Goal: Task Accomplishment & Management: Manage account settings

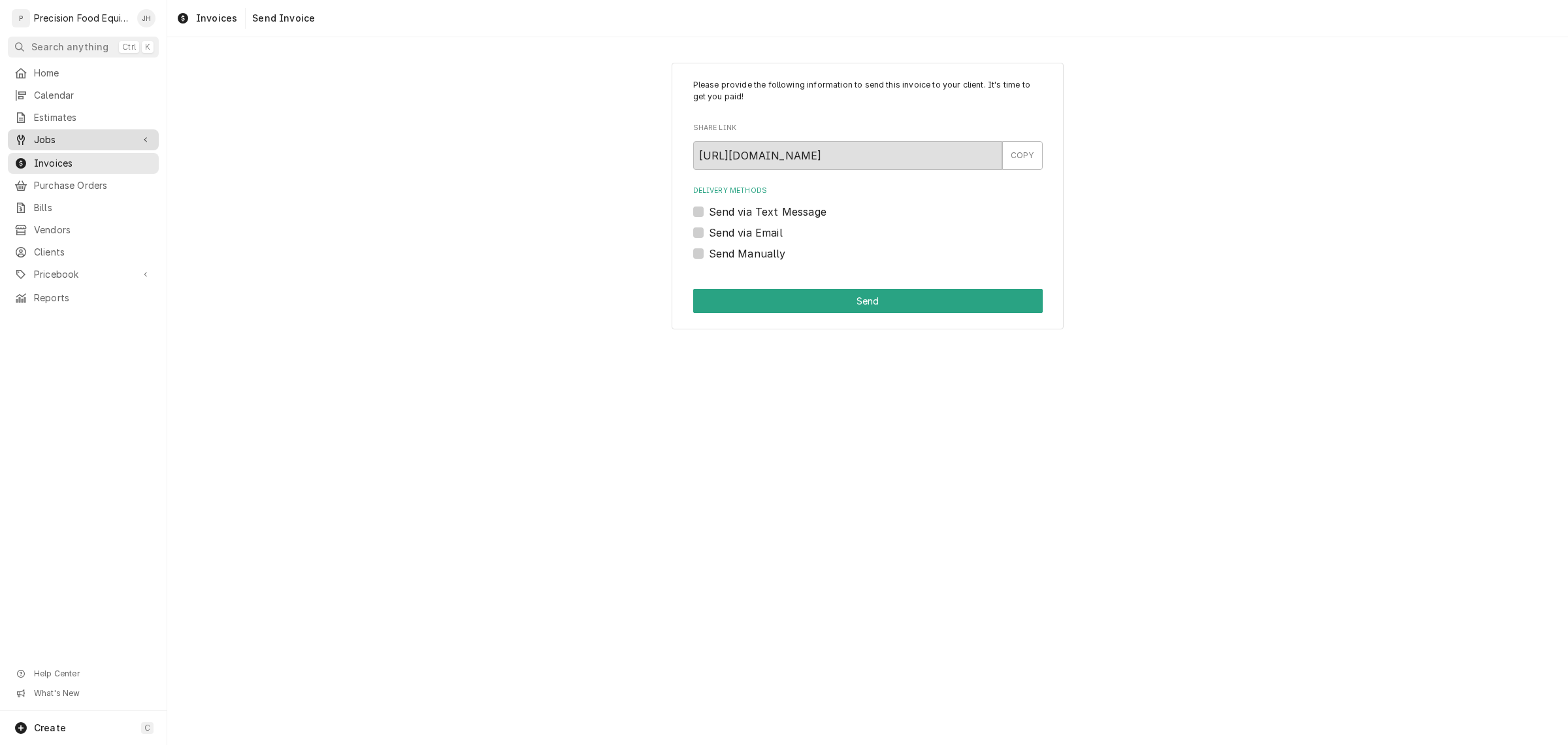
click at [74, 145] on span "Jobs" at bounding box center [83, 140] width 99 height 13
click at [72, 152] on link "Jobs" at bounding box center [83, 162] width 151 height 21
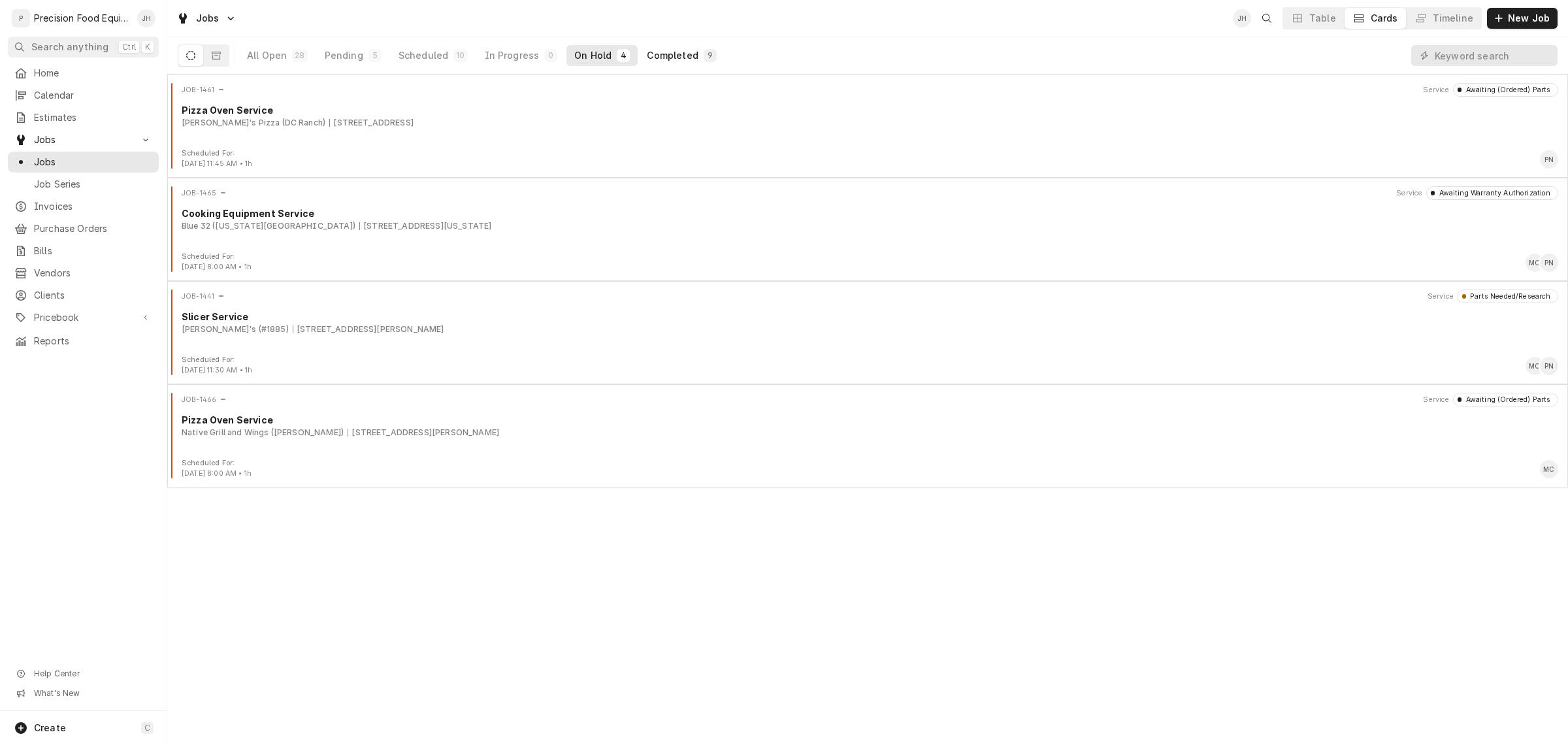
click at [681, 60] on div "Completed" at bounding box center [672, 56] width 51 height 13
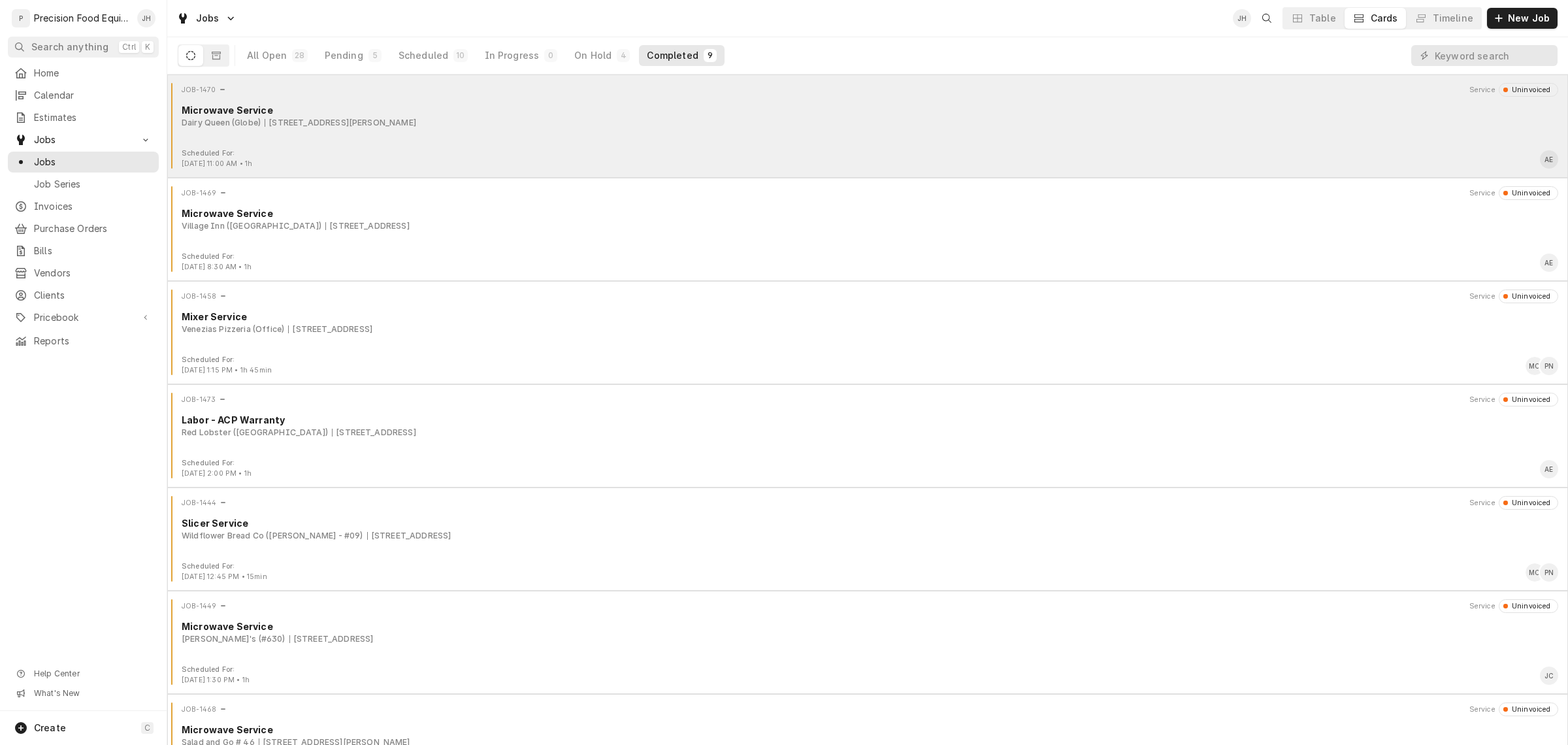
click at [634, 131] on div "JOB-1470 Service Uninvoiced Microwave Service Dairy Queen (Globe) [STREET_ADDRE…" at bounding box center [867, 116] width 1390 height 66
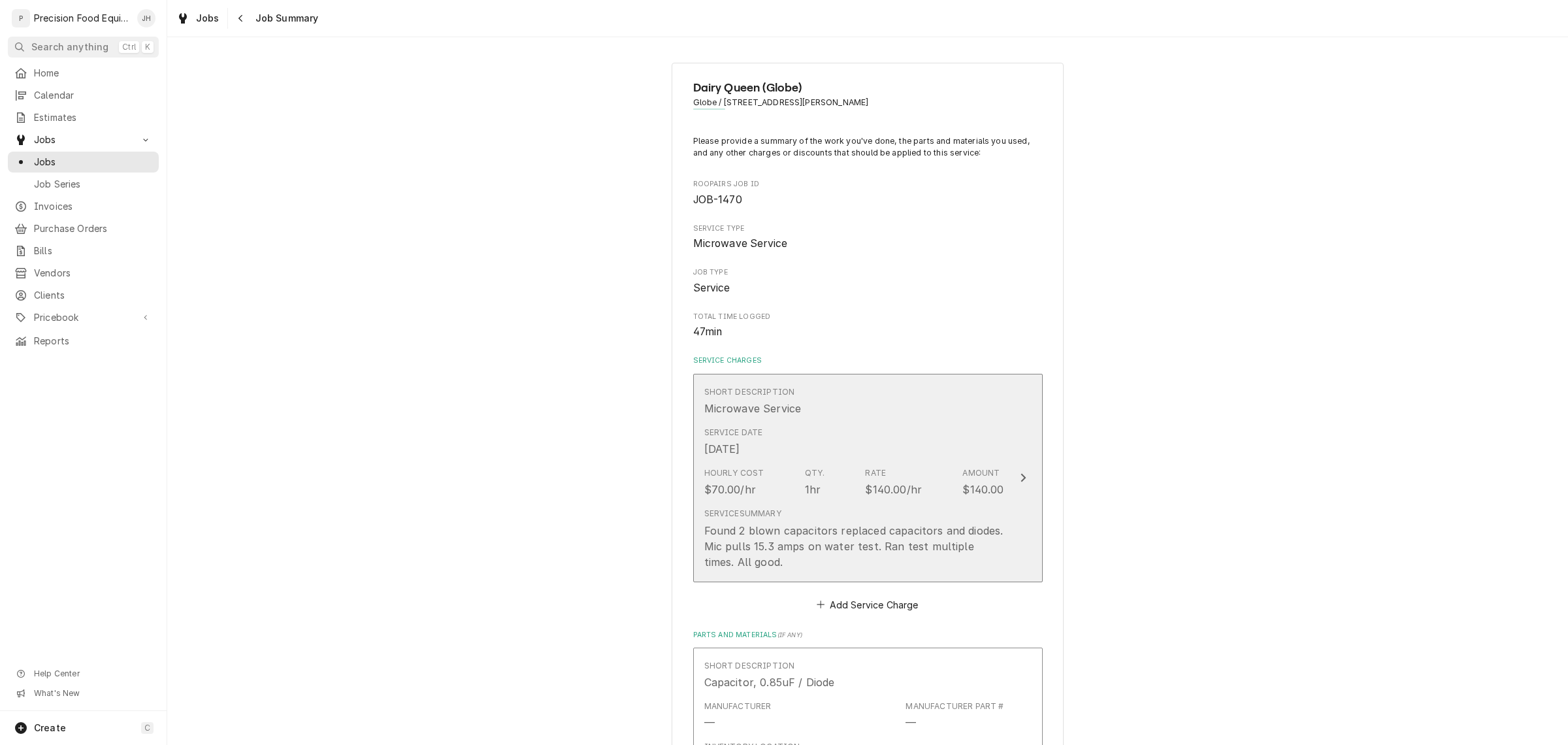
click at [886, 465] on div "Hourly Cost $70.00/hr Qty. 1hr Rate $140.00/hr Amount $140.00" at bounding box center [854, 482] width 299 height 40
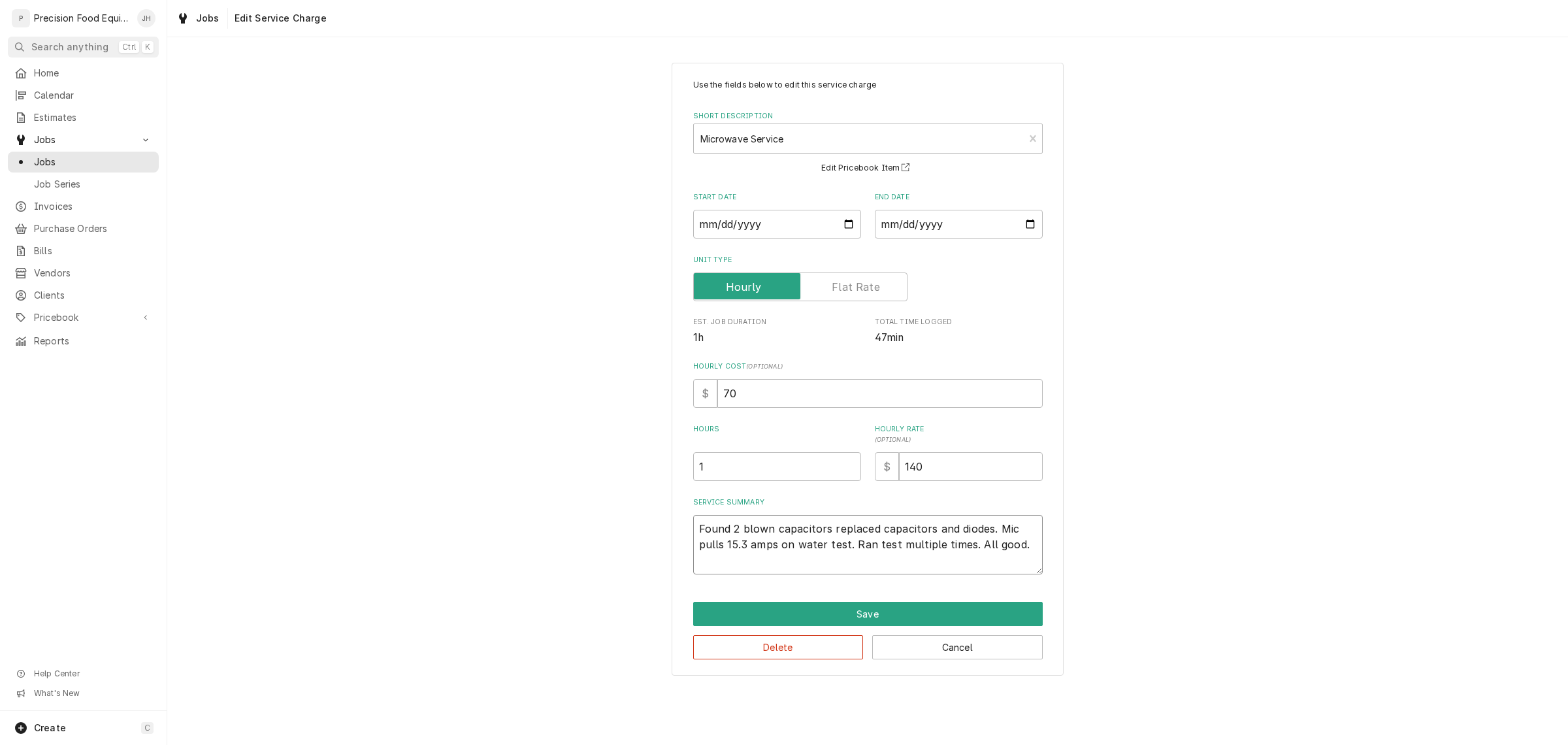
click at [933, 540] on textarea "Found 2 blown capacitors replaced capacitors and diodes. Mic pulls 15.3 amps on…" at bounding box center [868, 545] width 350 height 60
click at [825, 539] on textarea "Found 2 blown capacitors replaced capacitors and diodes. Mic pulls 15.3 amps on…" at bounding box center [868, 545] width 350 height 60
click at [980, 603] on button "Save" at bounding box center [868, 614] width 350 height 24
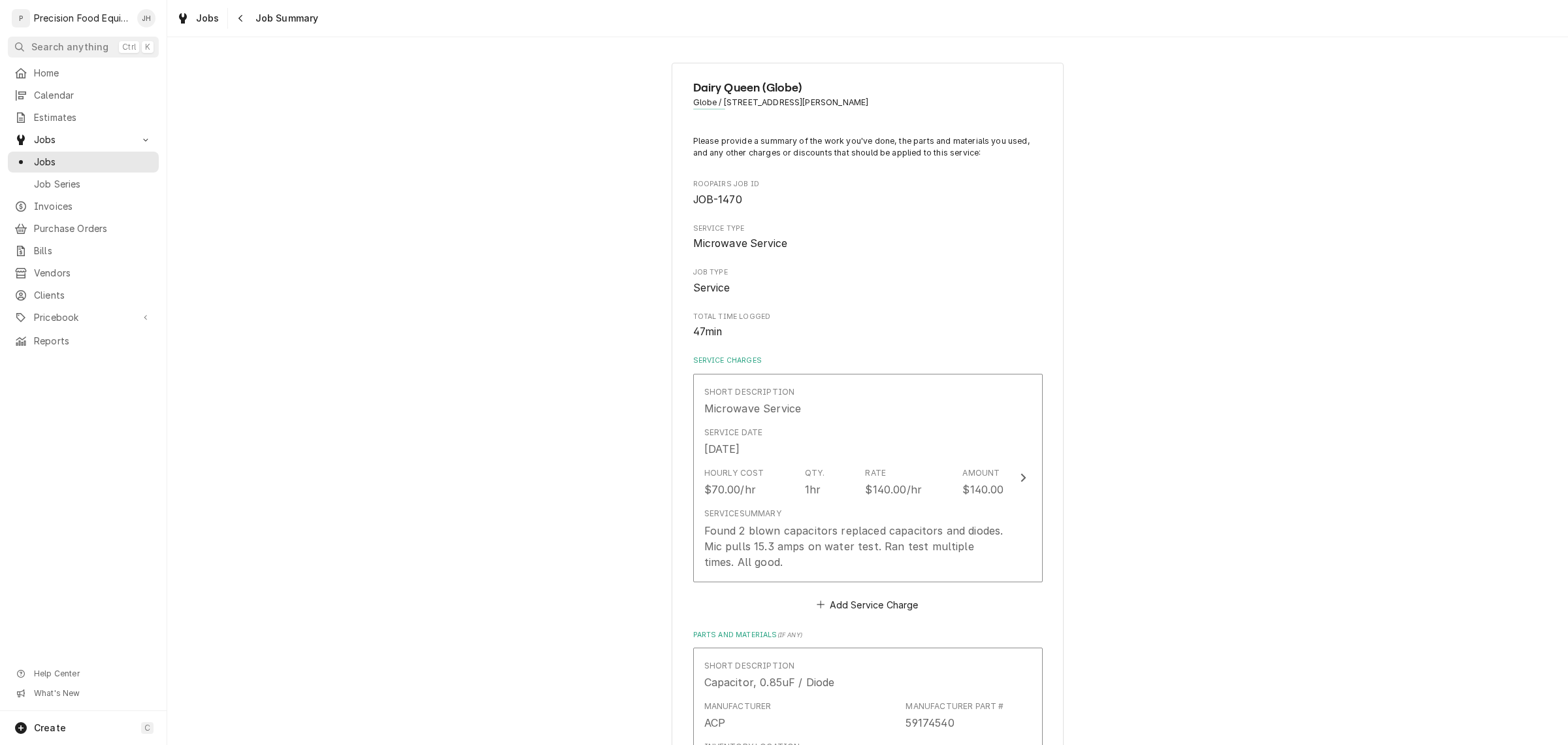
drag, startPoint x: 853, startPoint y: 100, endPoint x: 716, endPoint y: 98, distance: 137.0
click at [716, 98] on span "Globe / 1643 E. Ash St, Globe, AZ 85501" at bounding box center [868, 102] width 350 height 12
copy span "1643 E. Ash St, Globe, AZ 85501"
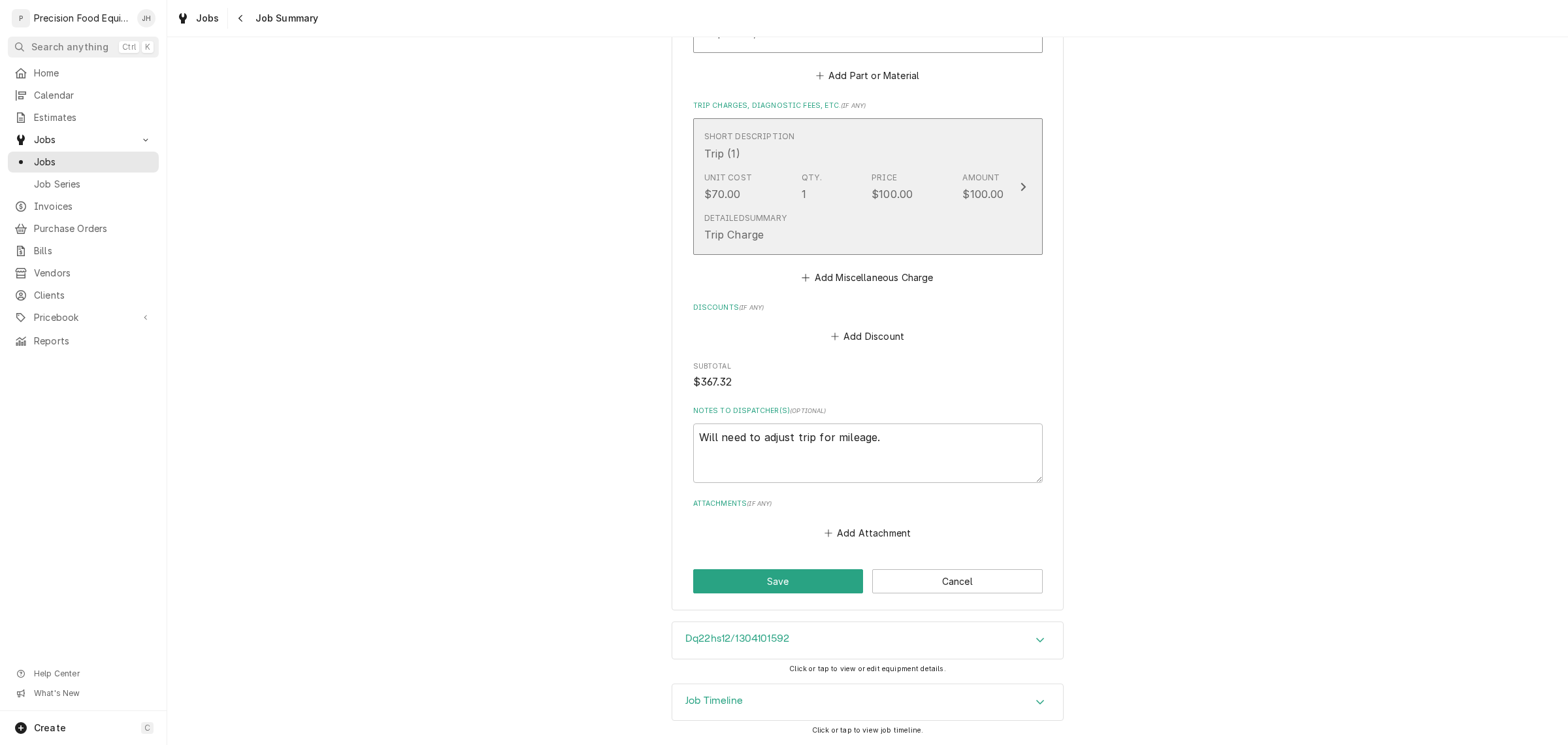
click at [874, 191] on div "$100.00" at bounding box center [892, 194] width 41 height 15
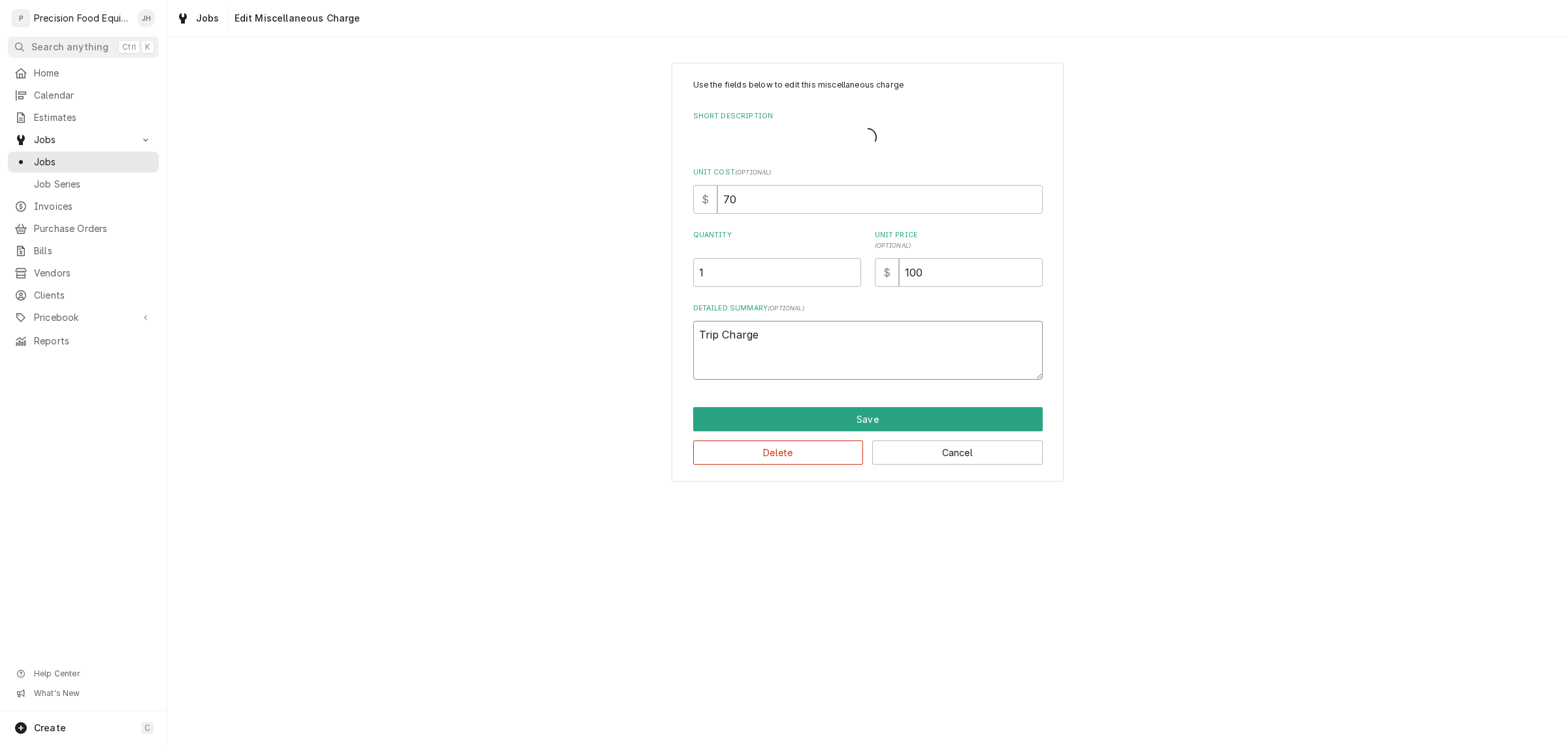
click at [849, 335] on textarea "Trip Charge" at bounding box center [868, 350] width 350 height 60
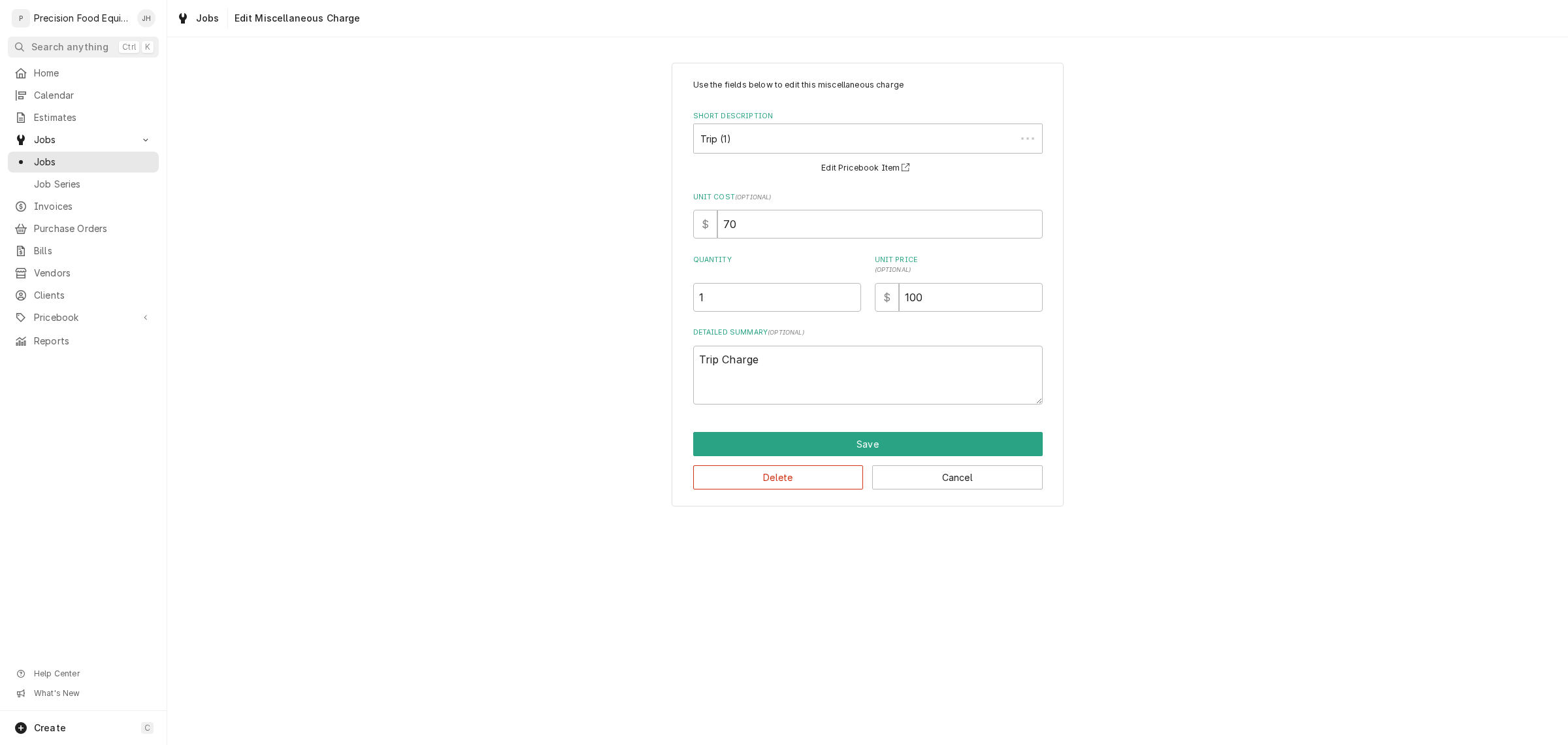
click at [847, 197] on label "Unit Cost ( optional )" at bounding box center [868, 197] width 350 height 10
click at [847, 210] on input "70" at bounding box center [880, 224] width 325 height 29
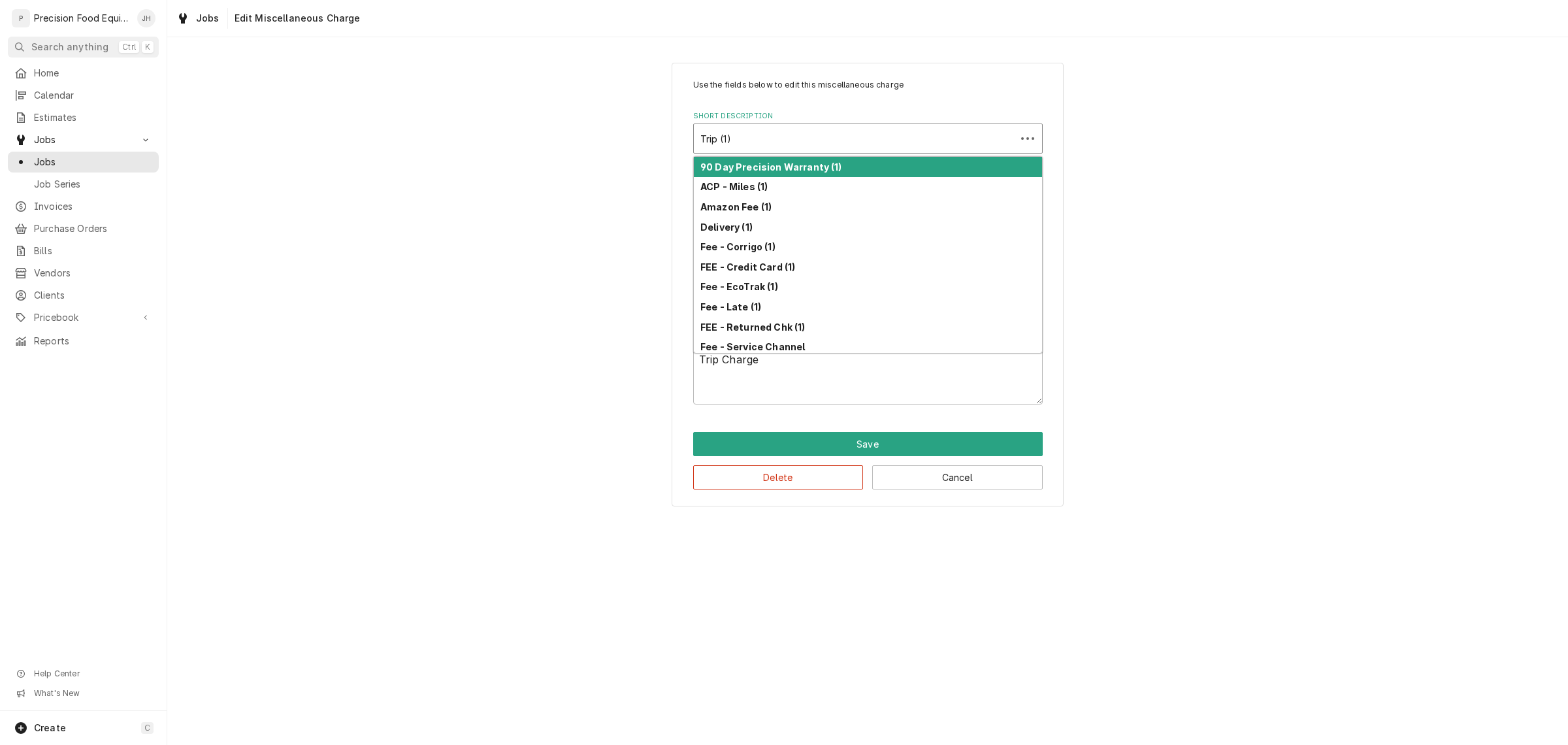
type textarea "x"
click at [835, 143] on div "Short Description" at bounding box center [855, 138] width 309 height 24
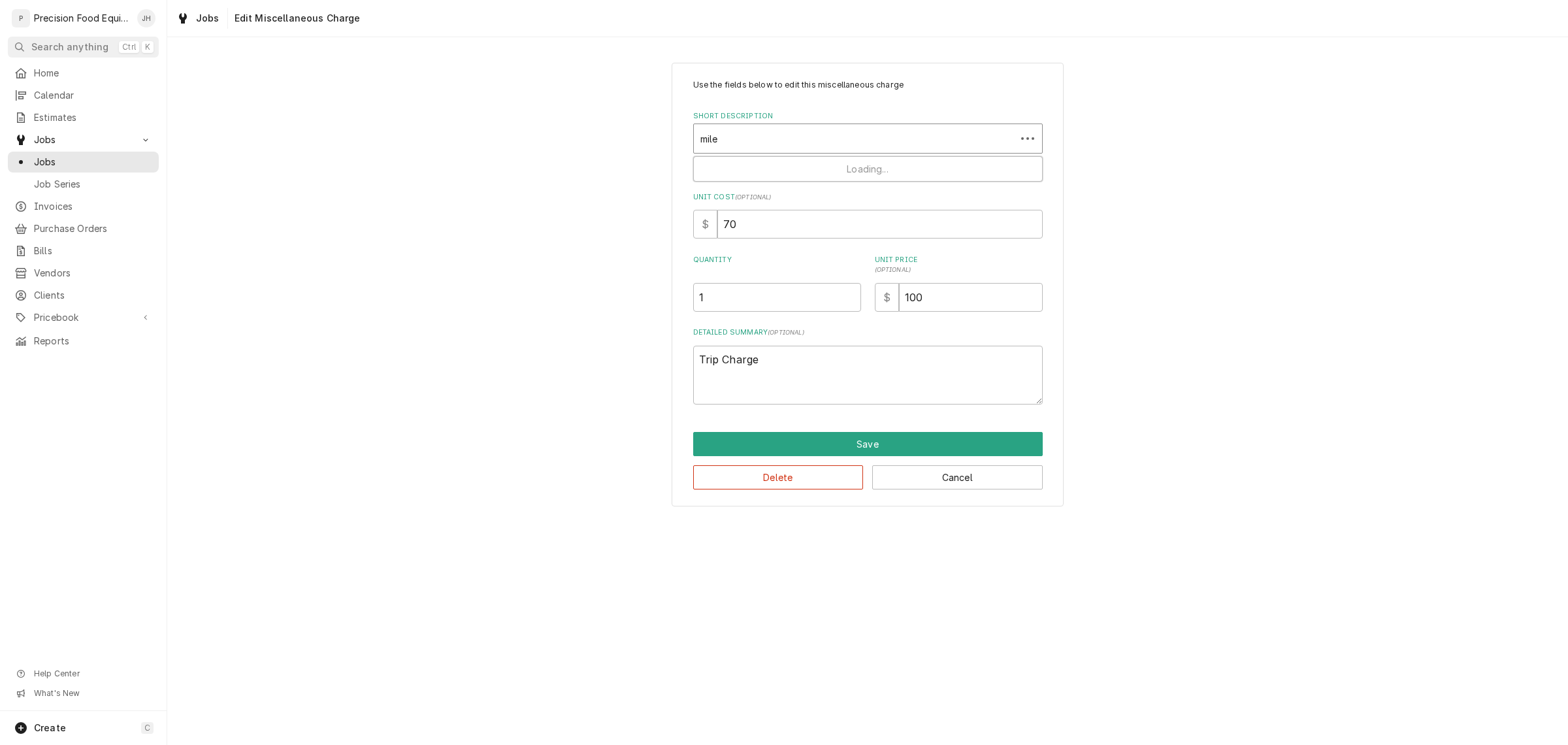
type input "miles"
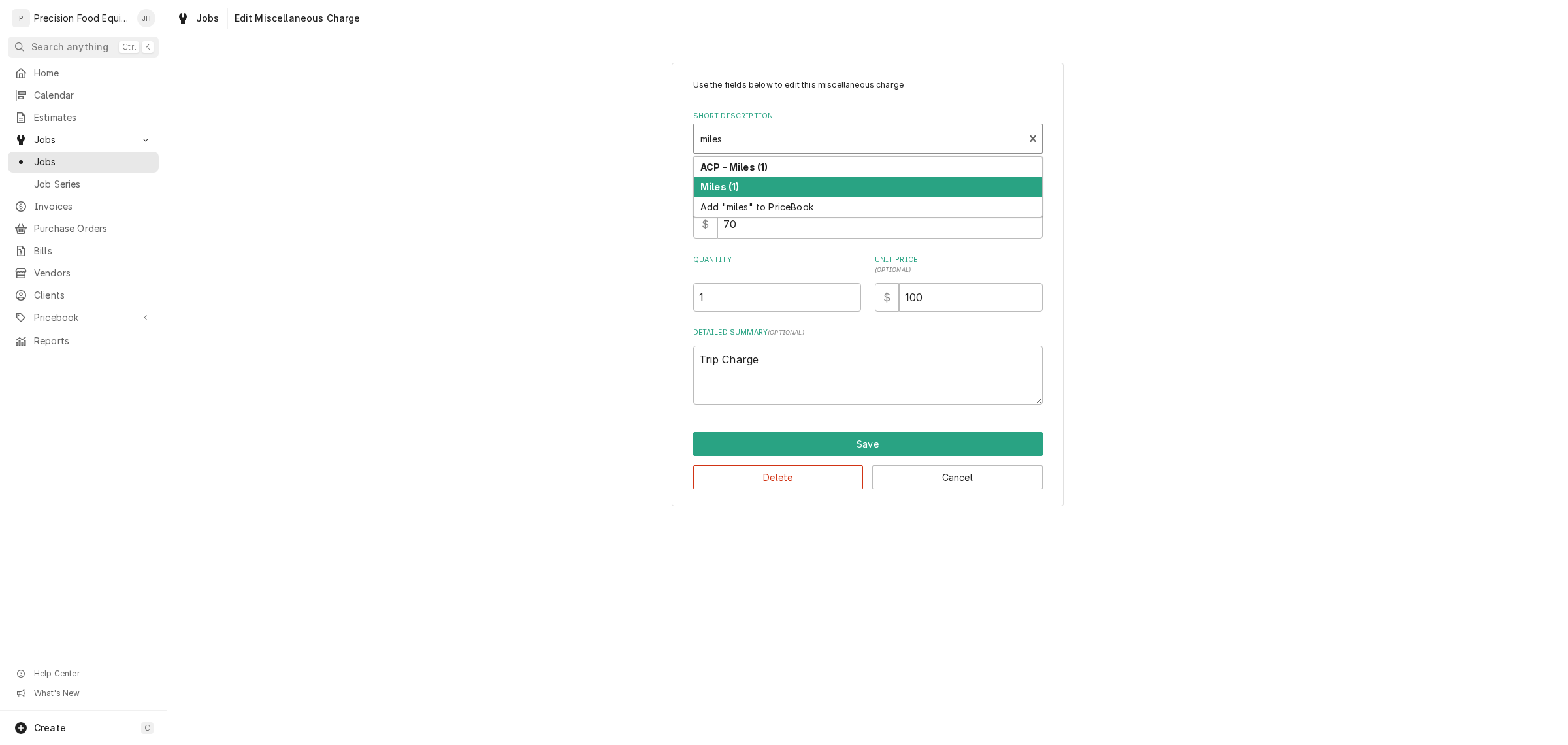
click at [815, 188] on div "Miles (1)" at bounding box center [868, 188] width 348 height 21
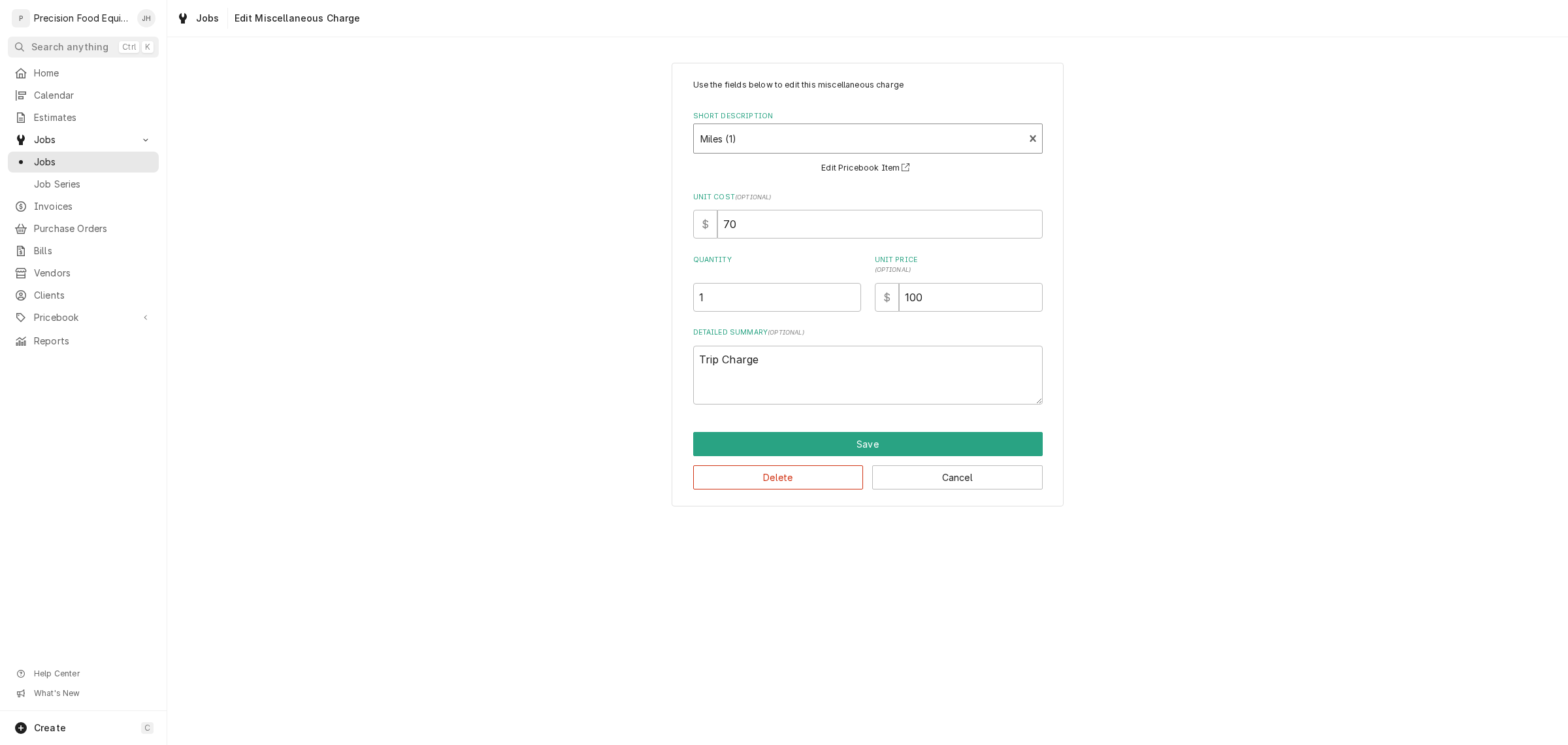
type textarea "x"
click at [789, 131] on div "Short Description" at bounding box center [859, 138] width 317 height 24
type input "tr"
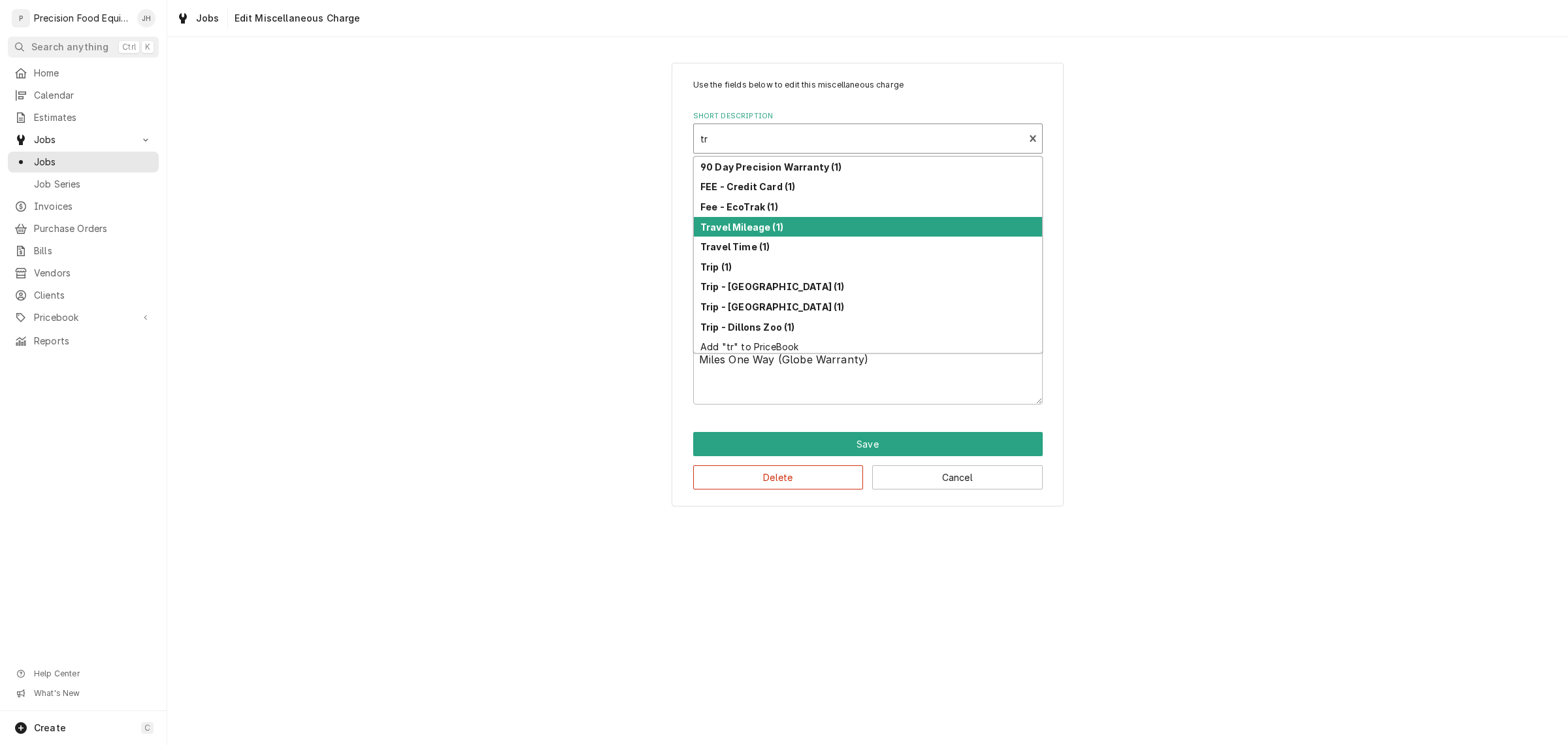
click at [794, 218] on div "Travel Mileage (1)" at bounding box center [868, 227] width 348 height 21
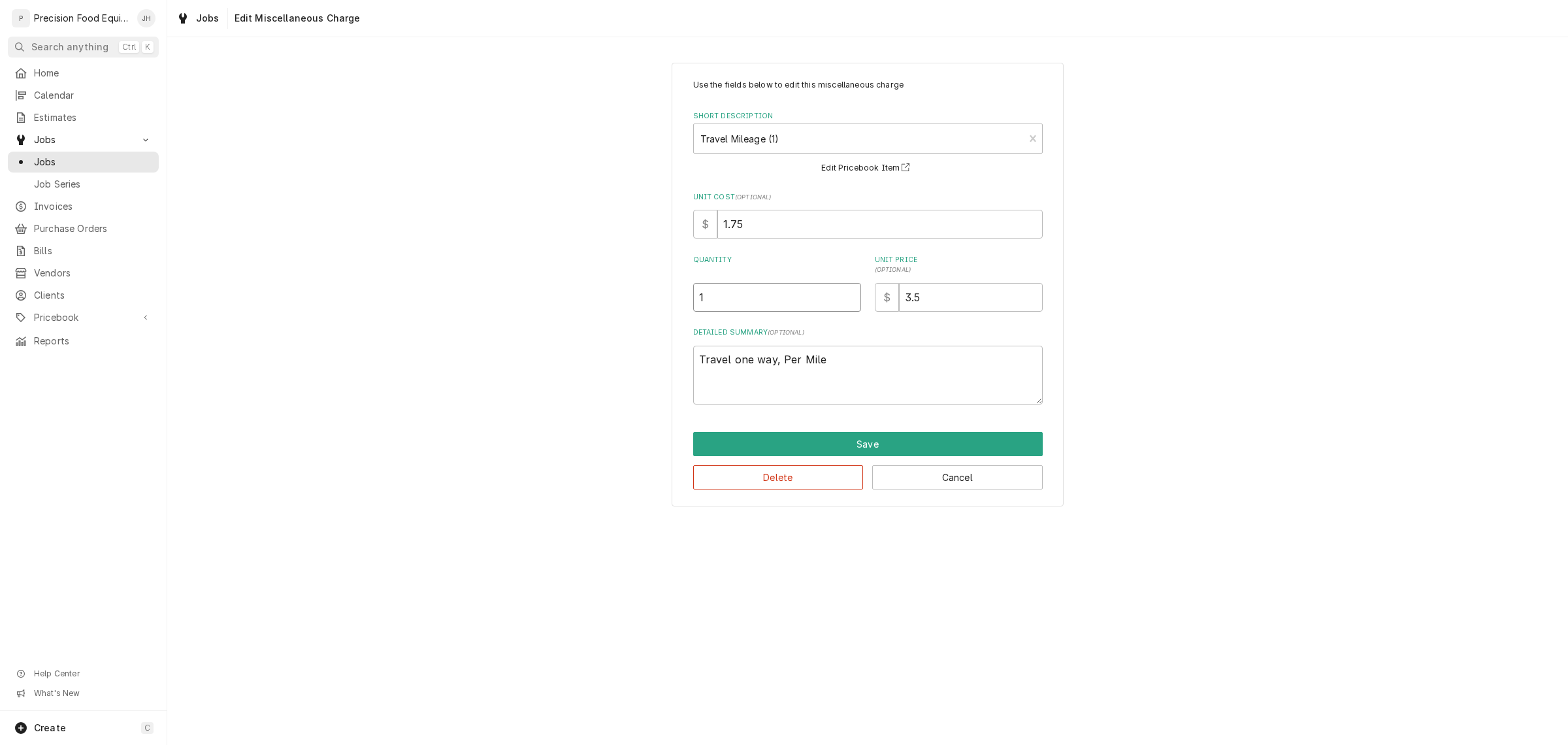
click at [810, 308] on input "1" at bounding box center [777, 297] width 168 height 29
drag, startPoint x: 810, startPoint y: 308, endPoint x: 632, endPoint y: 319, distance: 178.3
click at [632, 319] on div "Use the fields below to edit this miscellaneous charge Short Description Travel…" at bounding box center [867, 284] width 1400 height 467
type textarea "x"
type input "7"
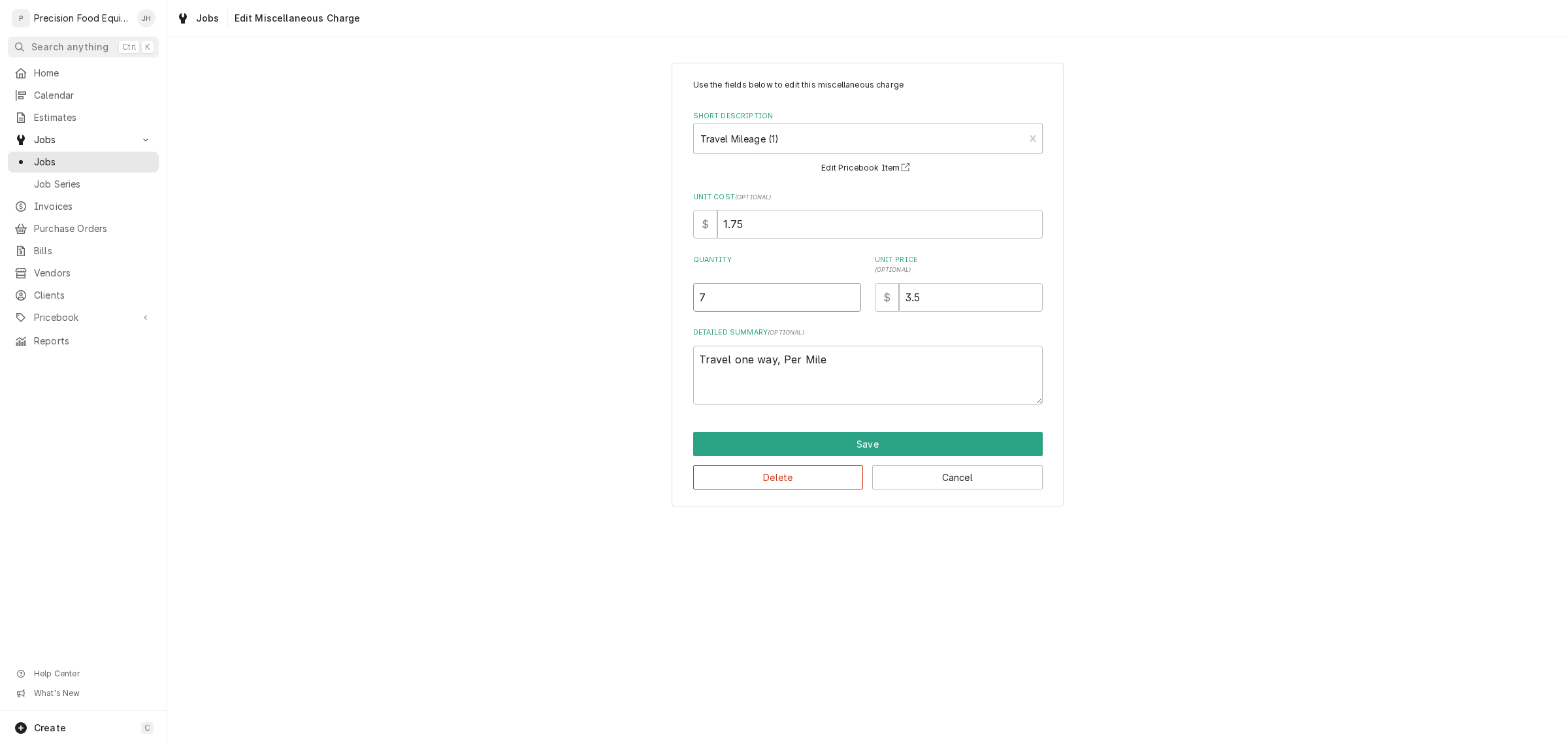
type textarea "x"
type input "76"
click at [887, 441] on button "Save" at bounding box center [868, 444] width 350 height 24
type textarea "x"
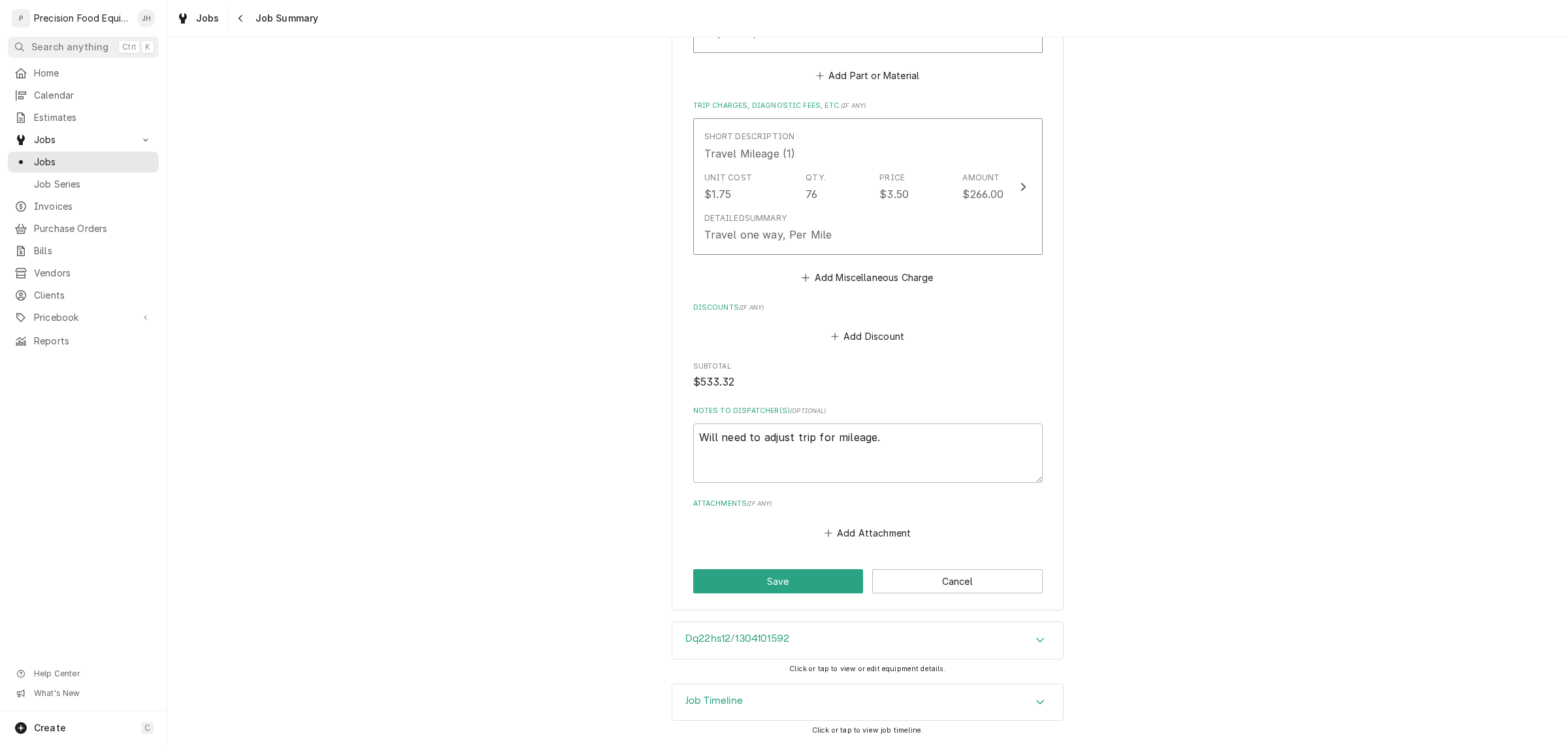
scroll to position [814, 0]
drag, startPoint x: 877, startPoint y: 439, endPoint x: 293, endPoint y: 495, distance: 586.7
type textarea "R"
type textarea "x"
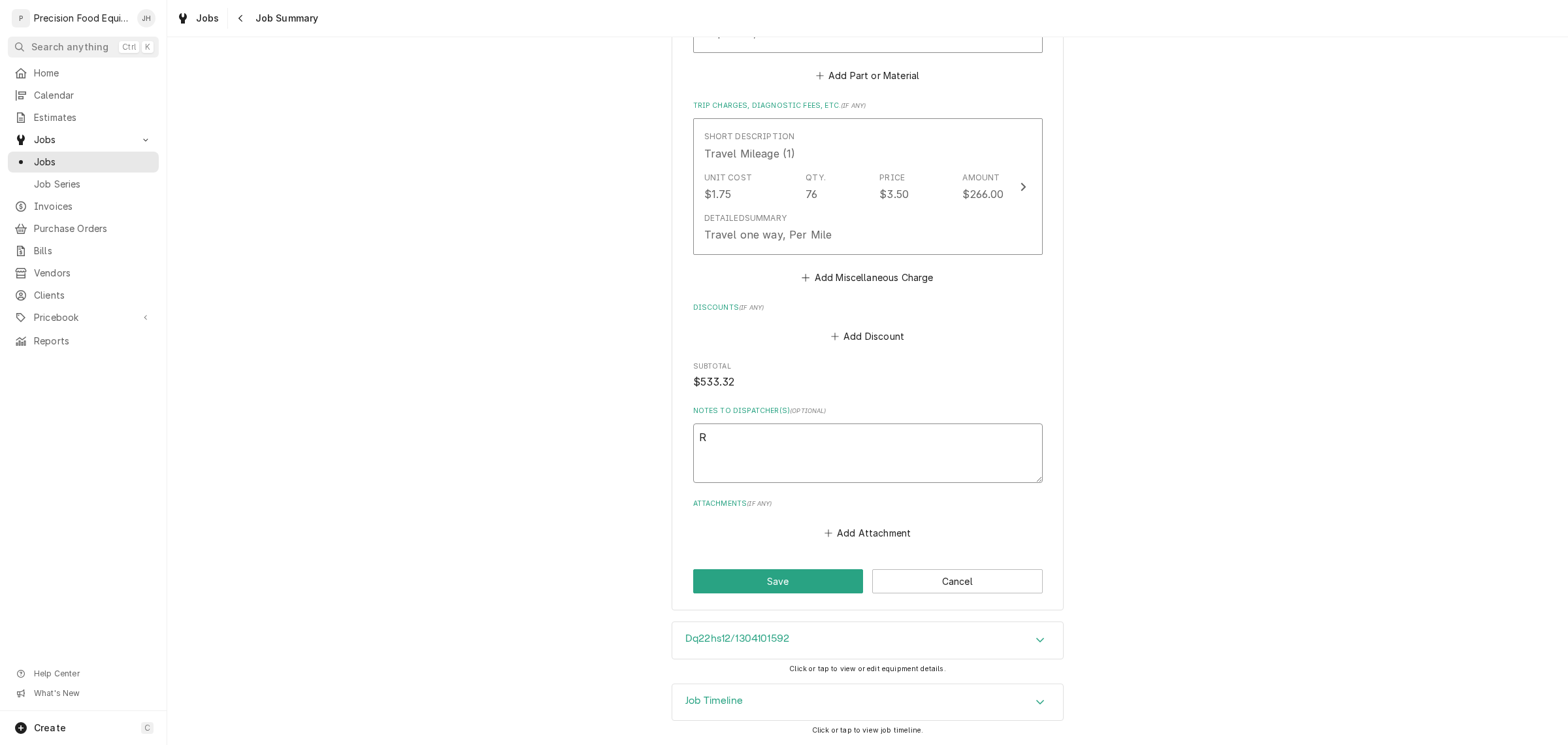
type textarea "Re"
type textarea "x"
type textarea "Rea"
type textarea "x"
type textarea "Read"
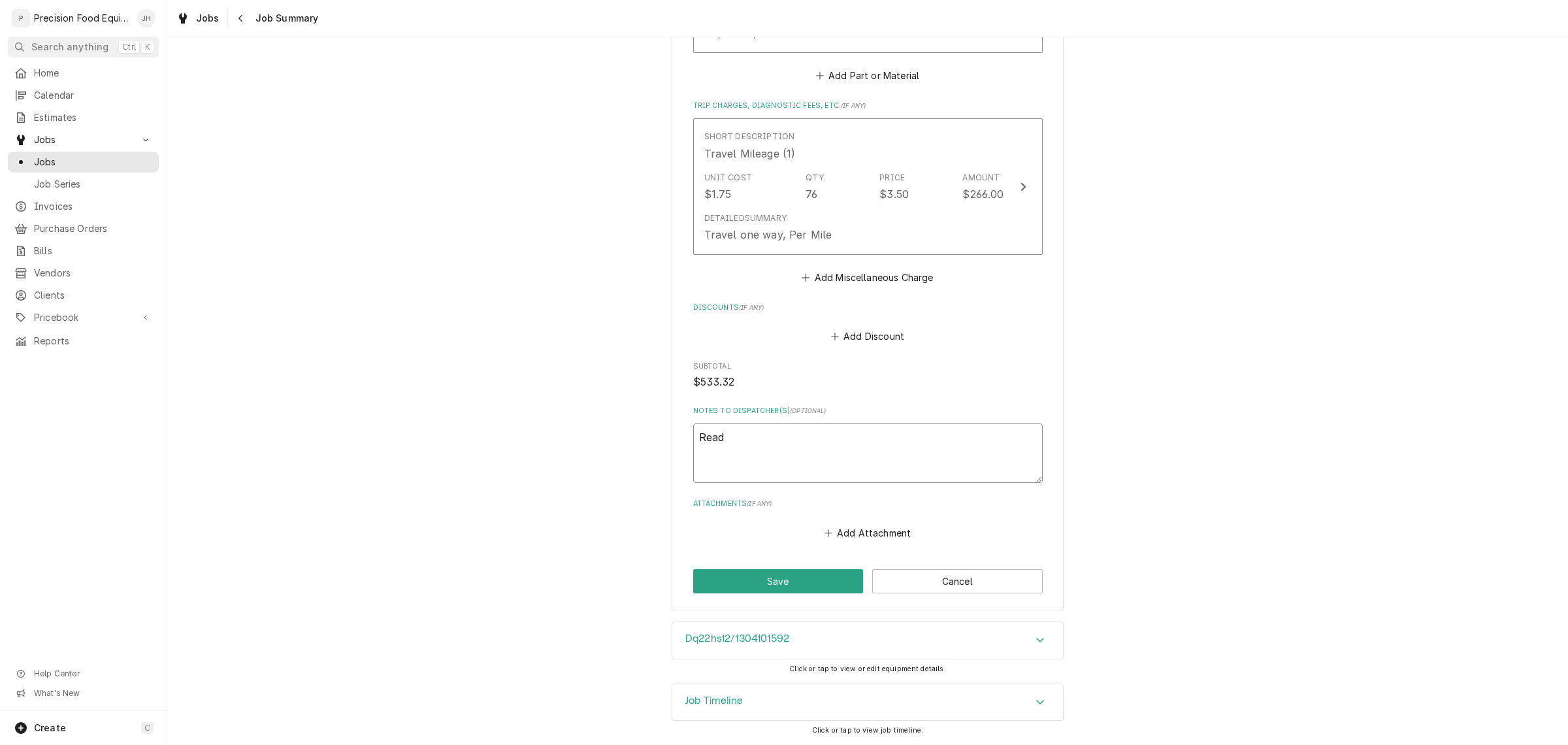
type textarea "x"
type textarea "Ready"
type textarea "x"
type textarea "Ready"
type textarea "x"
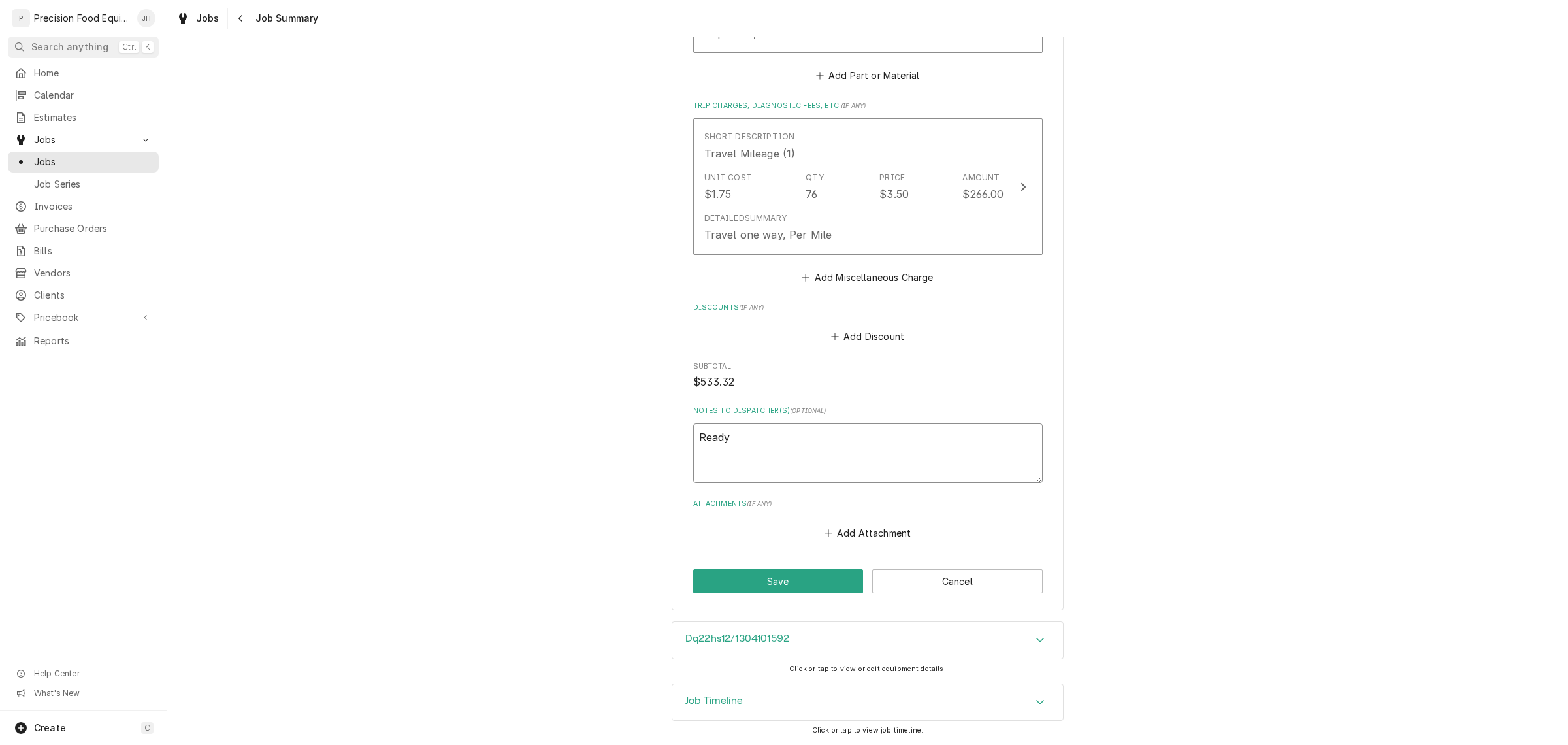
type textarea "Ready t"
type textarea "x"
type textarea "Ready to"
type textarea "x"
type textarea "Ready to"
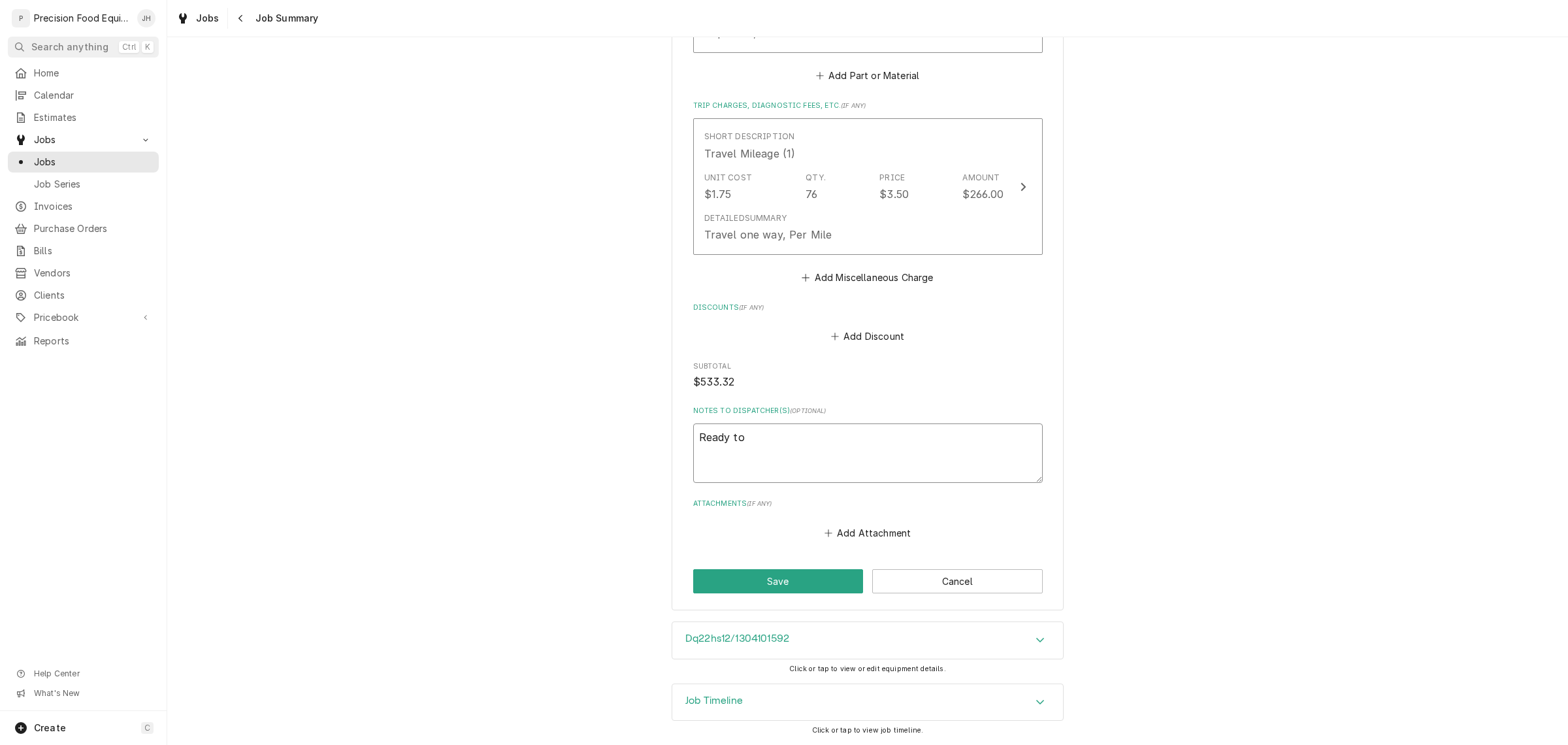
type textarea "x"
type textarea "Ready to i"
type textarea "x"
type textarea "Ready to in"
type textarea "x"
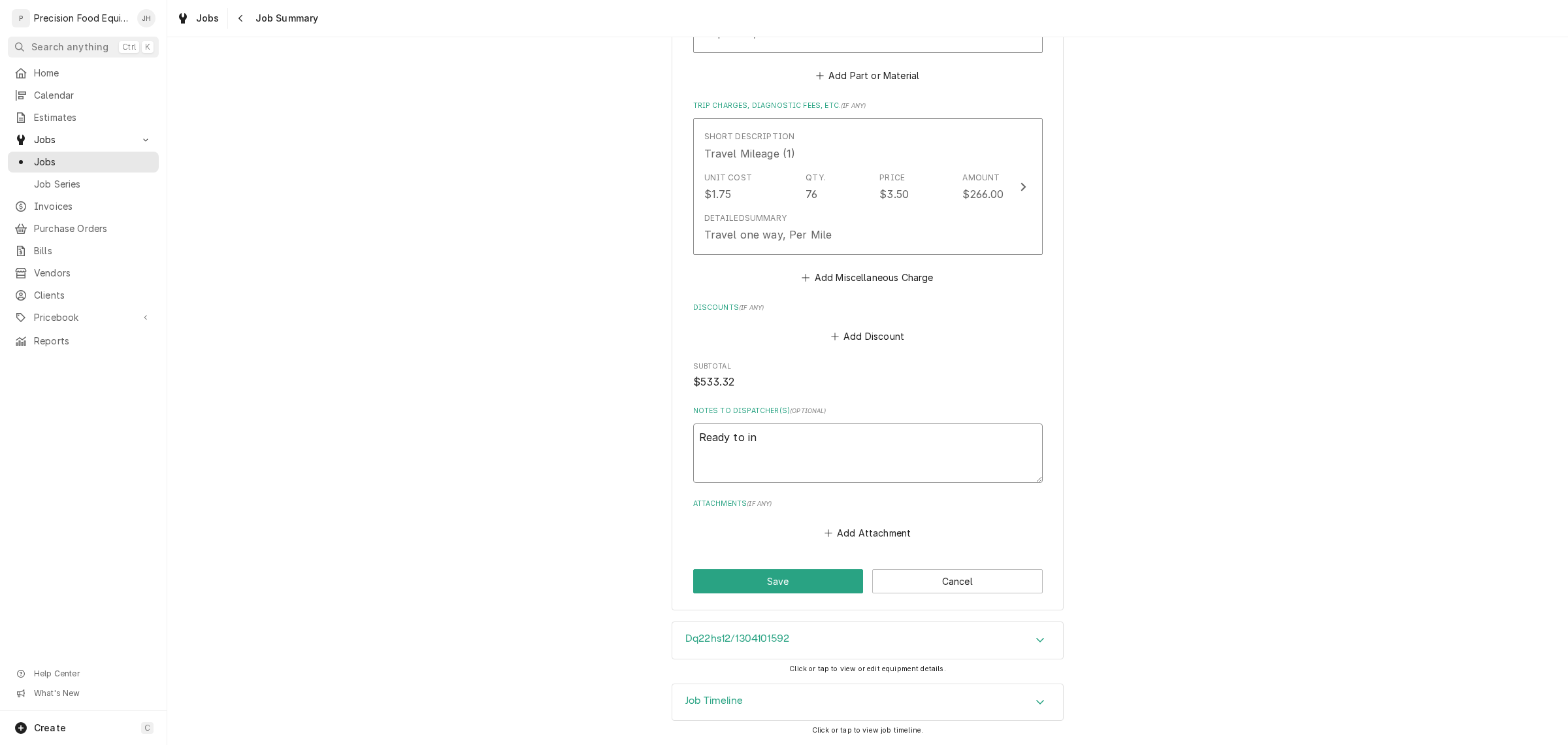
type textarea "Ready to inv"
type textarea "x"
type textarea "Ready to invo"
type textarea "x"
type textarea "Ready to invoic"
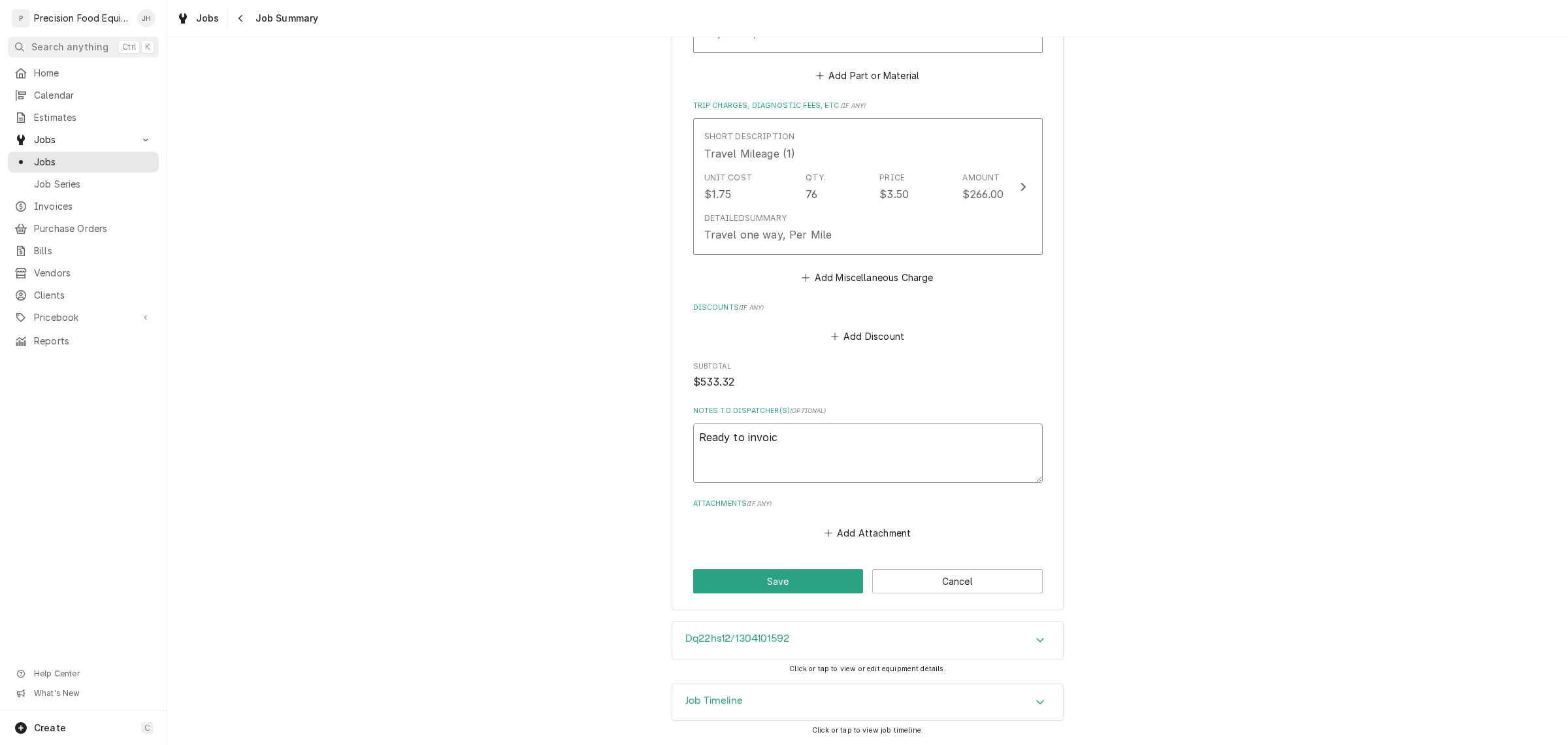
type textarea "x"
type textarea "Ready to invoice"
type textarea "x"
type textarea "Ready to invoice"
click at [798, 583] on button "Save" at bounding box center [778, 581] width 171 height 24
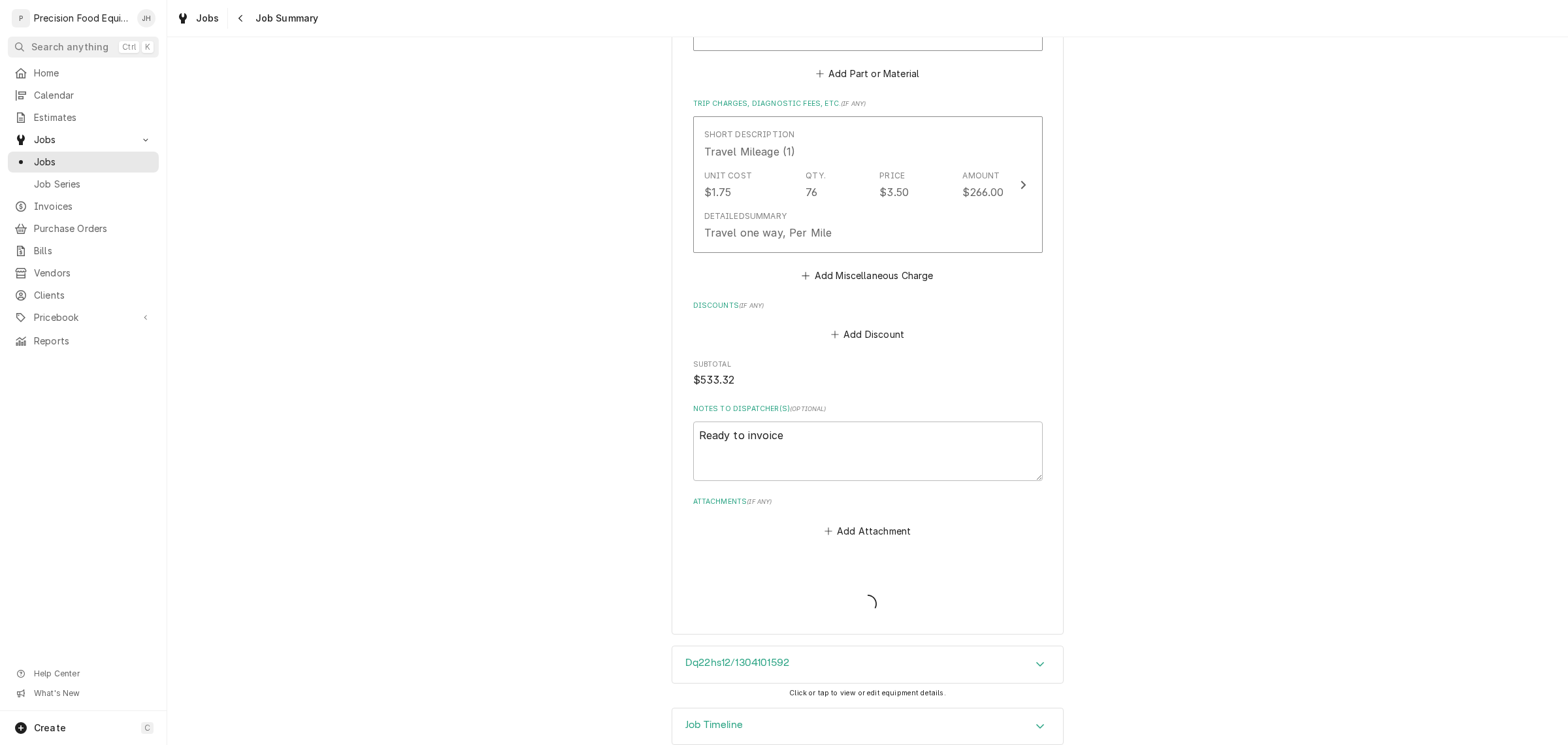
type textarea "x"
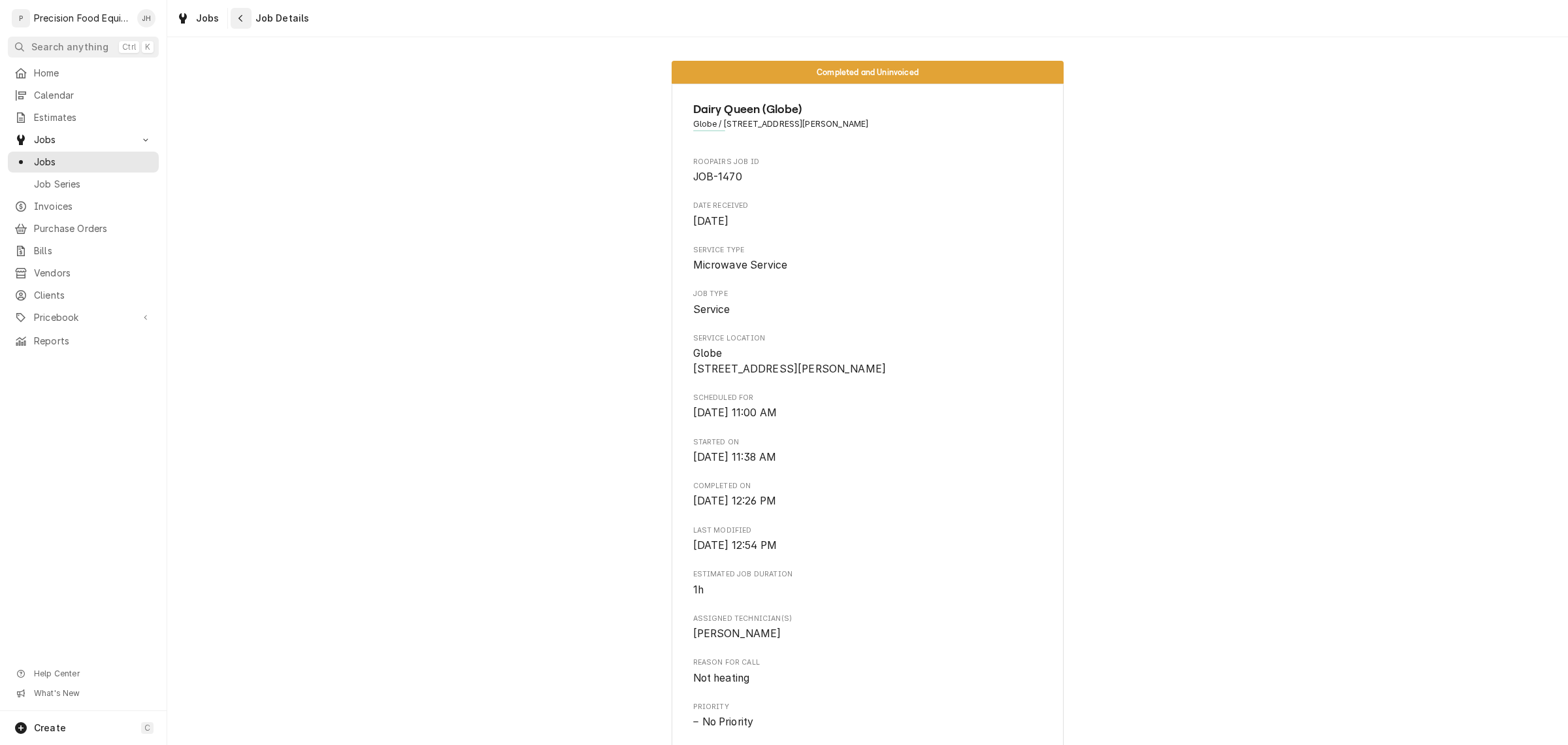
click at [238, 21] on icon "Navigate back" at bounding box center [241, 18] width 6 height 9
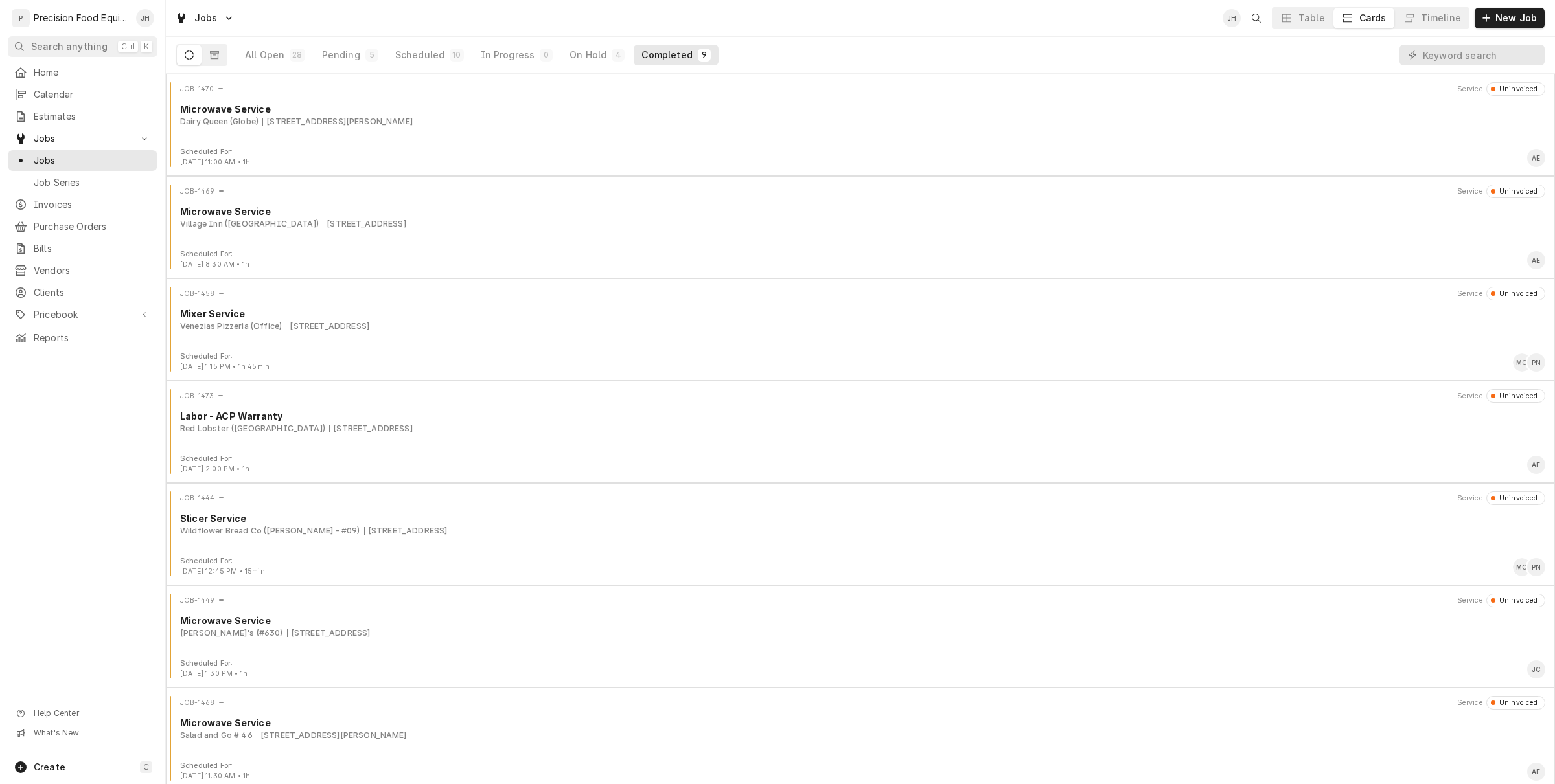
click at [604, 42] on div "All Open 28 Pending 5 Scheduled 10 In Progress 0 On Hold 4 Completed 9" at bounding box center [478, 55] width 482 height 36
click at [599, 50] on button "On Hold 4" at bounding box center [597, 55] width 71 height 20
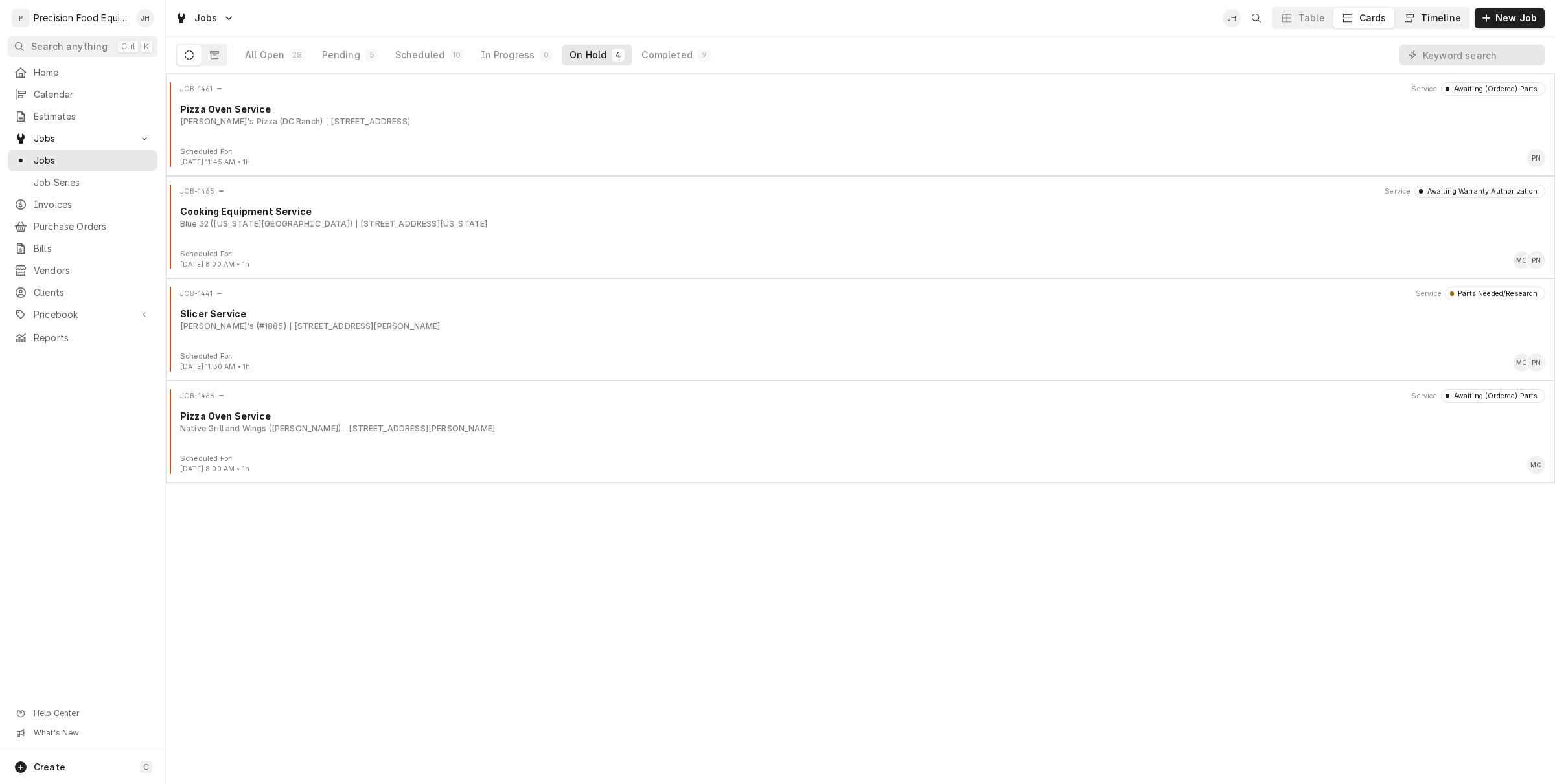
click at [1439, 25] on button "Timeline" at bounding box center [1431, 18] width 74 height 20
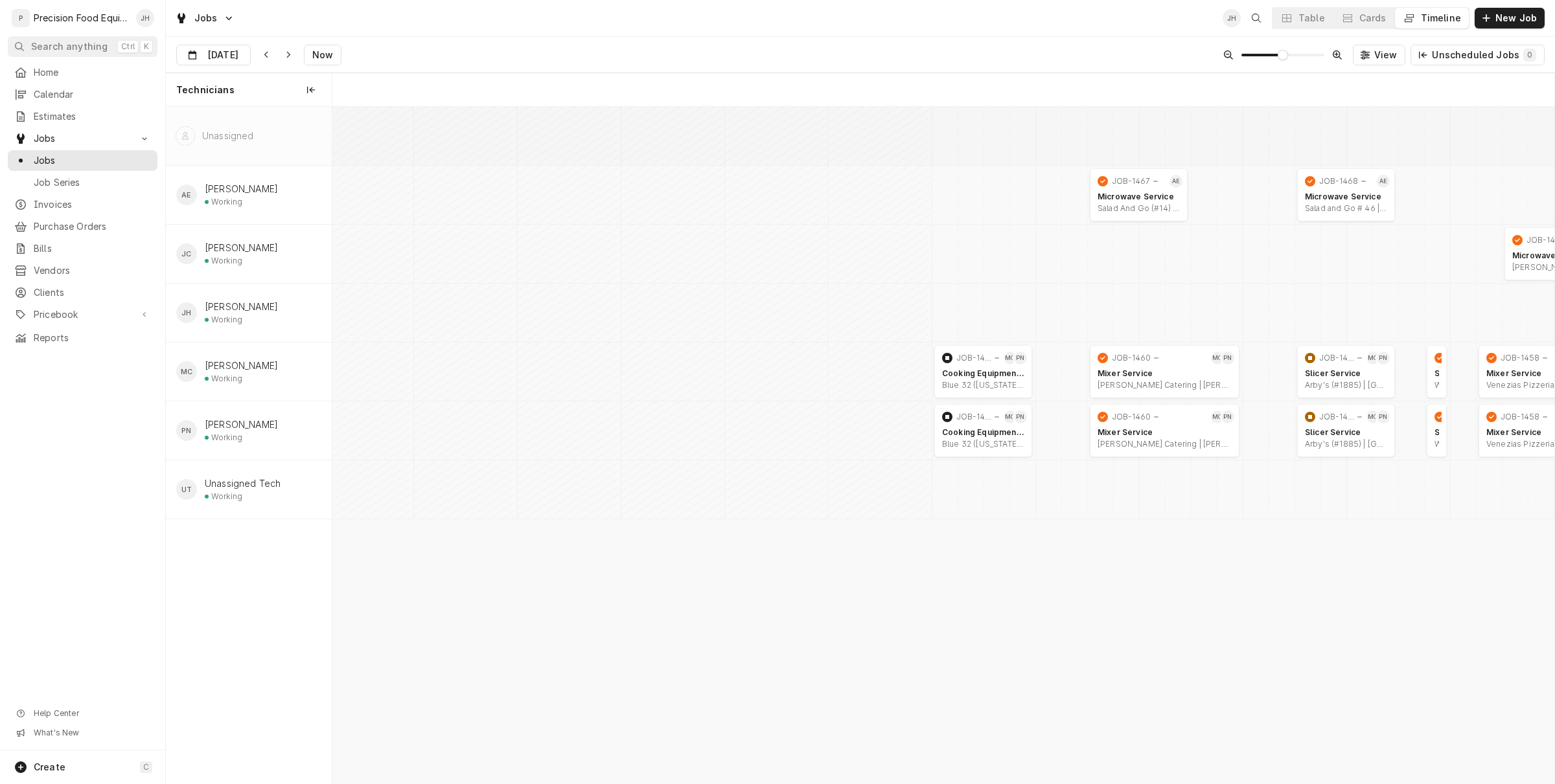
scroll to position [0, 24198]
click at [227, 60] on input "Sep 15" at bounding box center [204, 58] width 55 height 26
click at [231, 187] on div "16" at bounding box center [236, 185] width 18 height 18
type input "Sep 16"
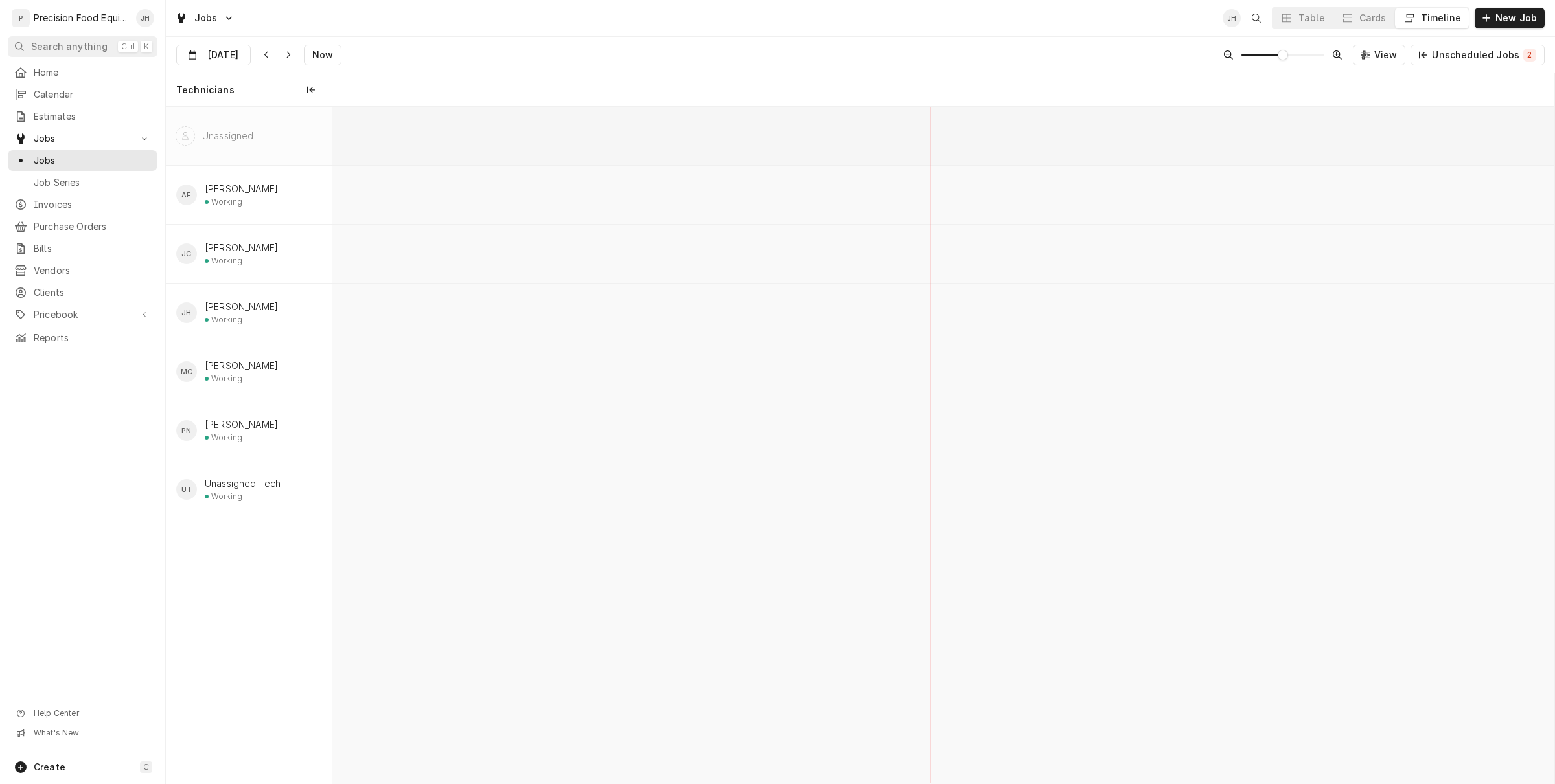
scroll to position [0, 27198]
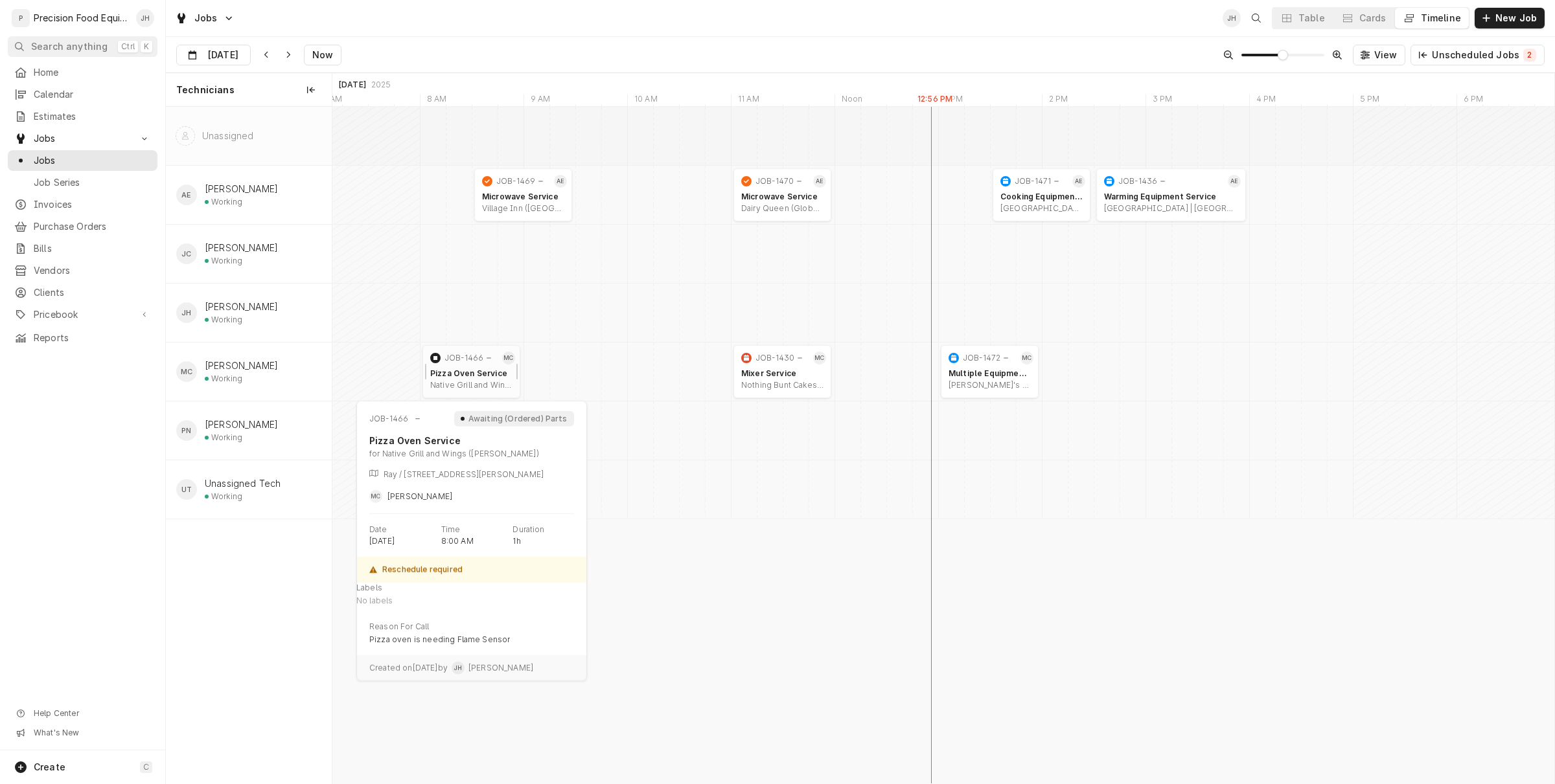
click at [453, 357] on div "JOB-1466" at bounding box center [463, 358] width 39 height 10
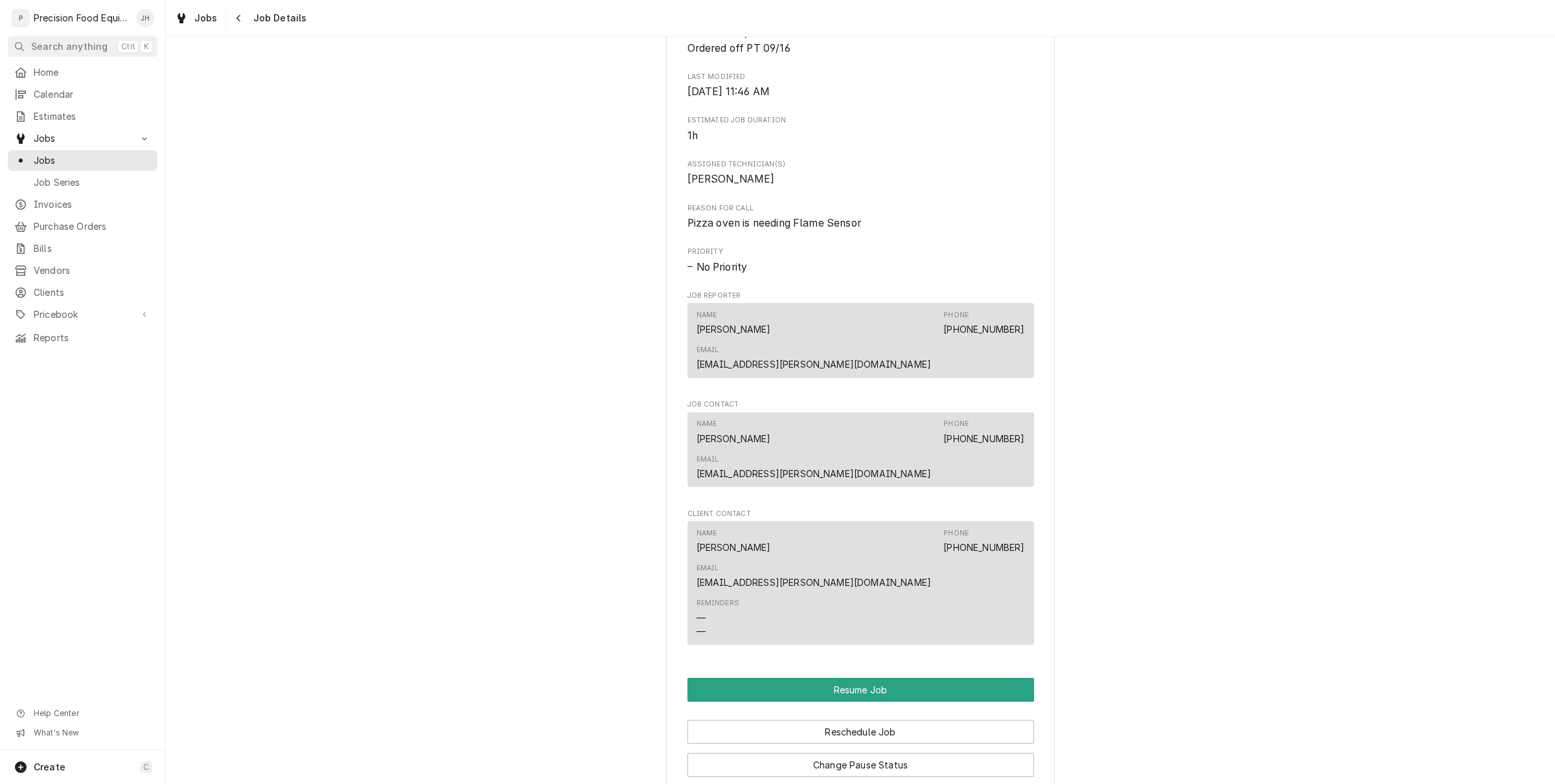
scroll to position [866, 0]
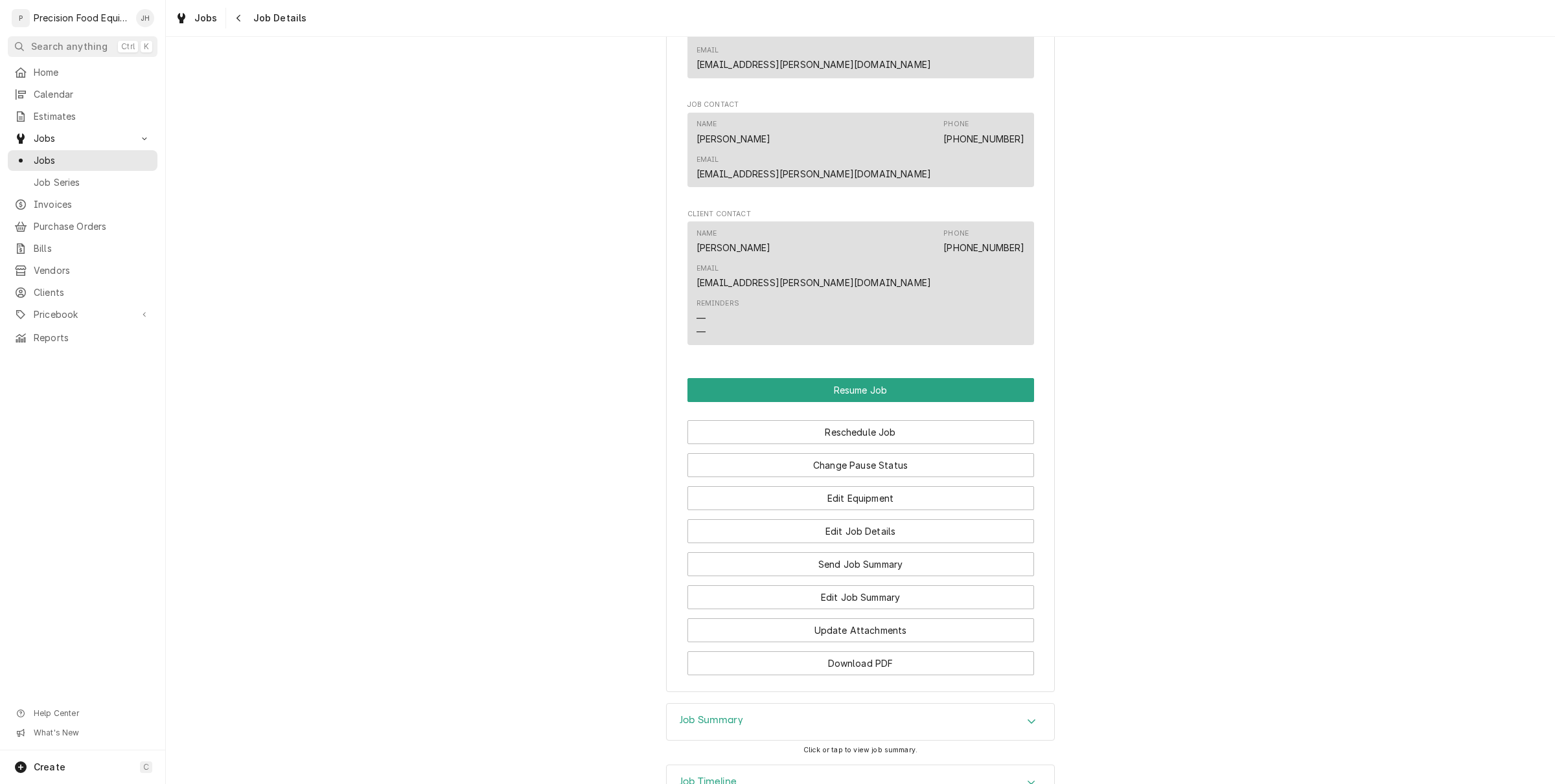
click at [895, 765] on div "Job Timeline" at bounding box center [860, 783] width 387 height 36
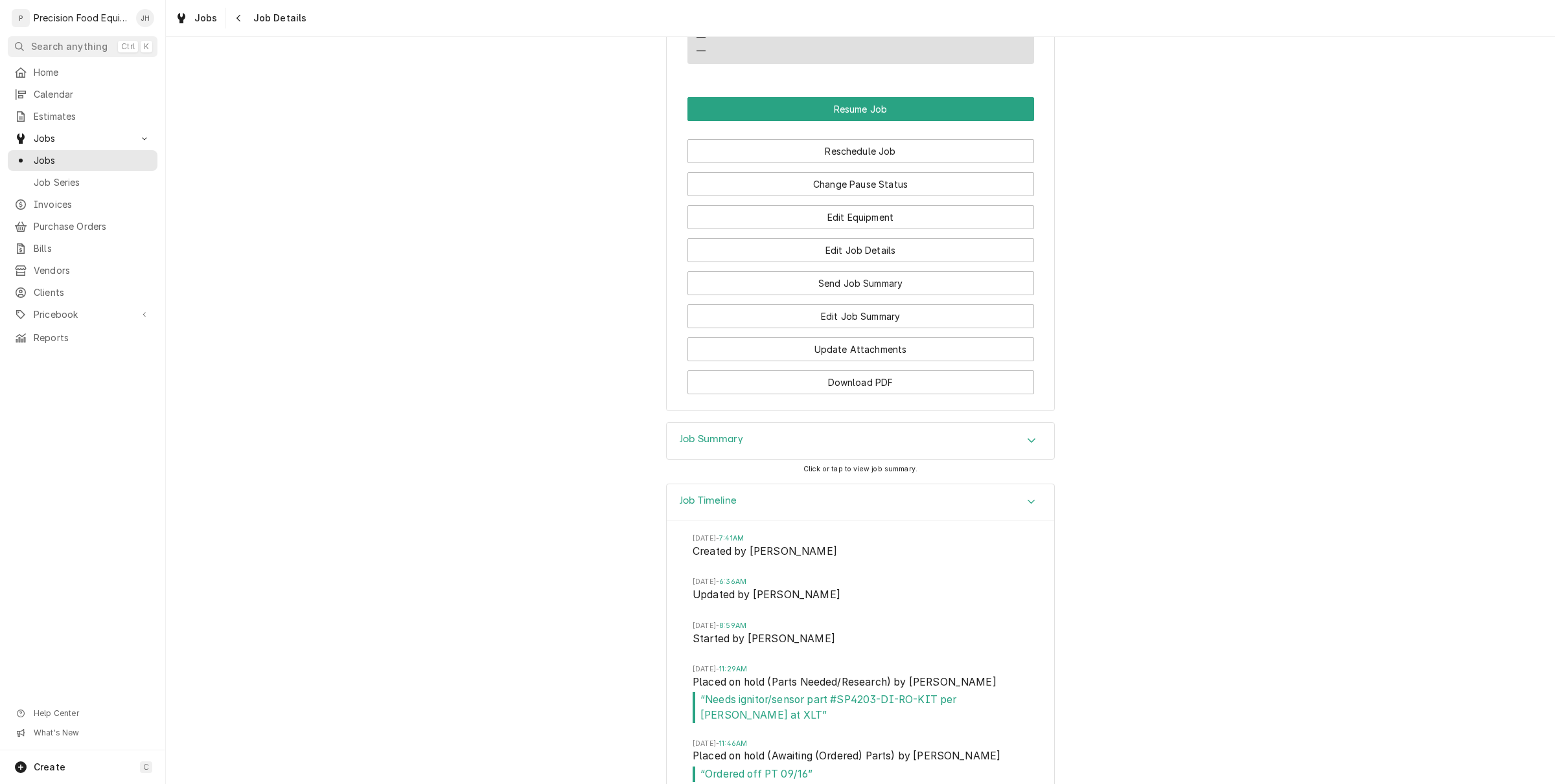
click at [1197, 484] on div "Job Timeline [DATE] 7:41AM Created by [PERSON_NAME][DATE] 6:36AM Updated by [PE…" at bounding box center [860, 662] width 1389 height 357
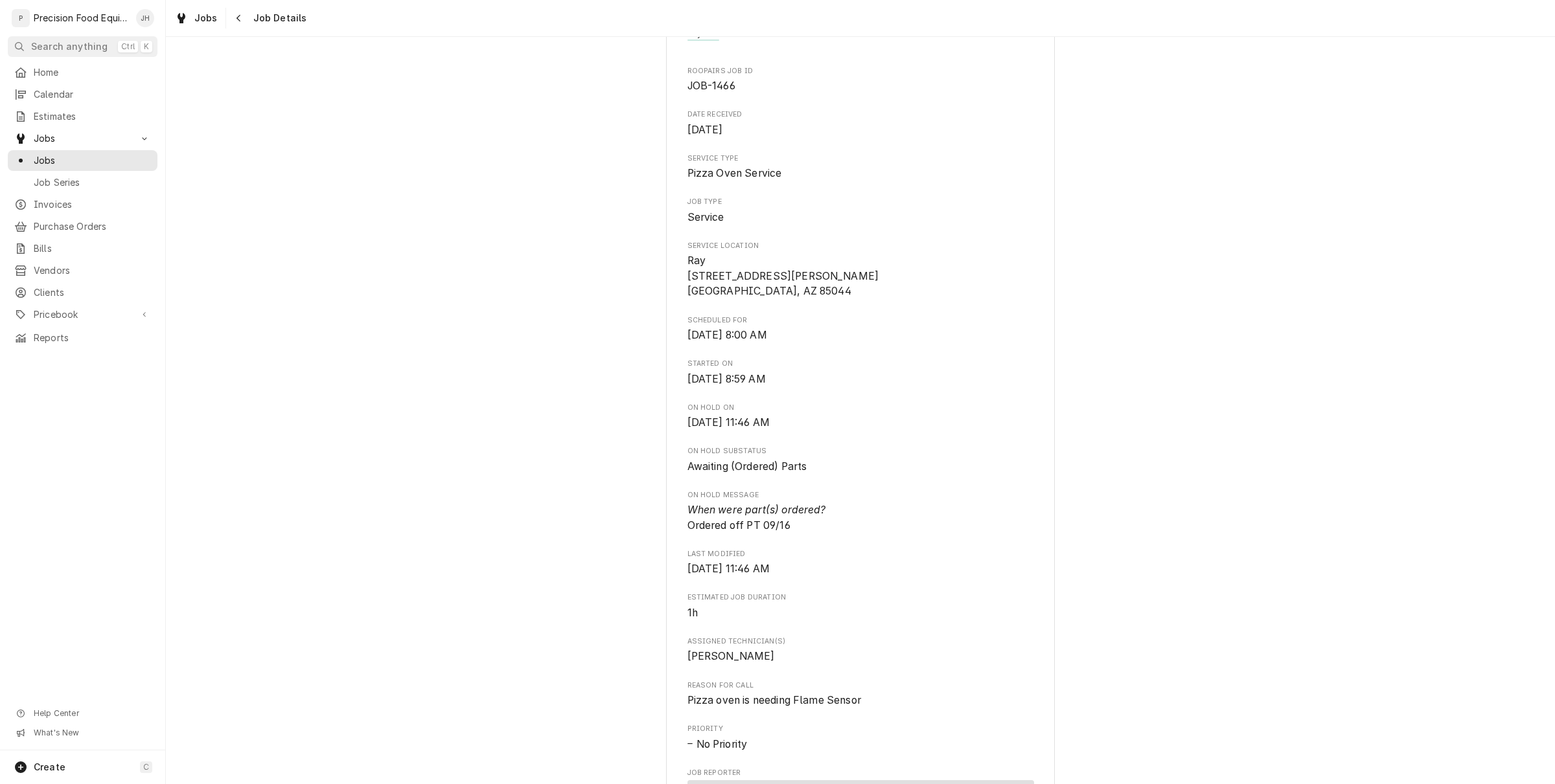
scroll to position [0, 0]
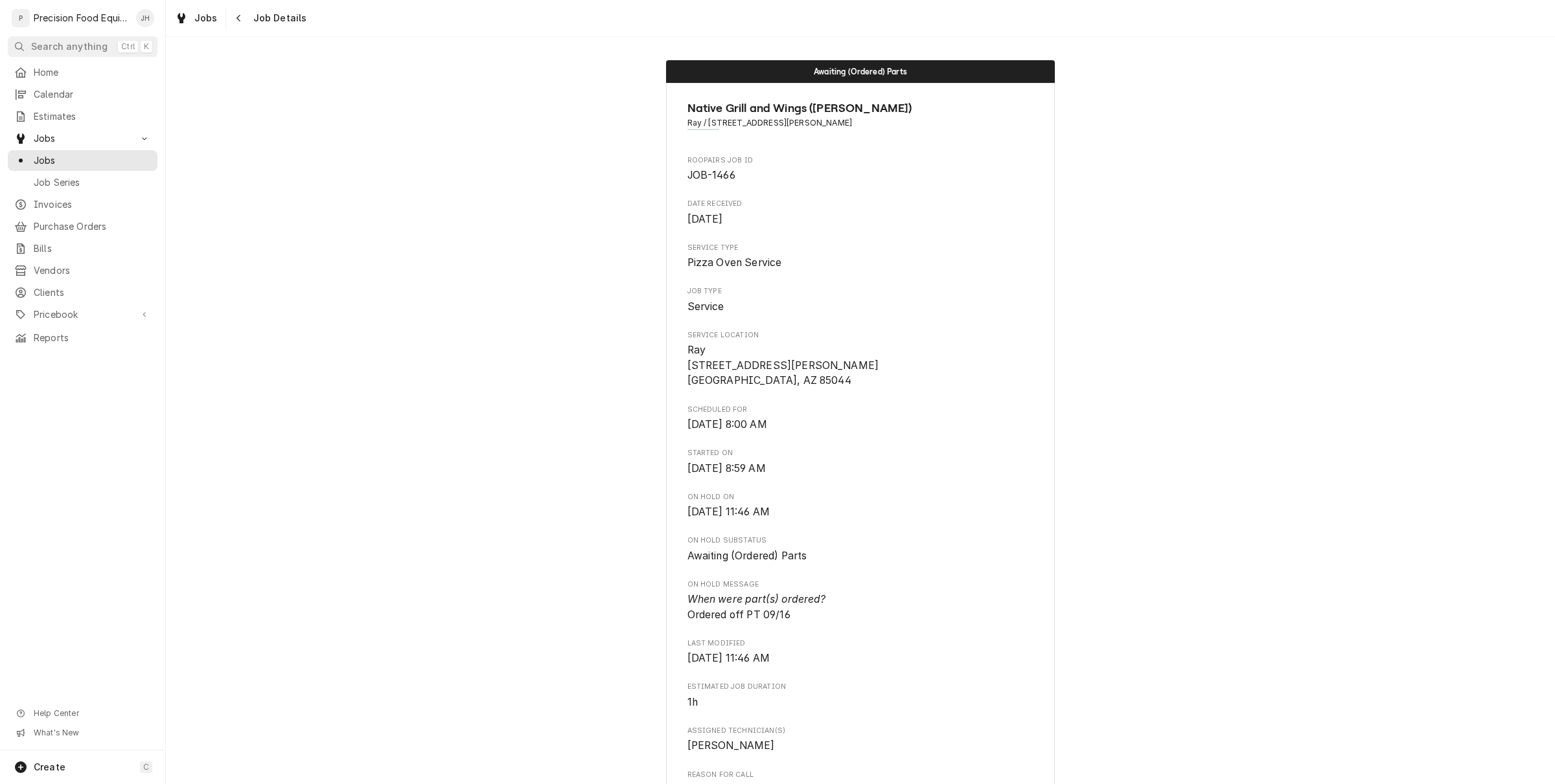
drag, startPoint x: 850, startPoint y: 123, endPoint x: 698, endPoint y: 127, distance: 152.1
click at [698, 127] on span "Ray / [STREET_ADDRESS][PERSON_NAME]" at bounding box center [860, 123] width 347 height 12
copy span "[STREET_ADDRESS][PERSON_NAME]"
click at [228, 9] on button "Navigate back" at bounding box center [239, 18] width 20 height 20
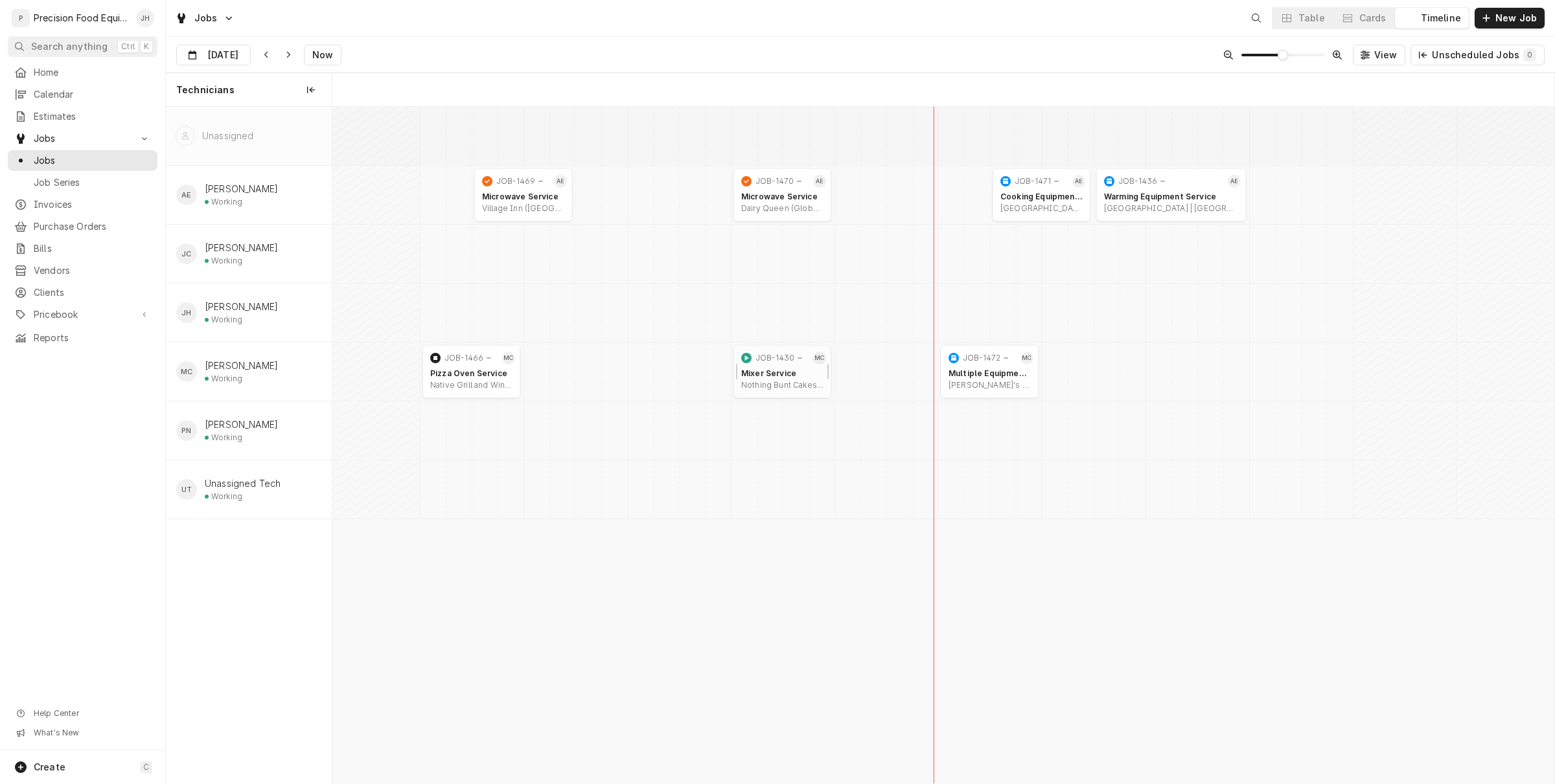
scroll to position [0, 20357]
click at [1384, 17] on div "Cards" at bounding box center [1372, 18] width 27 height 13
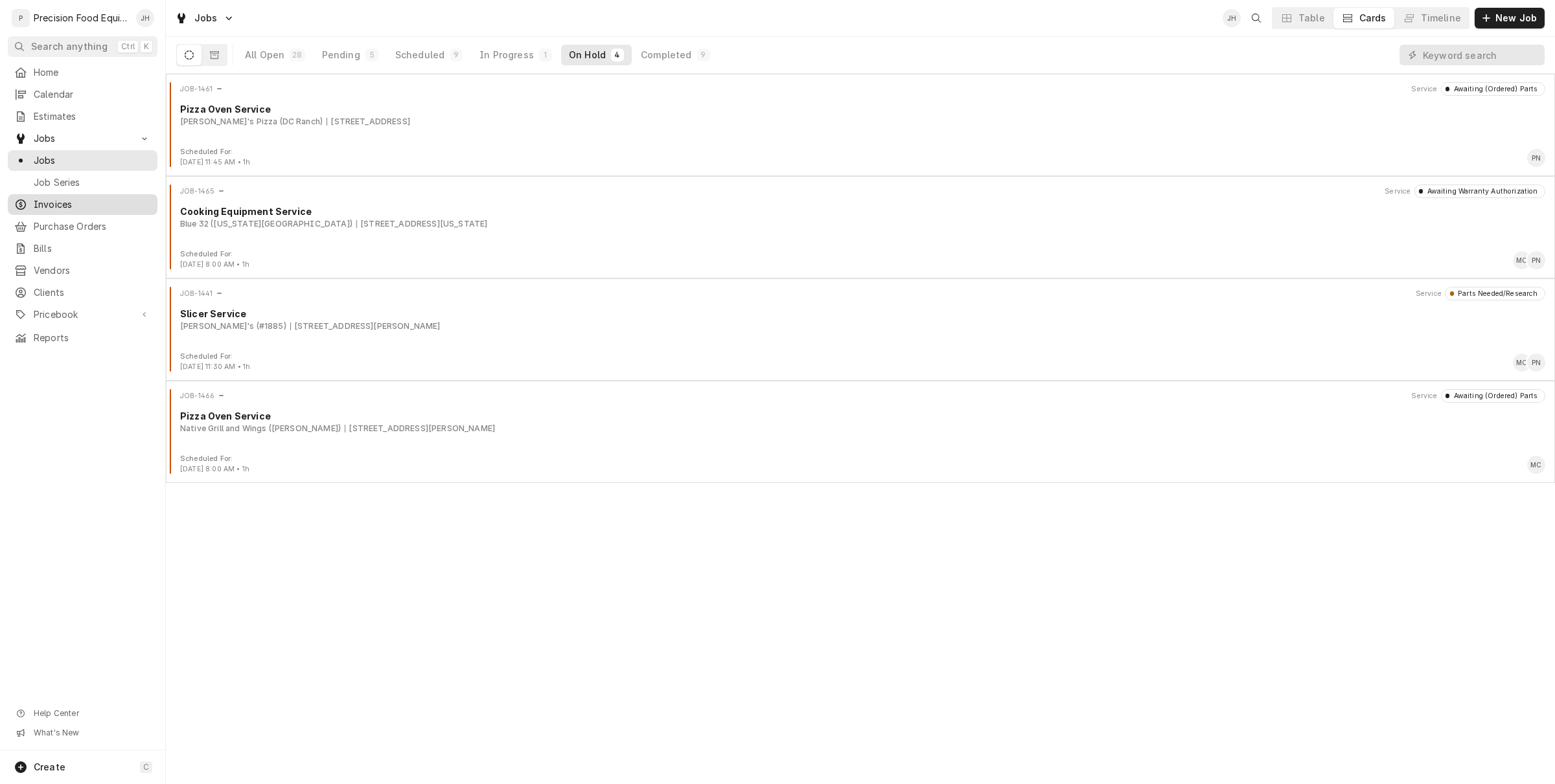
click at [69, 195] on link "Invoices" at bounding box center [82, 204] width 150 height 20
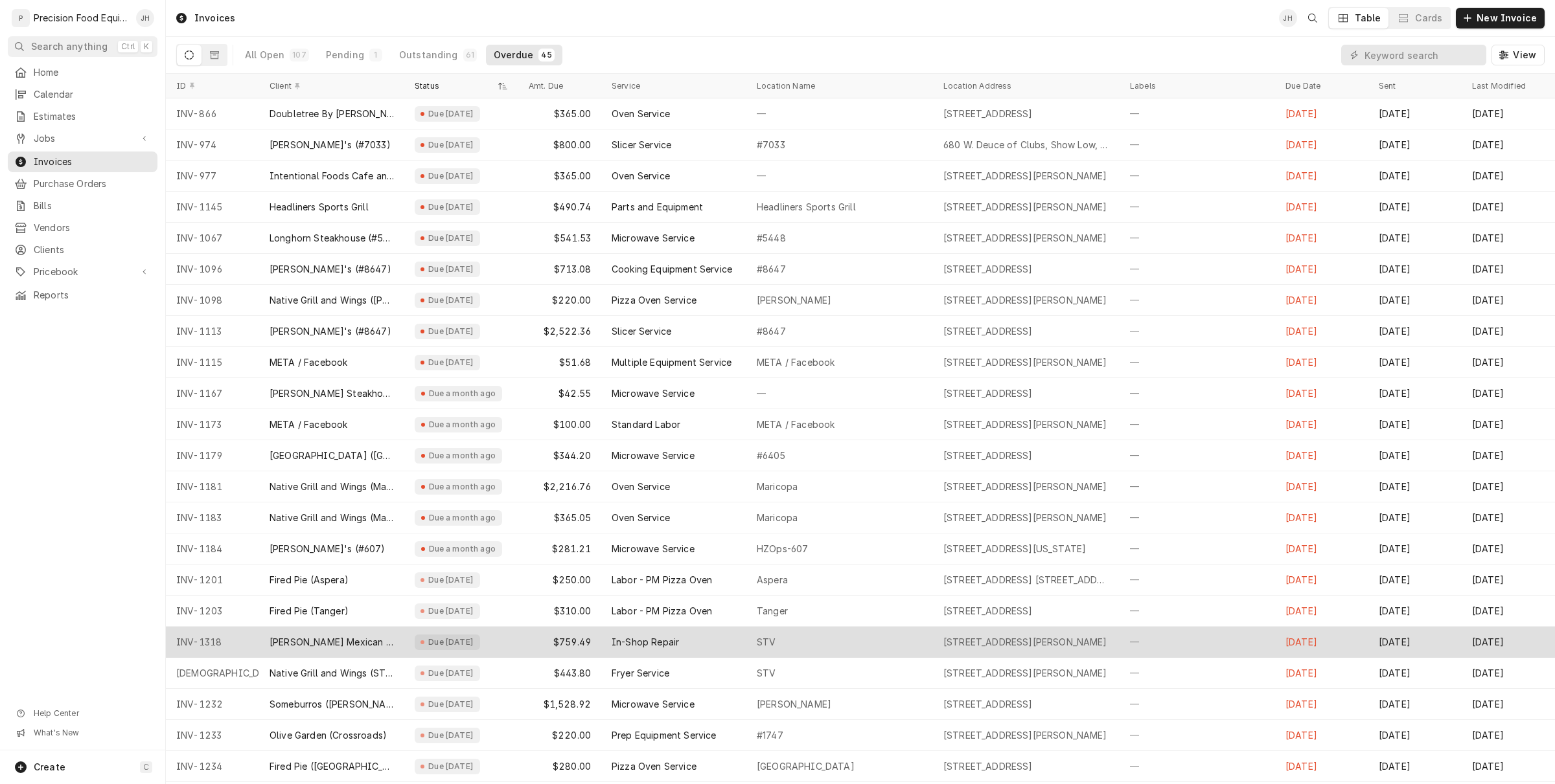
click at [662, 636] on div "In-Shop Repair" at bounding box center [645, 643] width 67 height 13
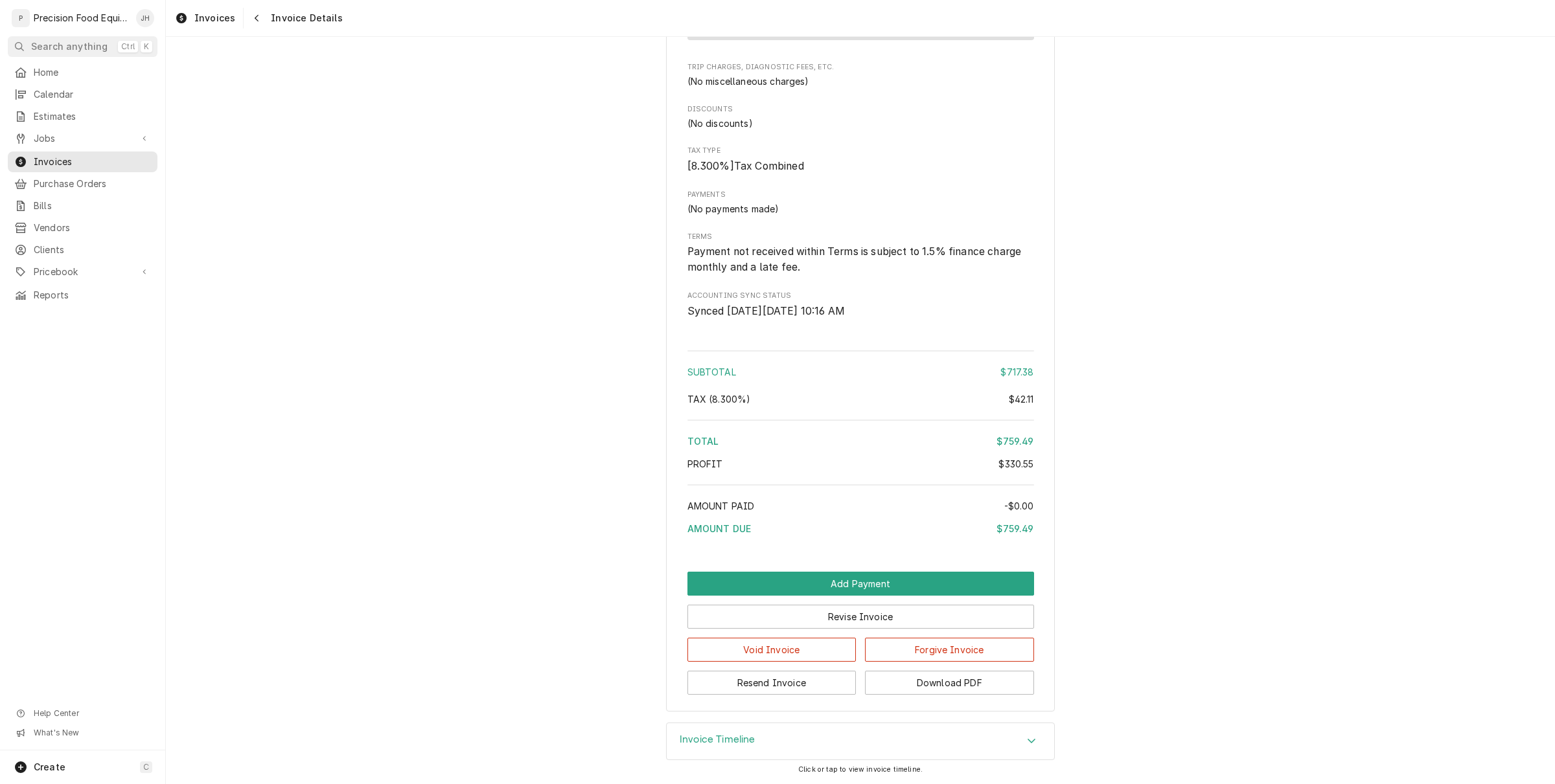
scroll to position [1659, 0]
click at [785, 685] on button "Resend Invoice" at bounding box center [772, 683] width 169 height 24
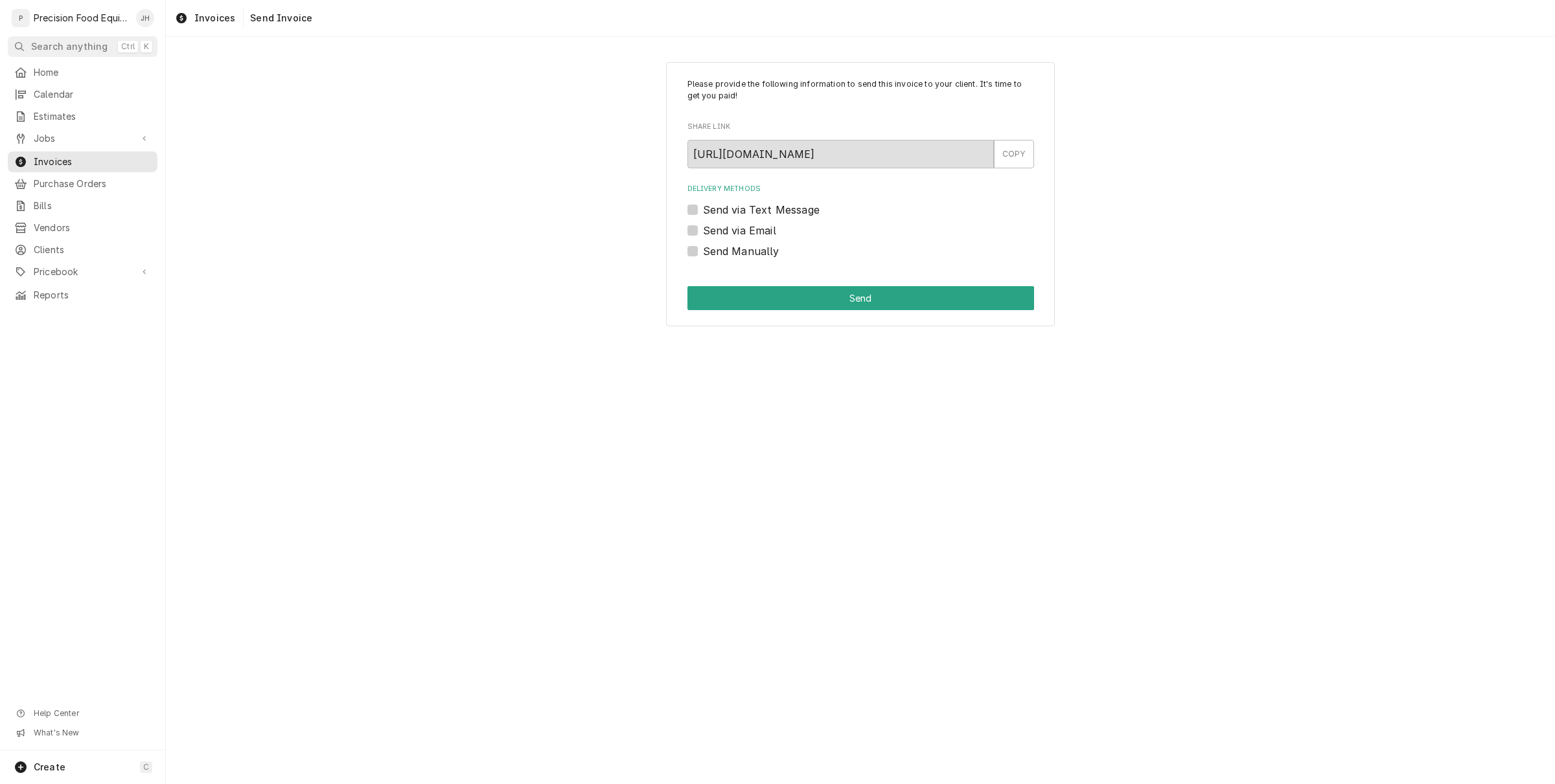
click at [703, 207] on label "Send via Text Message" at bounding box center [761, 209] width 117 height 15
click at [703, 207] on input "Send via Text Message" at bounding box center [876, 216] width 347 height 28
checkbox input "true"
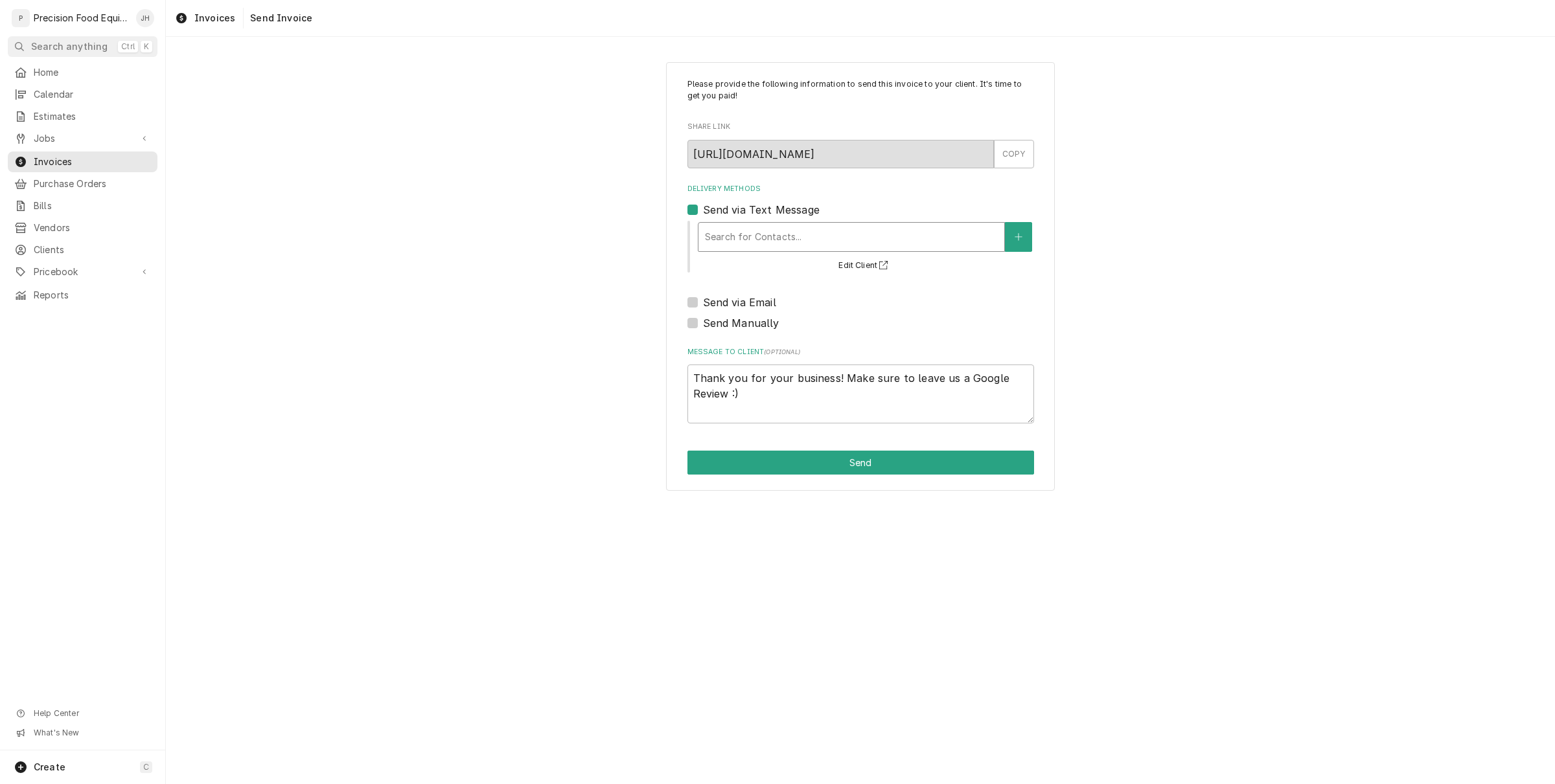
click at [776, 244] on div "Delivery Methods" at bounding box center [851, 237] width 293 height 23
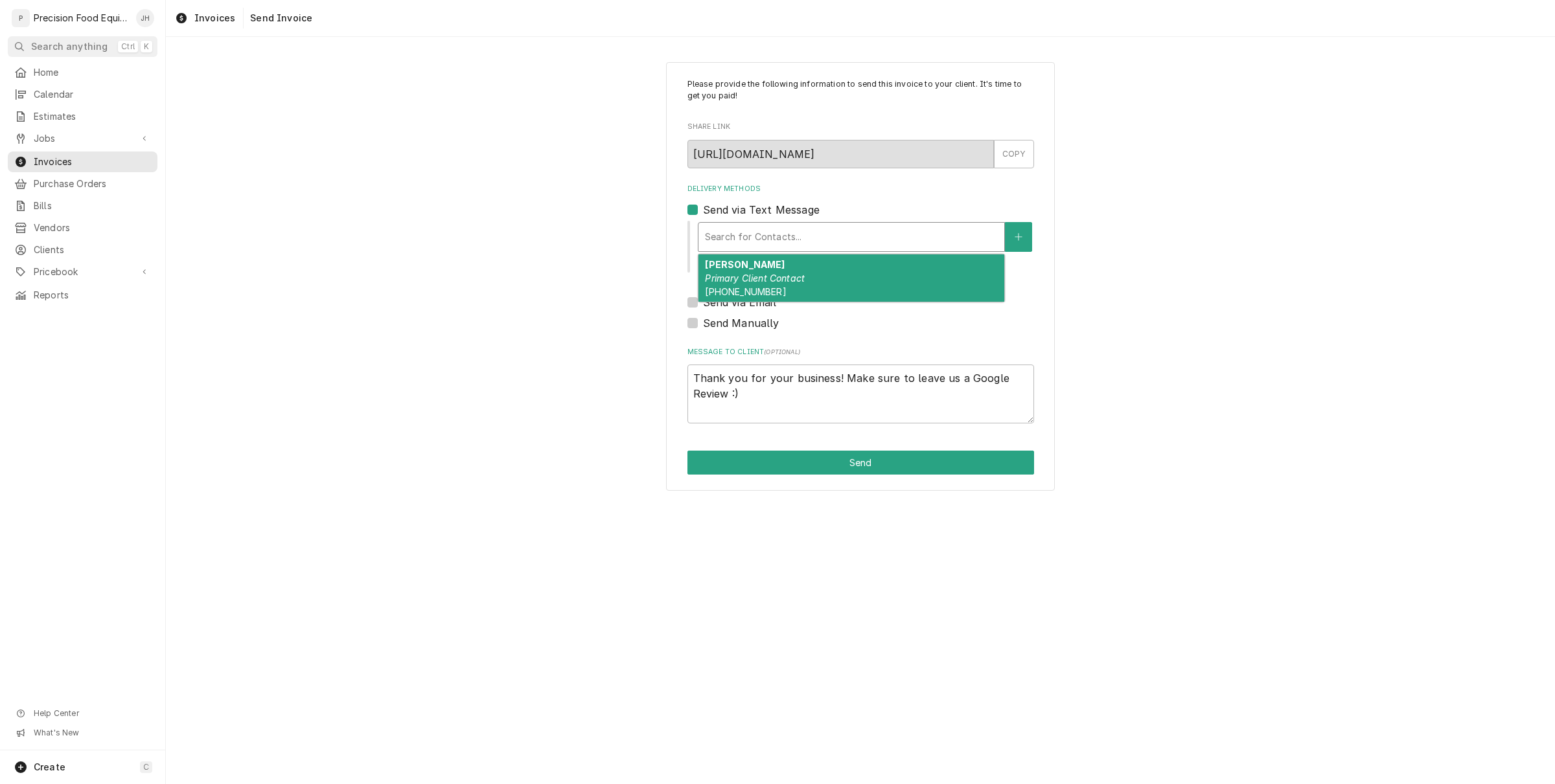
click at [773, 284] on em "Primary Client Contact" at bounding box center [755, 278] width 100 height 11
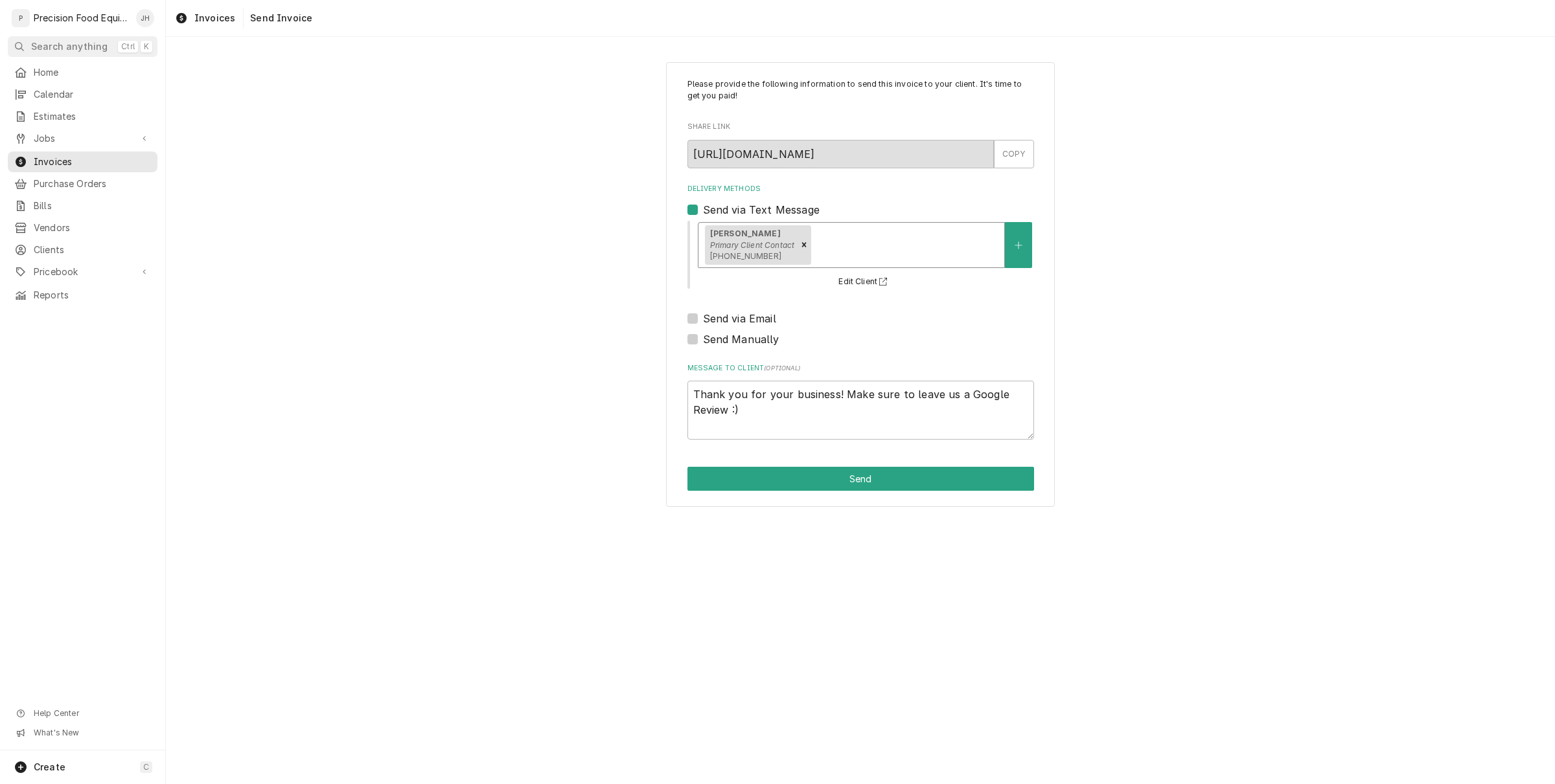
click at [801, 245] on icon "Remove [object Object]" at bounding box center [803, 244] width 9 height 9
type textarea "x"
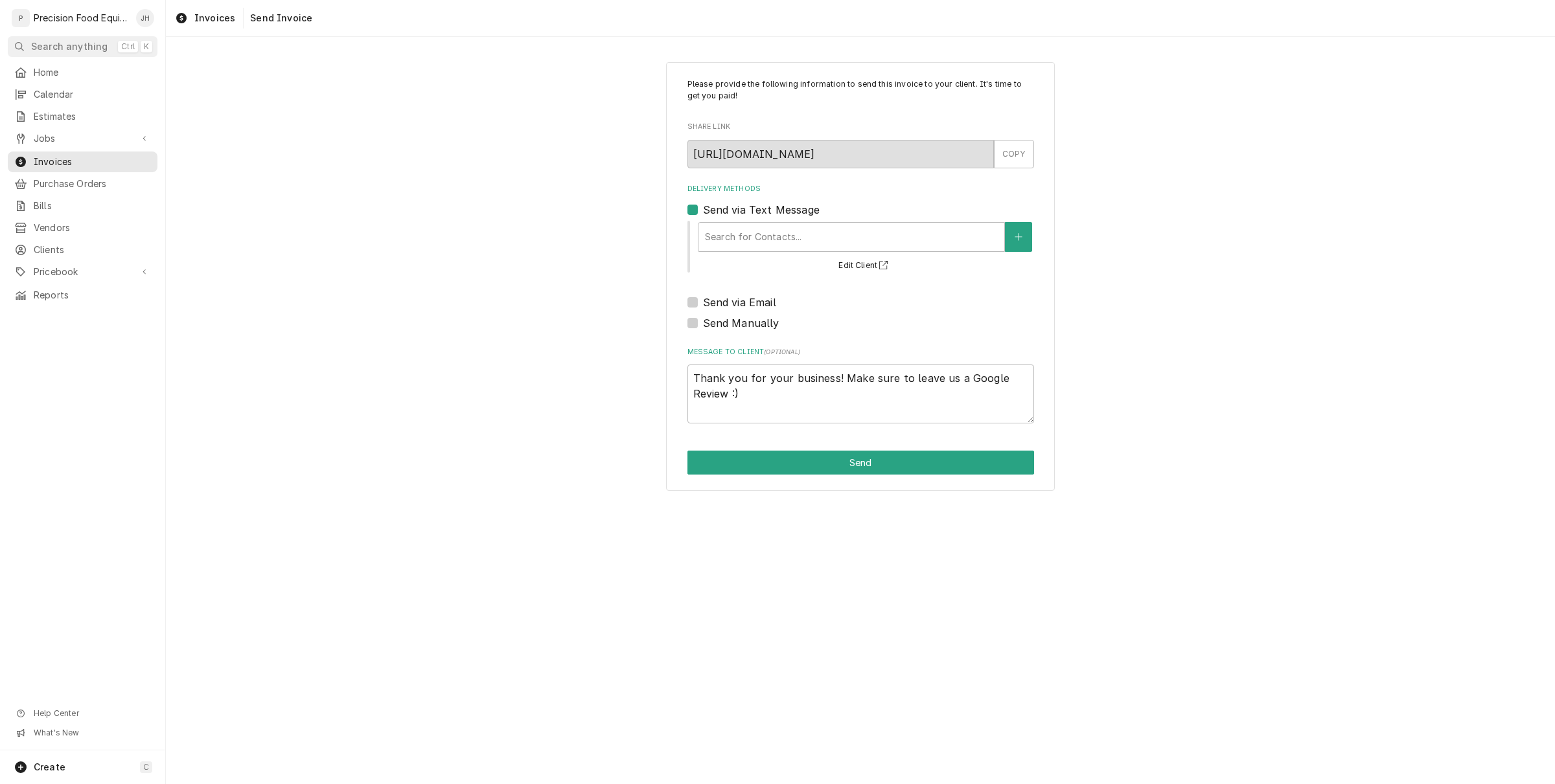
click at [703, 214] on label "Send via Text Message" at bounding box center [761, 209] width 117 height 15
click at [703, 214] on input "Send via Text Message" at bounding box center [876, 216] width 347 height 28
checkbox input "false"
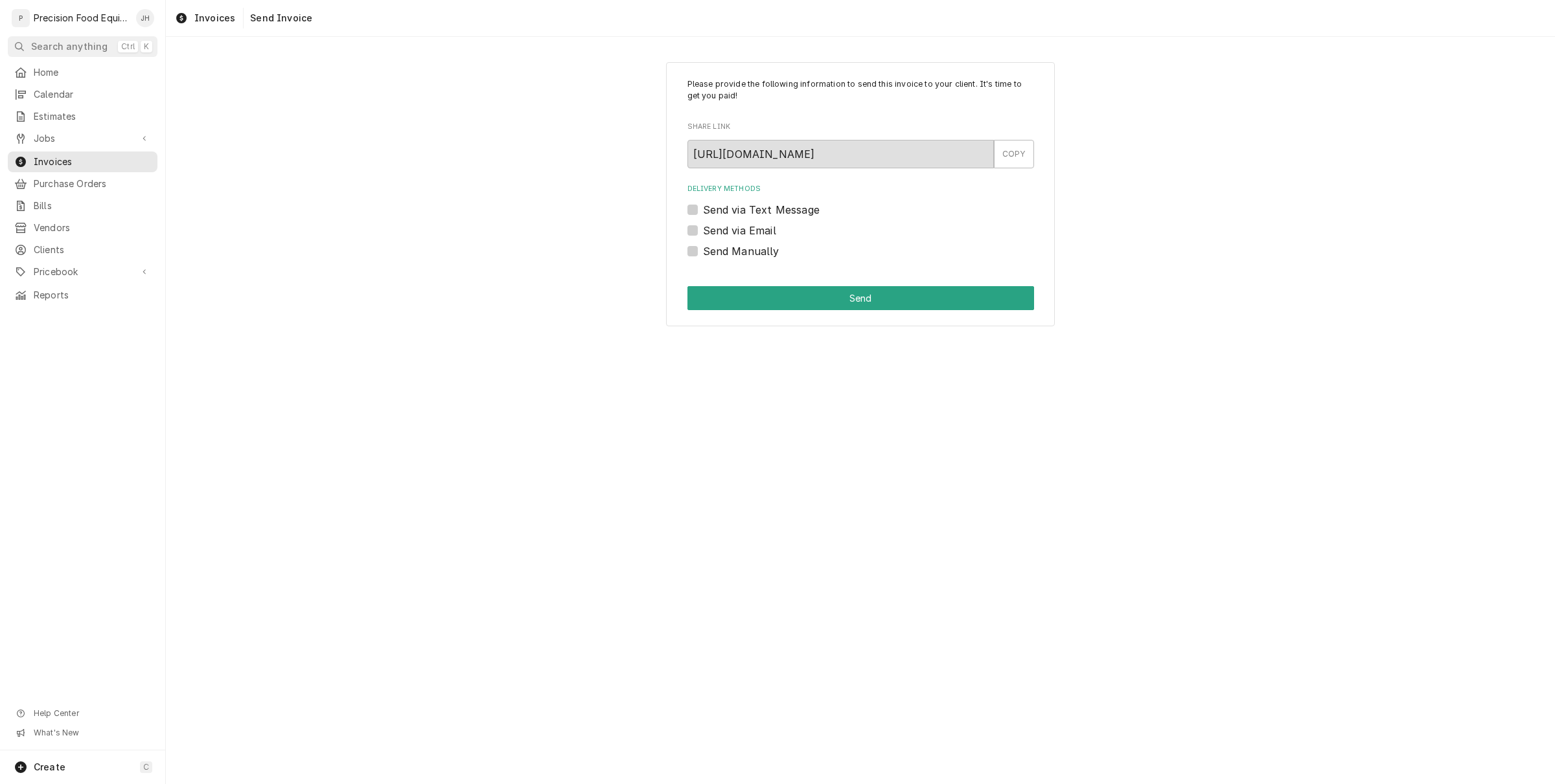
click at [703, 233] on label "Send via Email" at bounding box center [739, 230] width 73 height 15
click at [703, 233] on input "Send via Email" at bounding box center [876, 236] width 347 height 28
checkbox input "true"
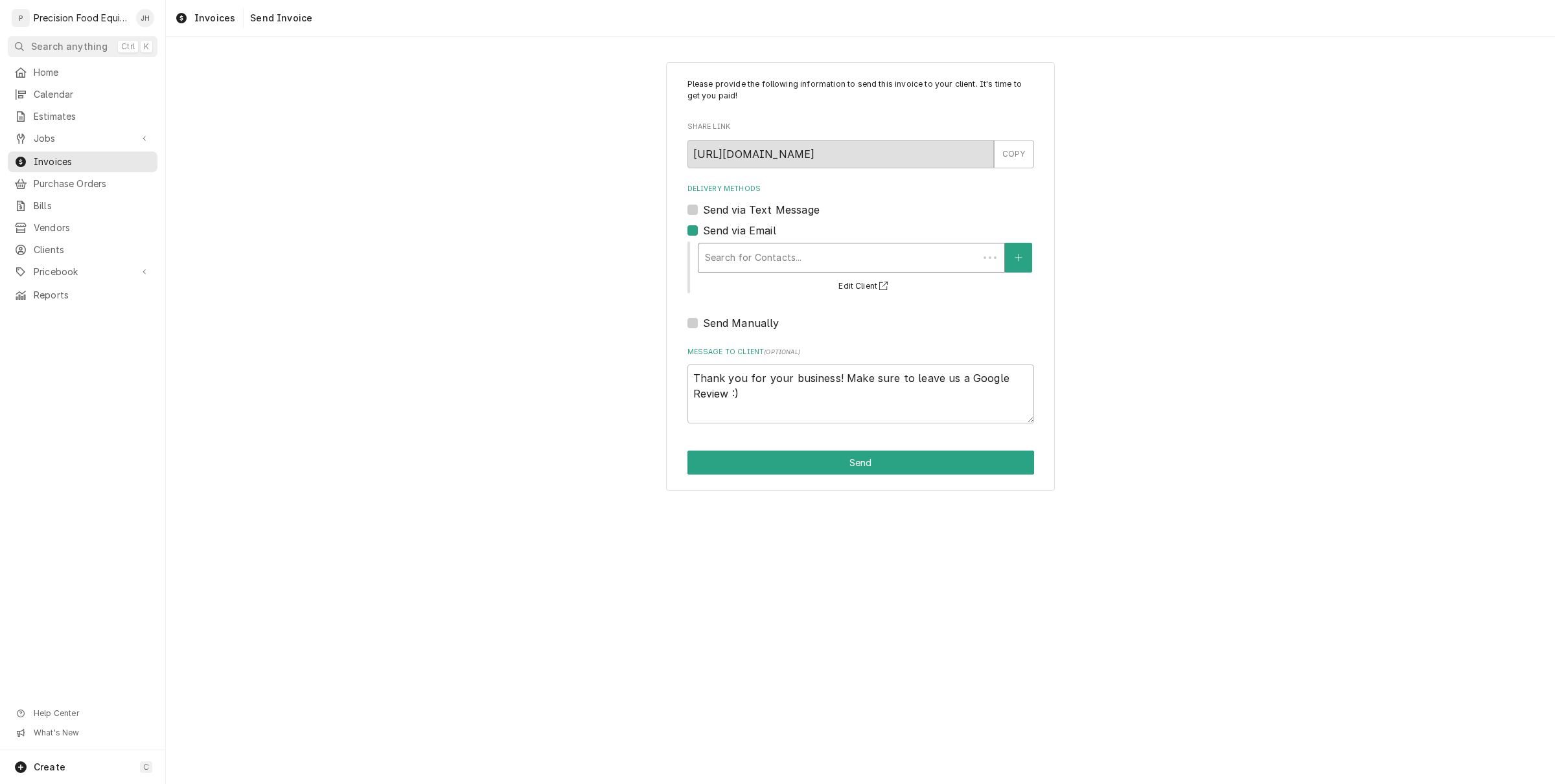
click at [727, 263] on div "Delivery Methods" at bounding box center [838, 257] width 267 height 23
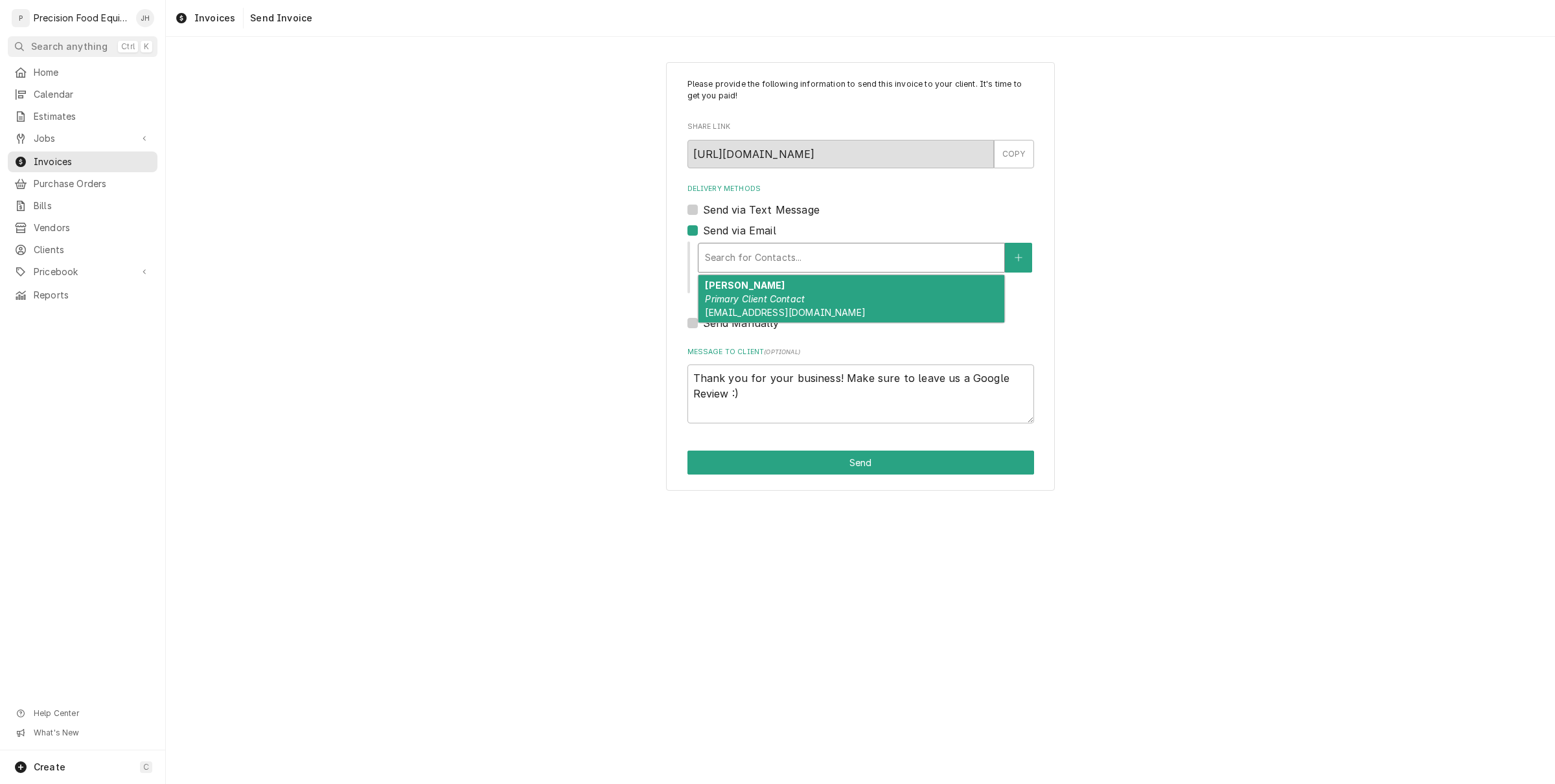
click at [871, 308] on div "Francisco Moreno Primary Client Contact morenosgrill4@gmail.com" at bounding box center [851, 298] width 306 height 47
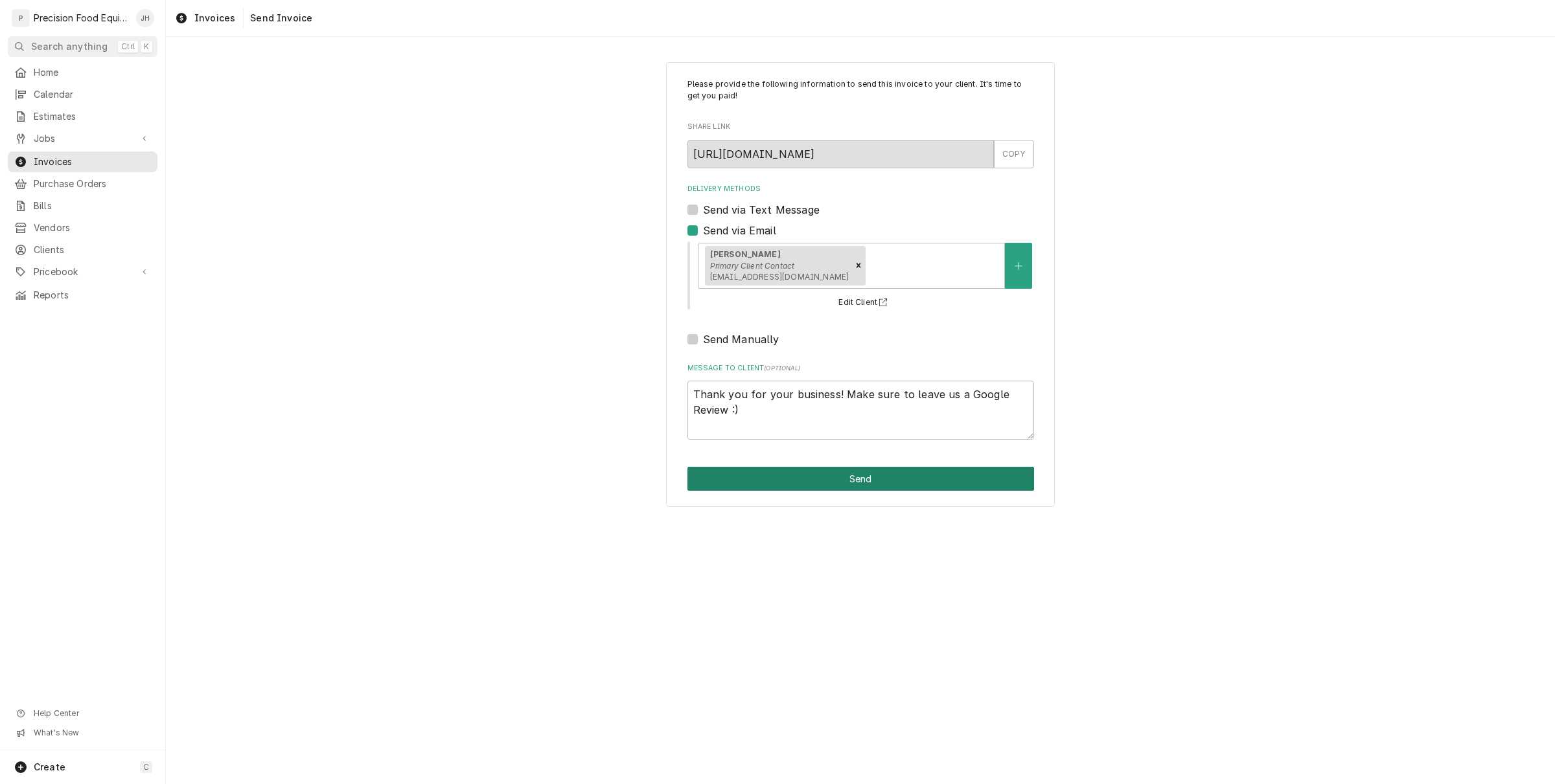
click at [846, 470] on button "Send" at bounding box center [860, 478] width 347 height 24
type textarea "x"
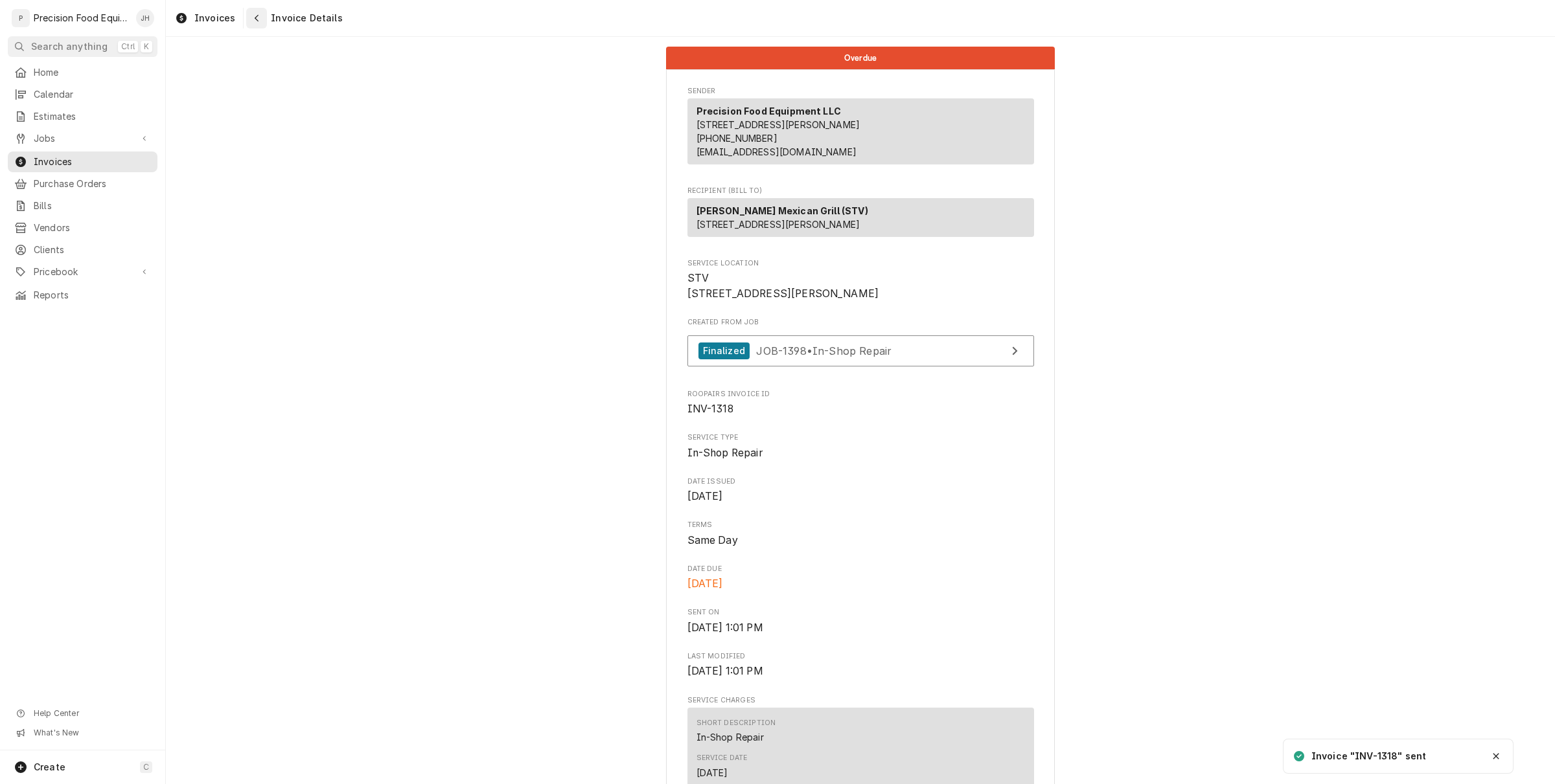
click at [250, 18] on div "Navigate back" at bounding box center [257, 18] width 13 height 13
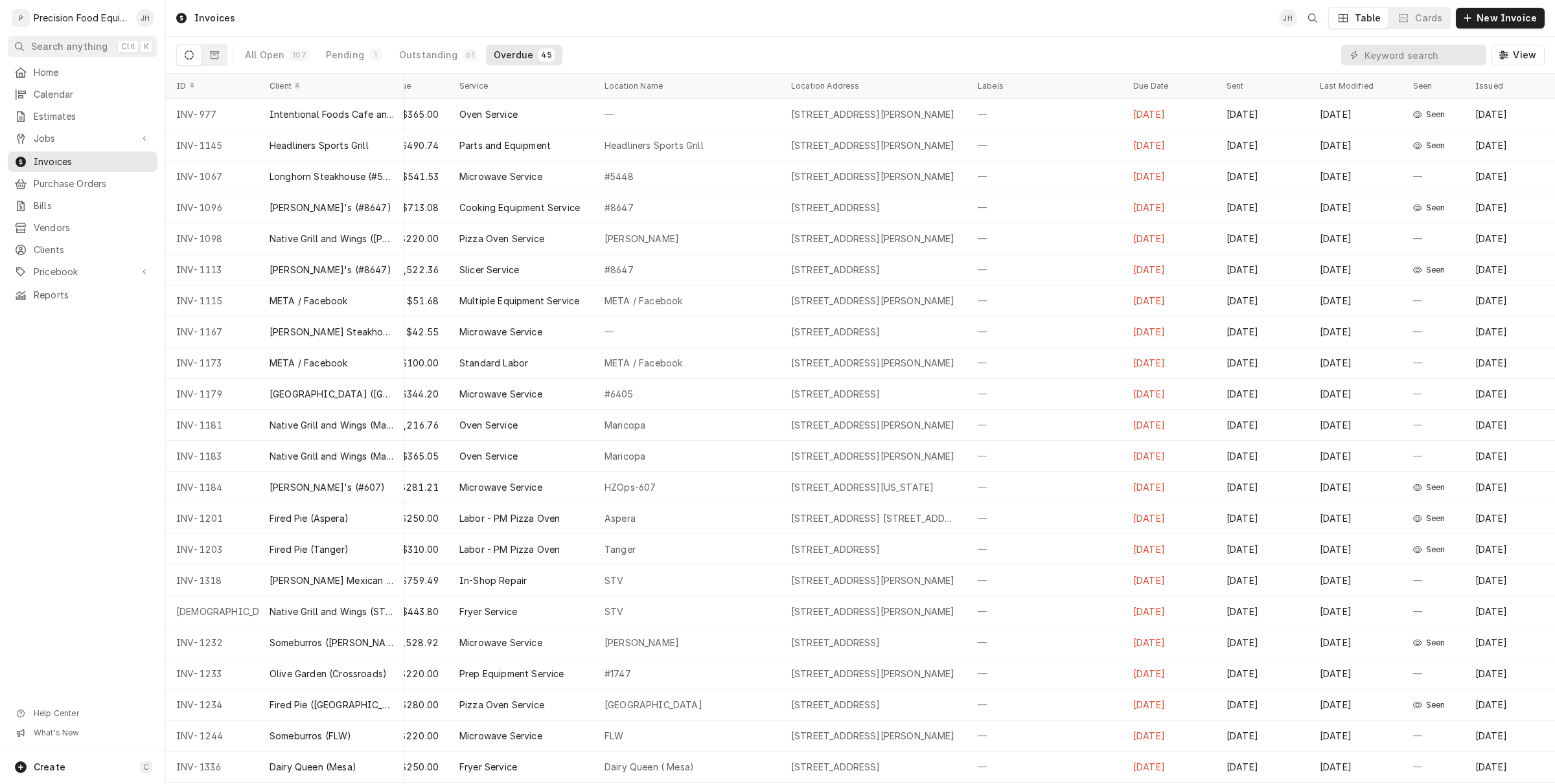
scroll to position [61, 169]
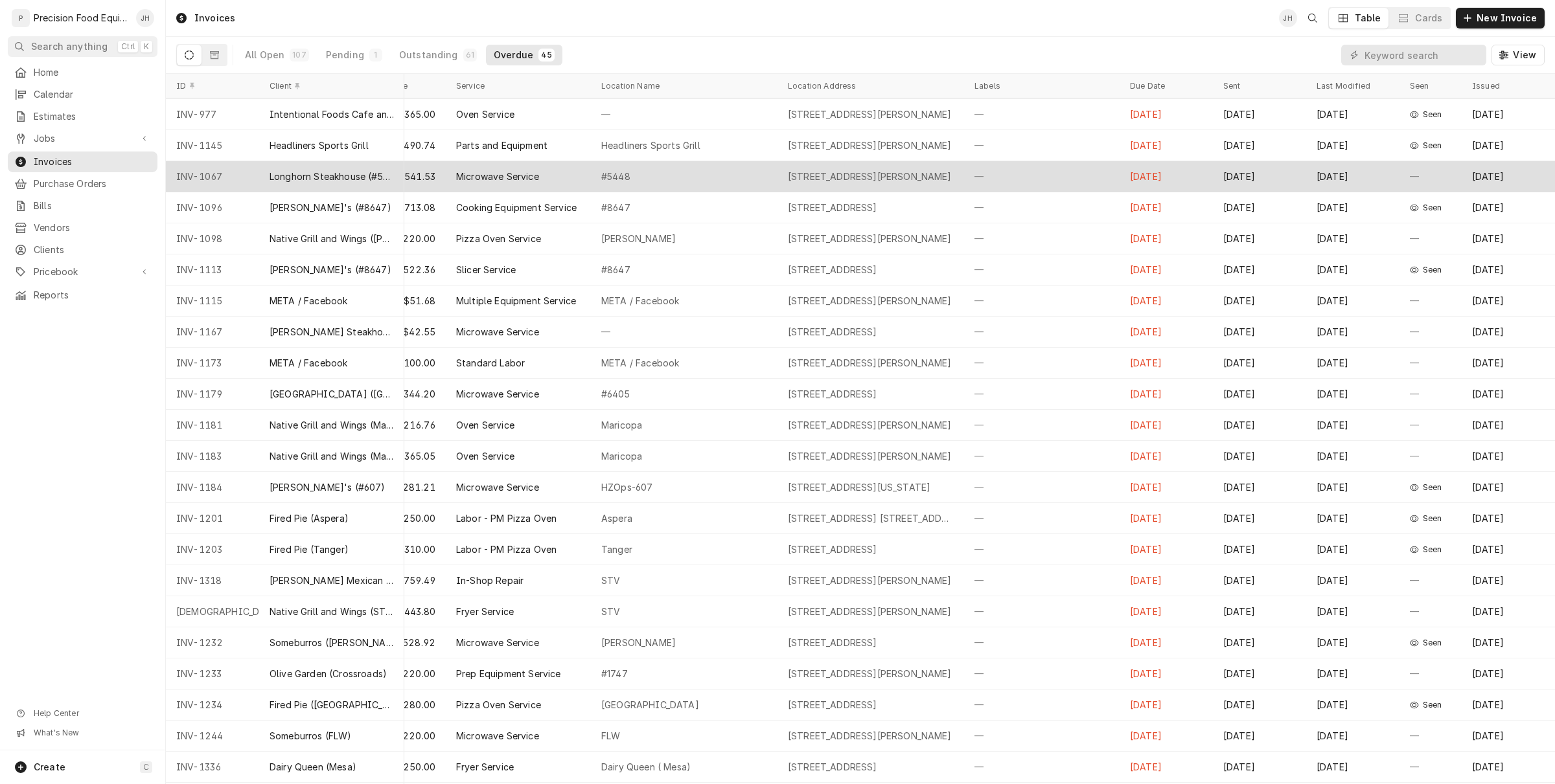
click at [1170, 174] on div "[DATE]" at bounding box center [1166, 176] width 93 height 31
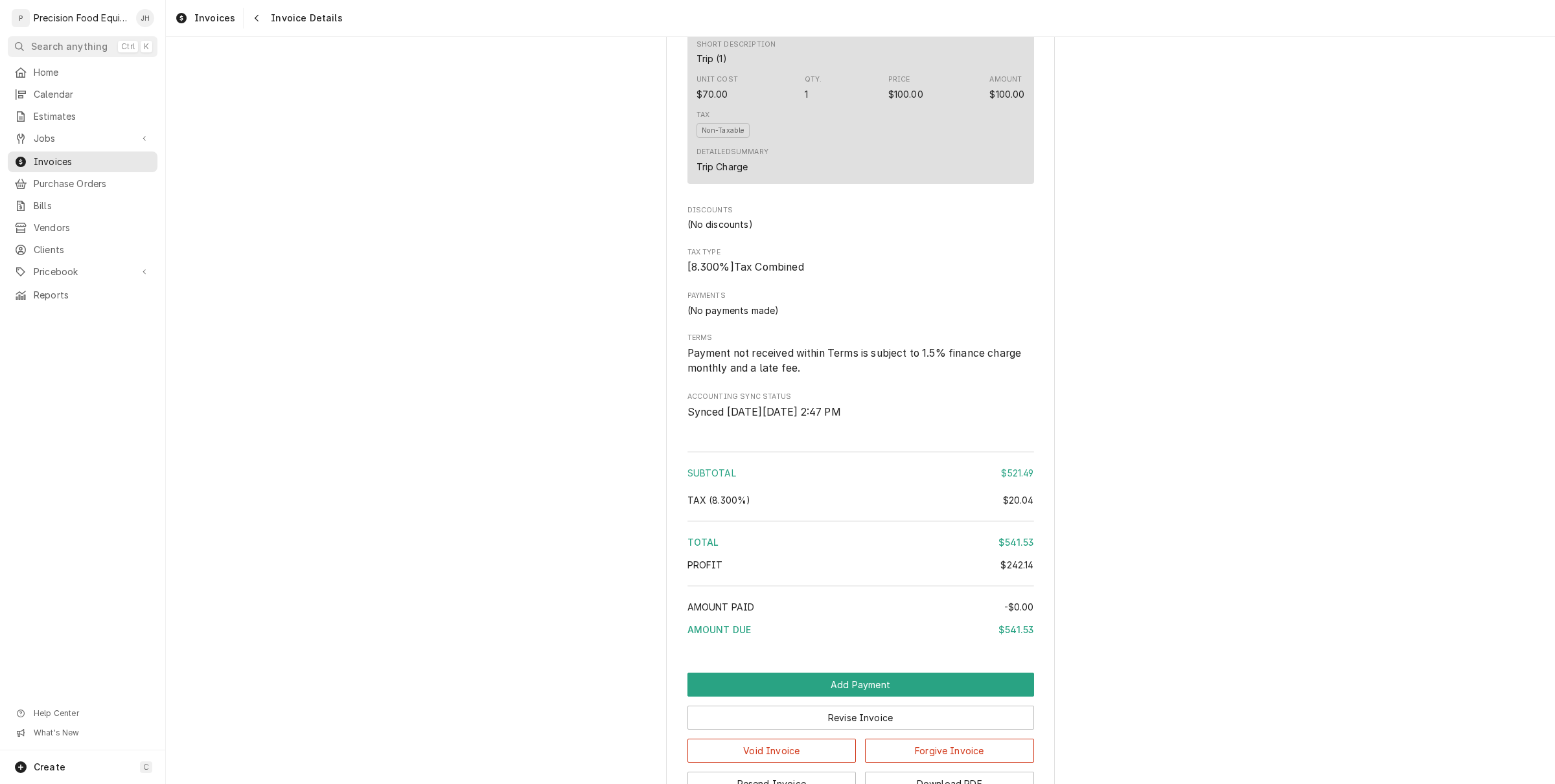
scroll to position [1791, 0]
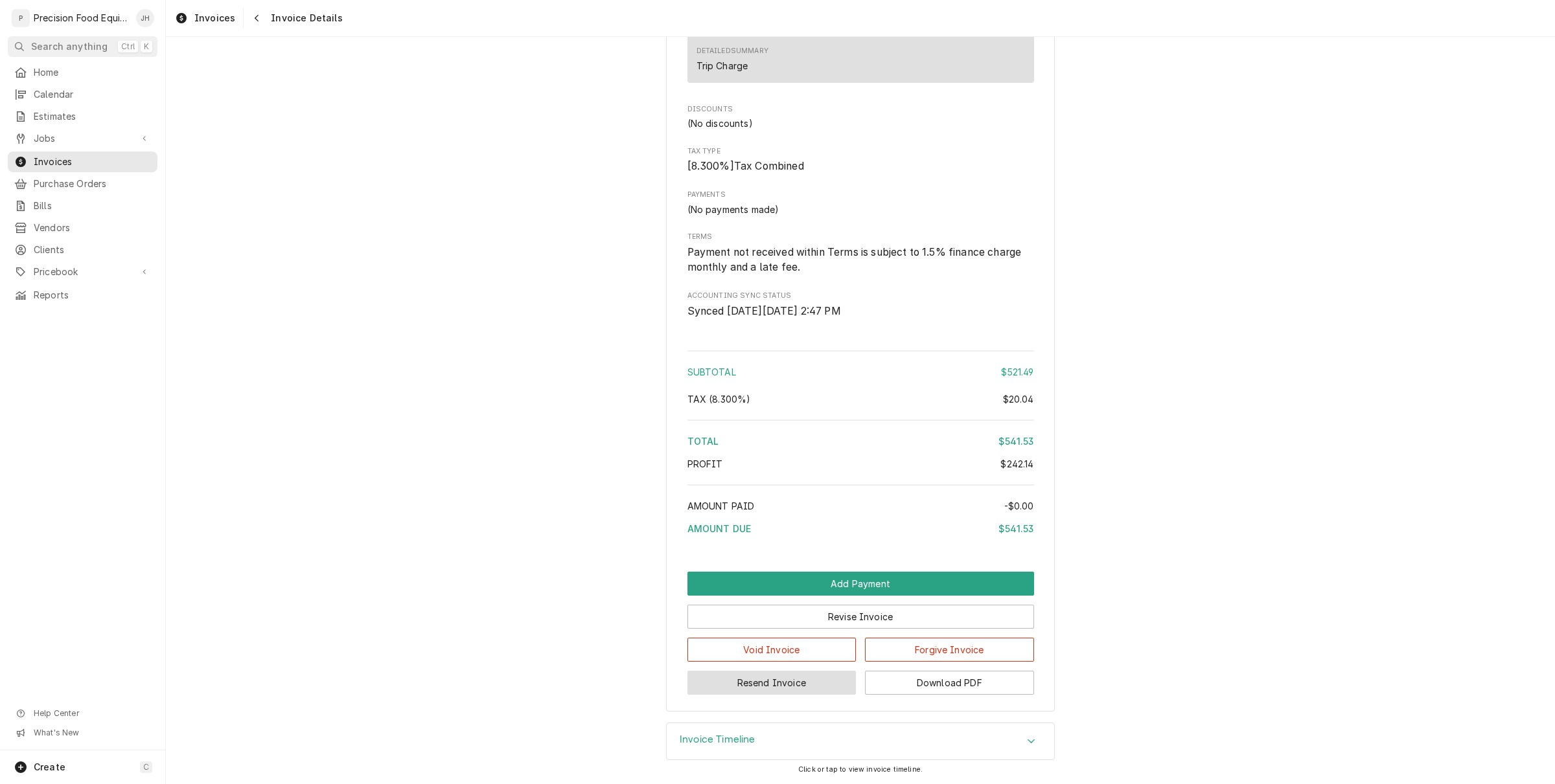
click at [782, 680] on button "Resend Invoice" at bounding box center [772, 683] width 169 height 24
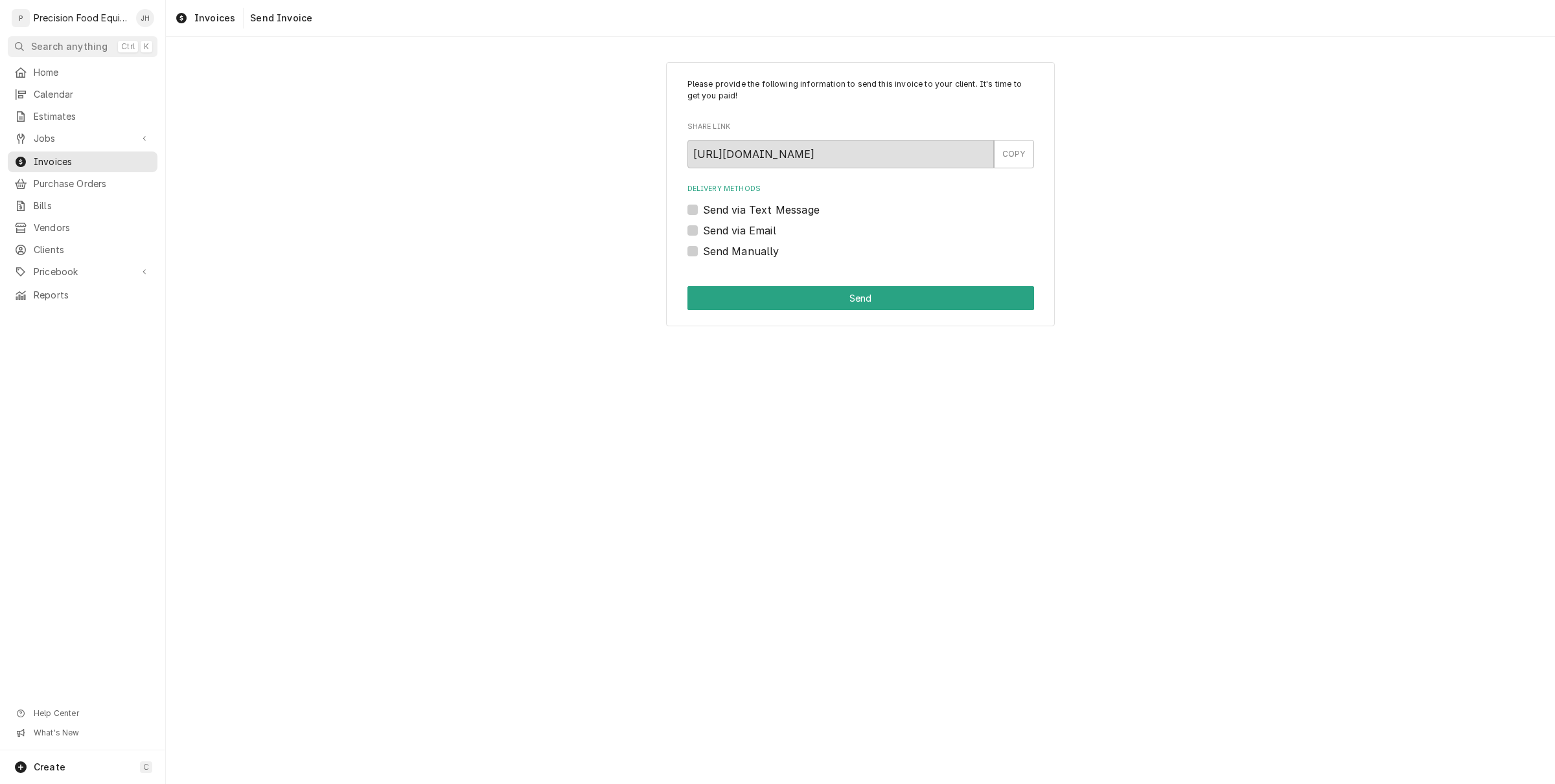
click at [703, 204] on label "Send via Text Message" at bounding box center [761, 209] width 117 height 15
click at [703, 204] on input "Send via Text Message" at bounding box center [876, 216] width 347 height 28
checkbox input "true"
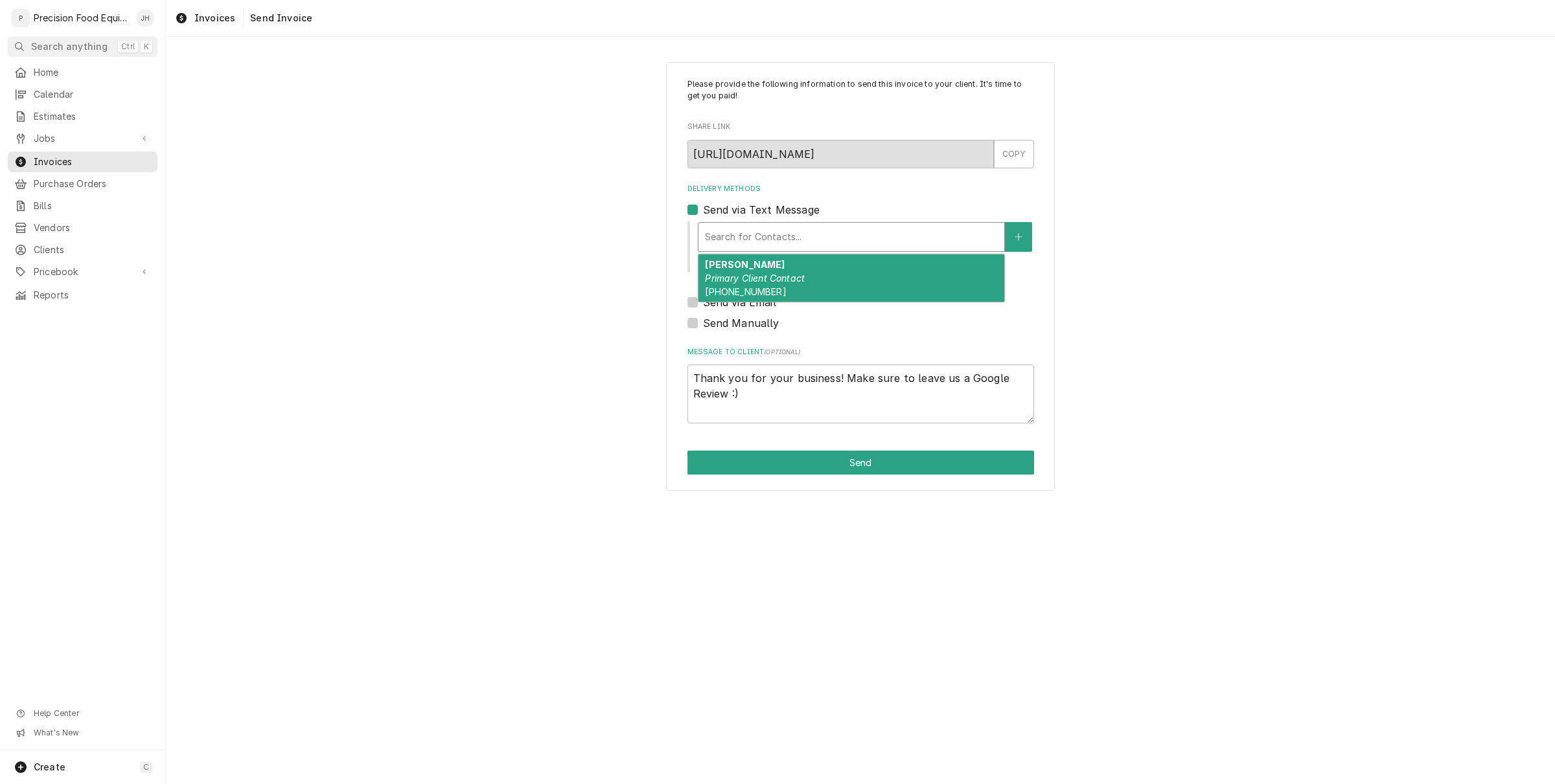
click at [750, 227] on div "Delivery Methods" at bounding box center [851, 237] width 293 height 23
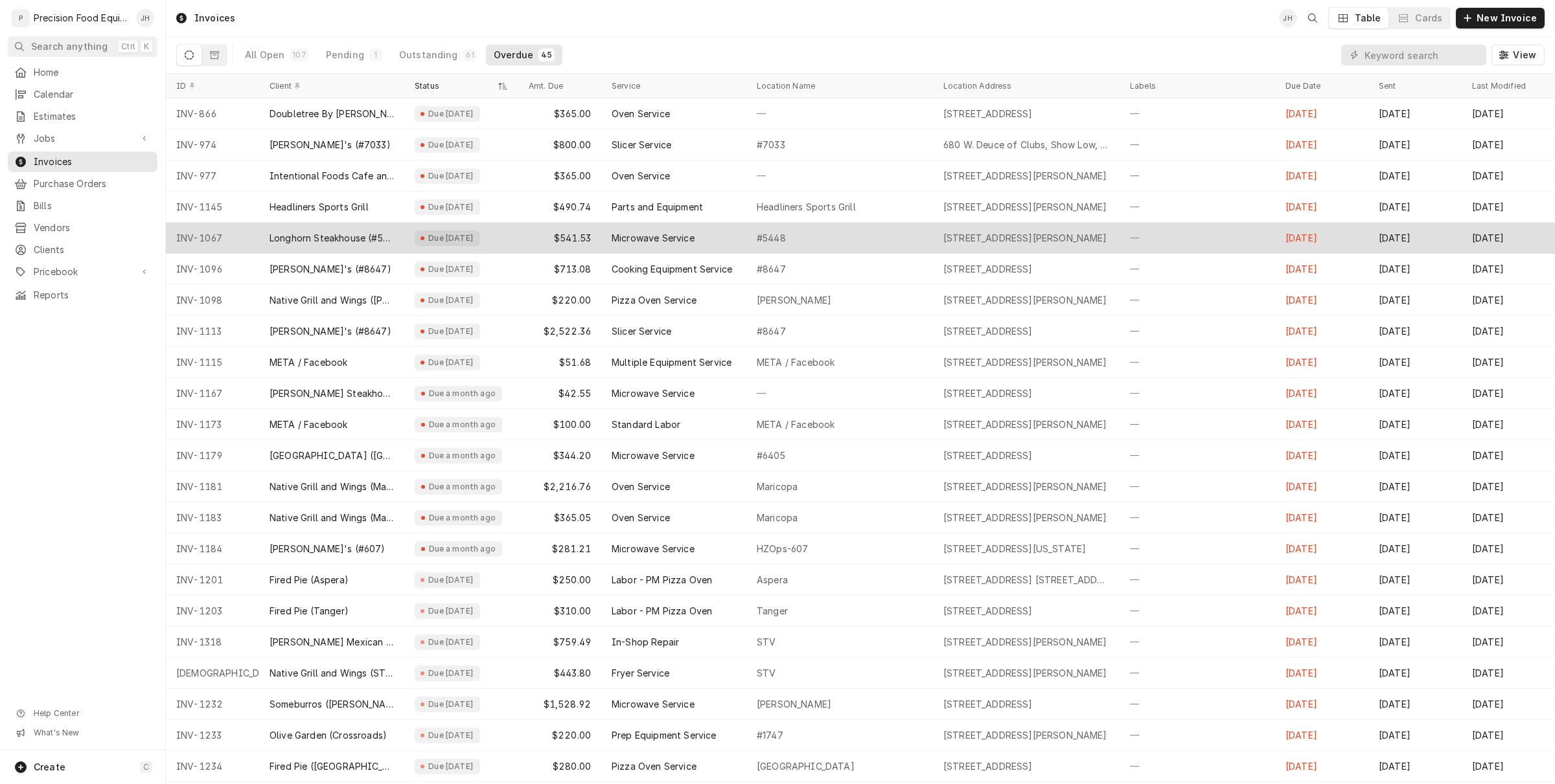
click at [545, 225] on div "$541.53" at bounding box center [560, 238] width 83 height 31
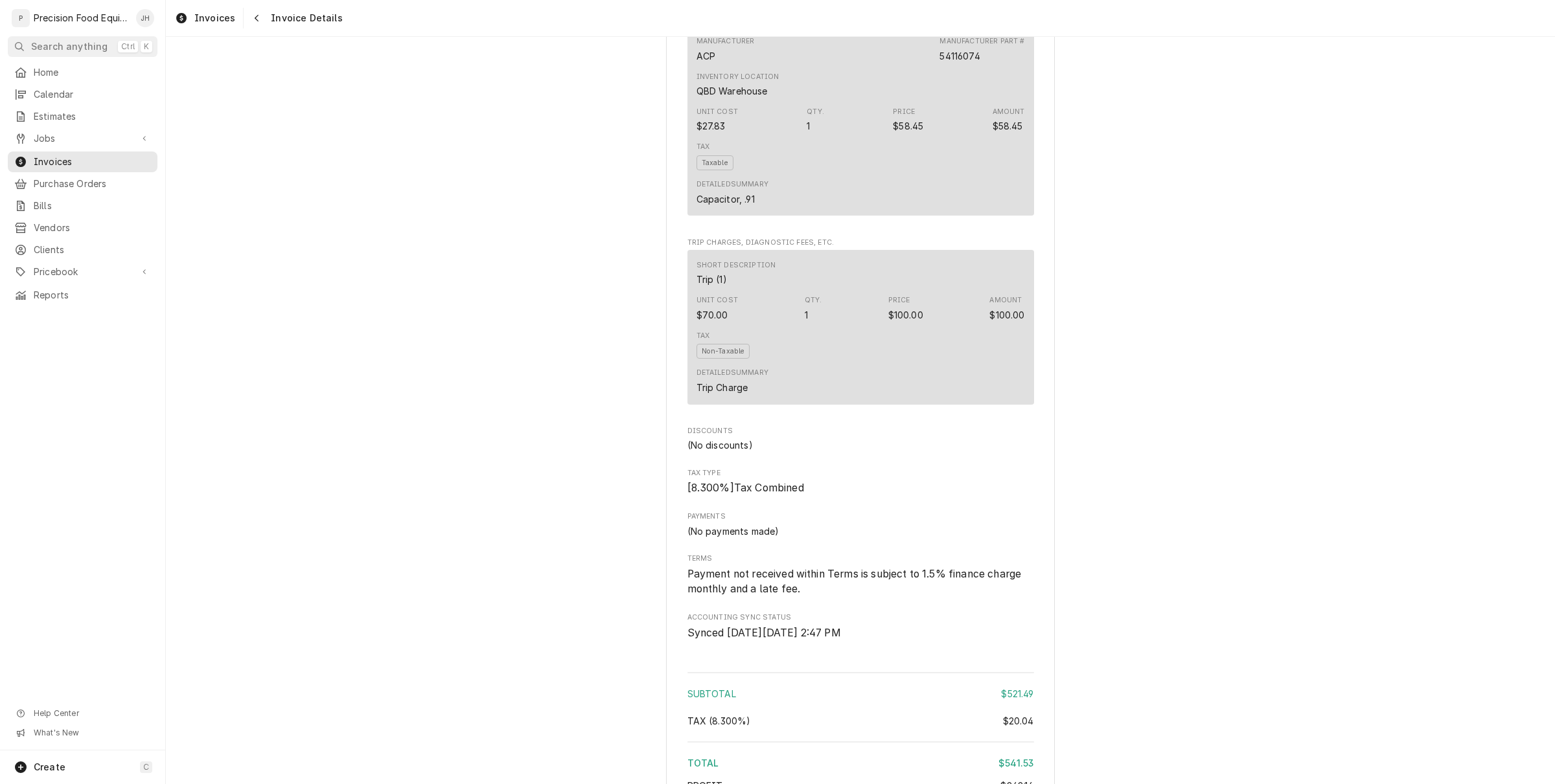
scroll to position [1791, 0]
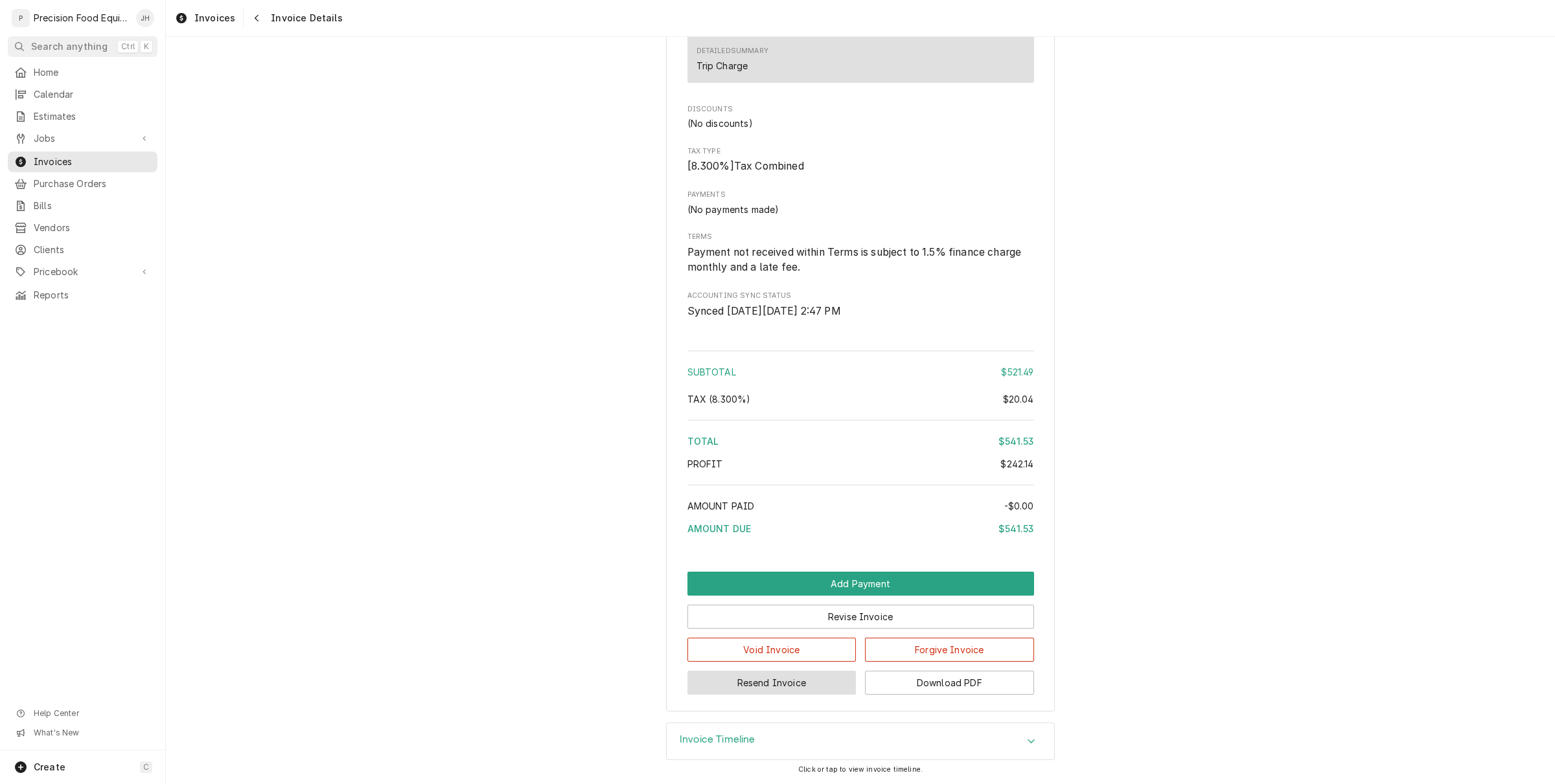
click at [753, 690] on button "Resend Invoice" at bounding box center [772, 683] width 169 height 24
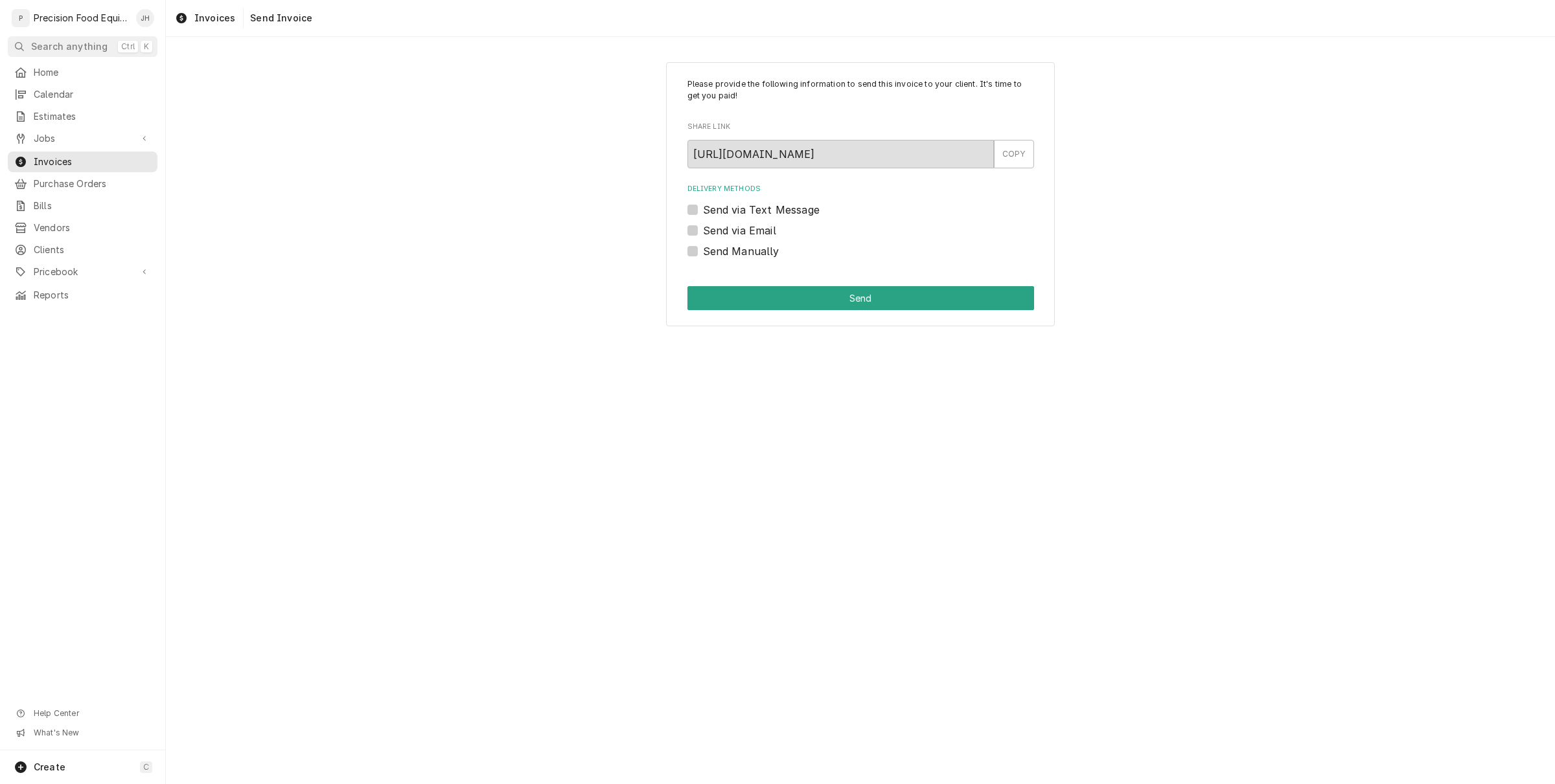
click at [703, 205] on label "Send via Text Message" at bounding box center [761, 209] width 117 height 15
click at [703, 205] on input "Send via Text Message" at bounding box center [876, 216] width 347 height 28
checkbox input "true"
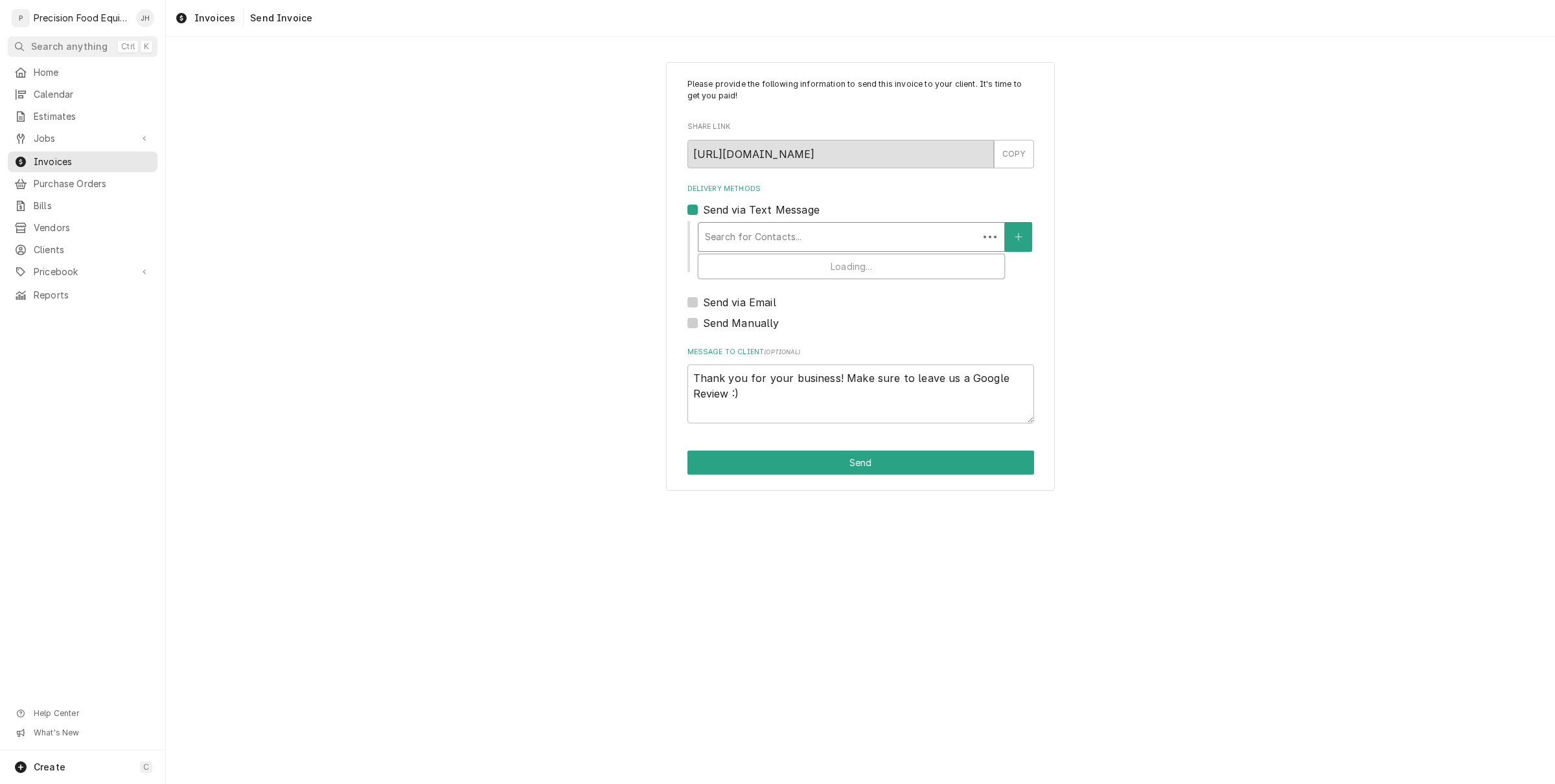
click at [803, 227] on div "Delivery Methods" at bounding box center [838, 237] width 267 height 23
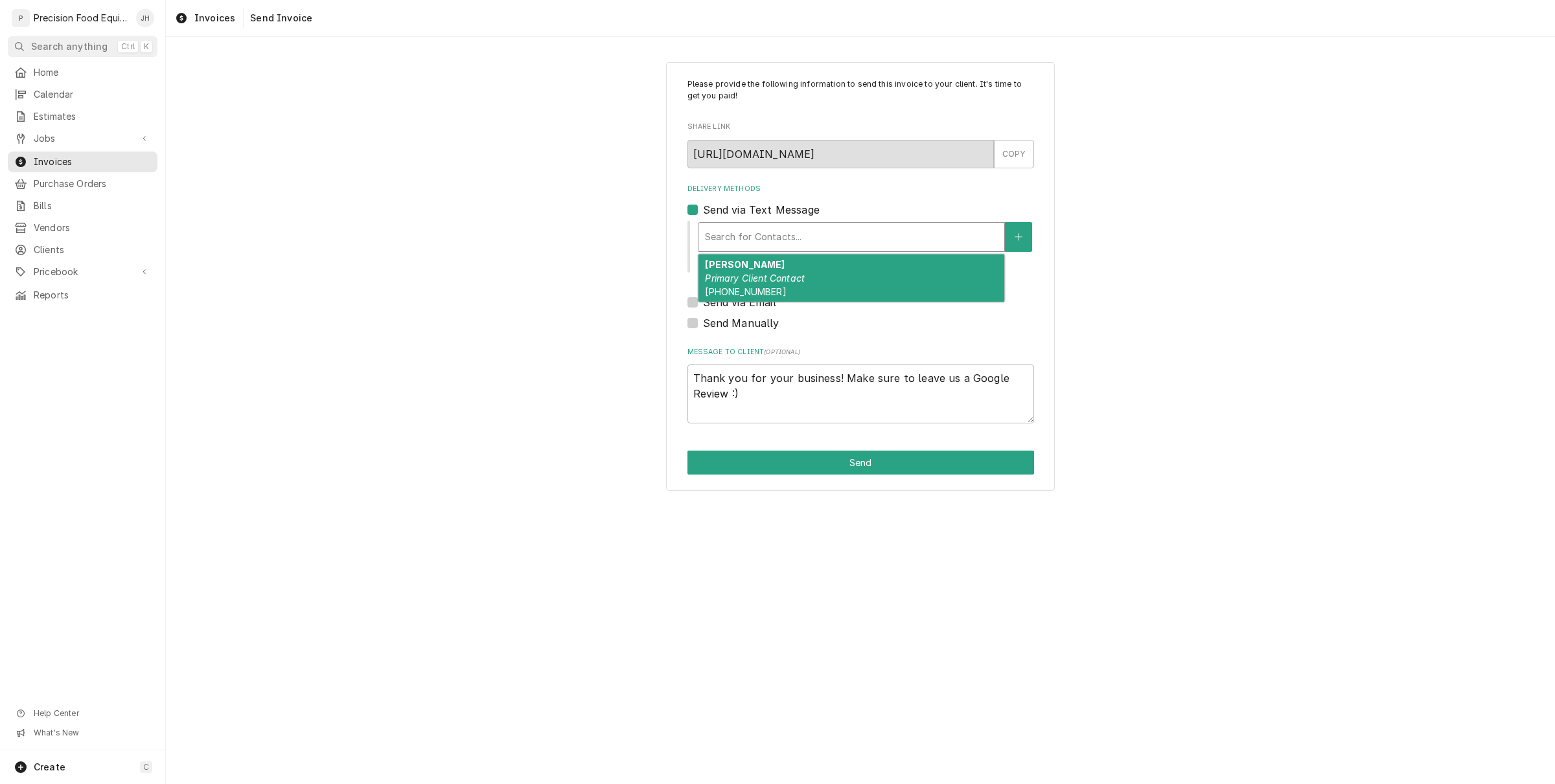
click at [863, 232] on div "Delivery Methods" at bounding box center [851, 237] width 293 height 23
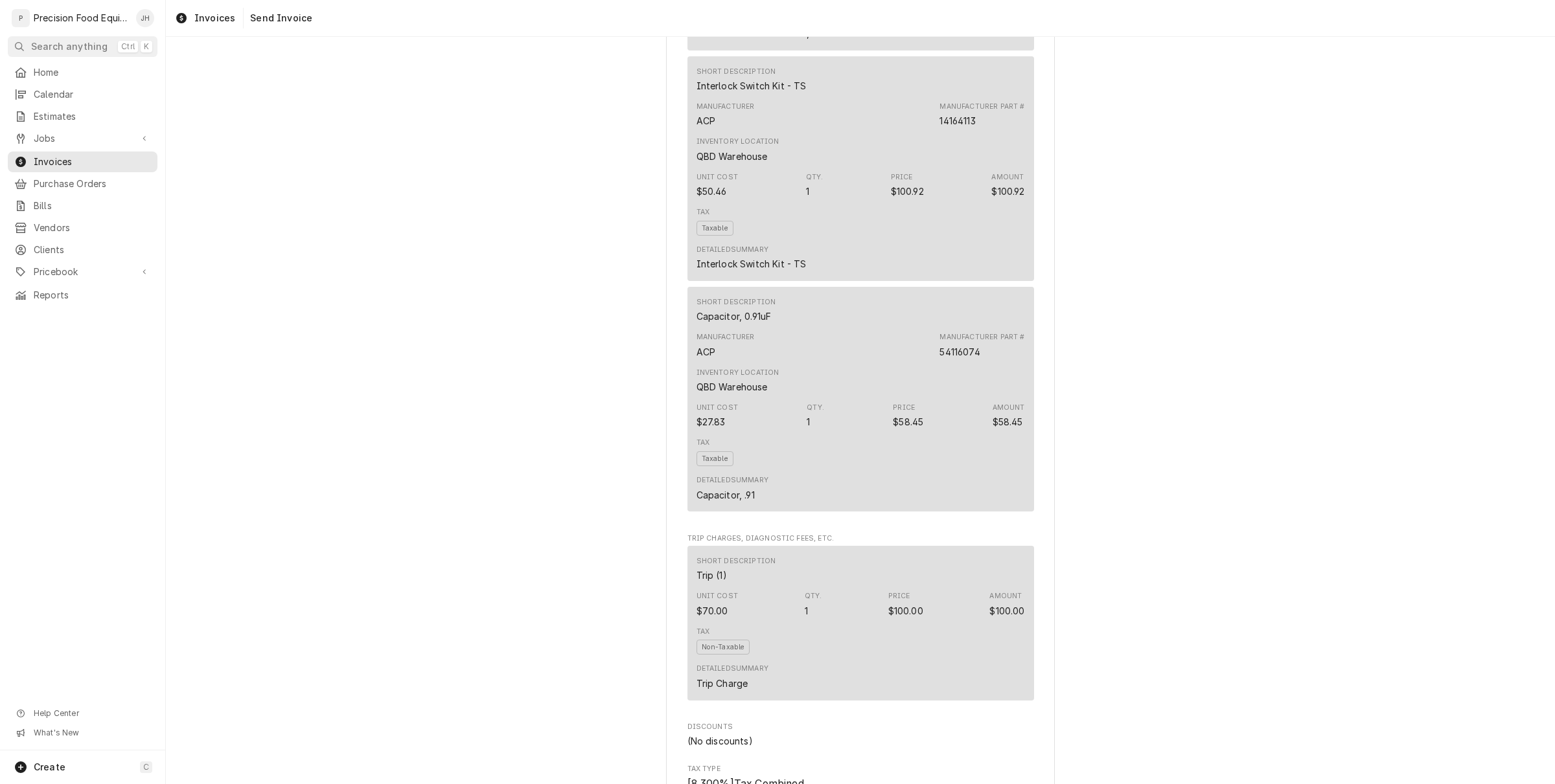
scroll to position [1791, 0]
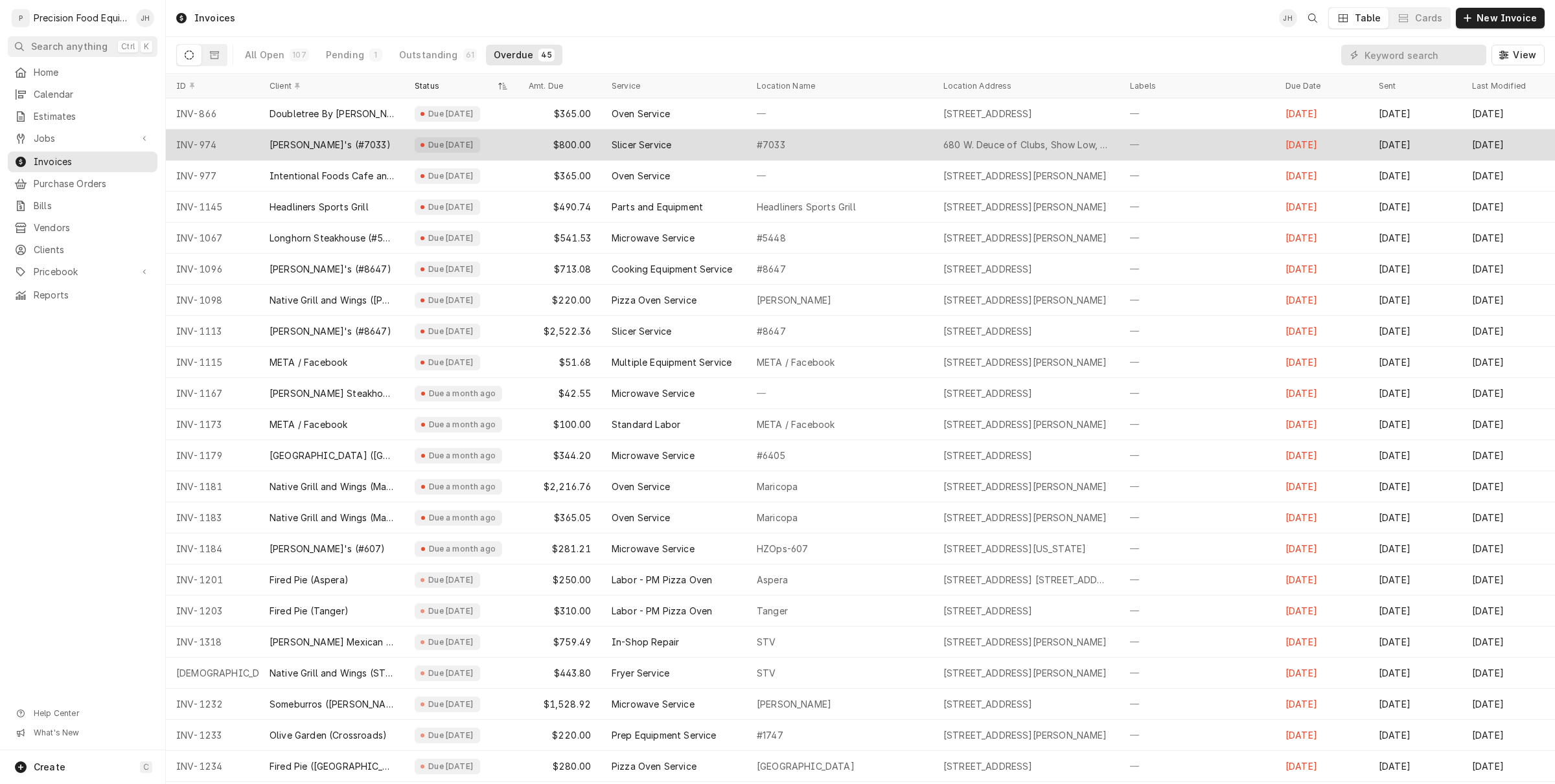
click at [968, 139] on div "680 W. Deuce of Clubs, Show Low, AZ 85901" at bounding box center [1026, 145] width 166 height 13
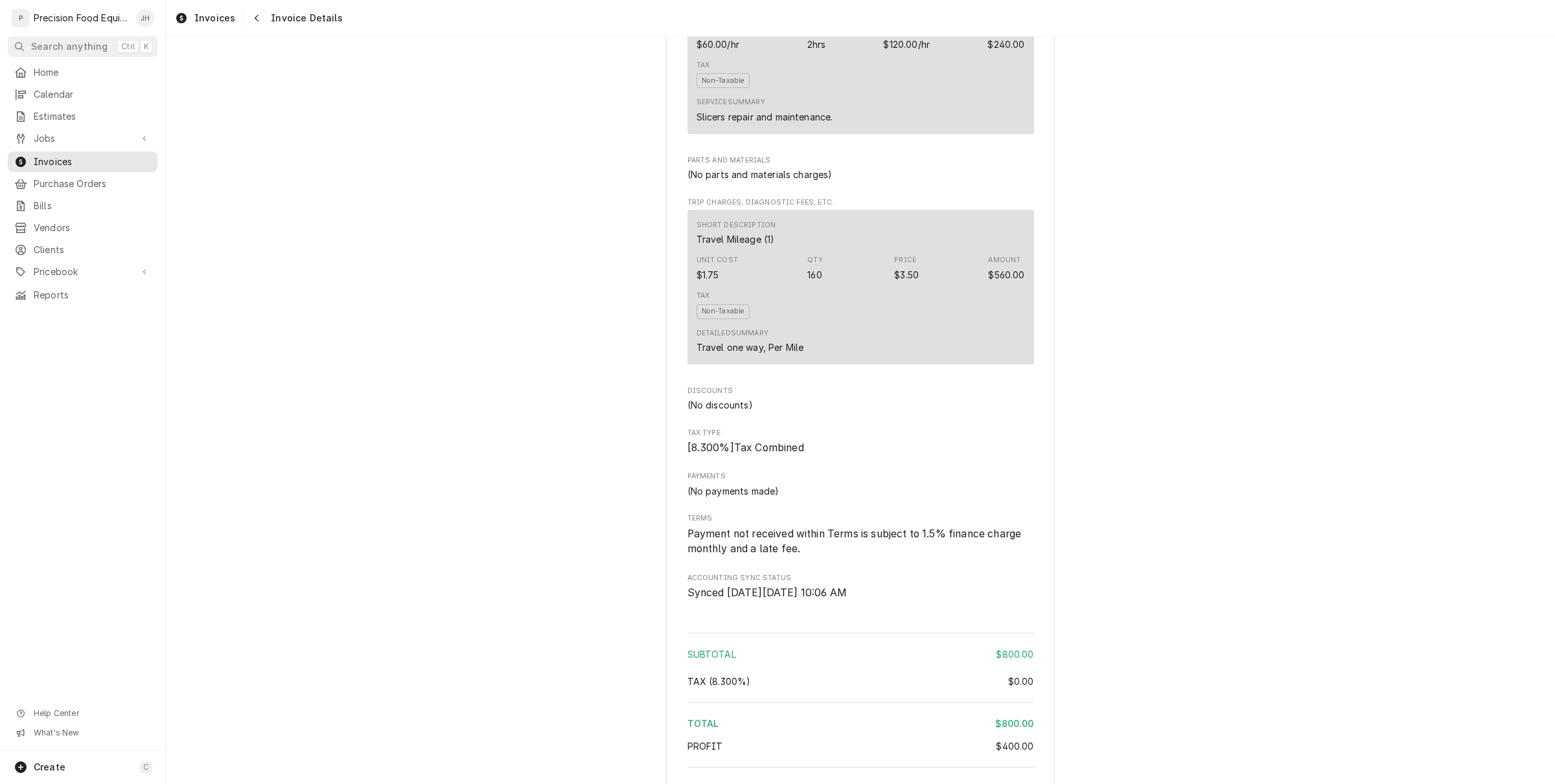
scroll to position [1146, 0]
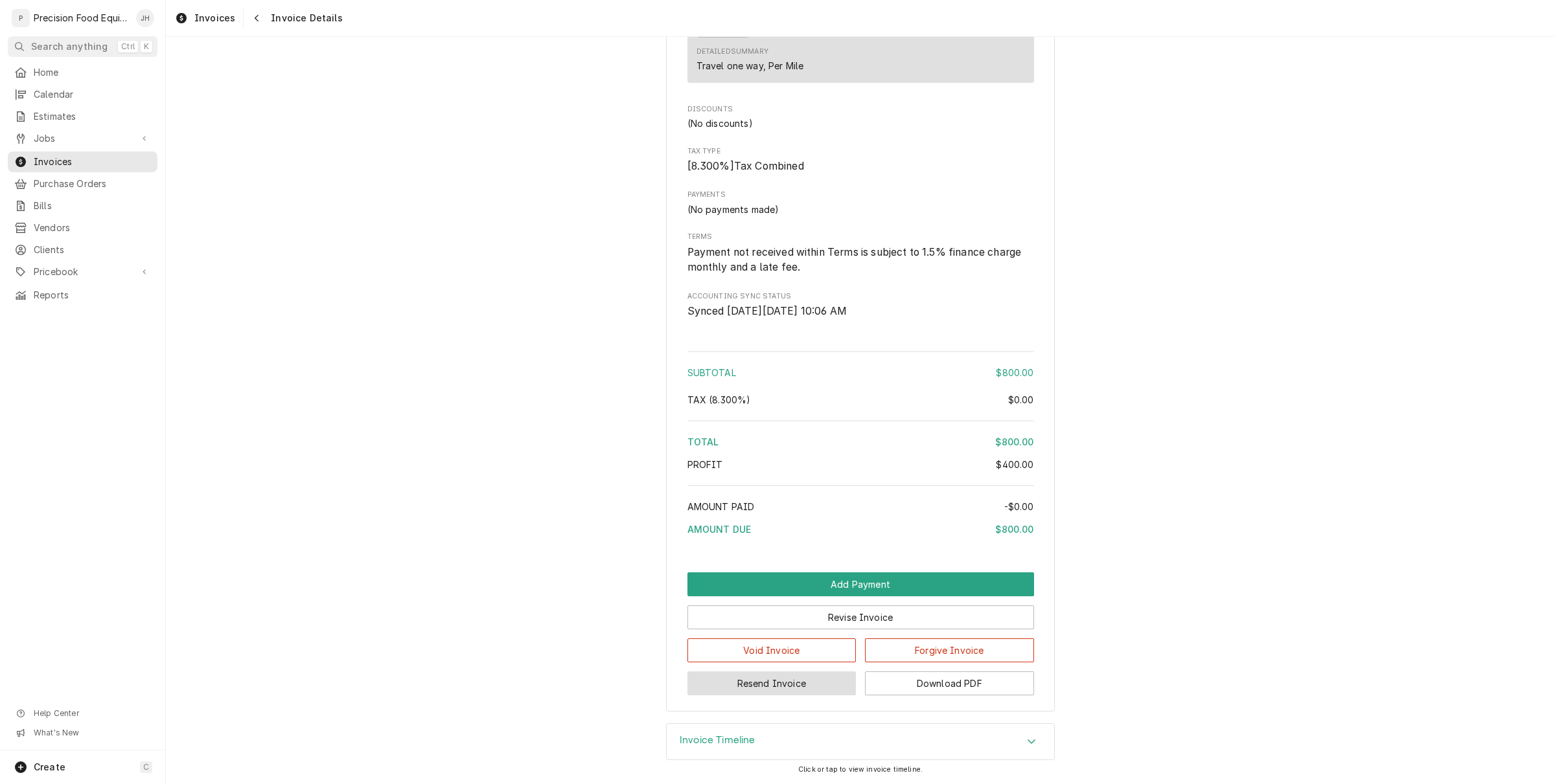
click at [820, 672] on button "Resend Invoice" at bounding box center [772, 683] width 169 height 24
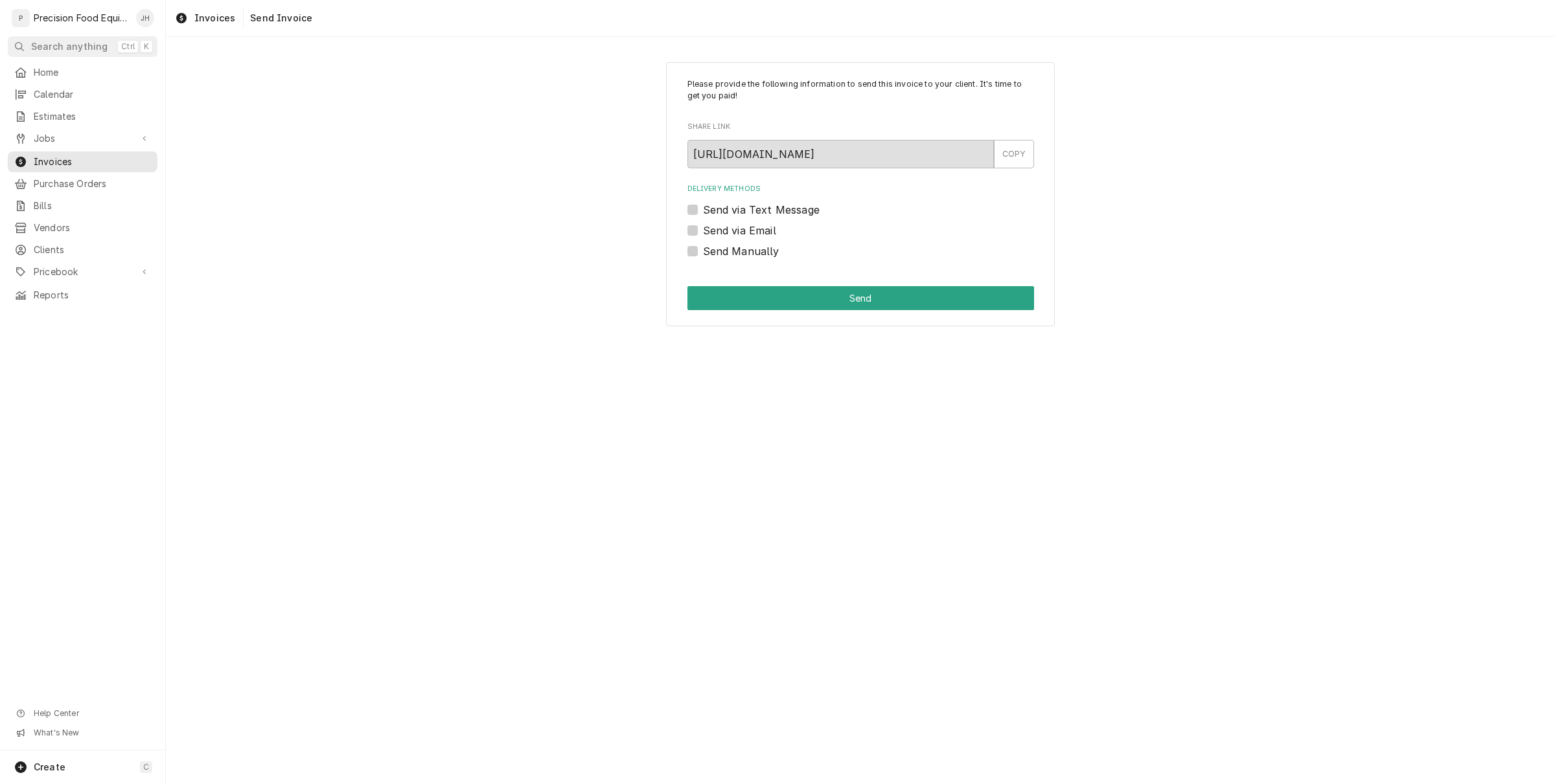
click at [703, 230] on label "Send via Email" at bounding box center [739, 230] width 73 height 15
click at [703, 230] on input "Send via Email" at bounding box center [876, 236] width 347 height 28
checkbox input "true"
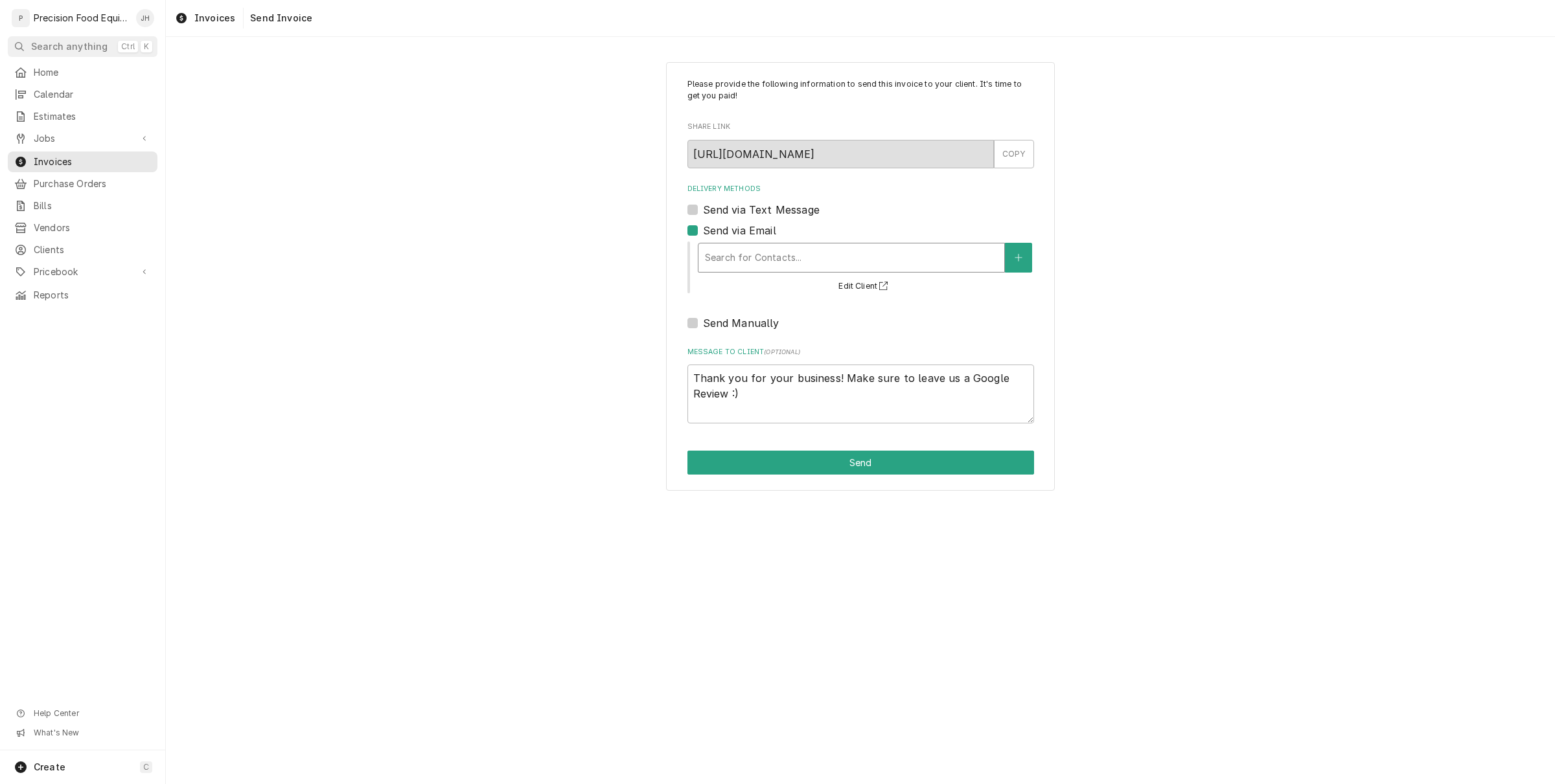
click at [822, 243] on div "Search for Contacts..." at bounding box center [851, 257] width 307 height 30
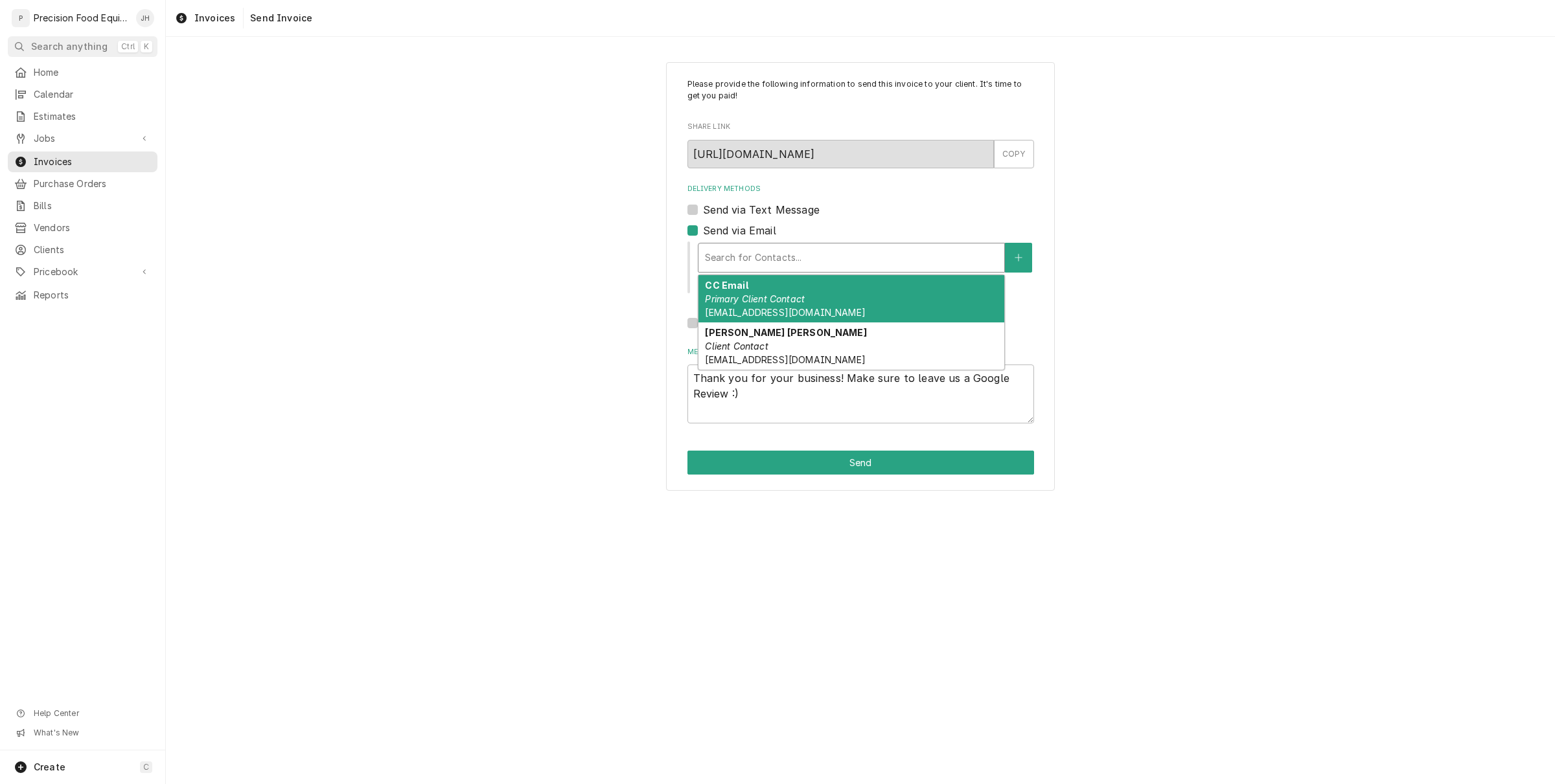
click at [821, 285] on div "CC Email Primary Client Contact thendershot@kbpinspired.com" at bounding box center [851, 298] width 306 height 47
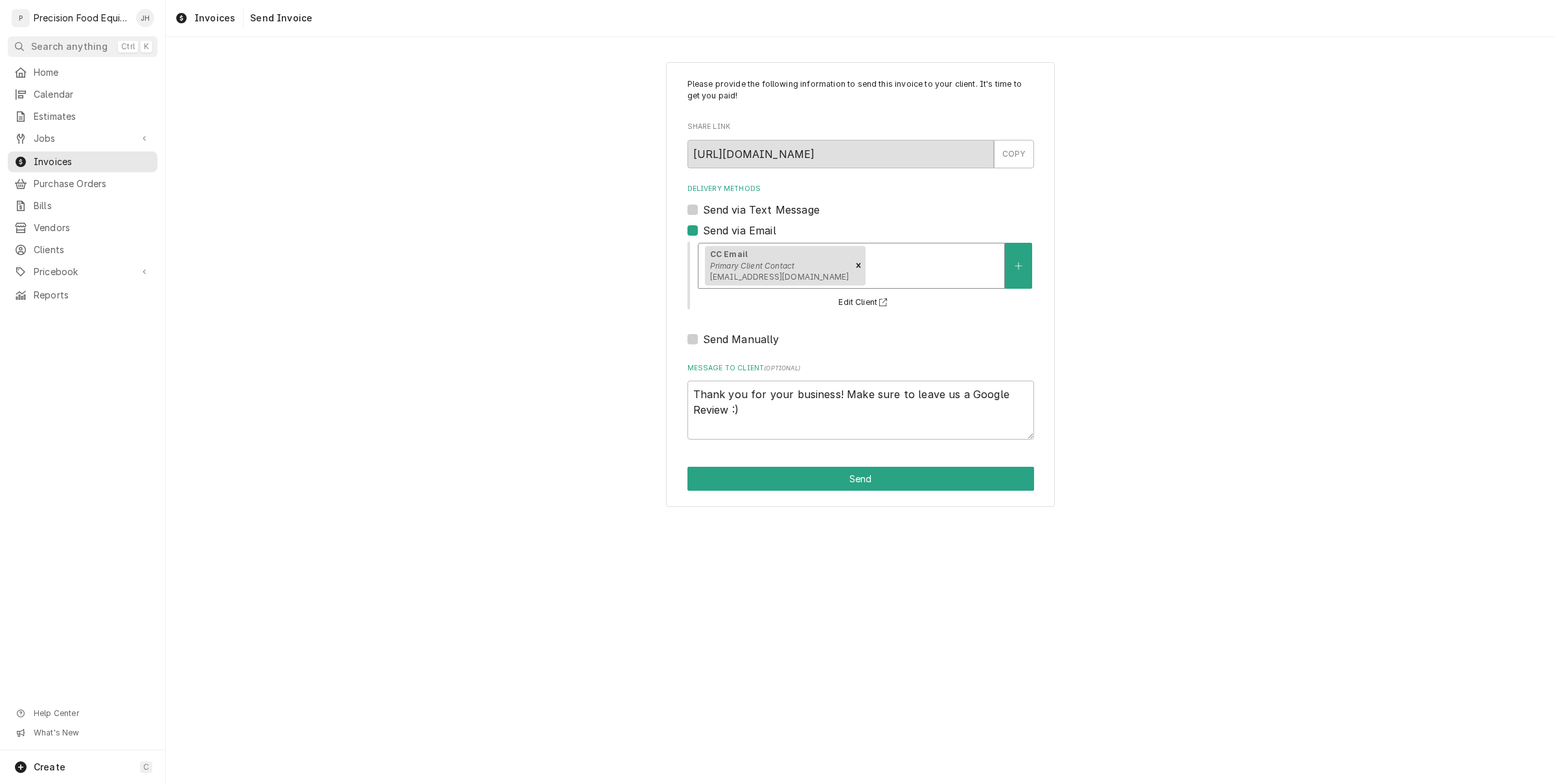
click at [900, 265] on div "Delivery Methods" at bounding box center [933, 265] width 130 height 23
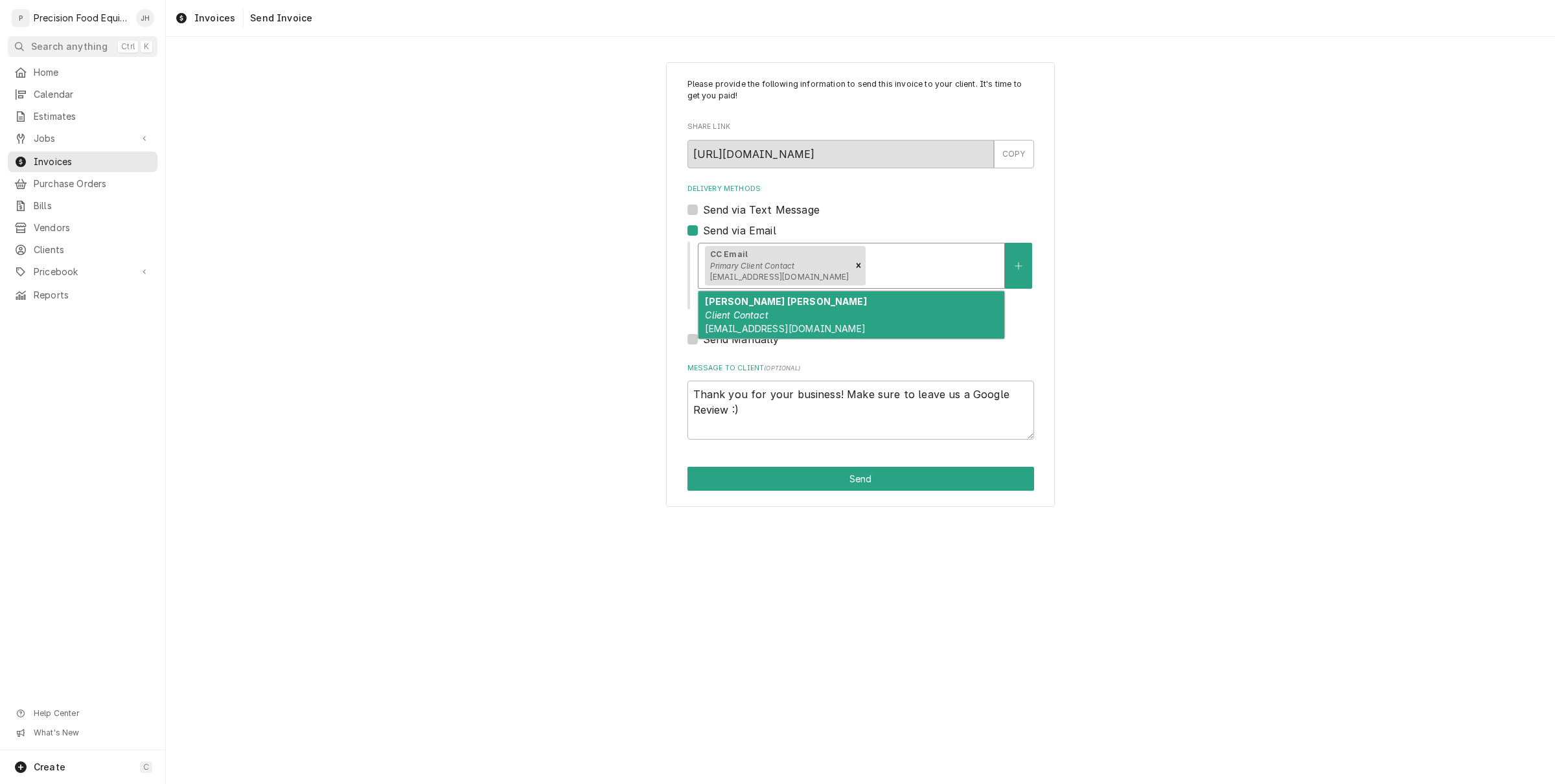
click at [867, 338] on div "Mary Jane Client Contact ar77033@kbpstores.com" at bounding box center [851, 314] width 306 height 47
type textarea "x"
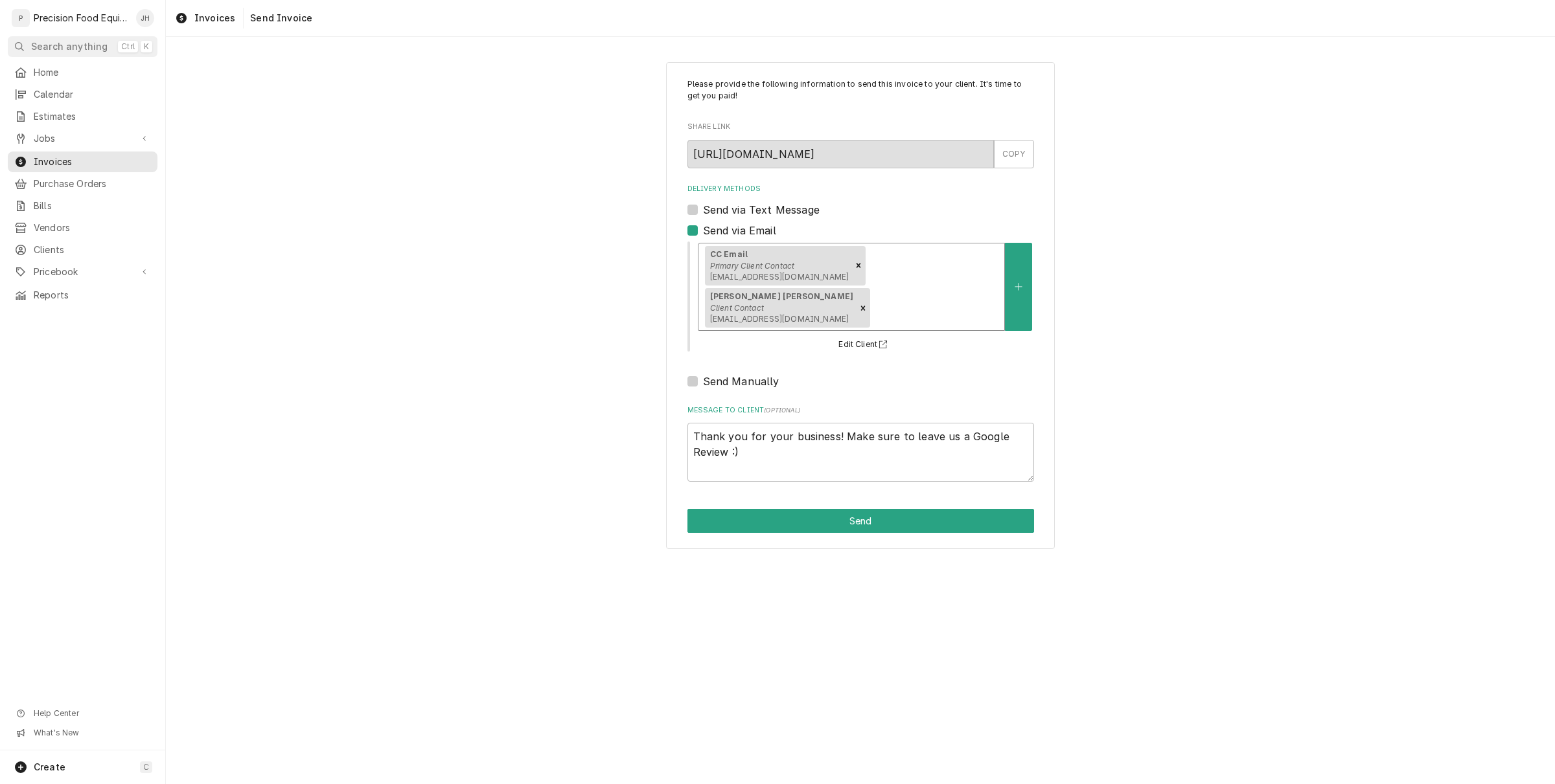
click at [703, 204] on label "Send via Text Message" at bounding box center [761, 209] width 117 height 15
click at [703, 204] on input "Send via Text Message" at bounding box center [876, 216] width 347 height 28
checkbox input "true"
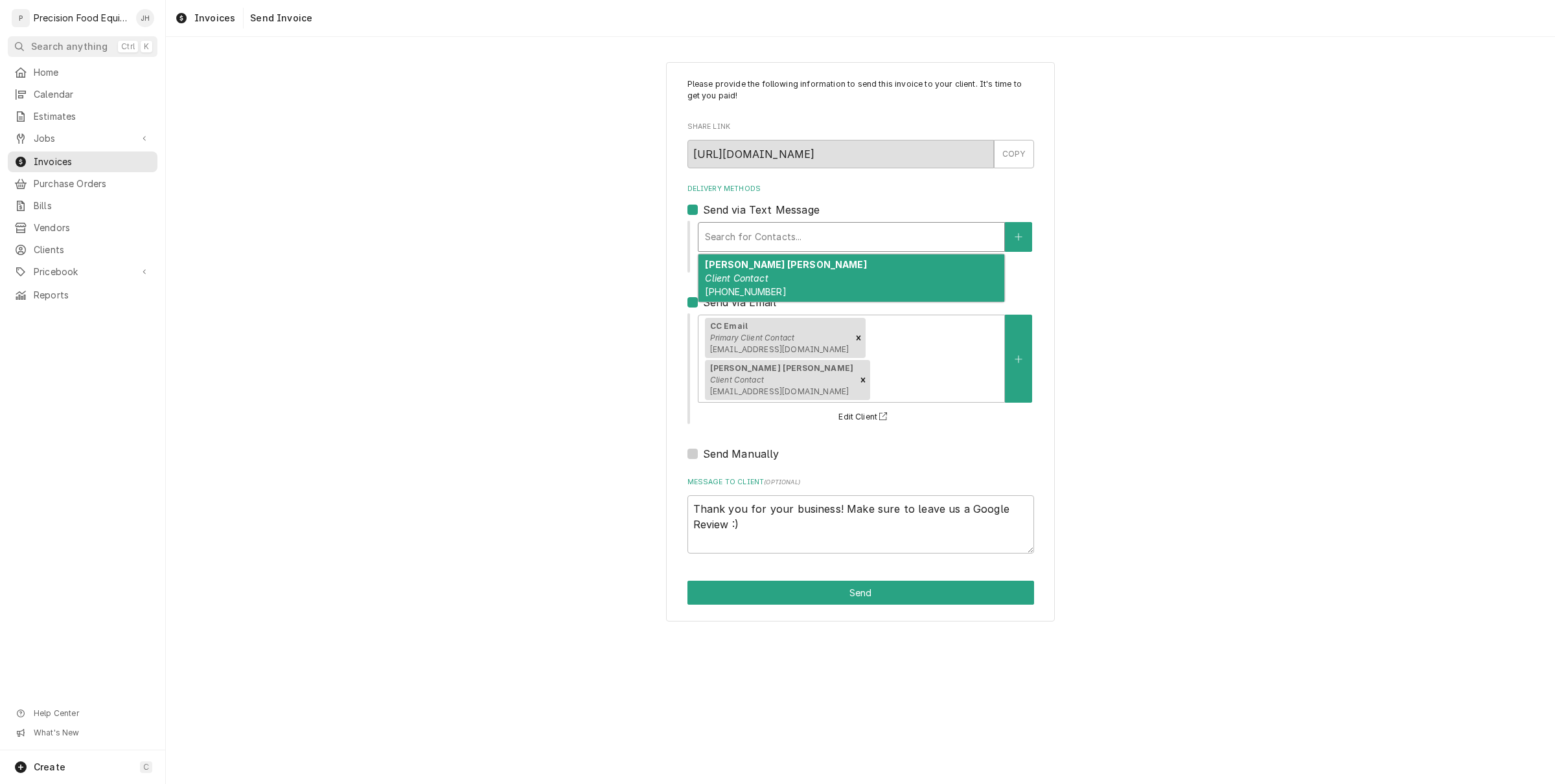
click at [775, 233] on div "Delivery Methods" at bounding box center [851, 237] width 293 height 23
click at [785, 274] on div "Mary Jane Client Contact (928) 537-4413" at bounding box center [851, 278] width 306 height 47
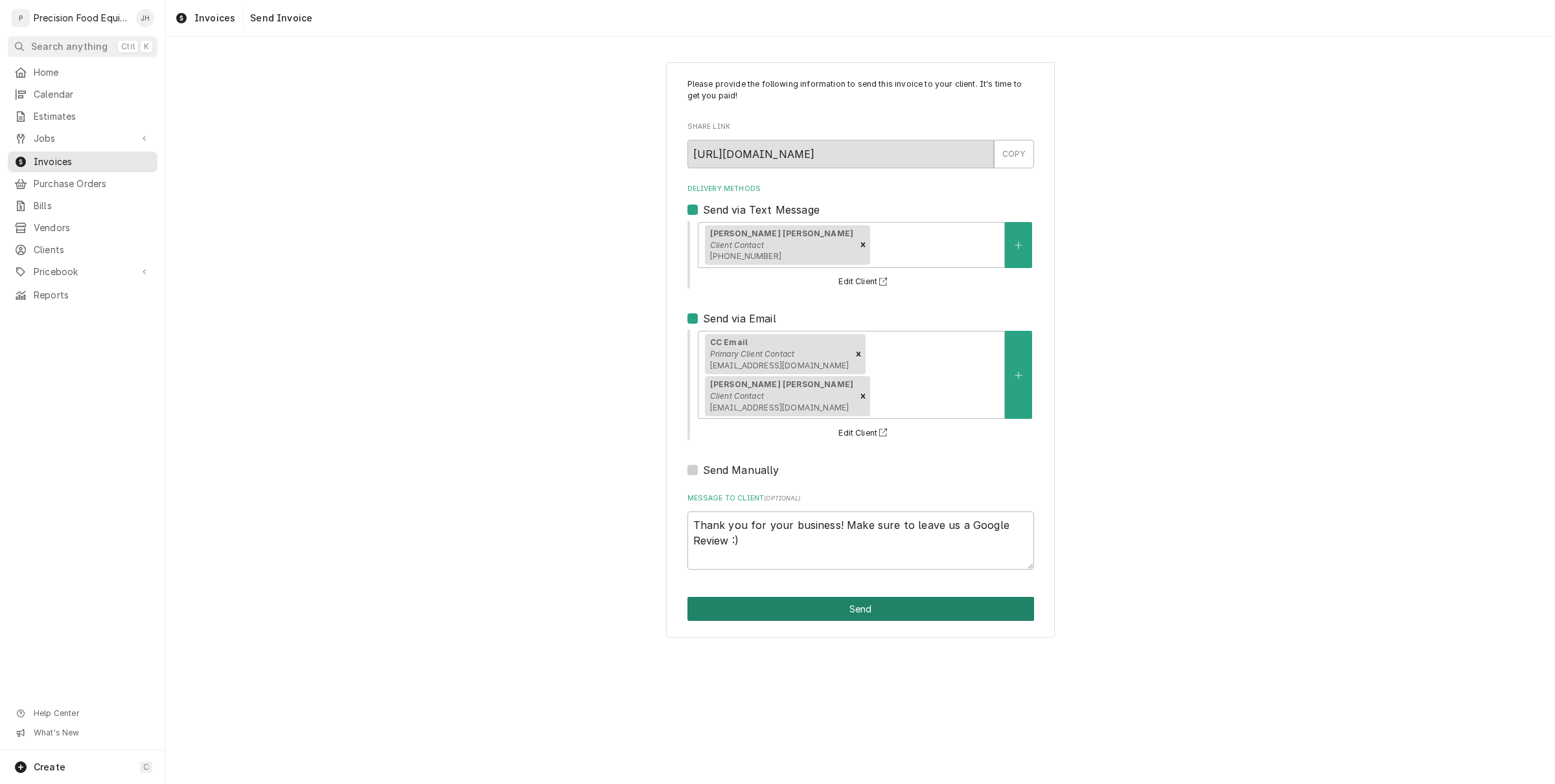
click at [879, 597] on button "Send" at bounding box center [860, 609] width 347 height 24
type textarea "x"
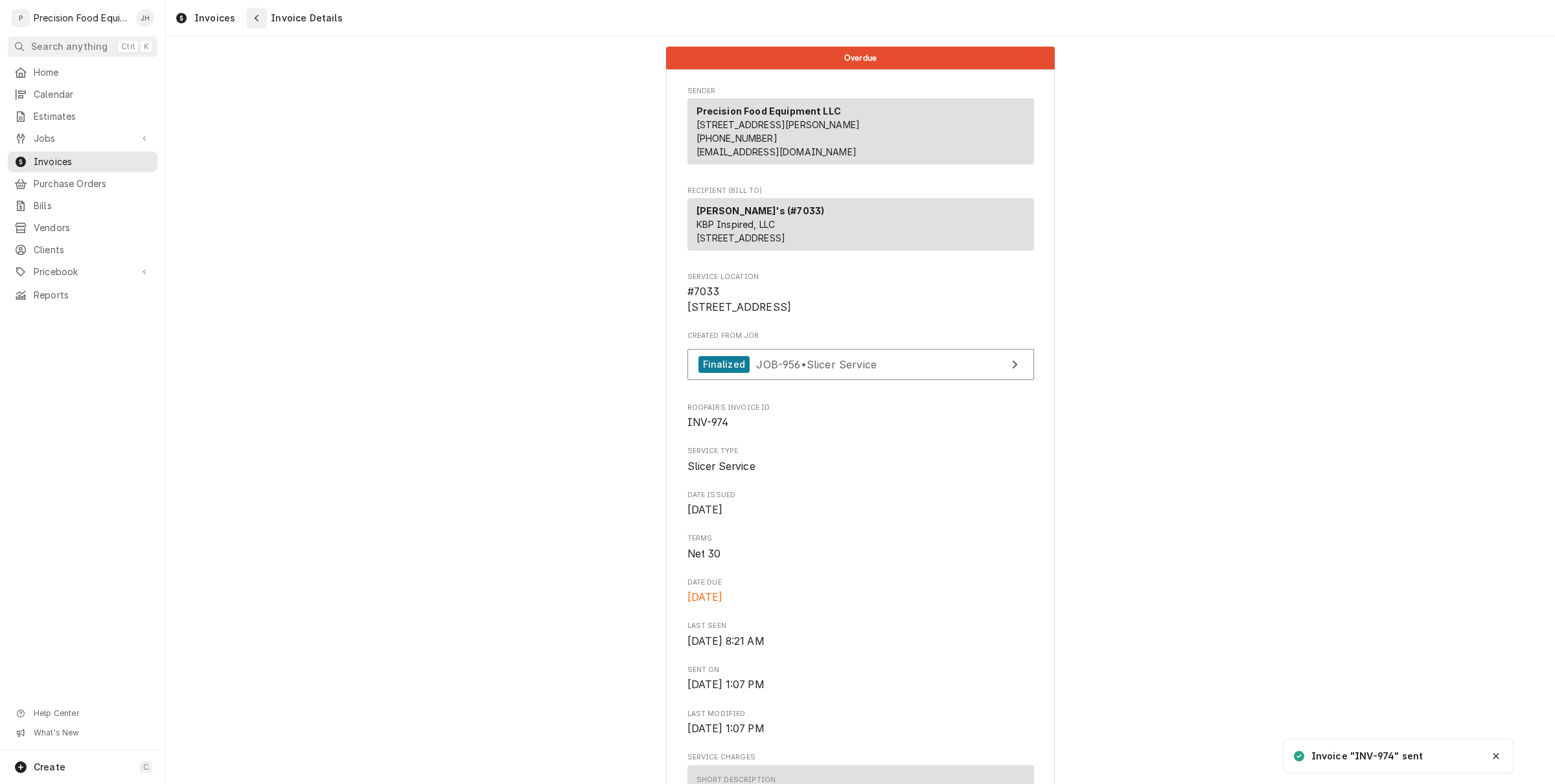
click at [254, 18] on icon "Navigate back" at bounding box center [257, 18] width 6 height 9
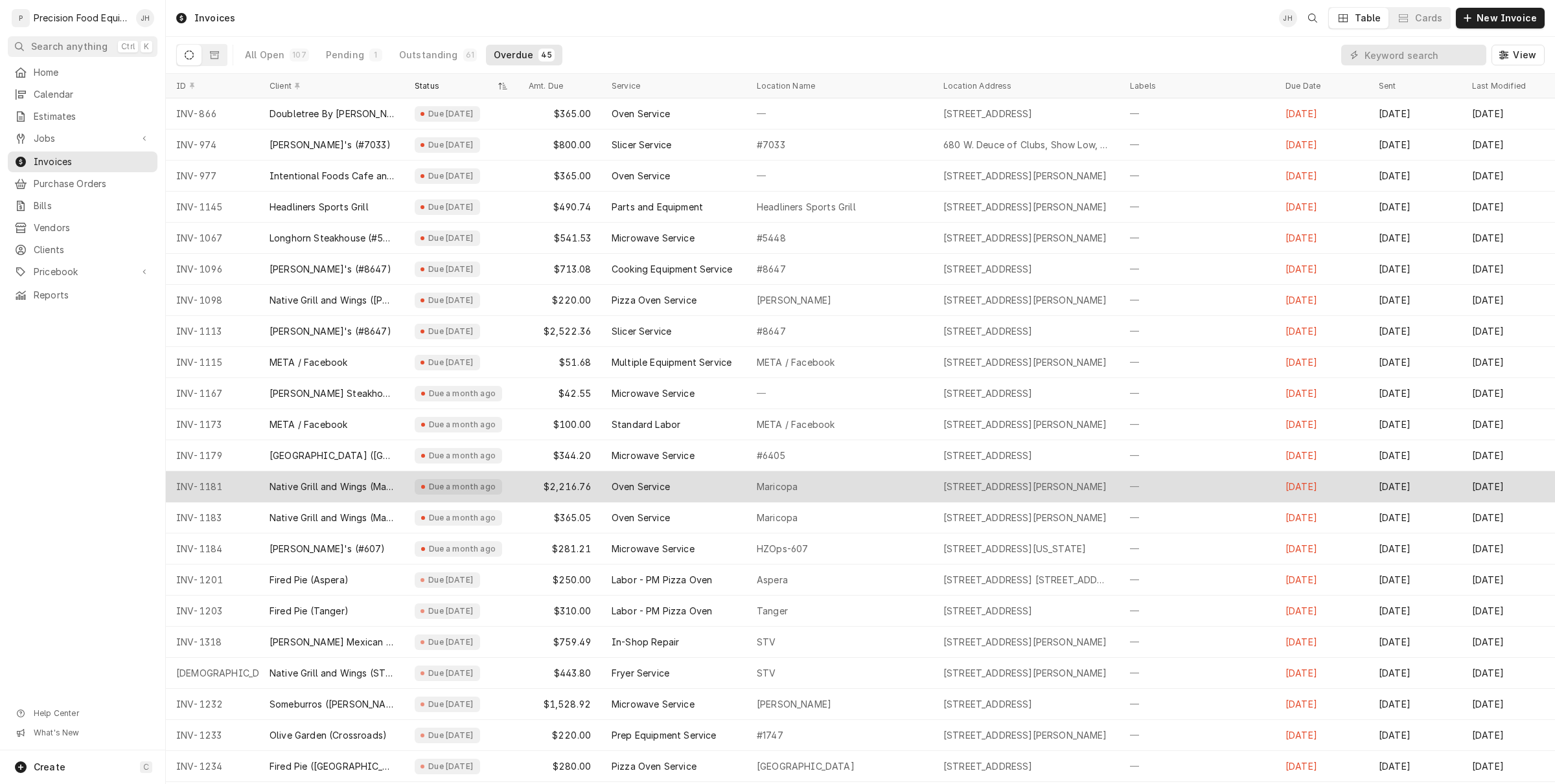
click at [590, 487] on div "$2,216.76" at bounding box center [560, 486] width 83 height 31
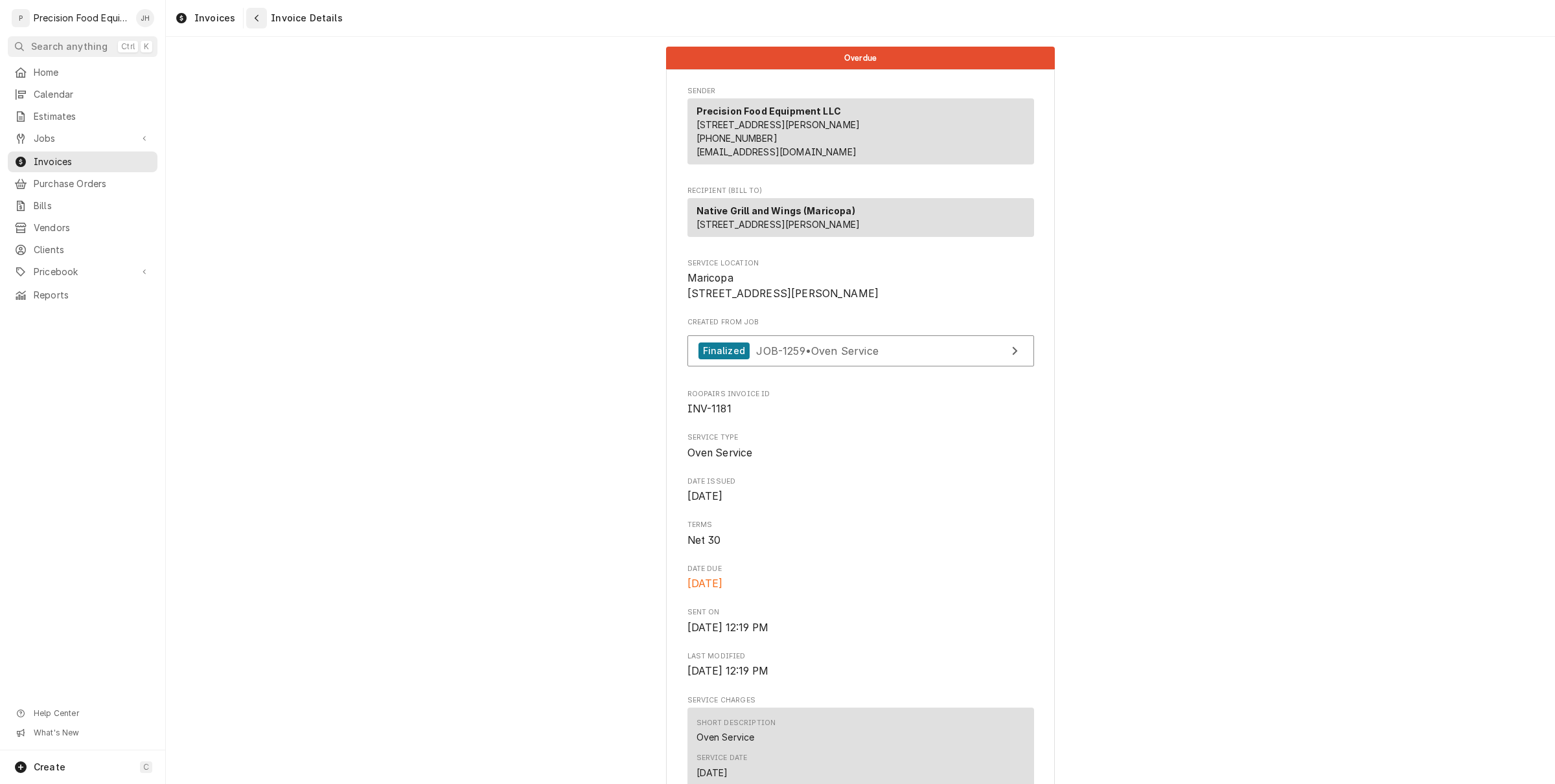
click at [258, 10] on button "Navigate back" at bounding box center [256, 18] width 20 height 20
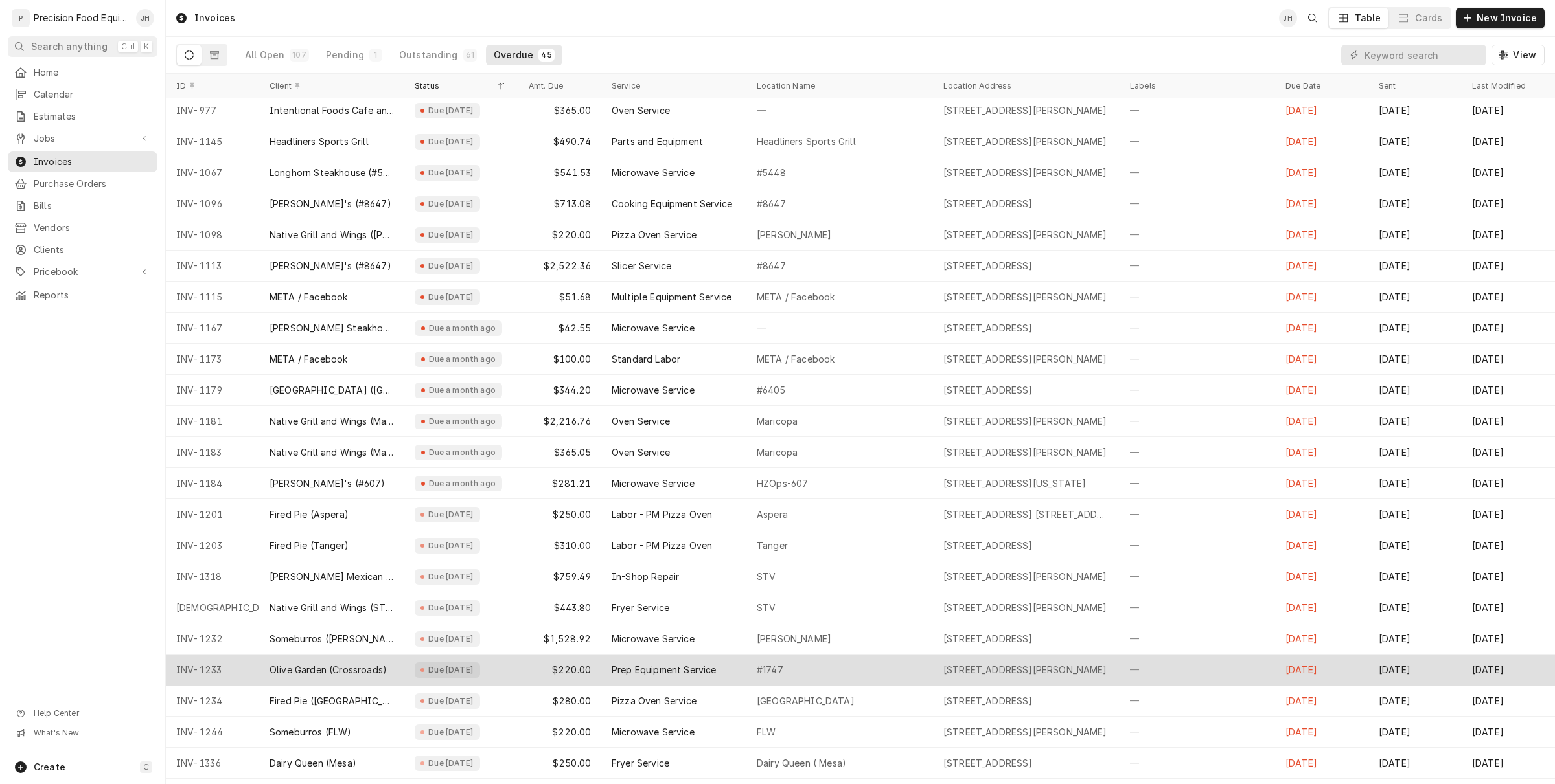
scroll to position [74, 0]
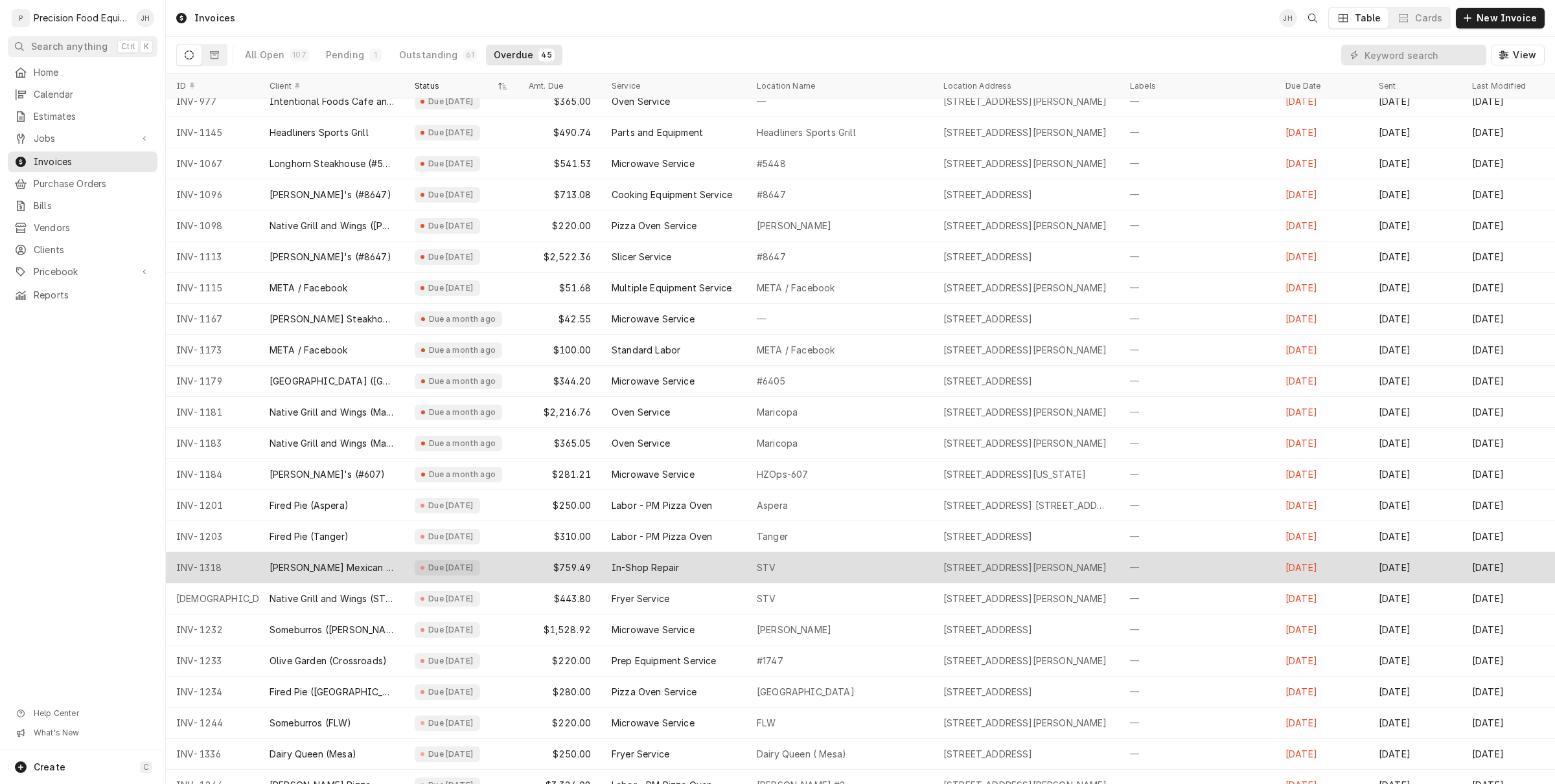
click at [772, 572] on div "STV" at bounding box center [766, 568] width 19 height 13
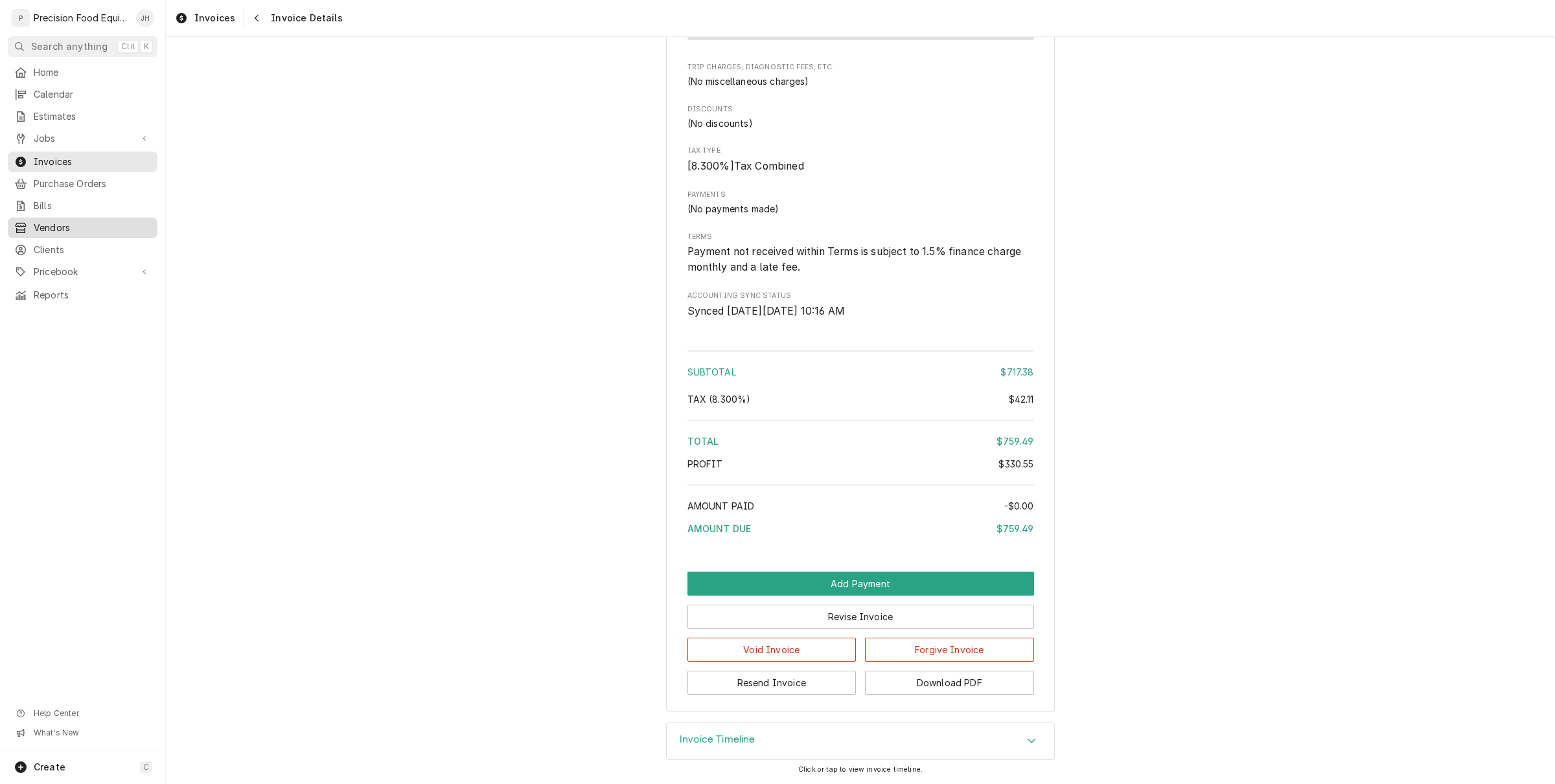
scroll to position [931, 0]
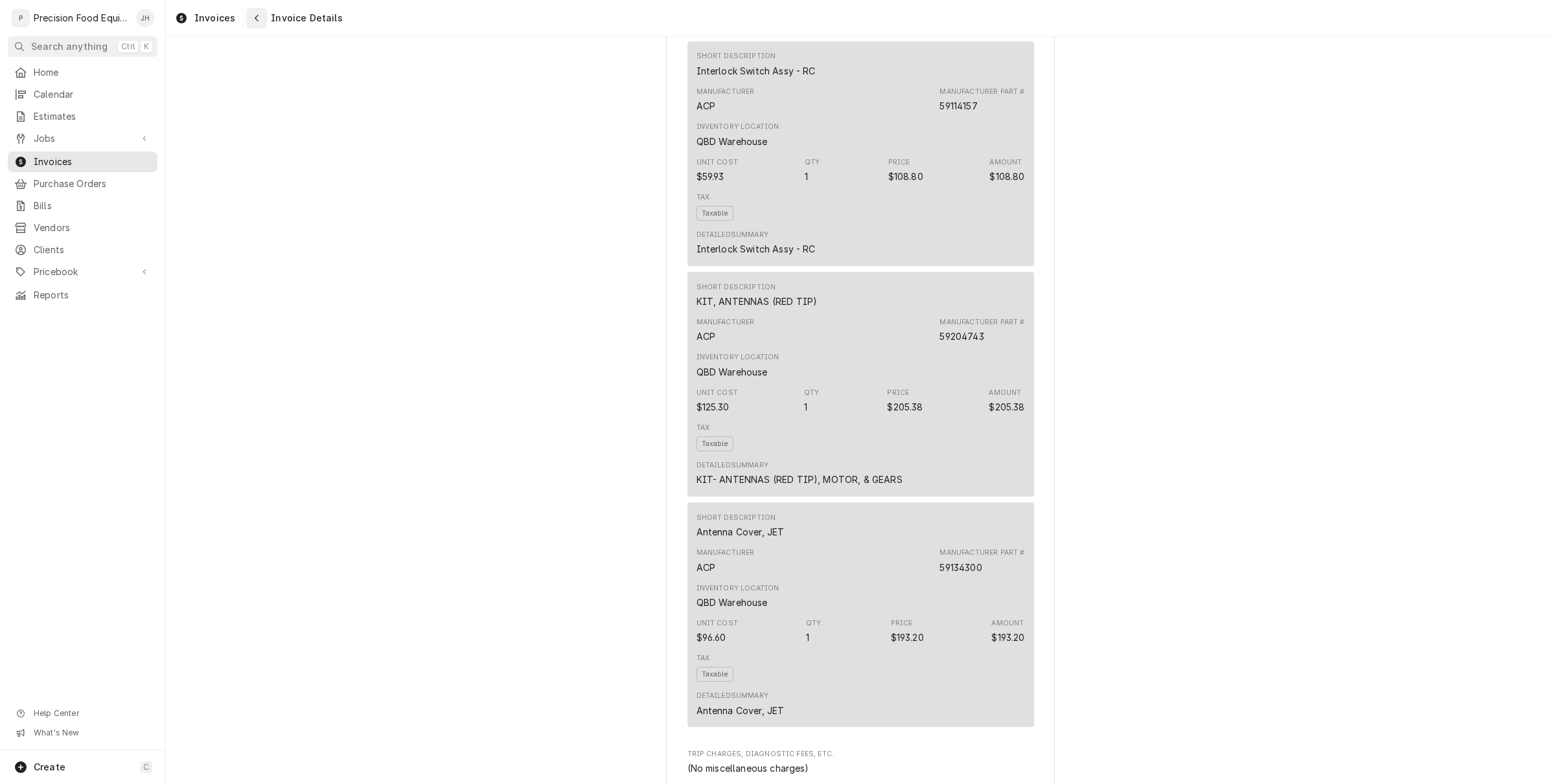
click at [254, 18] on icon "Navigate back" at bounding box center [257, 18] width 6 height 9
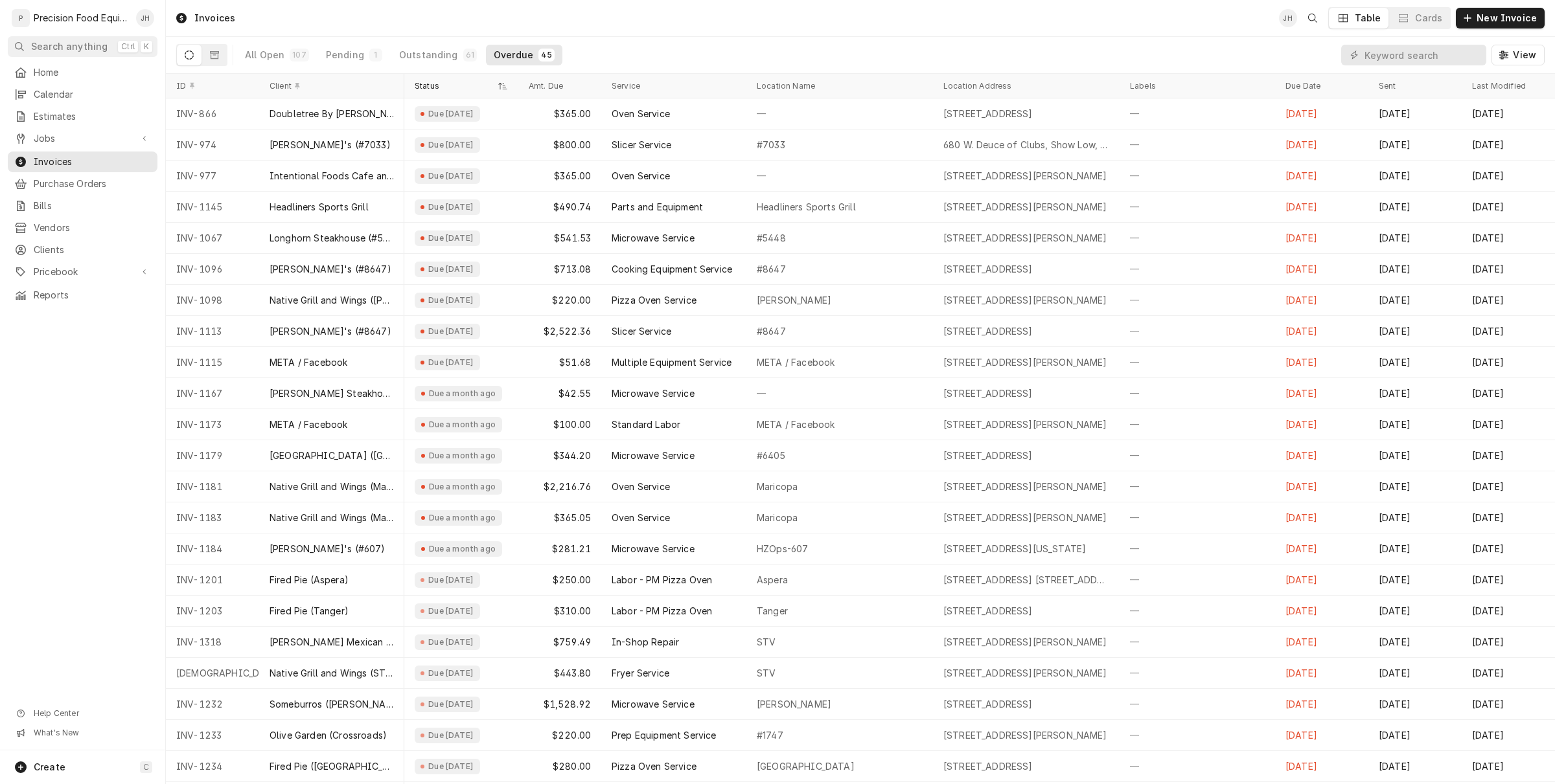
scroll to position [0, 169]
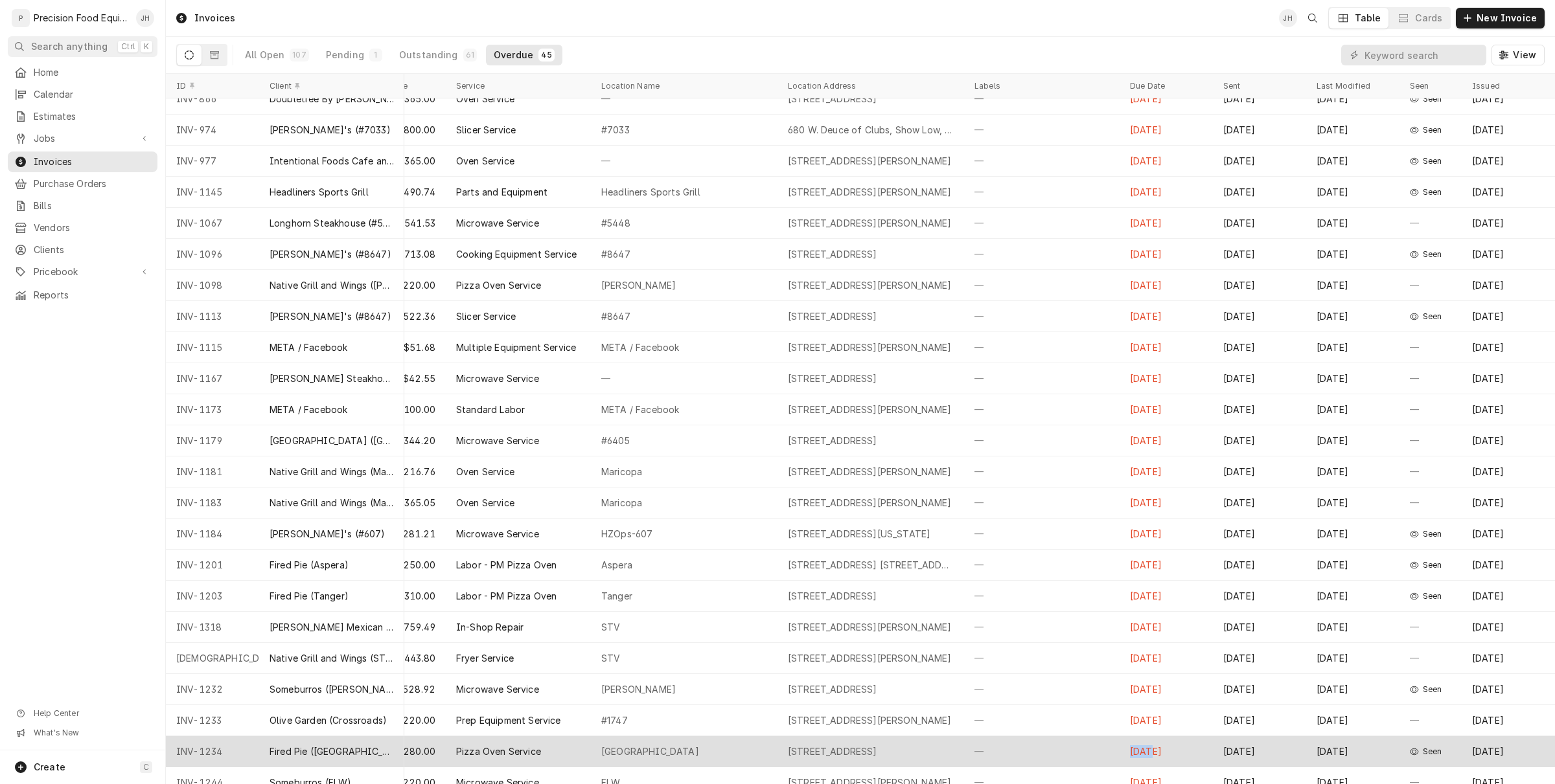
drag, startPoint x: 1070, startPoint y: 761, endPoint x: 1135, endPoint y: 756, distance: 65.2
click at [1135, 756] on tr "INV-1234 Fired Pie ([GEOGRAPHIC_DATA]) Due [DATE] $280.00 Pizza Oven Service [G…" at bounding box center [782, 751] width 1544 height 31
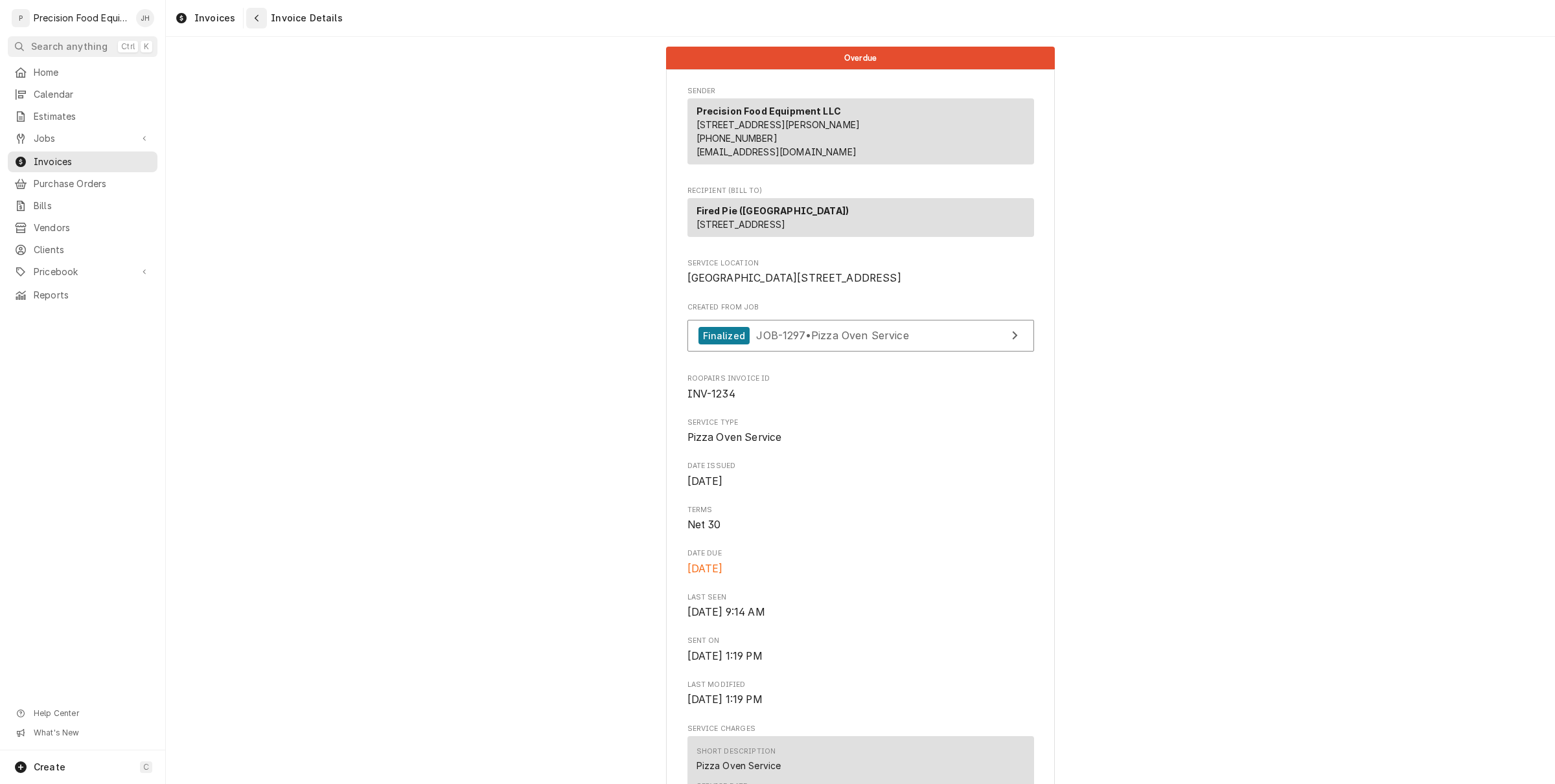
click at [255, 18] on icon "Navigate back" at bounding box center [257, 18] width 6 height 9
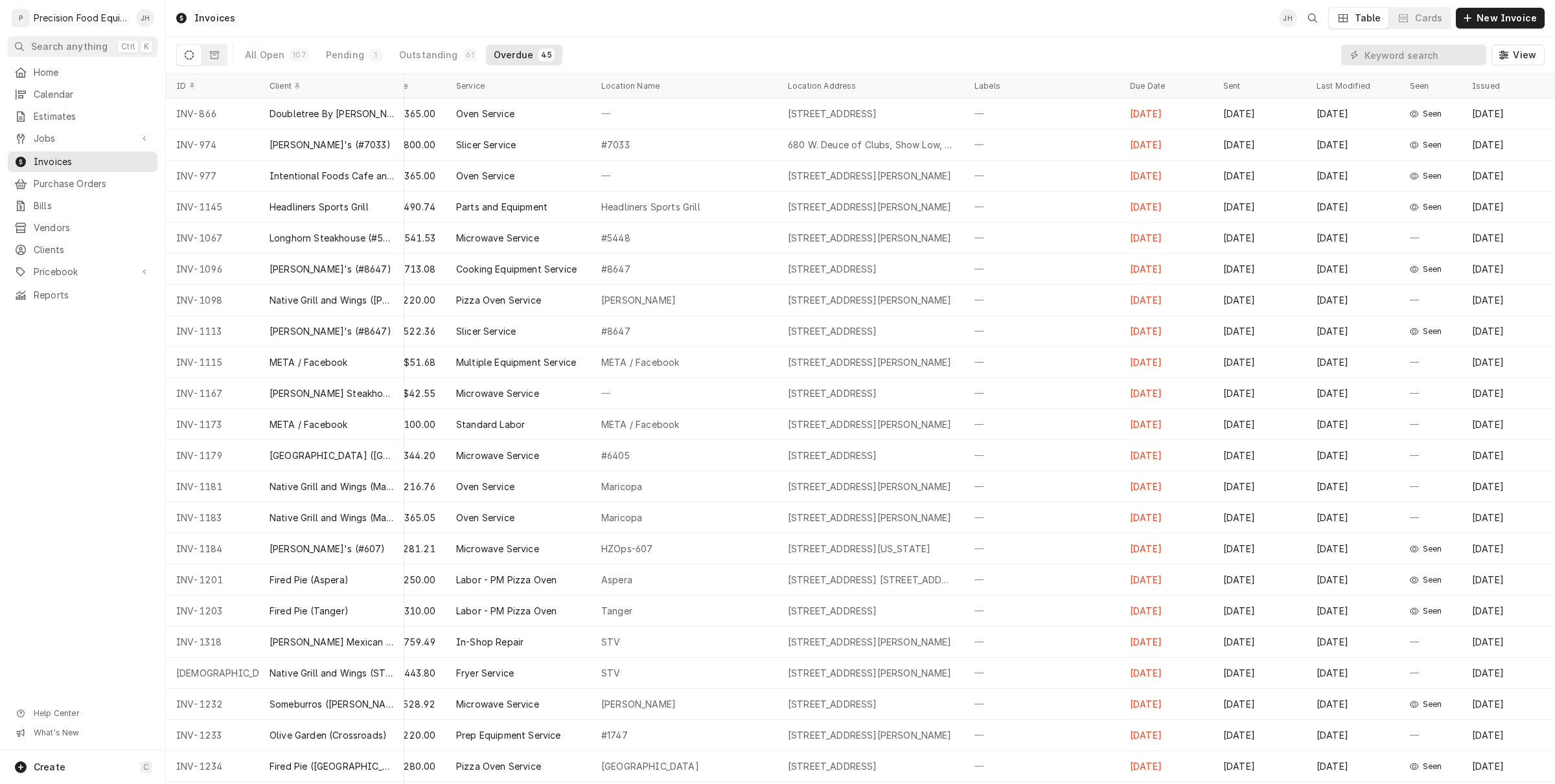
scroll to position [0, 169]
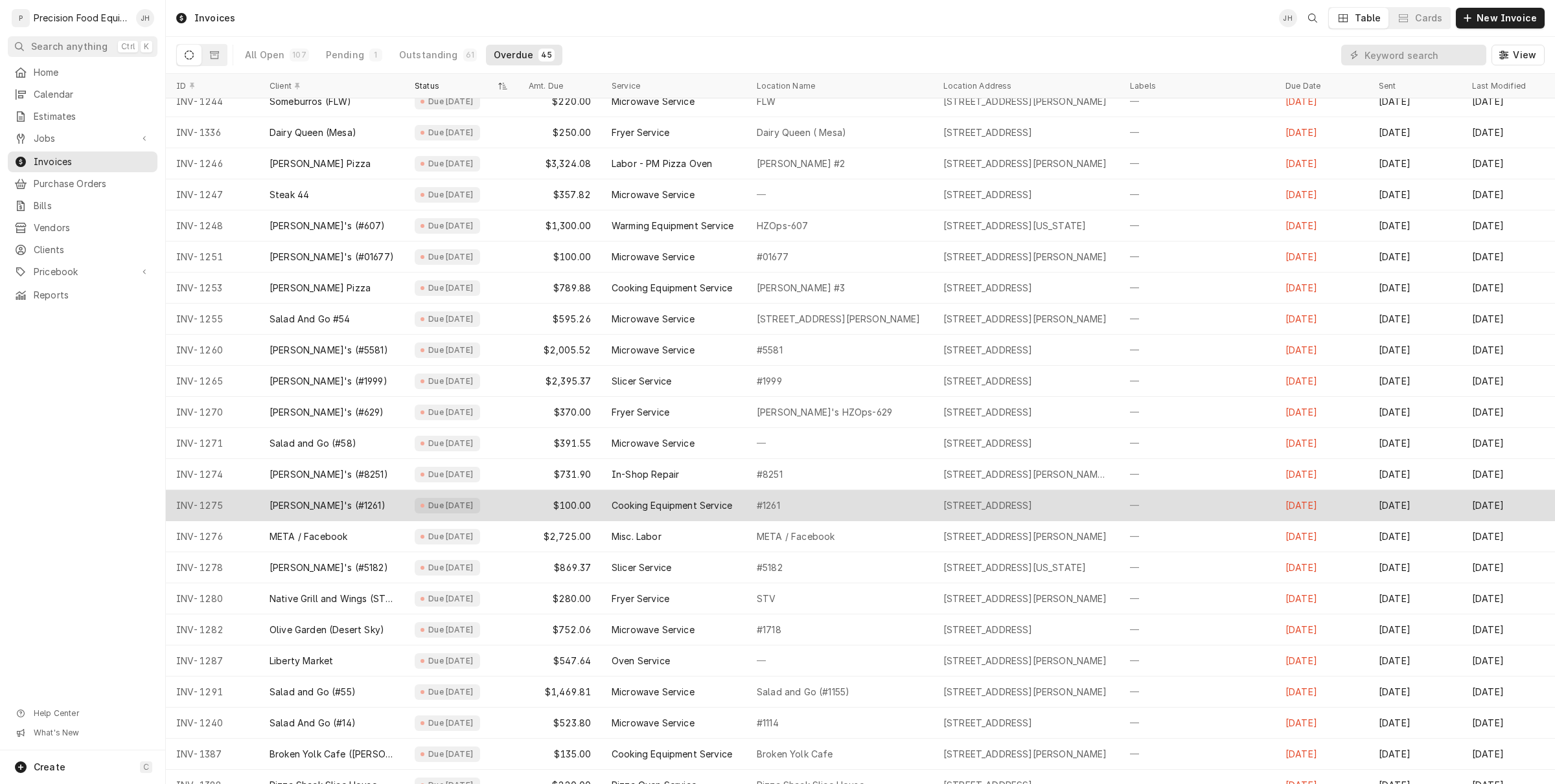
scroll to position [726, 0]
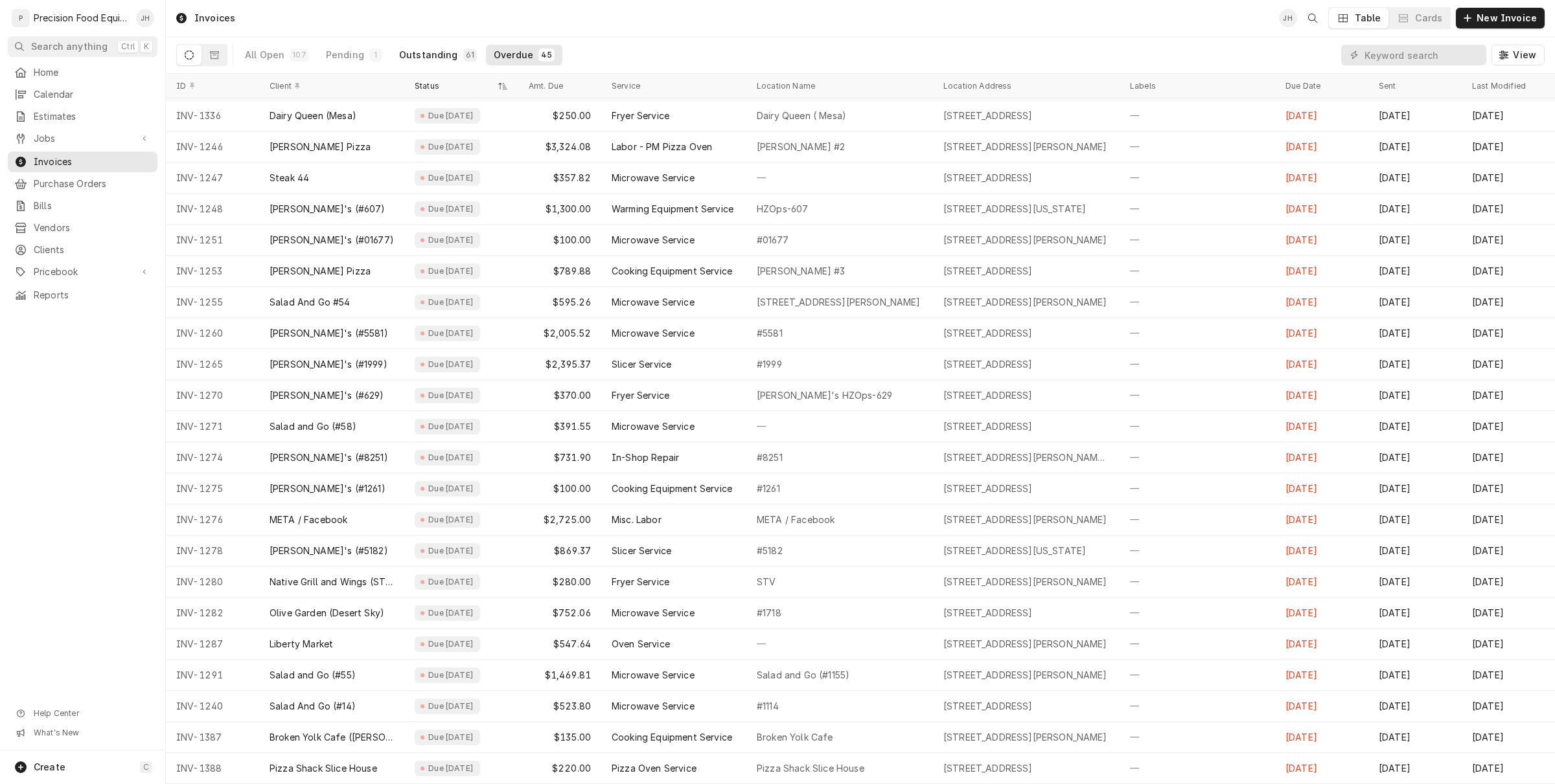
click at [447, 52] on div "Outstanding" at bounding box center [428, 55] width 59 height 13
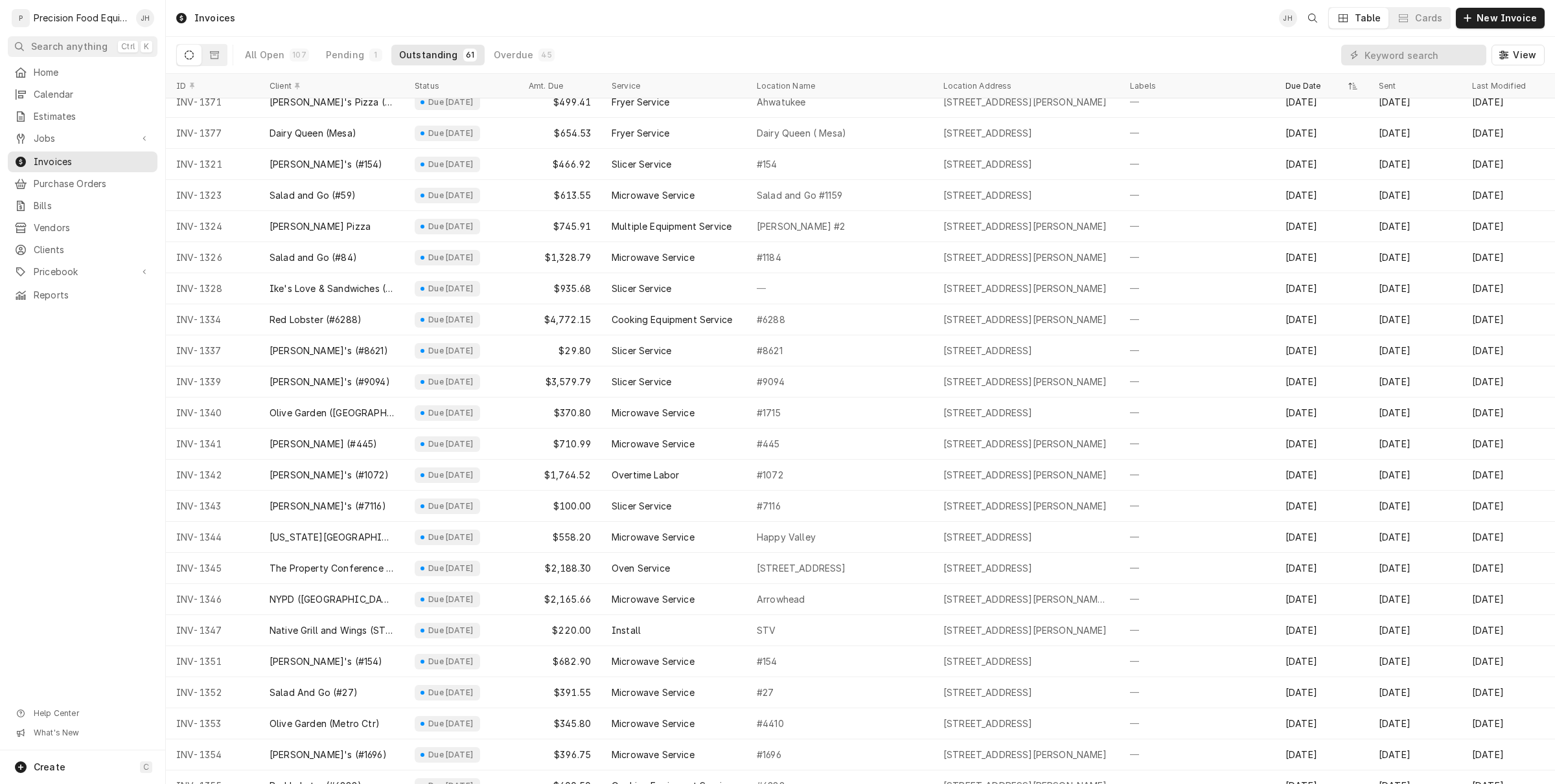
scroll to position [0, 0]
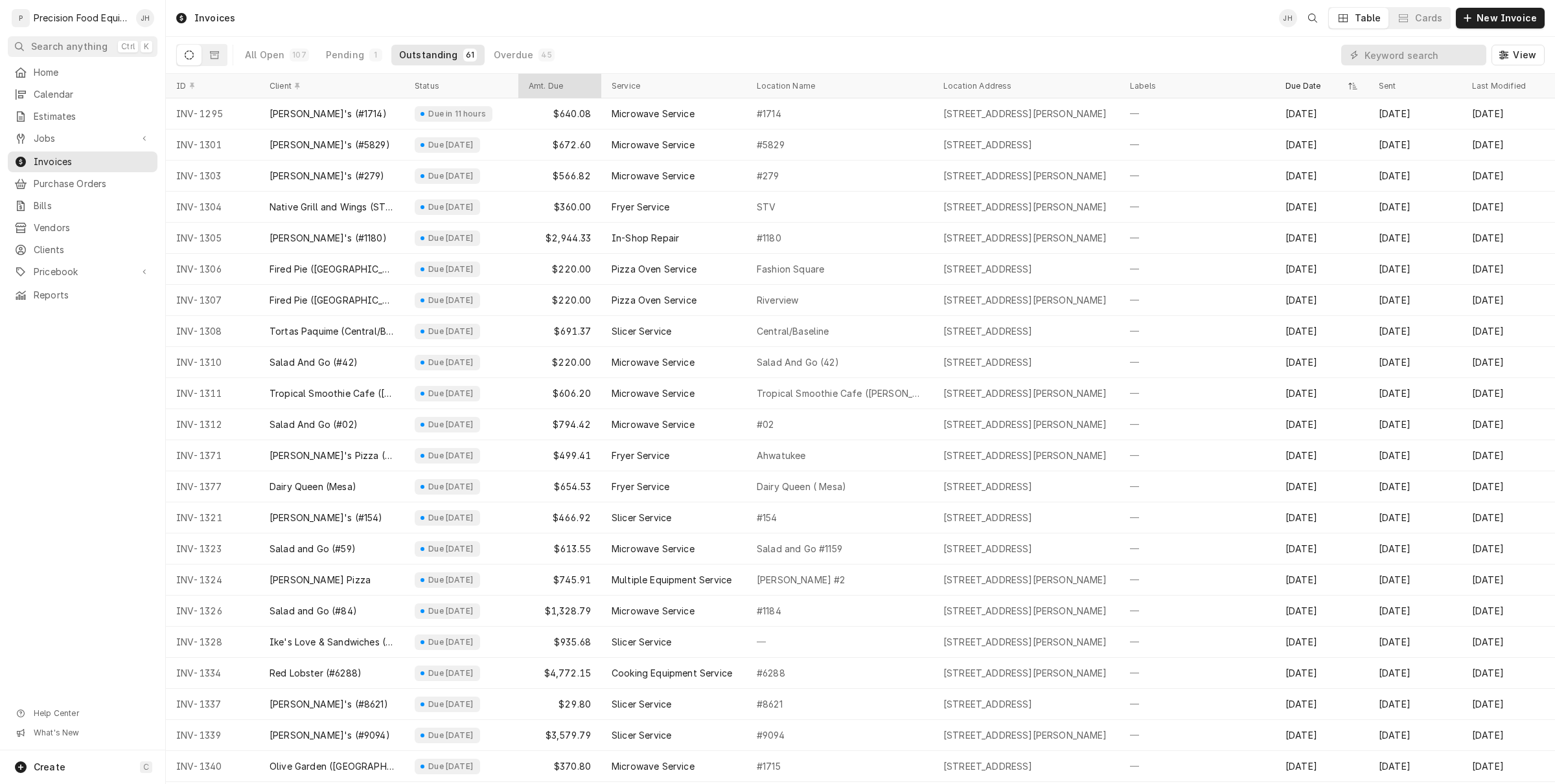
click at [549, 79] on div "Amt. Due" at bounding box center [560, 86] width 78 height 20
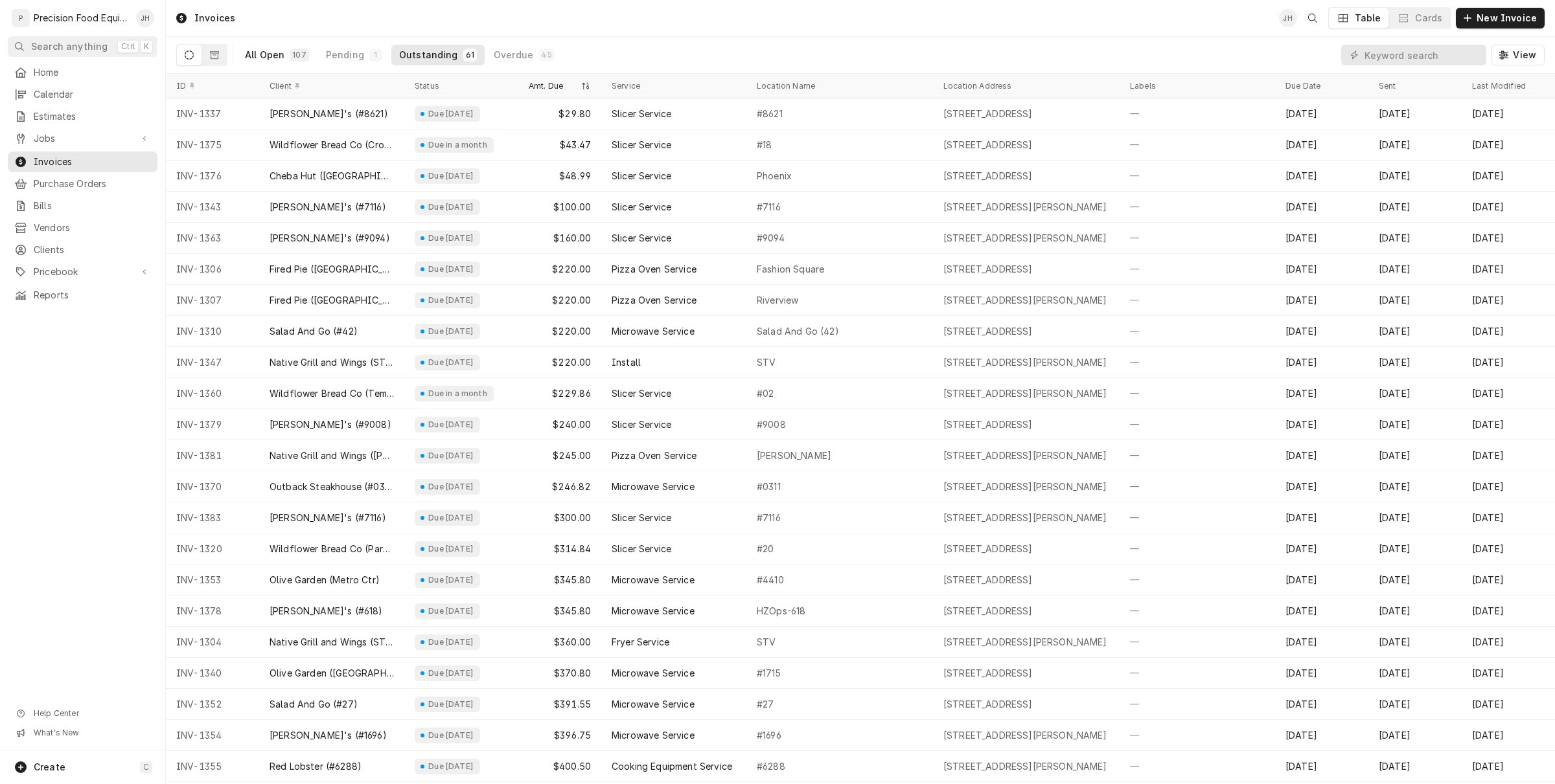
click at [286, 52] on button "All Open 107" at bounding box center [277, 55] width 80 height 20
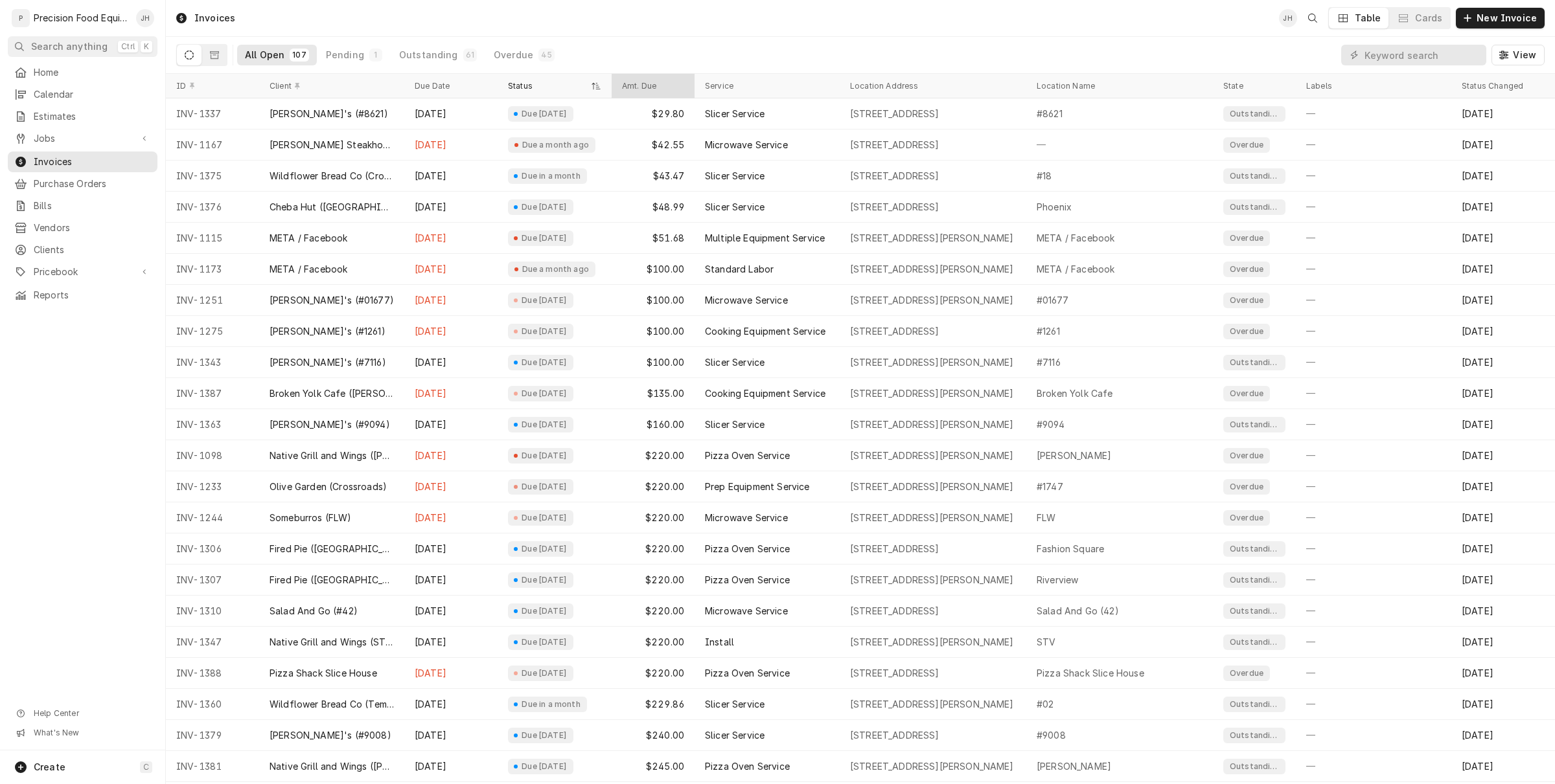
click at [655, 88] on div "Amt. Due" at bounding box center [652, 86] width 60 height 10
click at [655, 88] on div "Amt. Due" at bounding box center [646, 86] width 49 height 10
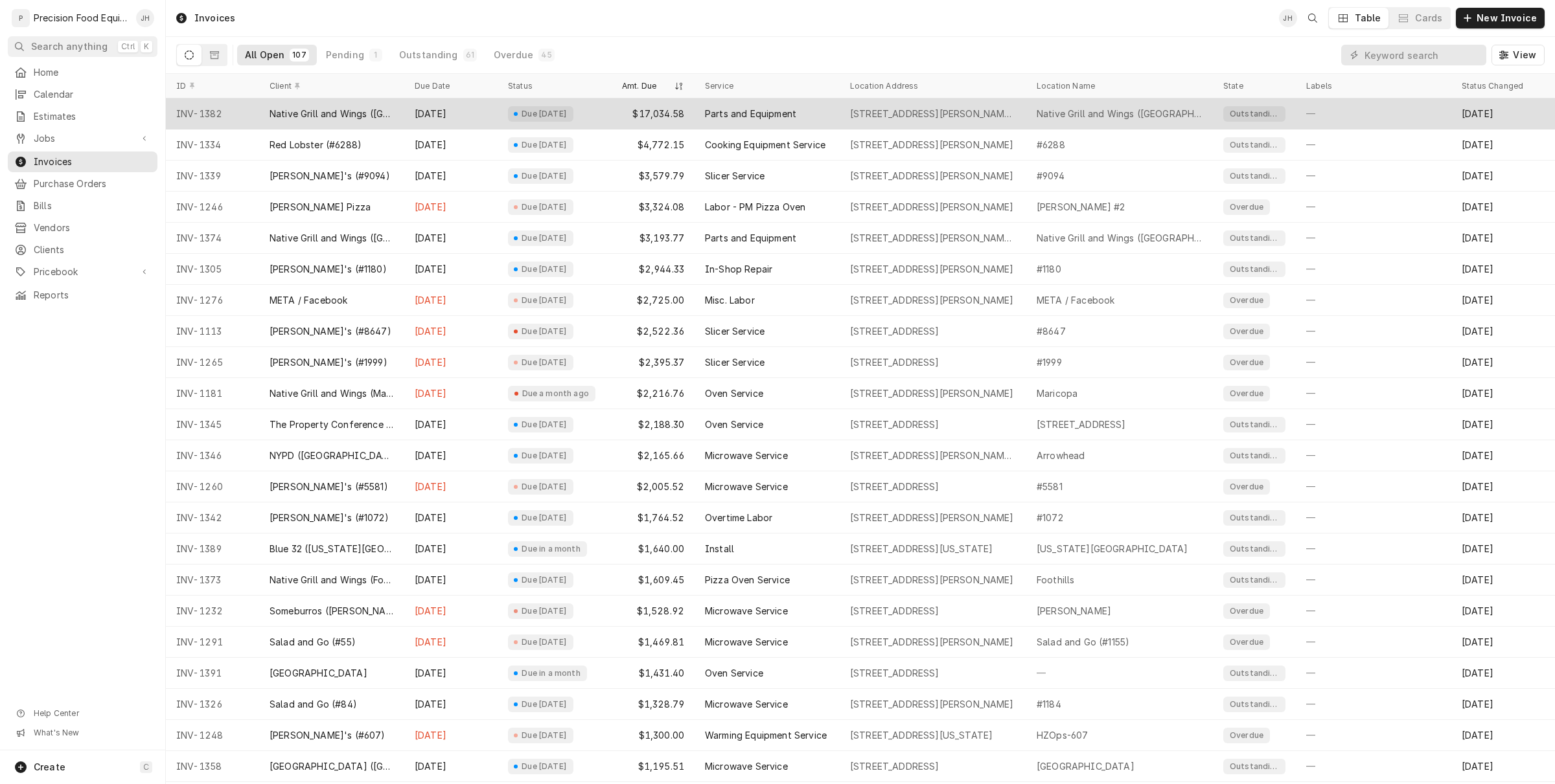
click at [762, 128] on div "Parts and Equipment" at bounding box center [767, 114] width 145 height 31
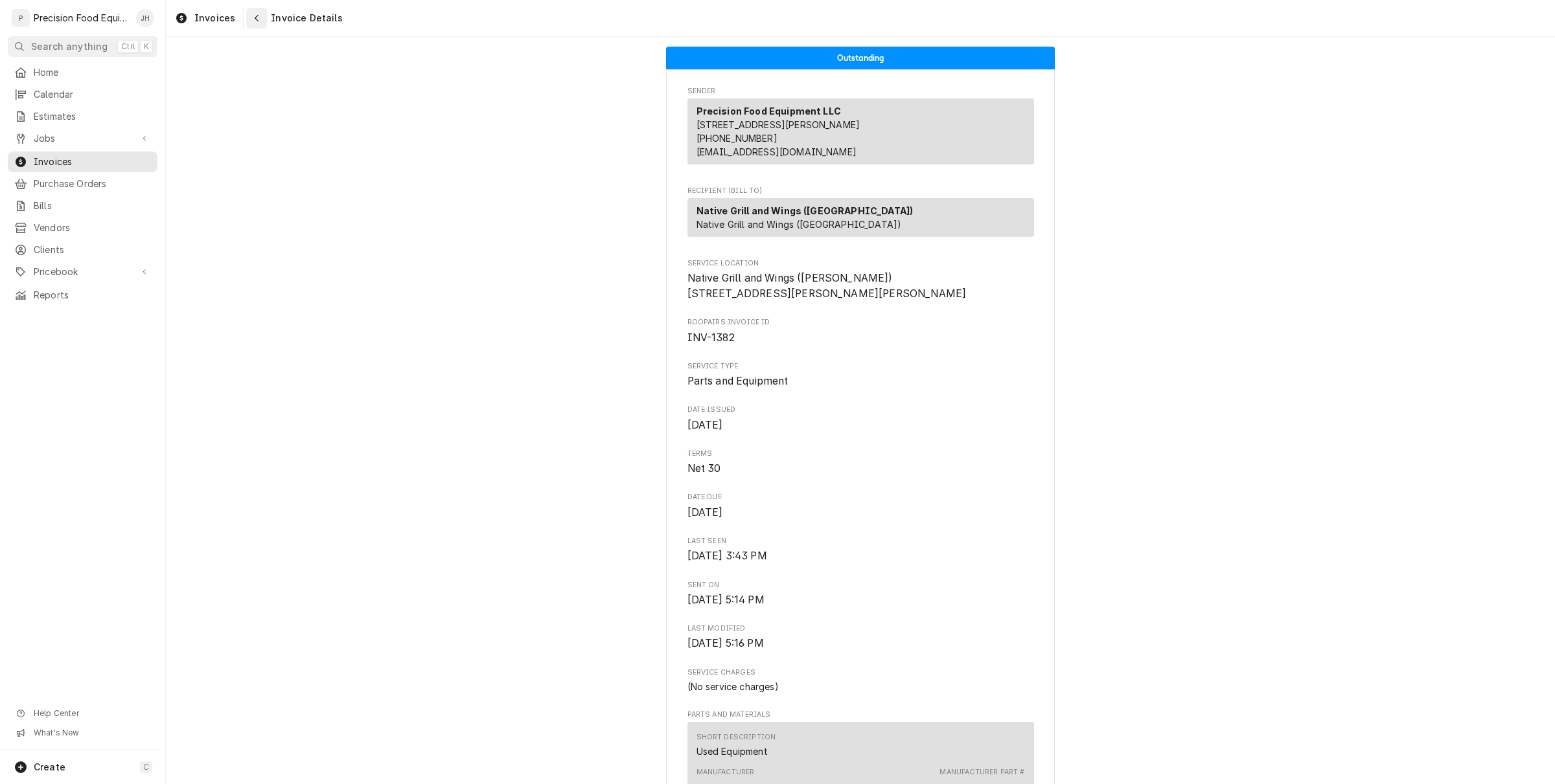
click at [250, 24] on div "Navigate back" at bounding box center [257, 18] width 13 height 13
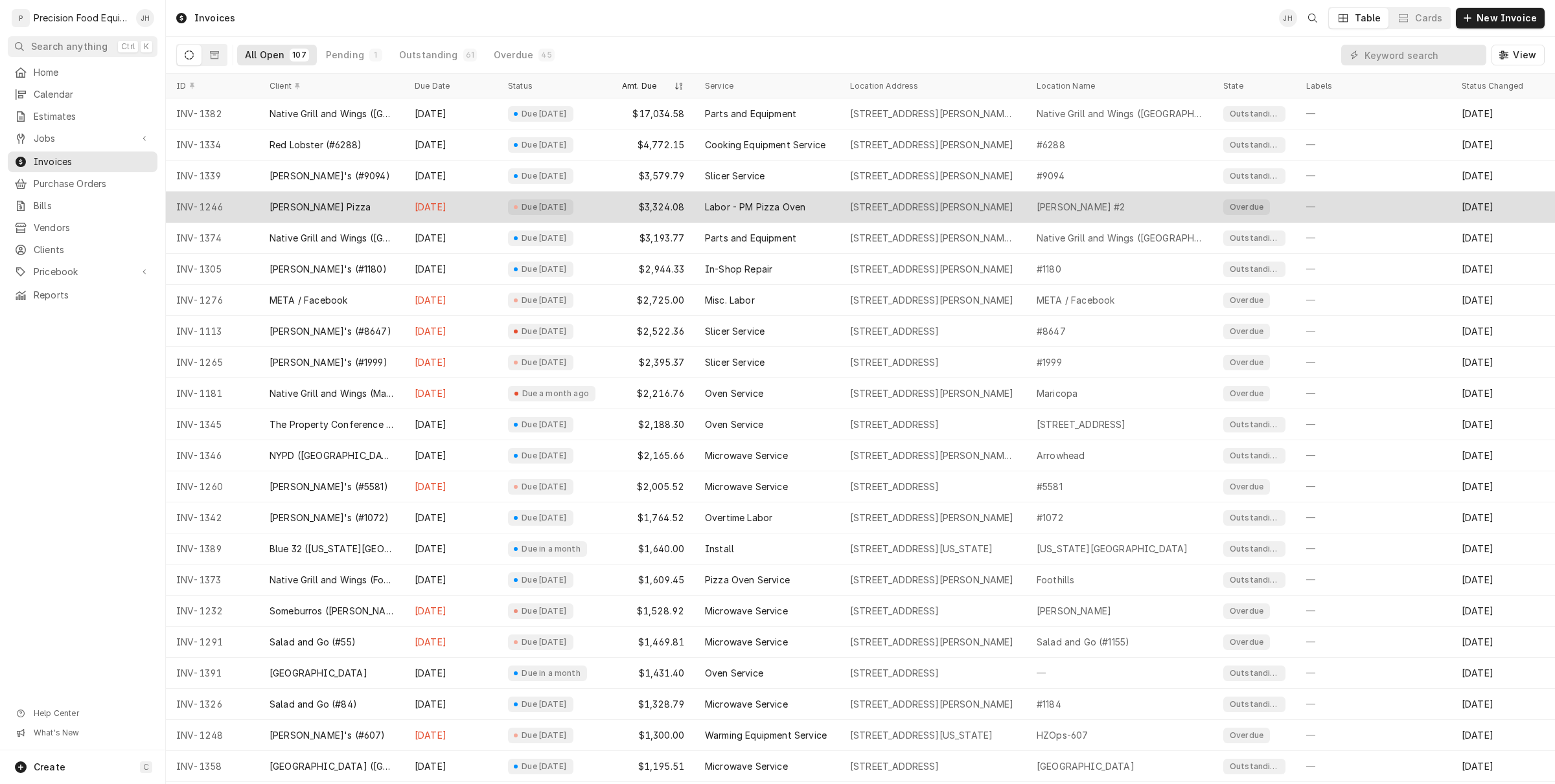
click at [823, 206] on div "Labor - PM Pizza Oven" at bounding box center [767, 207] width 145 height 31
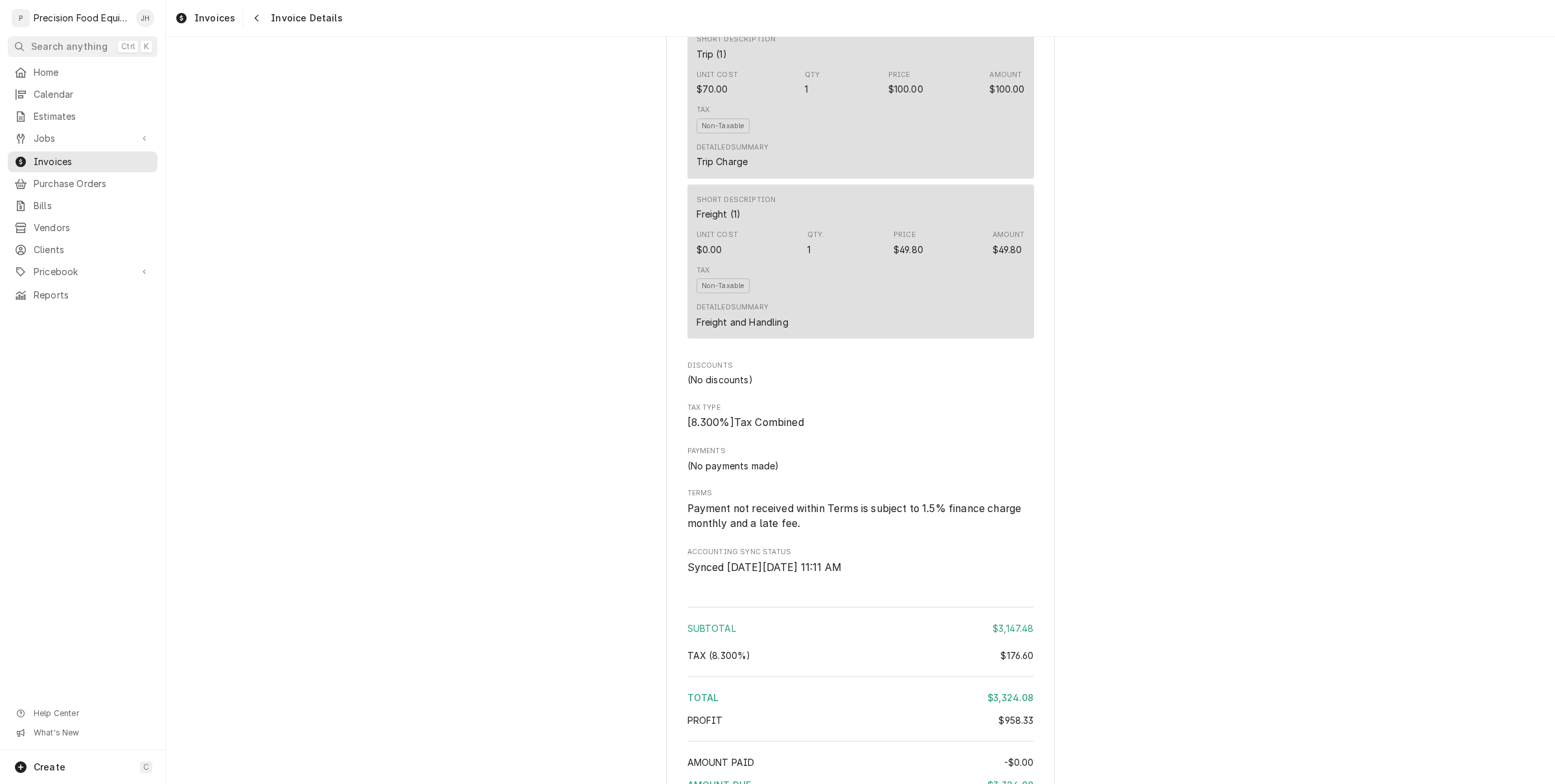
scroll to position [2158, 0]
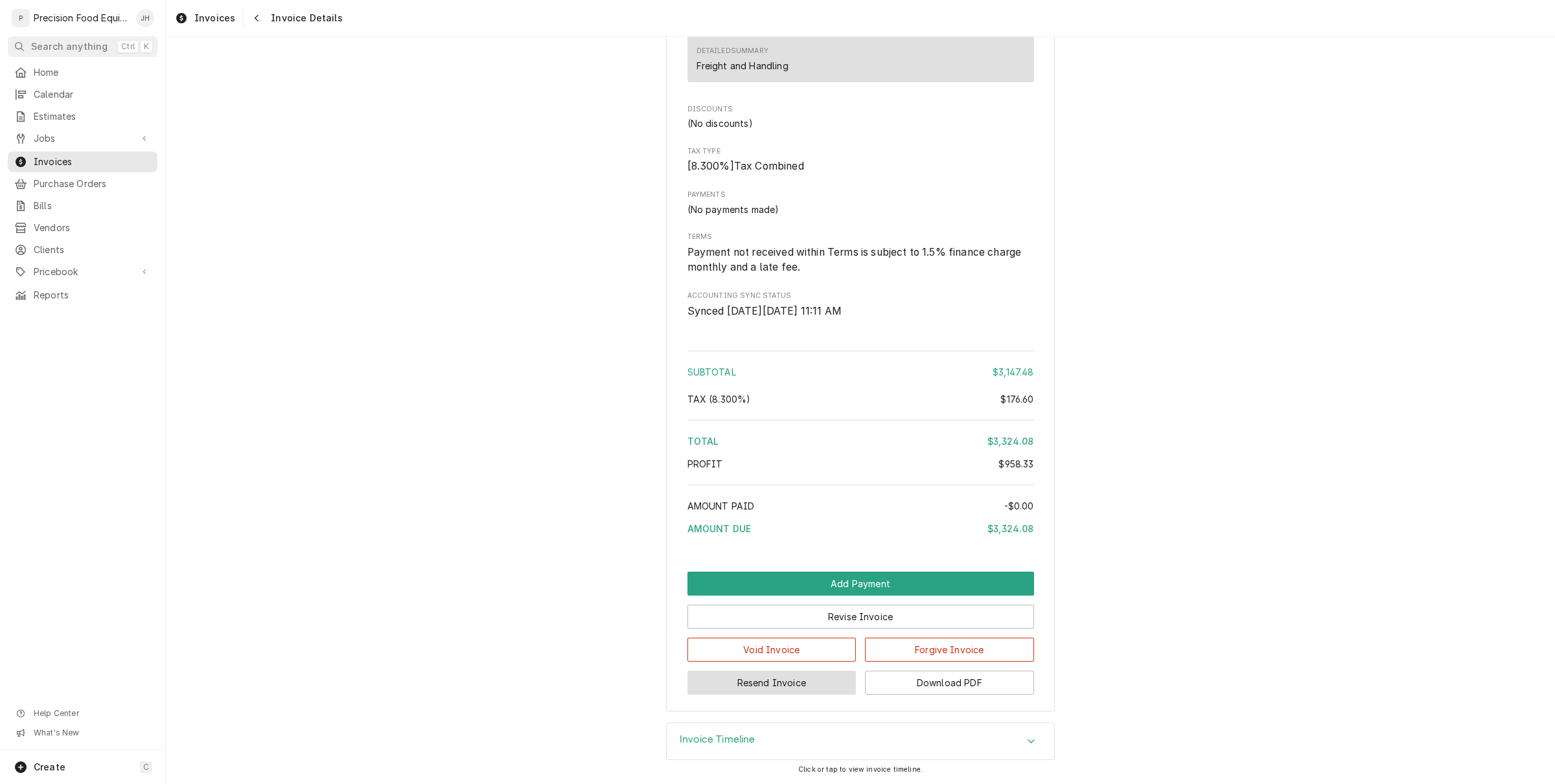
drag, startPoint x: 779, startPoint y: 690, endPoint x: 778, endPoint y: 670, distance: 20.0
click at [778, 690] on button "Resend Invoice" at bounding box center [772, 683] width 169 height 24
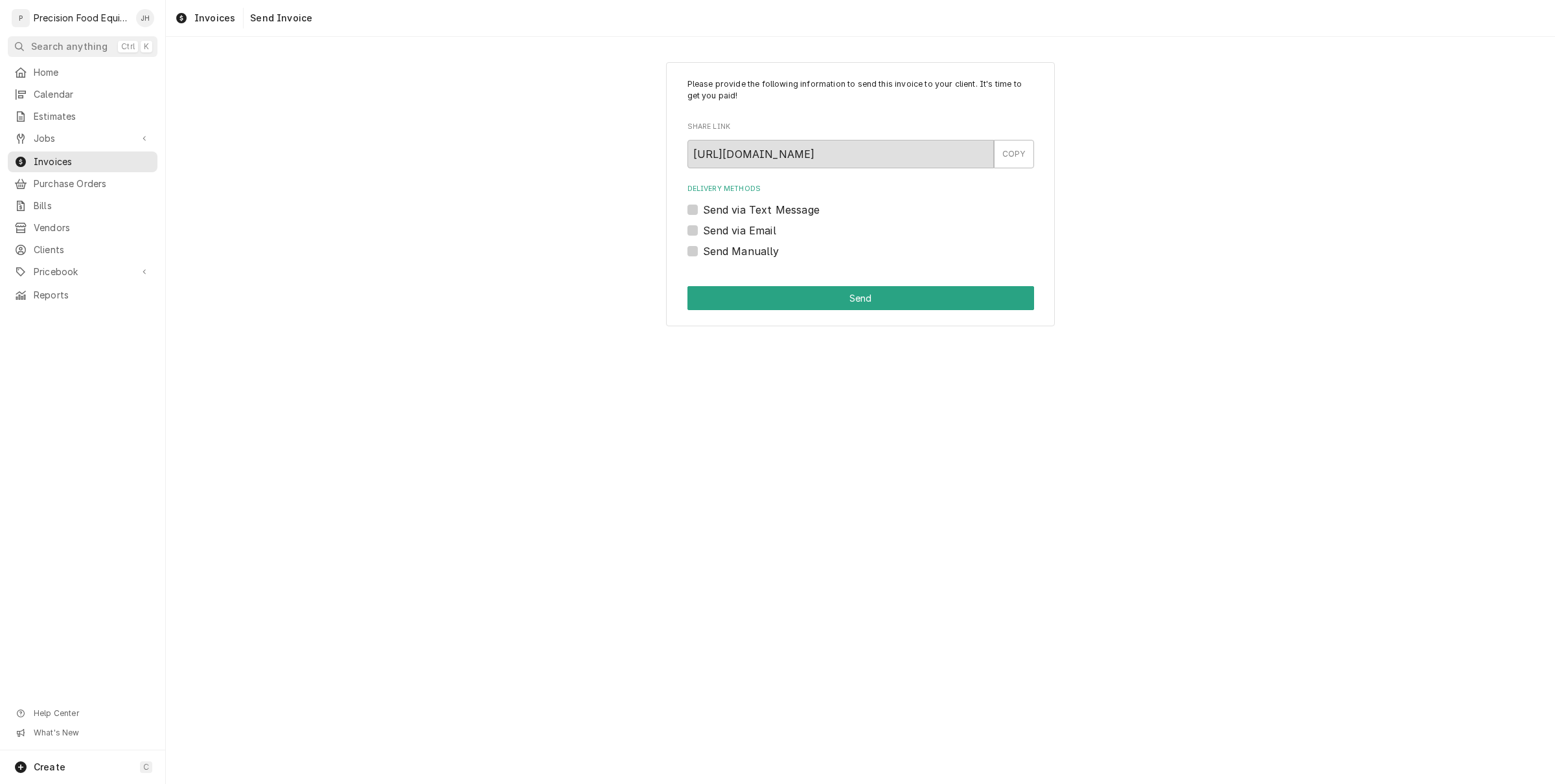
click at [703, 211] on label "Send via Text Message" at bounding box center [761, 209] width 117 height 15
click at [703, 211] on input "Send via Text Message" at bounding box center [876, 216] width 347 height 28
checkbox input "true"
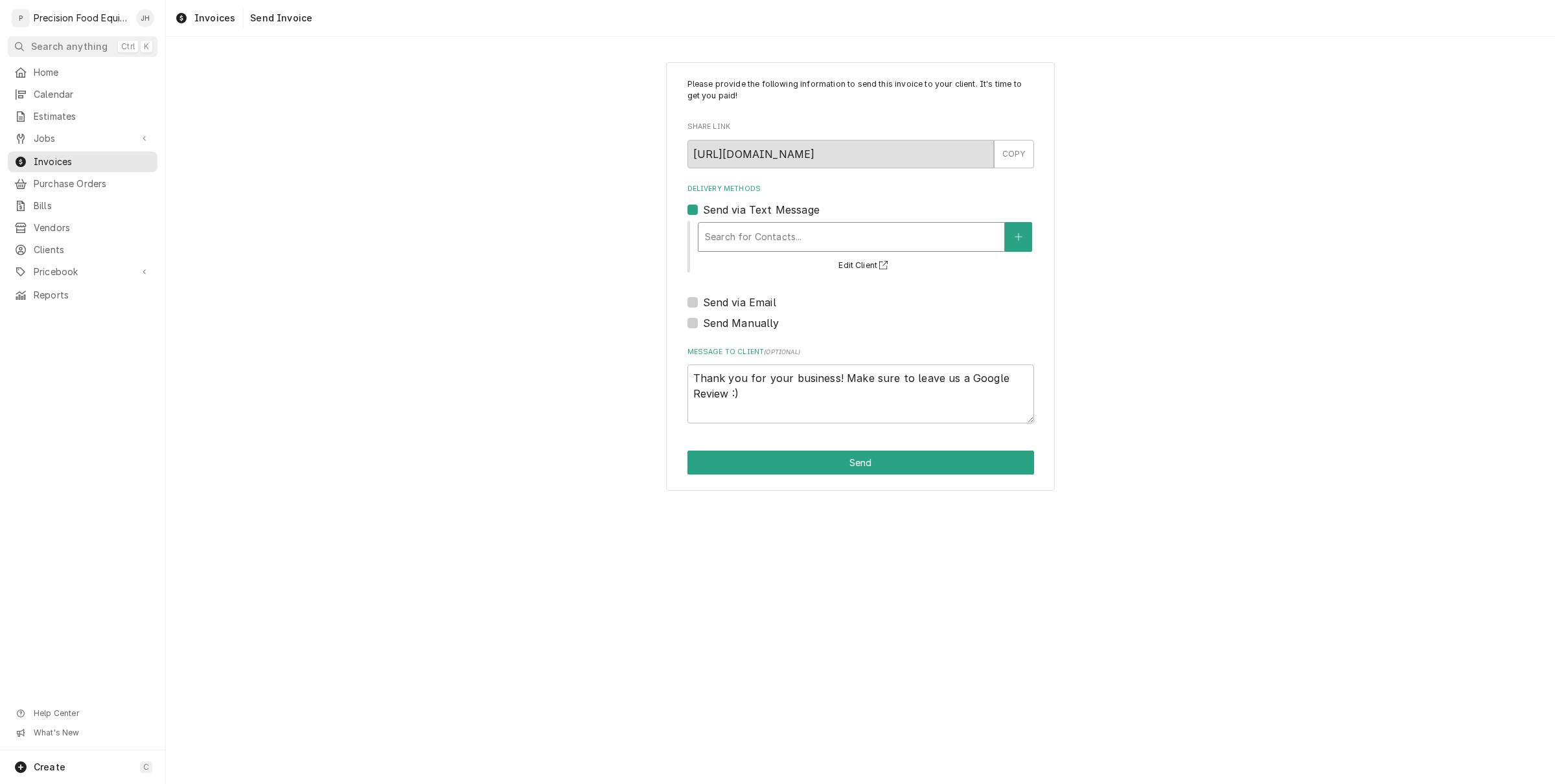
click at [746, 227] on div "Delivery Methods" at bounding box center [851, 237] width 293 height 23
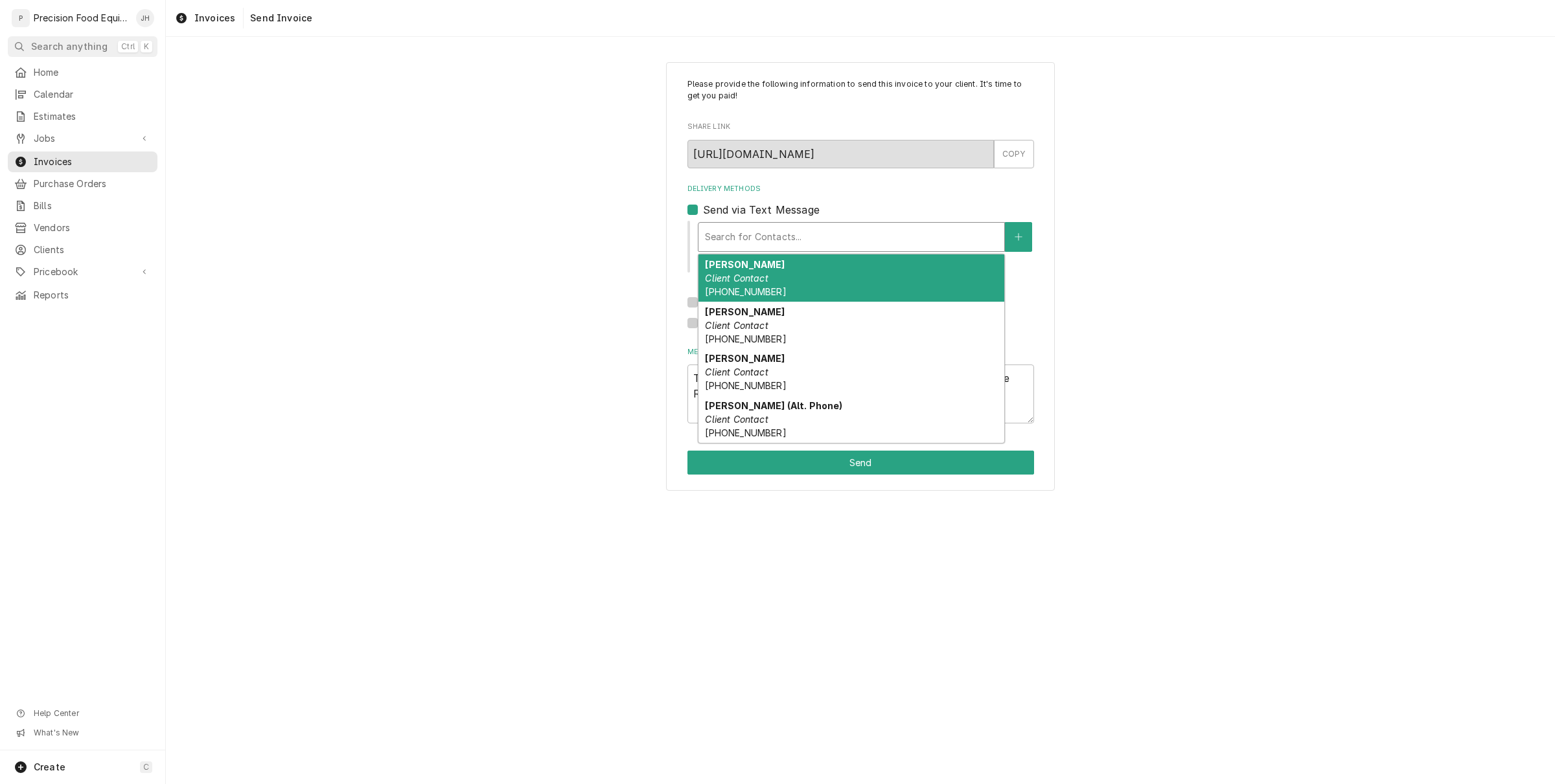
click at [752, 233] on div "Delivery Methods" at bounding box center [851, 237] width 293 height 23
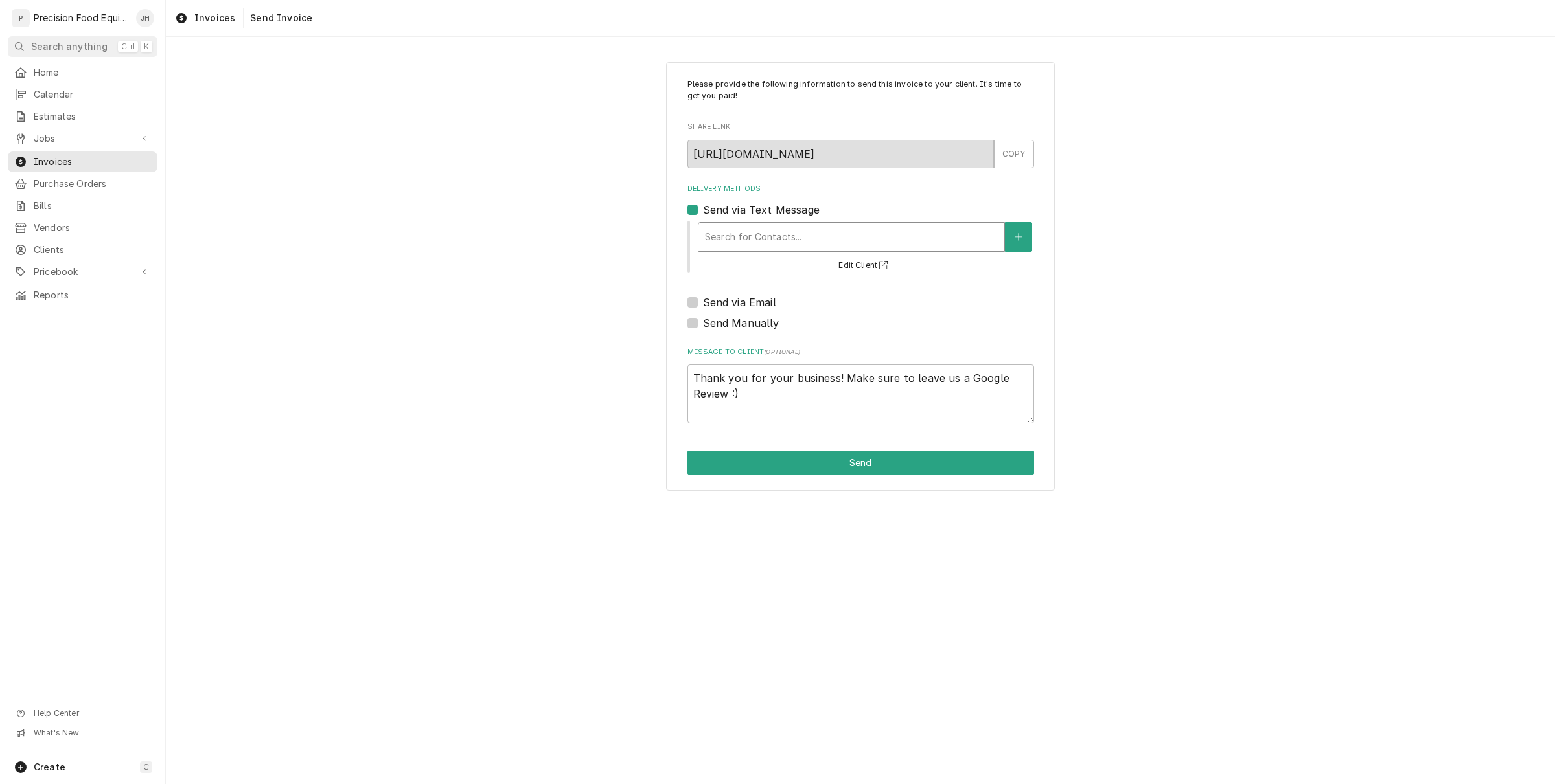
click at [703, 302] on label "Send via Email" at bounding box center [739, 302] width 73 height 15
click at [703, 302] on input "Send via Email" at bounding box center [876, 308] width 347 height 28
checkbox input "true"
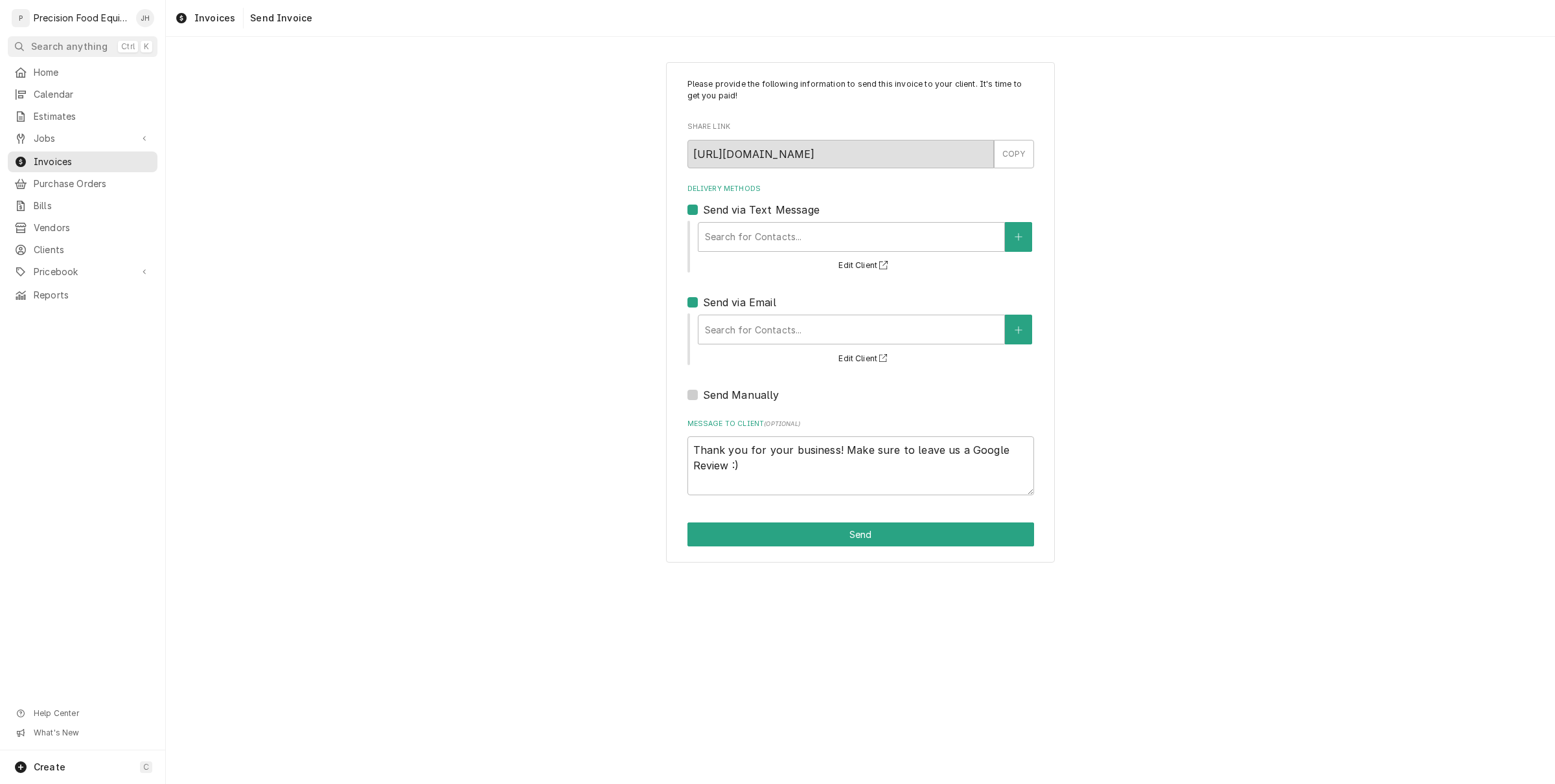
click at [765, 347] on div "Search for Contacts... Edit Client" at bounding box center [865, 340] width 338 height 54
click at [770, 331] on div "Delivery Methods" at bounding box center [851, 330] width 293 height 23
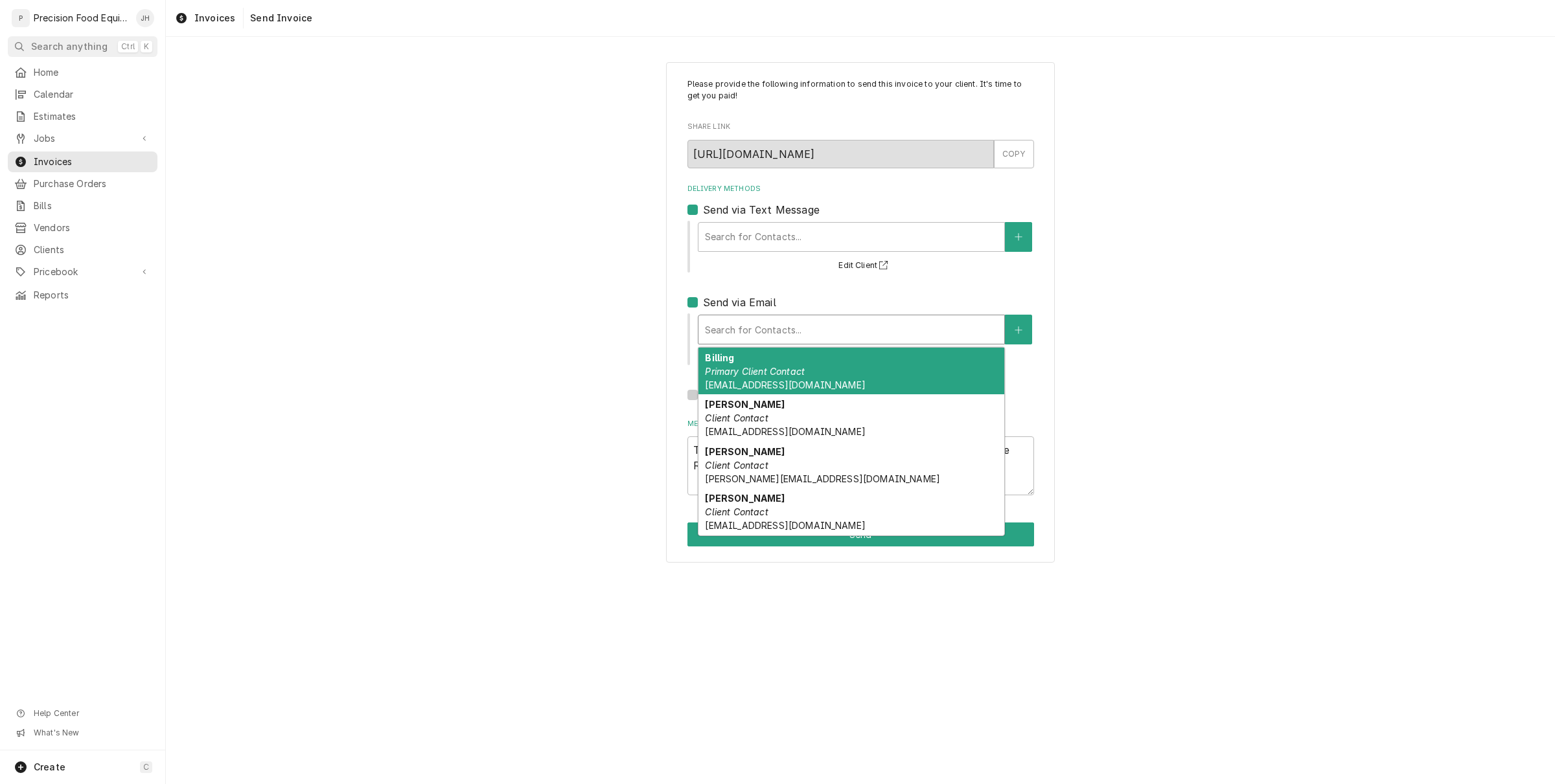
click at [773, 360] on div "Billing Primary Client Contact billing@spinatospizza.com" at bounding box center [851, 371] width 306 height 47
type textarea "x"
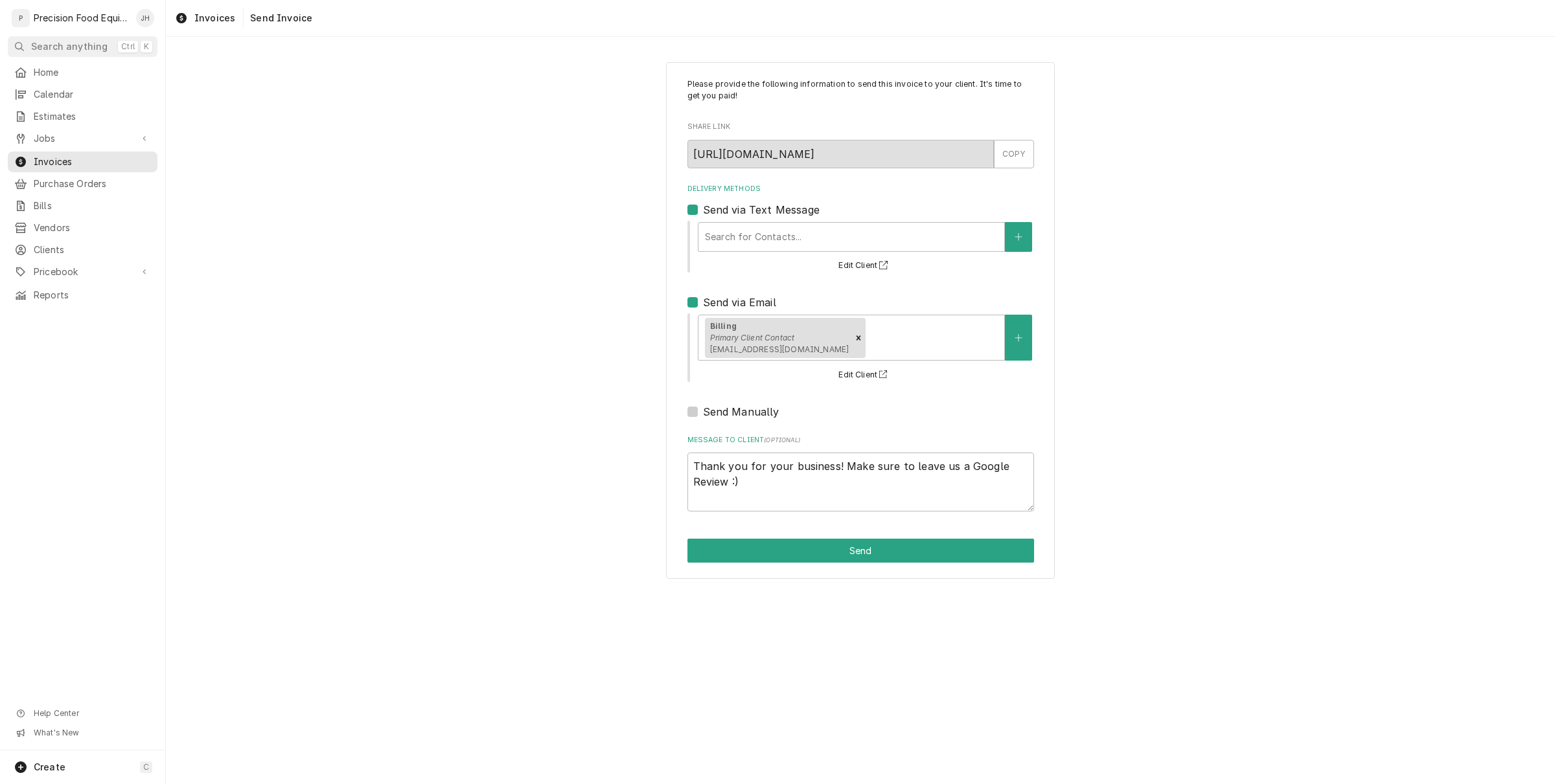
click at [703, 211] on label "Send via Text Message" at bounding box center [761, 209] width 117 height 15
click at [703, 211] on input "Send via Text Message" at bounding box center [876, 216] width 347 height 28
checkbox input "false"
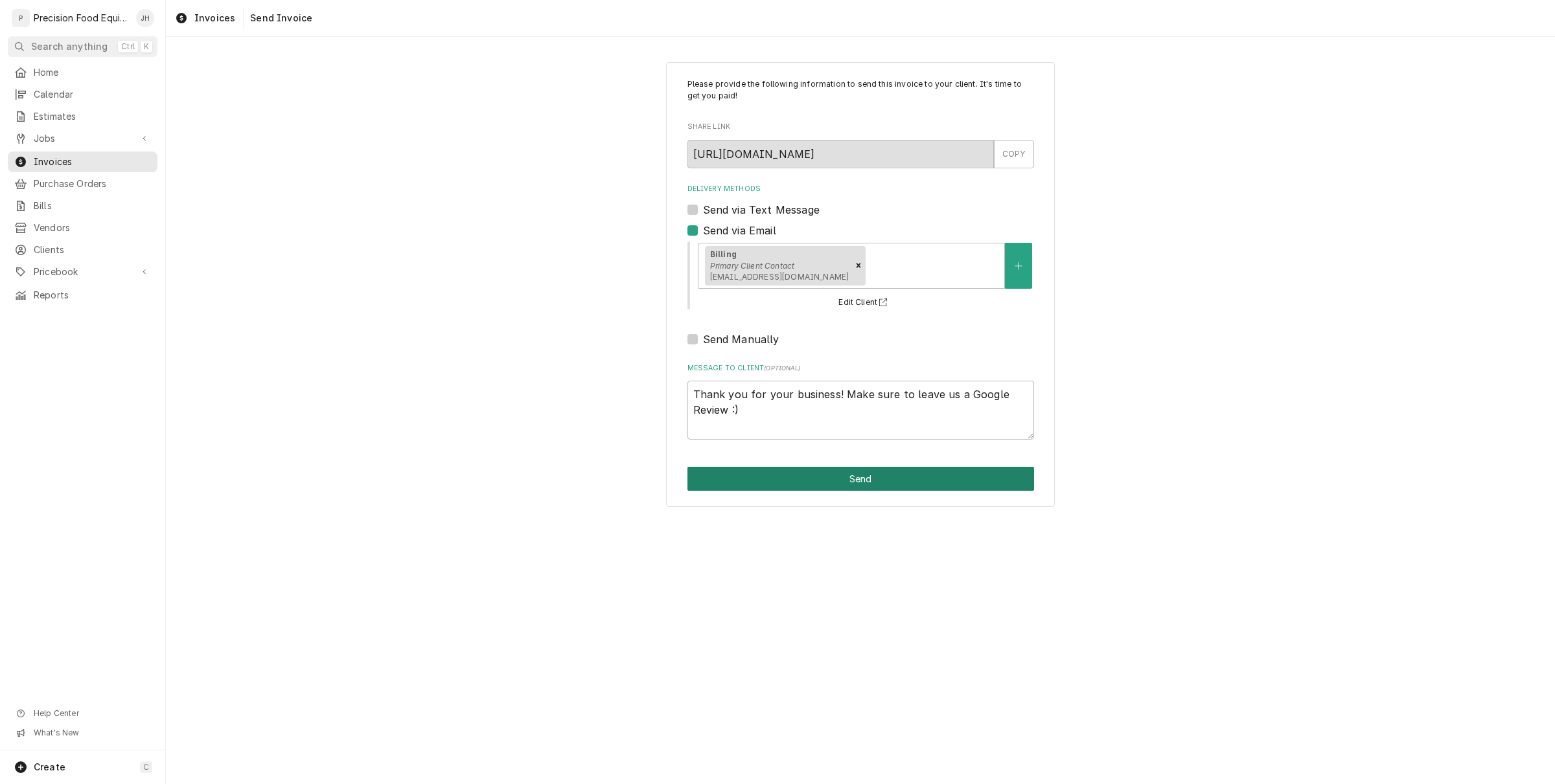
click at [820, 479] on button "Send" at bounding box center [860, 478] width 347 height 24
type textarea "x"
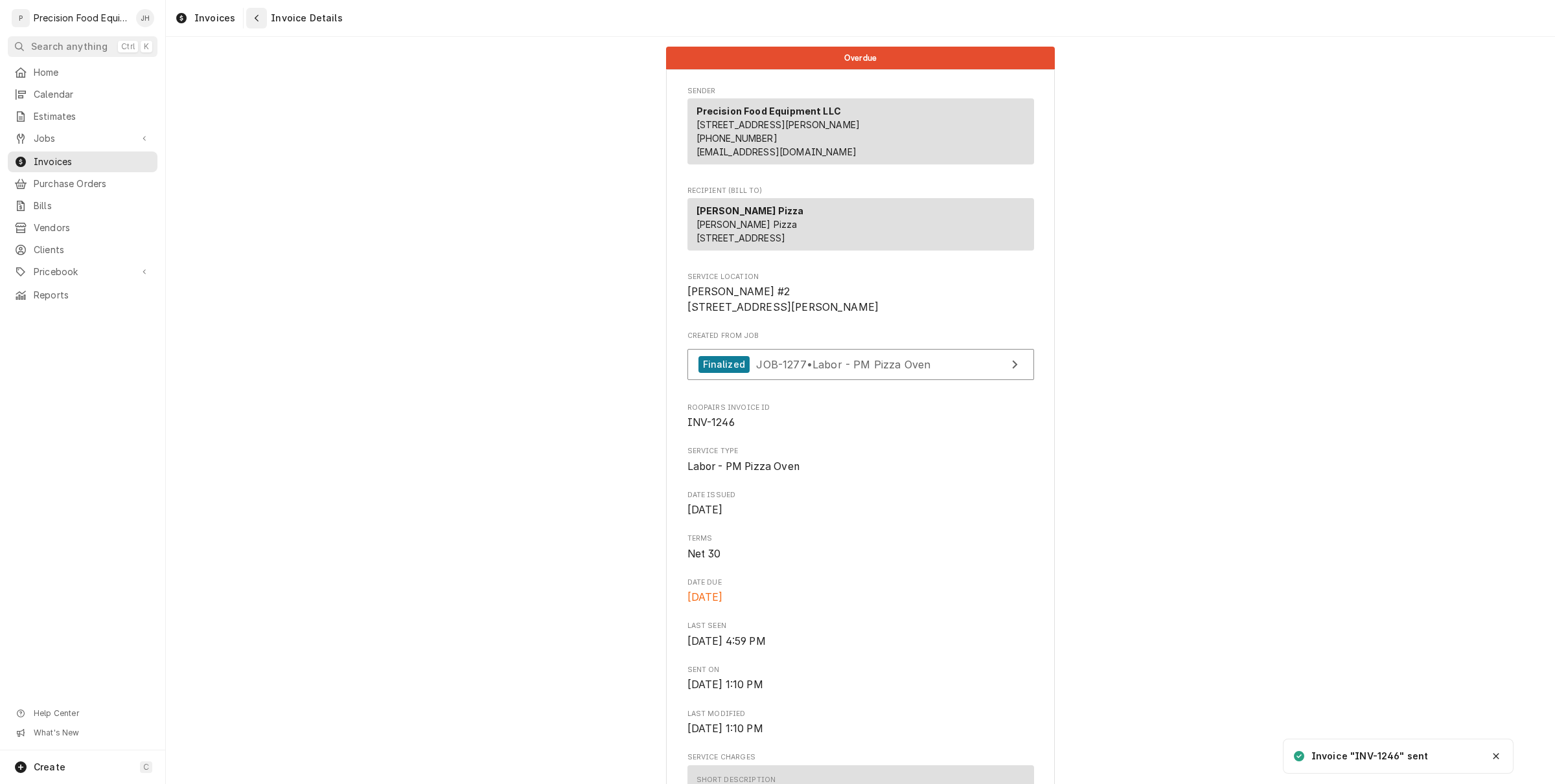
click at [253, 23] on div "Navigate back" at bounding box center [257, 18] width 13 height 13
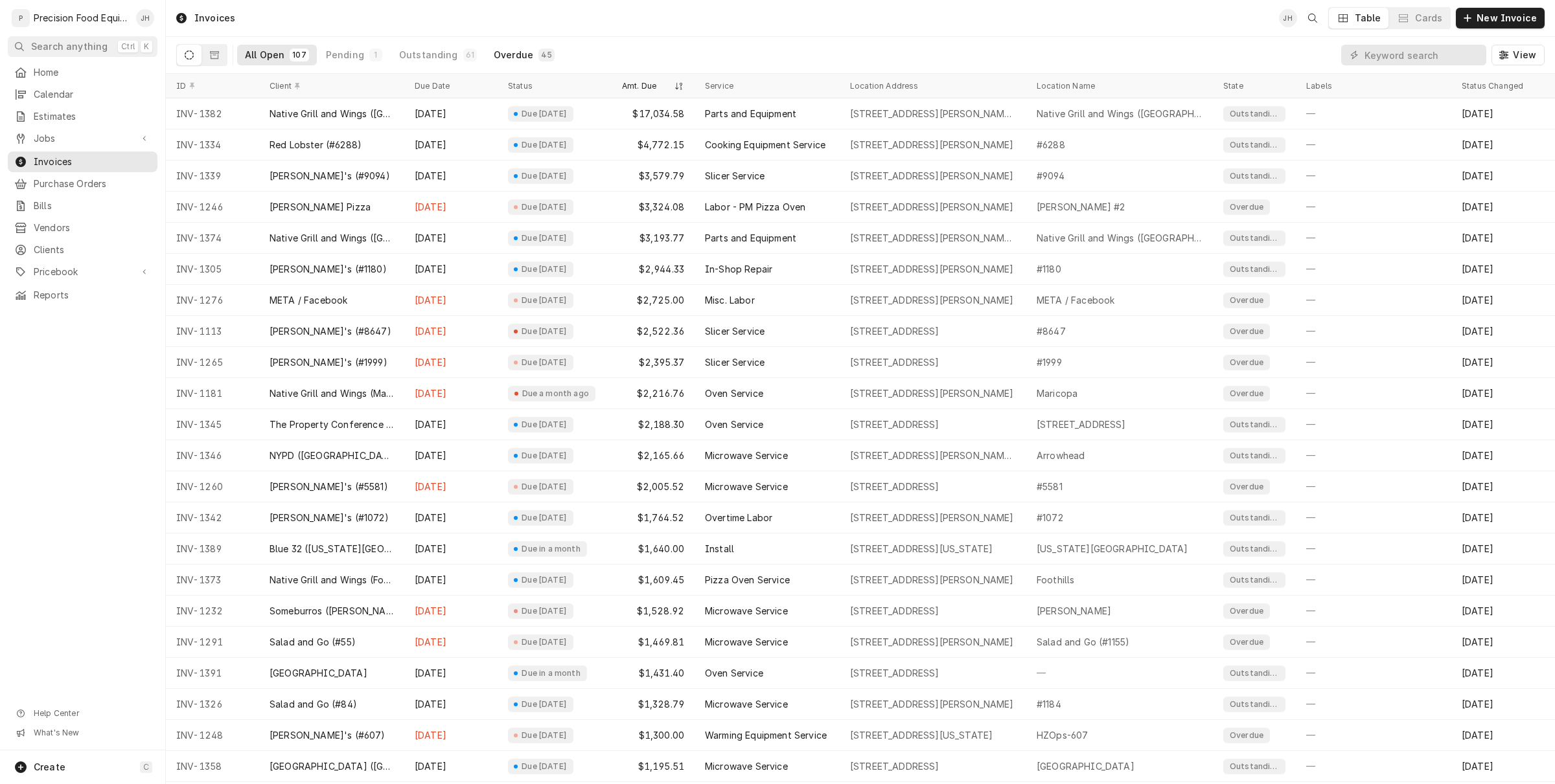
click at [493, 60] on div "Overdue" at bounding box center [513, 55] width 39 height 13
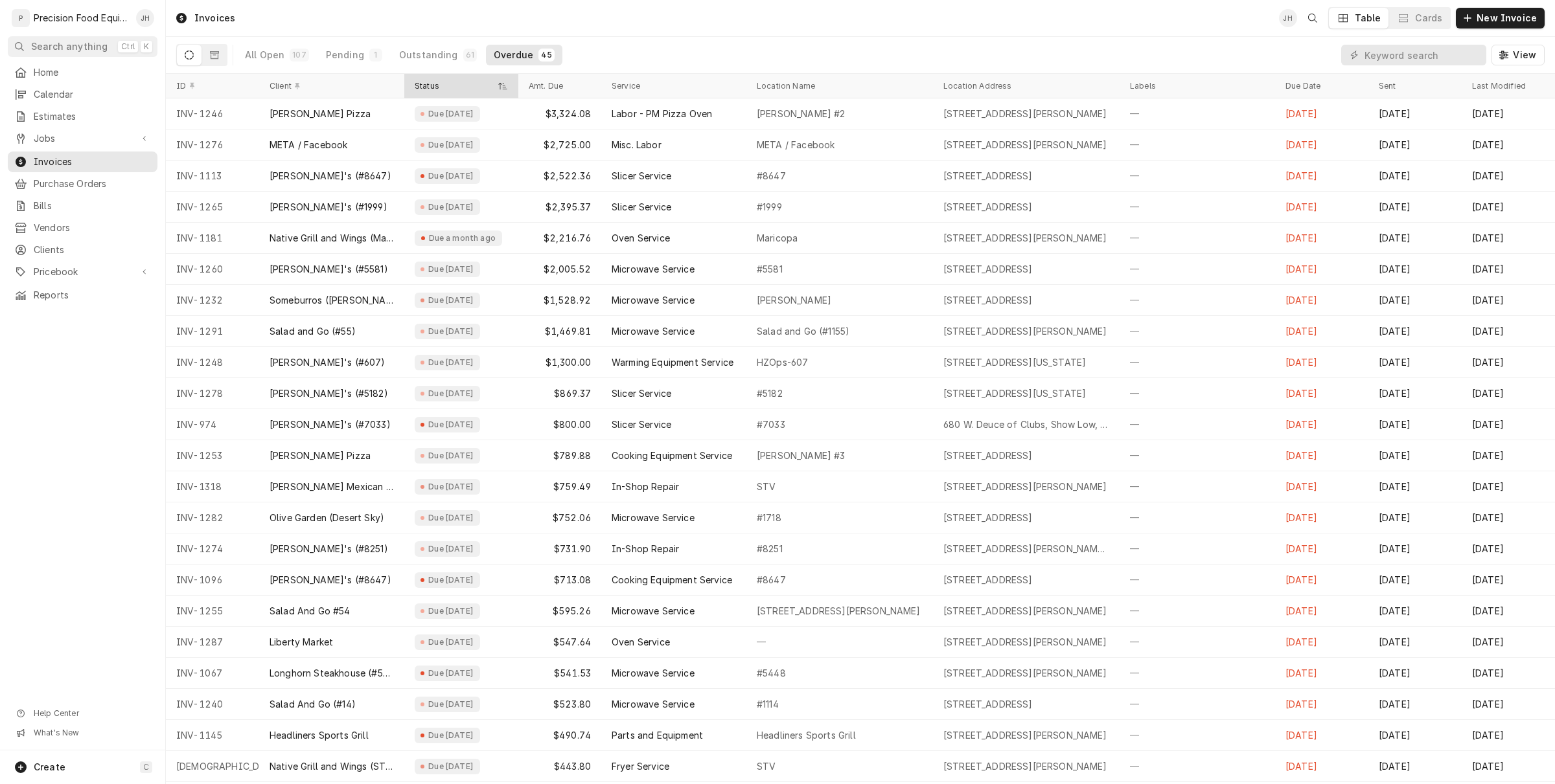
click at [418, 93] on div "Status" at bounding box center [461, 86] width 109 height 20
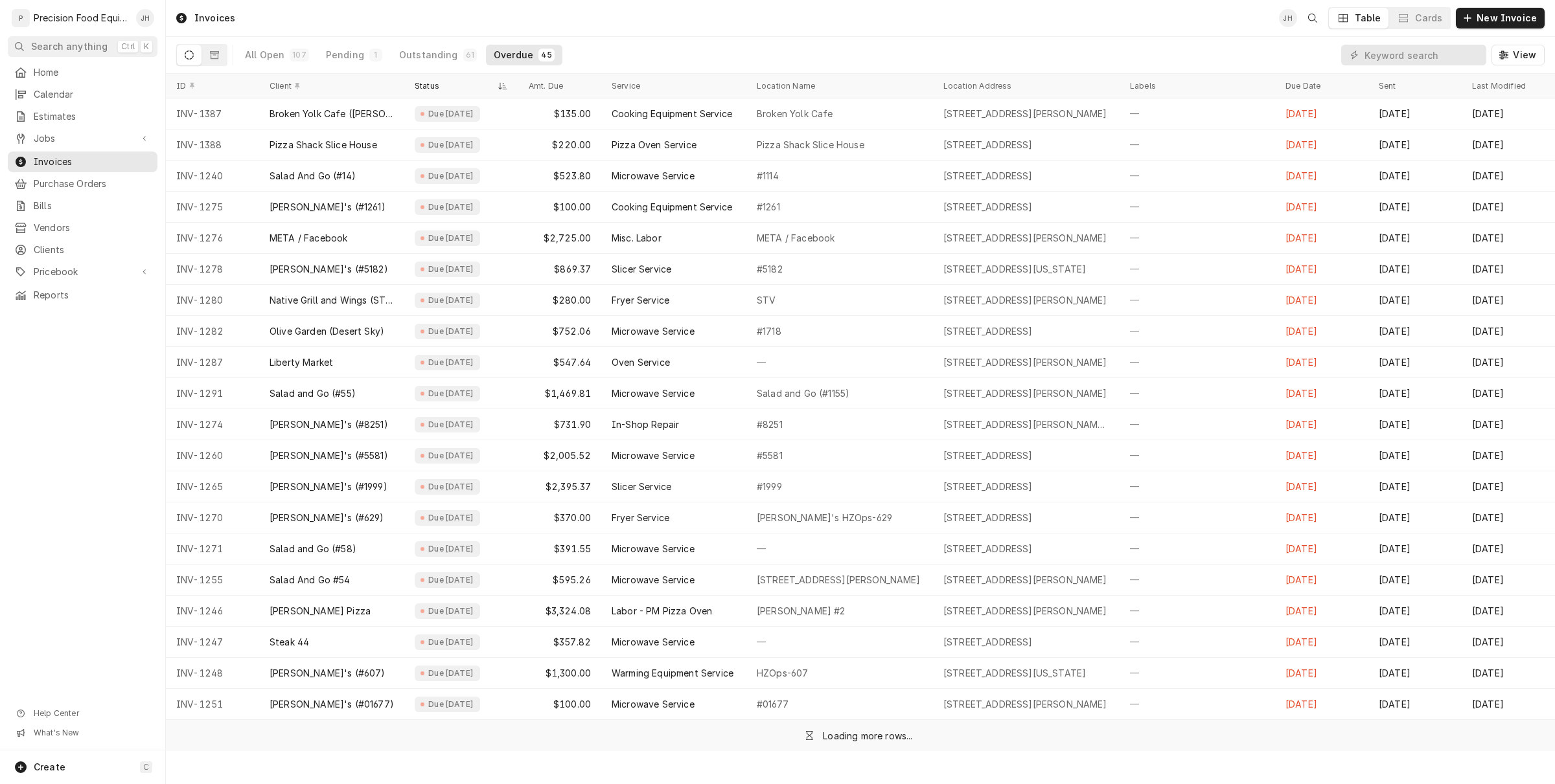
click at [418, 93] on div "Status" at bounding box center [461, 86] width 109 height 20
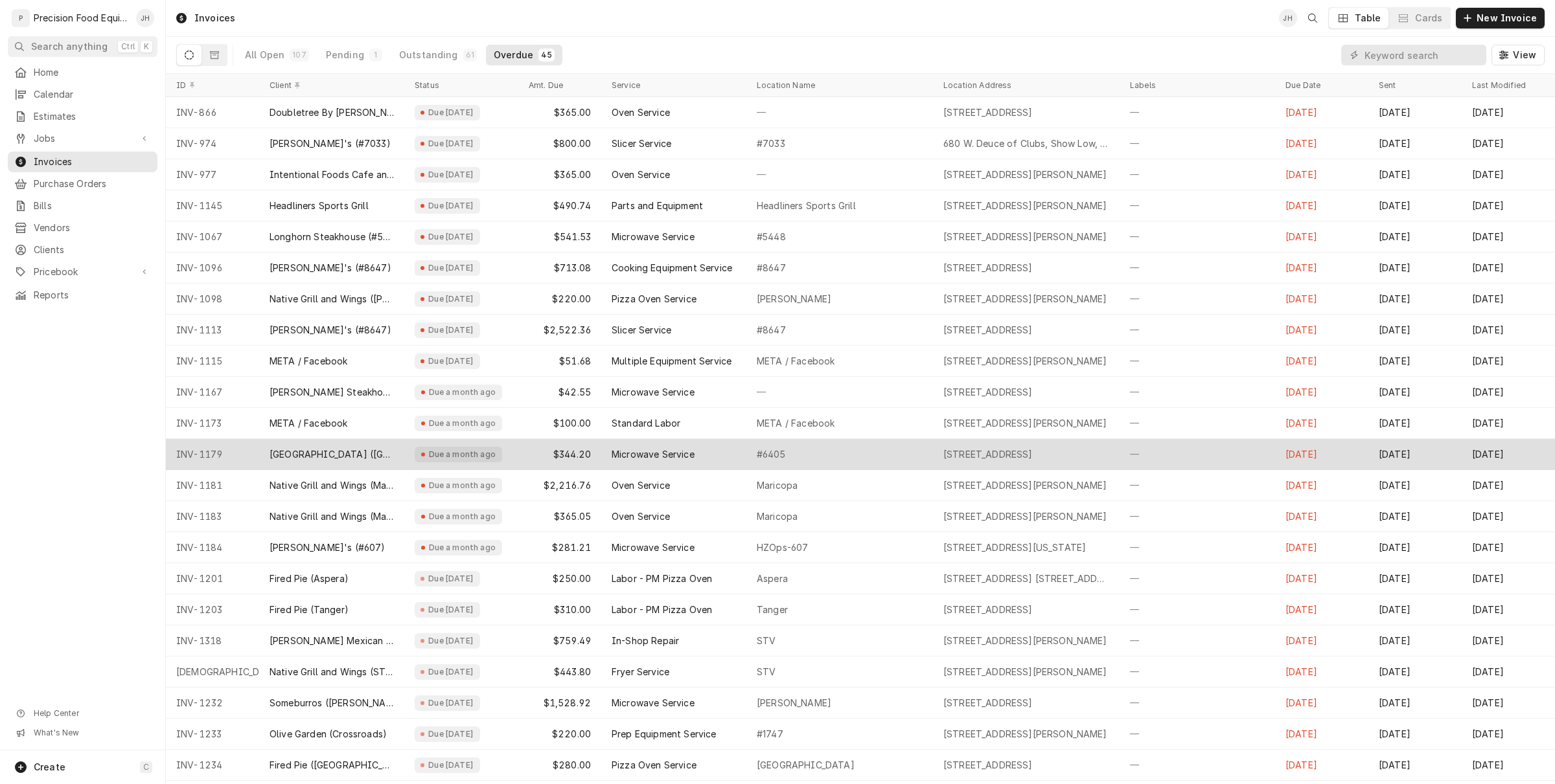
click at [493, 448] on div "Due a month ago" at bounding box center [458, 454] width 88 height 15
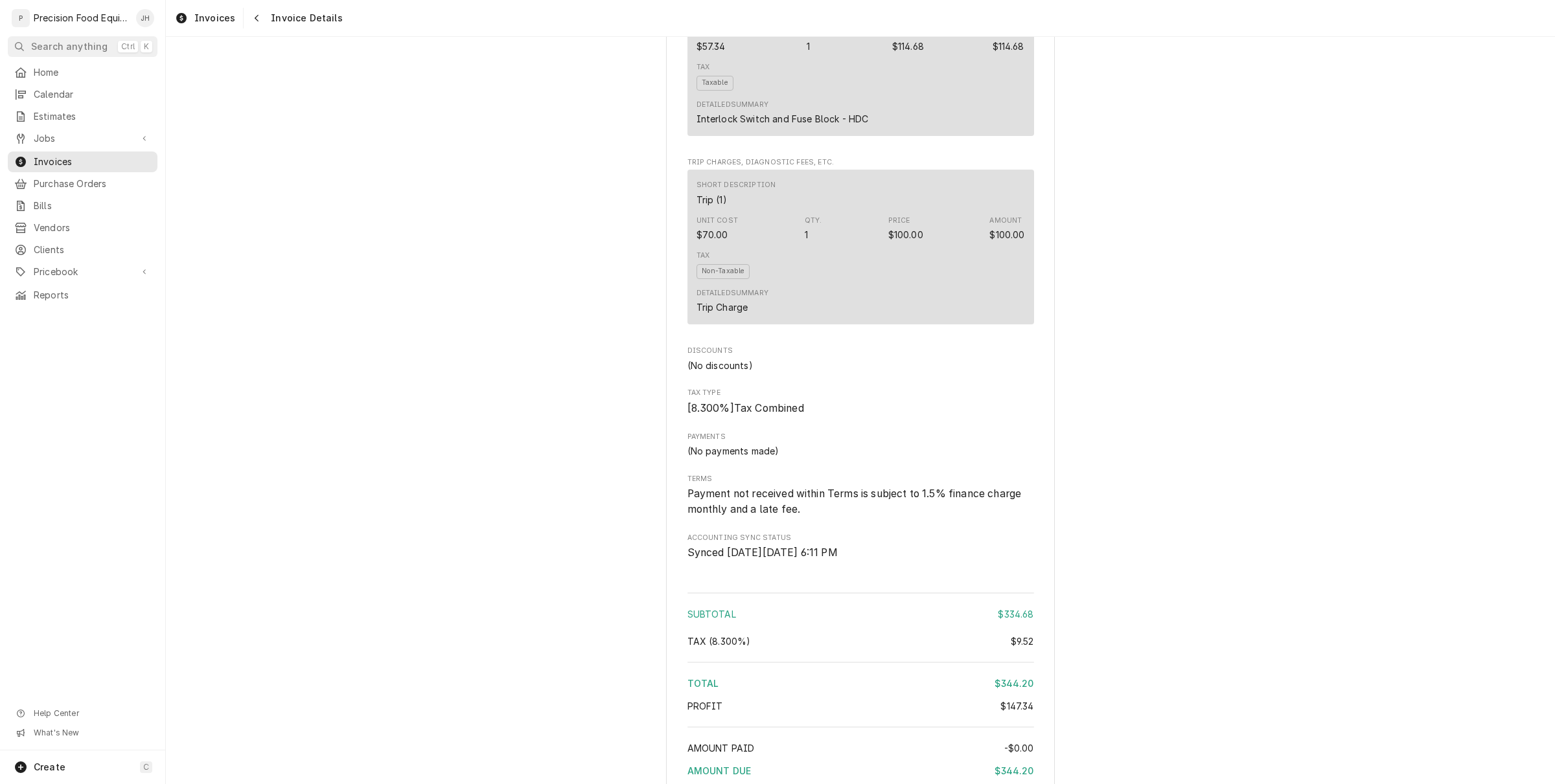
scroll to position [1332, 0]
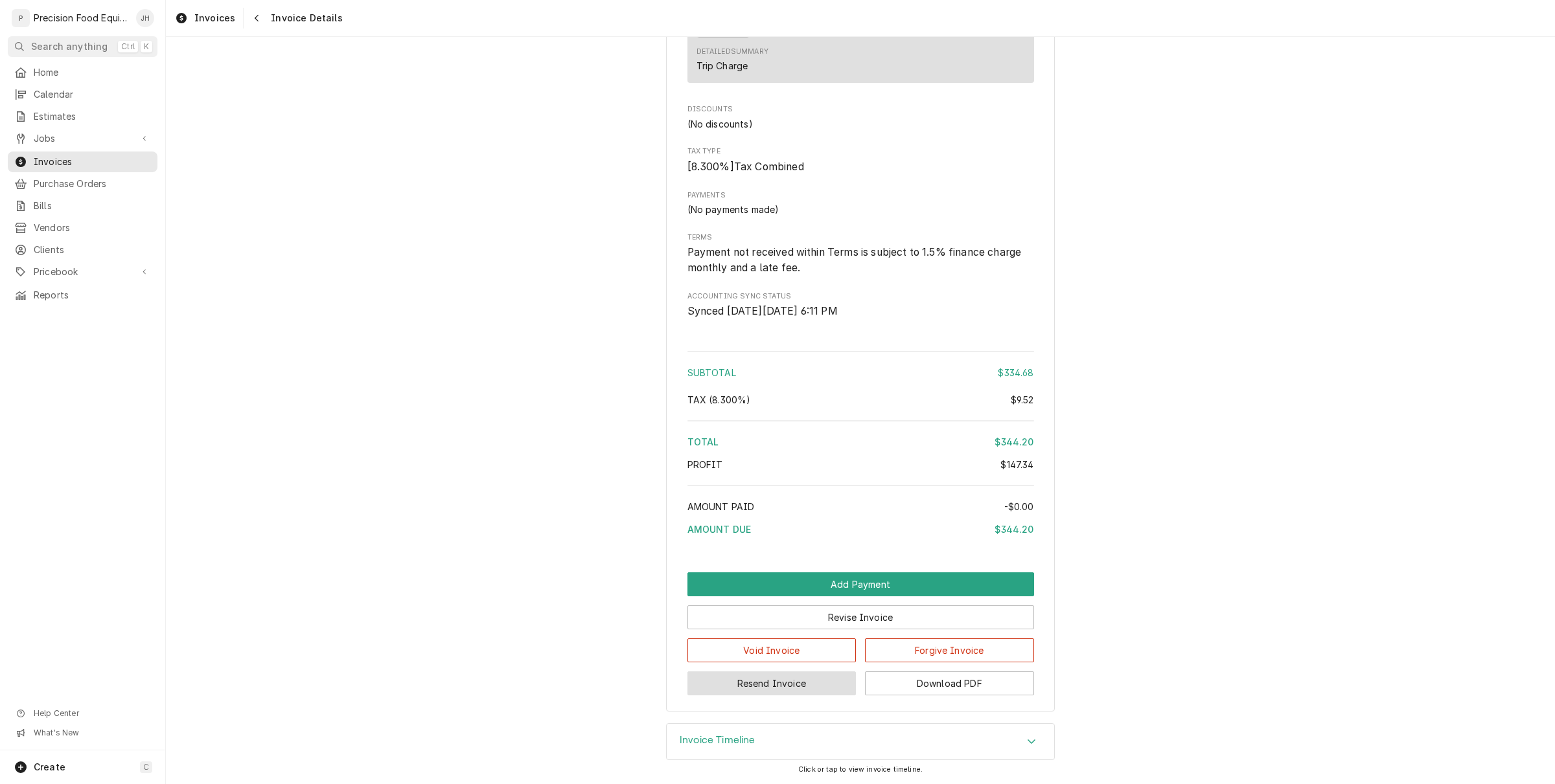
click at [782, 683] on button "Resend Invoice" at bounding box center [772, 683] width 169 height 24
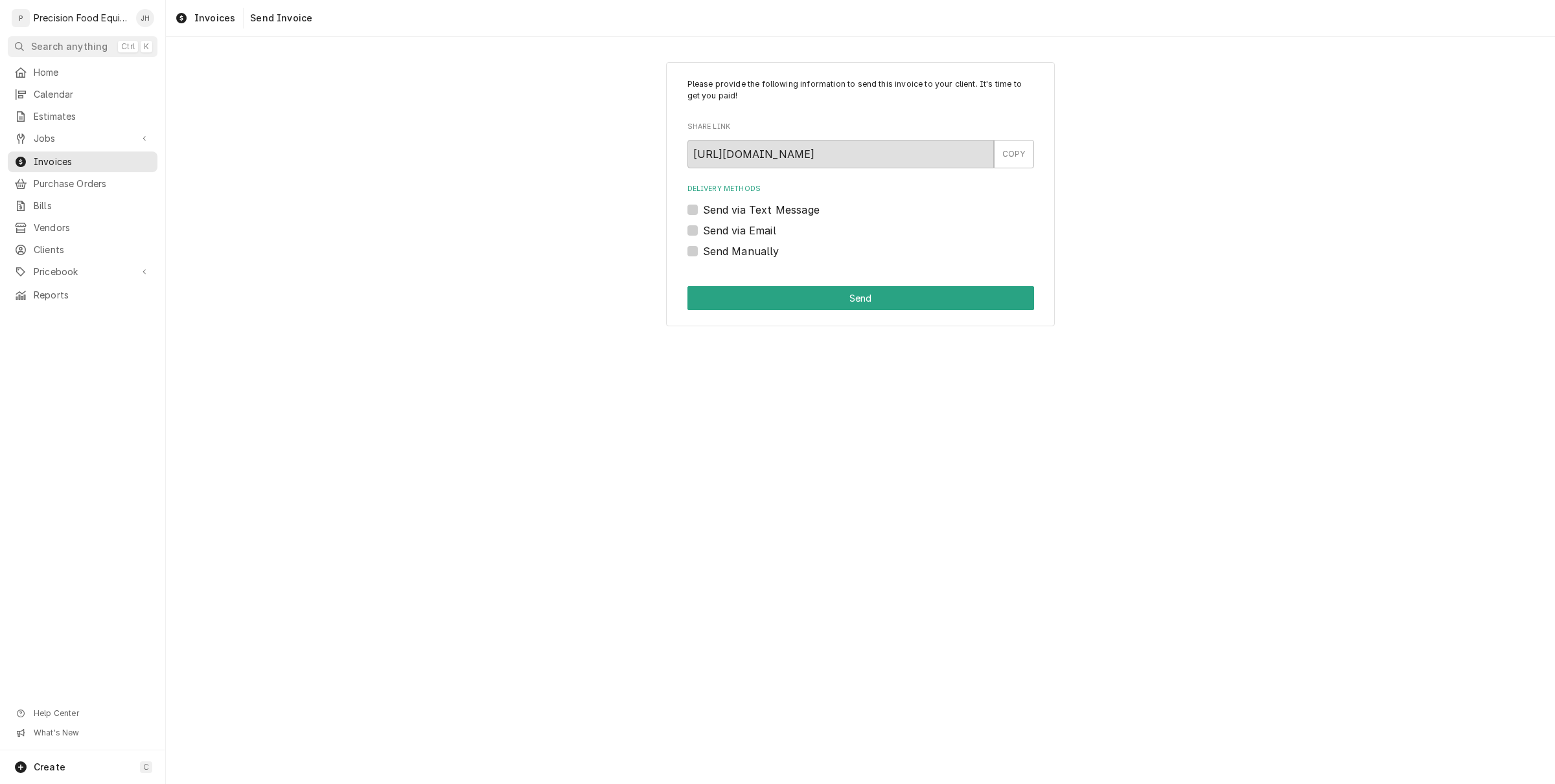
click at [703, 205] on label "Send via Text Message" at bounding box center [761, 209] width 117 height 15
click at [703, 205] on input "Send via Text Message" at bounding box center [876, 216] width 347 height 28
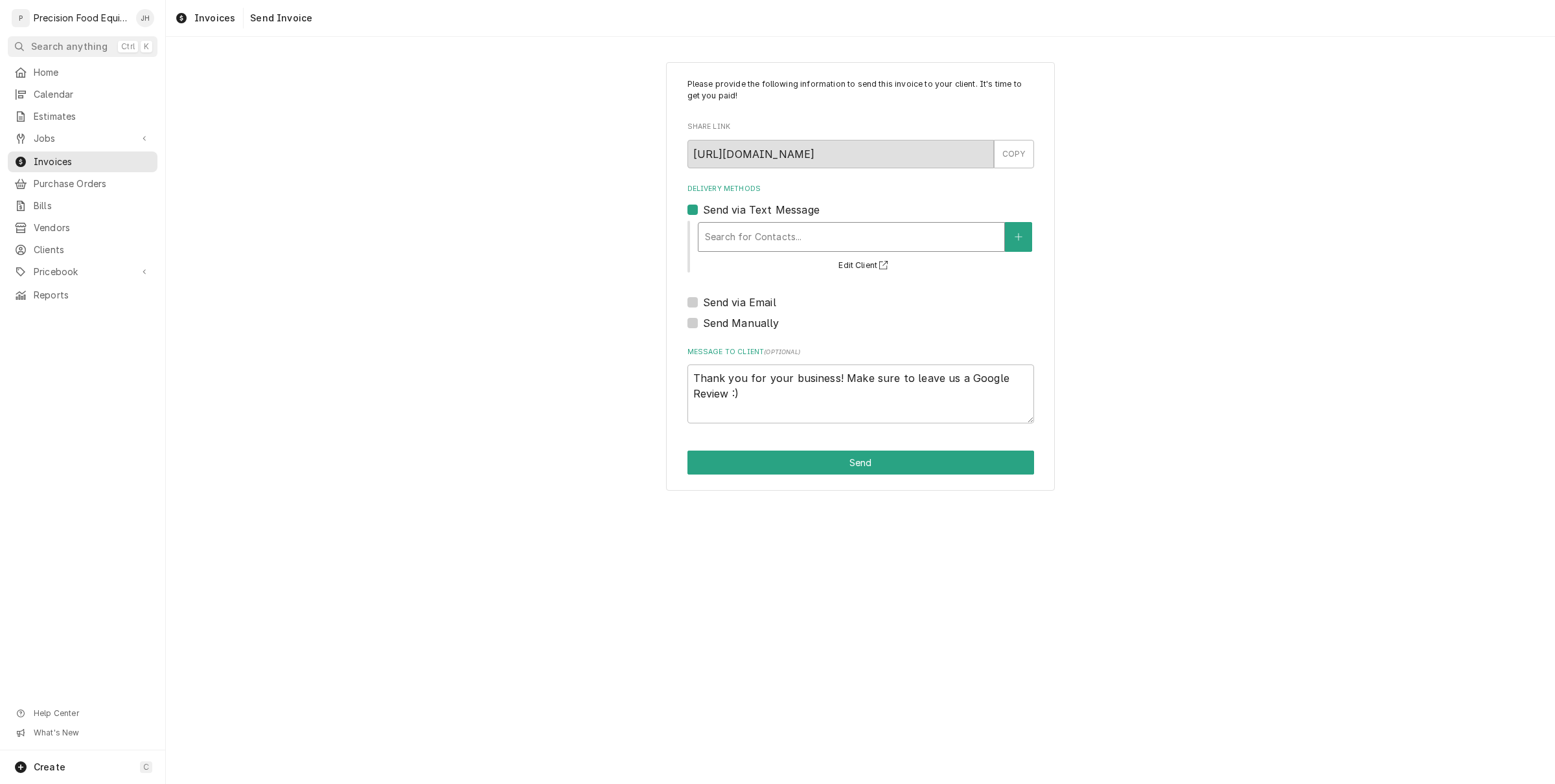
click at [776, 241] on div "Delivery Methods" at bounding box center [851, 237] width 293 height 23
click at [703, 206] on label "Send via Text Message" at bounding box center [761, 209] width 117 height 15
click at [703, 206] on input "Send via Text Message" at bounding box center [876, 216] width 347 height 28
checkbox input "false"
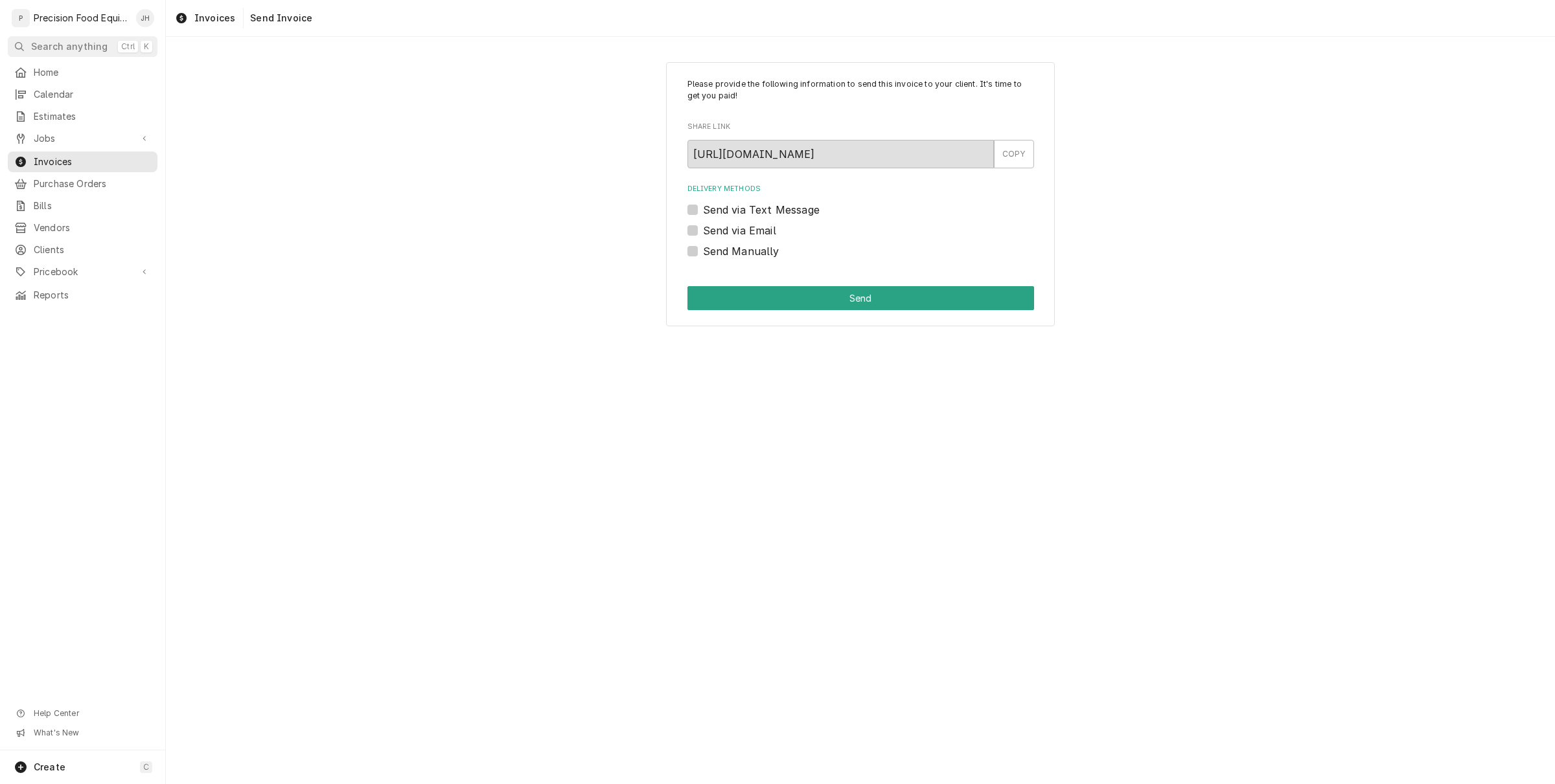
click at [684, 224] on div "Please provide the following information to send this invoice to your client. I…" at bounding box center [860, 194] width 389 height 265
click at [694, 223] on div "Send via Email" at bounding box center [860, 230] width 347 height 15
click at [703, 228] on label "Send via Email" at bounding box center [739, 230] width 73 height 15
click at [703, 228] on input "Send via Email" at bounding box center [876, 236] width 347 height 28
checkbox input "true"
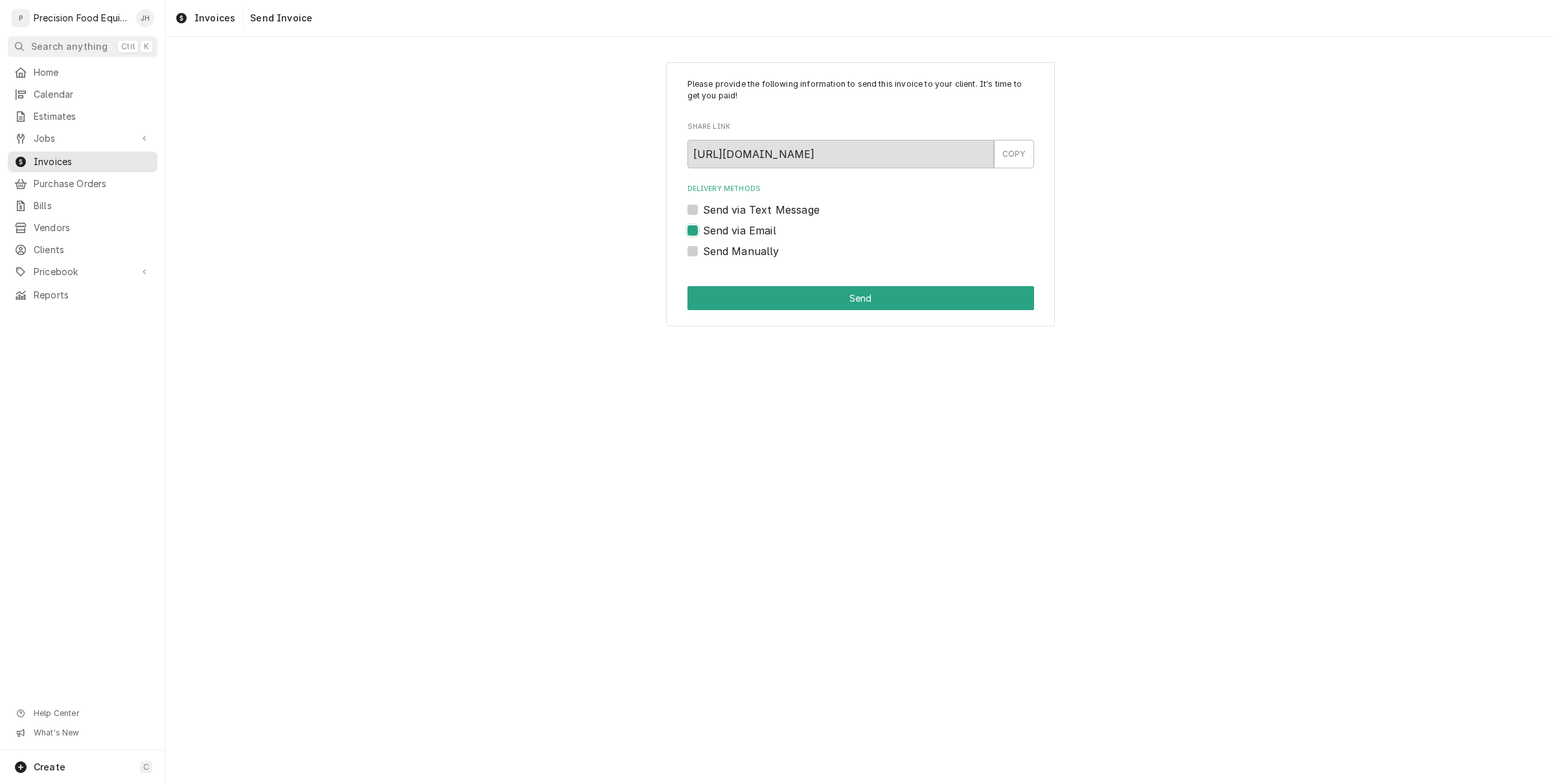
type textarea "x"
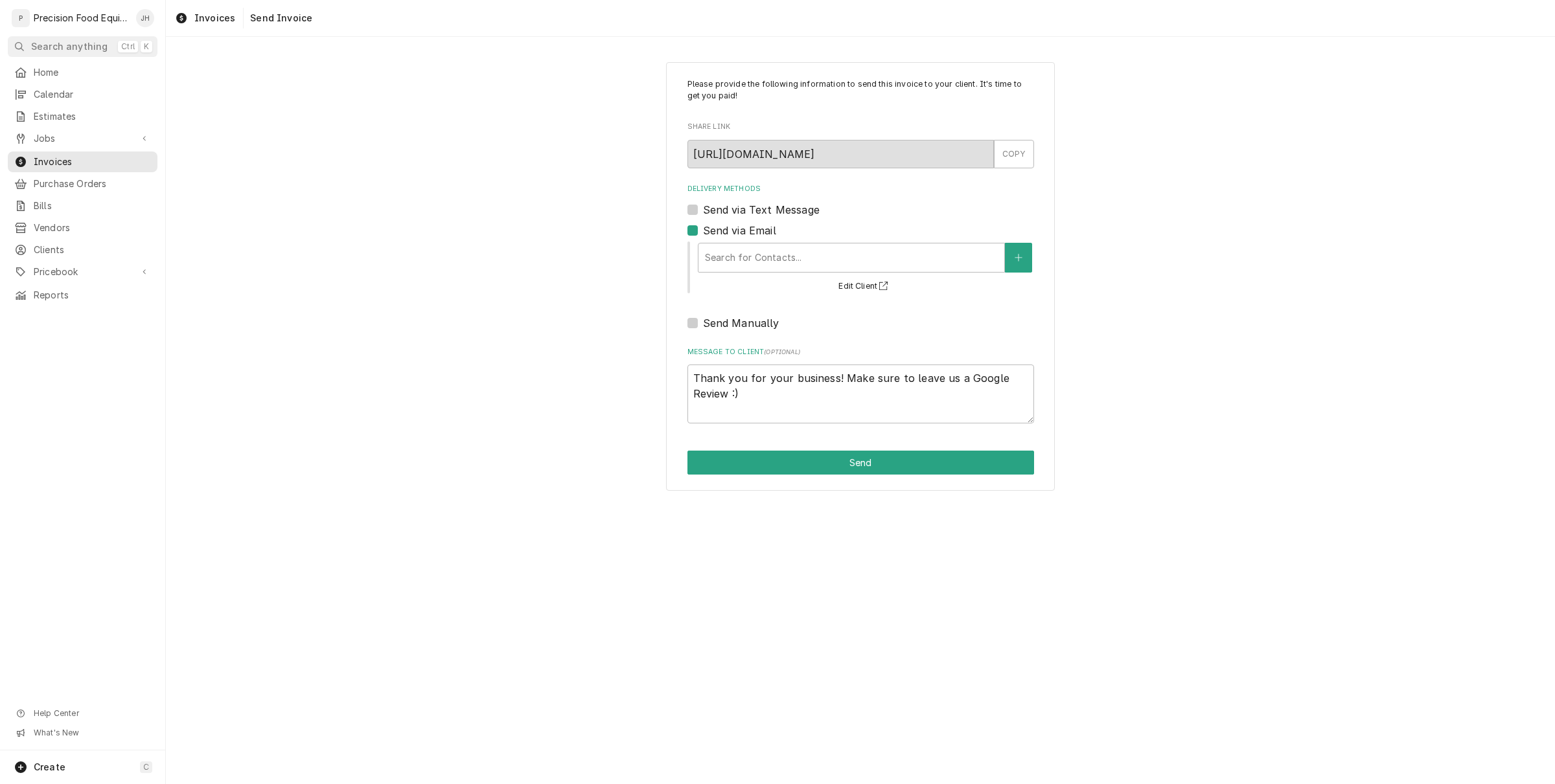
click at [703, 228] on label "Send via Email" at bounding box center [739, 230] width 73 height 15
click at [703, 228] on input "Send via Email" at bounding box center [876, 236] width 347 height 28
checkbox input "false"
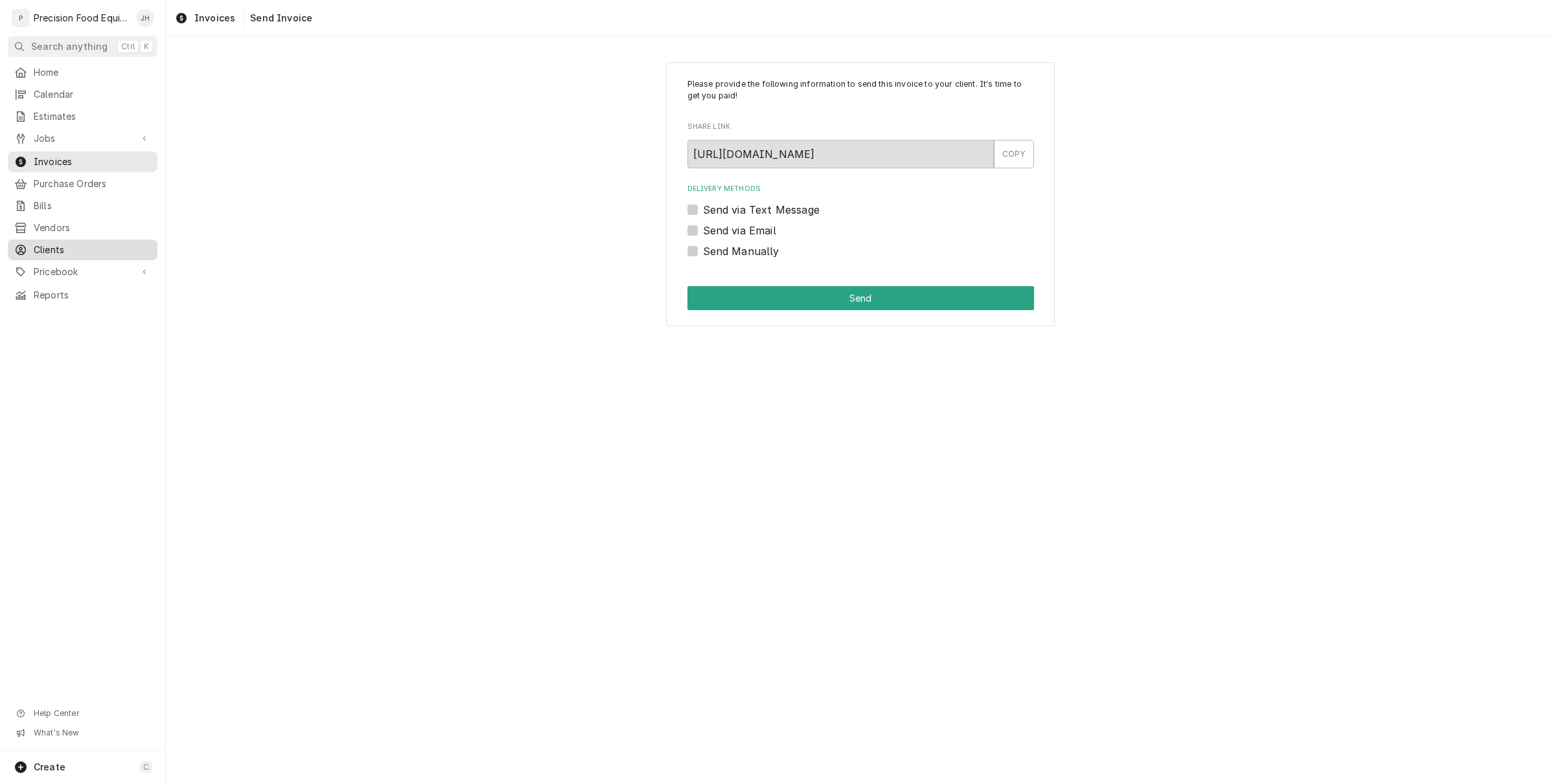
click at [81, 252] on span "Clients" at bounding box center [92, 250] width 117 height 13
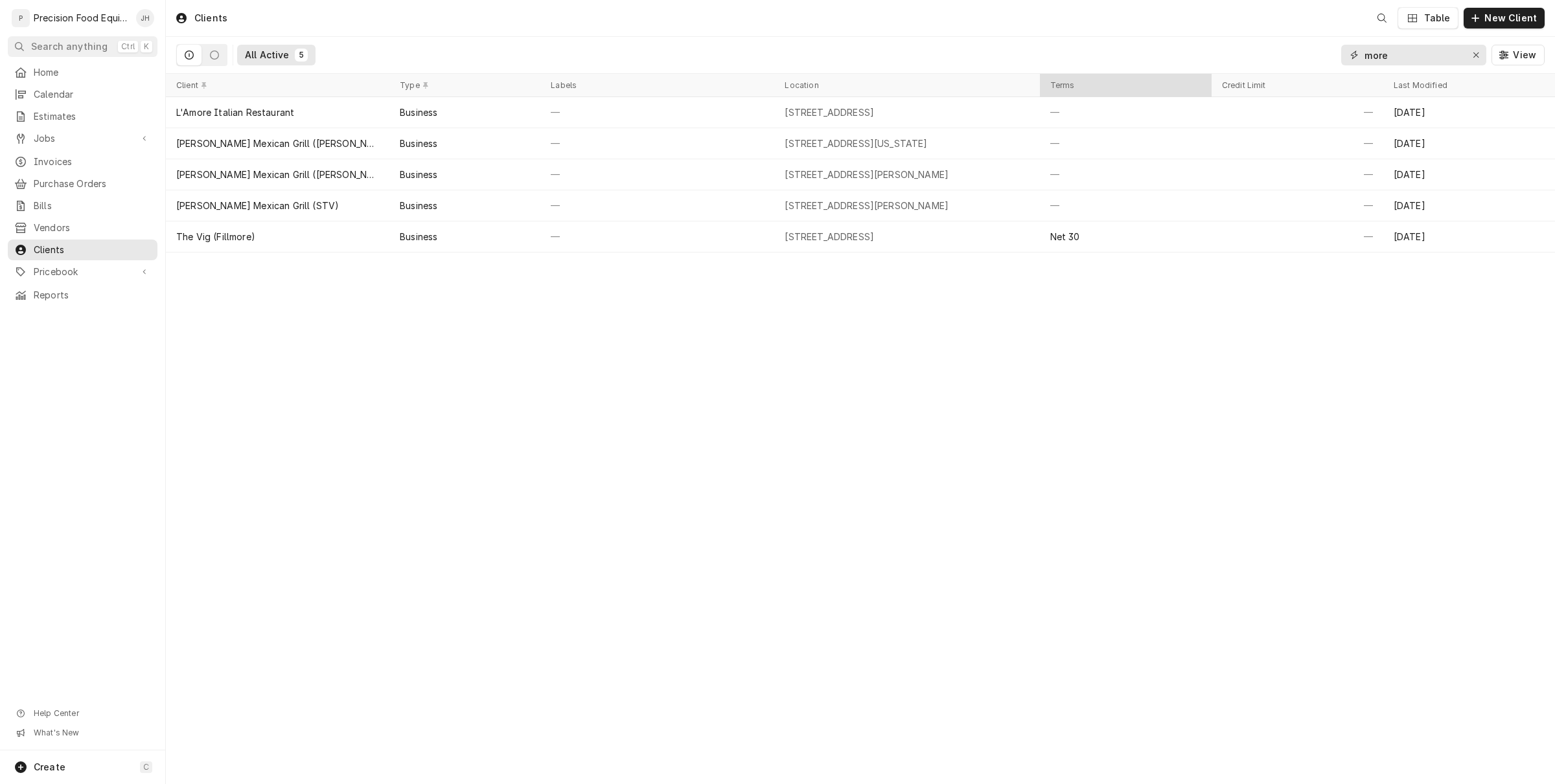
drag, startPoint x: 1176, startPoint y: 72, endPoint x: 1161, endPoint y: 77, distance: 15.8
click at [1161, 75] on div "Clients Table New Client All Active 5 more View Client Type Labels Location Ter…" at bounding box center [860, 392] width 1389 height 784
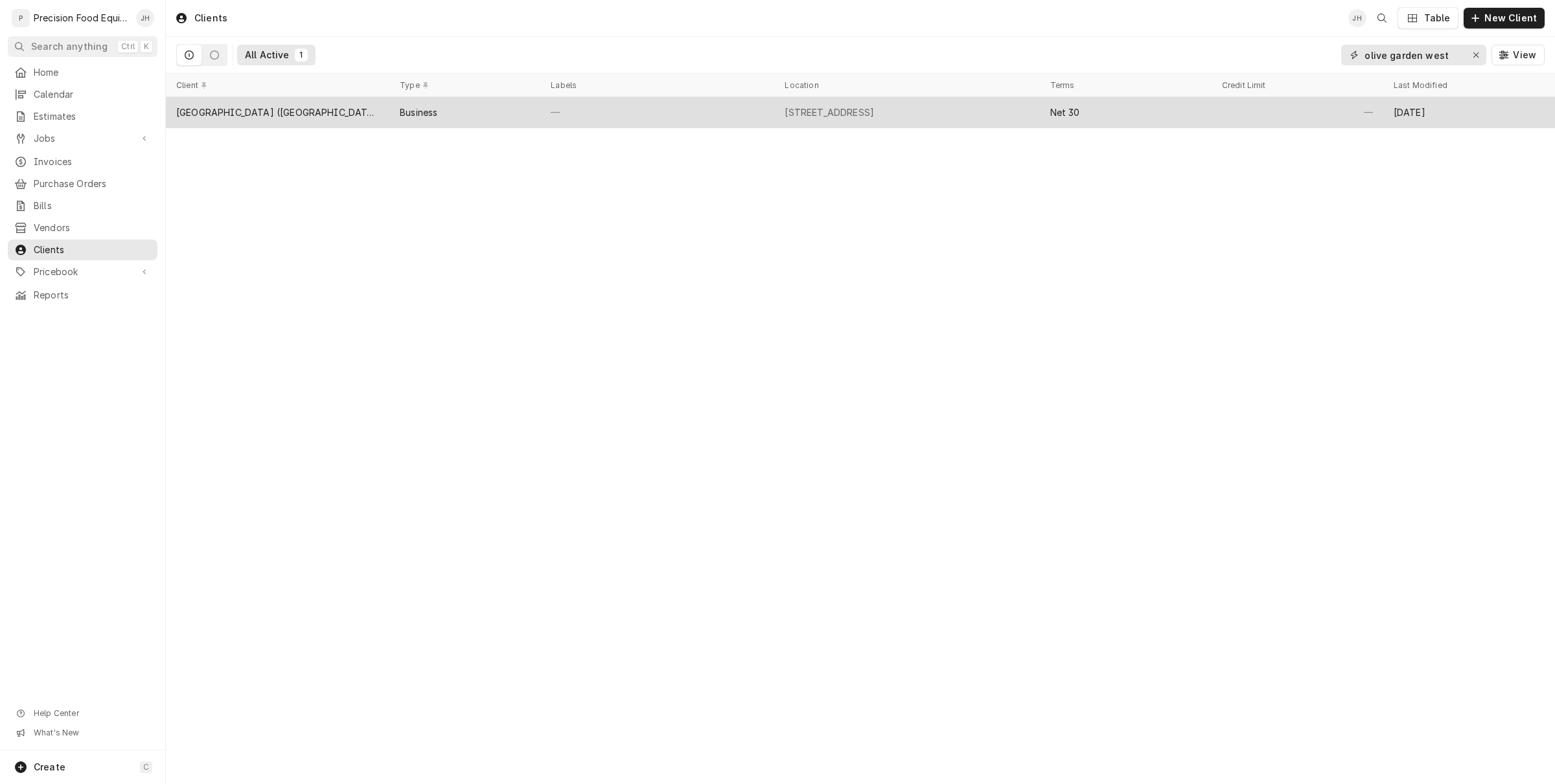
type input "olive garden west"
click at [590, 120] on div "—" at bounding box center [657, 112] width 234 height 31
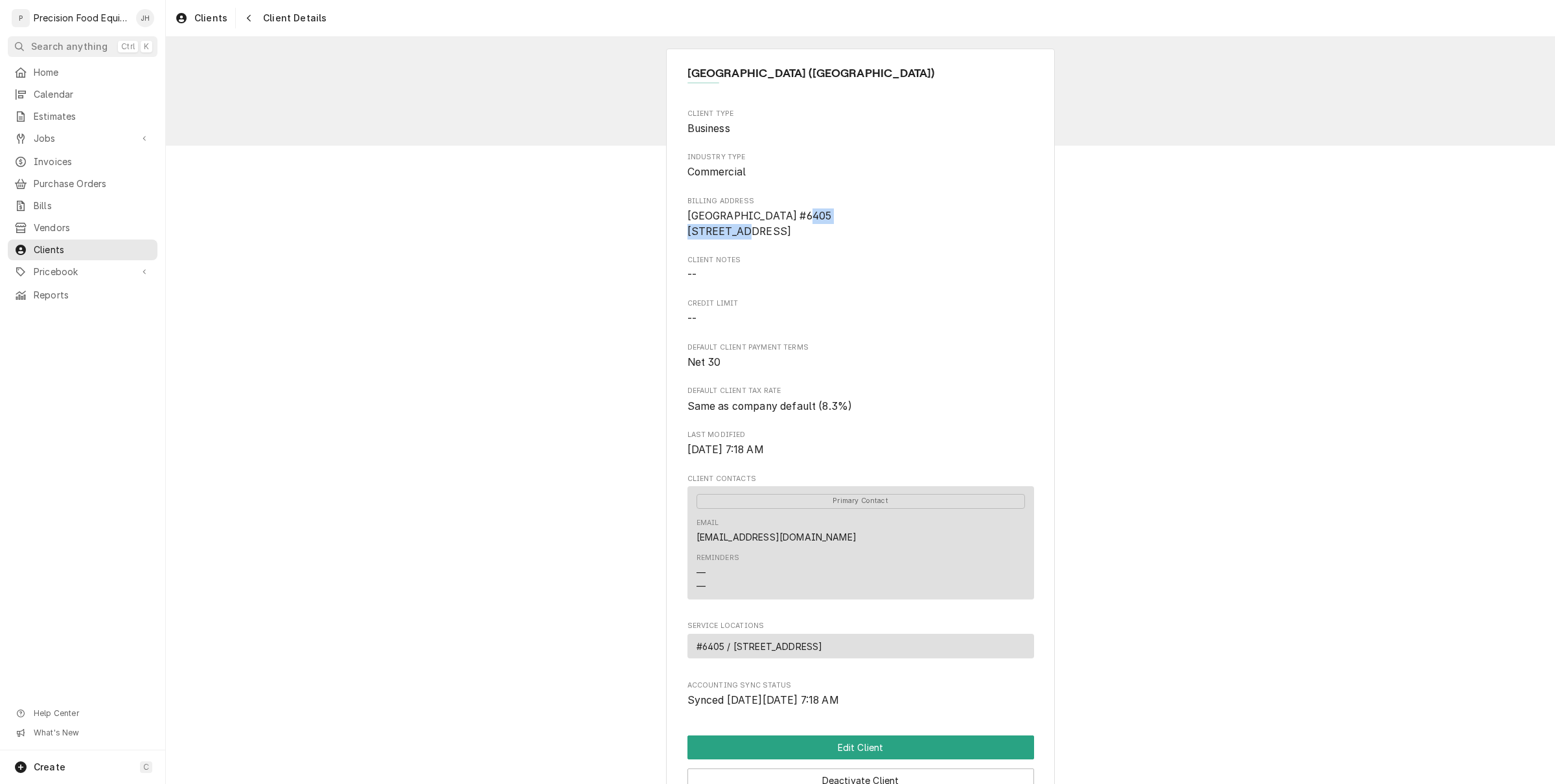
drag, startPoint x: 684, startPoint y: 224, endPoint x: 782, endPoint y: 238, distance: 99.0
click at [782, 238] on span "[GEOGRAPHIC_DATA] #6405 [STREET_ADDRESS]" at bounding box center [860, 224] width 347 height 31
click at [781, 257] on div "Client Type Business Industry Type Commercial Billing Address [GEOGRAPHIC_DATA]…" at bounding box center [860, 408] width 347 height 599
drag, startPoint x: 674, startPoint y: 230, endPoint x: 774, endPoint y: 244, distance: 101.0
click at [781, 260] on div "[GEOGRAPHIC_DATA] ([GEOGRAPHIC_DATA]) Client Type Business Industry Type Commer…" at bounding box center [860, 495] width 389 height 893
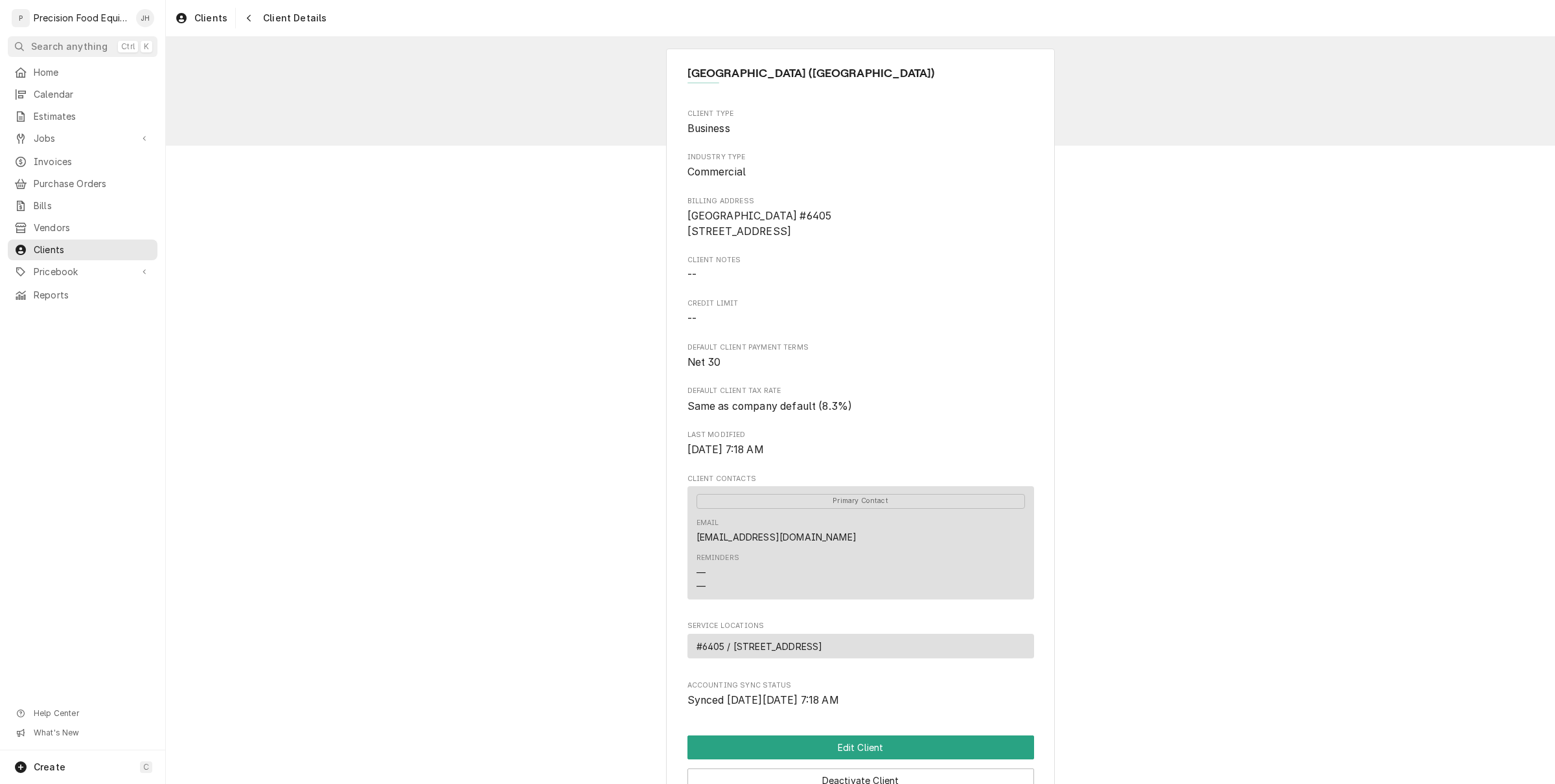
copy span "[STREET_ADDRESS]"
click at [925, 312] on div "Client Type Business Industry Type Commercial Billing Address [GEOGRAPHIC_DATA]…" at bounding box center [860, 408] width 347 height 599
click at [69, 136] on span "Jobs" at bounding box center [82, 139] width 98 height 13
click at [63, 160] on span "Jobs" at bounding box center [92, 160] width 117 height 13
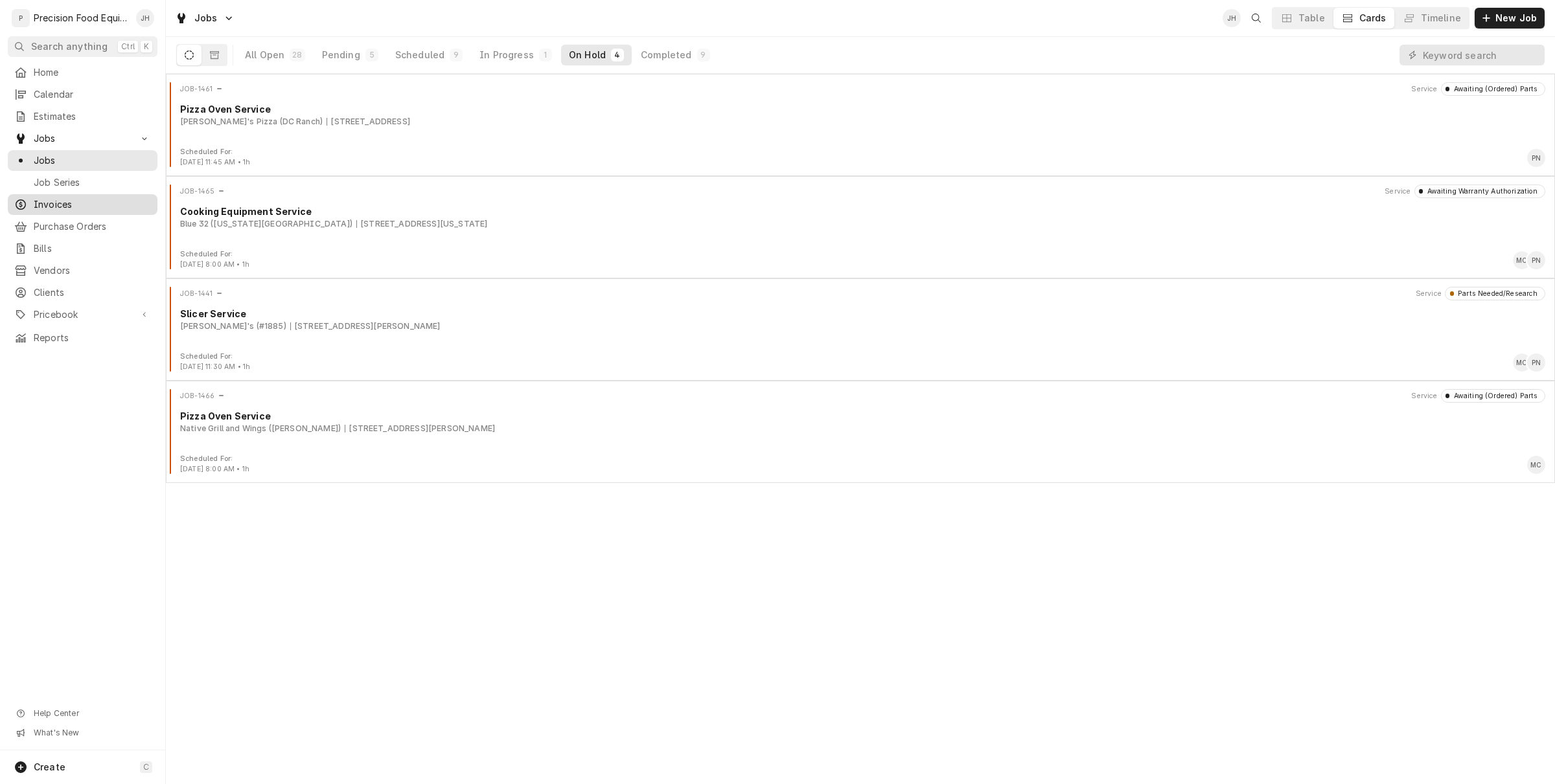
click at [95, 197] on div "Invoices" at bounding box center [82, 204] width 144 height 15
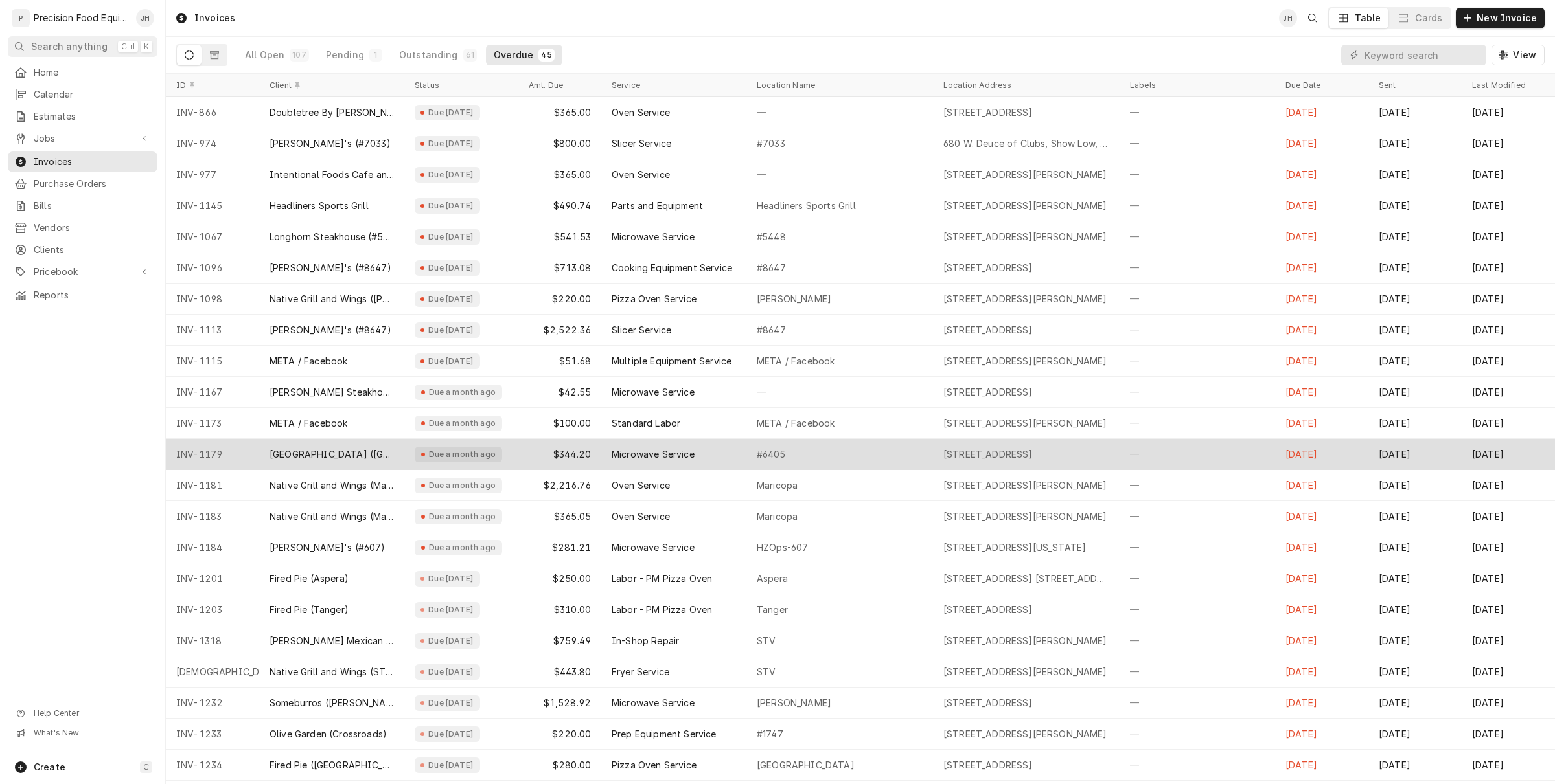
click at [354, 443] on div "[GEOGRAPHIC_DATA] ([GEOGRAPHIC_DATA])" at bounding box center [331, 454] width 145 height 31
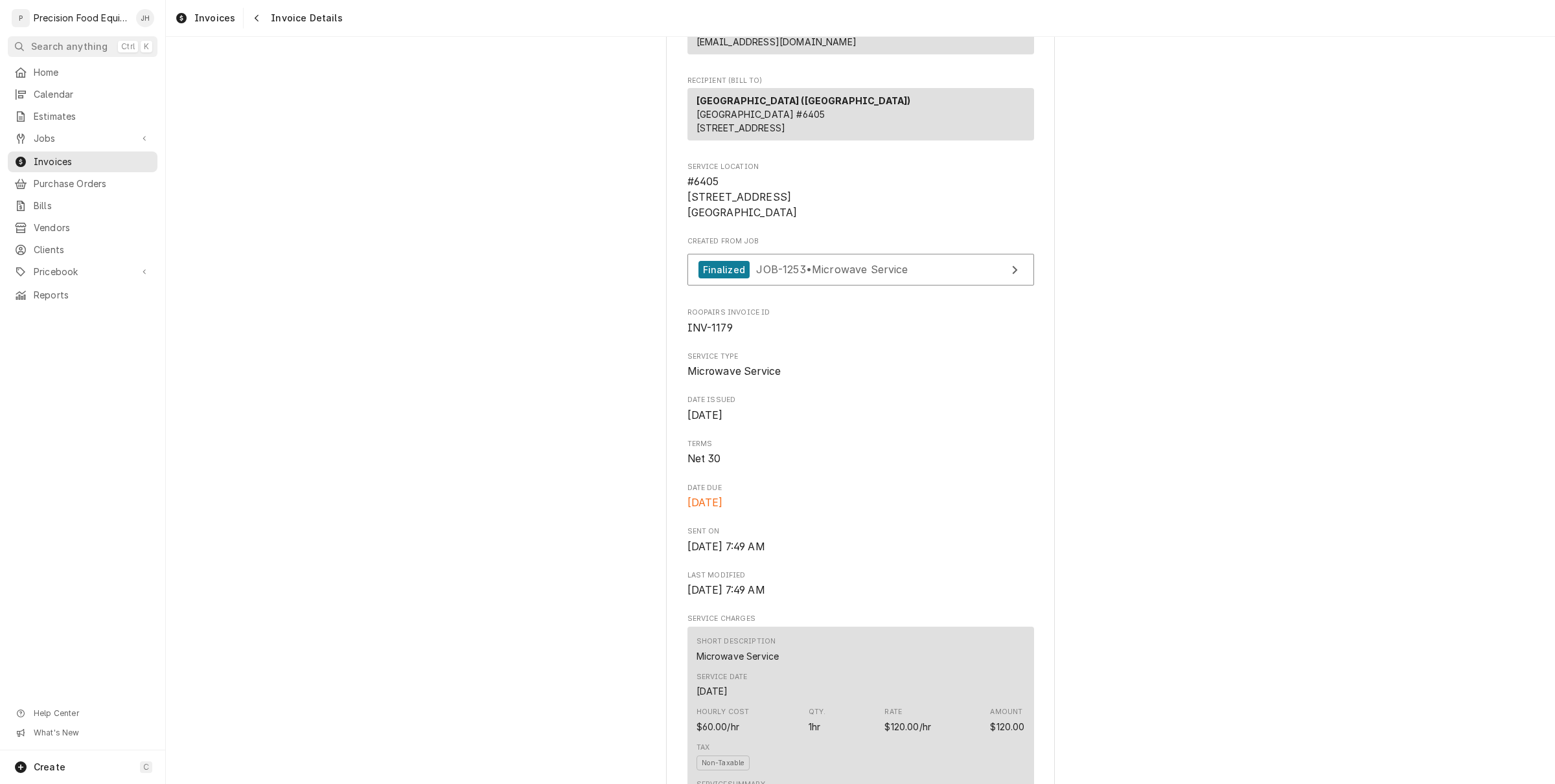
scroll to position [162, 0]
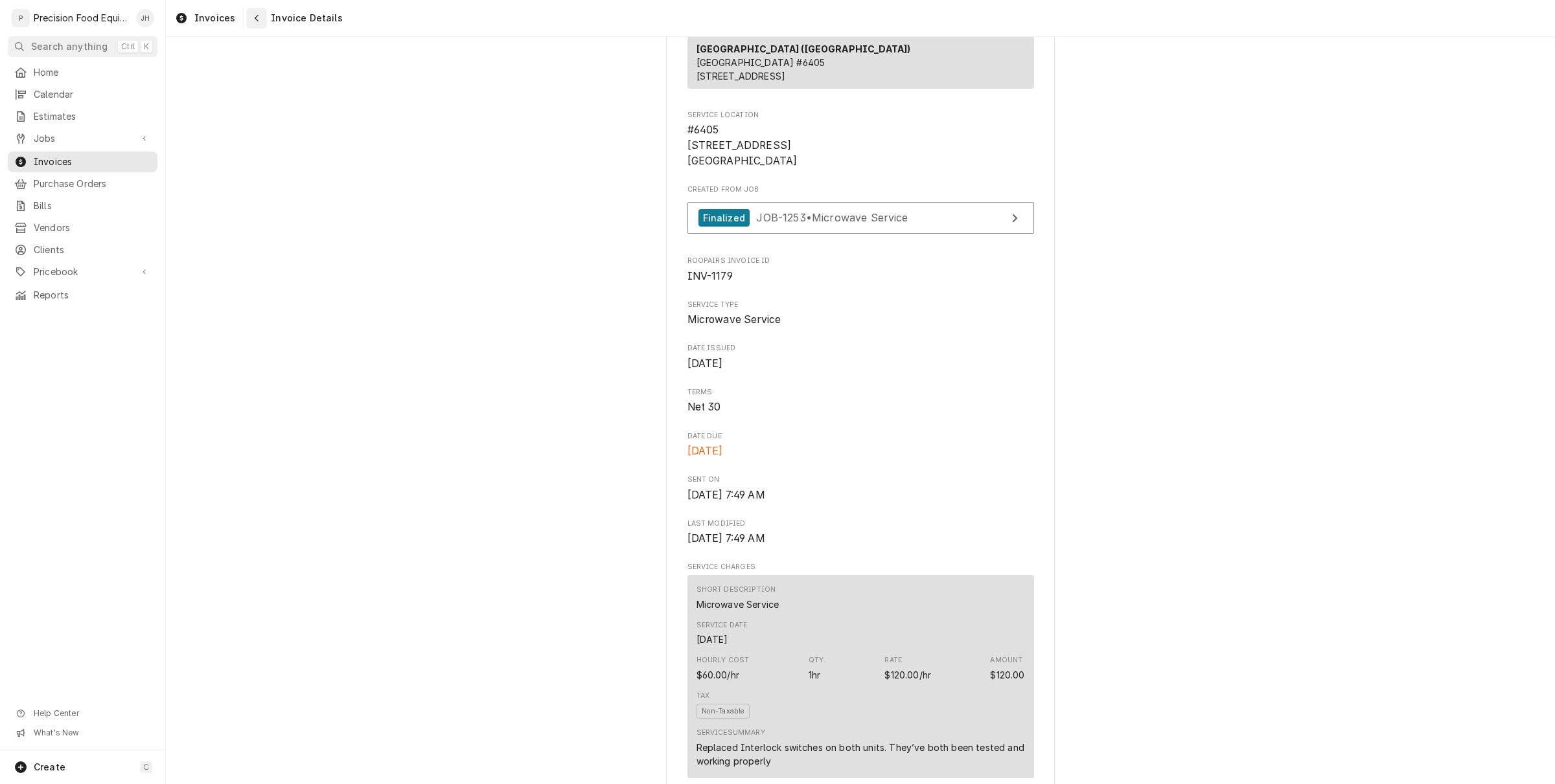
click at [250, 20] on div "Navigate back" at bounding box center [257, 18] width 13 height 13
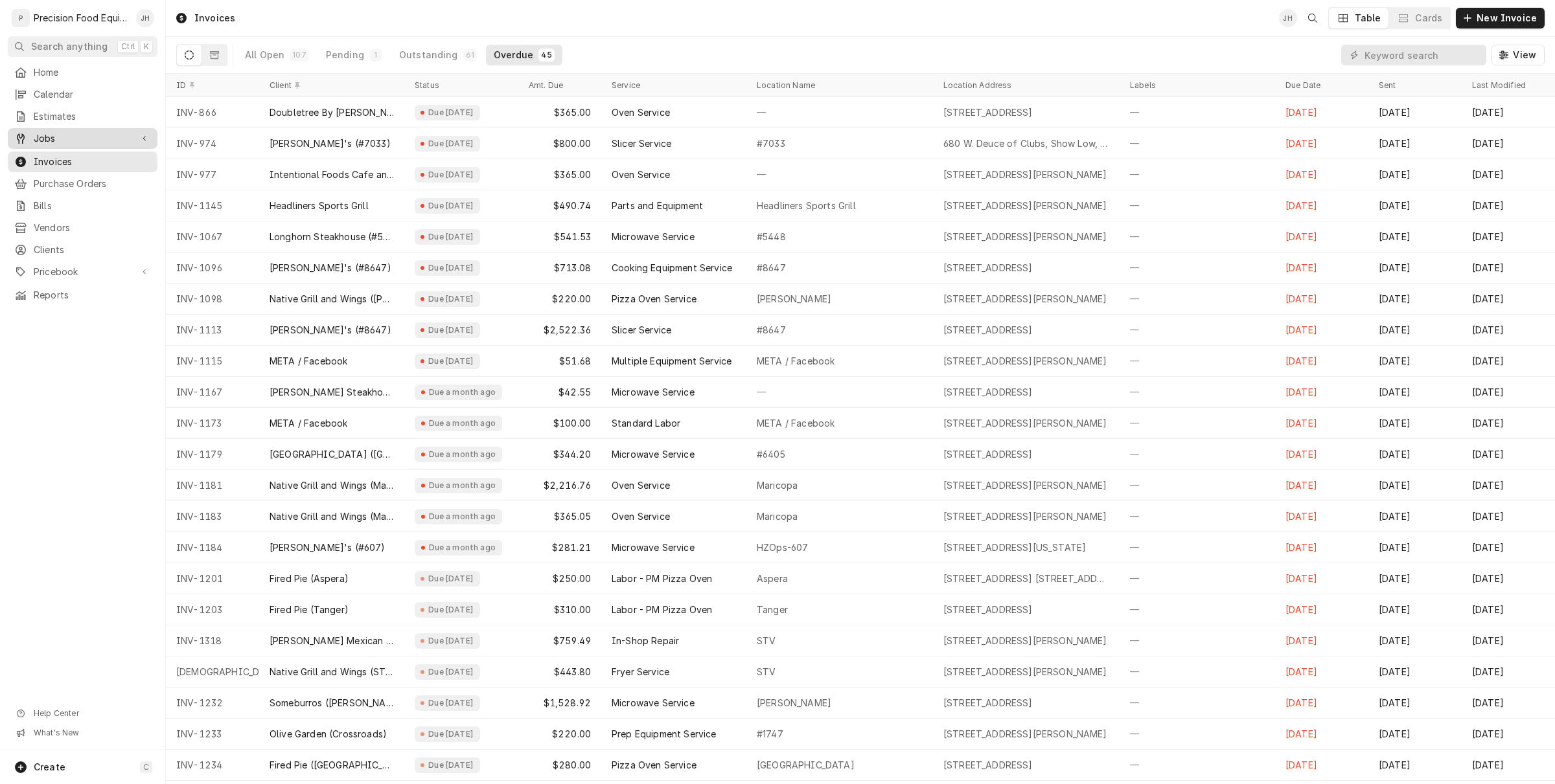
click at [72, 130] on link "Jobs" at bounding box center [82, 139] width 150 height 20
click at [75, 165] on span "Jobs" at bounding box center [92, 160] width 117 height 13
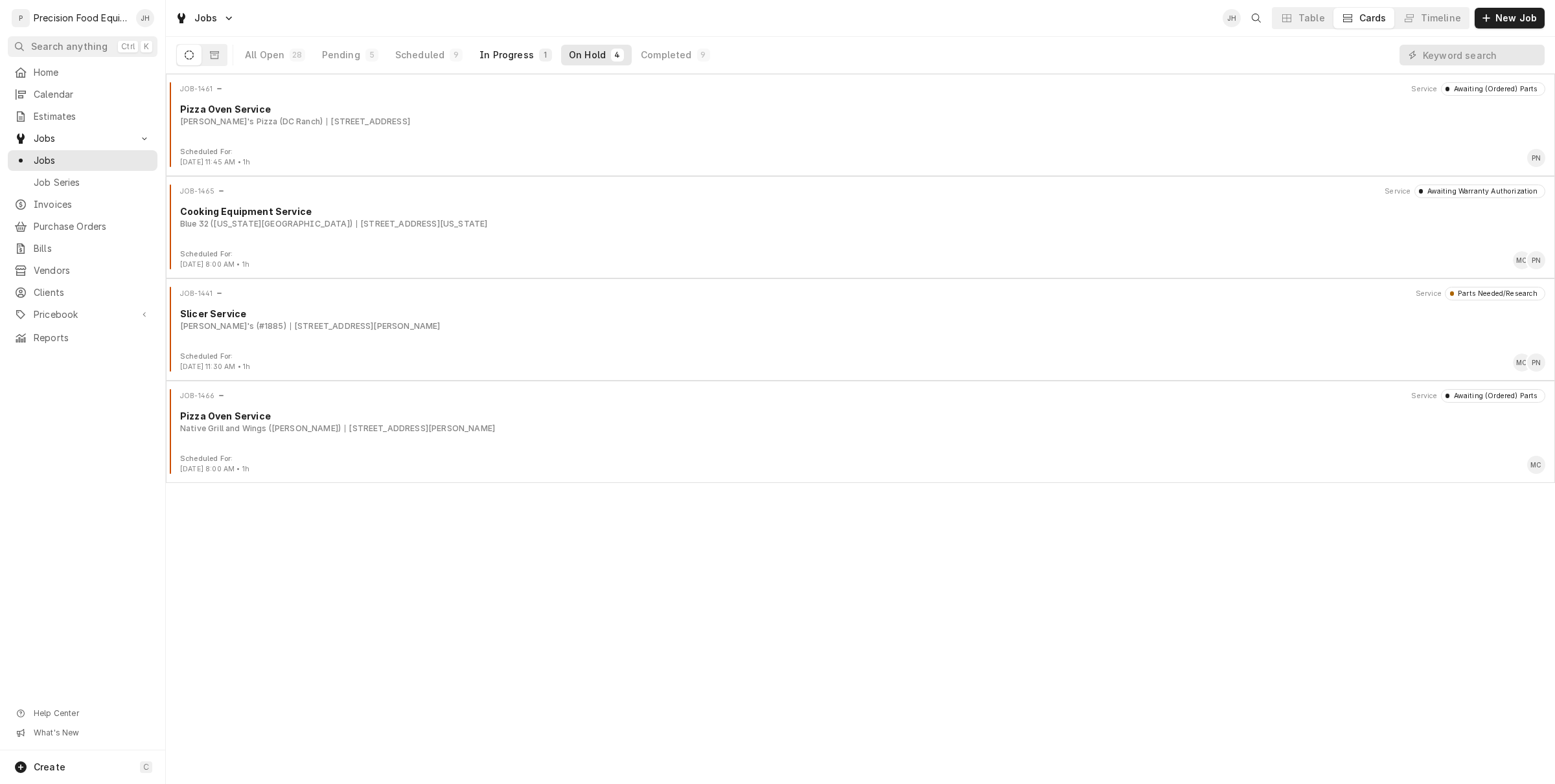
click at [490, 60] on div "In Progress" at bounding box center [506, 55] width 55 height 13
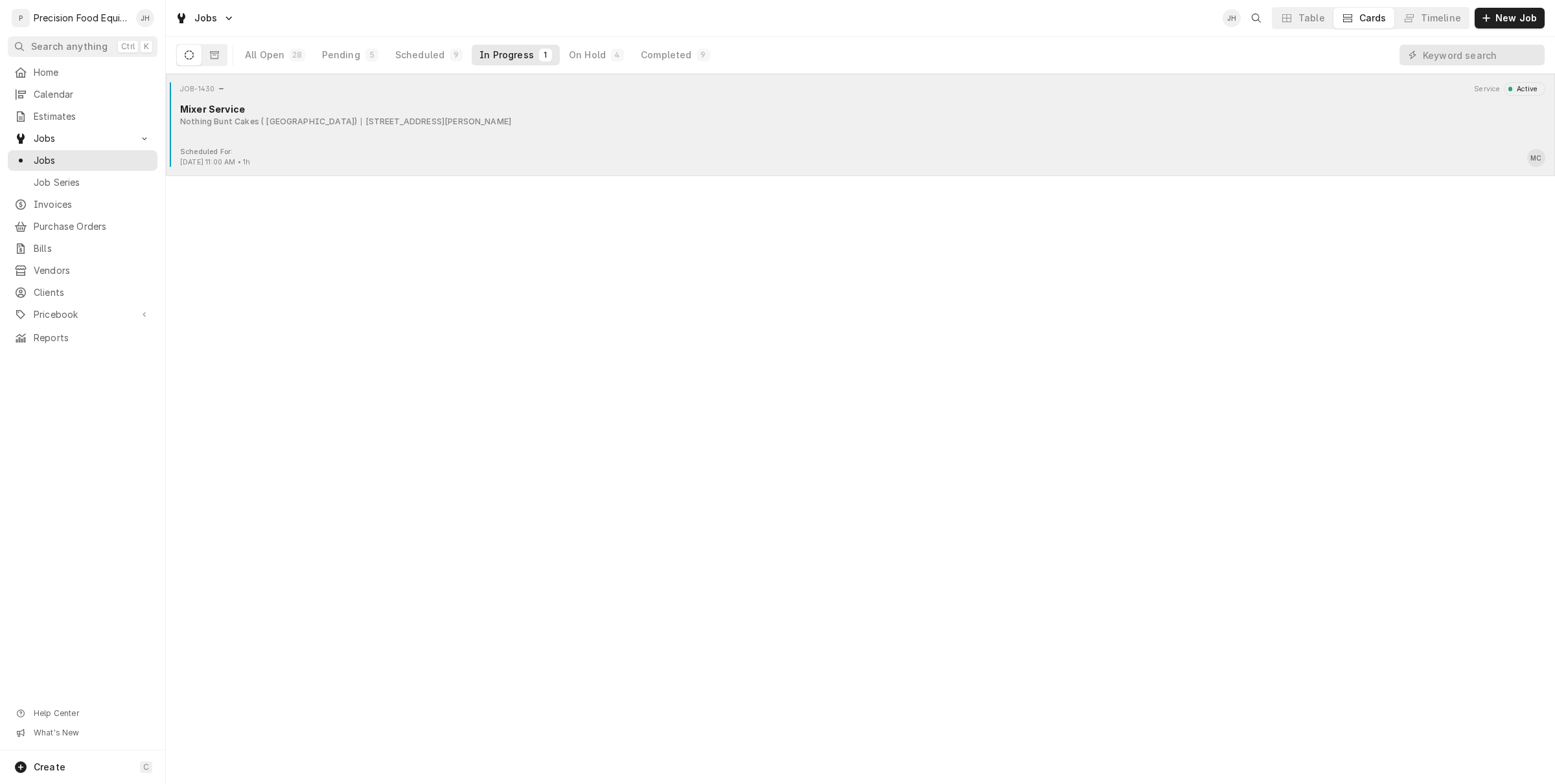
click at [350, 158] on div "Scheduled For: Sep 16th, 2025 - 11:00 AM • 1h MC" at bounding box center [860, 158] width 1378 height 20
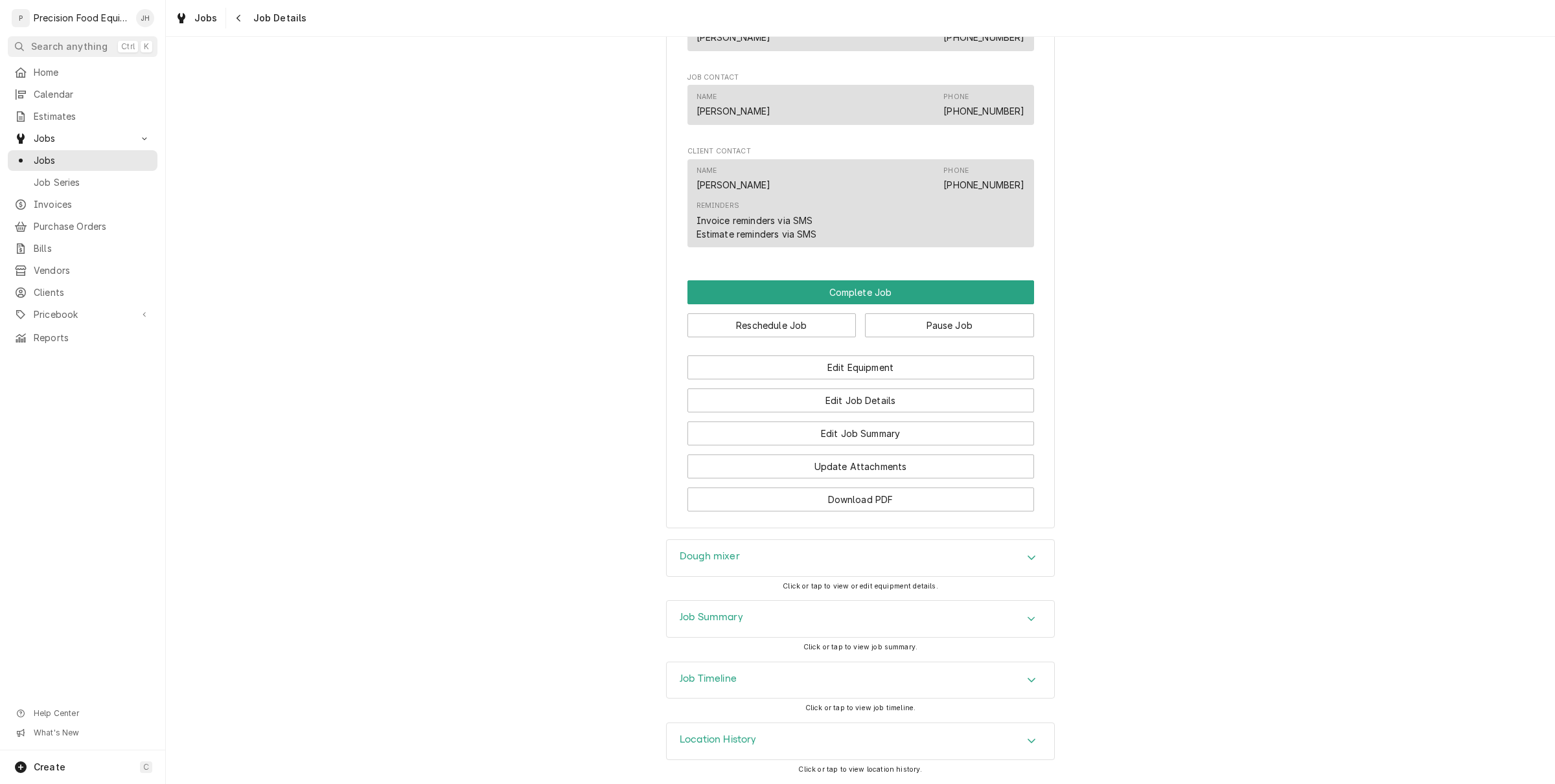
scroll to position [908, 0]
click at [831, 565] on div "Dough mixer" at bounding box center [860, 558] width 387 height 36
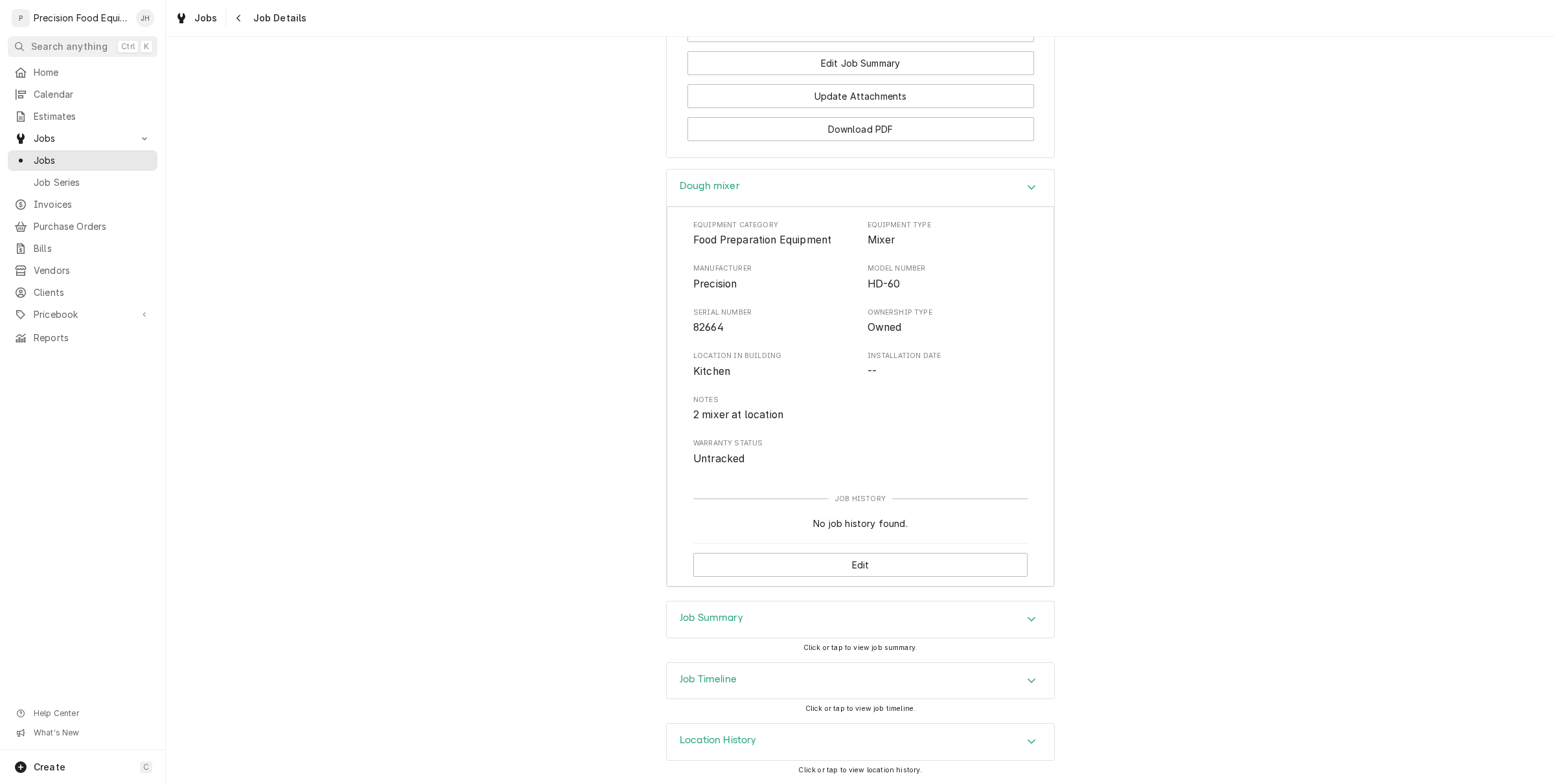
scroll to position [1279, 0]
click at [836, 646] on span "Click or tap to view job summary." at bounding box center [860, 648] width 114 height 9
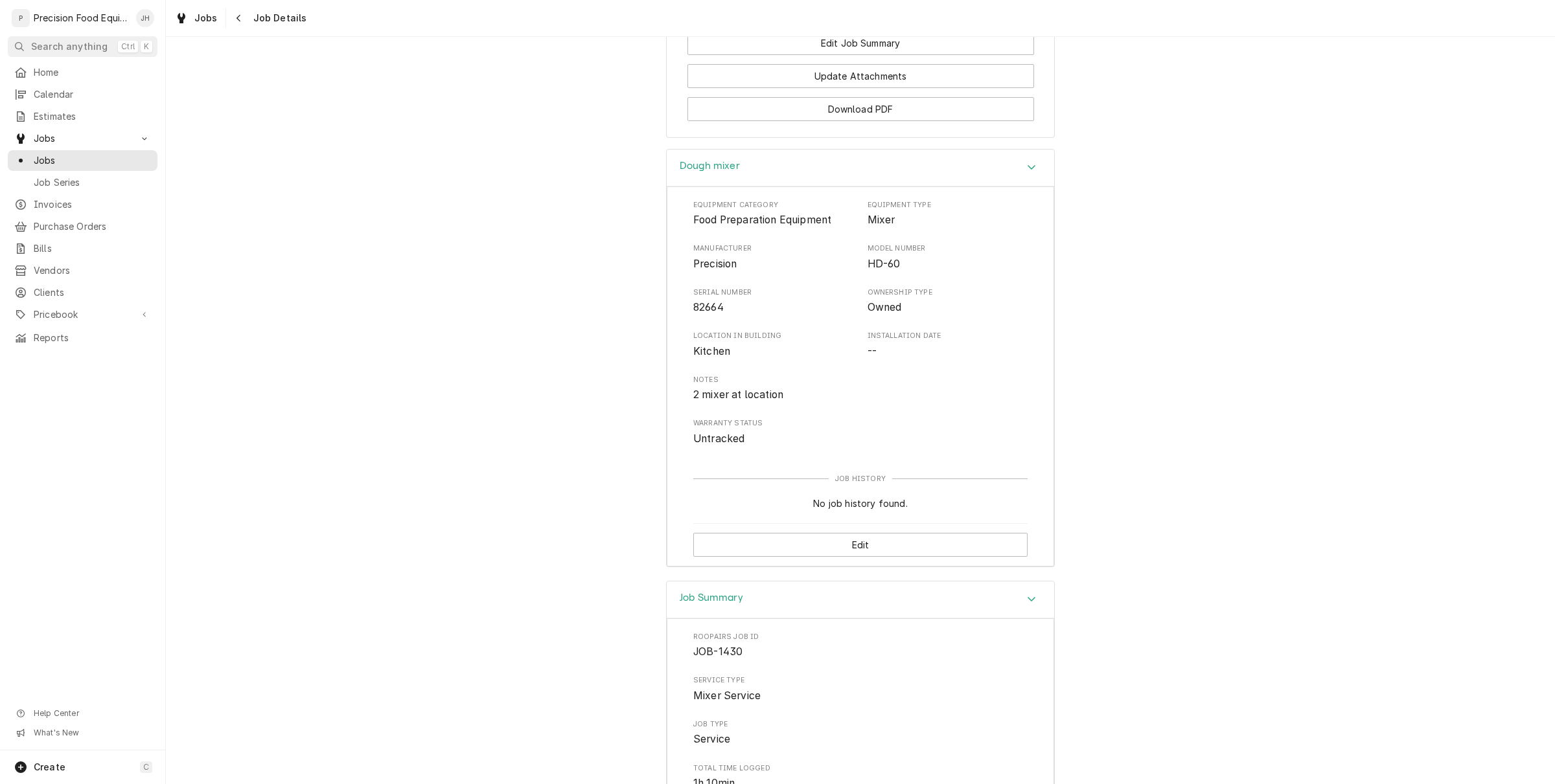
scroll to position [1765, 0]
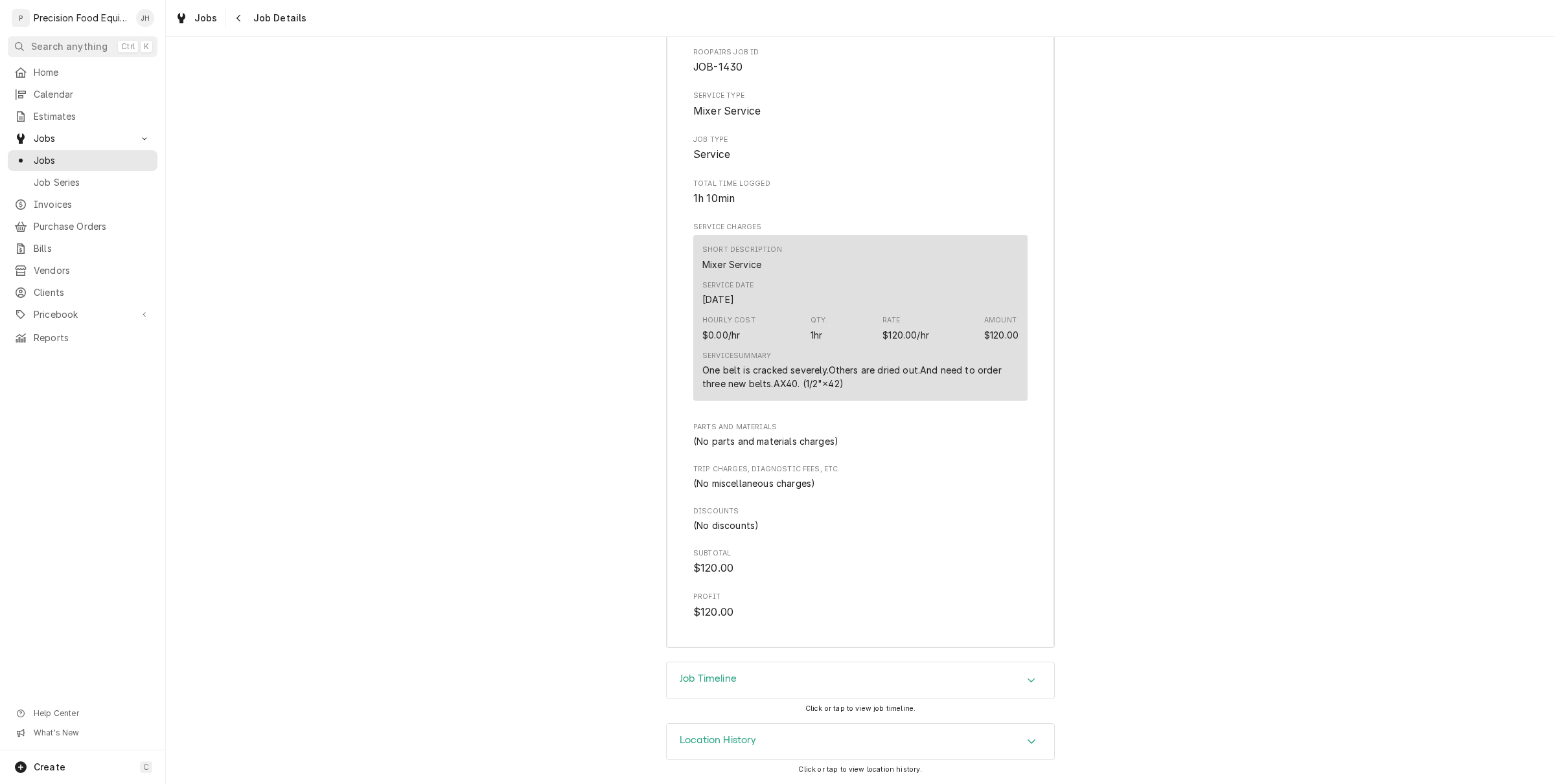
click at [817, 688] on div "Job Timeline" at bounding box center [860, 680] width 387 height 36
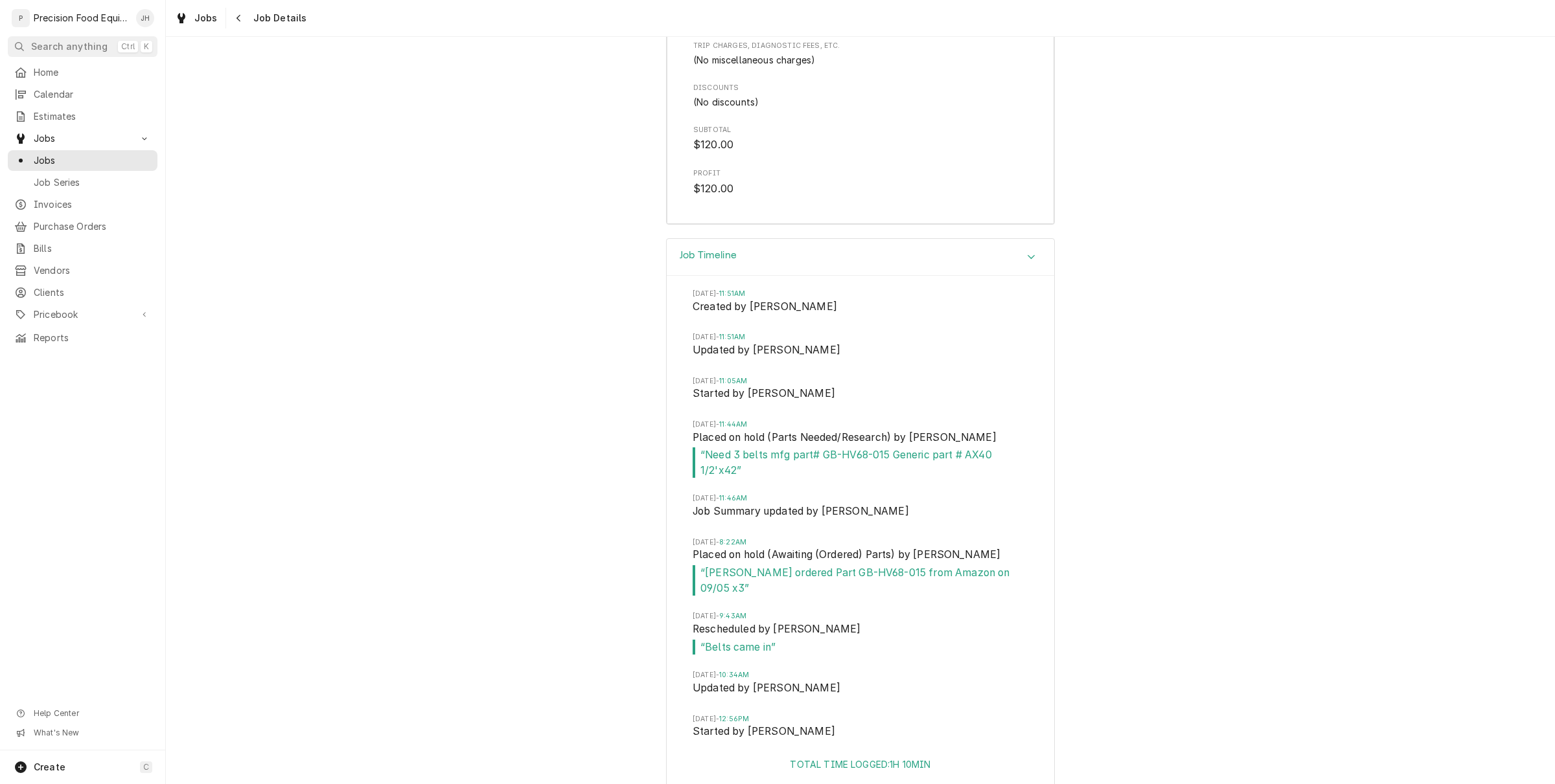
scroll to position [2370, 0]
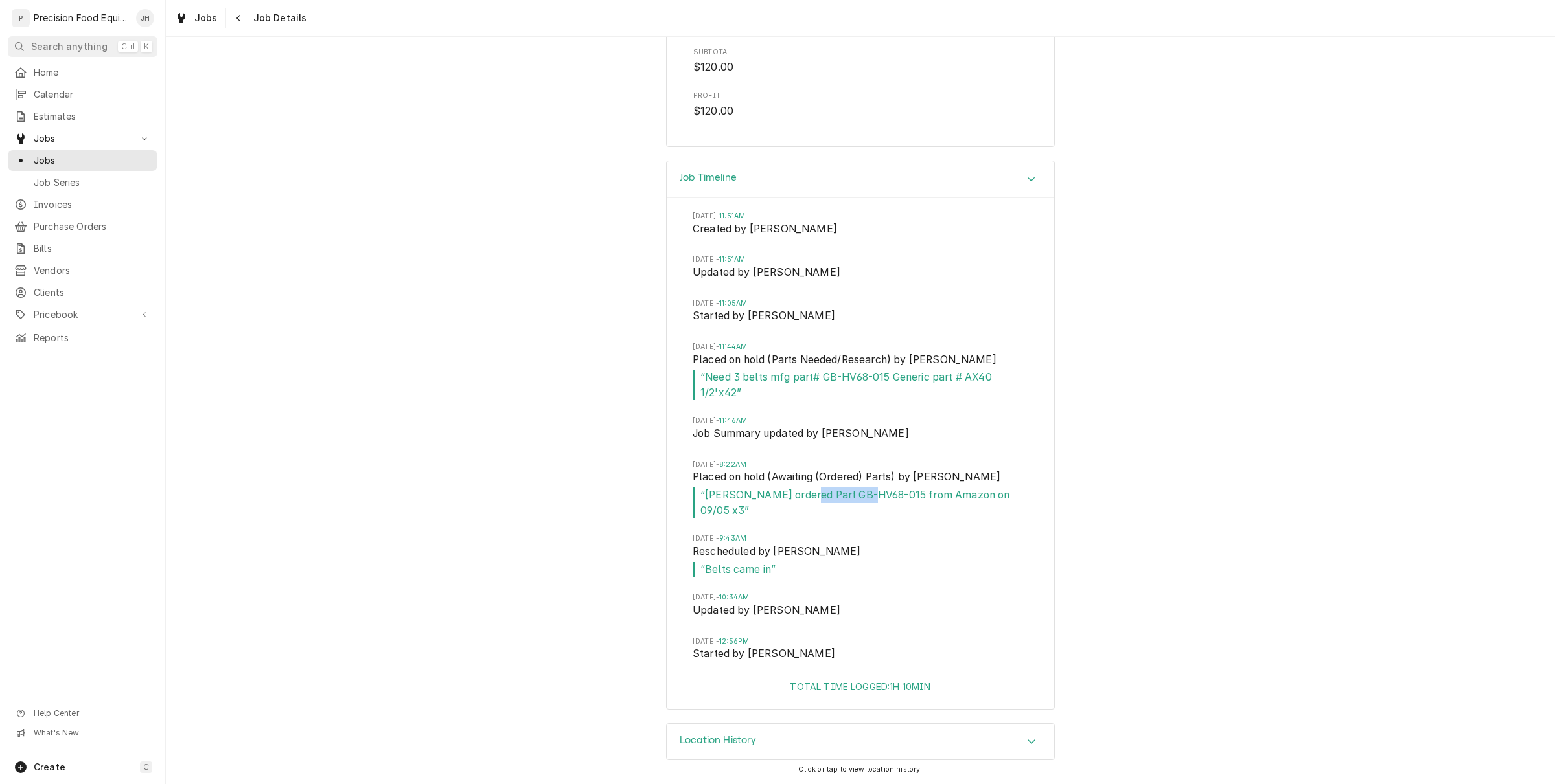
drag, startPoint x: 860, startPoint y: 510, endPoint x: 795, endPoint y: 505, distance: 65.2
click at [795, 505] on span "“ Jason ordered Part GB-HV68-015 from Amazon on 09/05 x3 ”" at bounding box center [860, 502] width 336 height 31
copy span "GB-HV68-015"
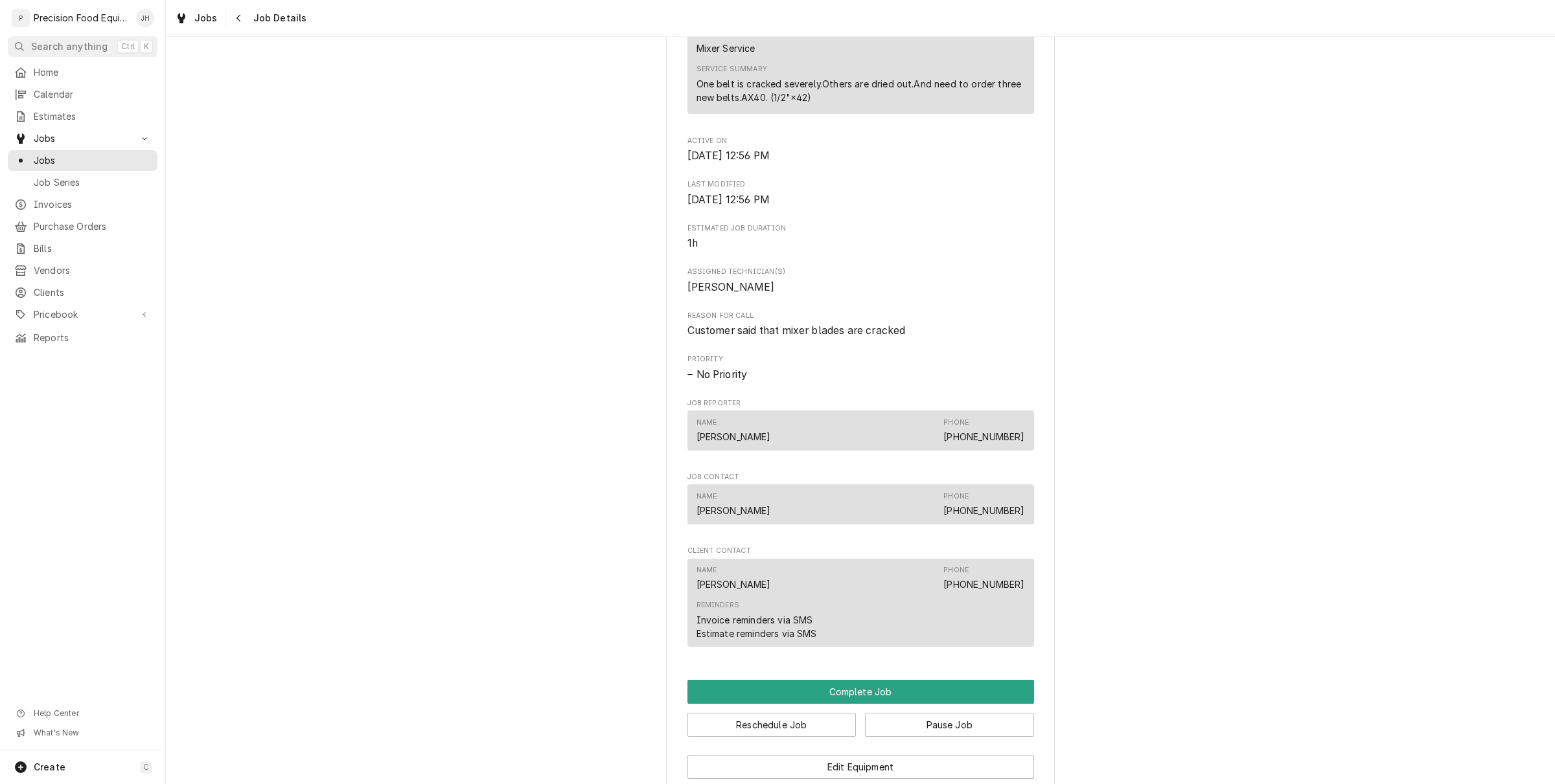
scroll to position [833, 0]
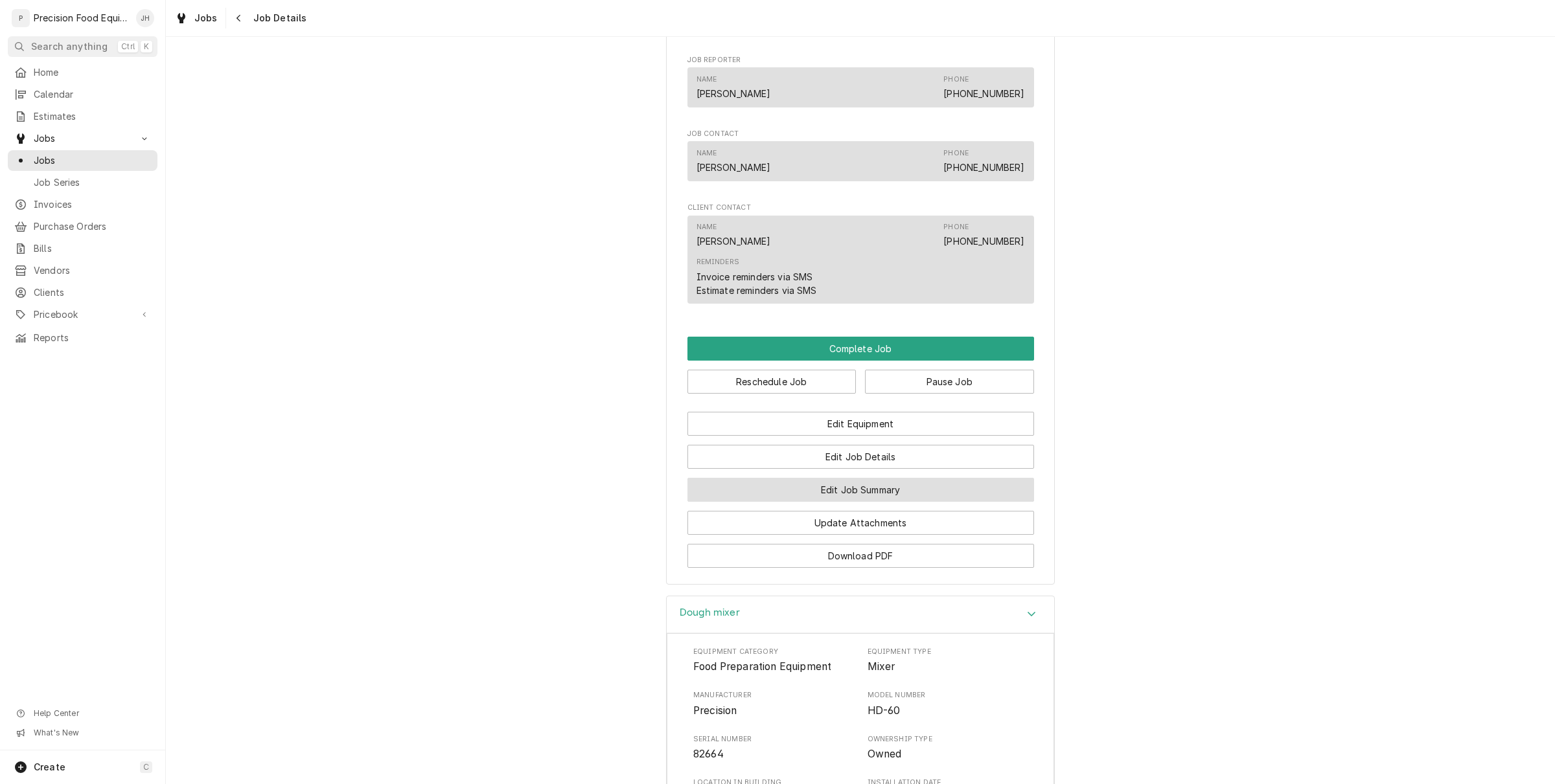
click at [855, 502] on button "Edit Job Summary" at bounding box center [860, 489] width 347 height 24
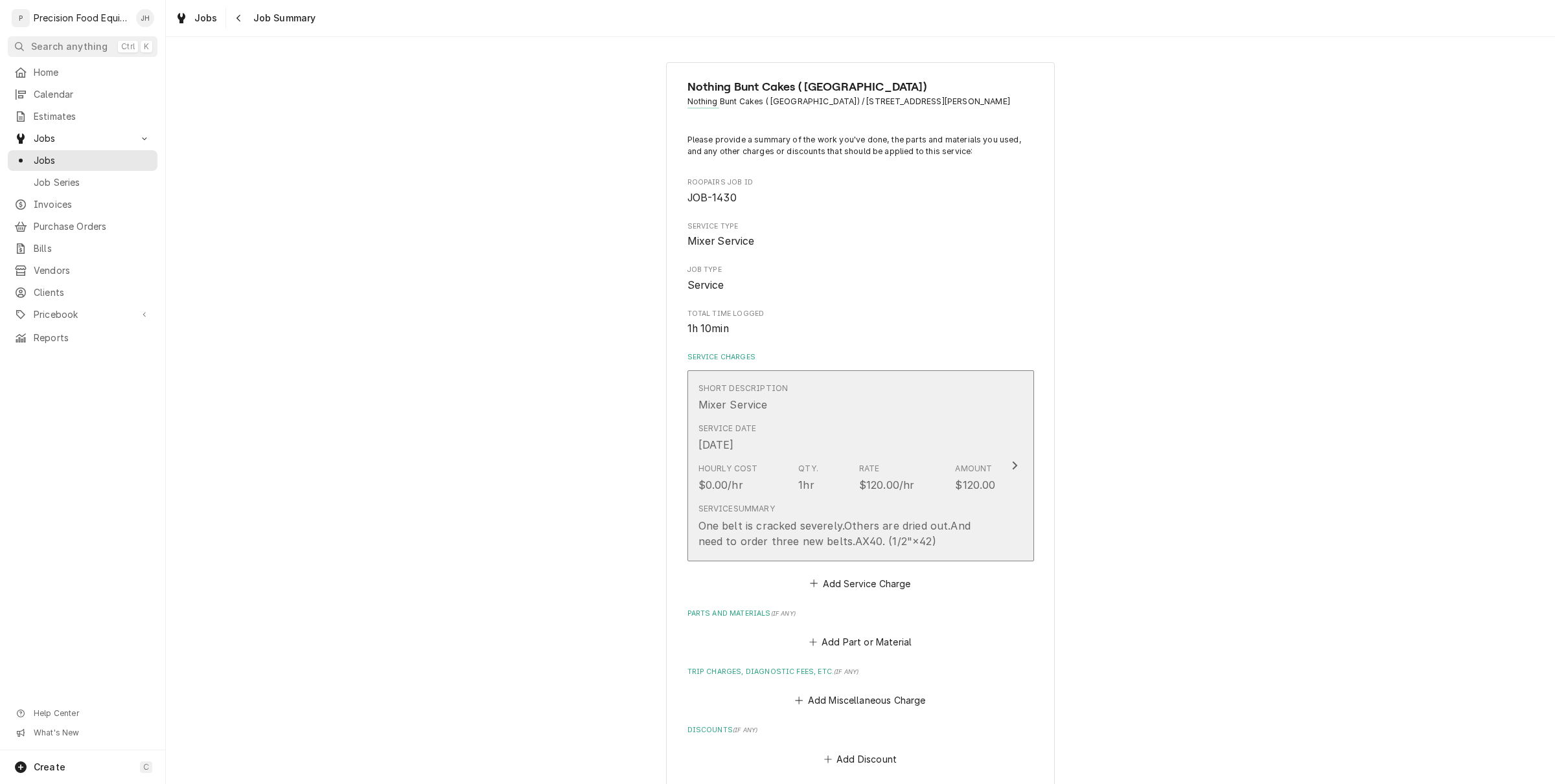
type textarea "x"
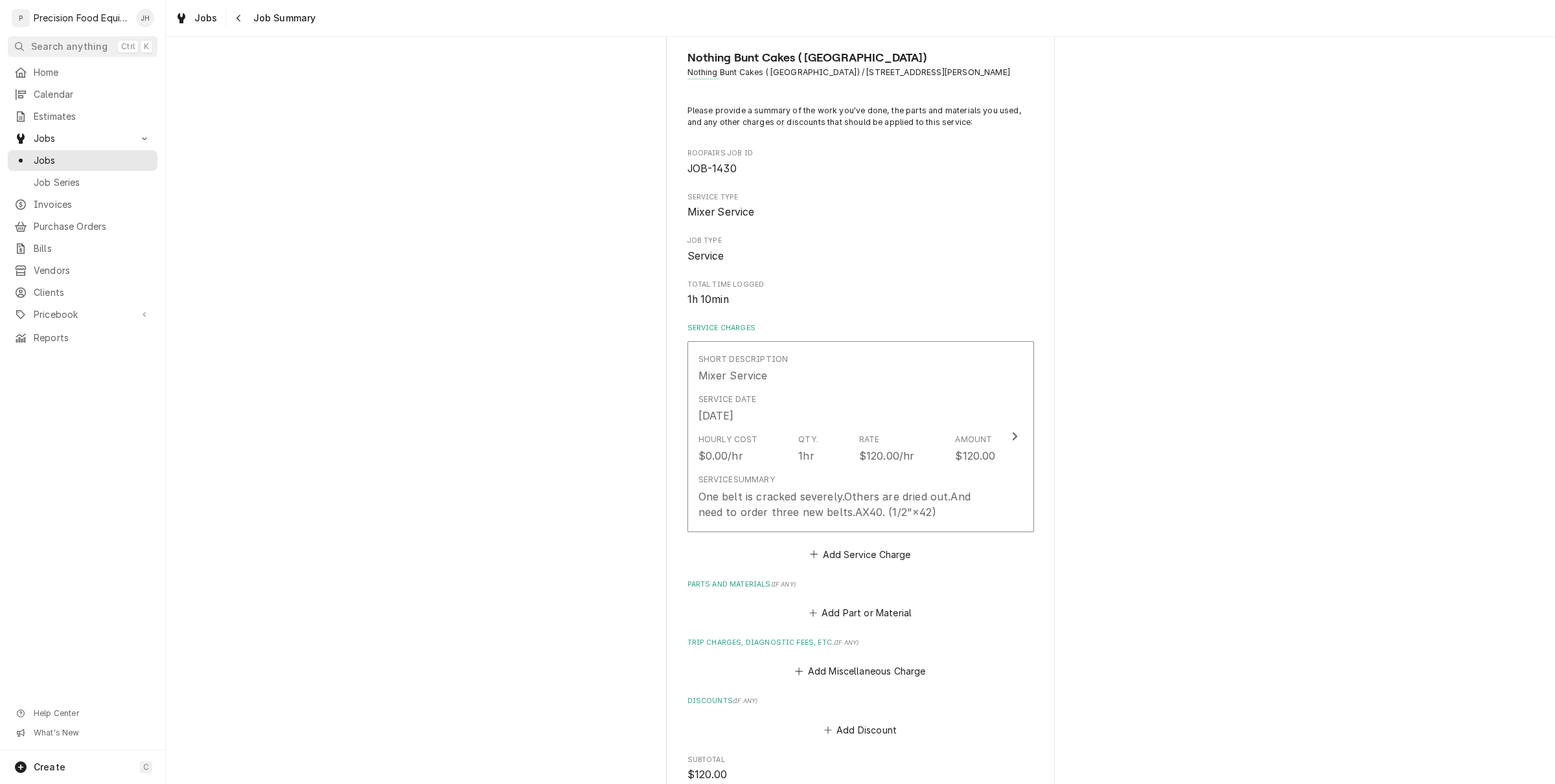
scroll to position [81, 0]
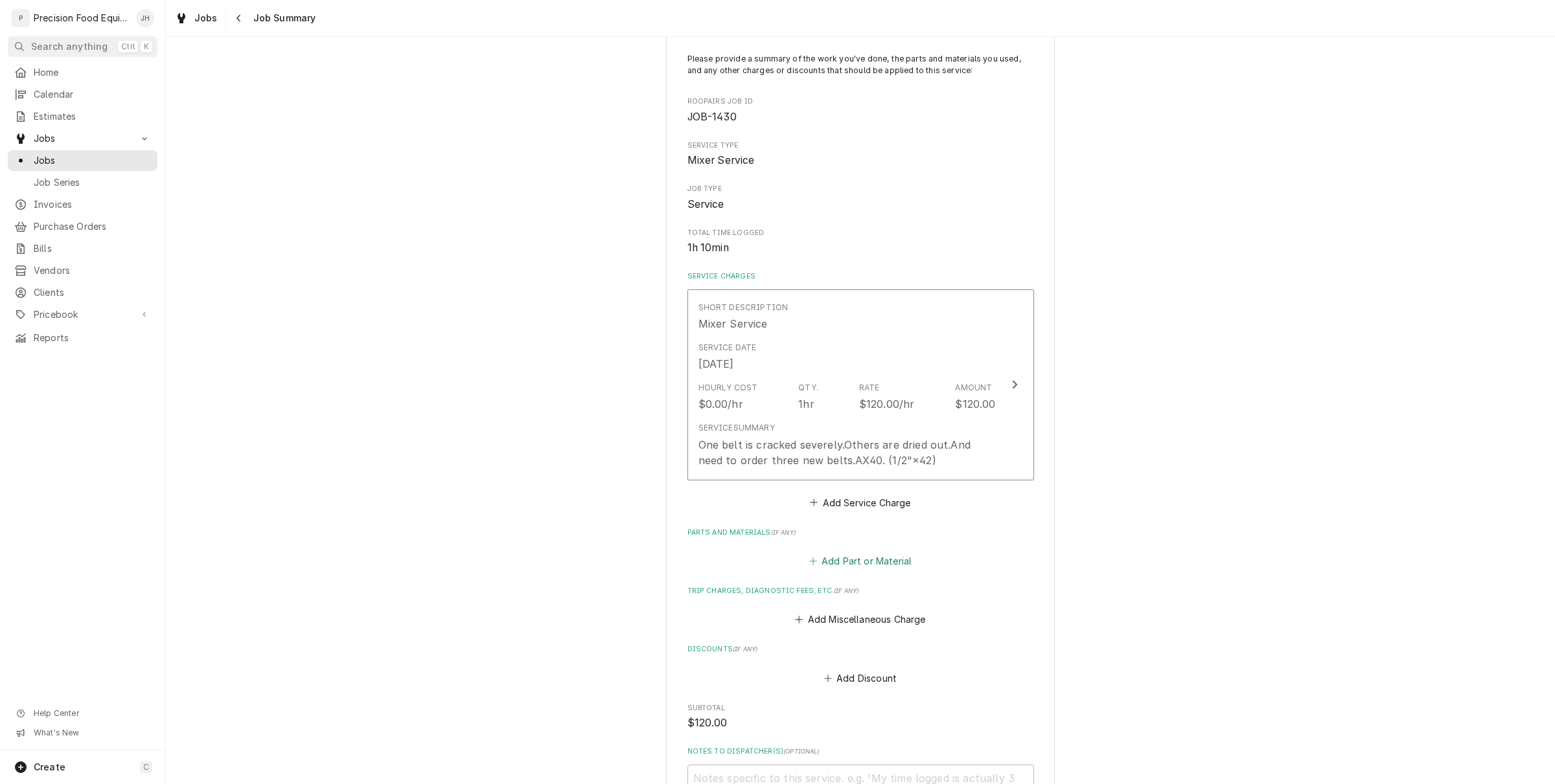
click at [879, 557] on button "Add Part or Material" at bounding box center [860, 561] width 107 height 18
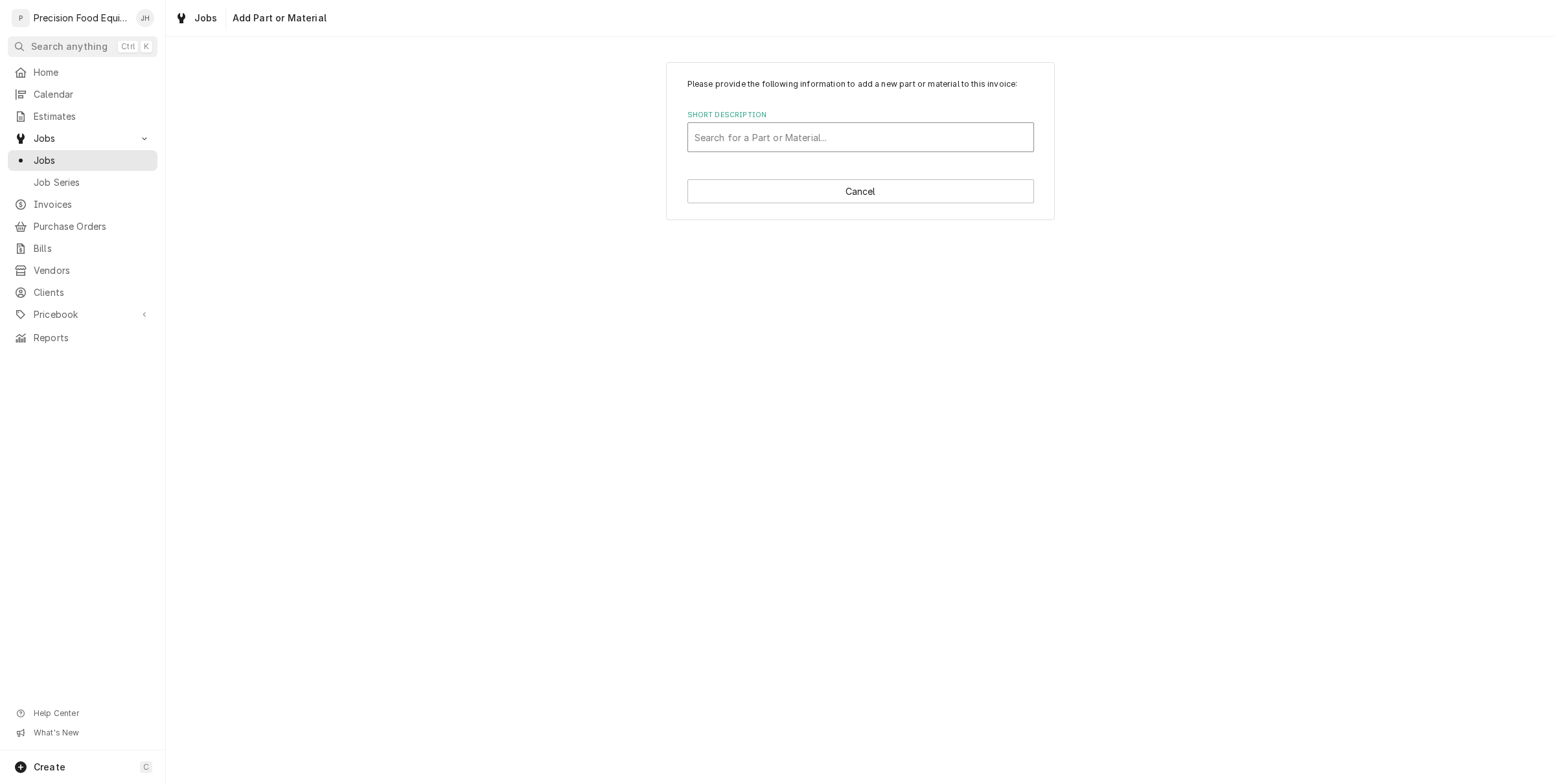
click at [777, 135] on div "Short Description" at bounding box center [860, 137] width 332 height 23
drag, startPoint x: 777, startPoint y: 136, endPoint x: 730, endPoint y: 118, distance: 50.3
click at [730, 118] on label "Short Description" at bounding box center [860, 115] width 347 height 10
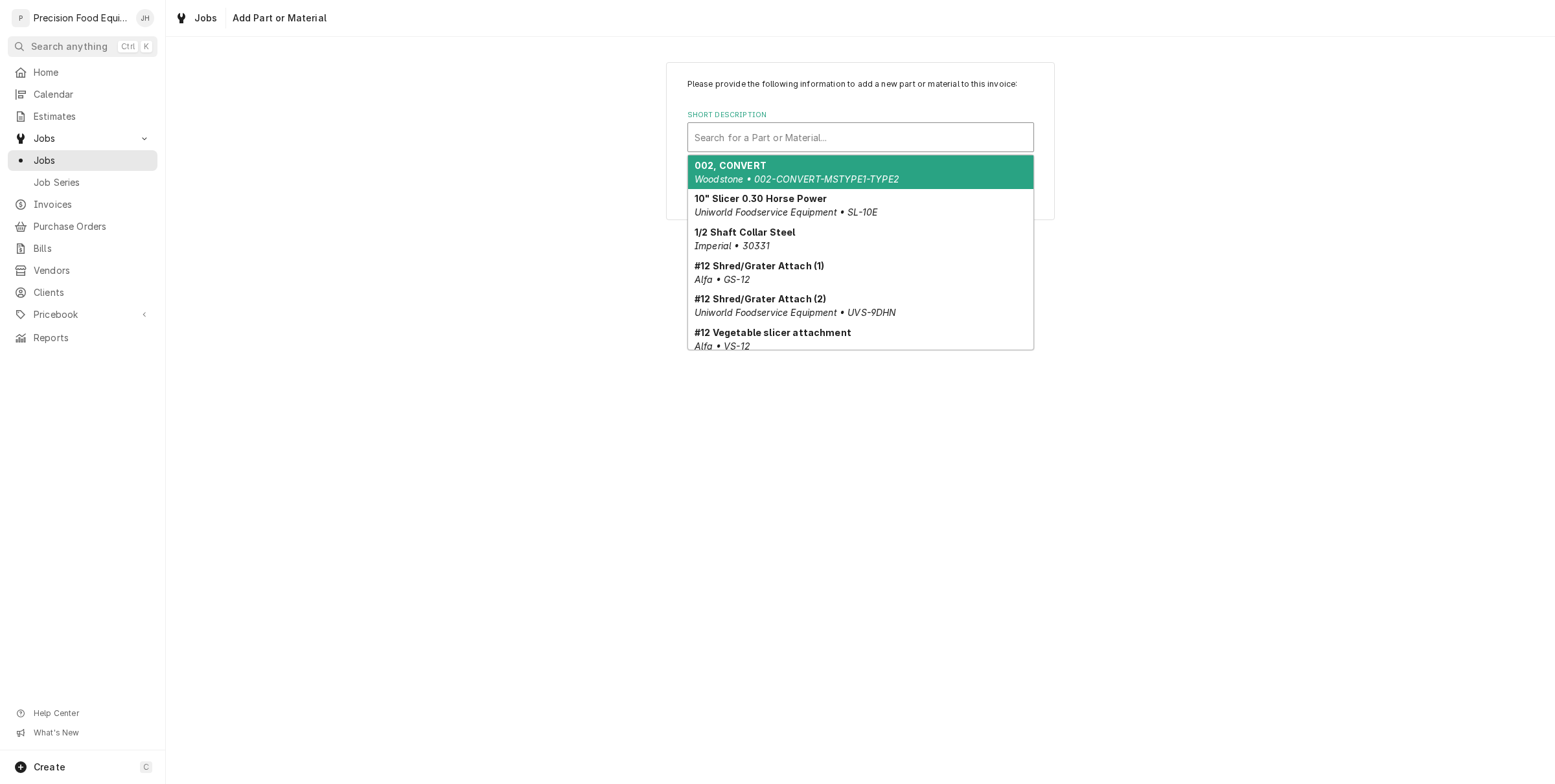
click at [738, 142] on div "Short Description" at bounding box center [860, 137] width 332 height 23
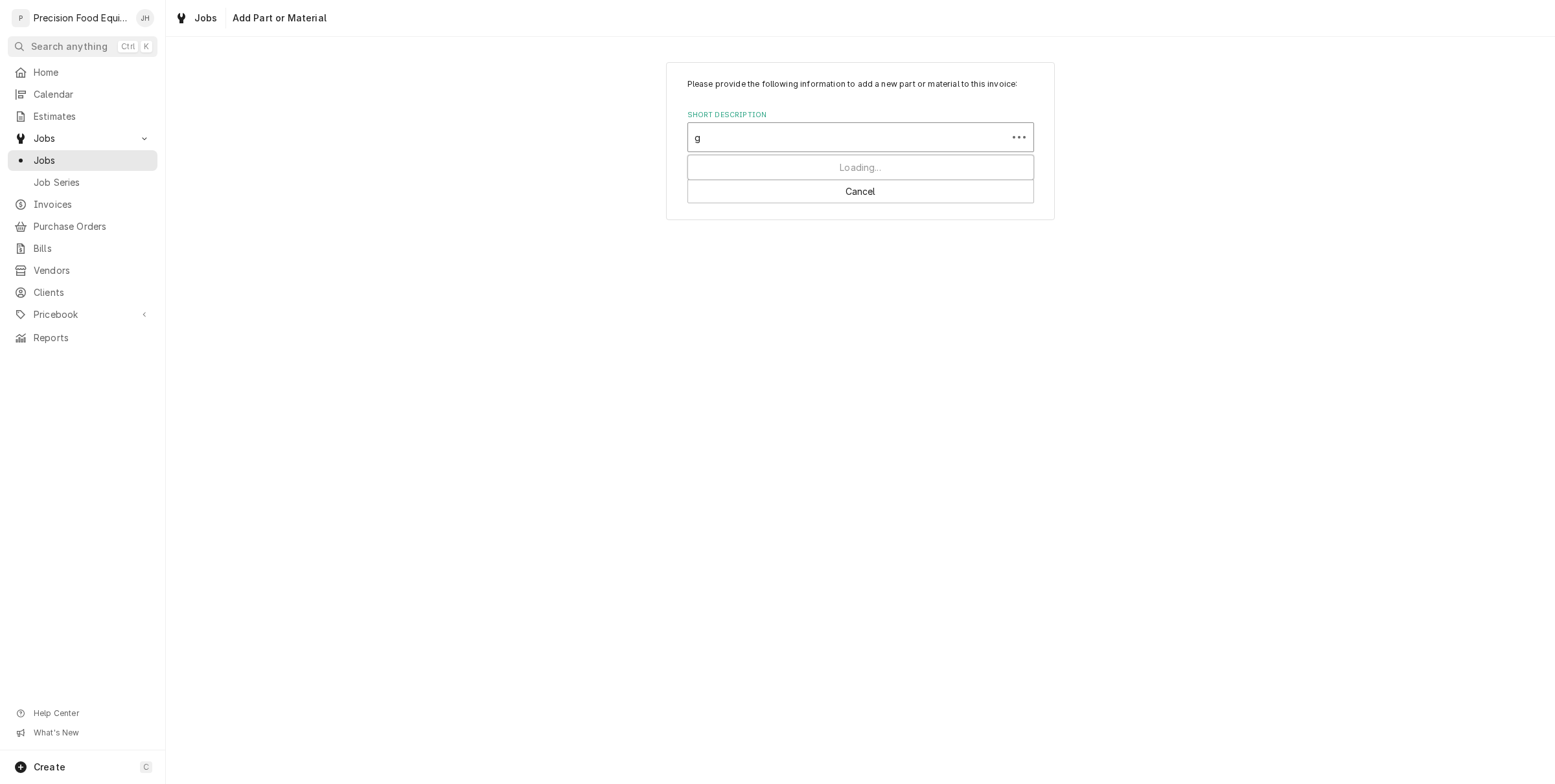
type input "gb"
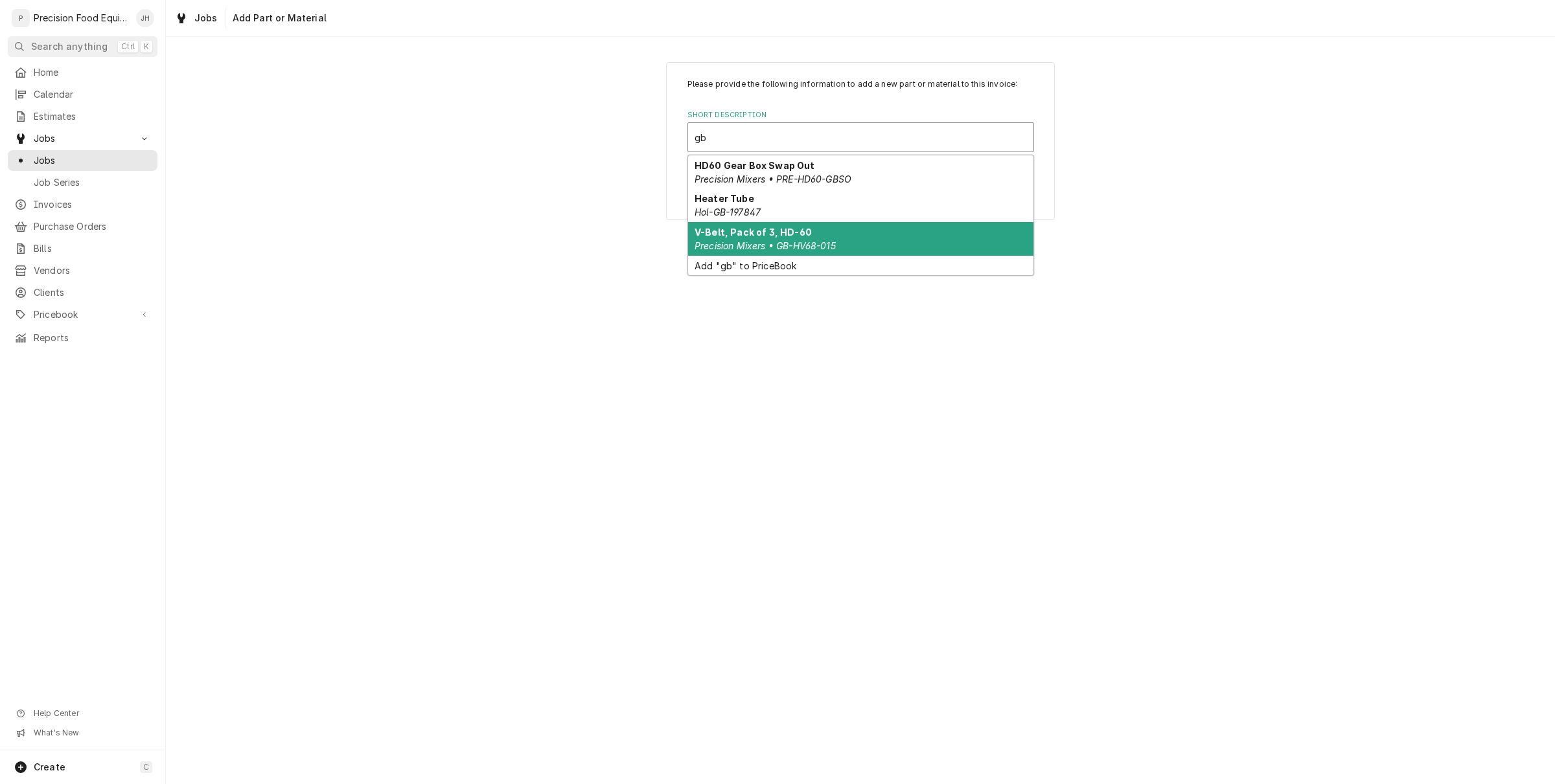
click at [777, 235] on strong "V-Belt, Pack of 3, HD-60" at bounding box center [753, 232] width 117 height 11
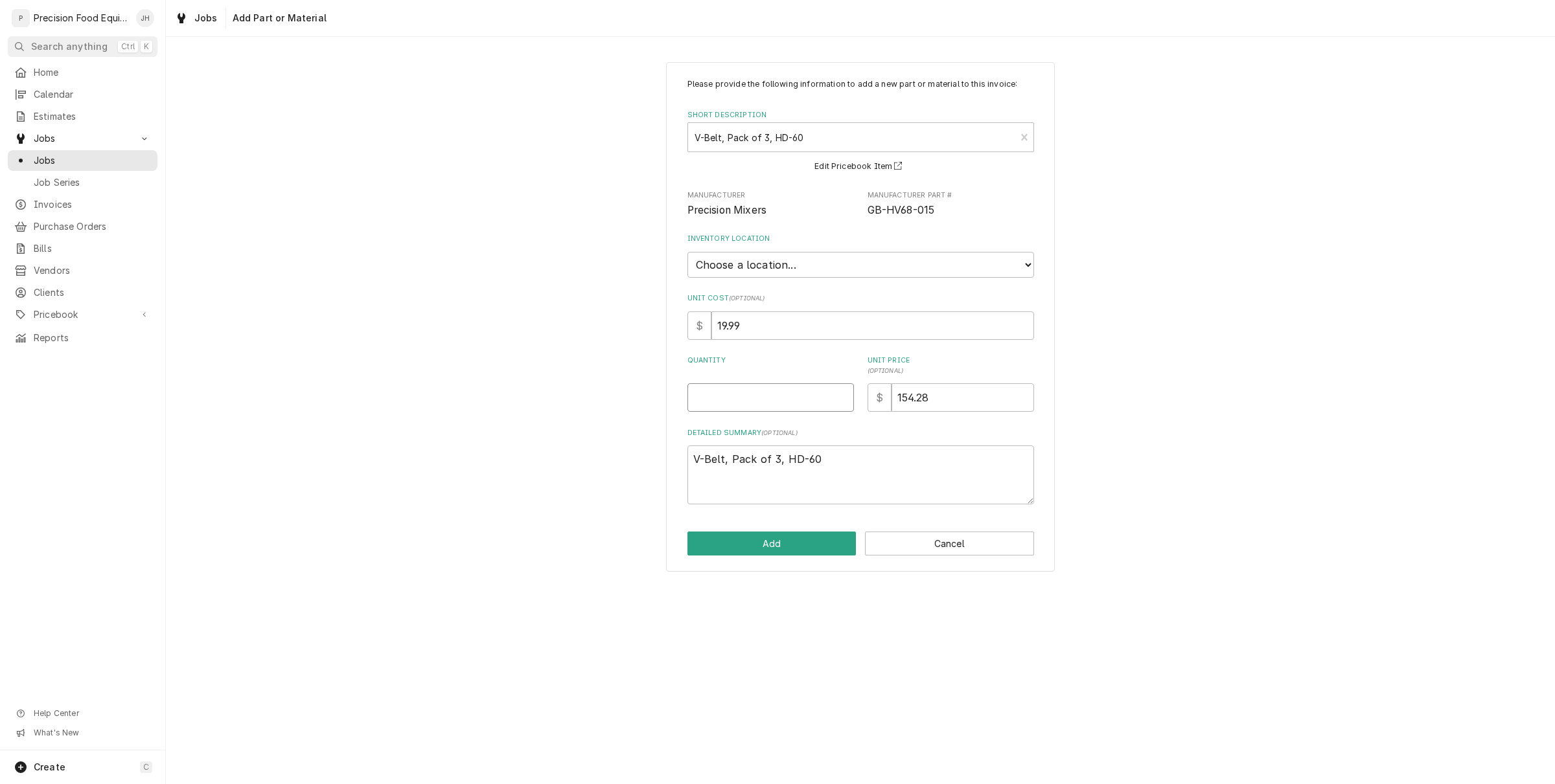
click at [813, 399] on input "Quantity" at bounding box center [771, 397] width 166 height 28
type textarea "x"
type input "1"
click at [814, 532] on button "Add" at bounding box center [772, 543] width 169 height 24
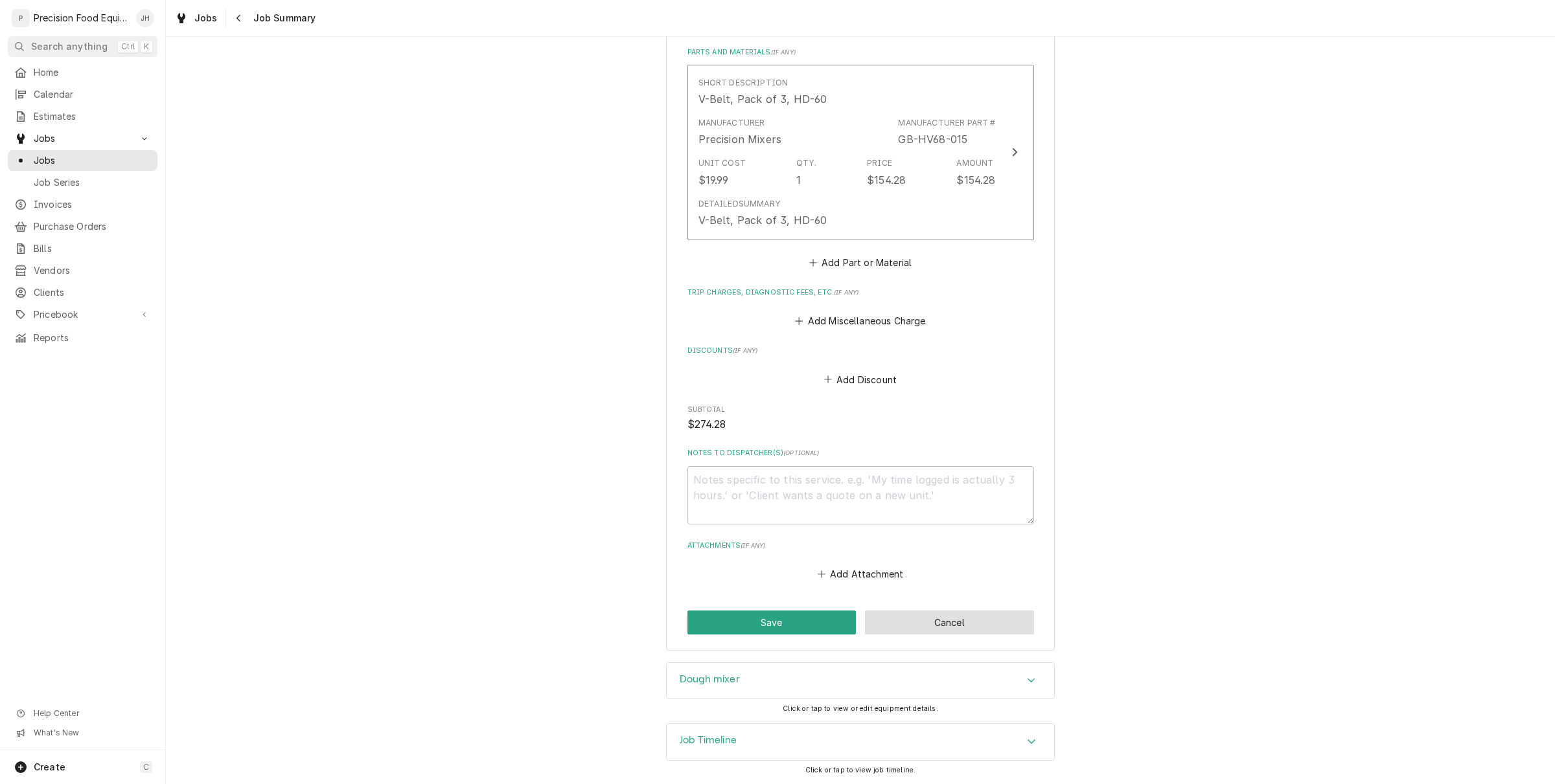
scroll to position [563, 0]
click at [817, 622] on button "Save" at bounding box center [772, 622] width 169 height 24
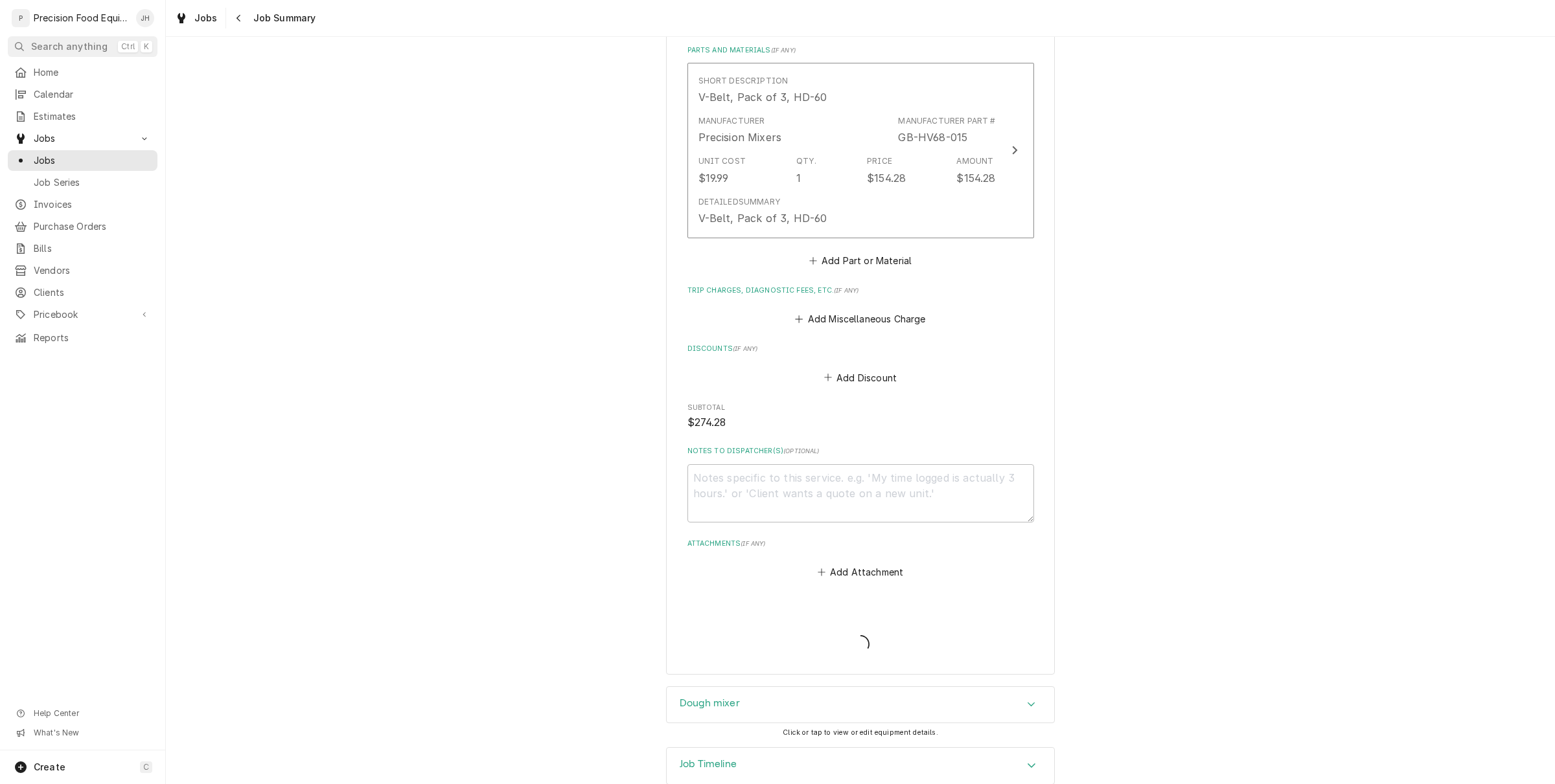
scroll to position [608, 0]
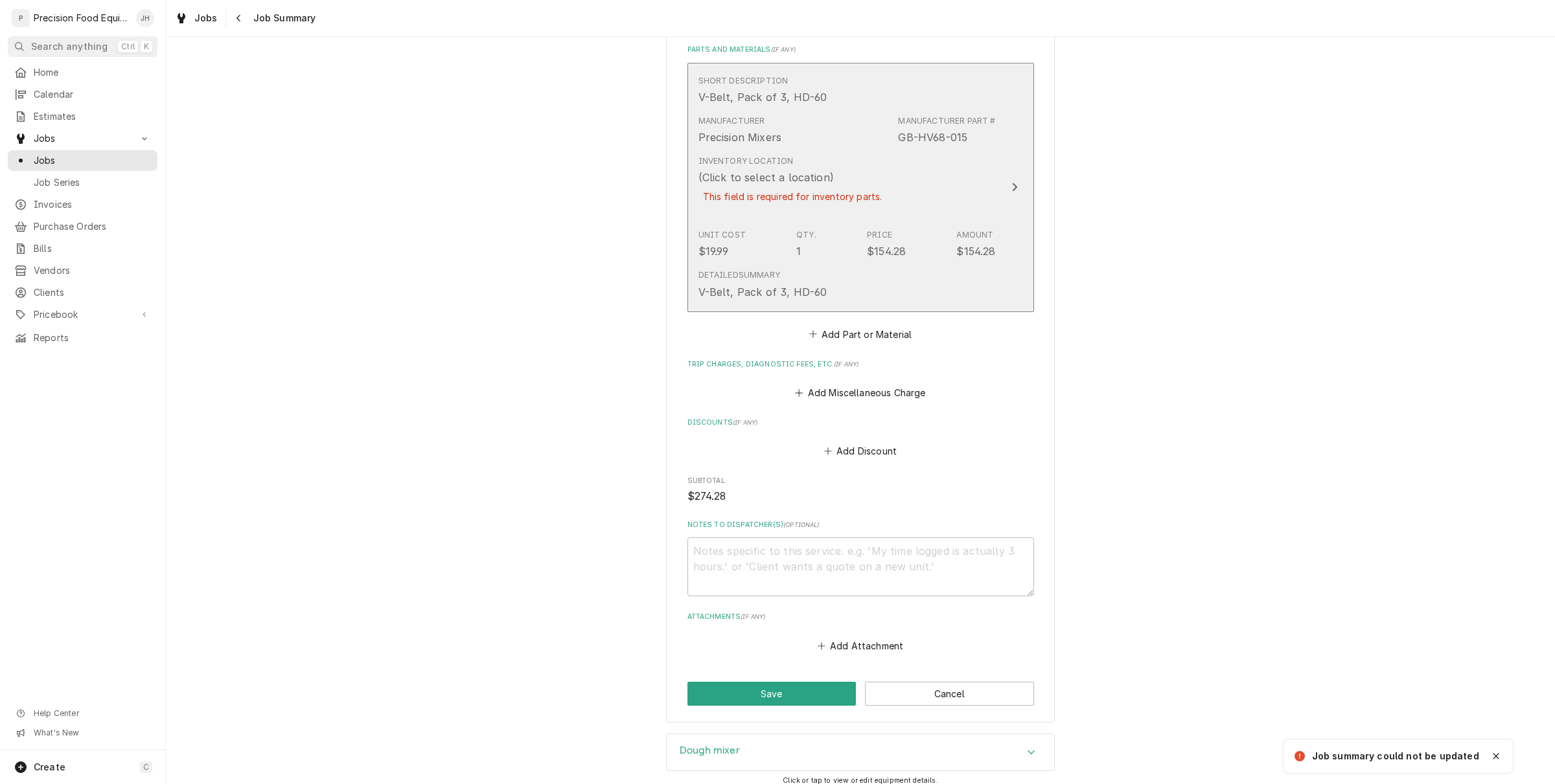
click at [818, 192] on div "This field is required for inventory parts." at bounding box center [792, 196] width 188 height 23
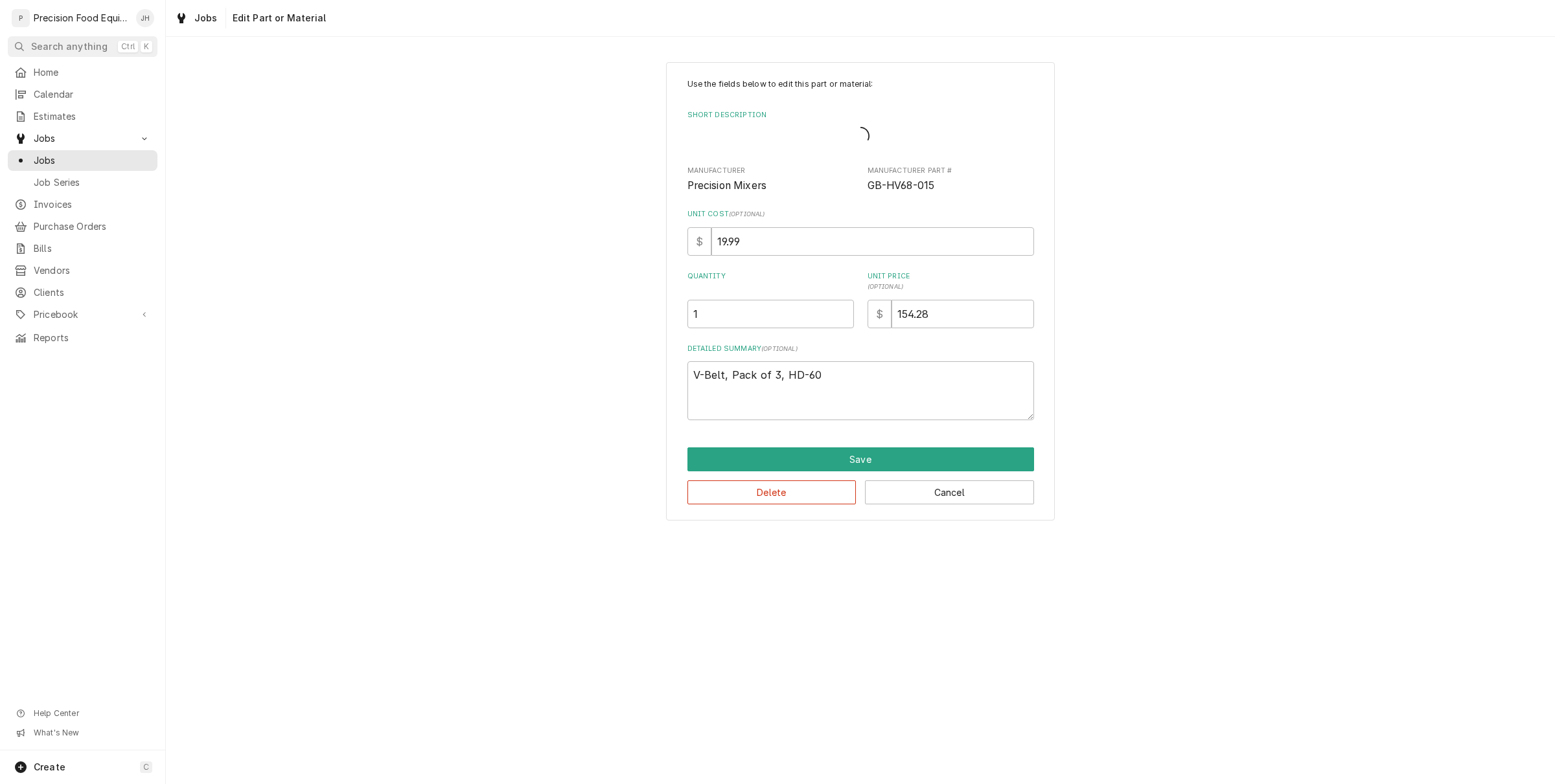
type textarea "x"
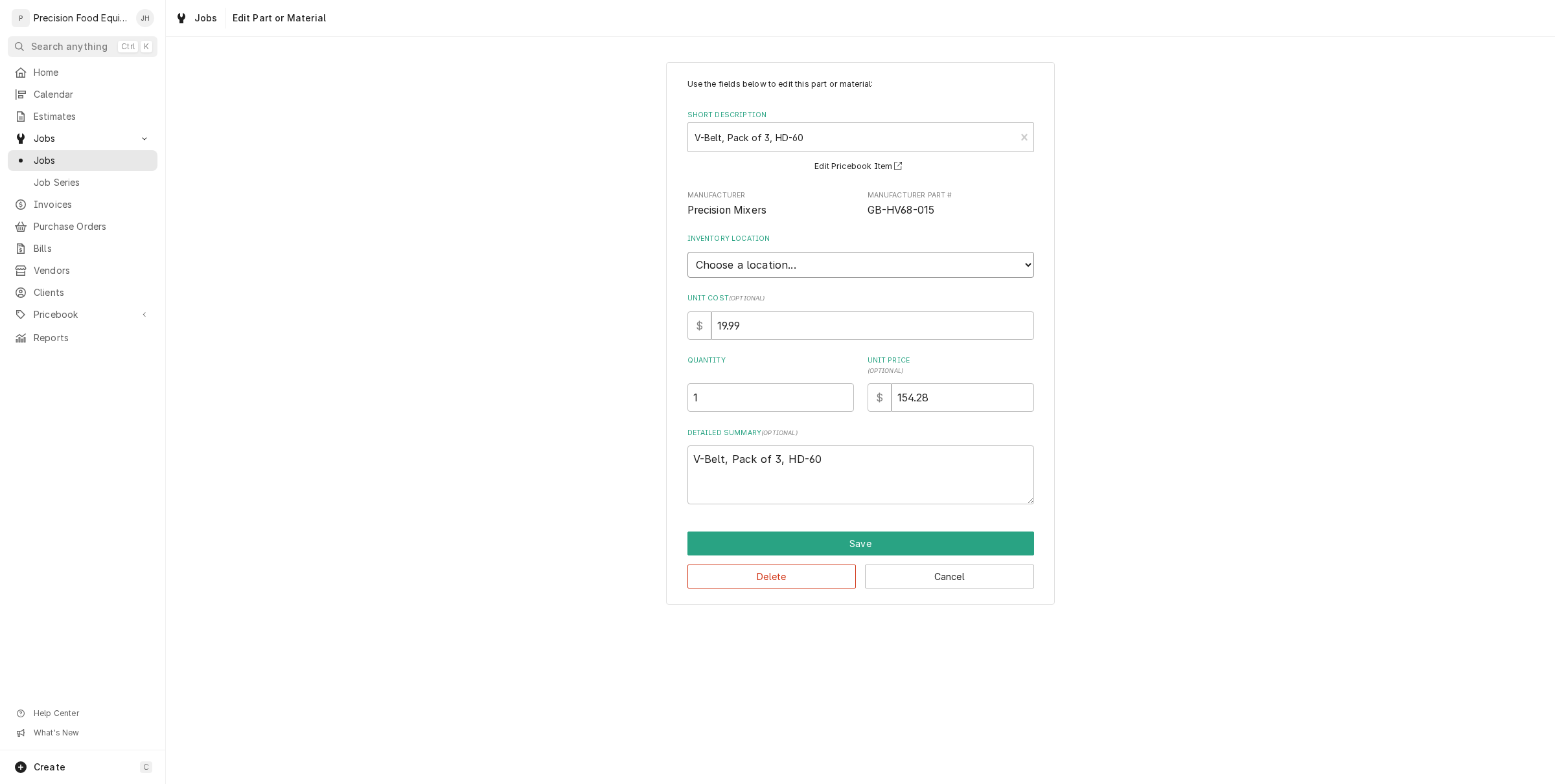
click at [802, 270] on select "Choose a location... QBD Warehouse" at bounding box center [860, 265] width 347 height 26
select select "417"
click at [687, 252] on select "Choose a location... QBD Warehouse" at bounding box center [860, 265] width 347 height 26
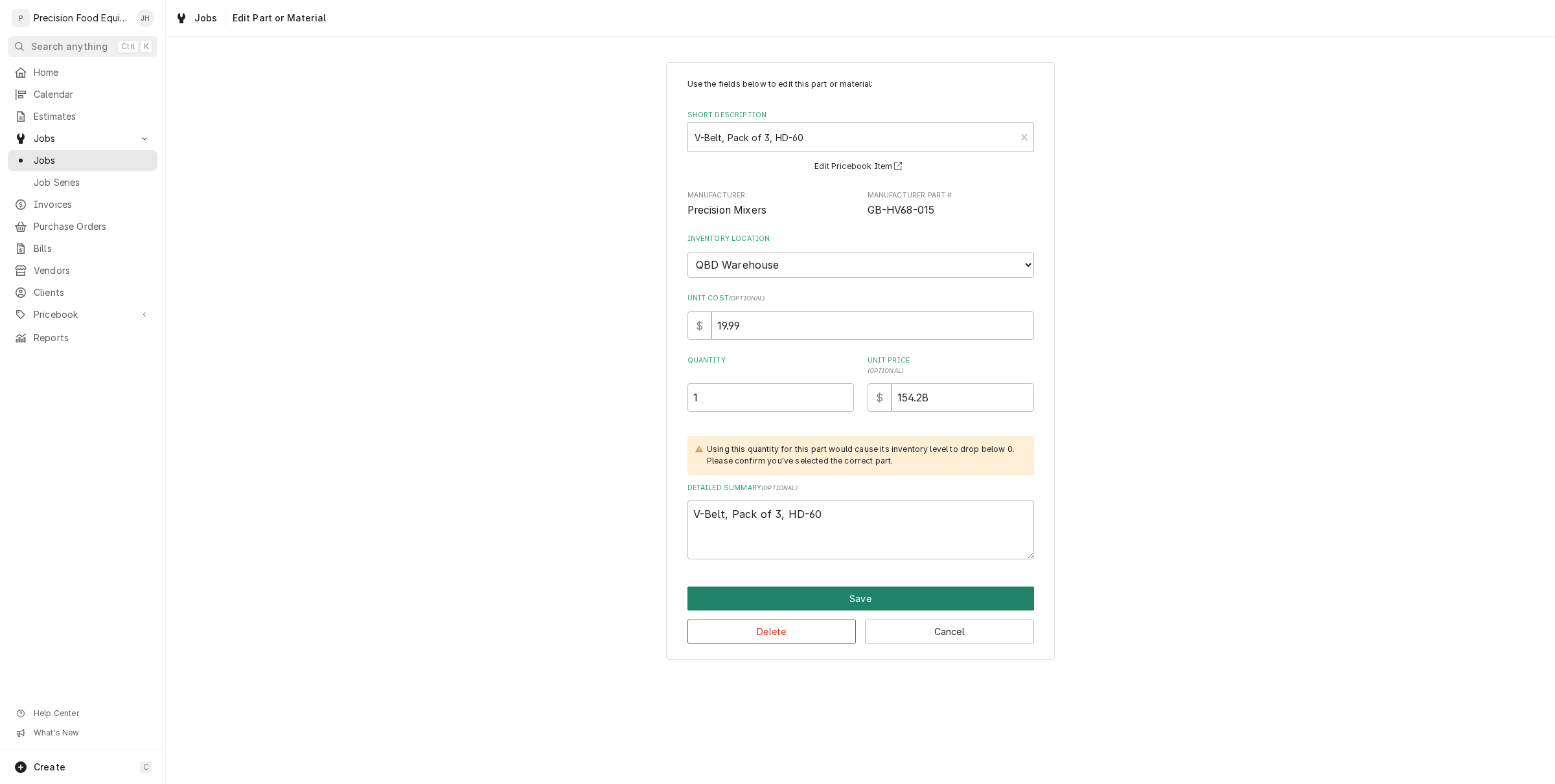
click at [865, 596] on button "Save" at bounding box center [860, 598] width 347 height 24
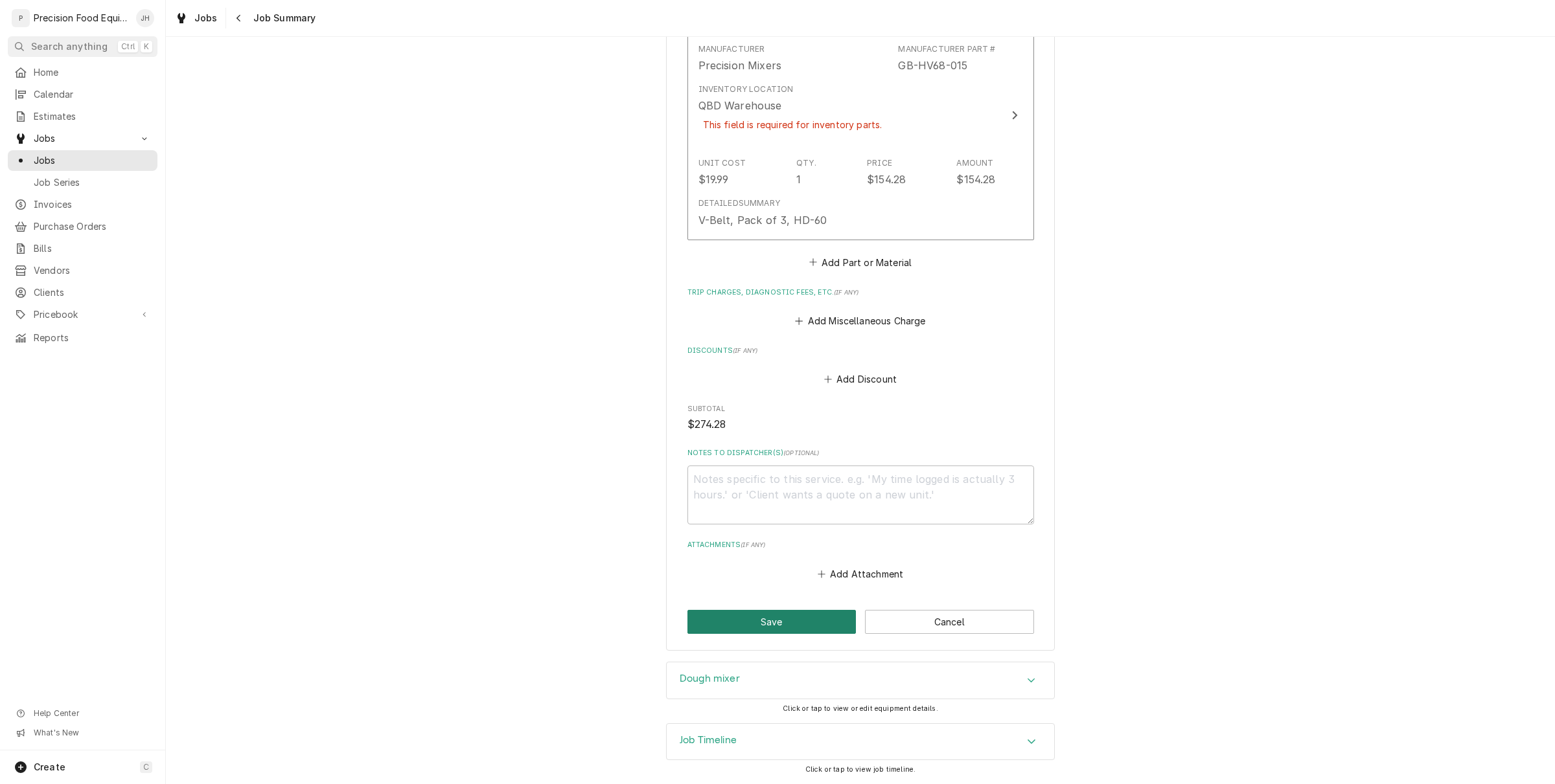
click at [798, 630] on button "Save" at bounding box center [772, 621] width 169 height 24
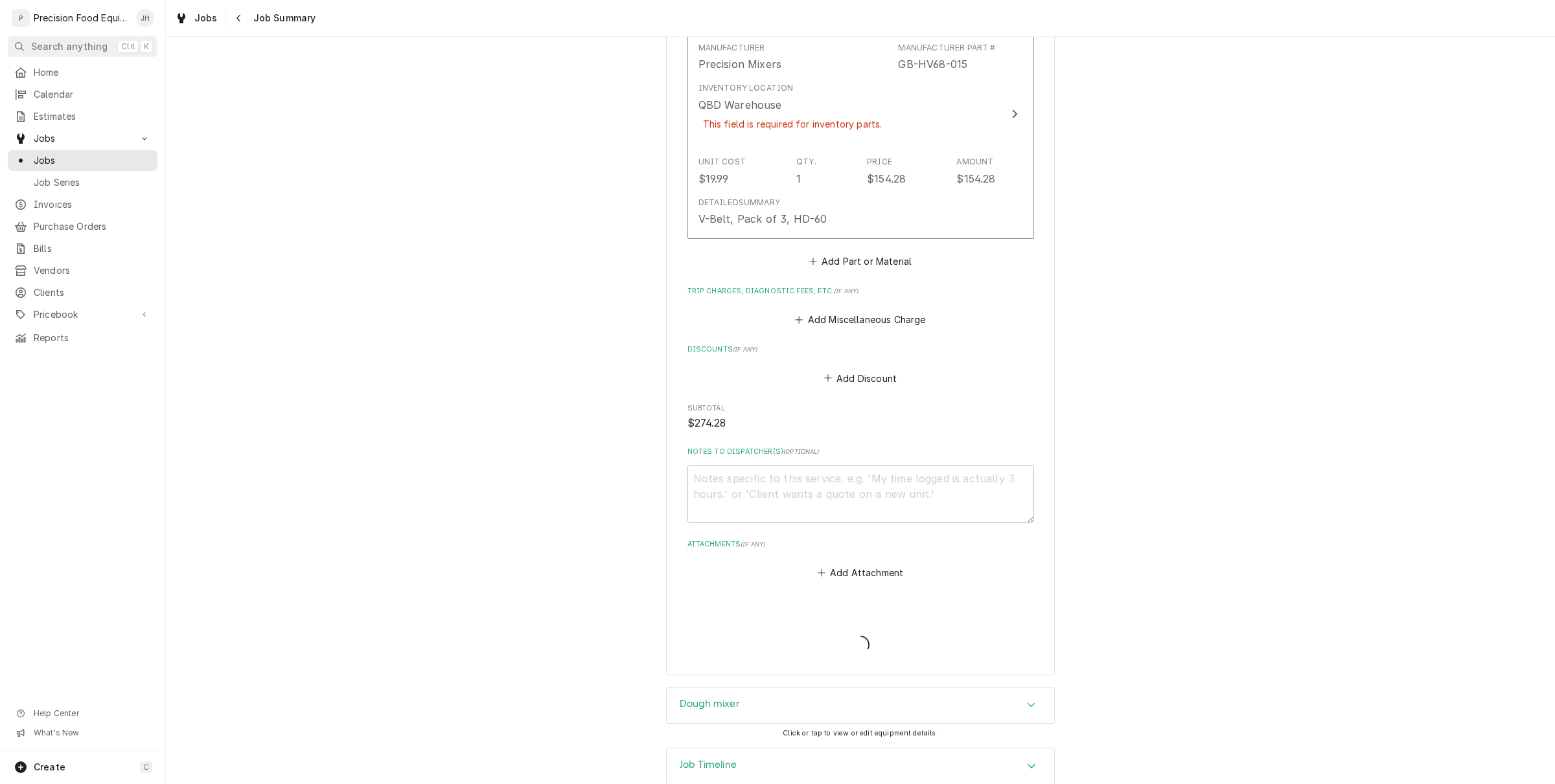
type textarea "x"
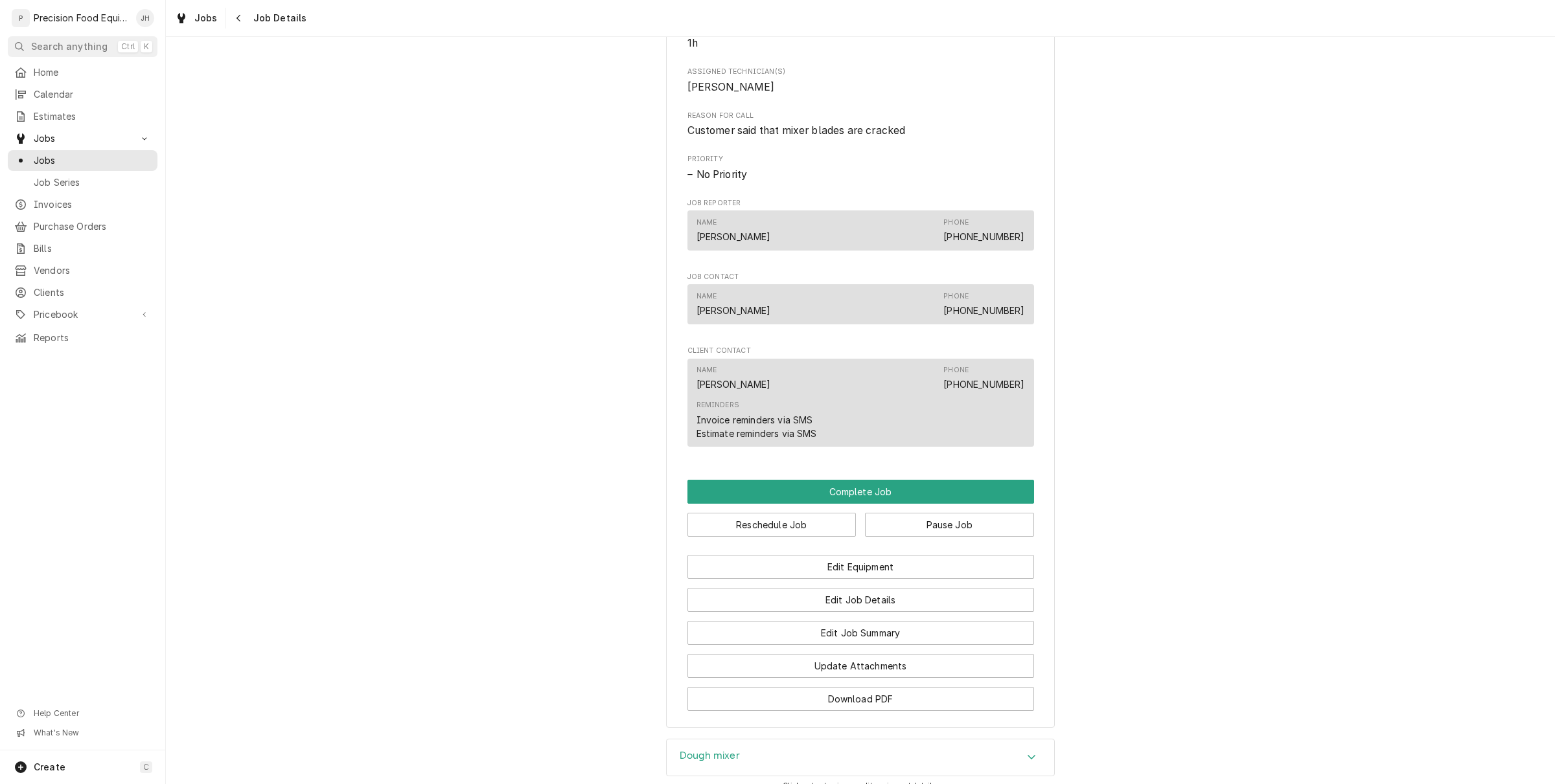
scroll to position [890, 0]
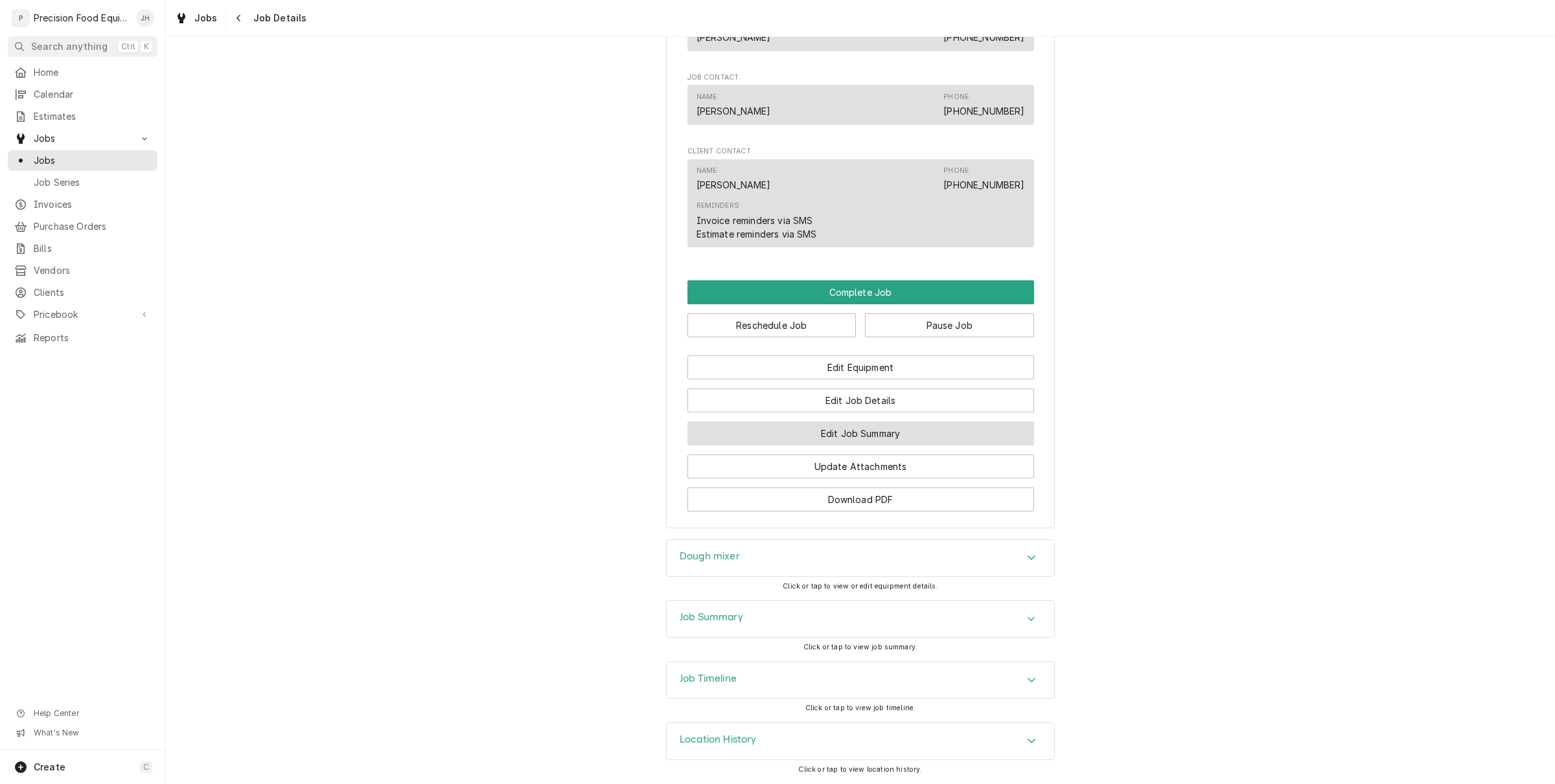
click at [863, 437] on button "Edit Job Summary" at bounding box center [860, 433] width 347 height 24
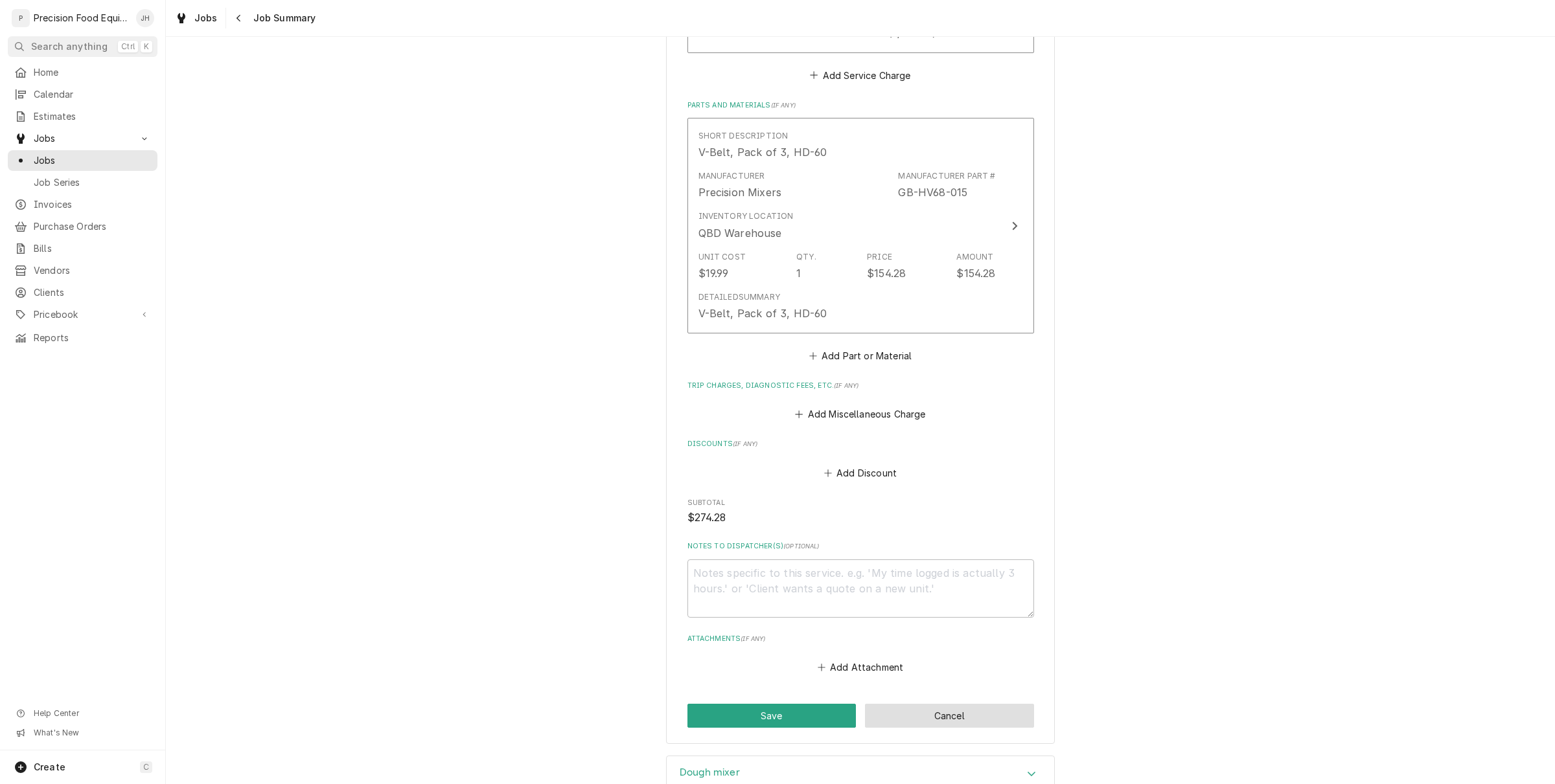
scroll to position [567, 0]
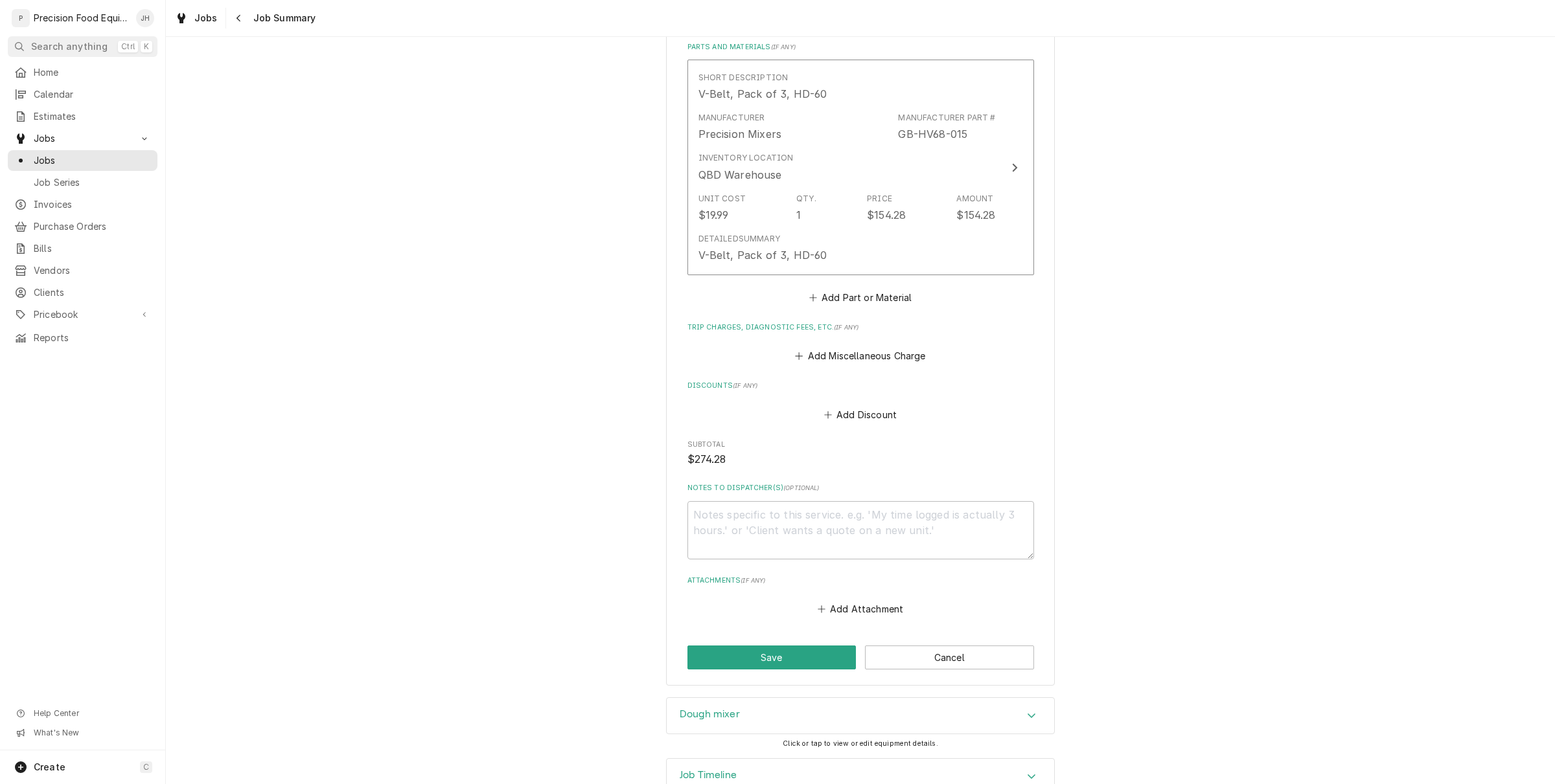
click at [813, 671] on div "Nothing Bunt Cakes ( [GEOGRAPHIC_DATA]) Nothing Bunt Cakes ( [GEOGRAPHIC_DATA])…" at bounding box center [860, 90] width 389 height 1191
click at [800, 637] on div "Nothing Bunt Cakes ( [GEOGRAPHIC_DATA]) Nothing Bunt Cakes ( [GEOGRAPHIC_DATA])…" at bounding box center [860, 90] width 389 height 1191
click at [815, 660] on button "Save" at bounding box center [772, 657] width 169 height 24
type textarea "x"
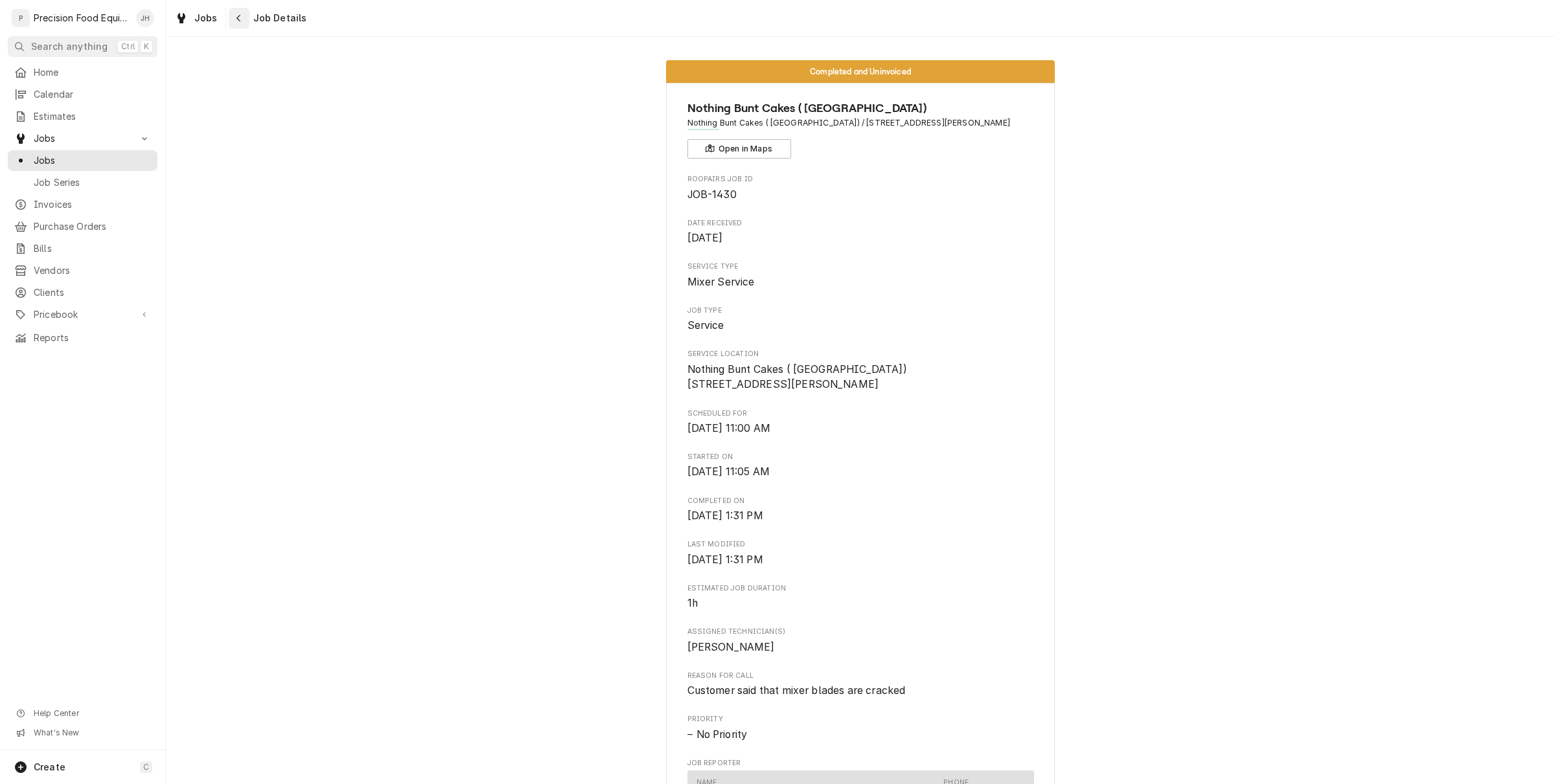
click at [240, 16] on div "Navigate back" at bounding box center [239, 18] width 13 height 13
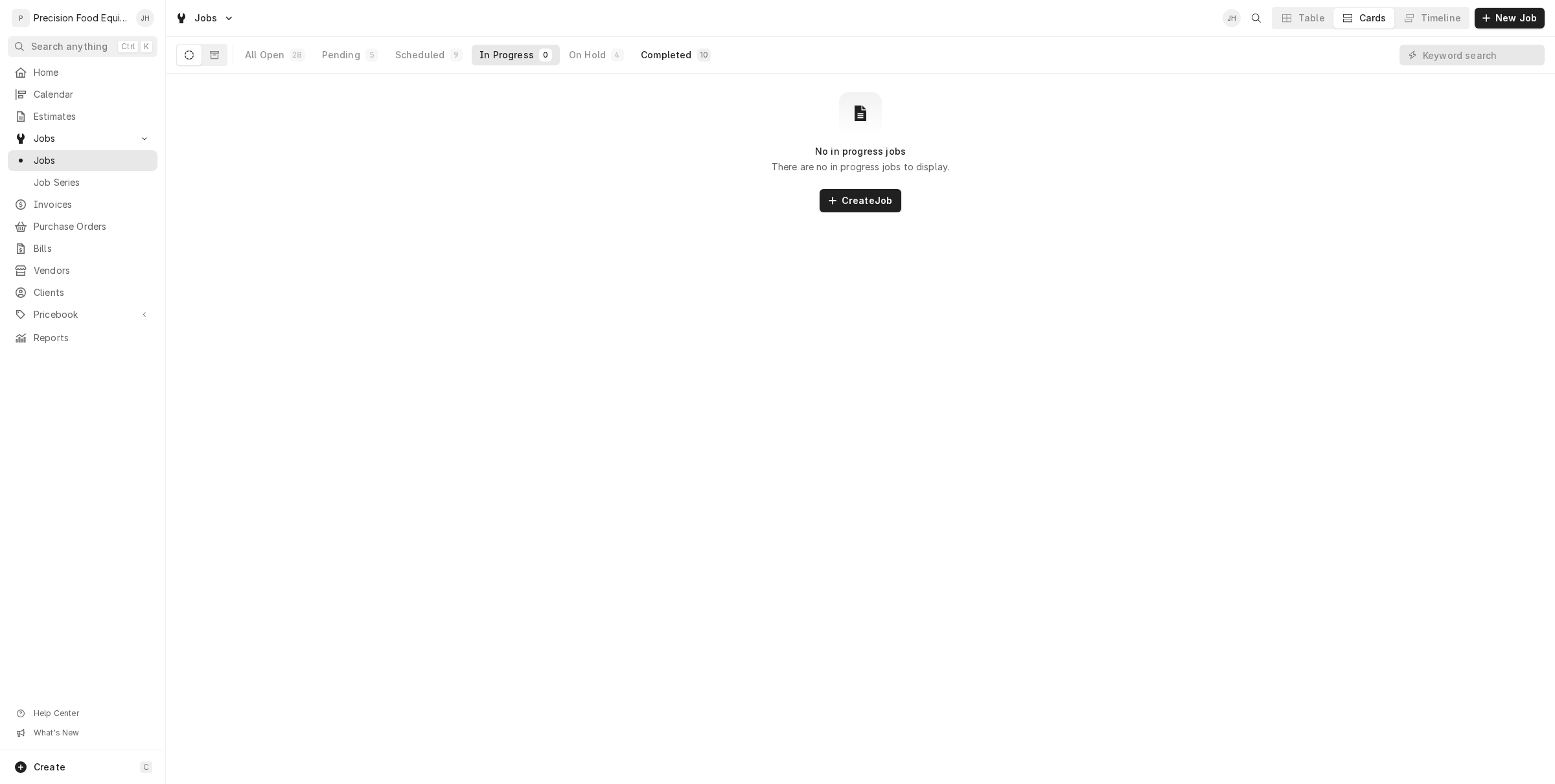
click at [675, 58] on div "Completed" at bounding box center [665, 55] width 50 height 13
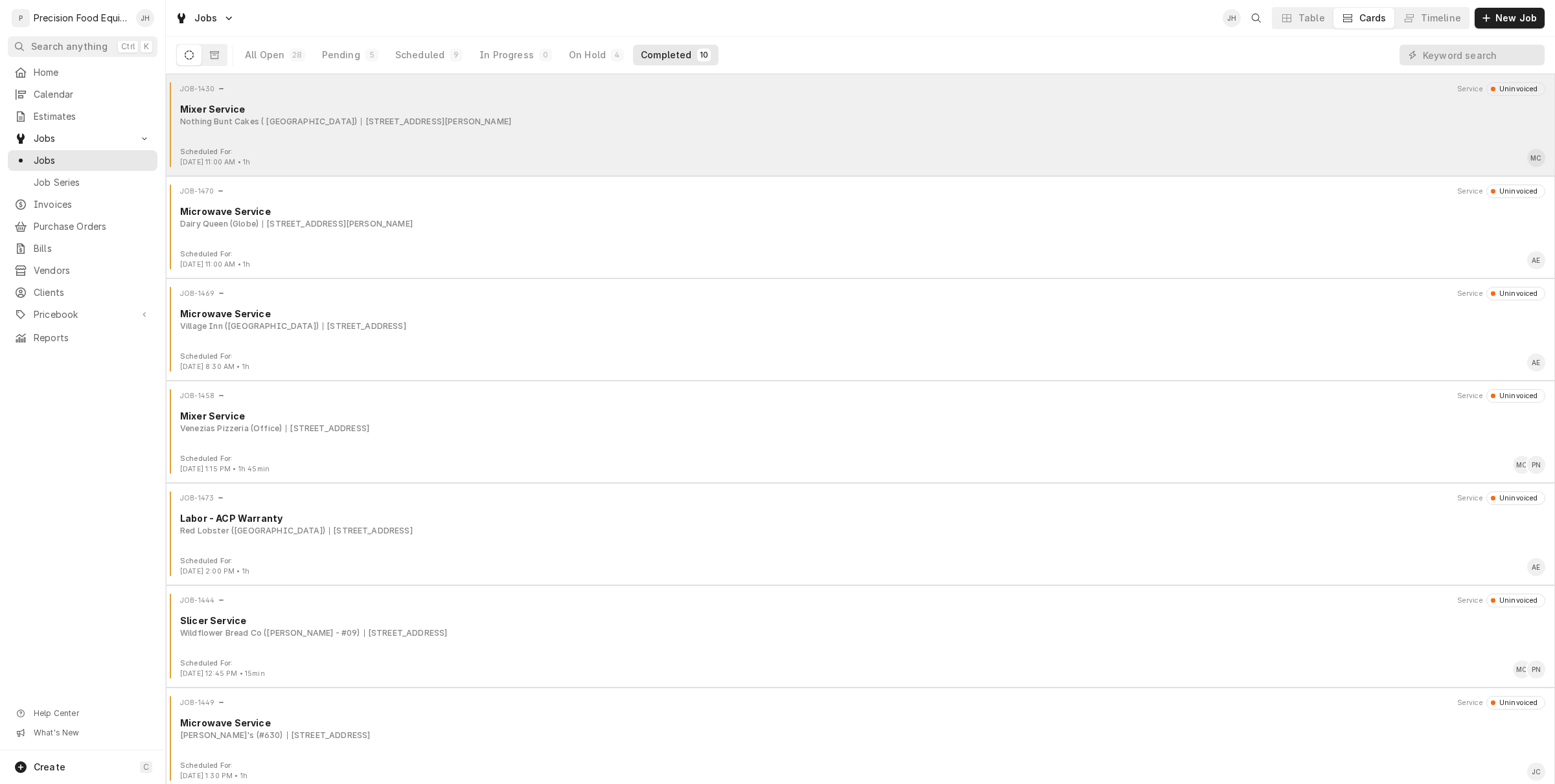
click at [664, 124] on div "Nothing Bunt Cakes ( [GEOGRAPHIC_DATA]) [STREET_ADDRESS][PERSON_NAME]" at bounding box center [863, 122] width 1365 height 12
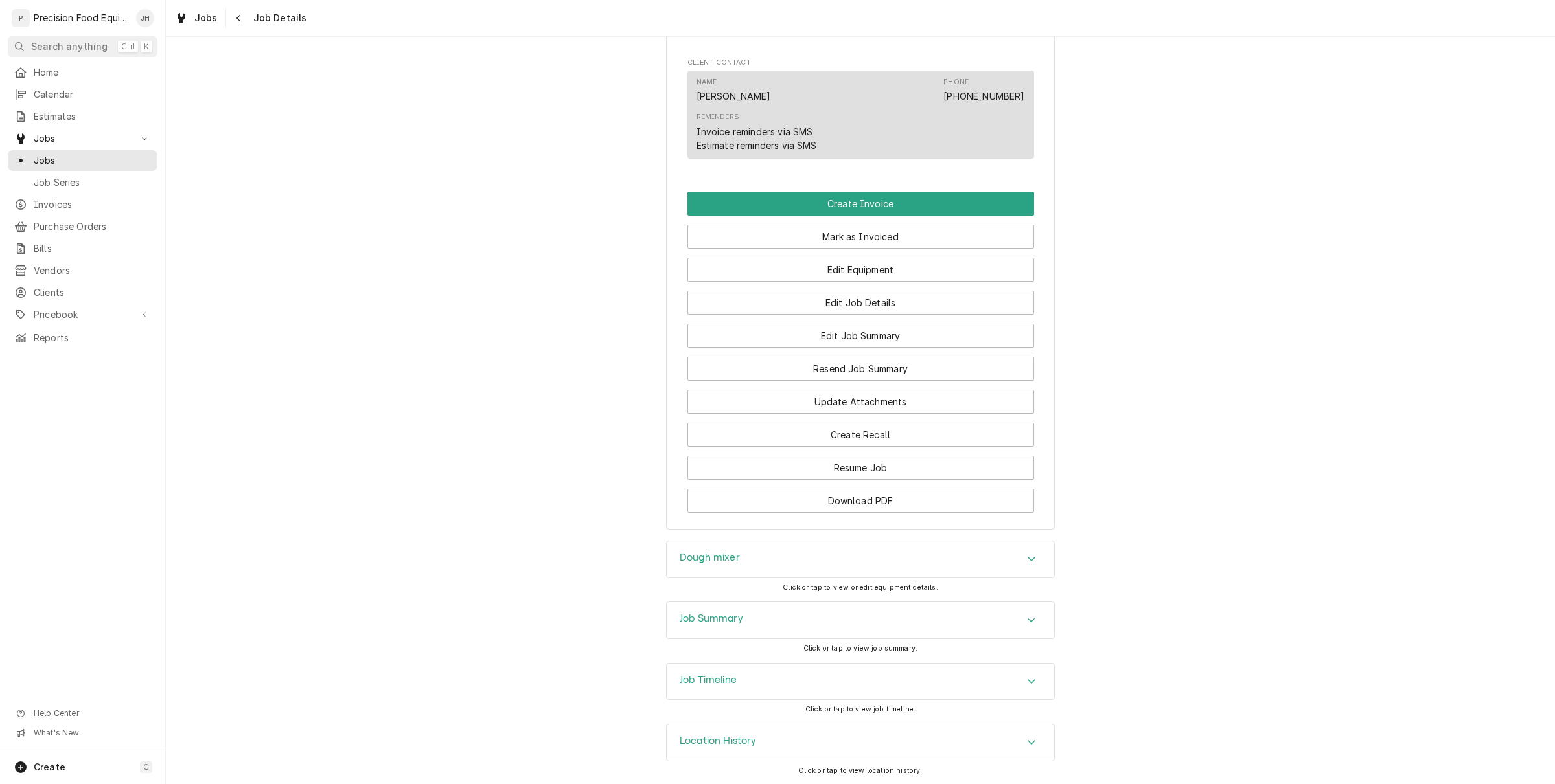
scroll to position [869, 0]
click at [844, 333] on button "Edit Job Summary" at bounding box center [860, 334] width 347 height 24
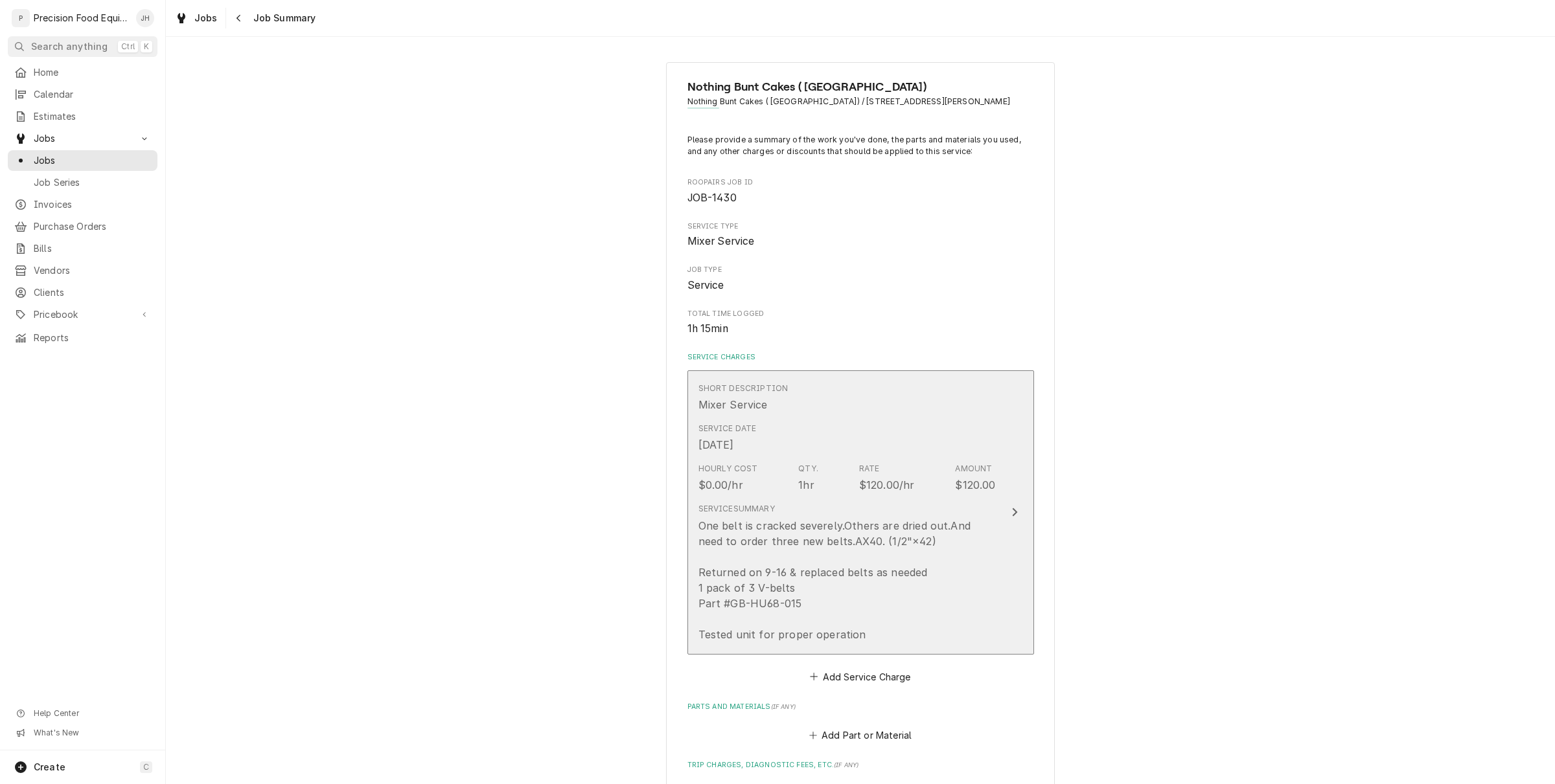
click at [822, 528] on div "One belt is cracked severely.Others are dried out.And need to order three new b…" at bounding box center [846, 580] width 297 height 124
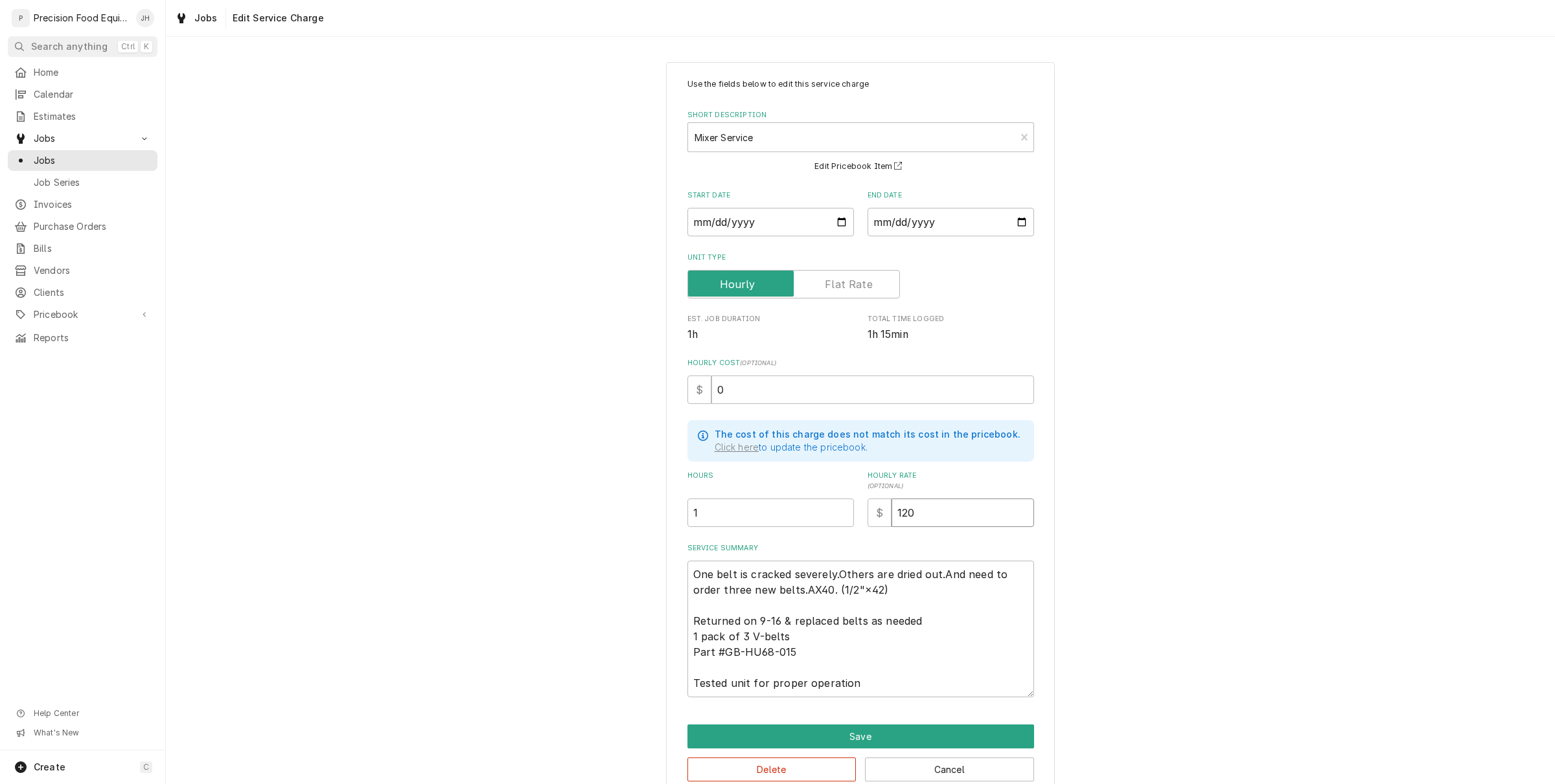
drag, startPoint x: 968, startPoint y: 519, endPoint x: 846, endPoint y: 512, distance: 122.2
click at [846, 512] on div "Hours 1 Hourly Rate ( optional ) $ 120" at bounding box center [860, 498] width 347 height 56
type textarea "x"
type input "1"
type textarea "x"
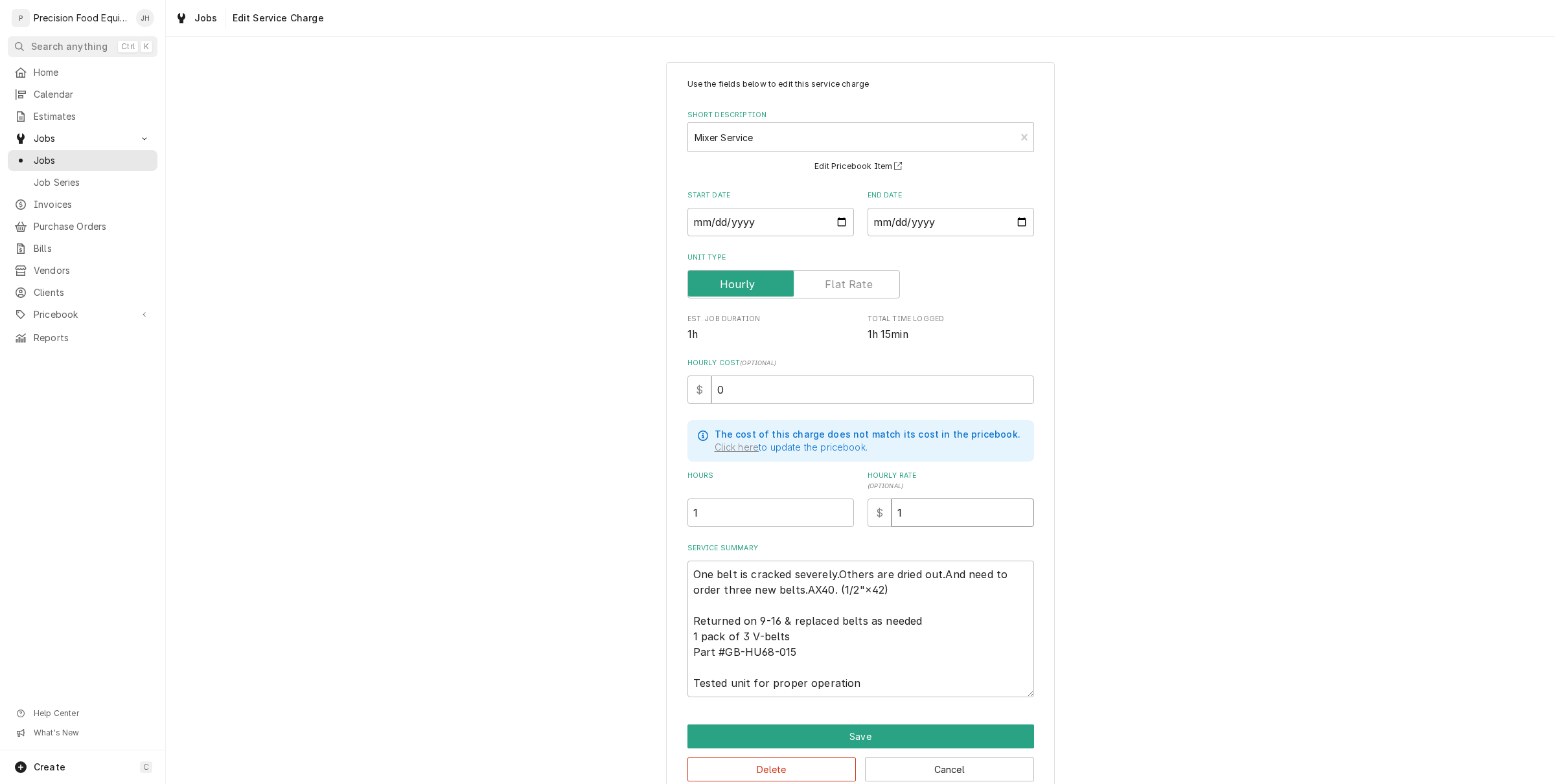
type input "14"
type textarea "x"
type input "140"
click at [814, 512] on input "1" at bounding box center [771, 513] width 166 height 28
type textarea "x"
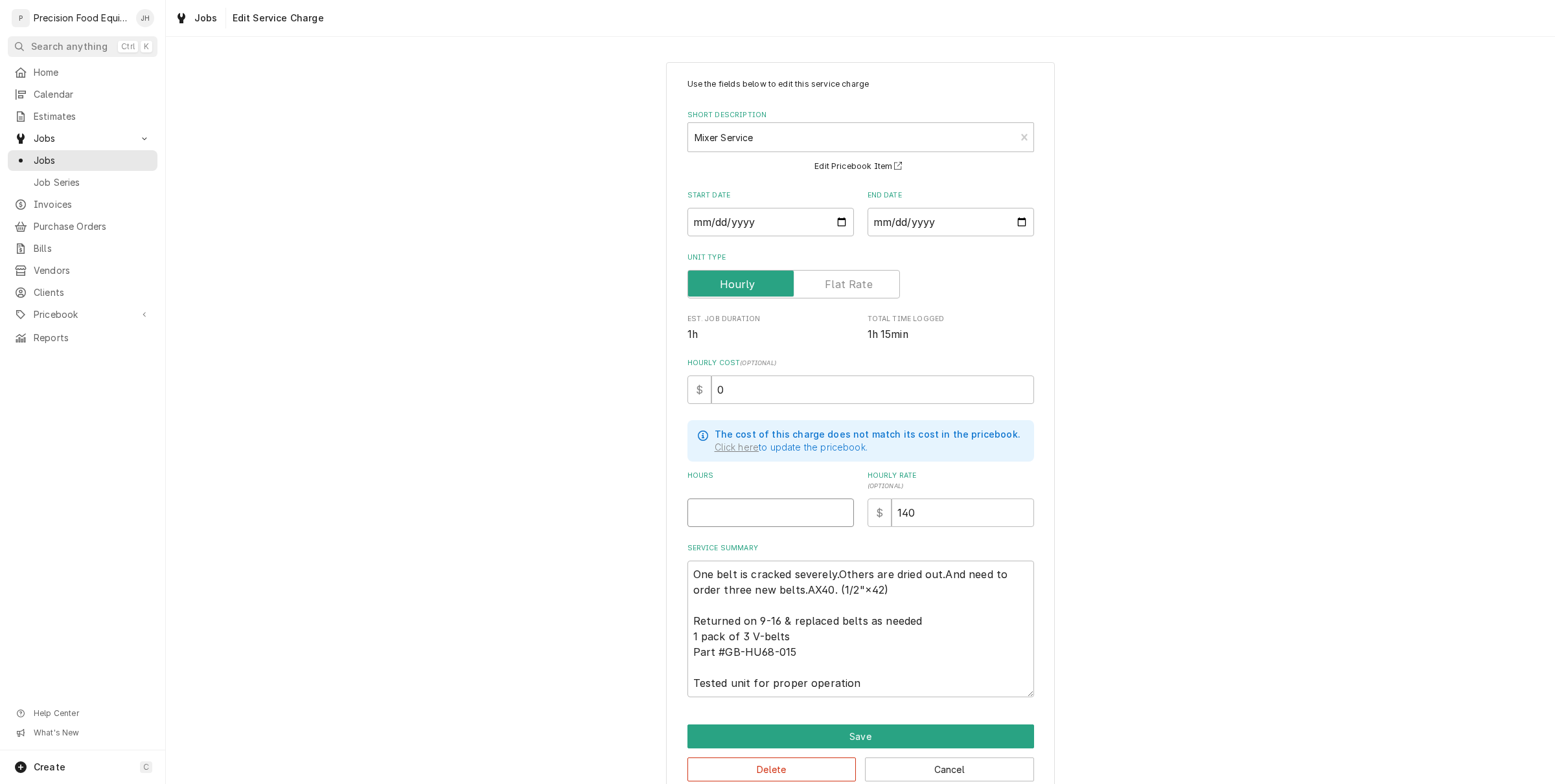
type textarea "x"
type input "1"
type textarea "x"
type input "1.2"
type textarea "x"
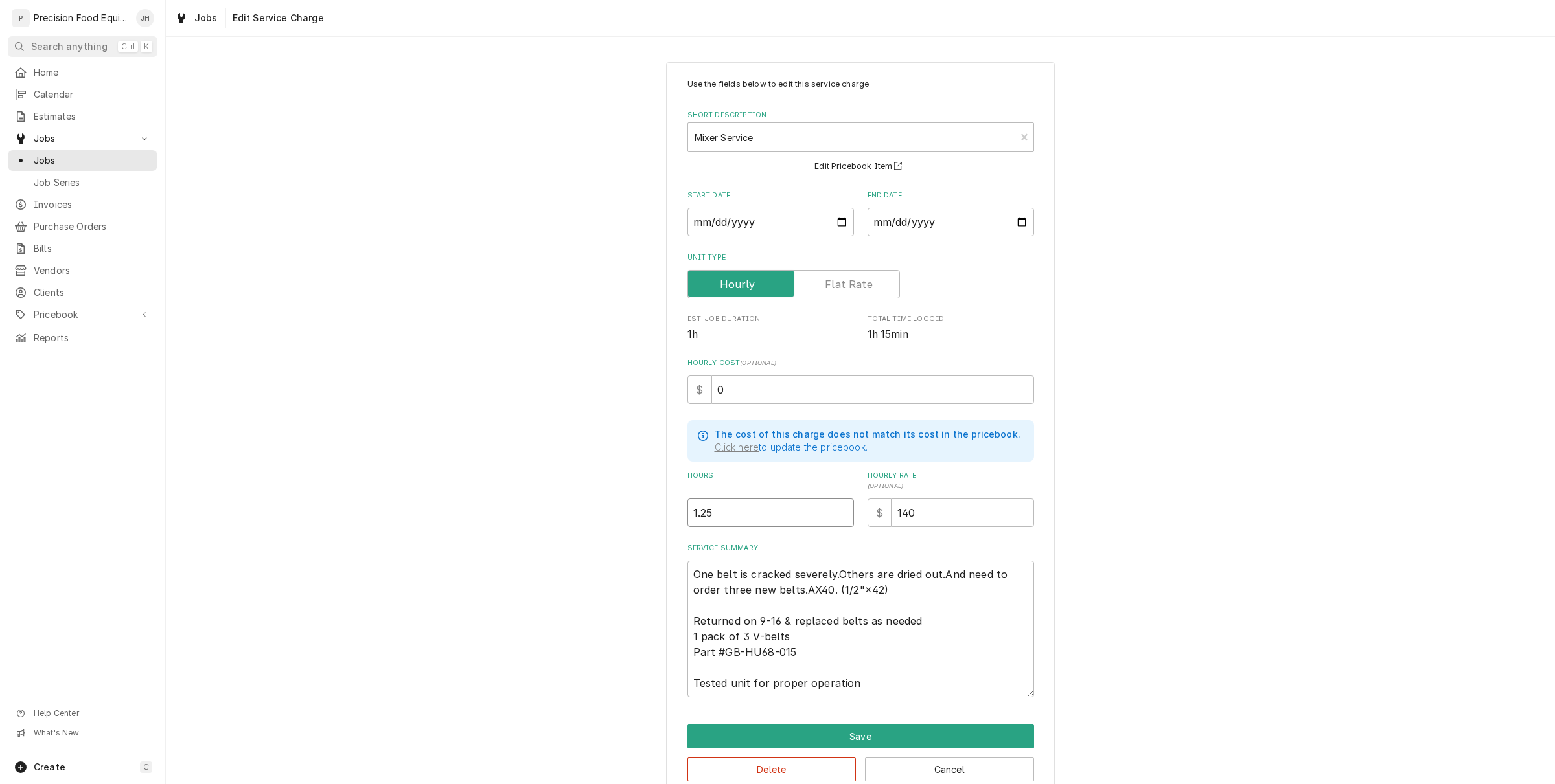
type input "1.25"
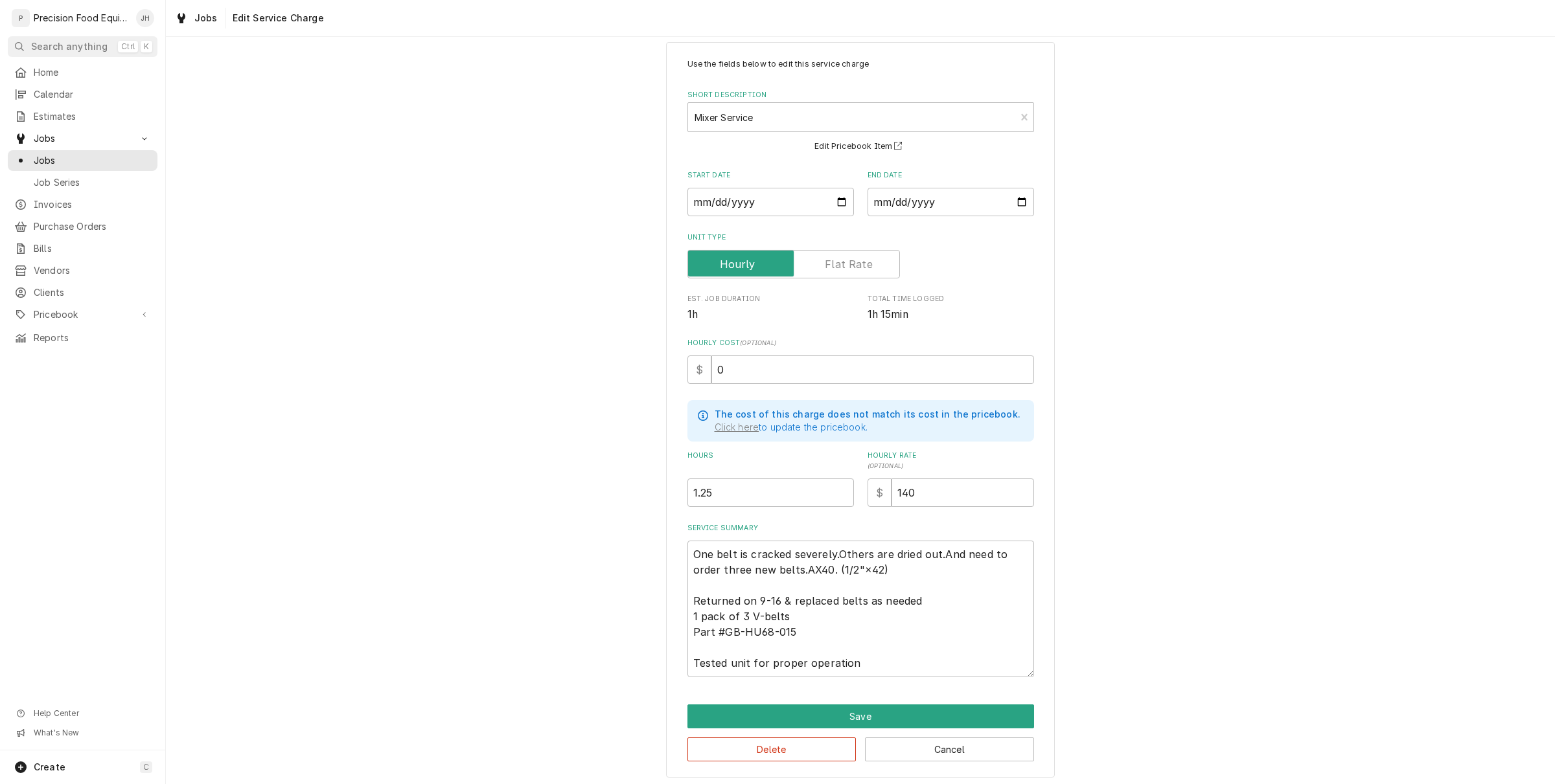
scroll to position [26, 0]
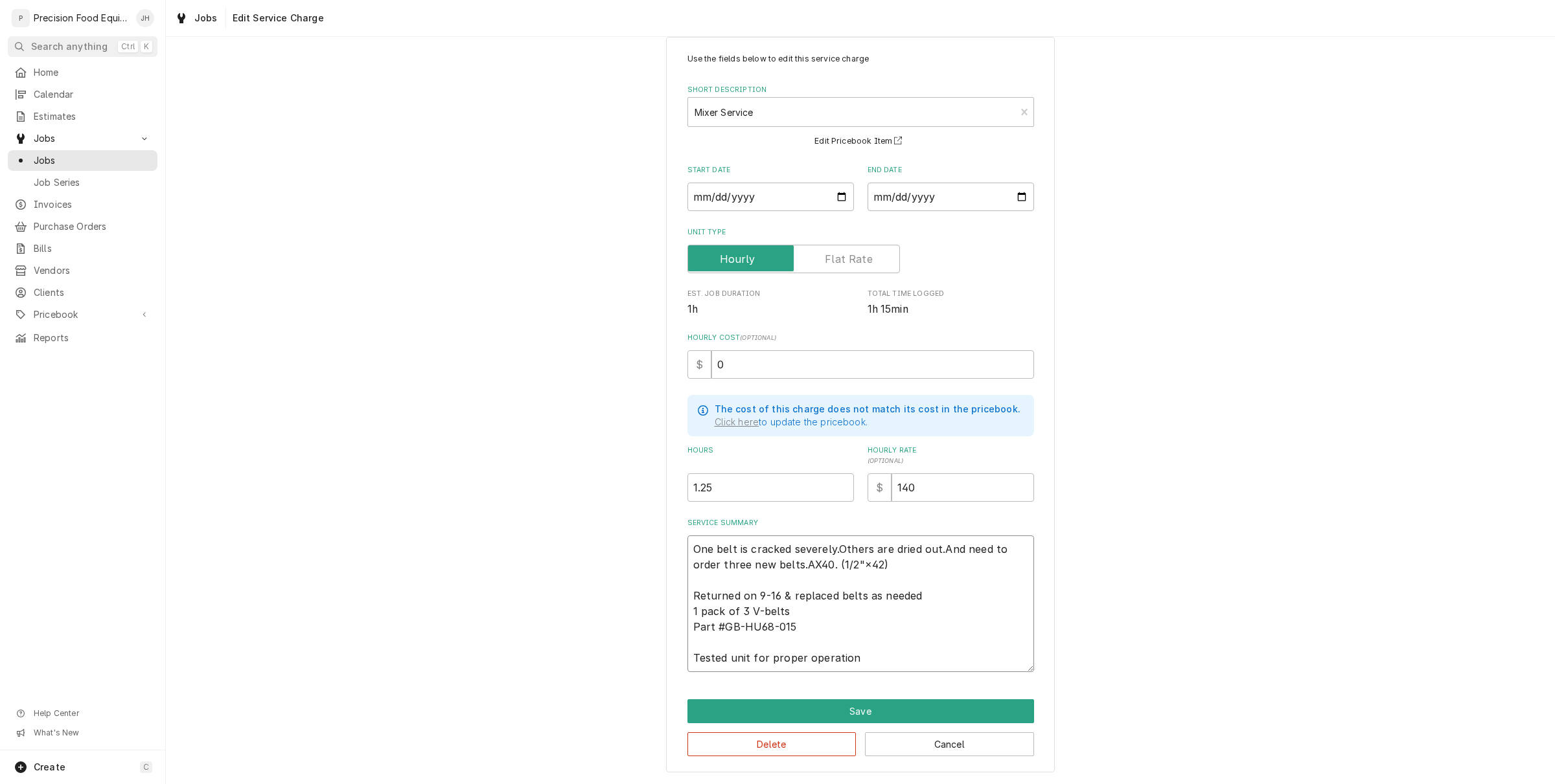
click at [843, 603] on textarea "One belt is cracked severely.Others are dried out.And need to order three new b…" at bounding box center [860, 603] width 347 height 136
click at [795, 567] on textarea "One belt is cracked severely.Others are dried out.And need to order three new b…" at bounding box center [860, 603] width 347 height 136
drag, startPoint x: 881, startPoint y: 564, endPoint x: 794, endPoint y: 563, distance: 87.0
click at [794, 563] on textarea "One belt is cracked severely.Others are dried out.And need to order three new b…" at bounding box center [860, 603] width 347 height 136
type textarea "One belt is cracked severely.Others are dried out.And need to order three new b…"
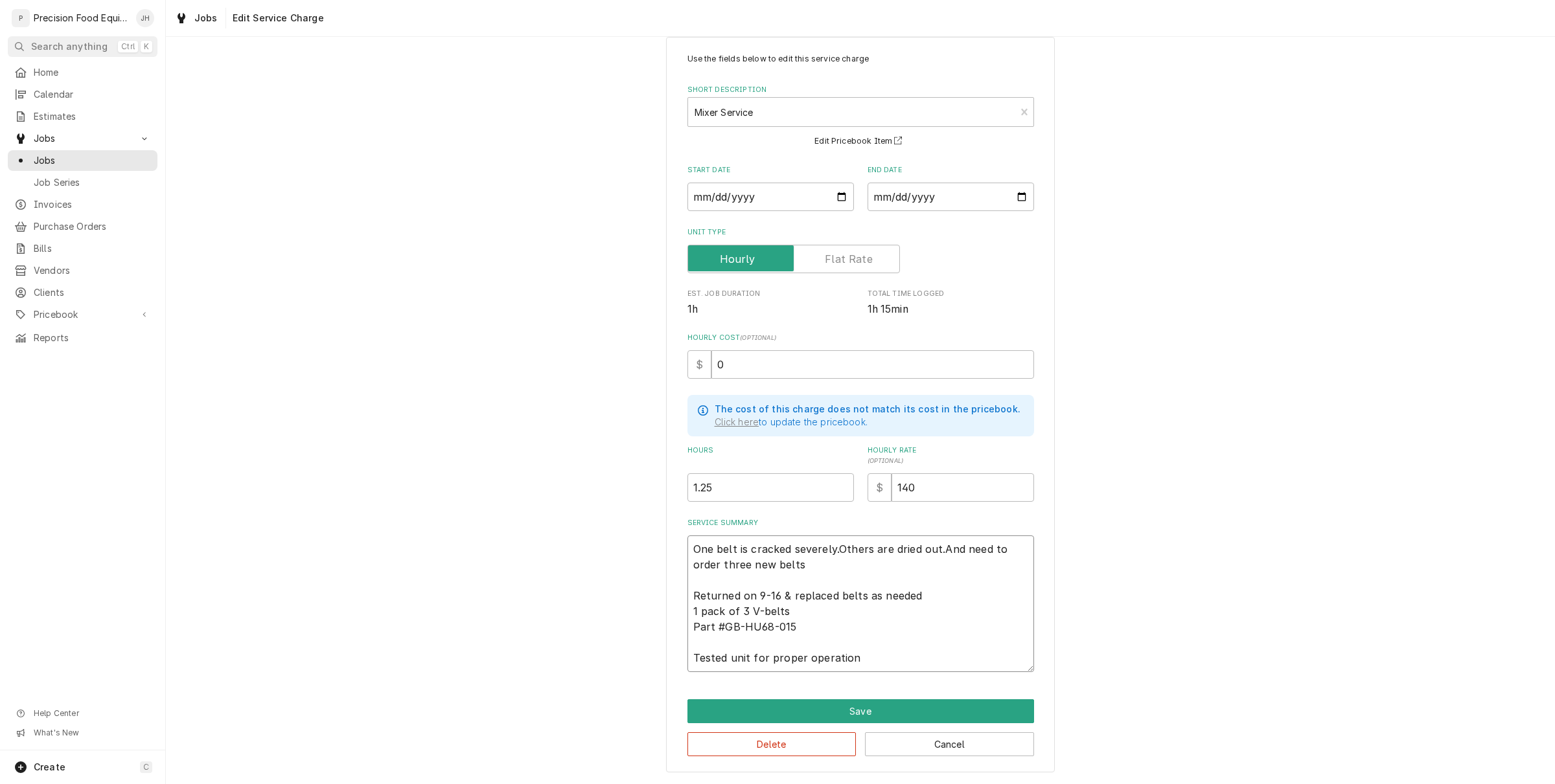
type textarea "x"
type textarea "One belt is cracked severely.Others are dried out.And need to order three new b…"
type textarea "x"
type textarea "One belt is cracked severely.Others are dried out.And need to order three new b…"
click at [791, 617] on textarea "One belt is cracked severely.Others are dried out.And need to order three new b…" at bounding box center [860, 603] width 347 height 136
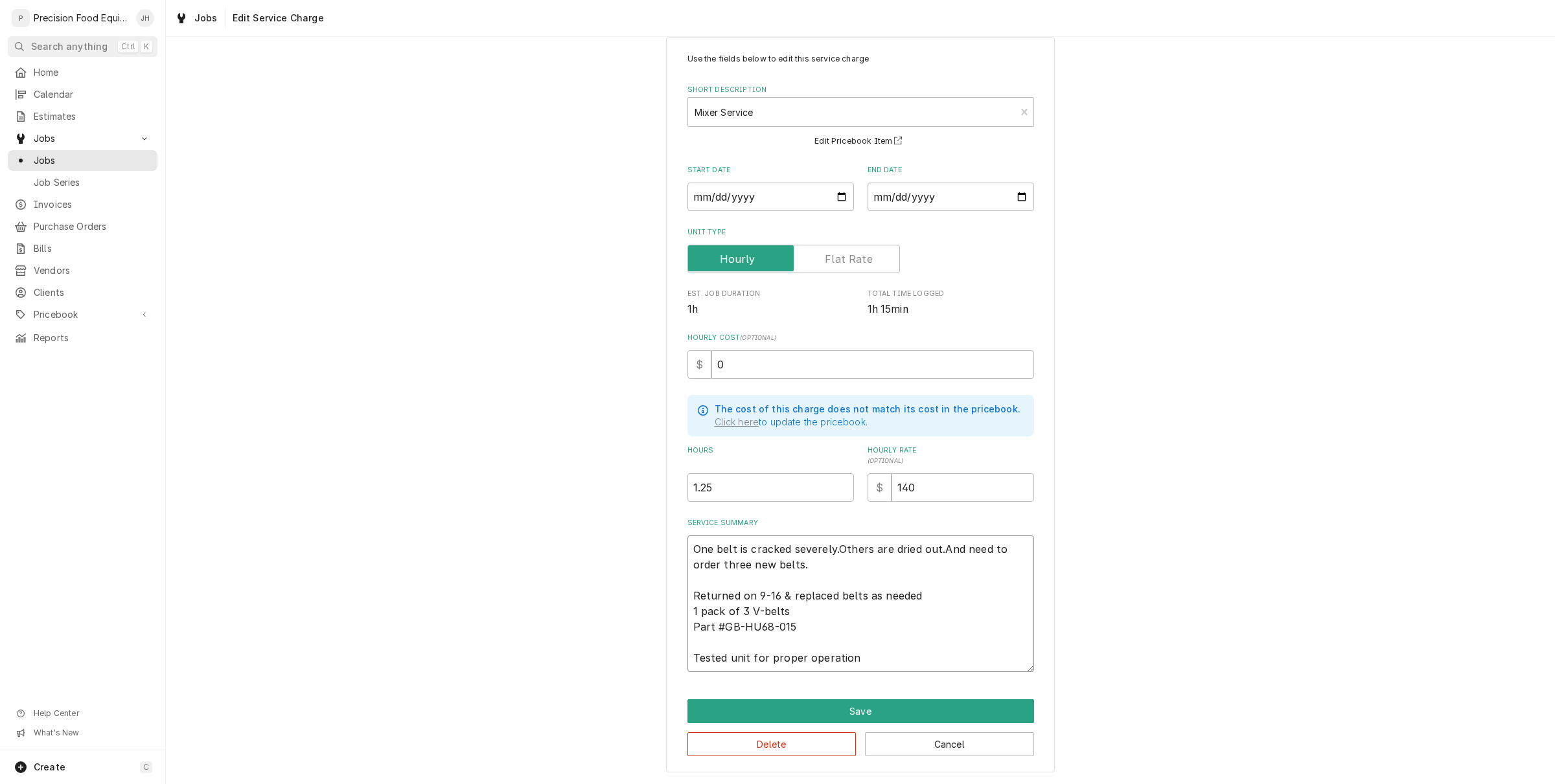
drag, startPoint x: 811, startPoint y: 619, endPoint x: 792, endPoint y: 616, distance: 19.2
click at [792, 616] on textarea "One belt is cracked severely.Others are dried out.And need to order three new b…" at bounding box center [860, 603] width 347 height 136
click at [714, 612] on textarea "One belt is cracked severely.Others are dried out.And need to order three new b…" at bounding box center [860, 603] width 347 height 136
drag, startPoint x: 688, startPoint y: 609, endPoint x: 811, endPoint y: 632, distance: 125.1
click at [811, 632] on textarea "One belt is cracked severely.Others are dried out.And need to order three new b…" at bounding box center [860, 603] width 347 height 136
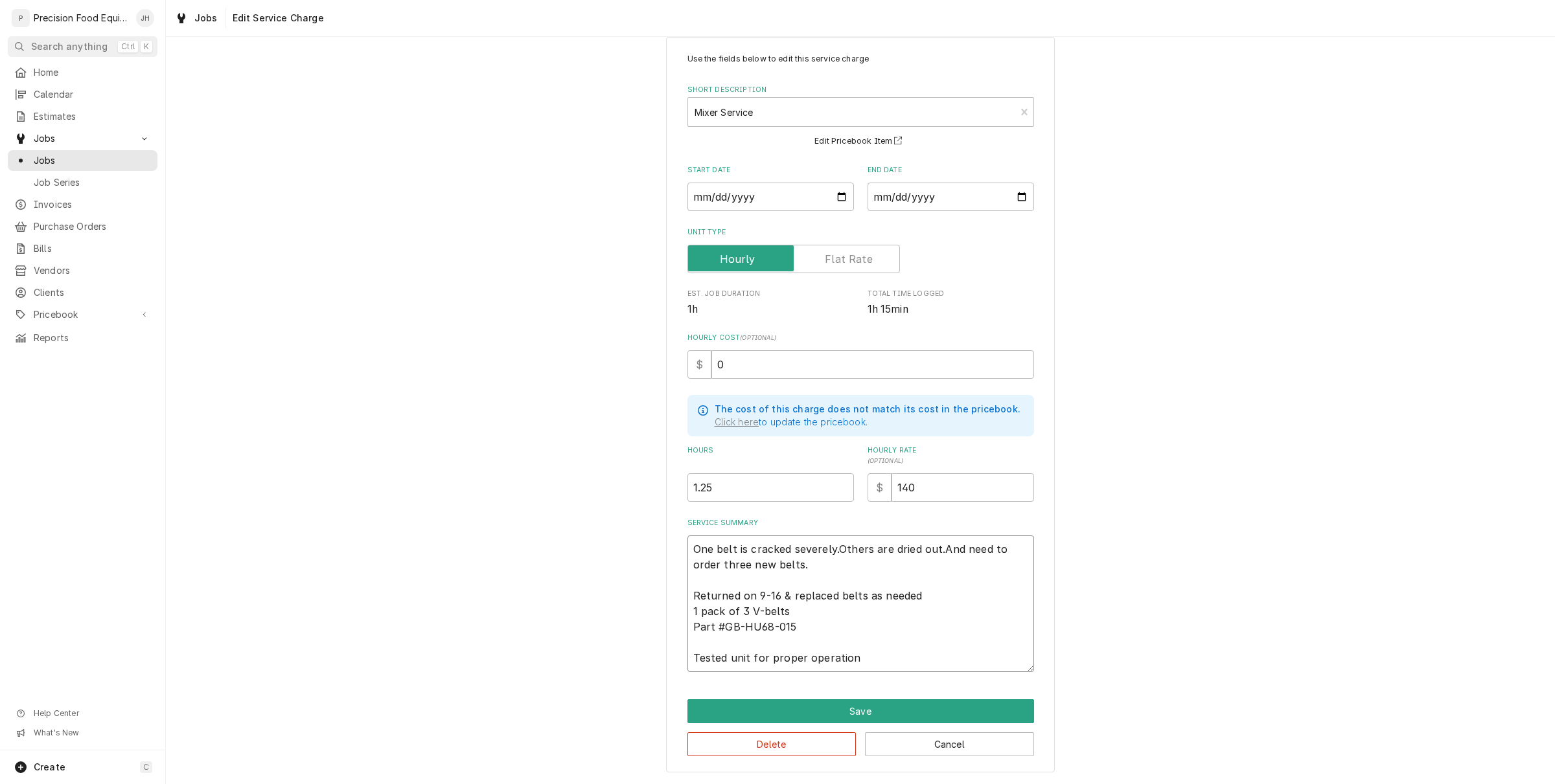
type textarea "x"
type textarea "One belt is cracked severely.Others are dried out.And need to order three new b…"
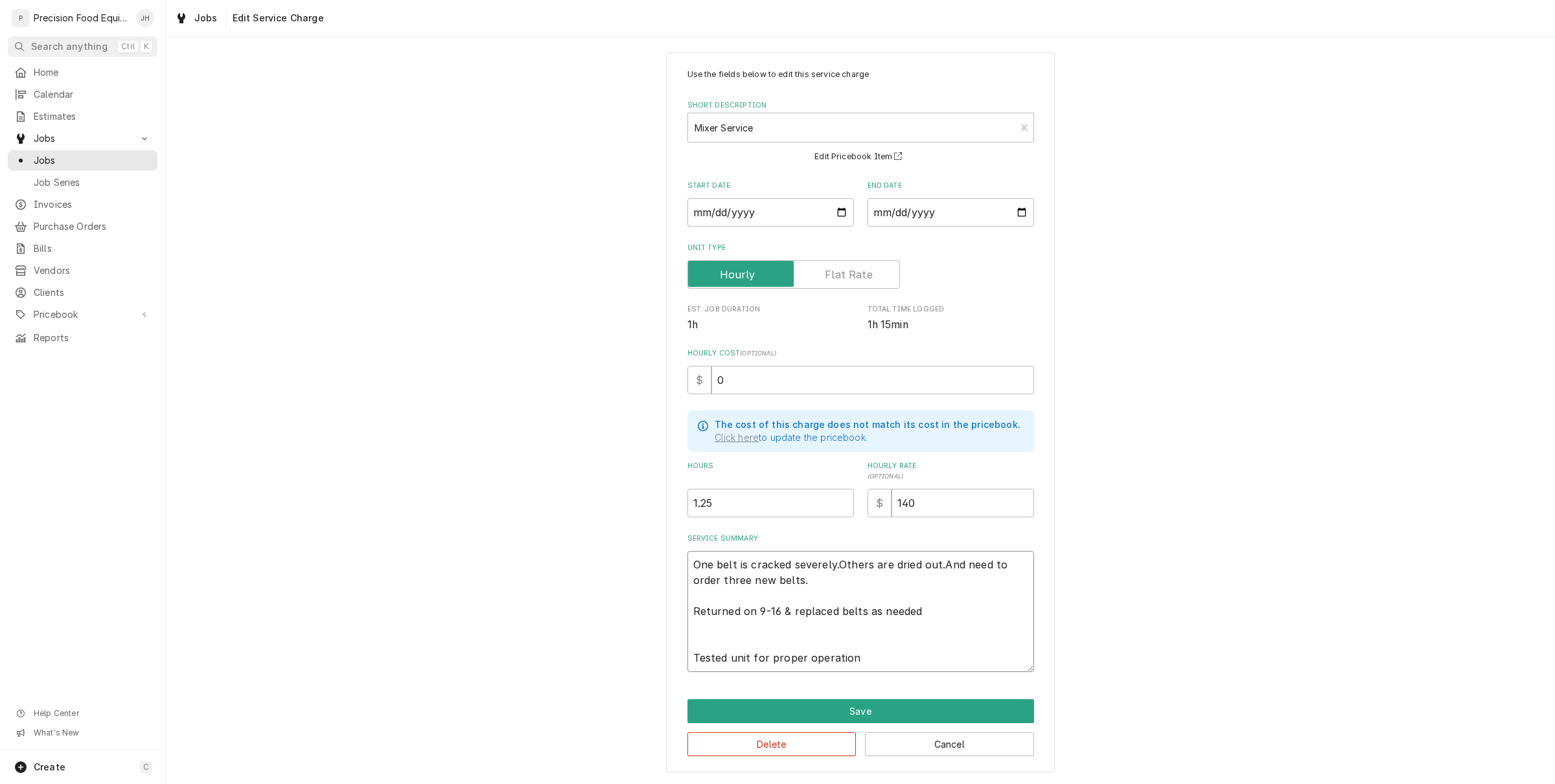
scroll to position [10, 0]
click at [834, 633] on textarea "One belt is cracked severely.Others are dried out.And need to order three new b…" at bounding box center [860, 611] width 347 height 121
click at [830, 564] on textarea "One belt is cracked severely.Others are dried out.And need to order three new b…" at bounding box center [860, 611] width 347 height 121
type textarea "x"
click at [860, 591] on textarea "One belt is cracked severely. Others are dried out.And need to order three new …" at bounding box center [860, 611] width 347 height 121
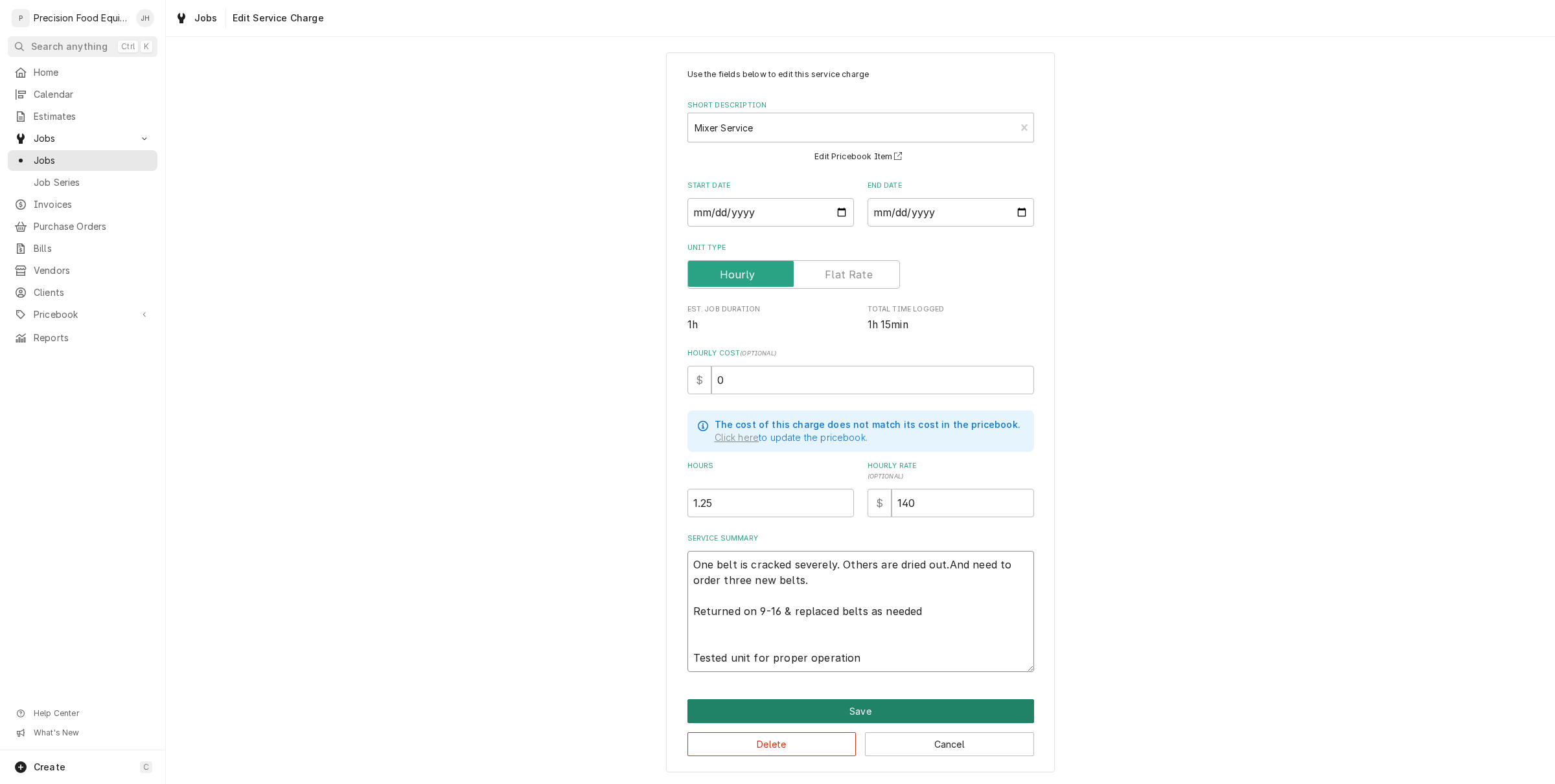
type textarea "One belt is cracked severely. Others are dried out.And need to order three new …"
click at [894, 707] on button "Save" at bounding box center [860, 711] width 347 height 24
type textarea "x"
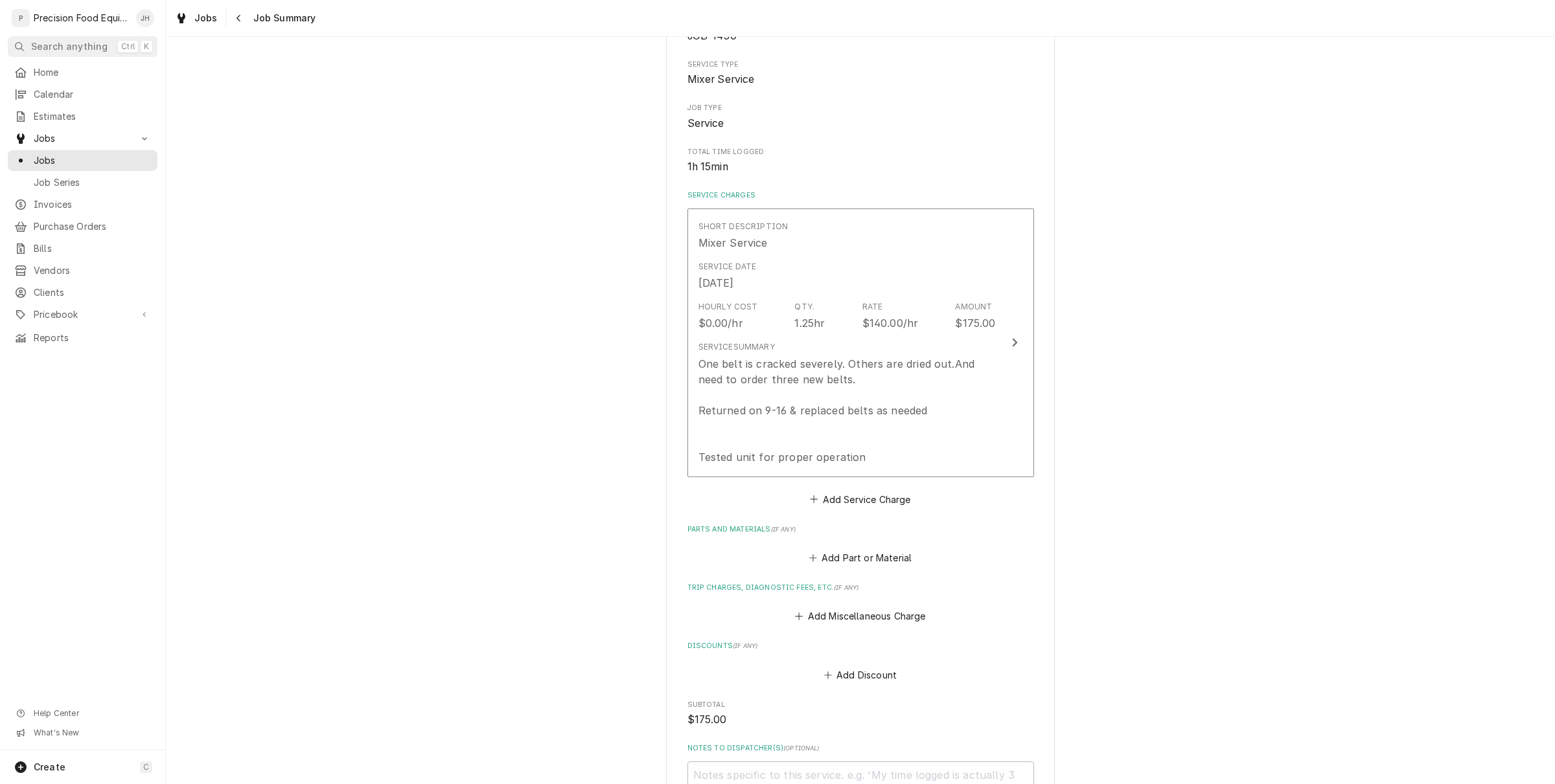
scroll to position [324, 0]
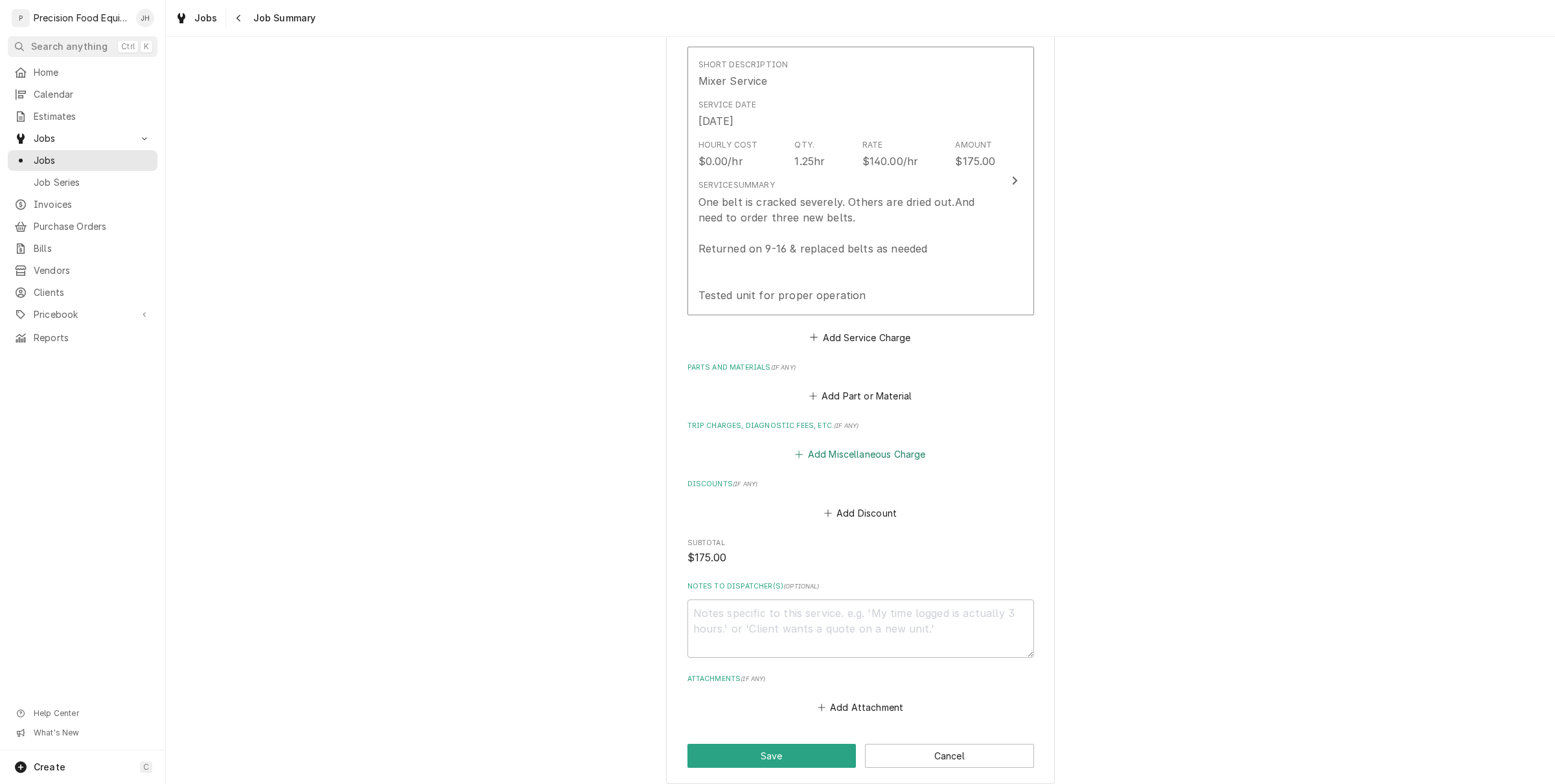
click at [873, 457] on button "Add Miscellaneous Charge" at bounding box center [860, 454] width 135 height 18
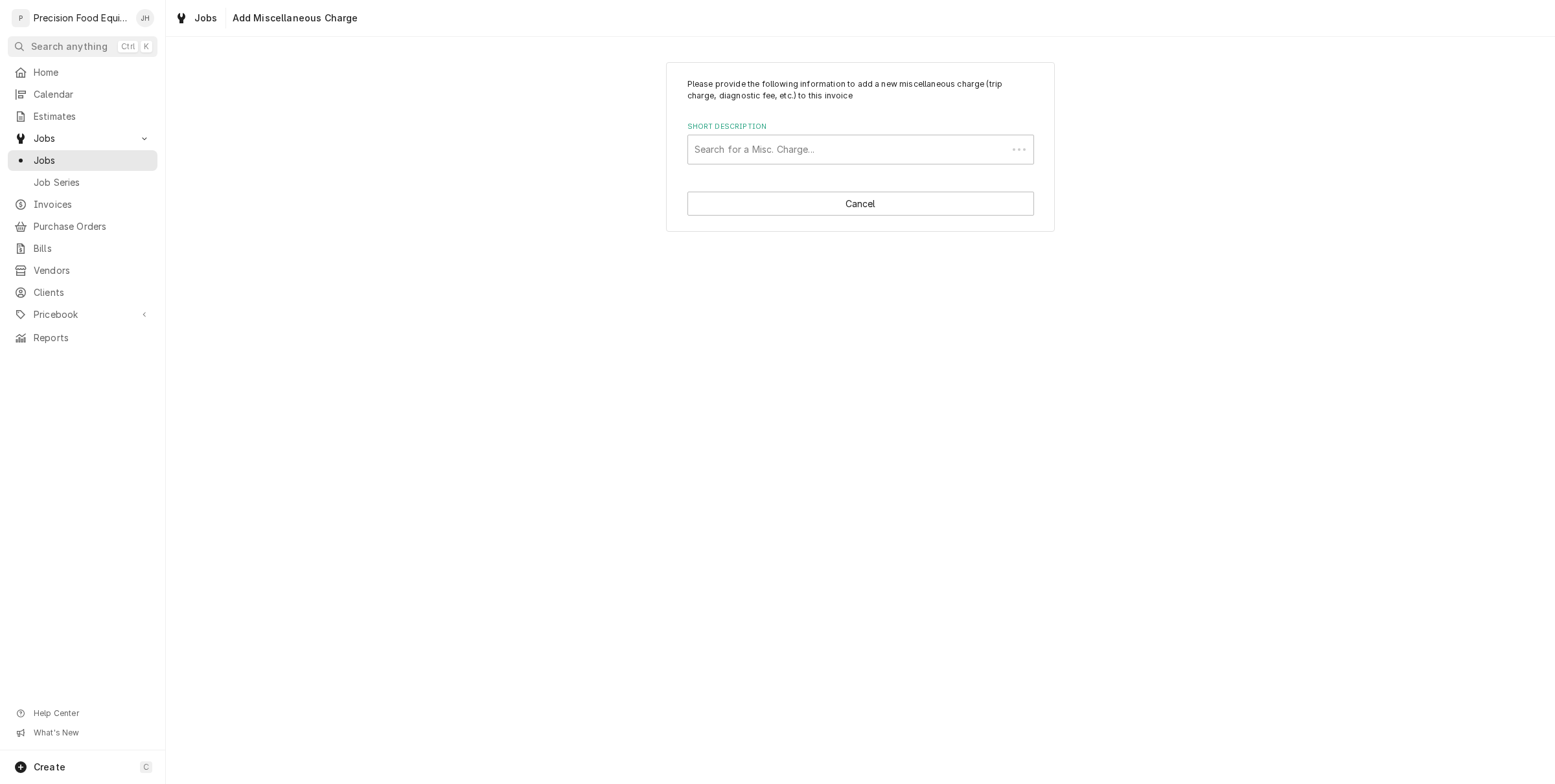
click at [779, 133] on div "Short Description Search for a Misc. Charge..." at bounding box center [860, 143] width 347 height 42
click at [773, 150] on div "Short Description" at bounding box center [860, 150] width 332 height 23
type input "tr"
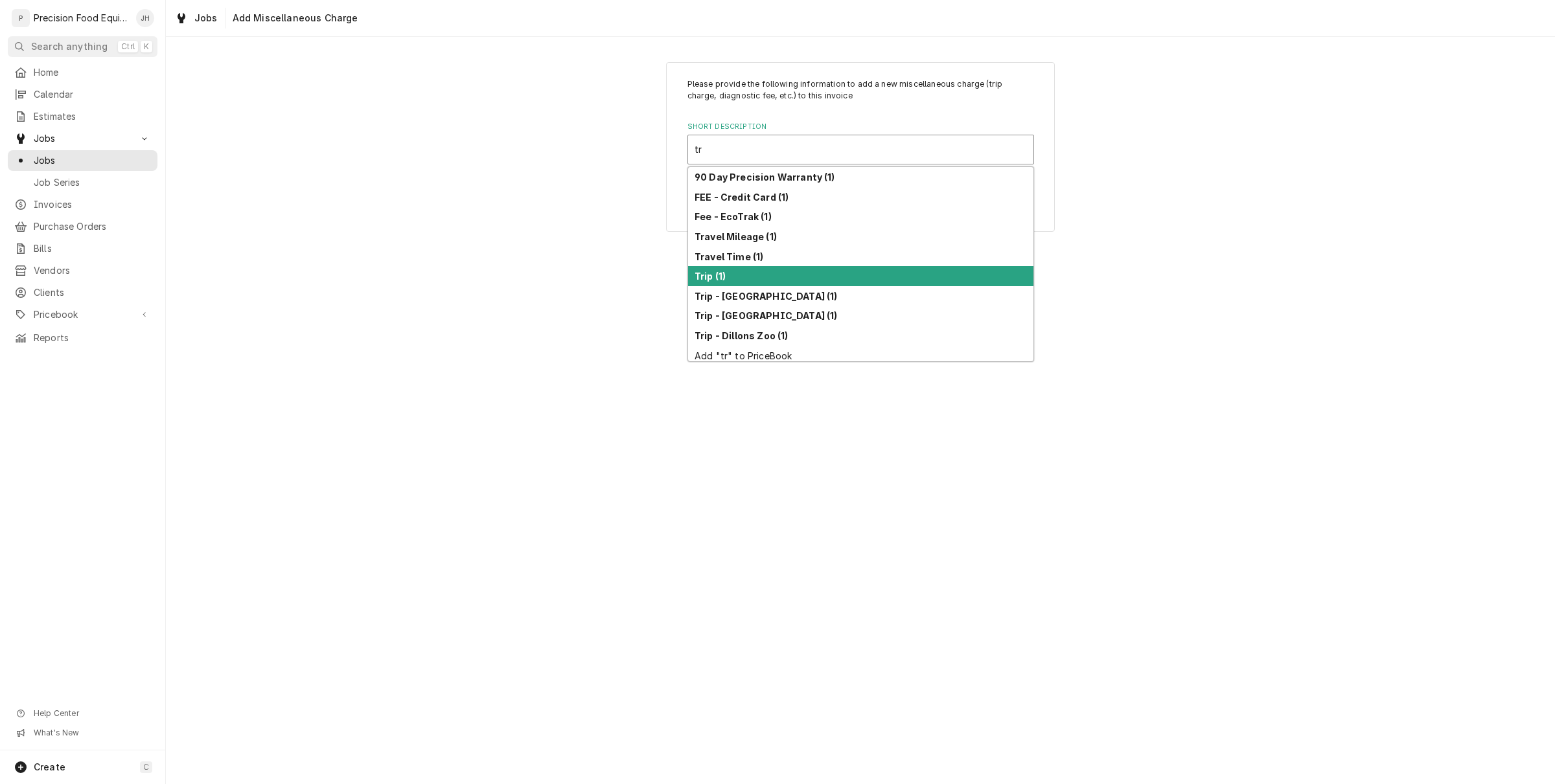
click at [743, 270] on div "Trip (1)" at bounding box center [860, 276] width 345 height 20
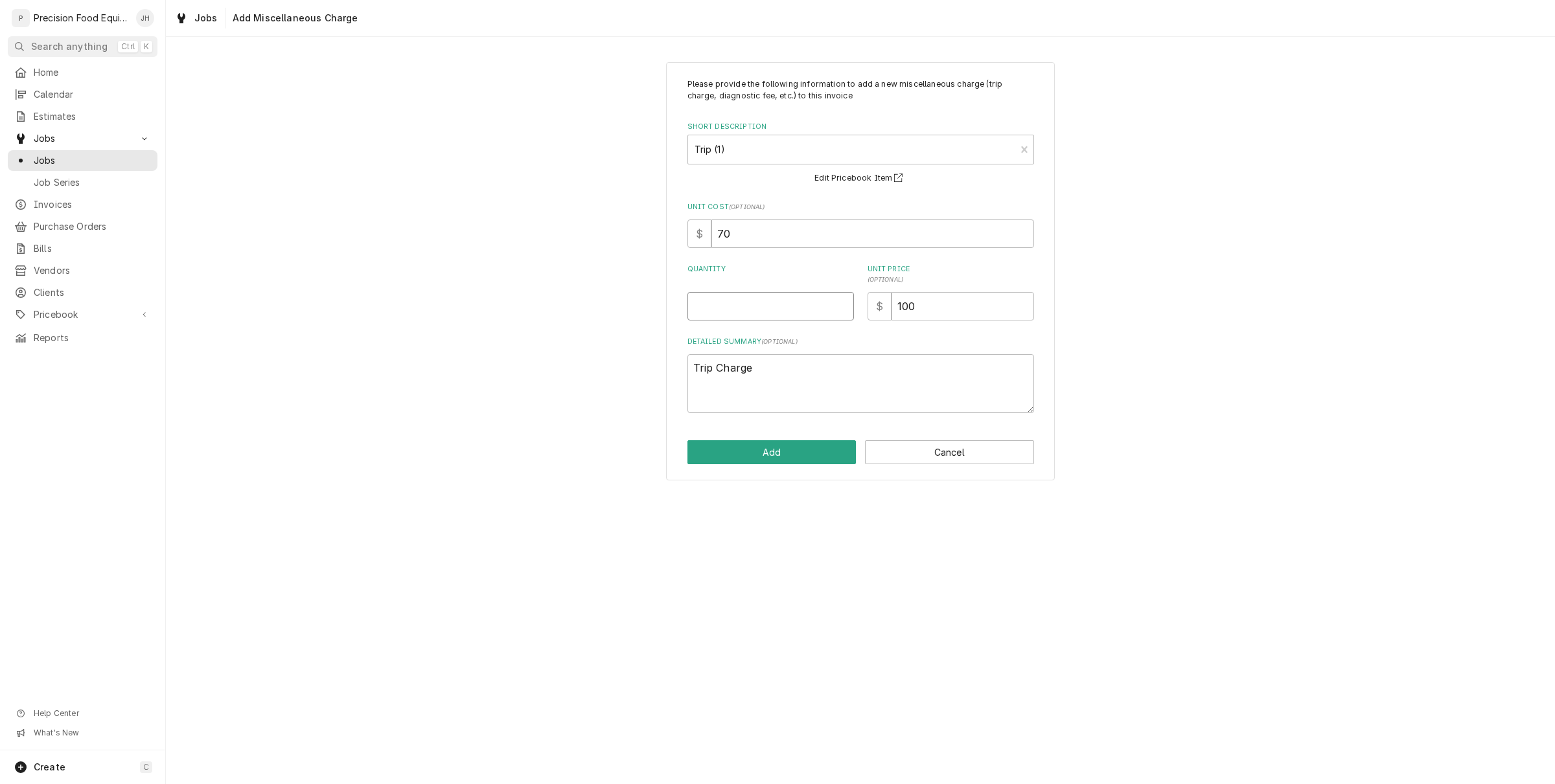
click at [795, 293] on input "Quantity" at bounding box center [771, 306] width 166 height 28
type textarea "x"
type input "1"
click at [797, 448] on button "Add" at bounding box center [772, 452] width 169 height 24
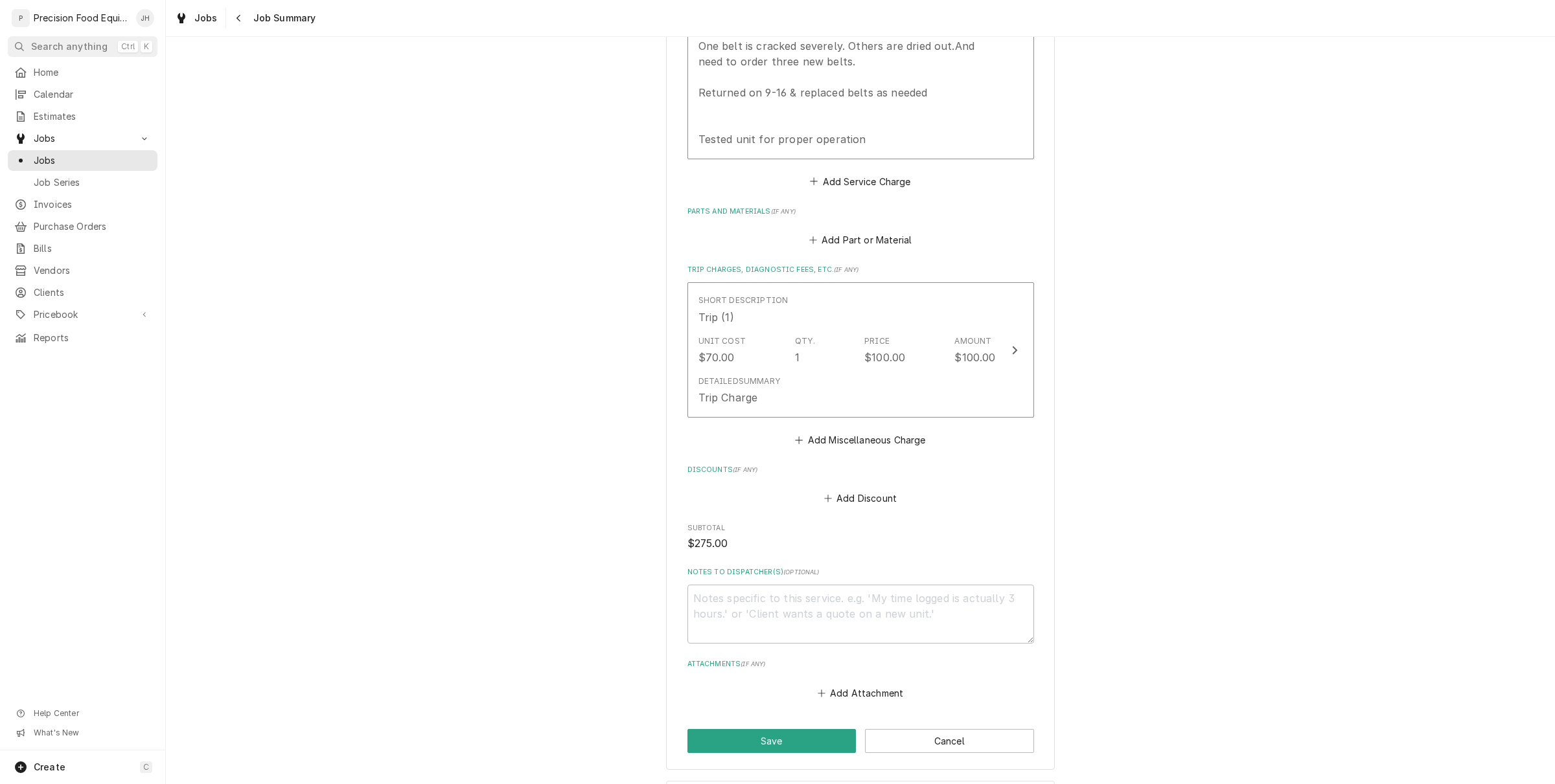
scroll to position [486, 0]
click at [824, 637] on textarea "Notes to Dispatcher(s) ( optional )" at bounding box center [860, 608] width 347 height 59
type textarea "x"
type textarea "R"
type textarea "x"
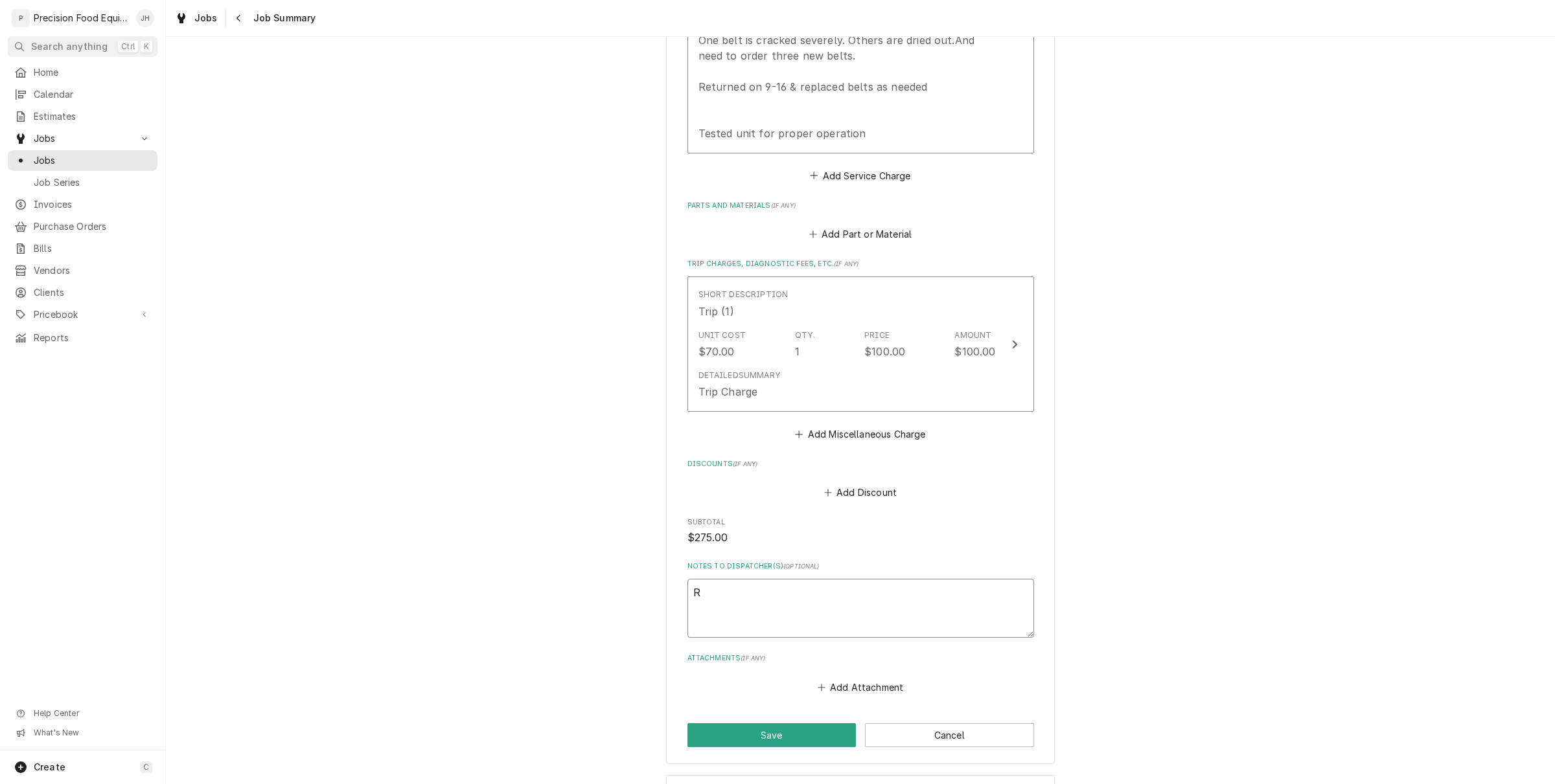
type textarea "Re"
type textarea "x"
type textarea "Rea"
type textarea "x"
type textarea "Read"
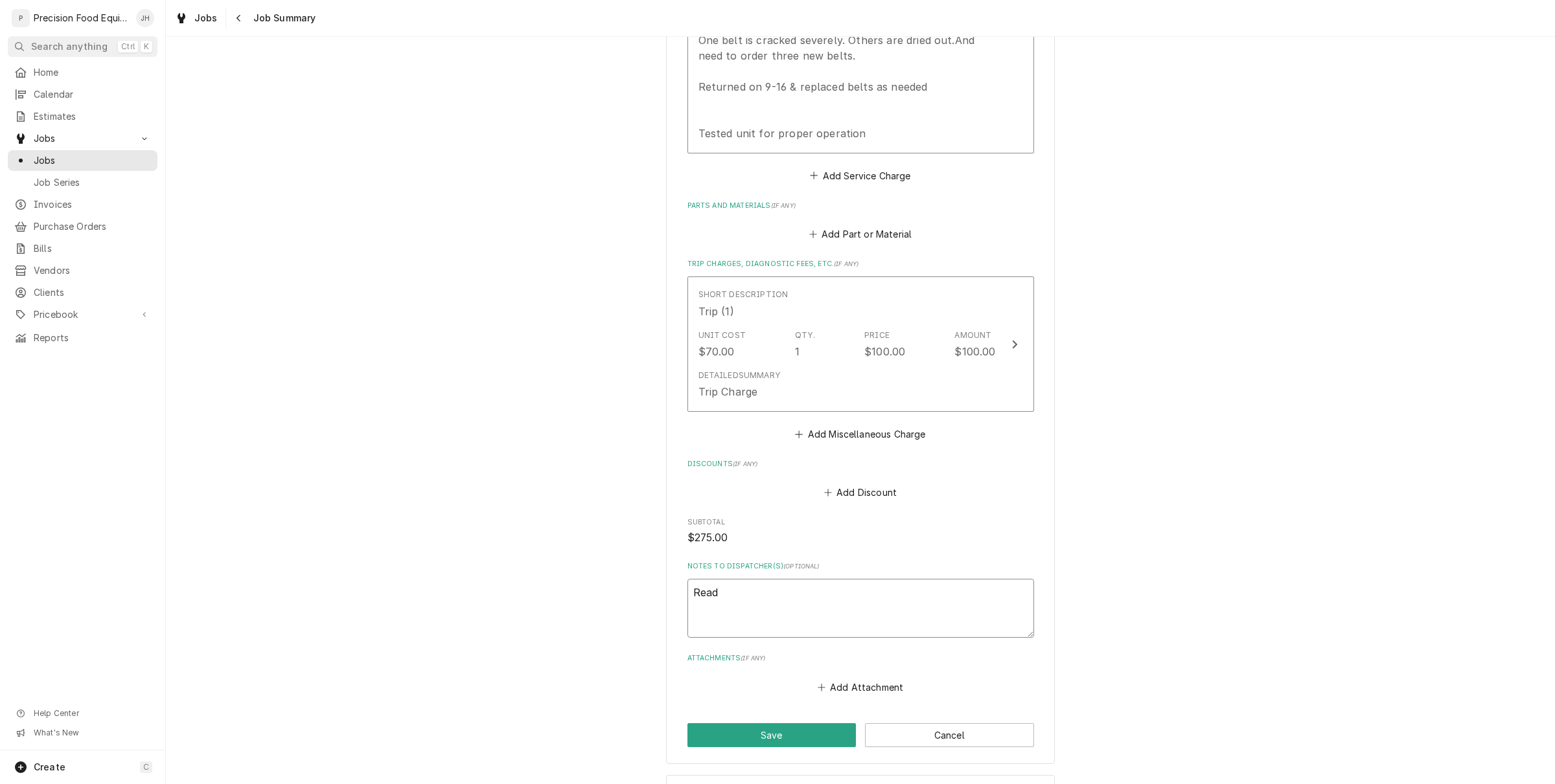
type textarea "x"
type textarea "Ready"
type textarea "x"
type textarea "Ready t"
type textarea "x"
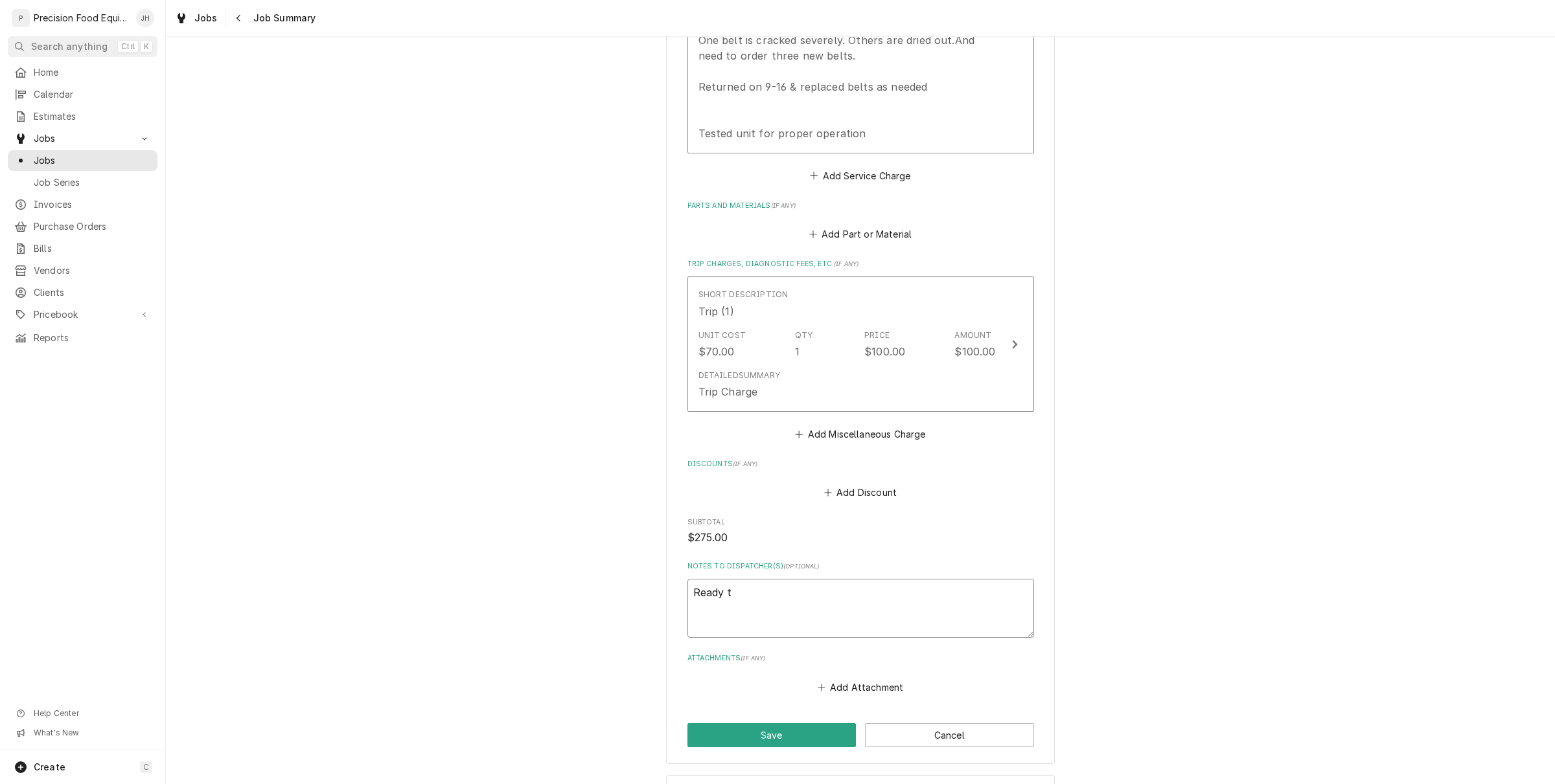
type textarea "Ready to"
type textarea "x"
type textarea "Ready to"
type textarea "x"
type textarea "Ready to i"
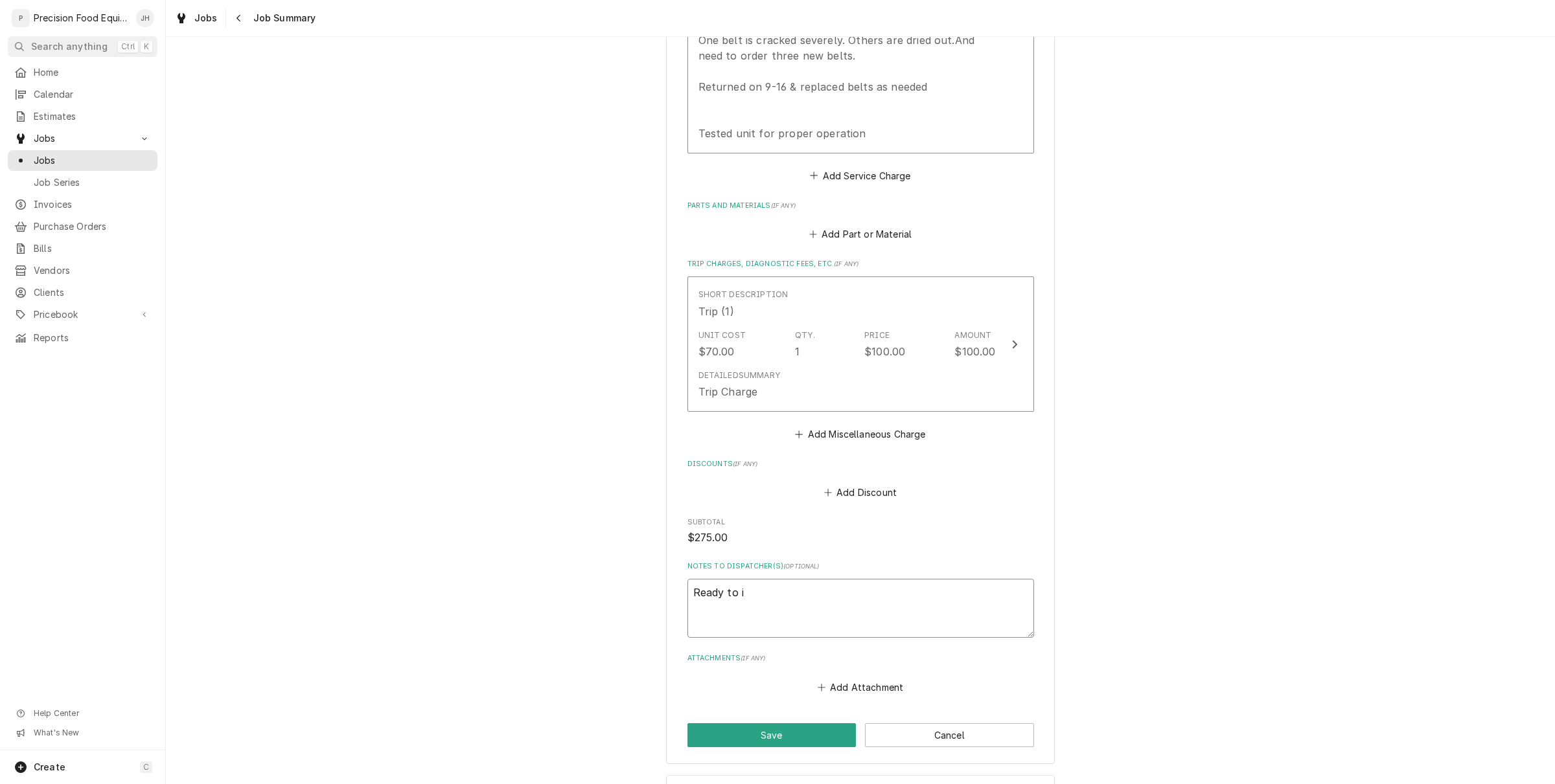
type textarea "x"
type textarea "Ready to in"
type textarea "x"
type textarea "Ready to inv"
type textarea "x"
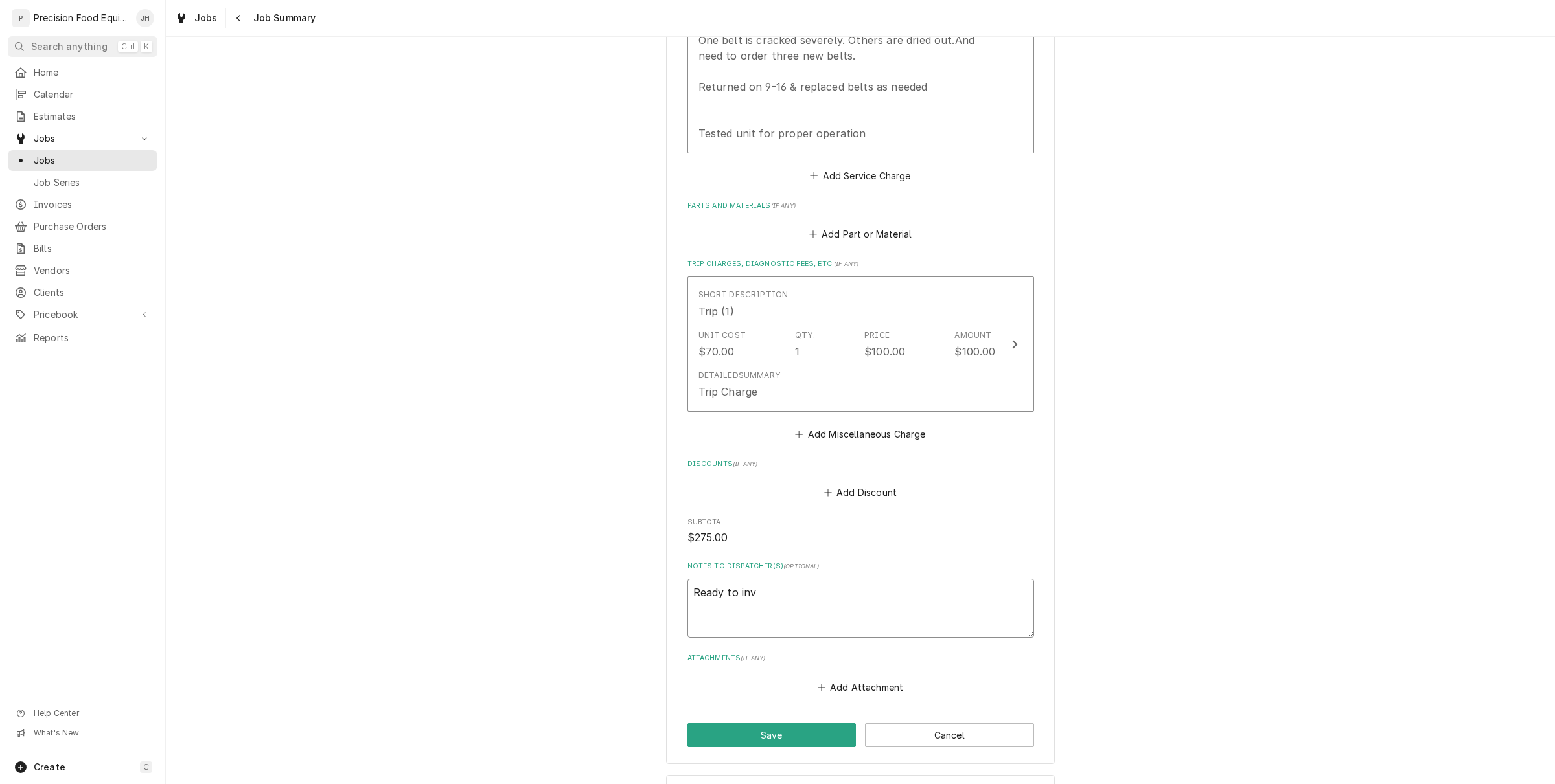
type textarea "Ready to invo"
type textarea "x"
type textarea "Ready to invoi"
type textarea "x"
type textarea "Ready to invoic"
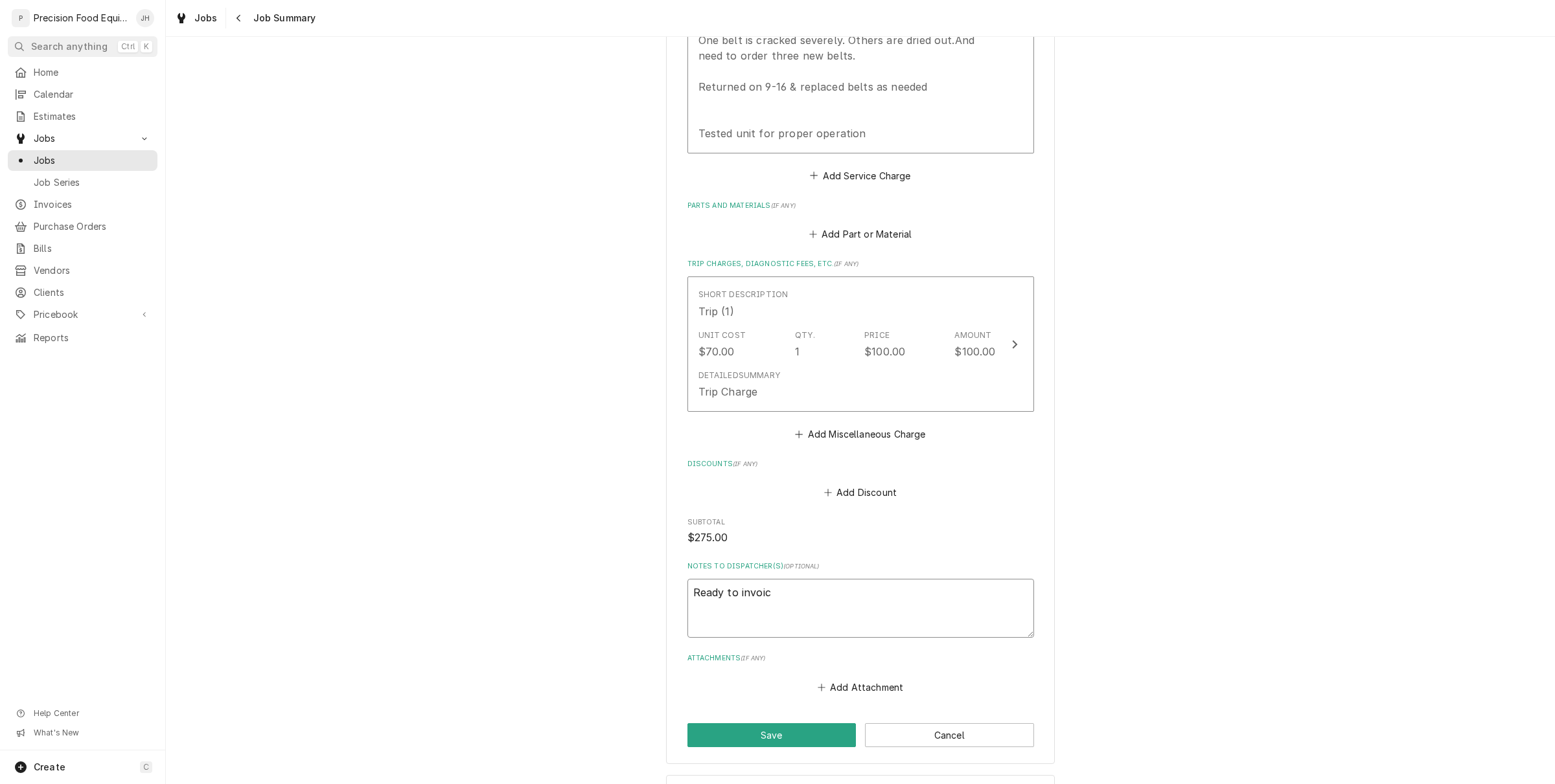
type textarea "x"
type textarea "Ready to invoice"
type textarea "x"
type textarea "Ready to invoice"
click at [771, 731] on button "Save" at bounding box center [772, 735] width 169 height 24
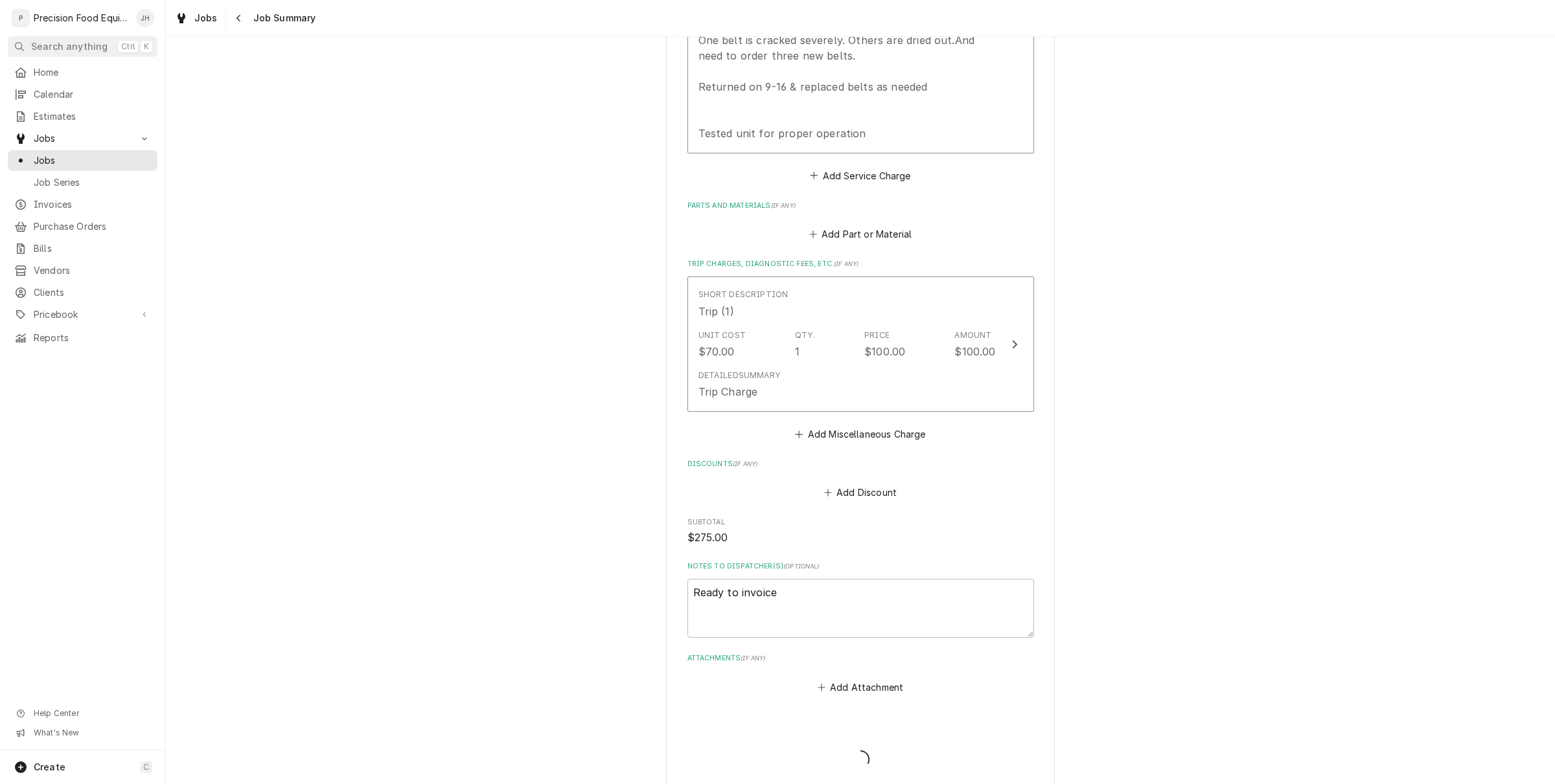
type textarea "x"
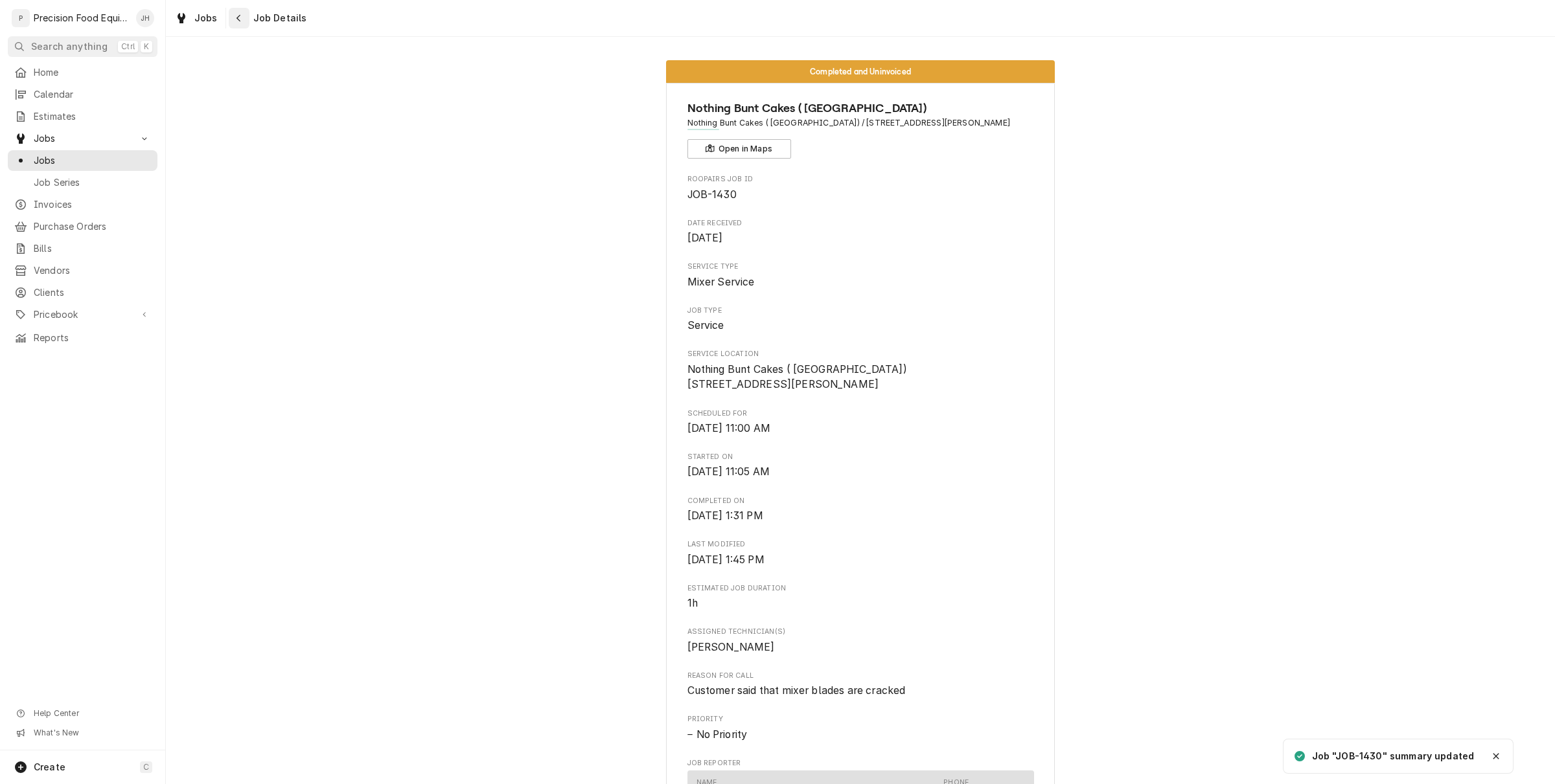
click at [242, 17] on div "Navigate back" at bounding box center [239, 18] width 13 height 13
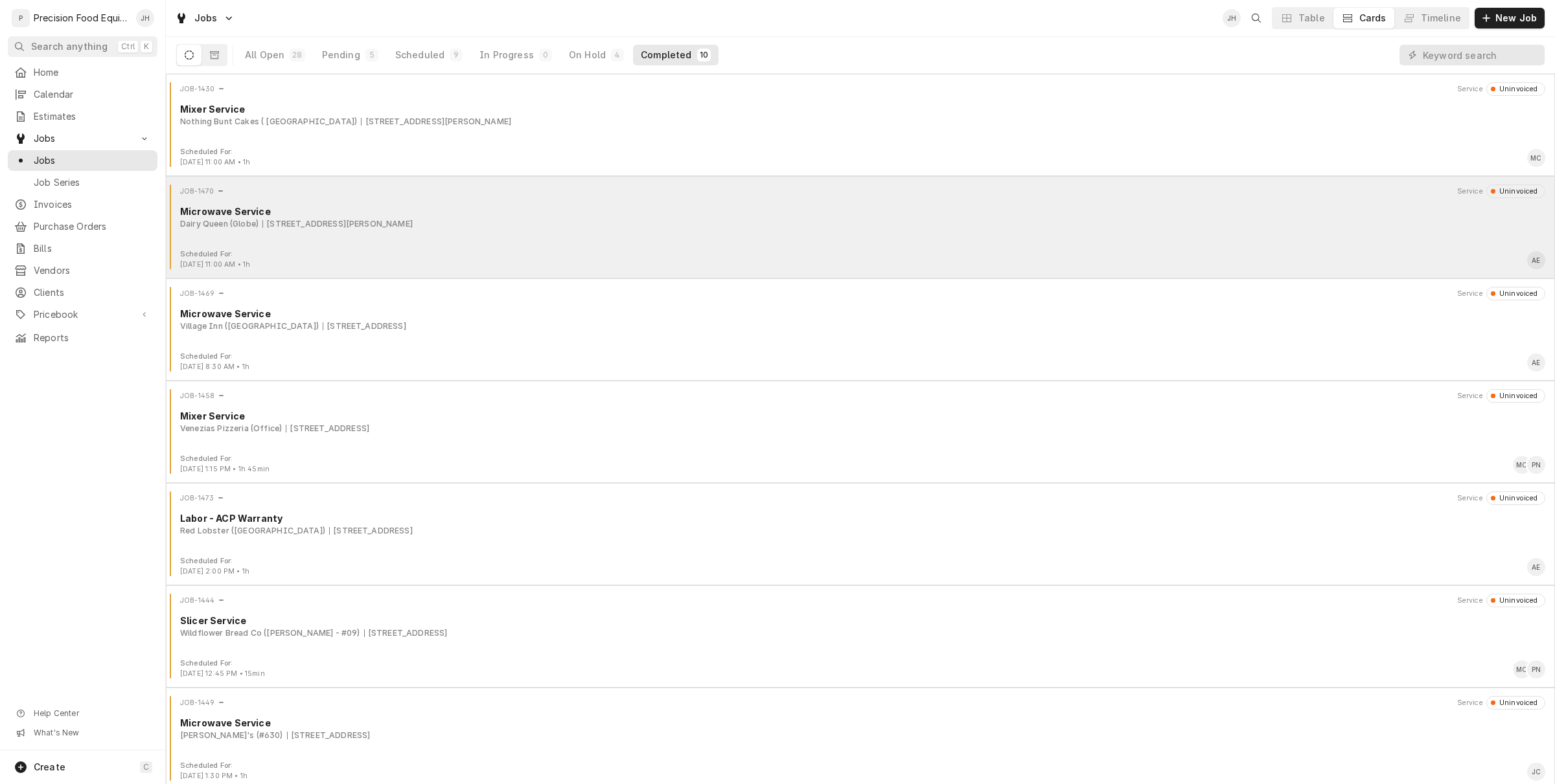
click at [660, 208] on div "Microwave Service" at bounding box center [863, 211] width 1365 height 14
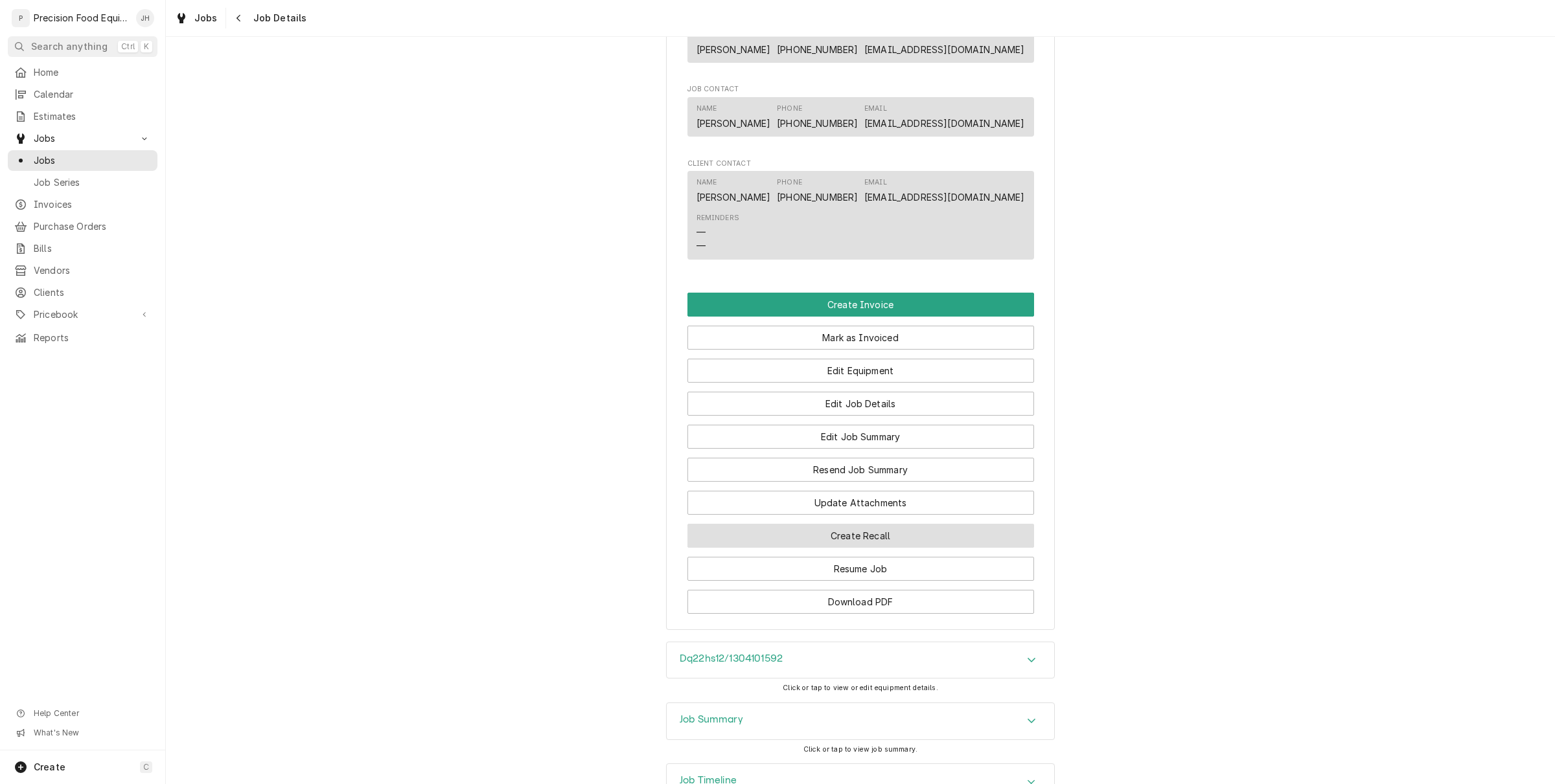
scroll to position [850, 0]
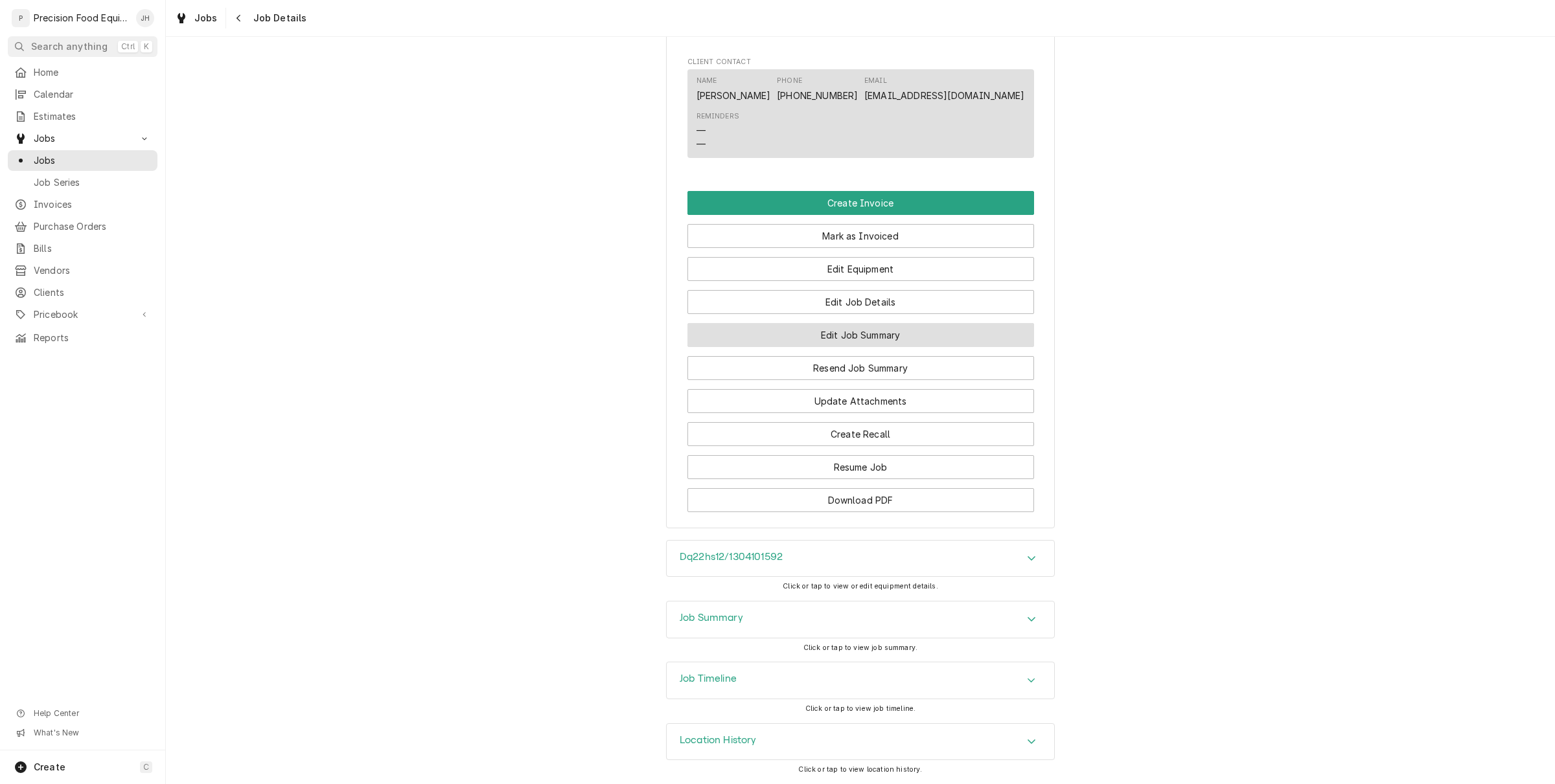
click at [898, 344] on button "Edit Job Summary" at bounding box center [860, 335] width 347 height 24
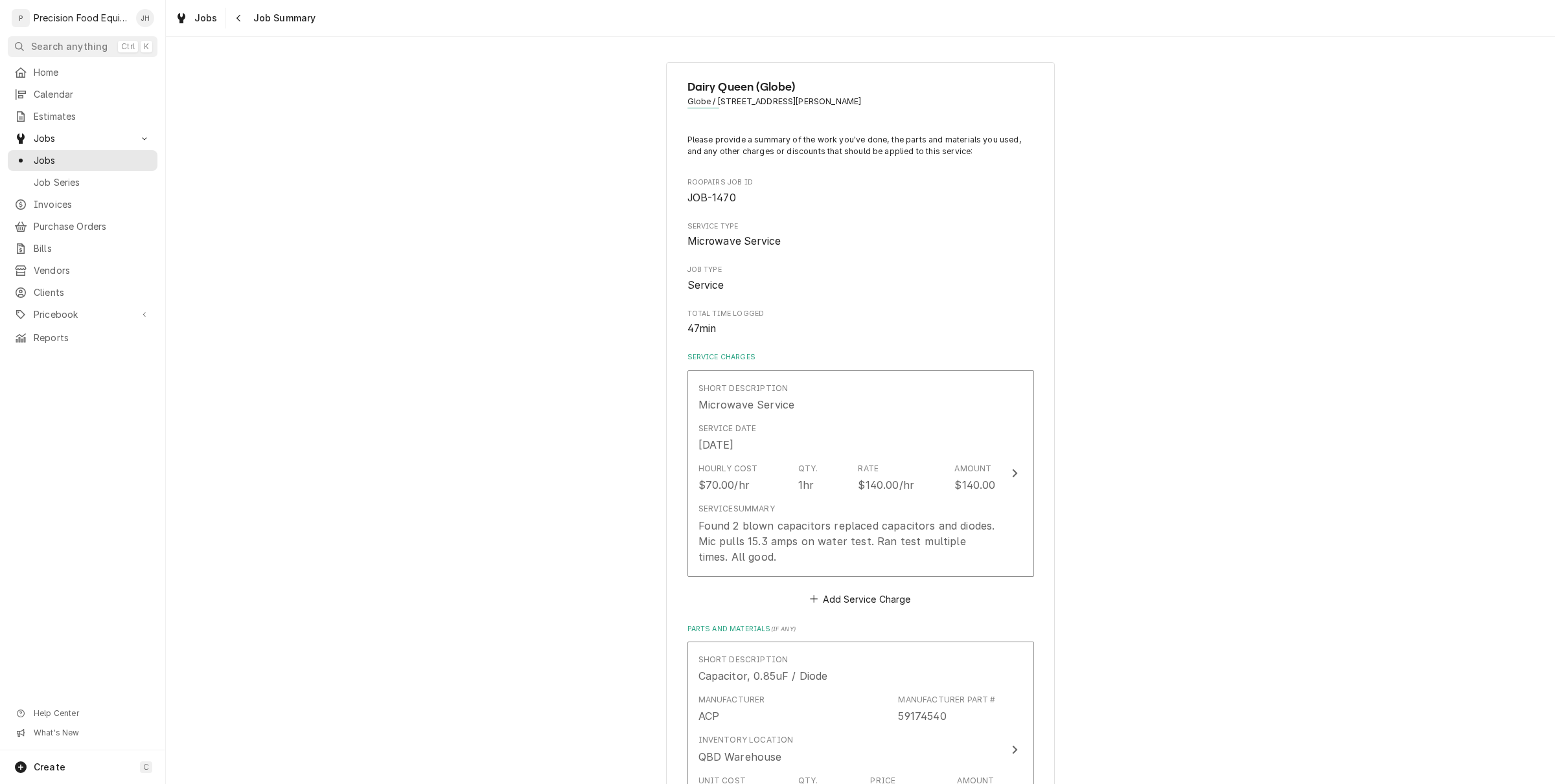
type textarea "x"
click at [236, 21] on icon "Navigate back" at bounding box center [239, 18] width 6 height 9
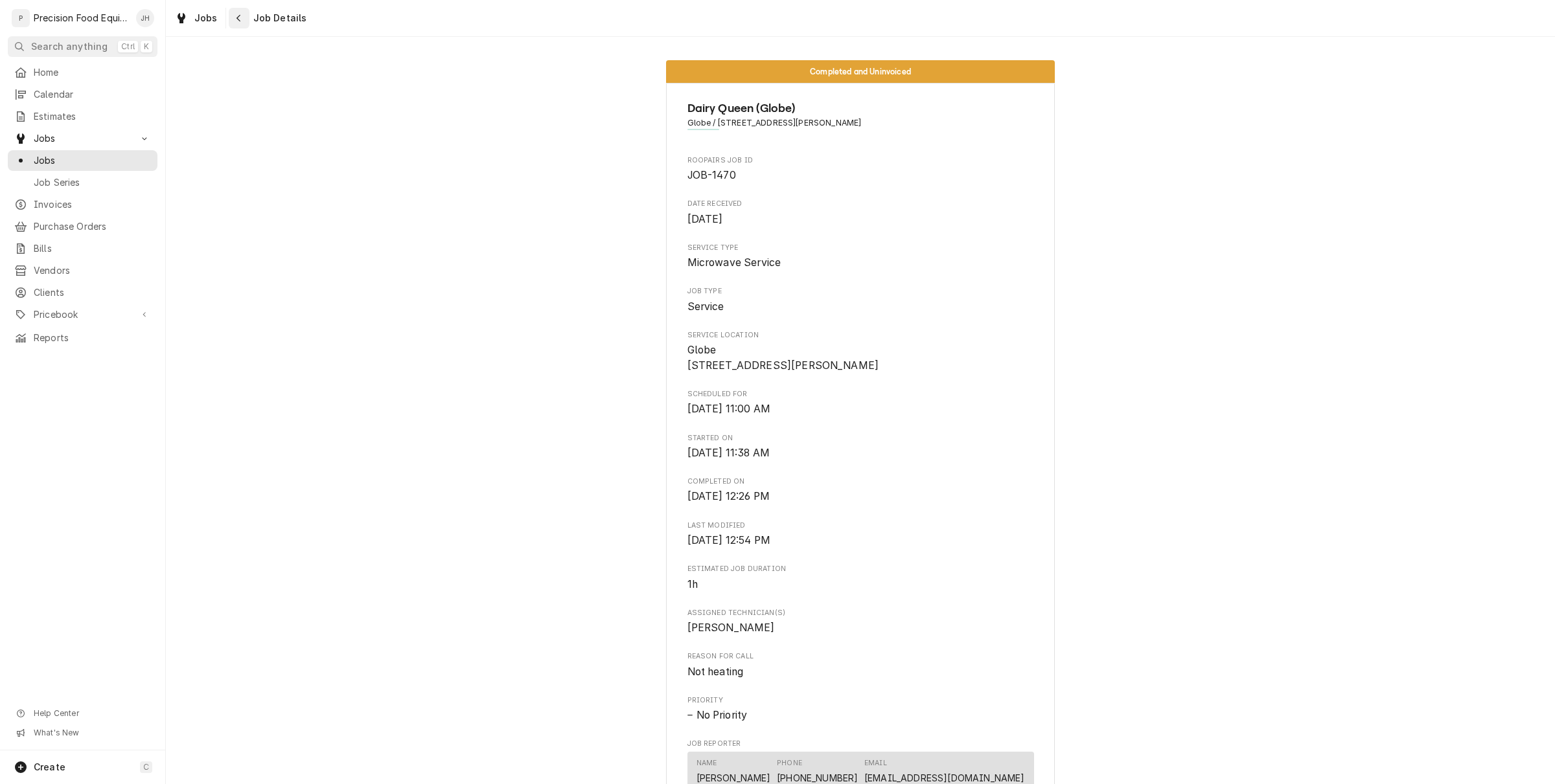
click at [238, 26] on button "Navigate back" at bounding box center [239, 18] width 20 height 20
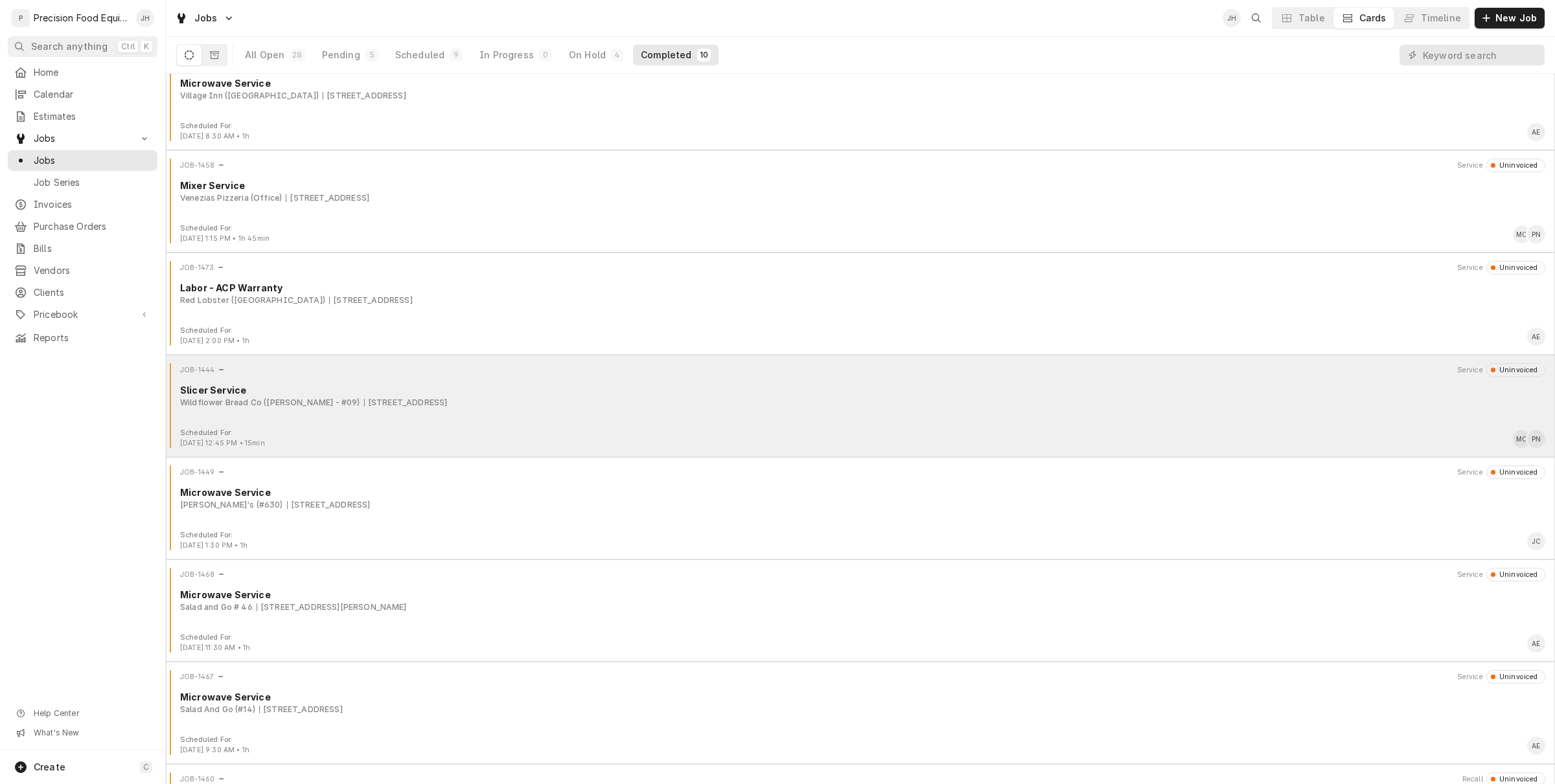
scroll to position [151, 0]
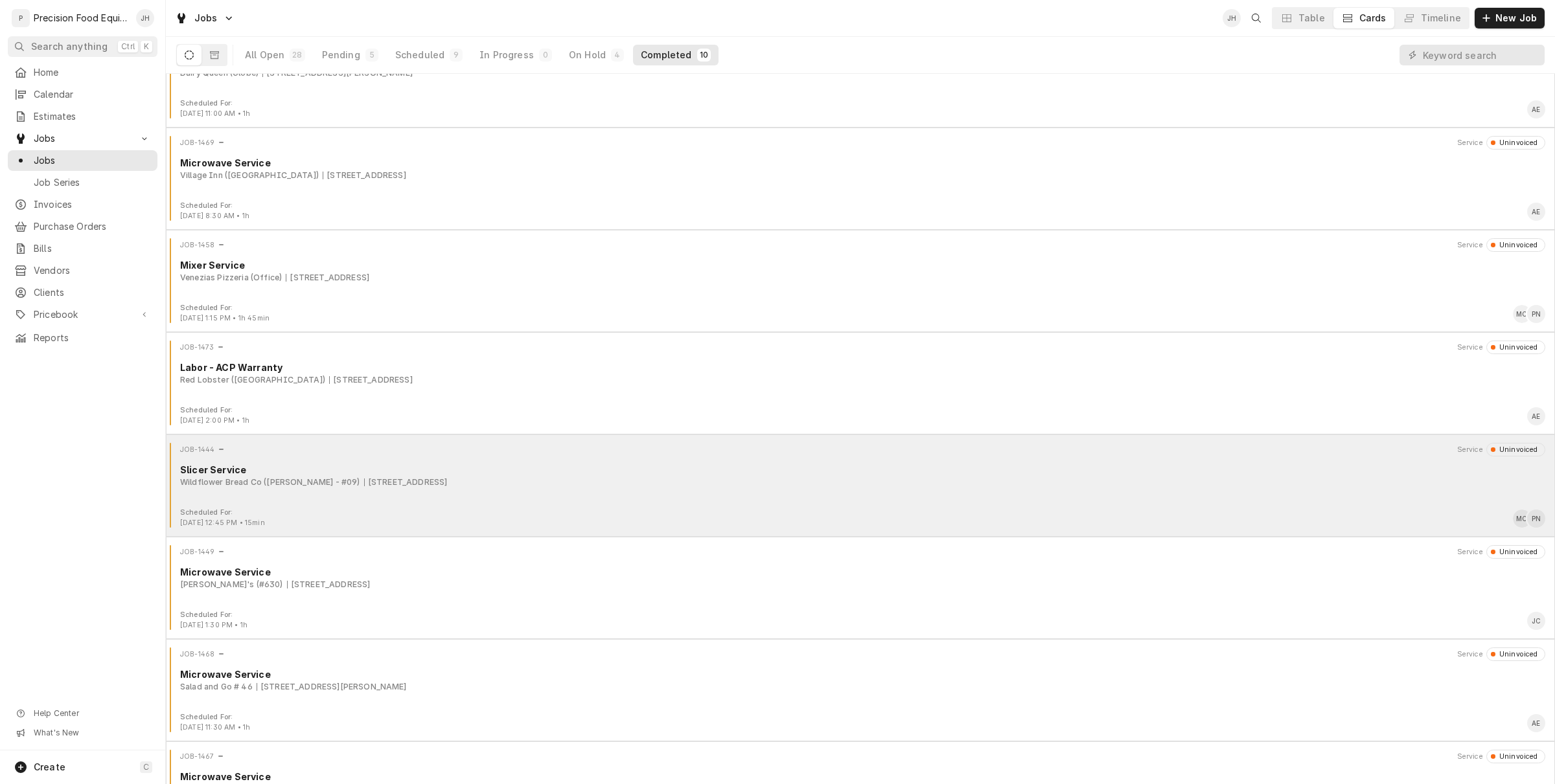
click at [471, 493] on div "JOB-1444 Service Uninvoiced Slicer Service Wildflower Bread Co (Gilbert - #09) …" at bounding box center [860, 475] width 1378 height 65
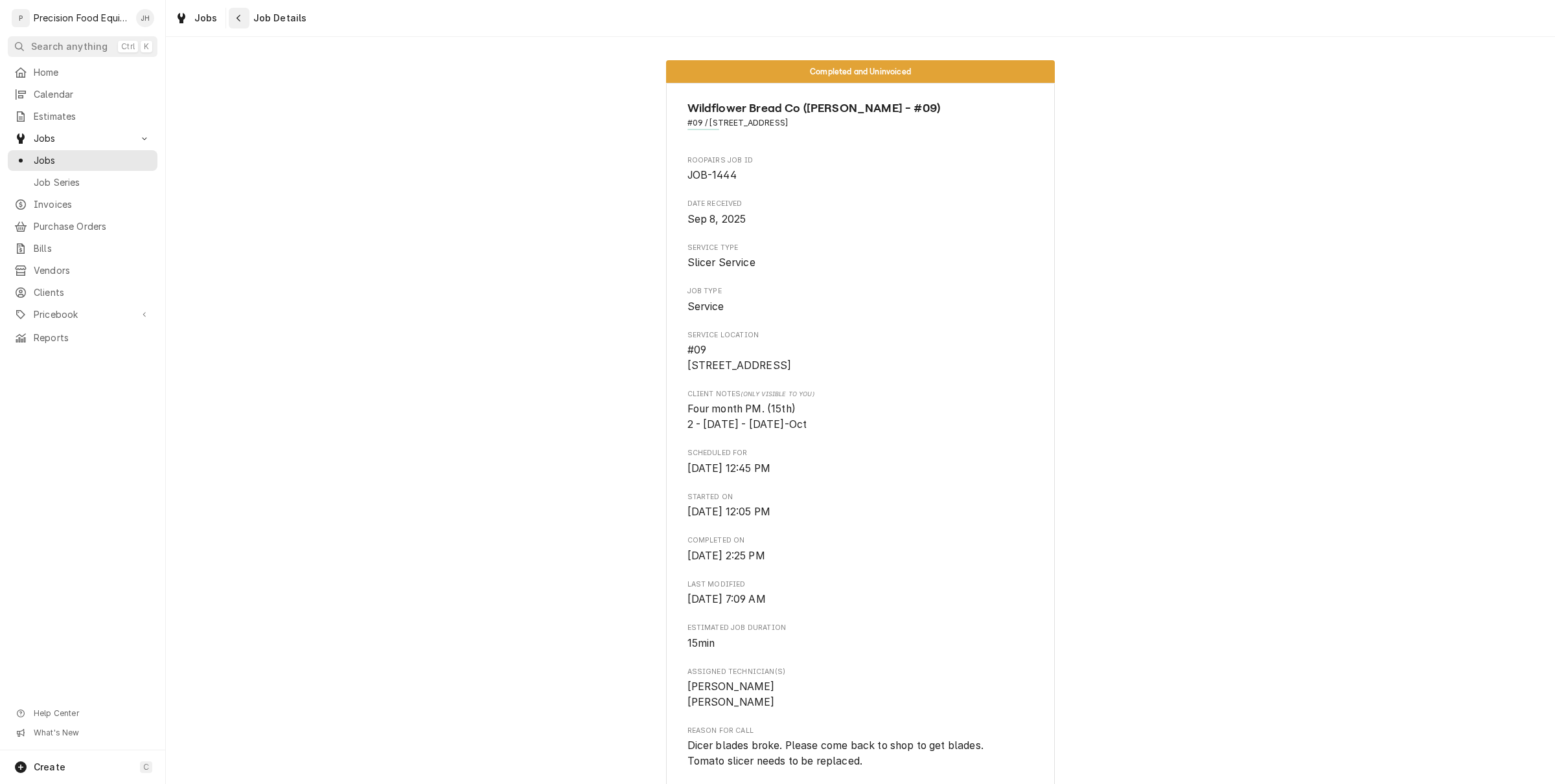
click at [234, 23] on div "Navigate back" at bounding box center [239, 18] width 13 height 13
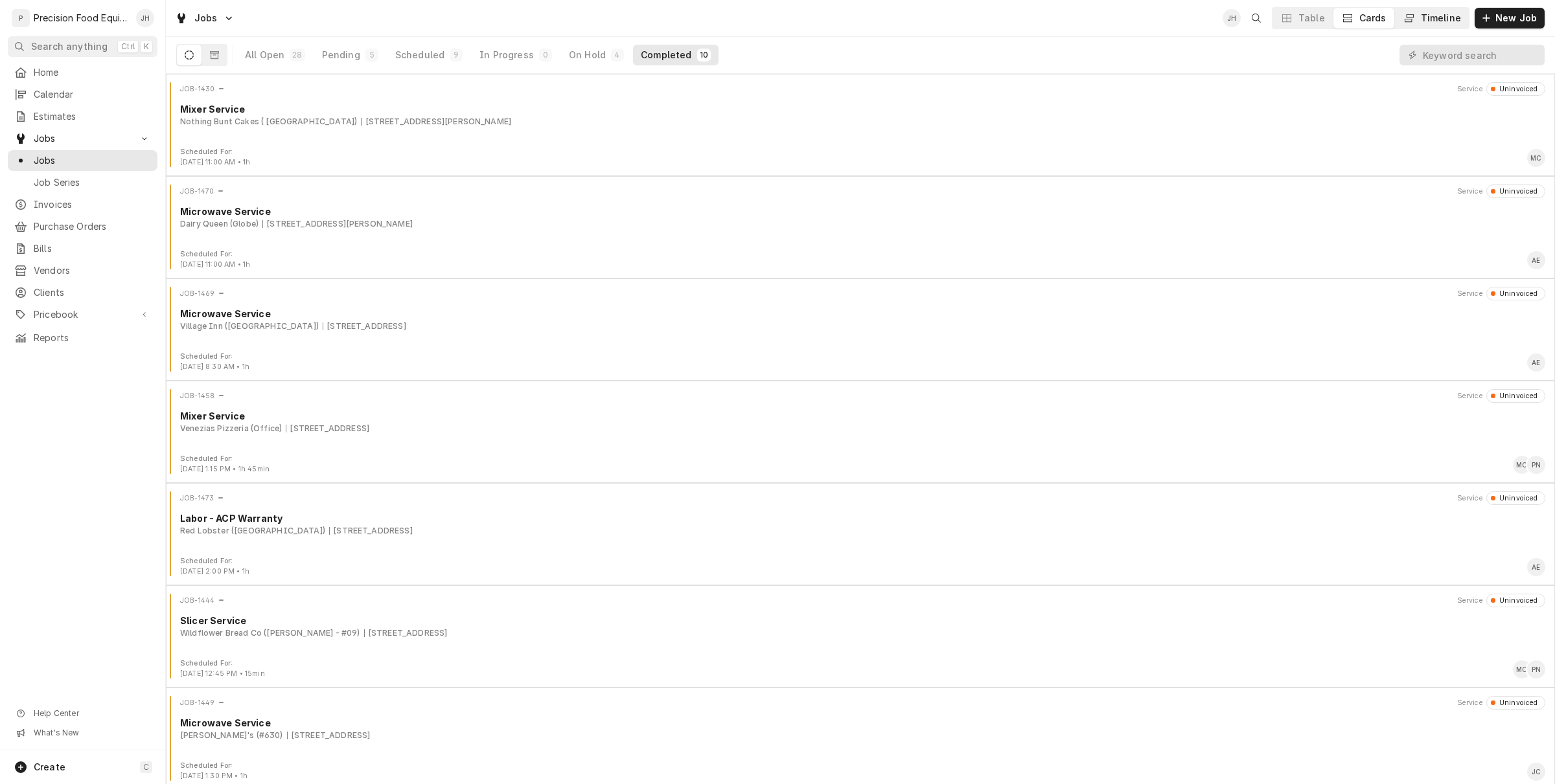
click at [1436, 9] on button "Timeline" at bounding box center [1431, 18] width 74 height 20
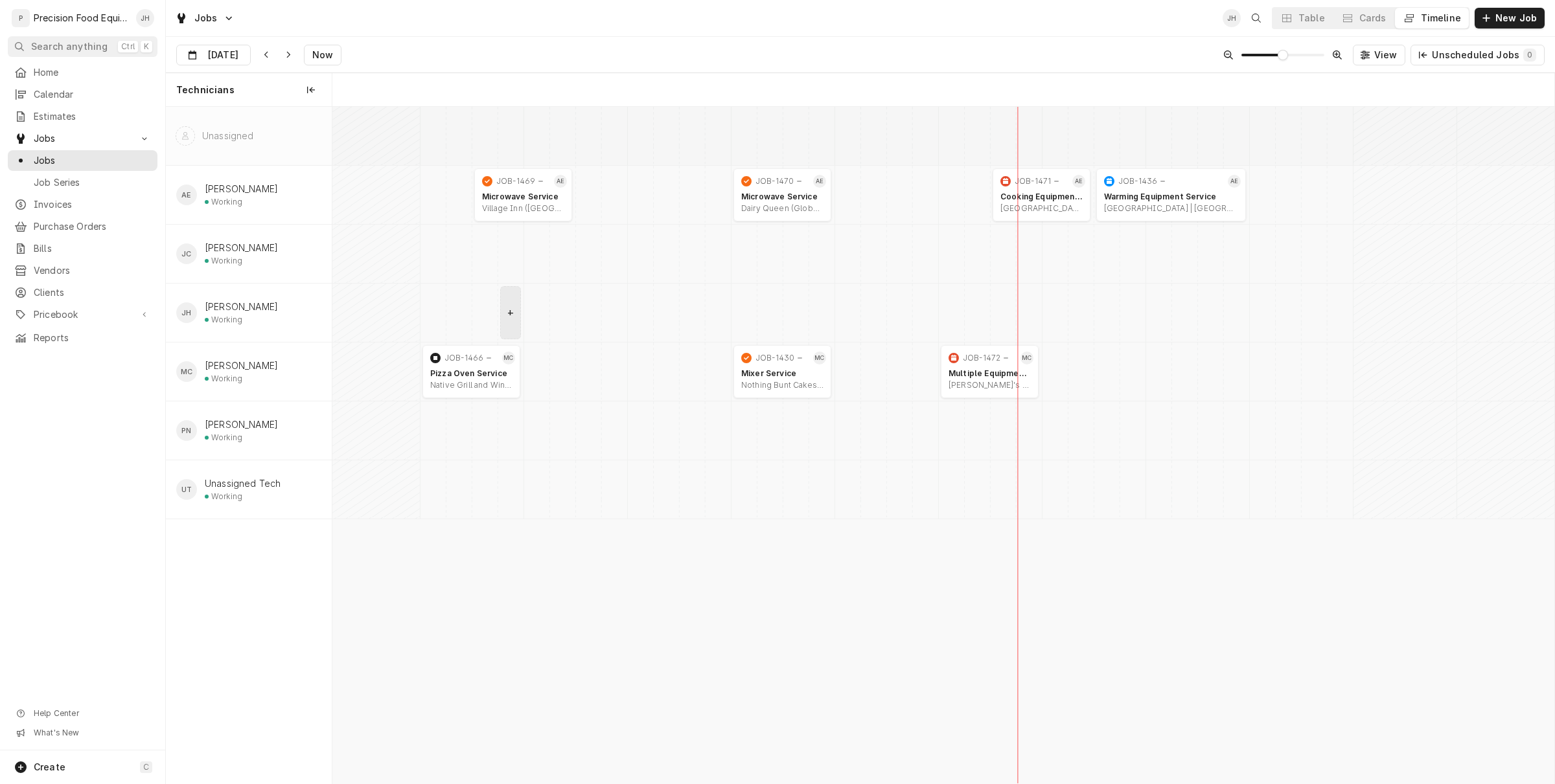
scroll to position [0, 24192]
click at [113, 182] on span "Job Series" at bounding box center [92, 182] width 117 height 13
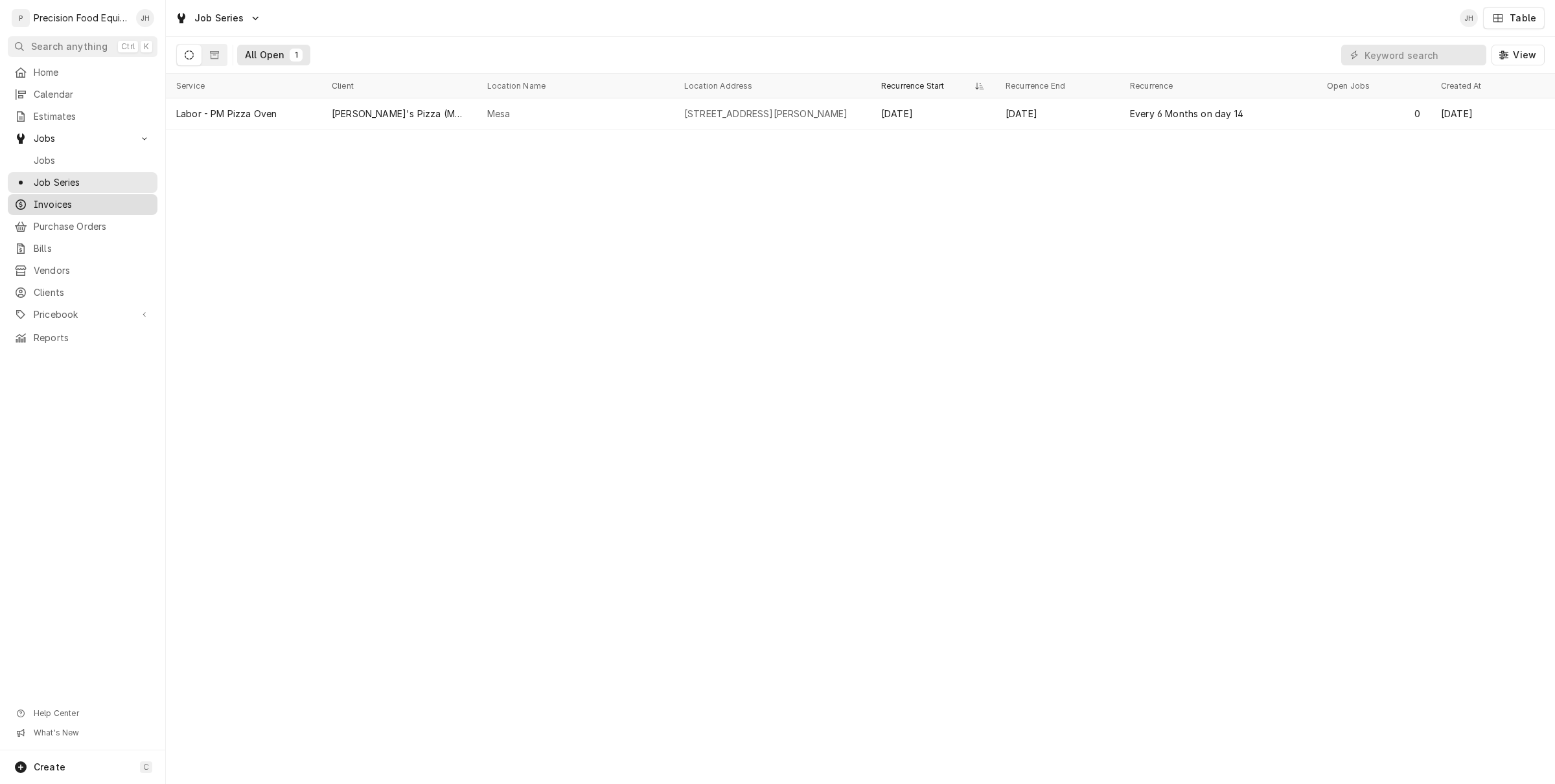
click at [50, 205] on span "Invoices" at bounding box center [92, 205] width 117 height 13
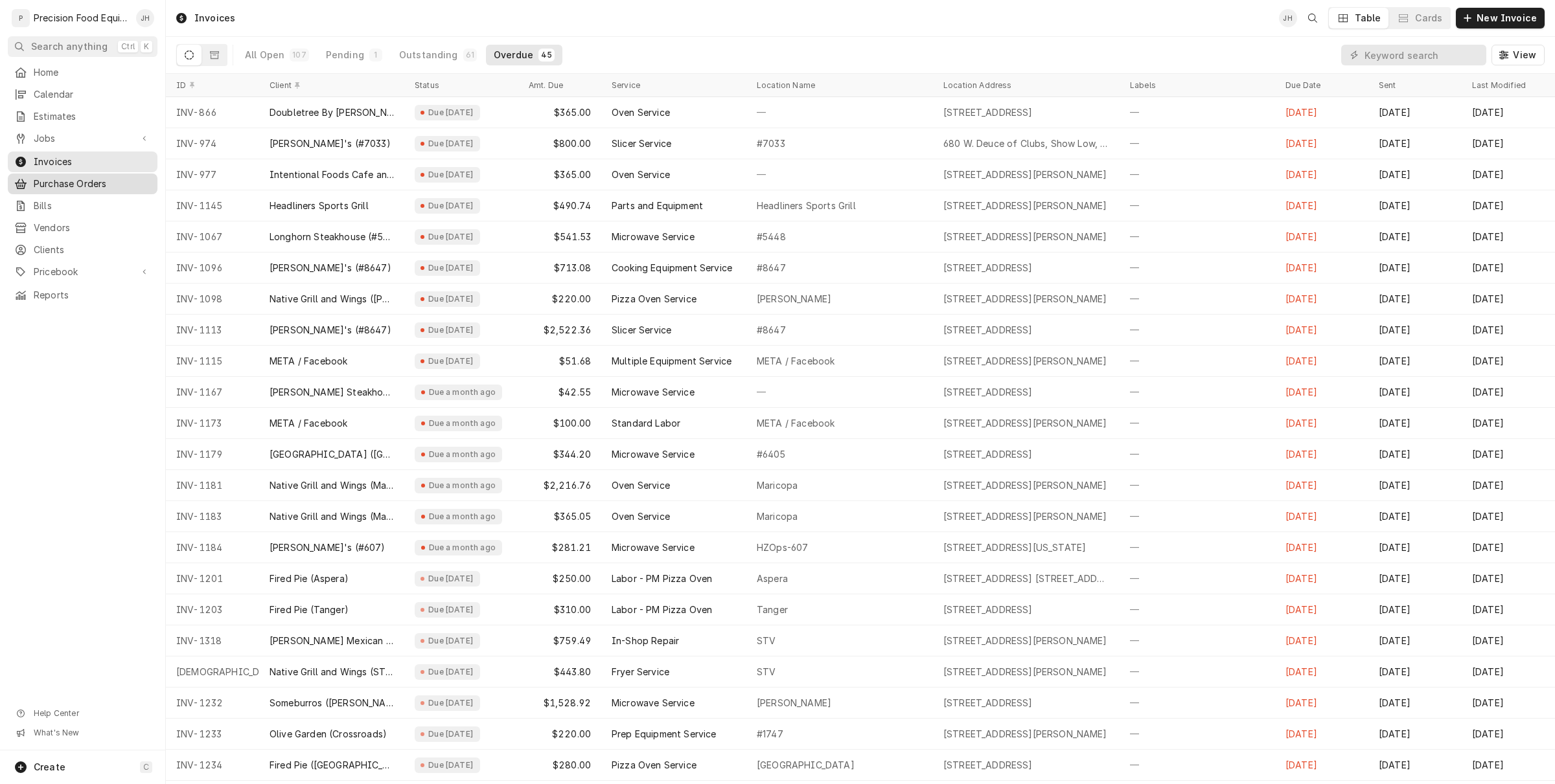
click at [77, 183] on span "Purchase Orders" at bounding box center [92, 184] width 117 height 13
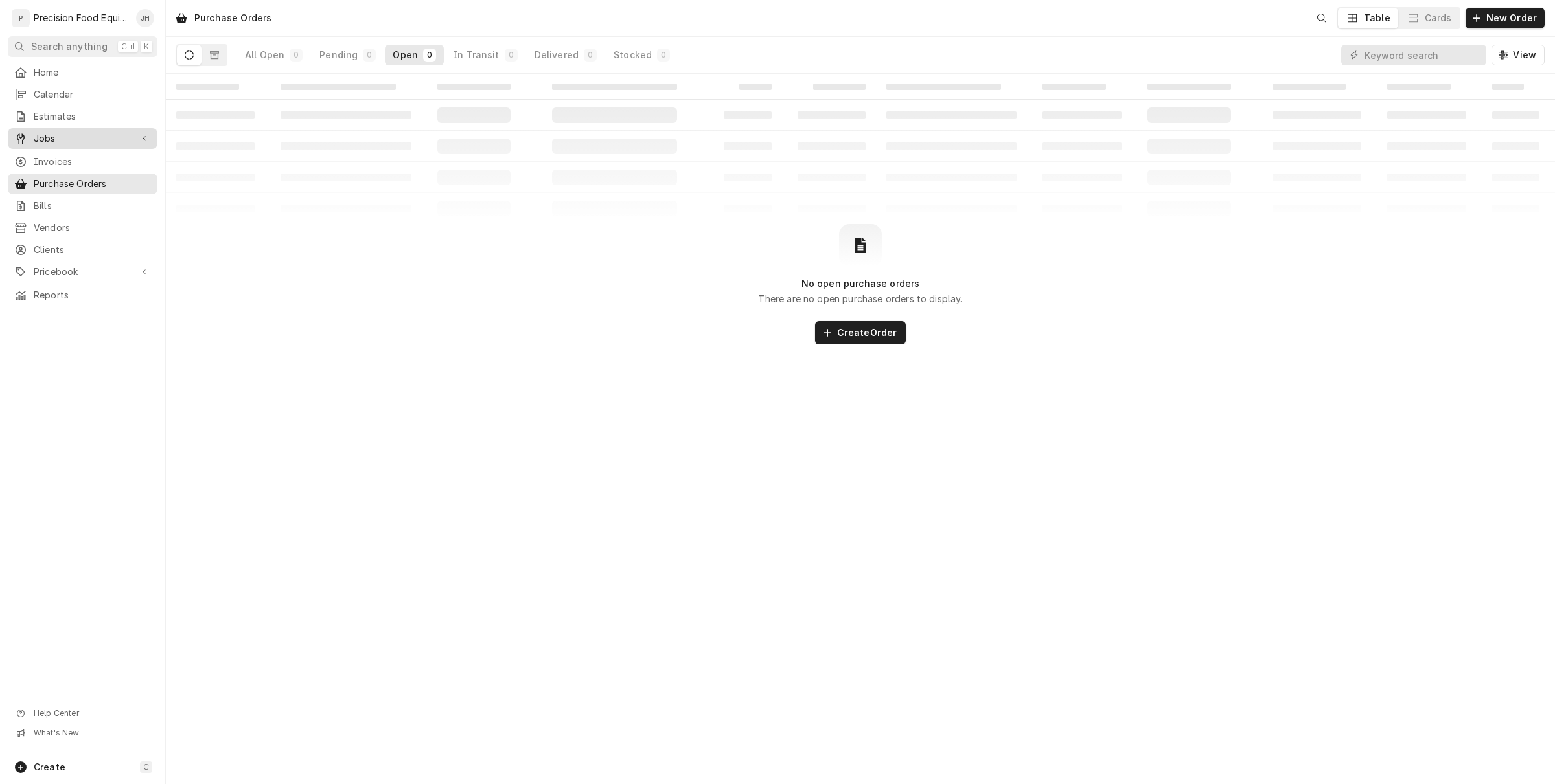
click at [78, 133] on span "Jobs" at bounding box center [82, 139] width 98 height 13
click at [45, 144] on span "Jobs" at bounding box center [82, 139] width 98 height 13
click at [50, 156] on div "Home Calendar Estimates Jobs Jobs Job Series Invoices Purchase Orders Bills Ven…" at bounding box center [82, 184] width 165 height 244
click at [55, 142] on span "Jobs" at bounding box center [82, 139] width 98 height 13
click at [56, 158] on span "Jobs" at bounding box center [92, 160] width 117 height 13
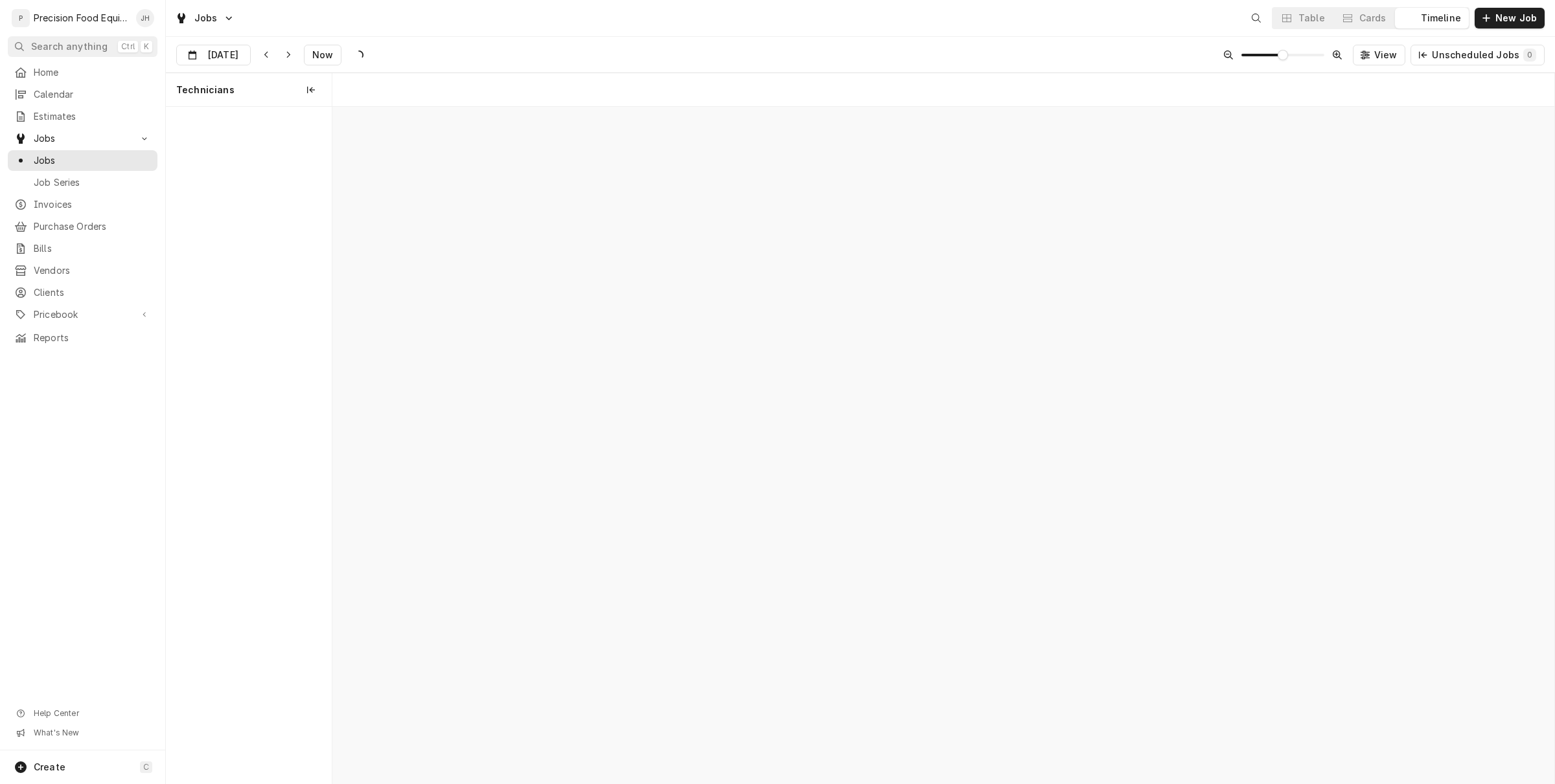
scroll to position [0, 24192]
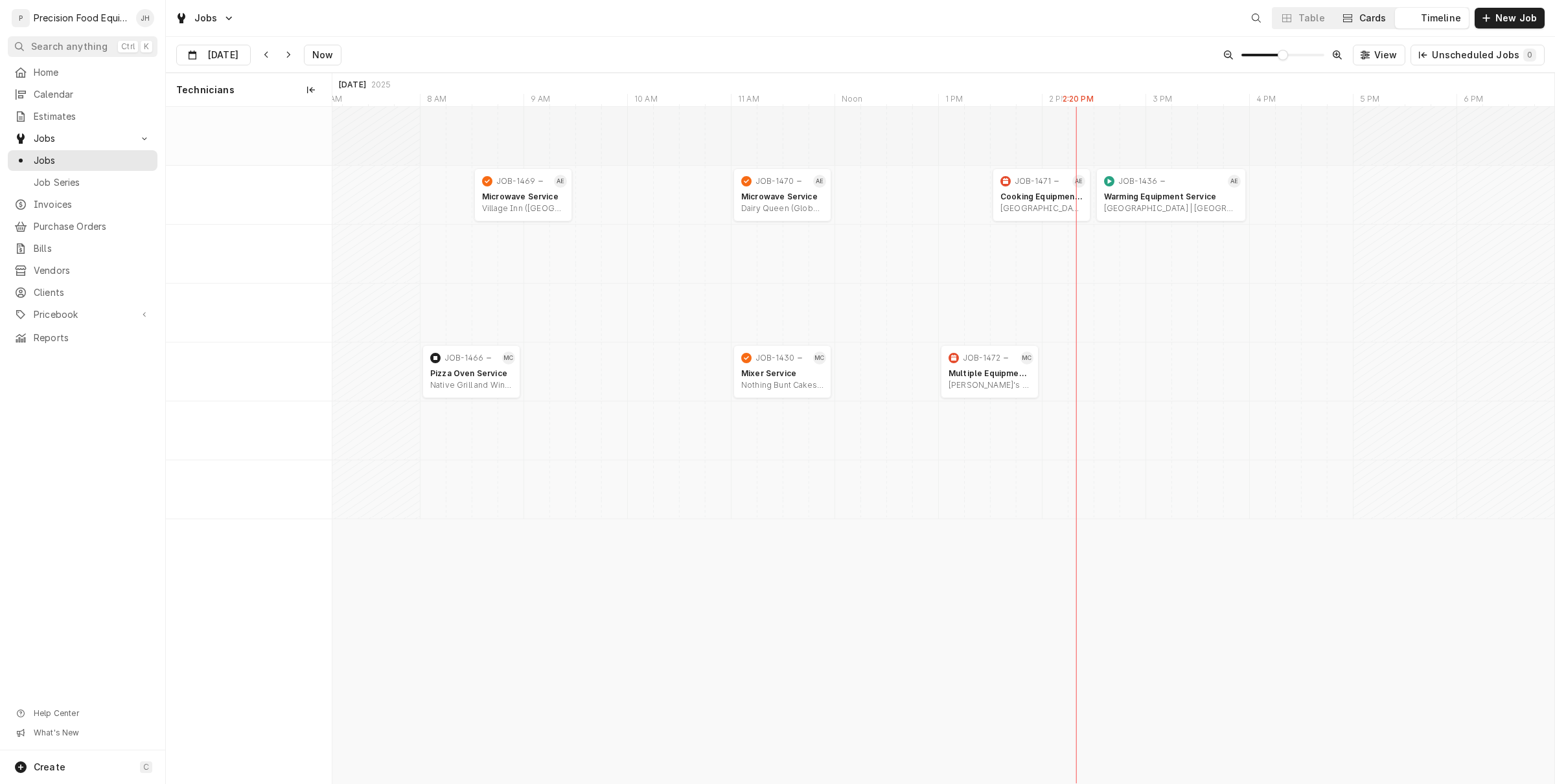
click at [1390, 26] on button "Cards" at bounding box center [1363, 18] width 61 height 20
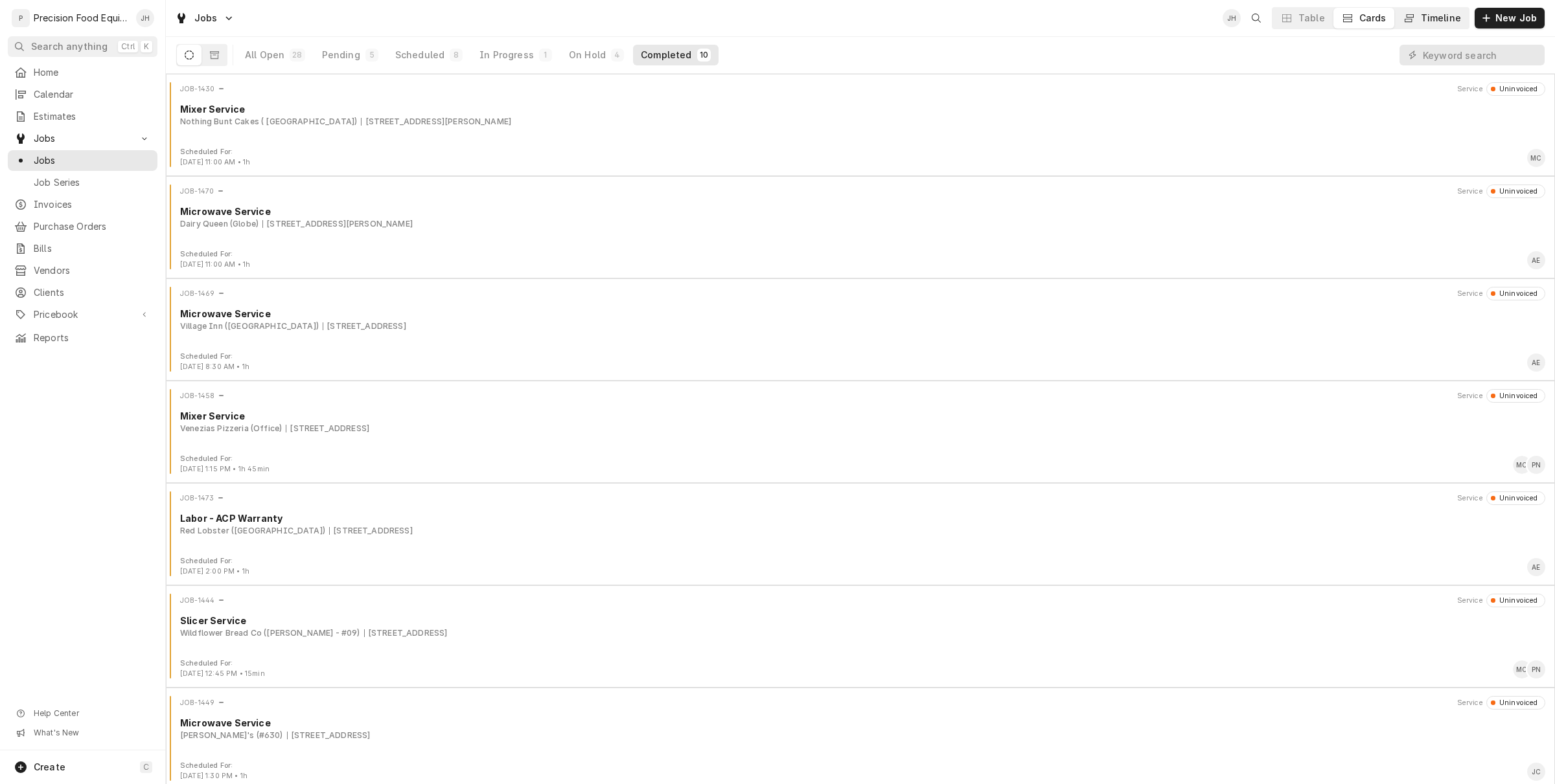
click at [1449, 18] on div "Timeline" at bounding box center [1440, 18] width 40 height 13
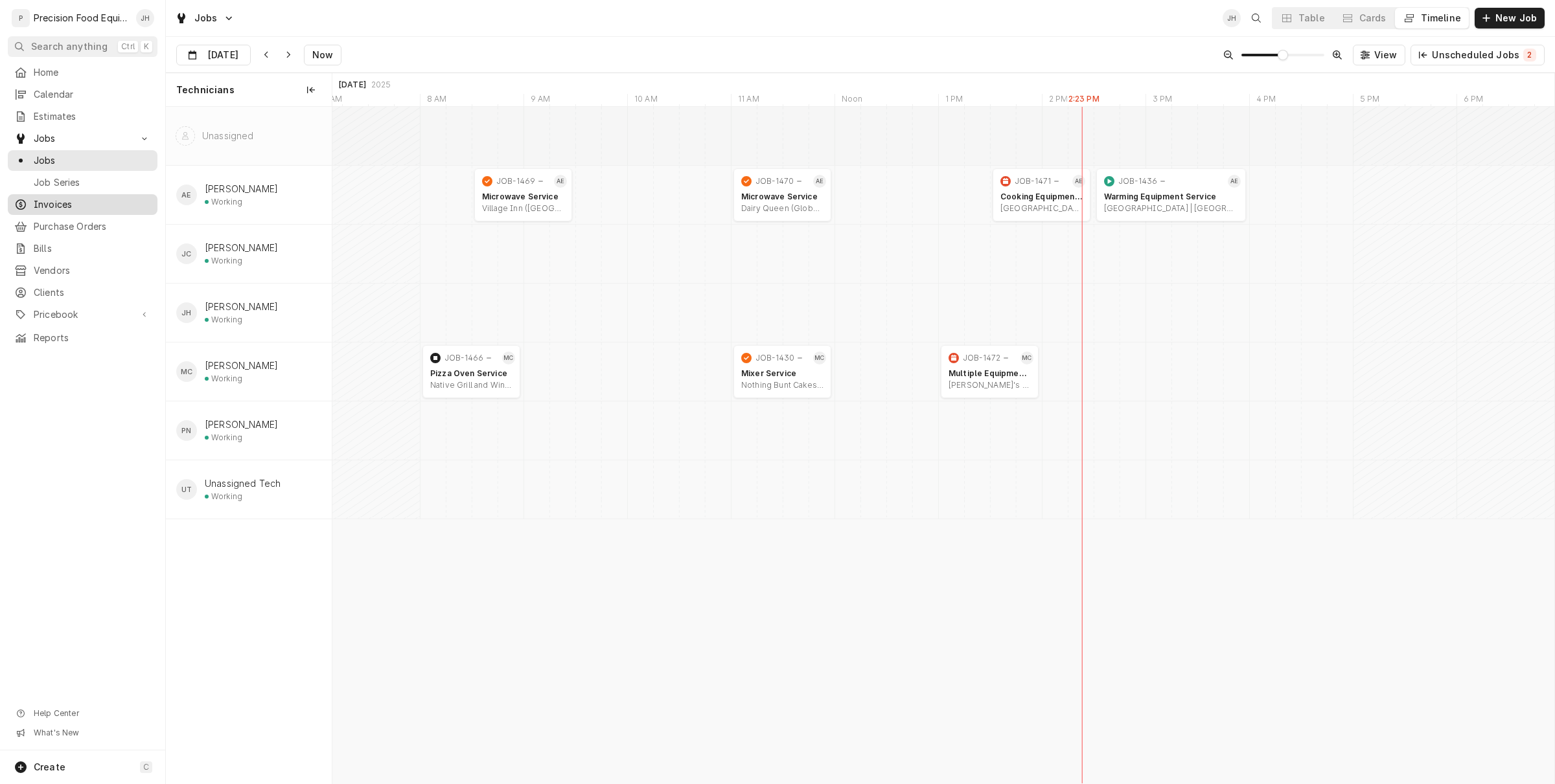
click at [61, 199] on span "Invoices" at bounding box center [92, 205] width 117 height 13
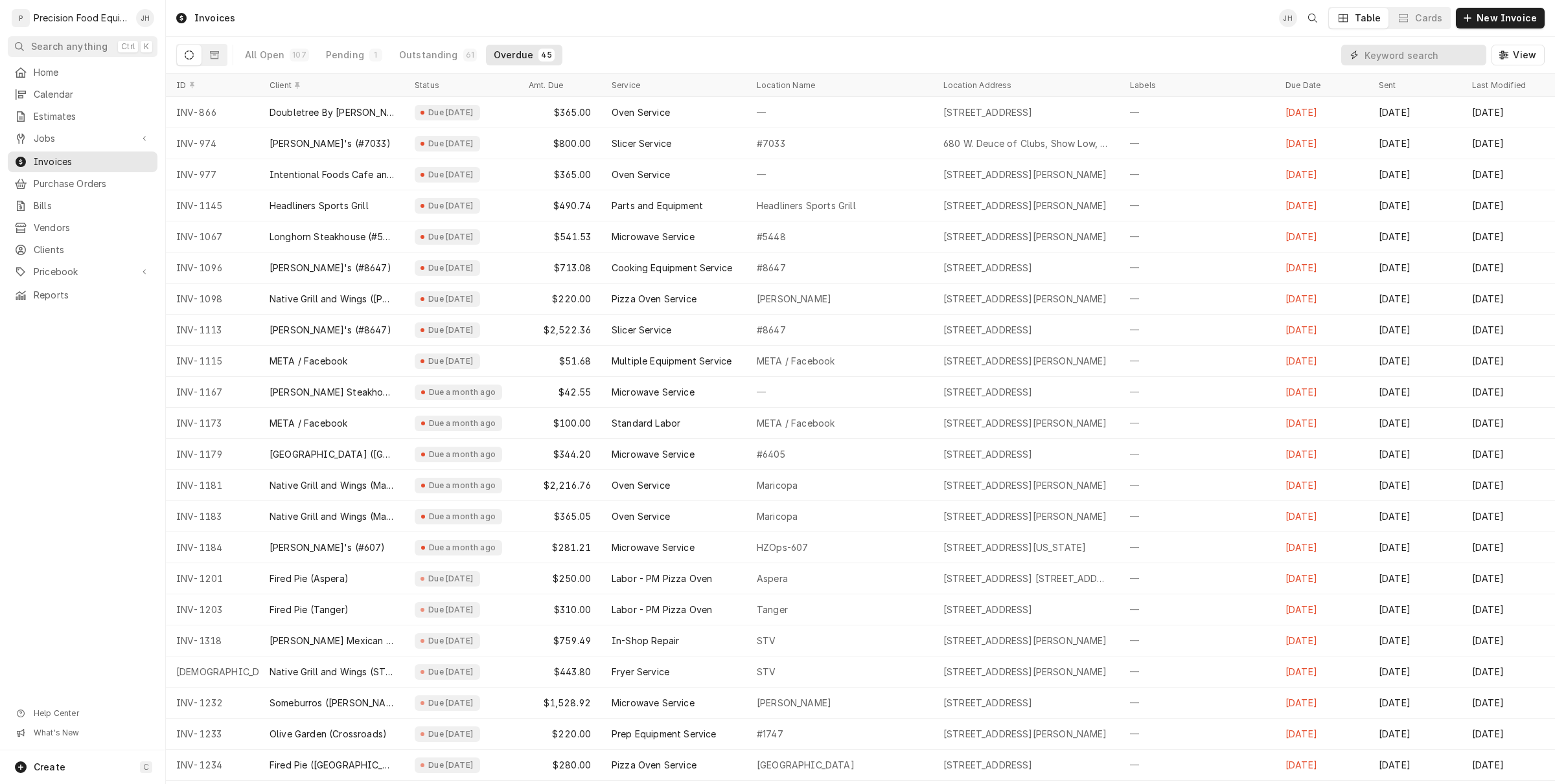
click at [1440, 59] on input "Dynamic Content Wrapper" at bounding box center [1422, 55] width 115 height 20
click at [66, 139] on span "Jobs" at bounding box center [82, 139] width 98 height 13
click at [66, 157] on span "Jobs" at bounding box center [92, 160] width 117 height 13
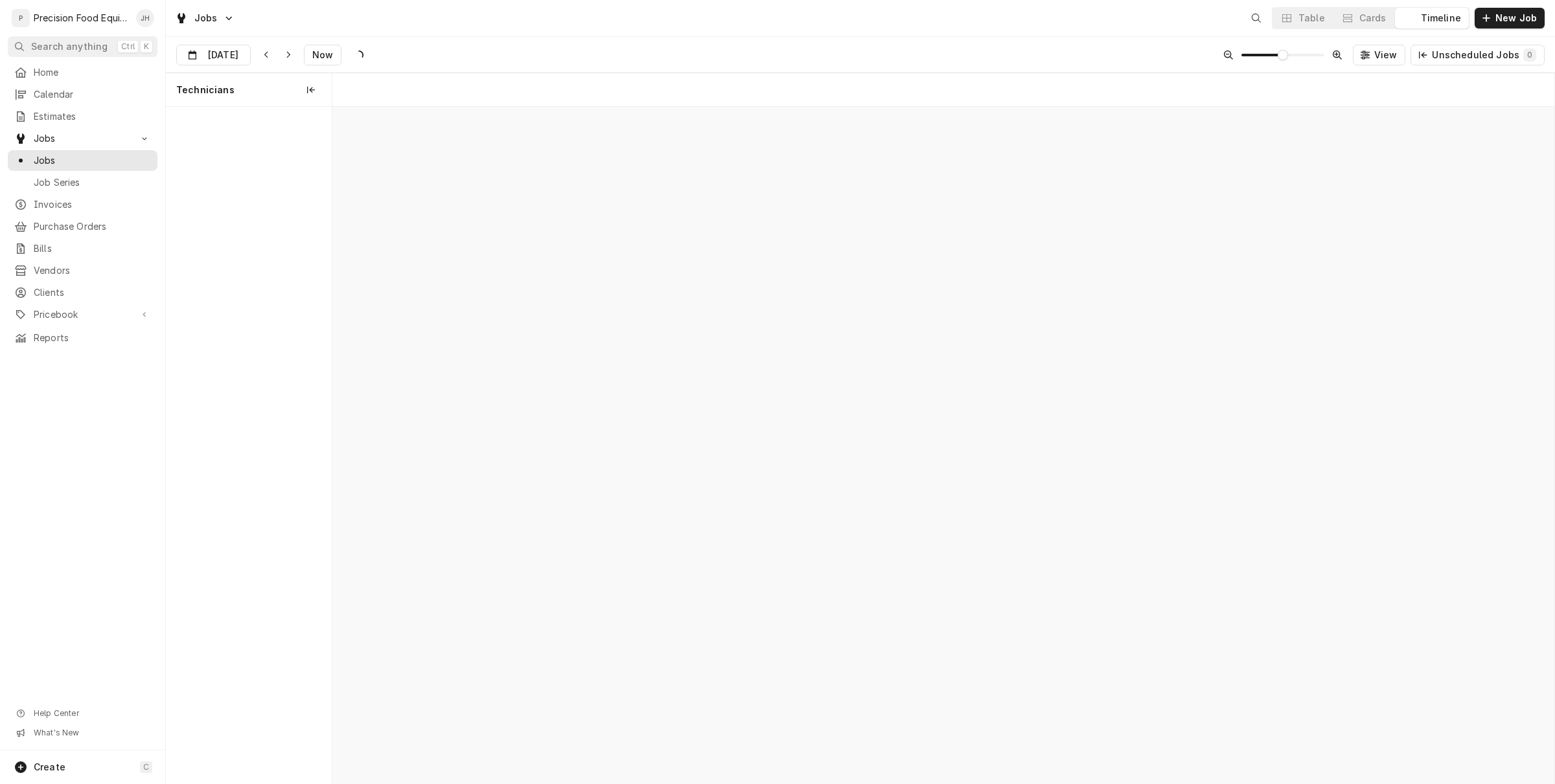
scroll to position [0, 24192]
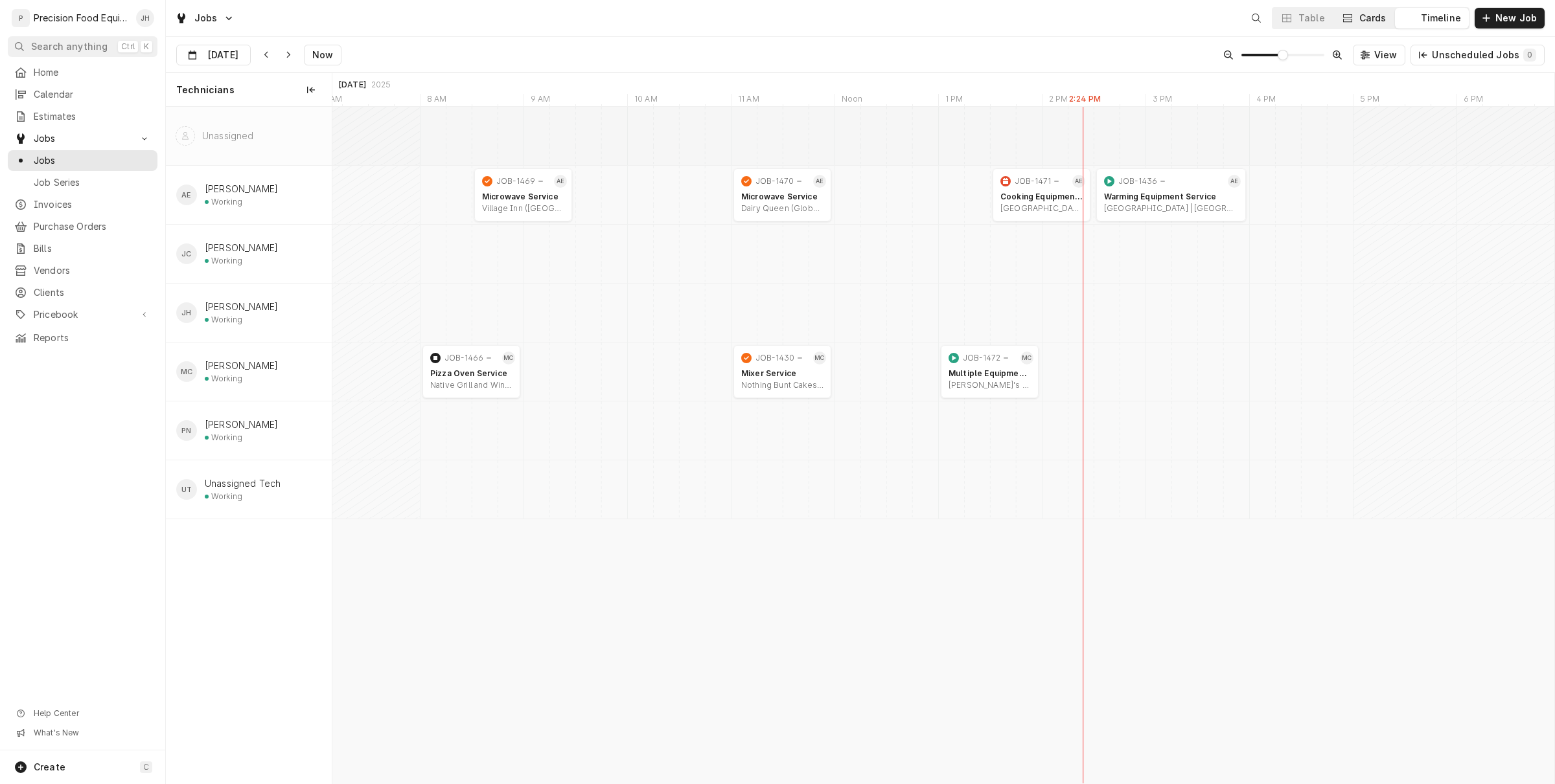
click at [1378, 15] on div "Cards" at bounding box center [1372, 18] width 27 height 13
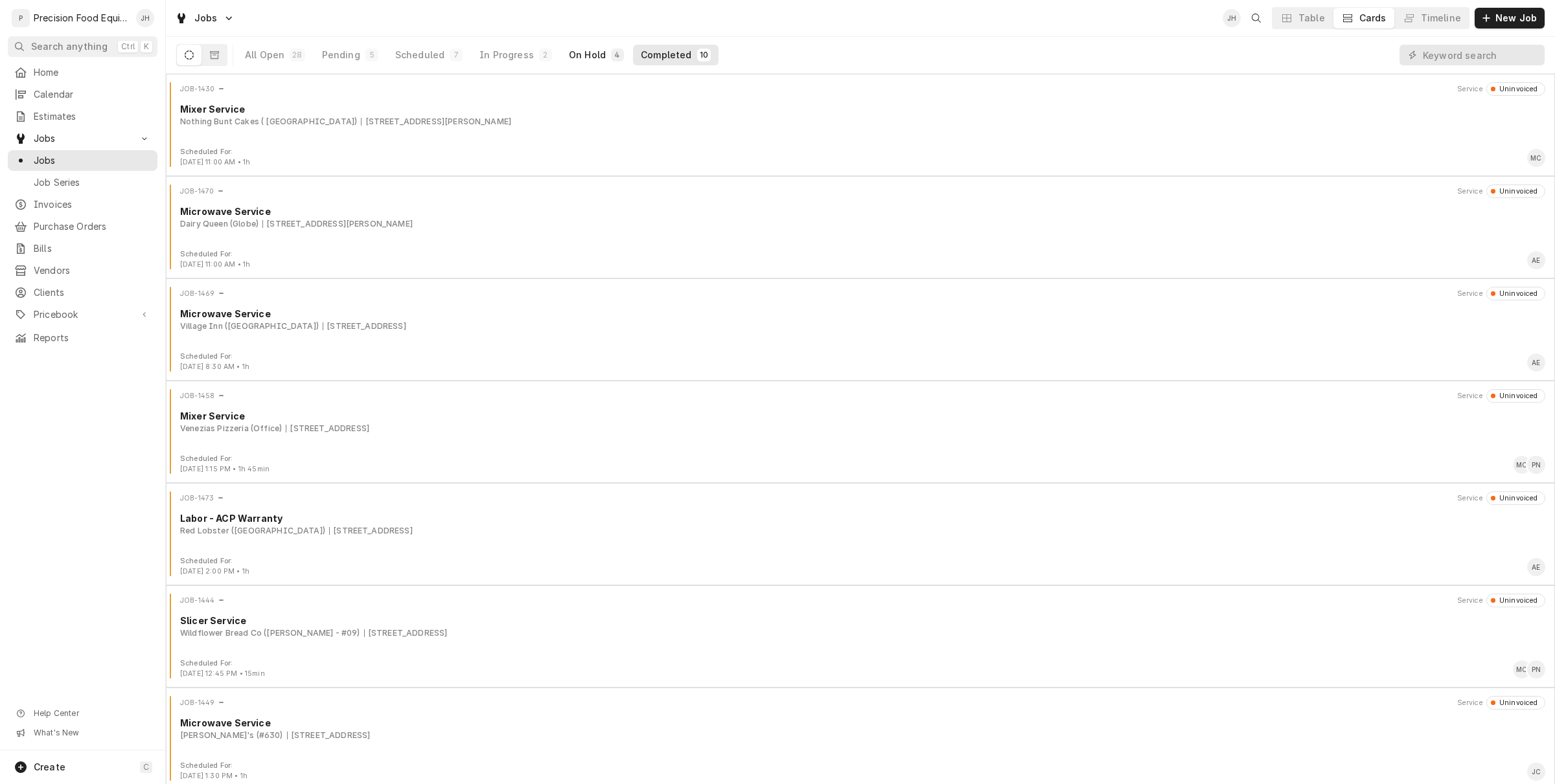
click at [581, 61] on div "On Hold" at bounding box center [587, 55] width 37 height 13
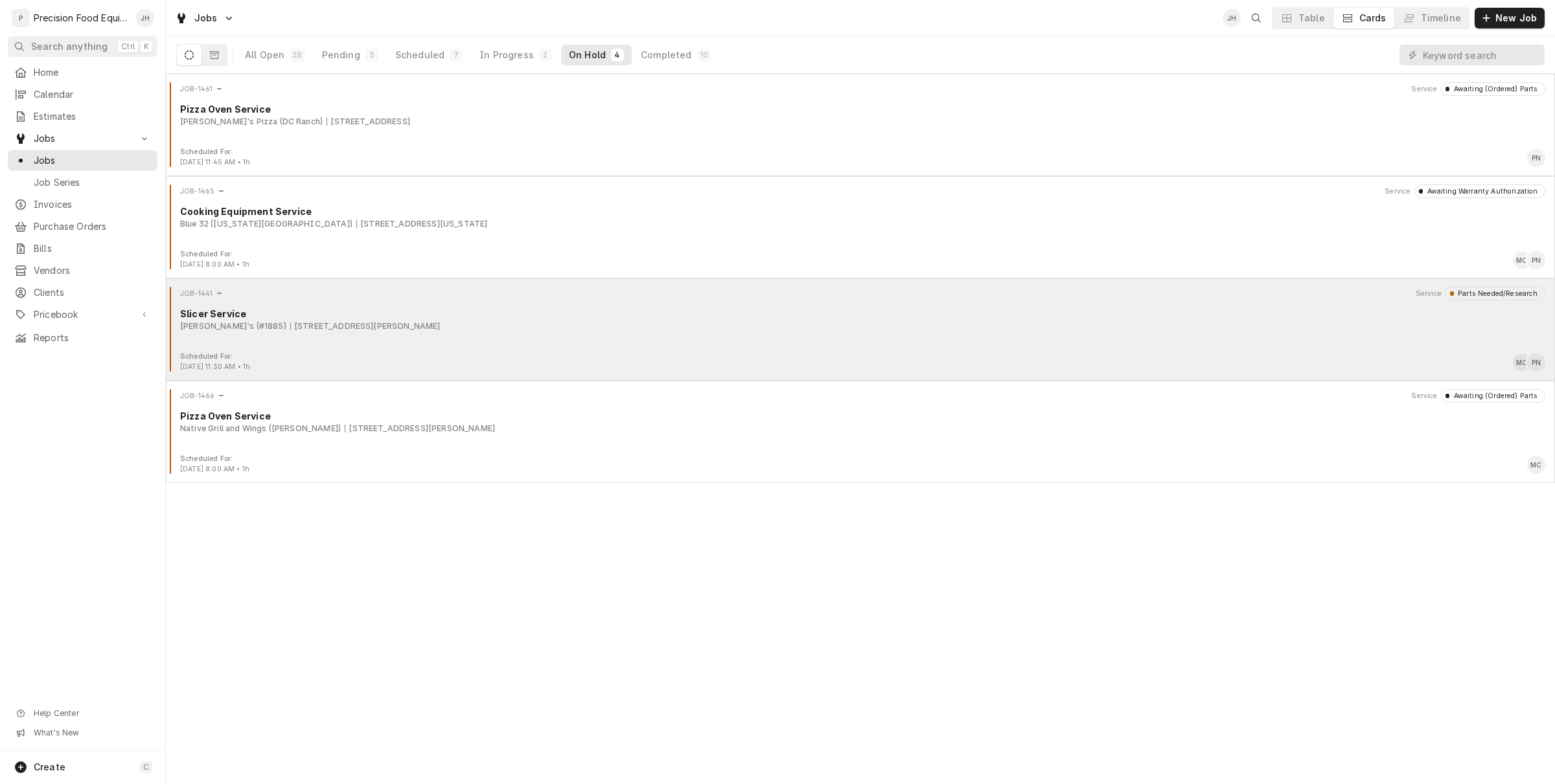
click at [458, 324] on div "Arby's (#1885) 715 N. Gilbert Rd, Gilbert, AZ 85234-4532" at bounding box center [863, 326] width 1365 height 12
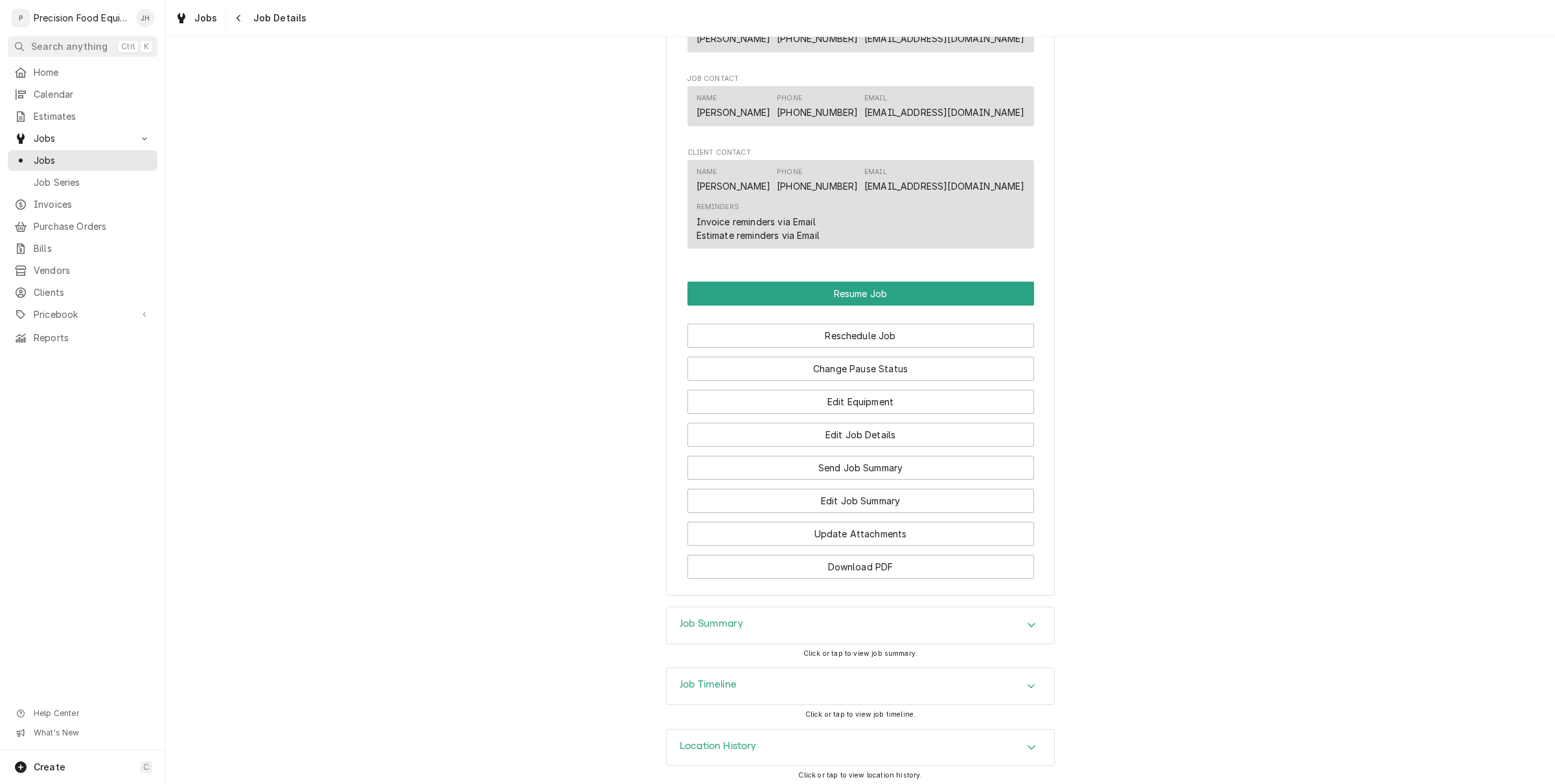
scroll to position [1082, 0]
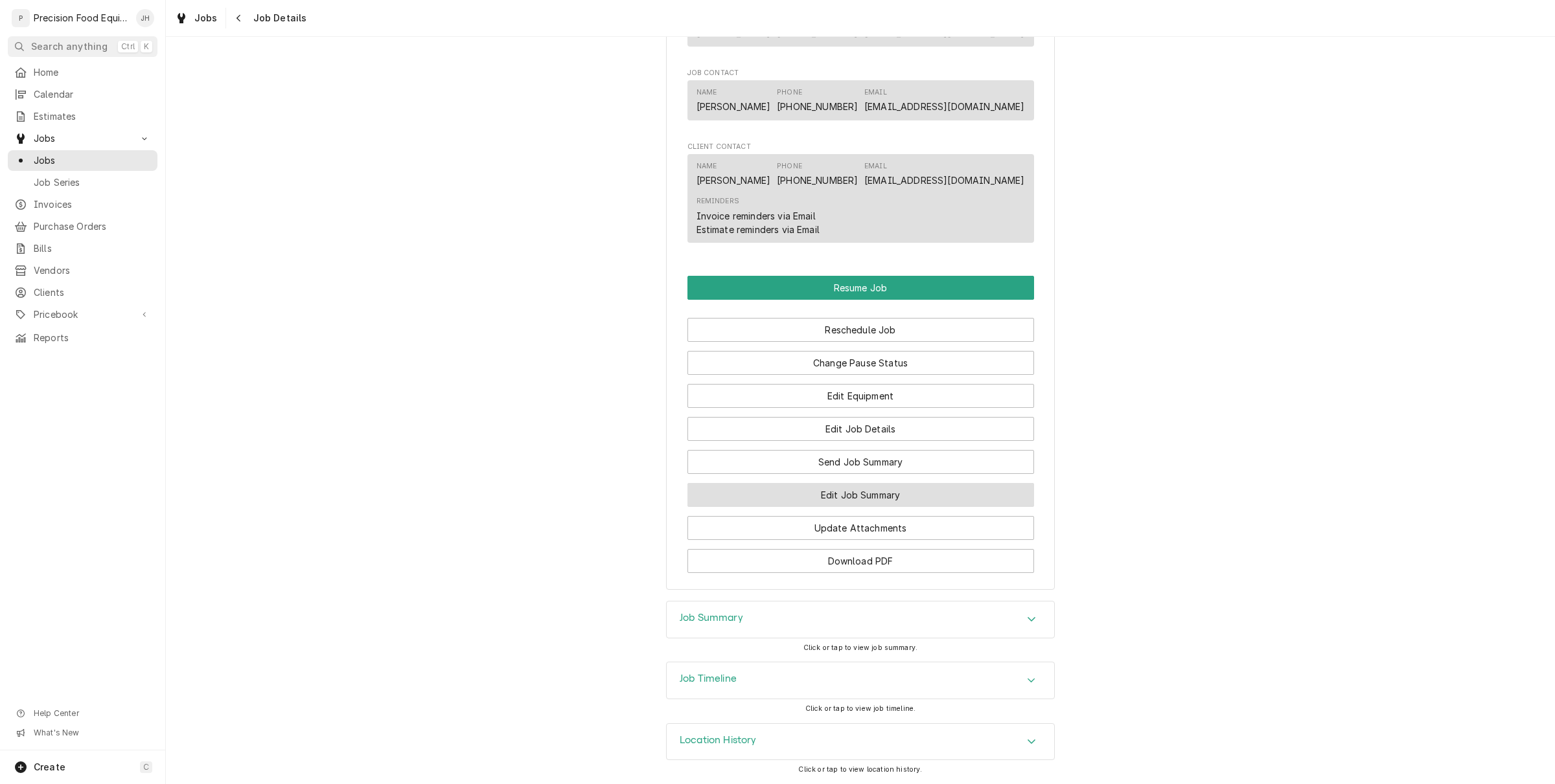
click at [898, 504] on button "Edit Job Summary" at bounding box center [860, 494] width 347 height 24
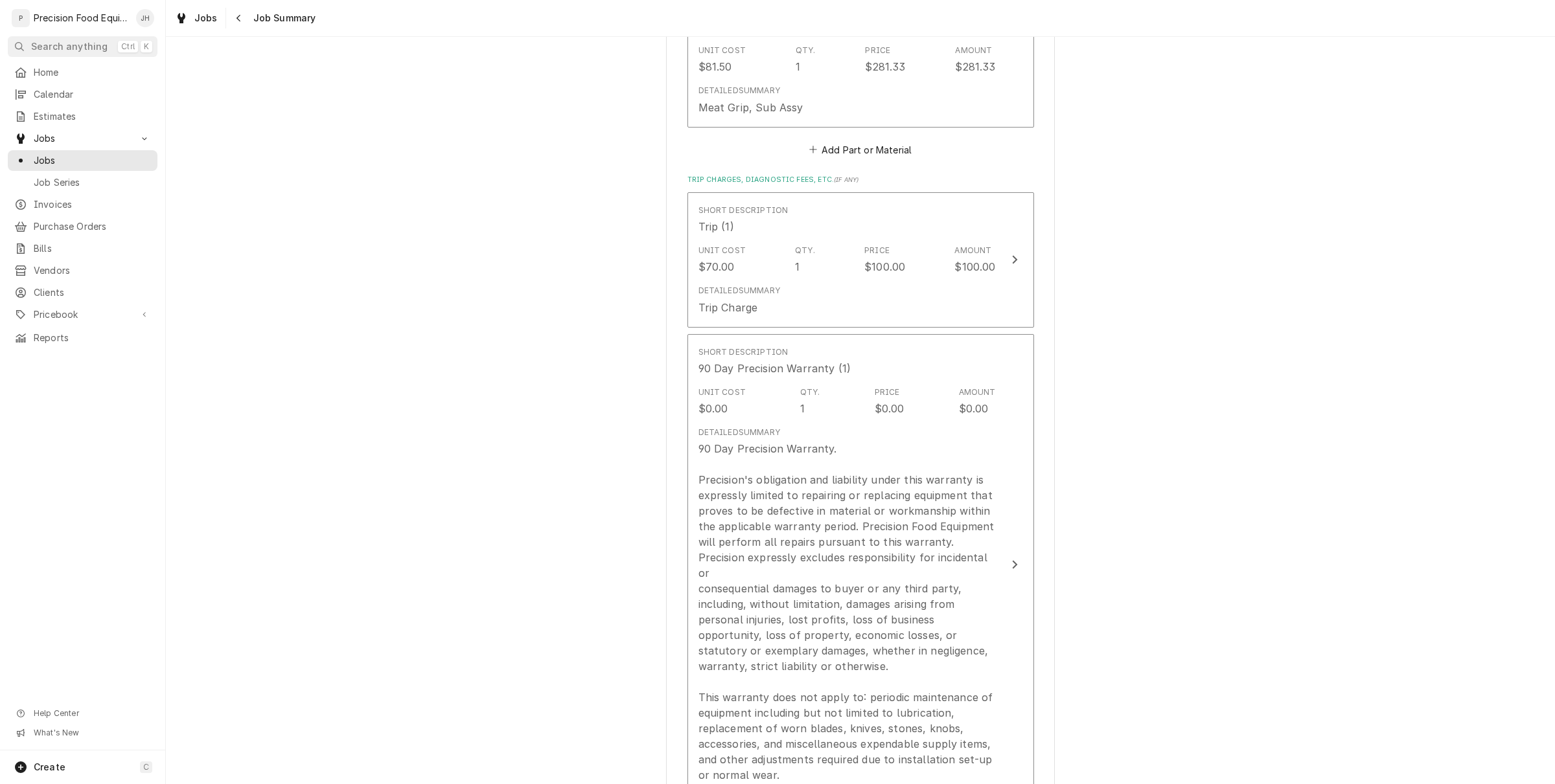
scroll to position [2668, 0]
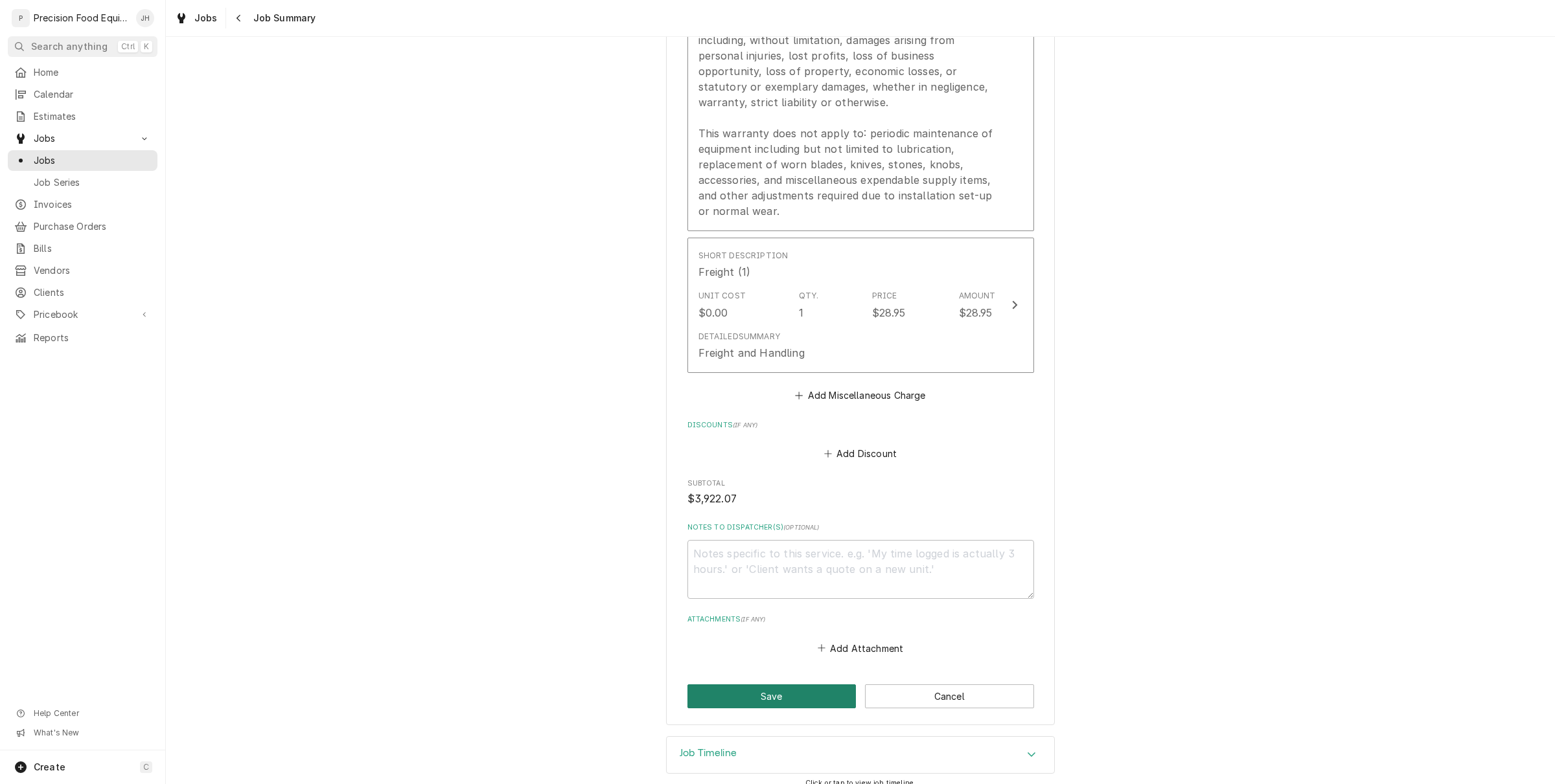
click at [777, 686] on button "Save" at bounding box center [772, 696] width 169 height 24
type textarea "x"
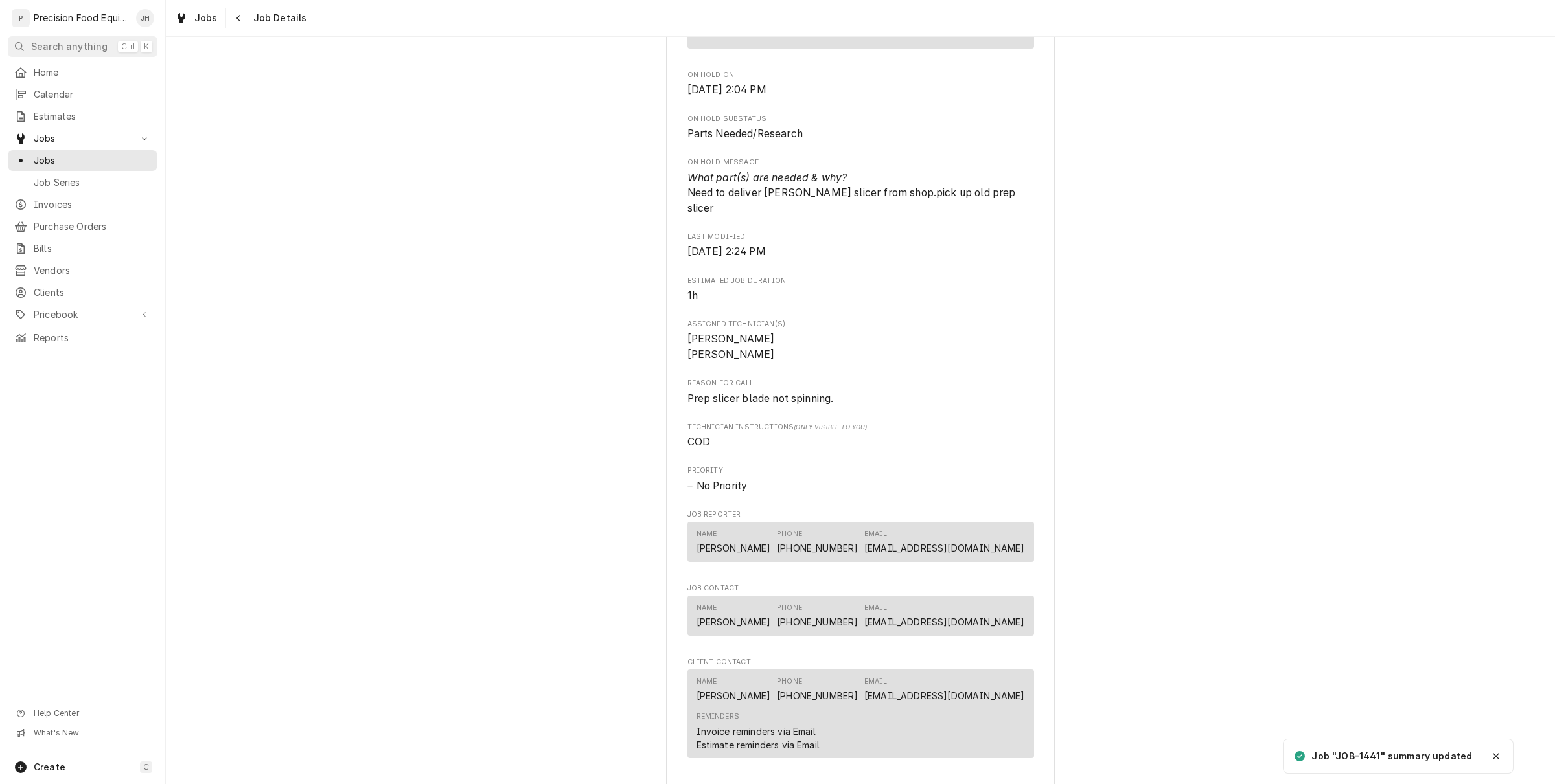
scroll to position [1073, 0]
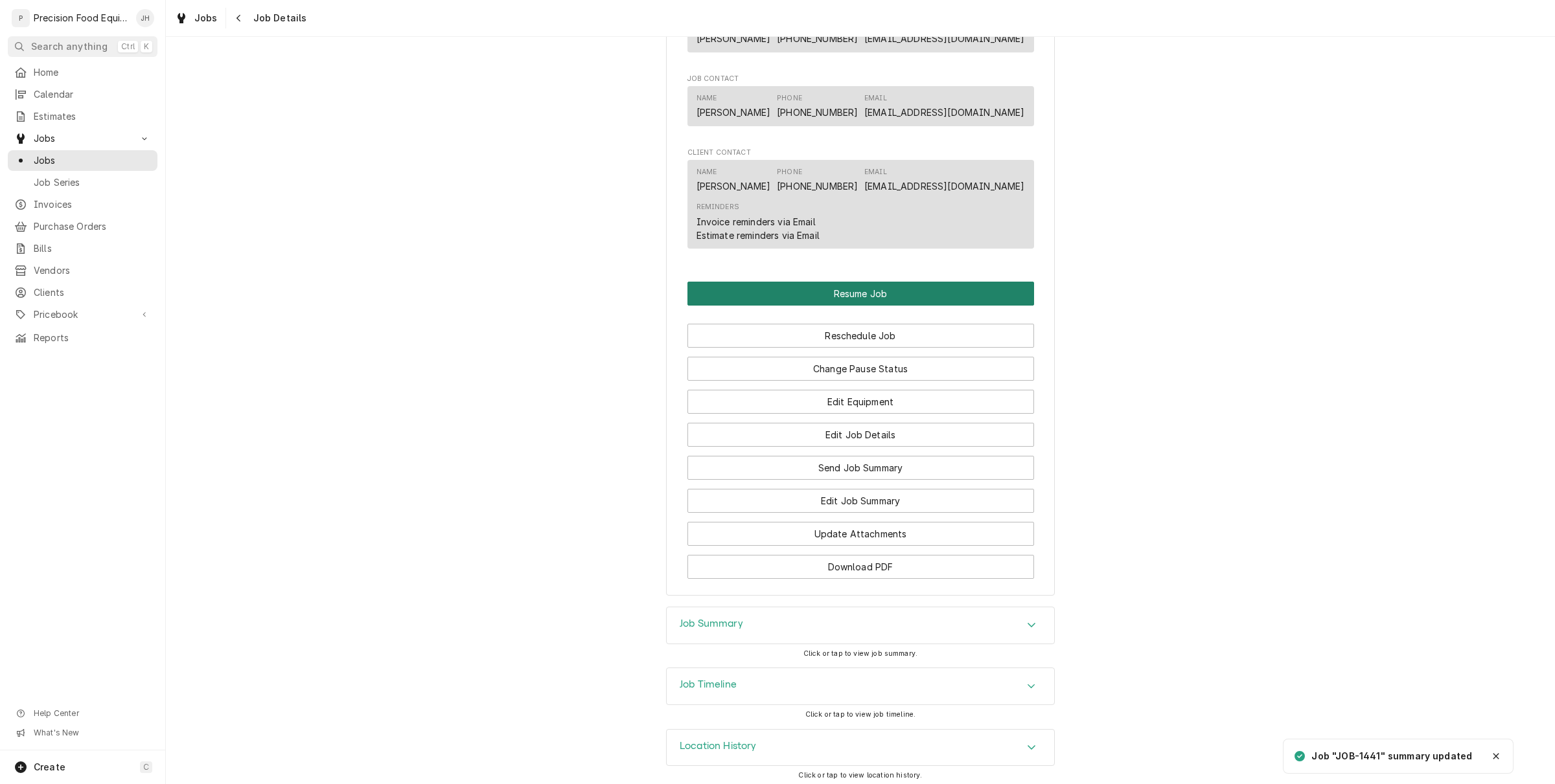
click at [857, 290] on button "Resume Job" at bounding box center [860, 293] width 347 height 24
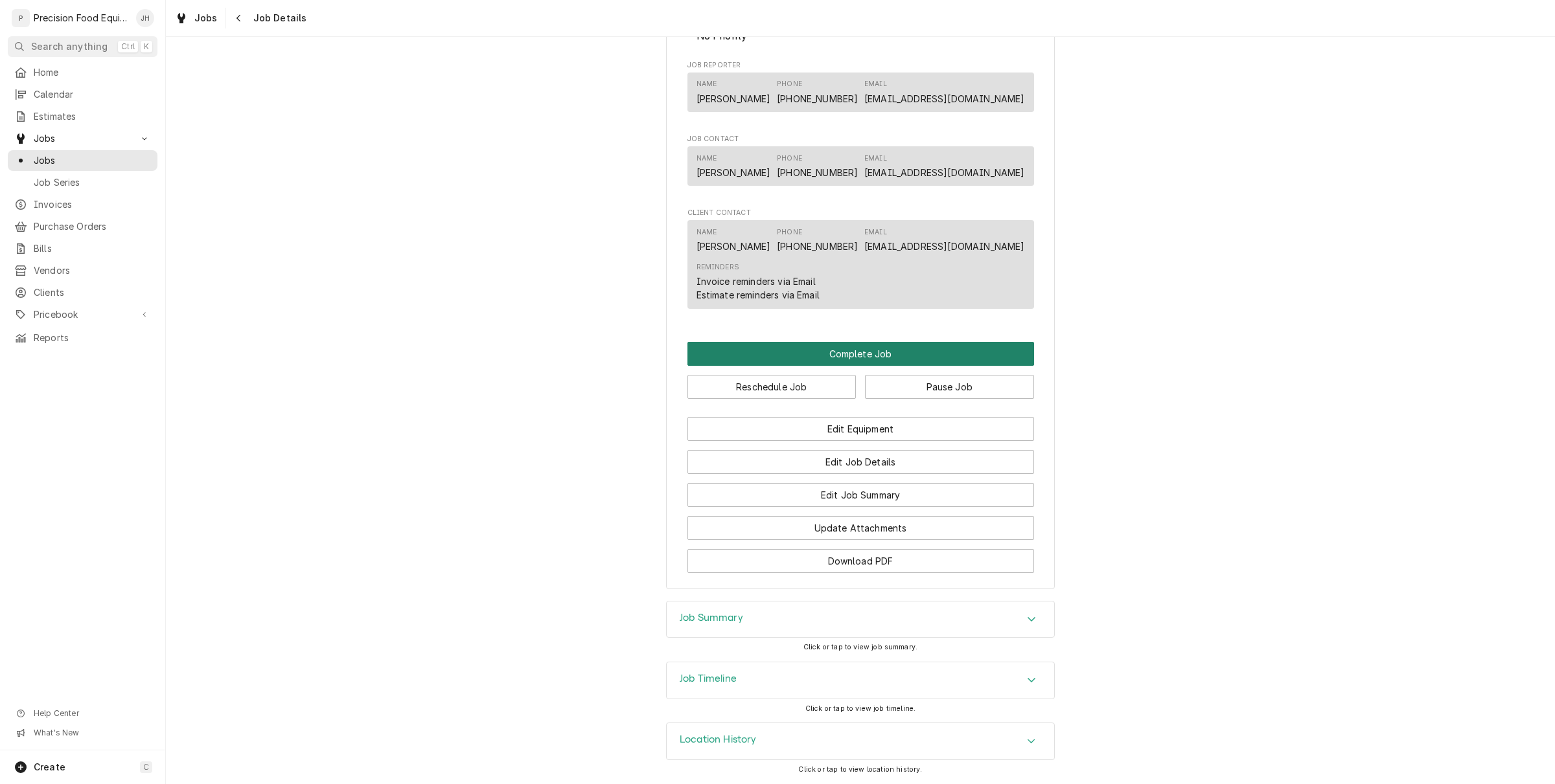
scroll to position [913, 0]
click at [885, 354] on button "Complete Job" at bounding box center [860, 354] width 347 height 24
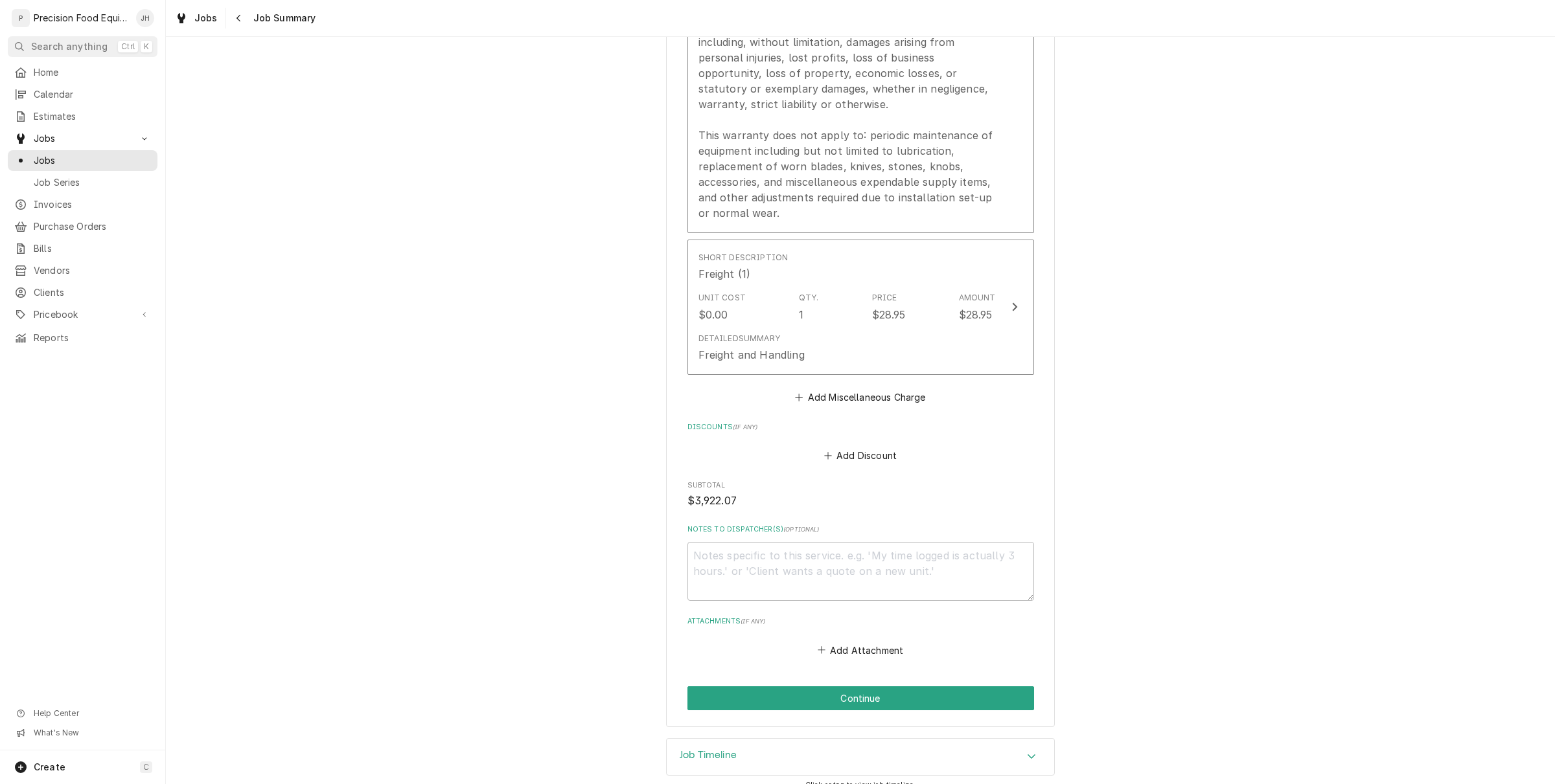
scroll to position [2668, 0]
click at [859, 684] on button "Continue" at bounding box center [860, 696] width 347 height 24
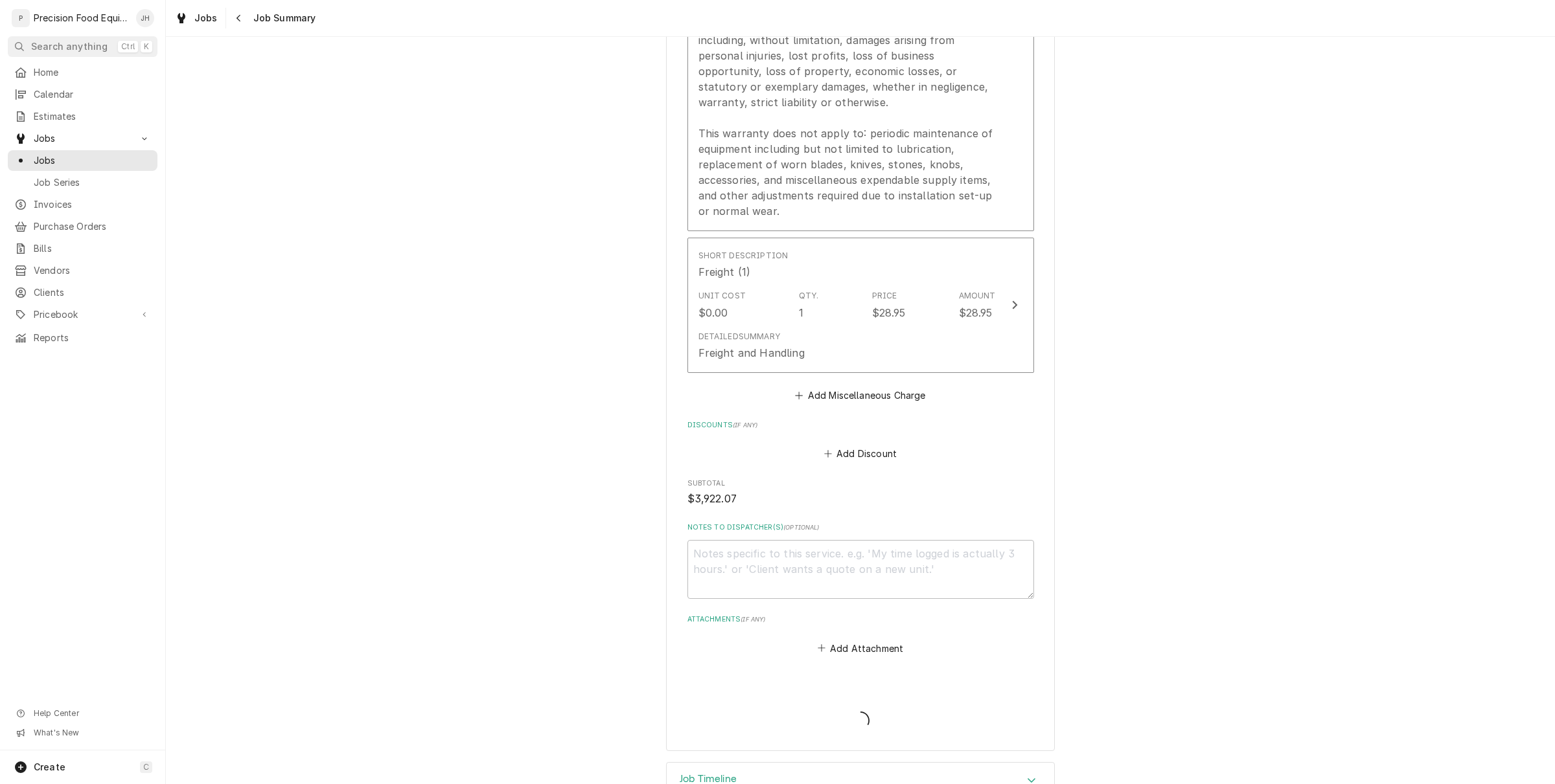
type textarea "x"
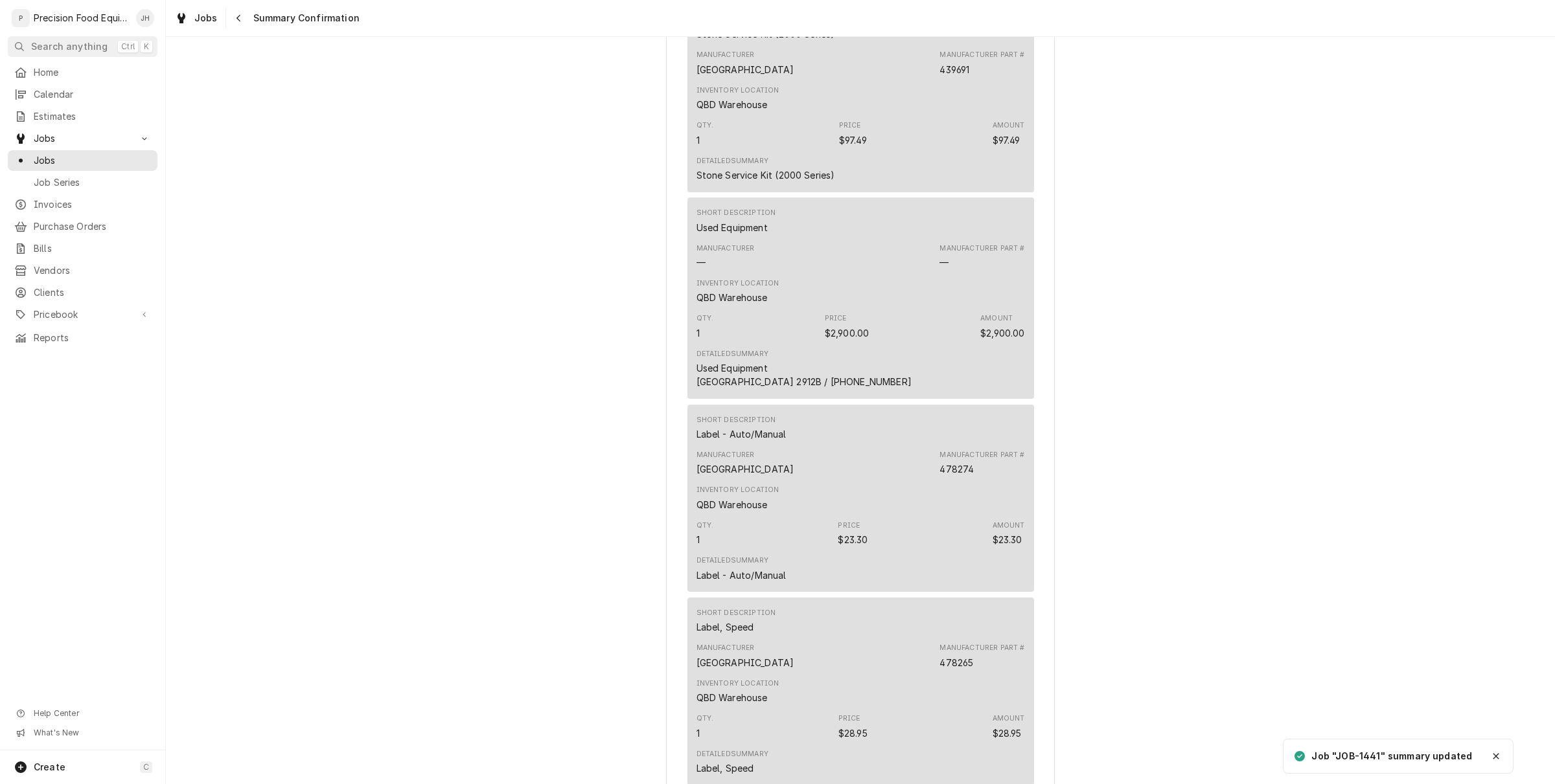
scroll to position [2332, 0]
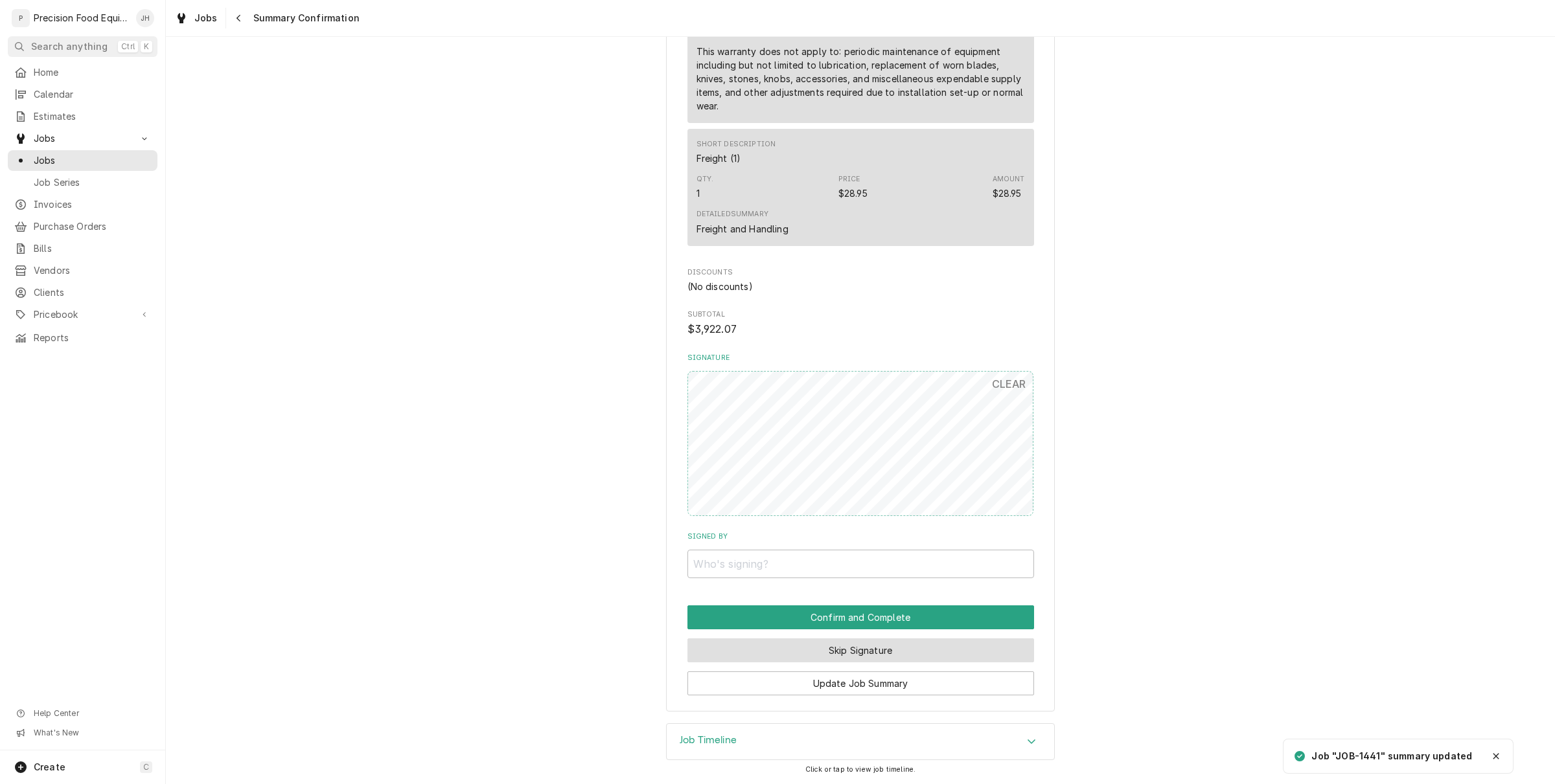
click at [886, 651] on button "Skip Signature" at bounding box center [860, 650] width 347 height 24
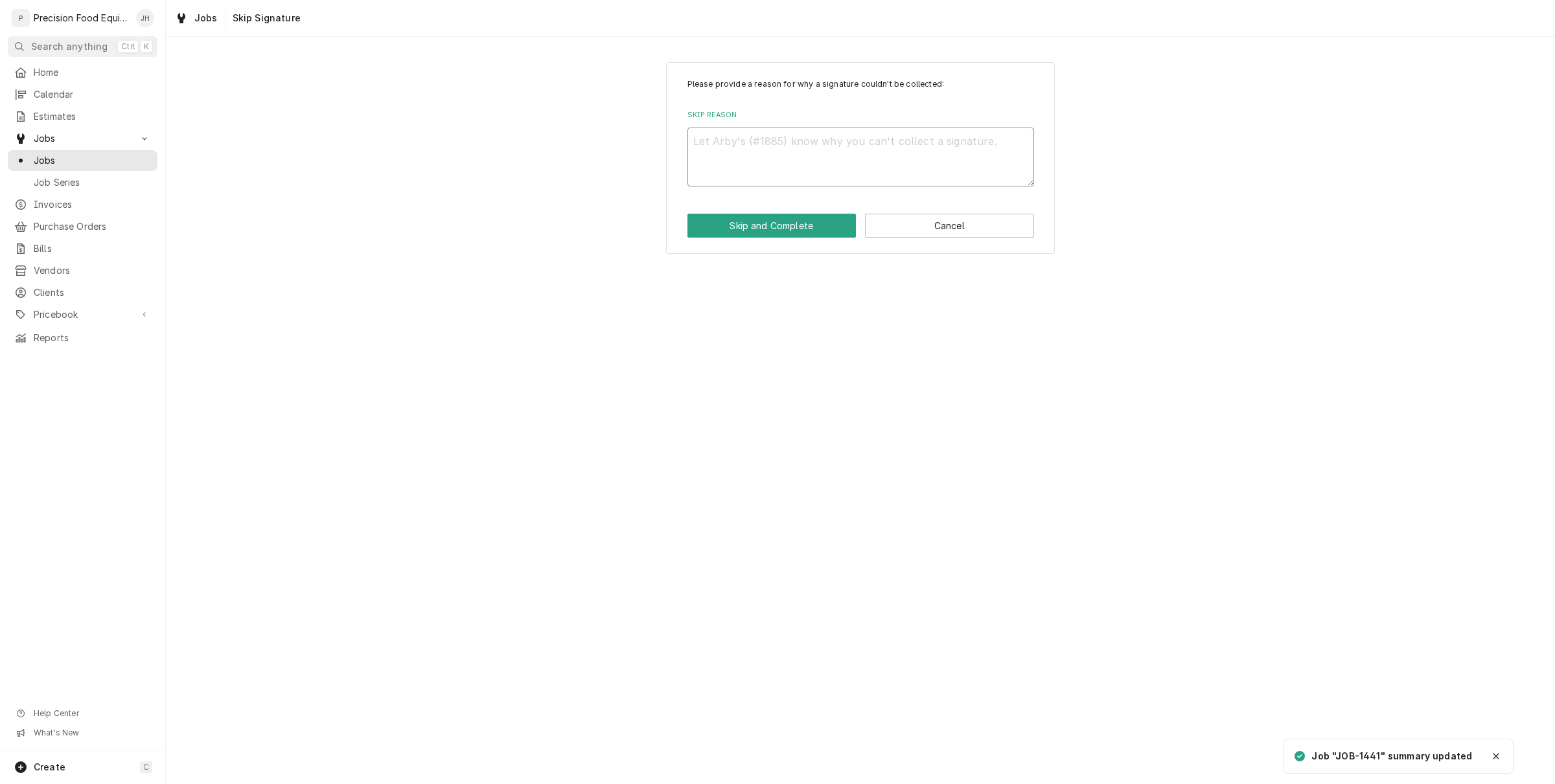
click at [876, 160] on textarea "Skip Reason" at bounding box center [860, 157] width 347 height 59
type textarea "NA"
type textarea "x"
type textarea "NA"
click at [817, 225] on button "Skip and Complete" at bounding box center [772, 225] width 169 height 24
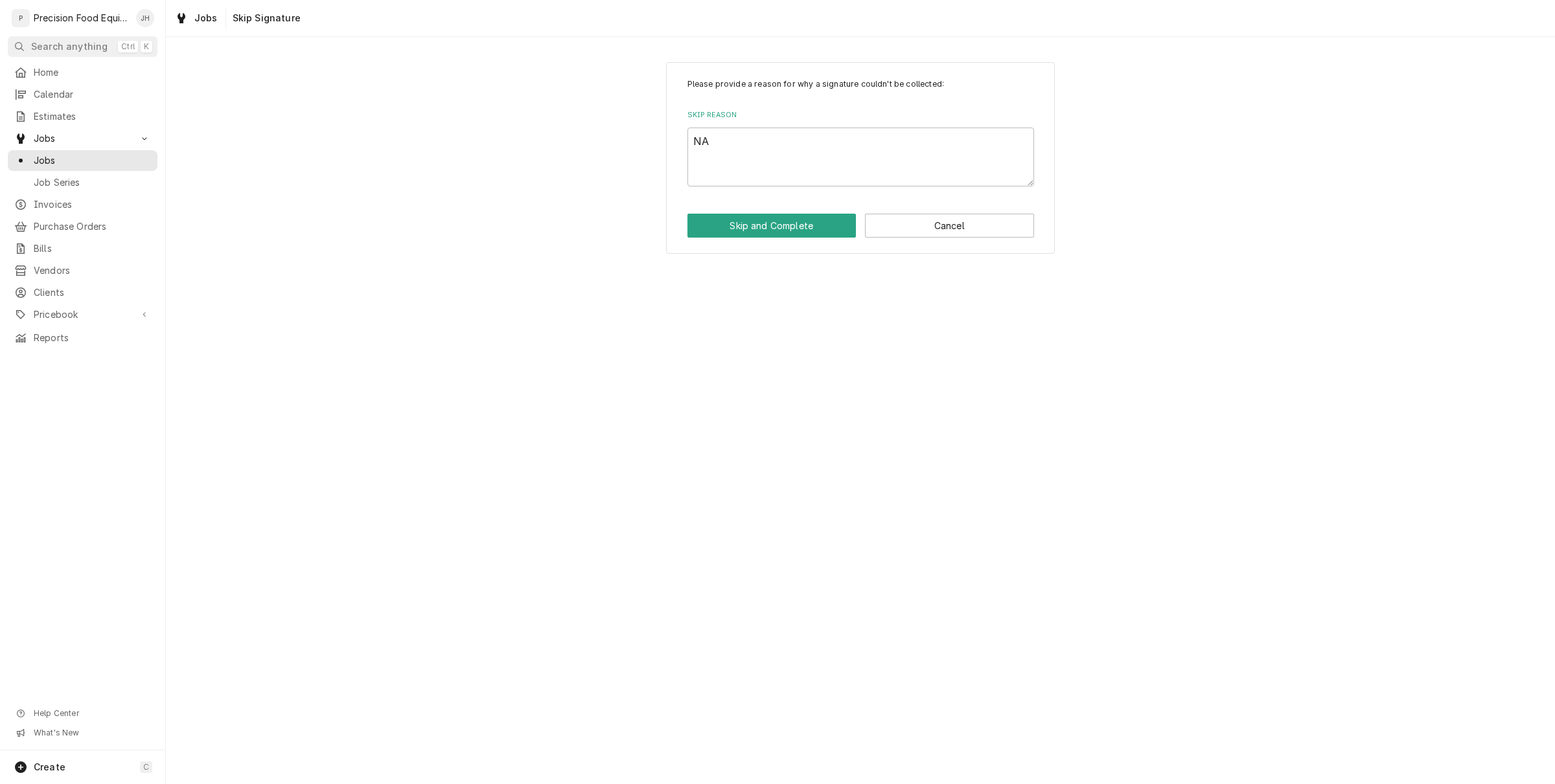
type textarea "x"
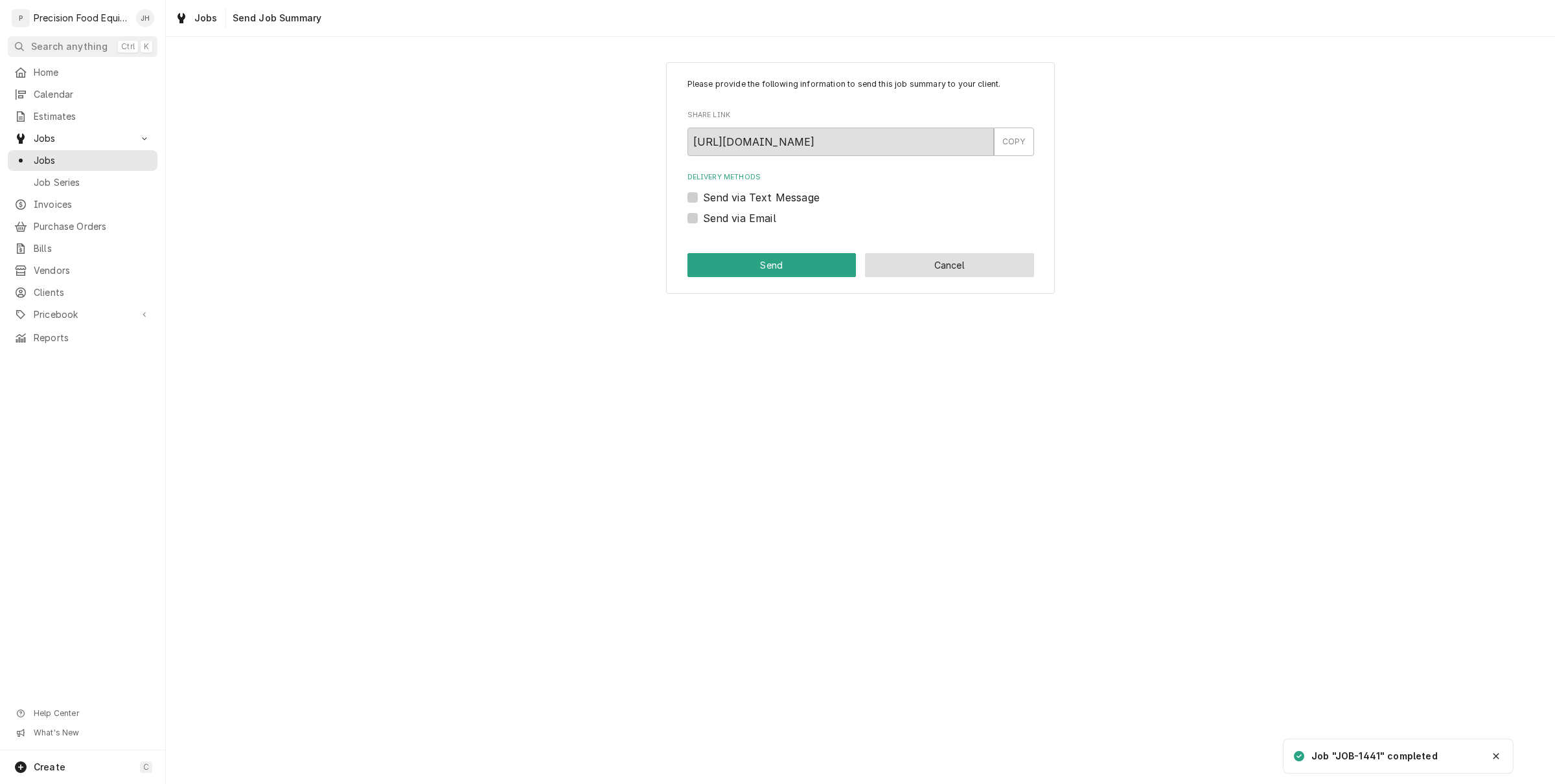
click at [961, 274] on button "Cancel" at bounding box center [949, 265] width 169 height 24
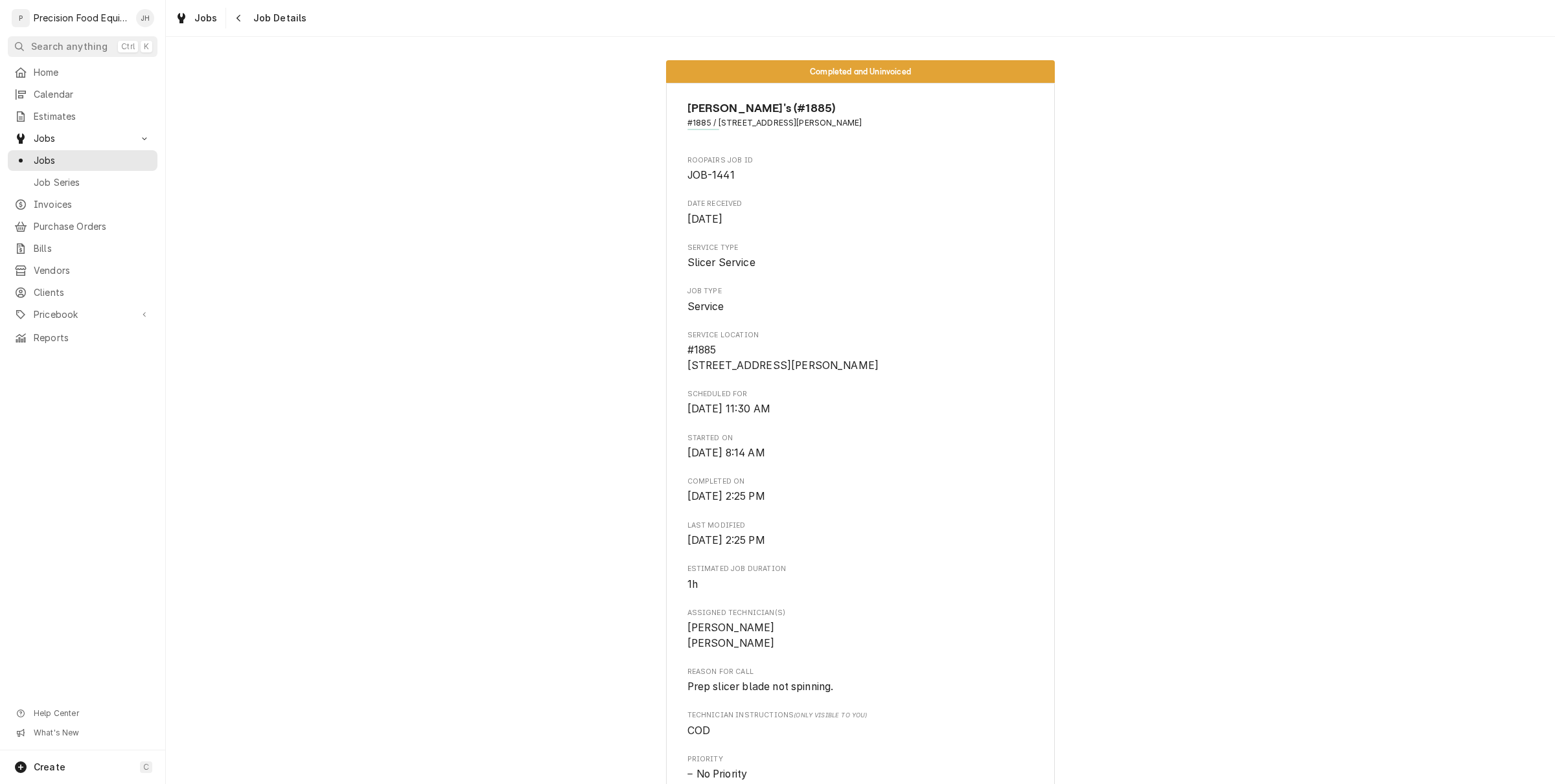
scroll to position [847, 0]
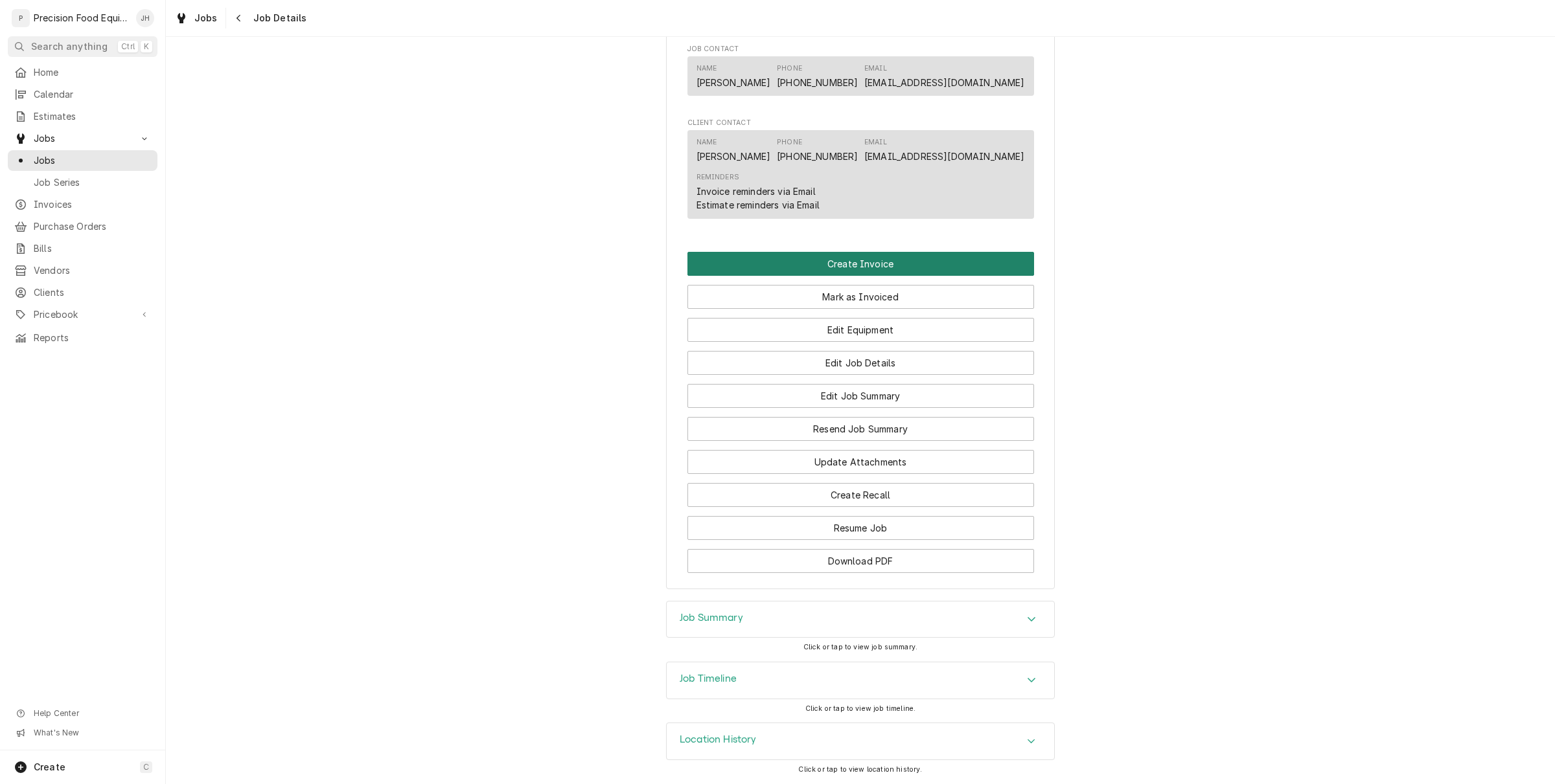
click at [833, 255] on button "Create Invoice" at bounding box center [860, 263] width 347 height 24
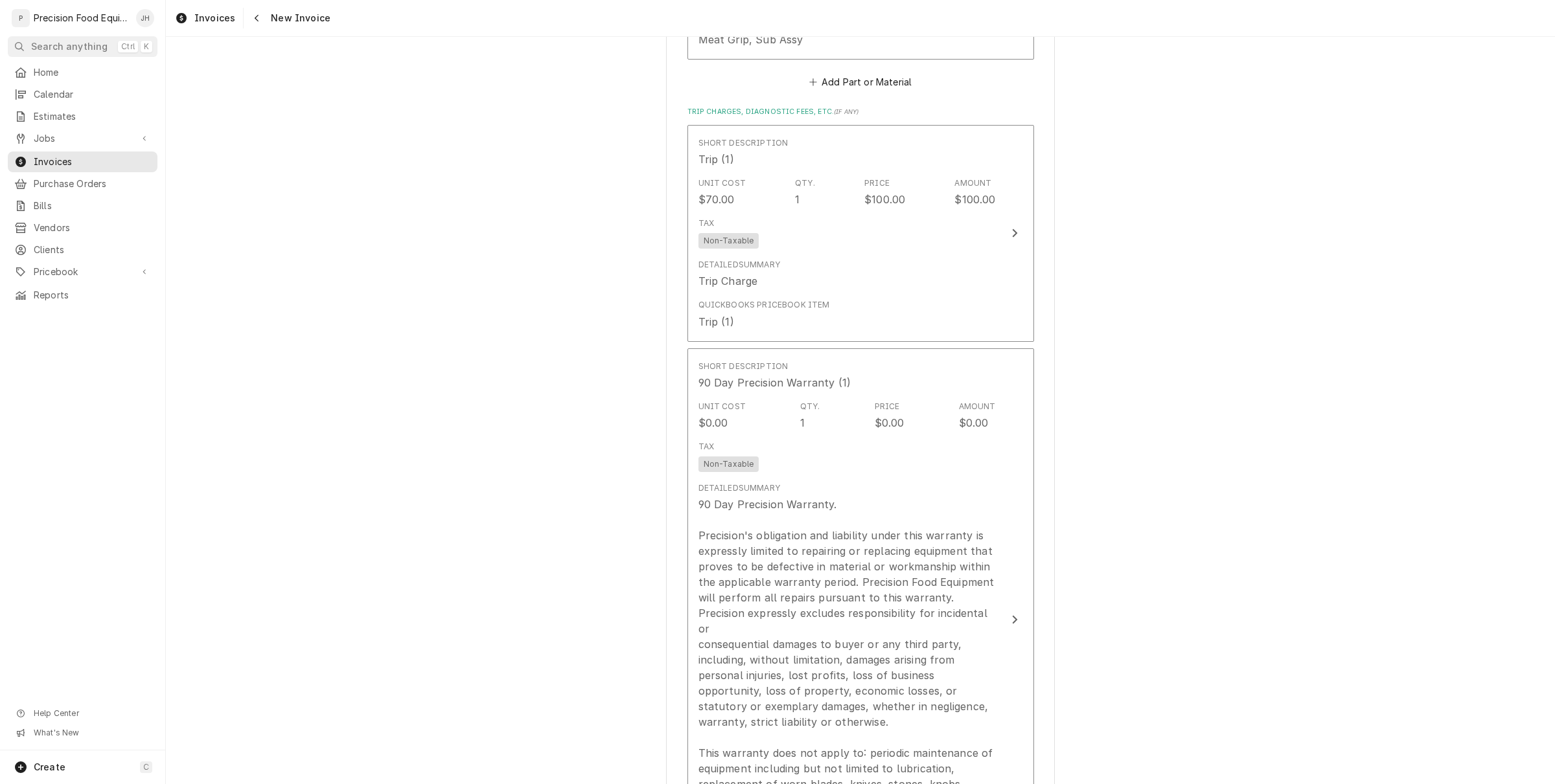
scroll to position [4390, 0]
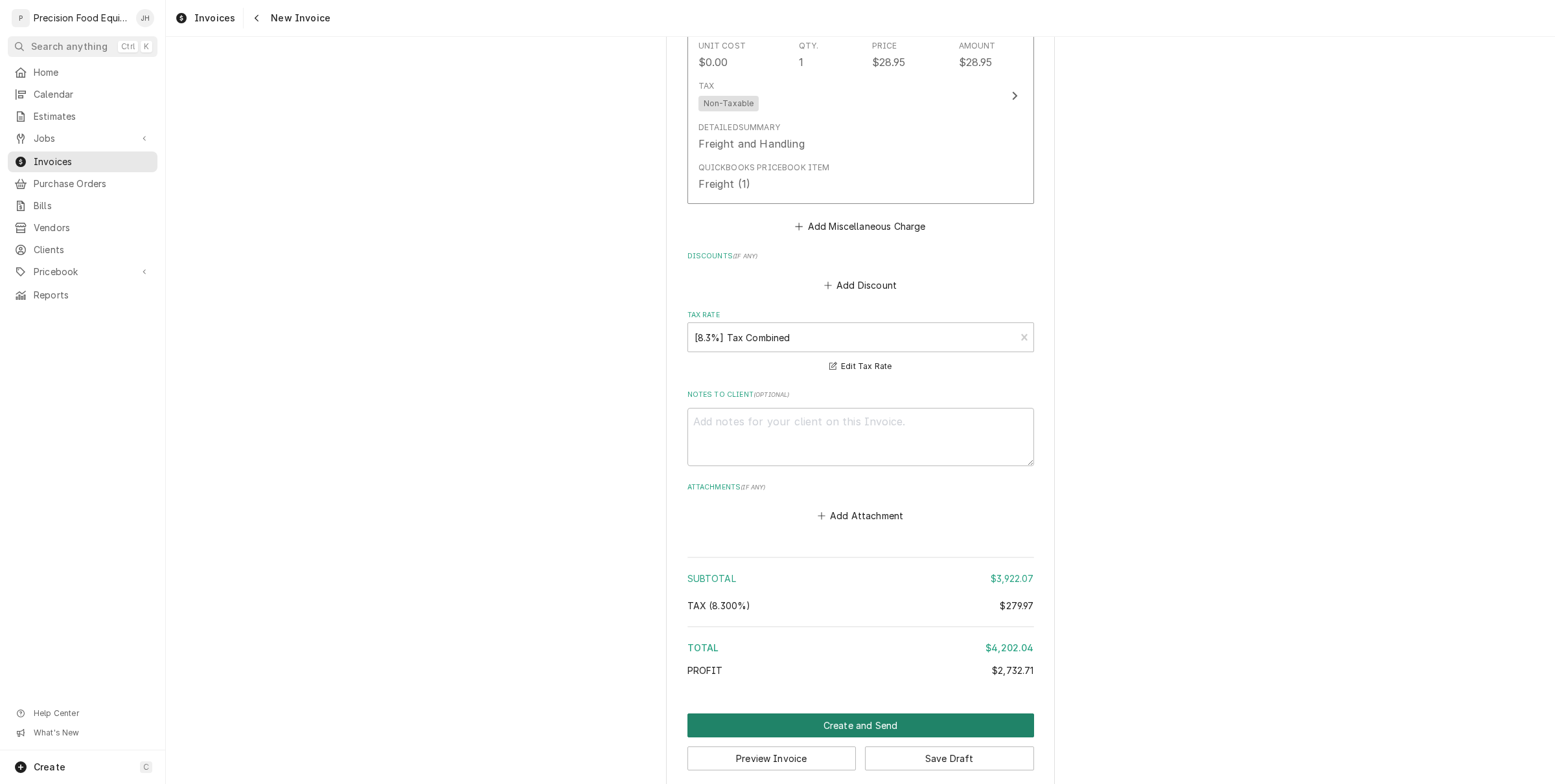
click at [871, 713] on button "Create and Send" at bounding box center [860, 725] width 347 height 24
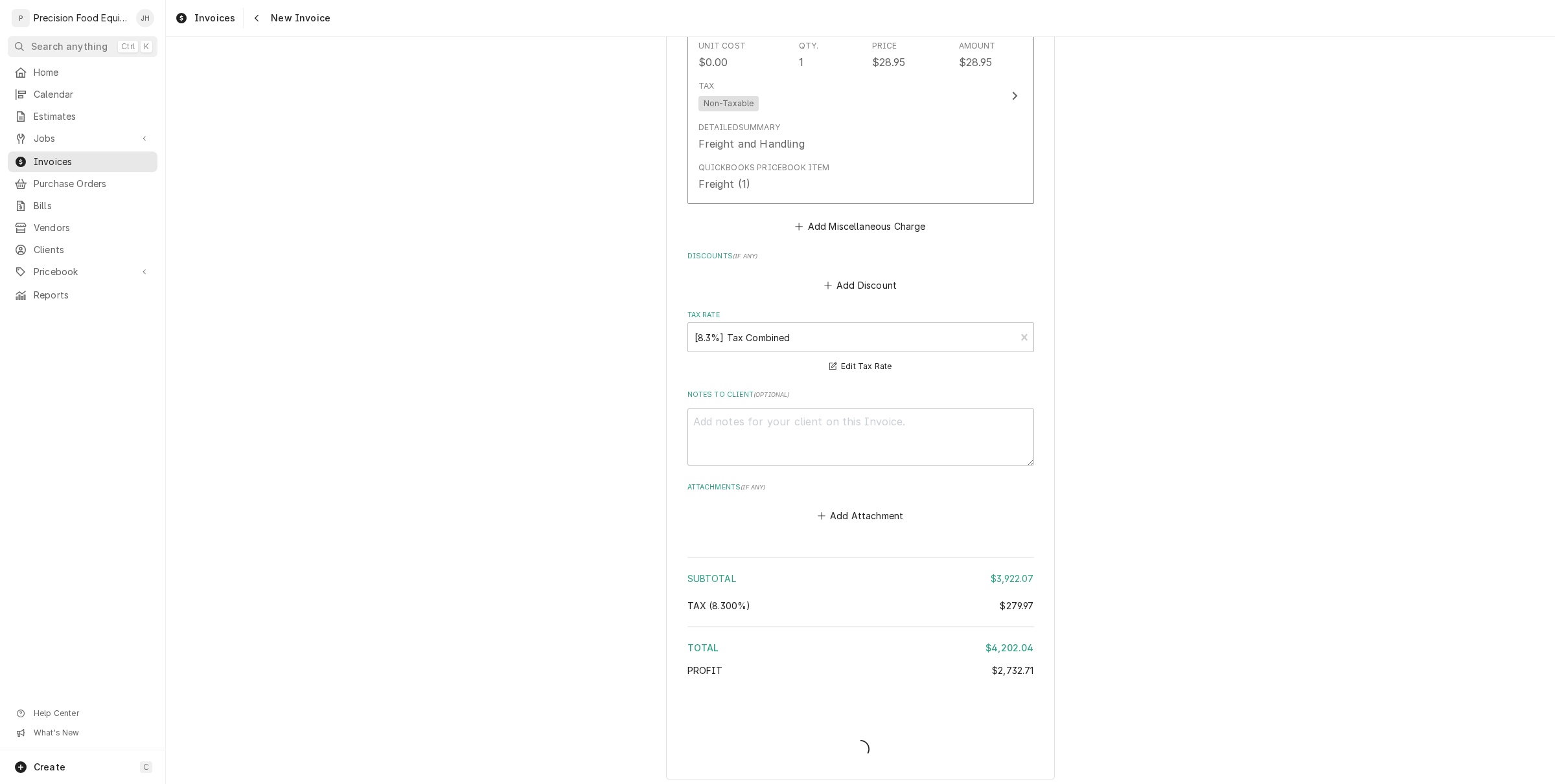
scroll to position [4383, 0]
type textarea "x"
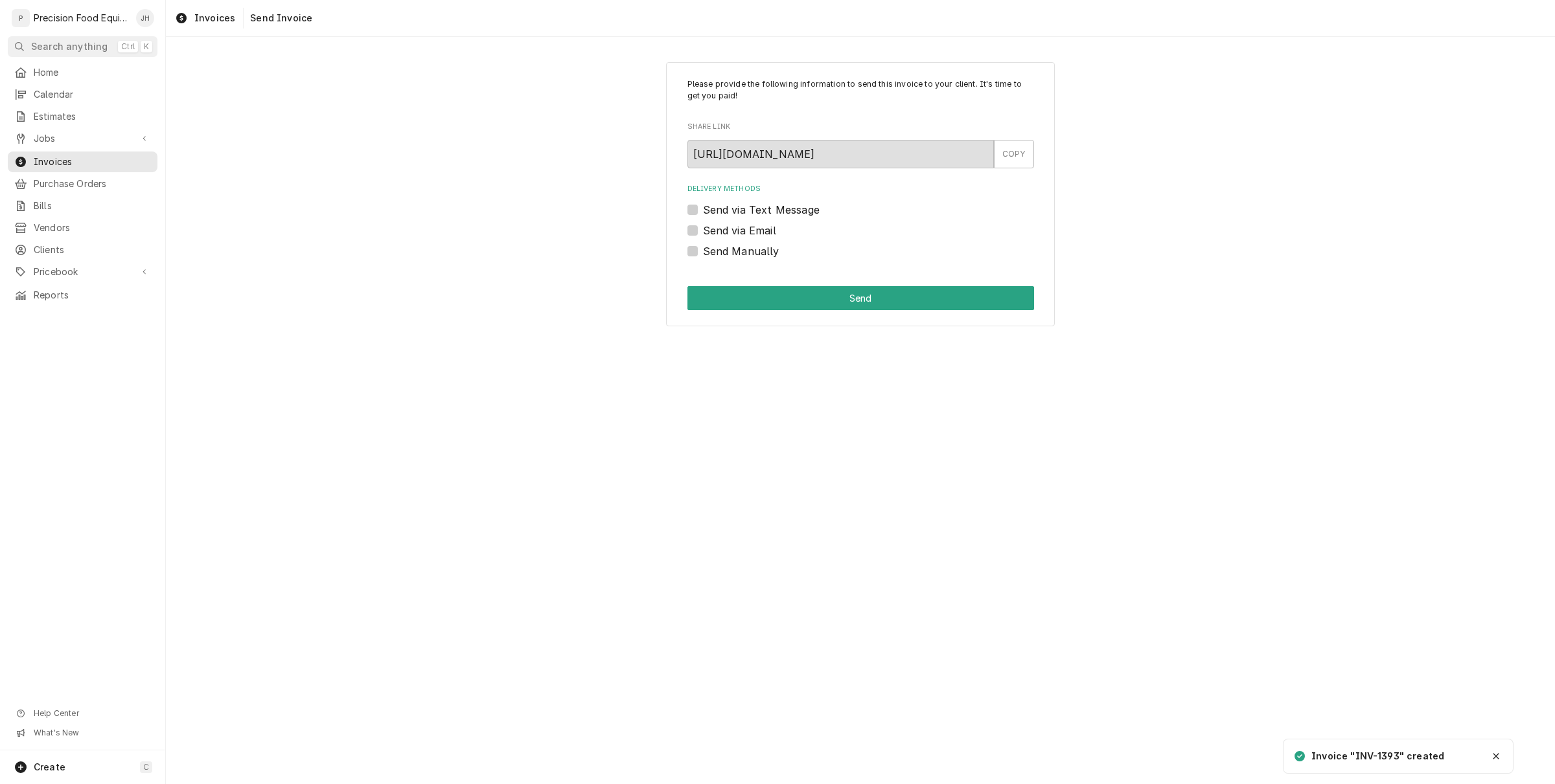
click at [703, 254] on label "Send Manually" at bounding box center [741, 251] width 77 height 15
click at [703, 254] on input "Send Manually" at bounding box center [876, 257] width 347 height 28
checkbox input "true"
click at [811, 302] on button "Send" at bounding box center [860, 298] width 347 height 24
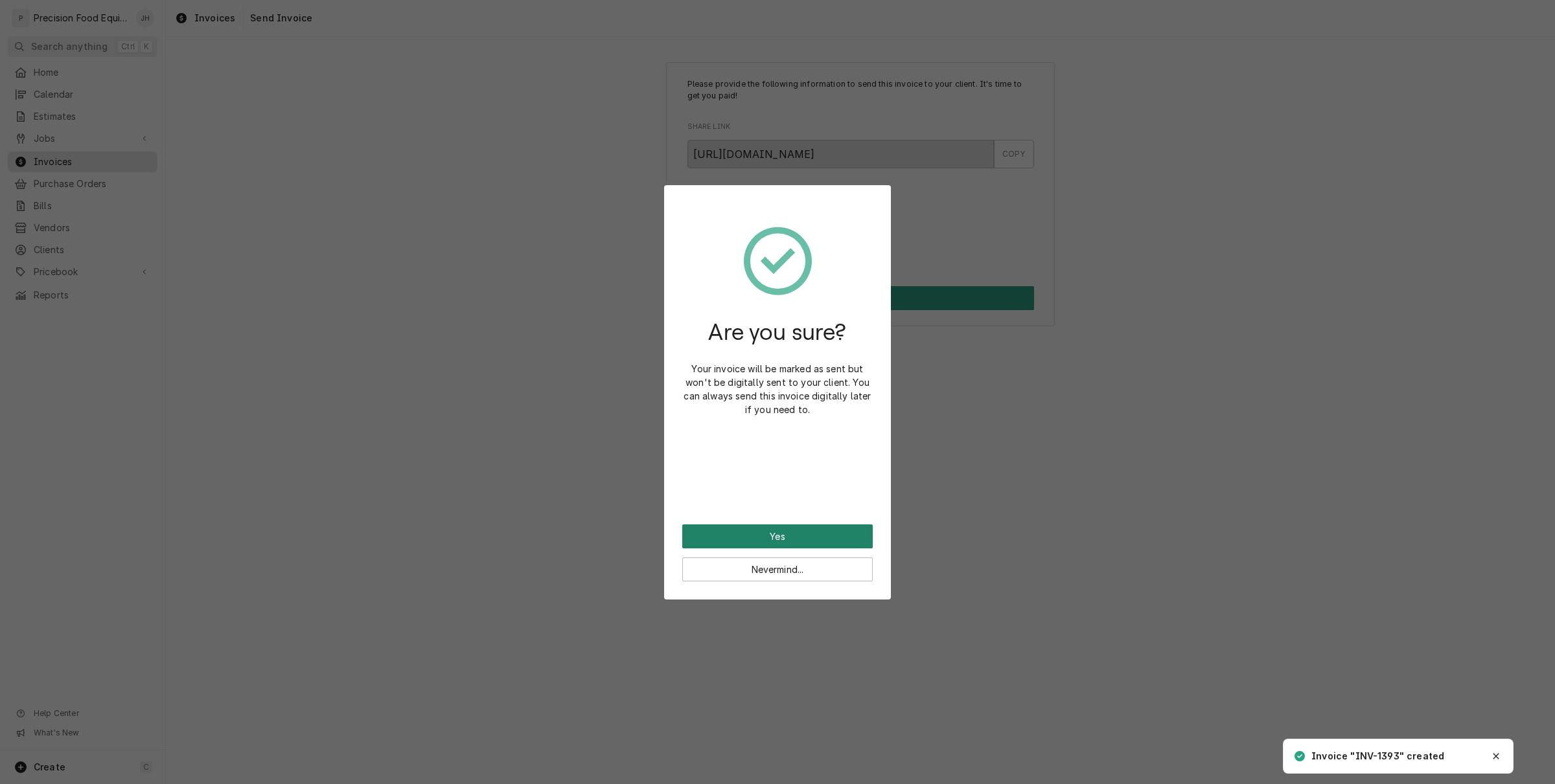
click at [802, 539] on button "Yes" at bounding box center [777, 536] width 190 height 24
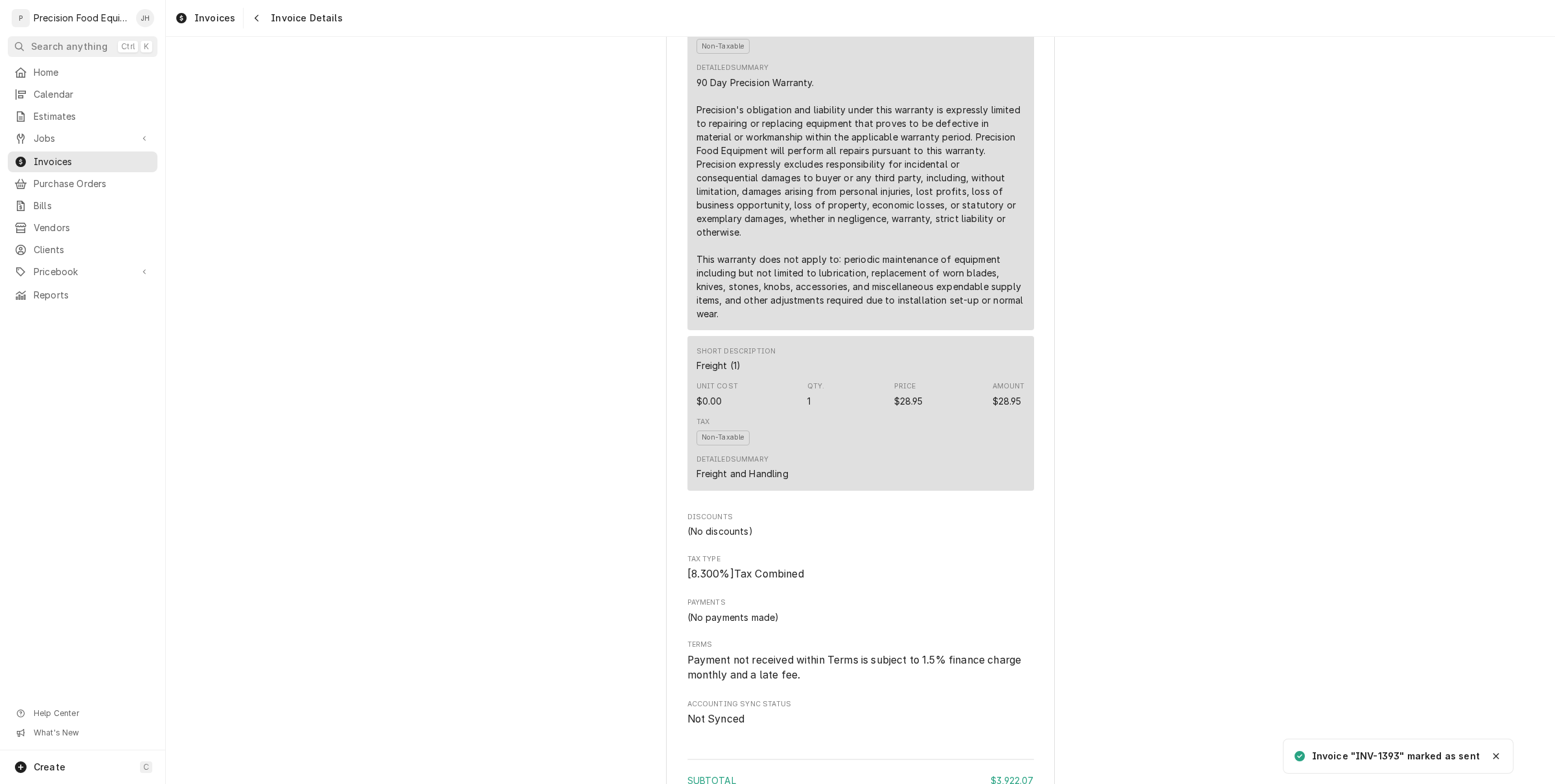
scroll to position [3249, 0]
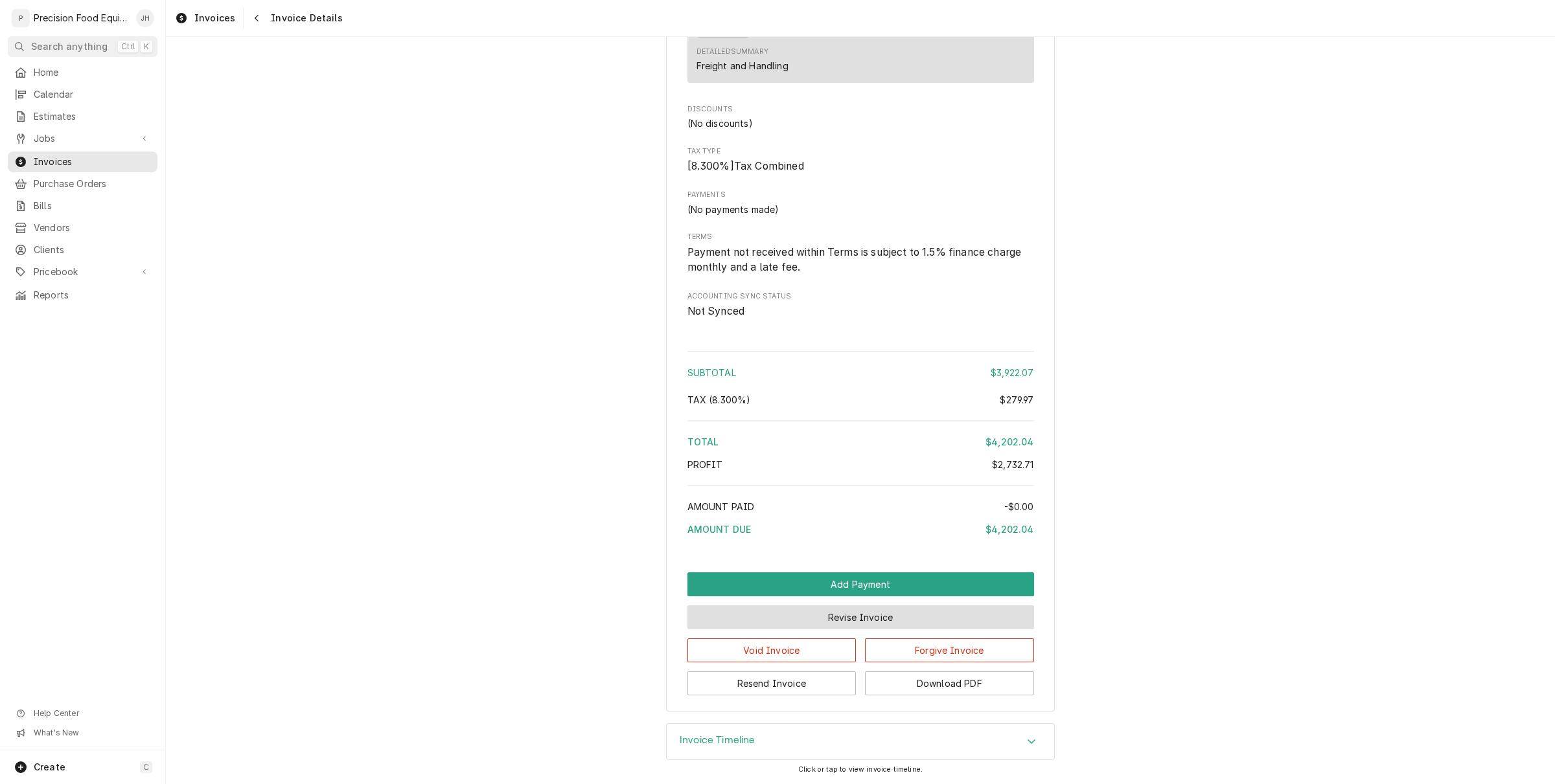
click at [865, 621] on button "Revise Invoice" at bounding box center [860, 617] width 347 height 24
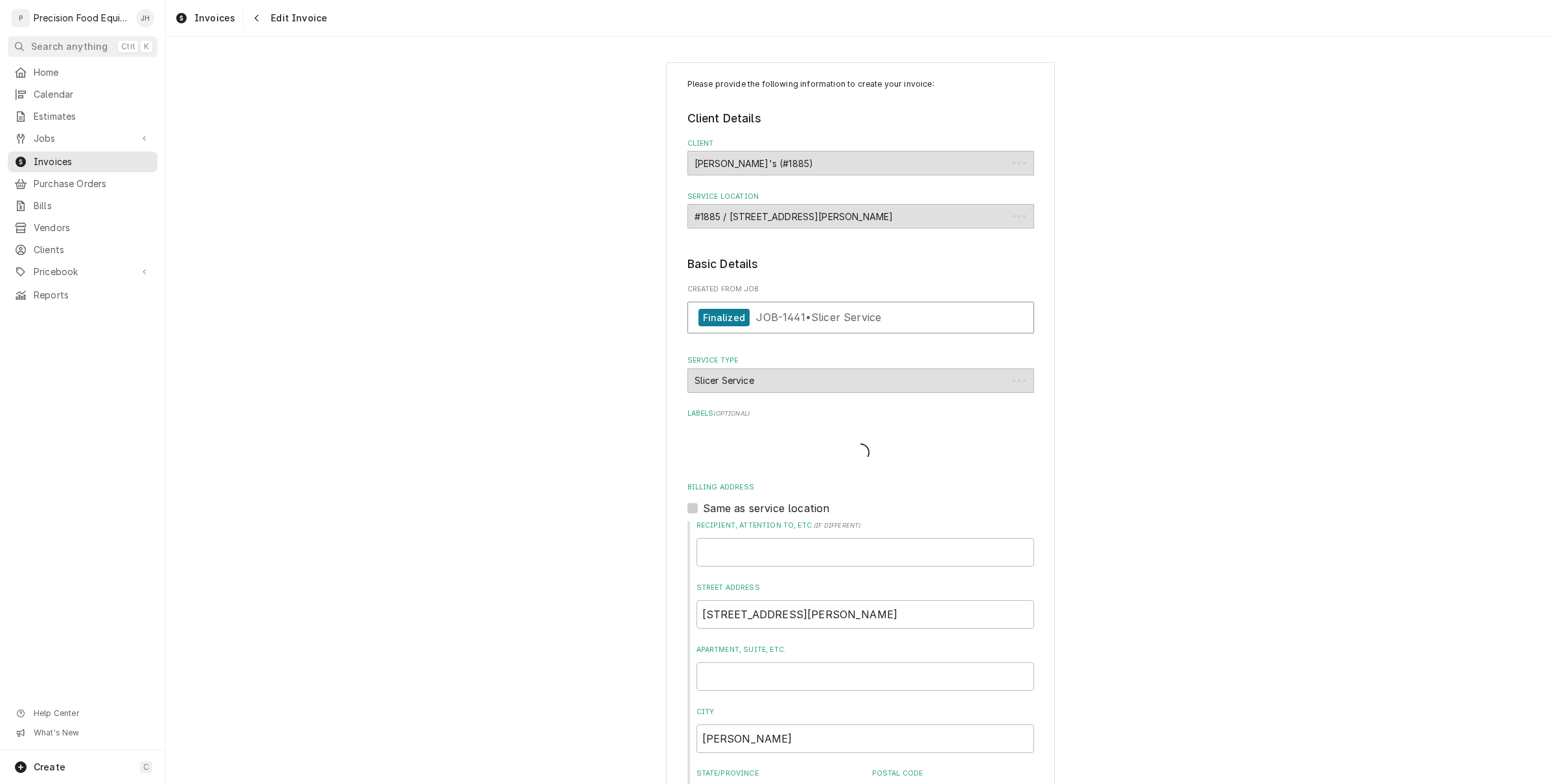
type textarea "x"
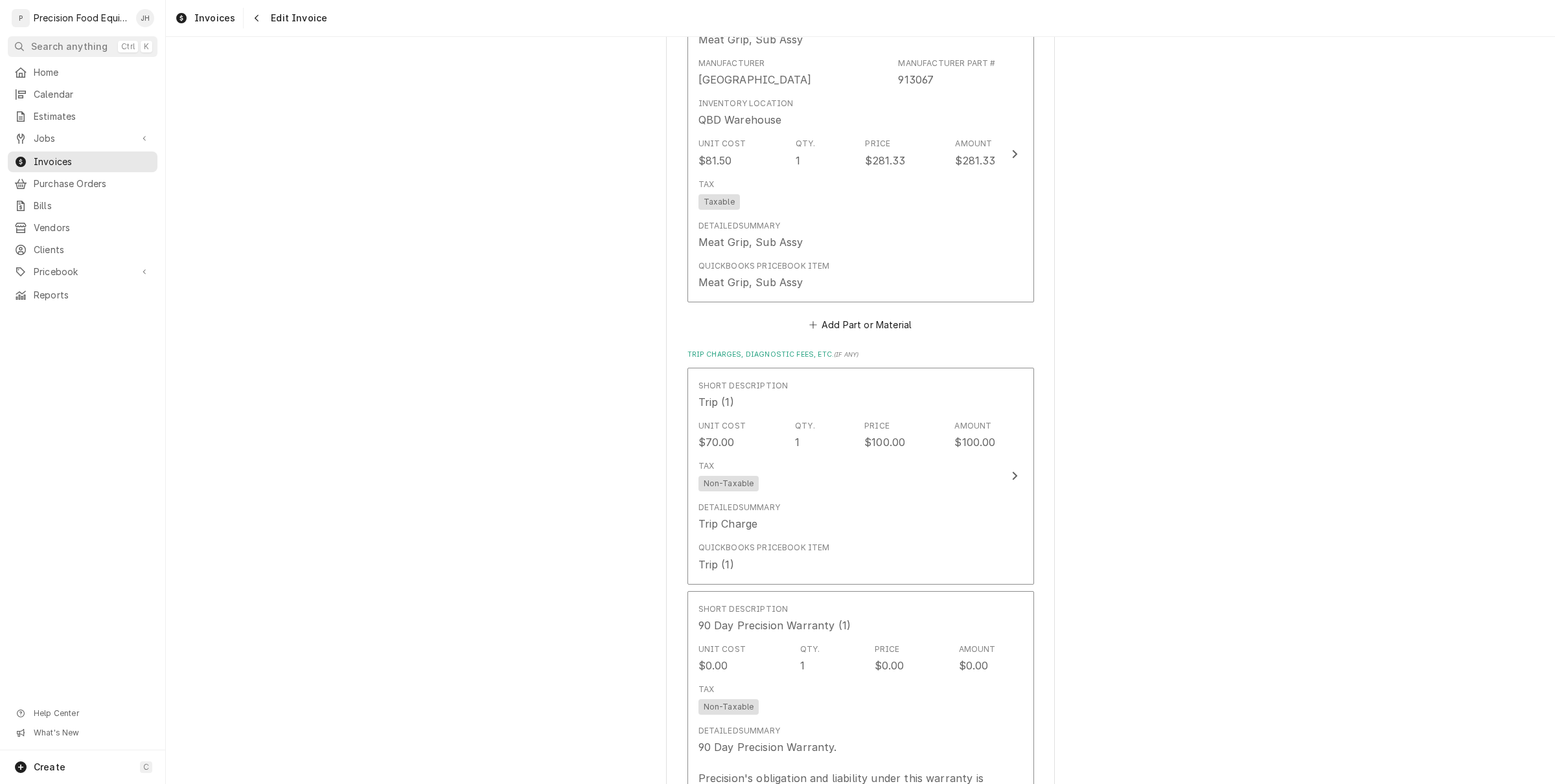
scroll to position [4208, 0]
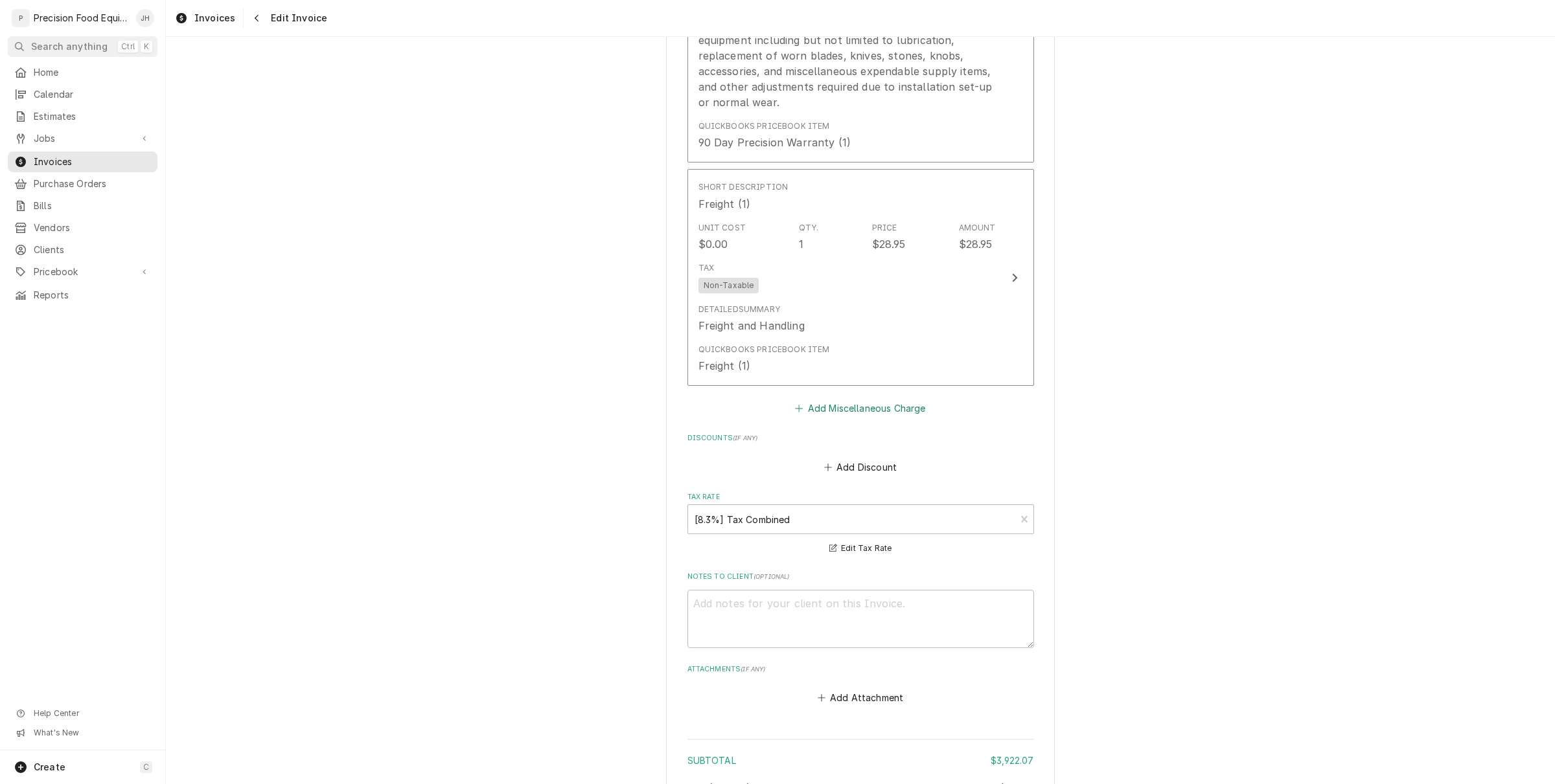
click at [860, 400] on button "Add Miscellaneous Charge" at bounding box center [860, 408] width 135 height 18
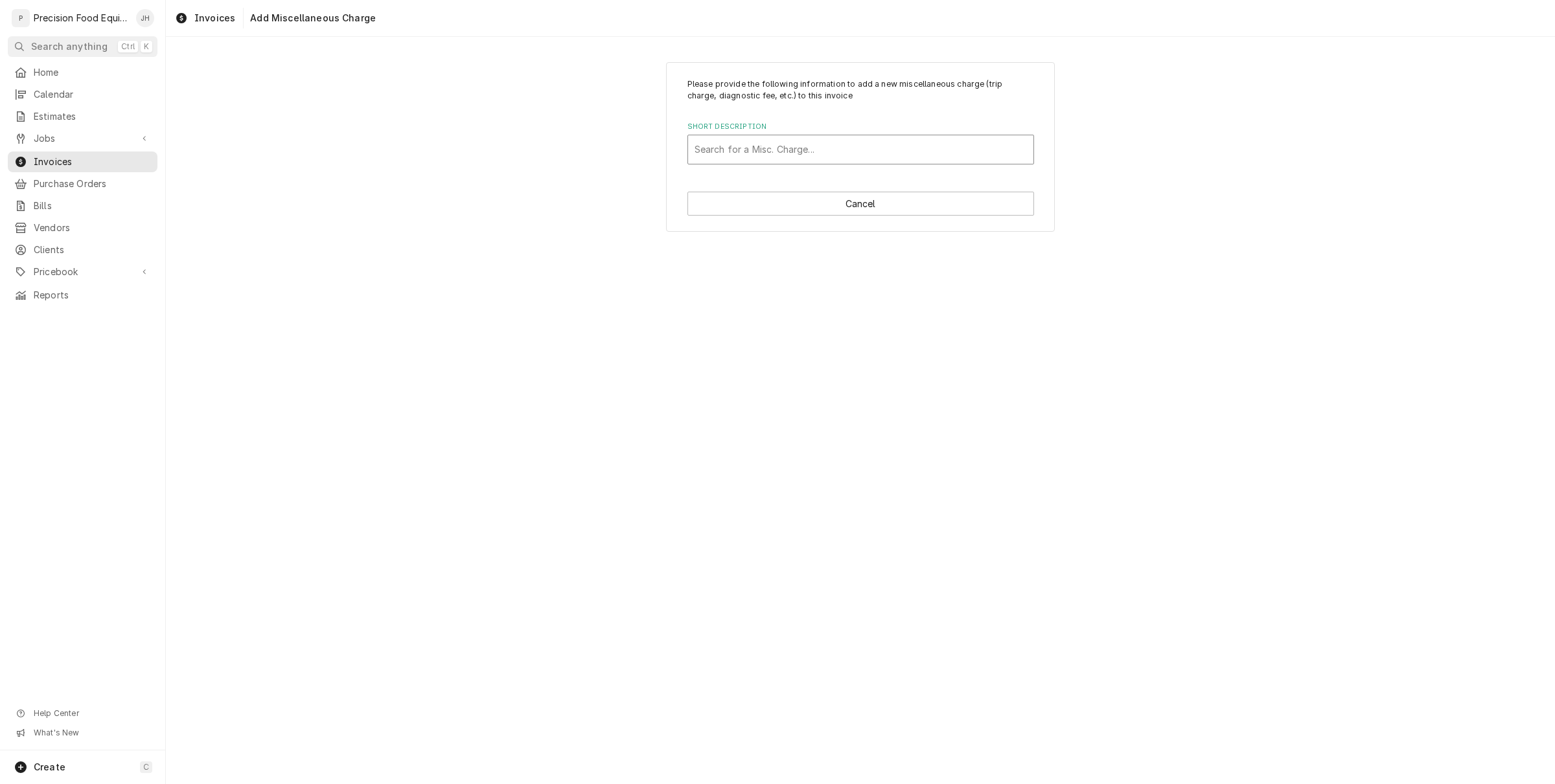
click at [759, 162] on div "Search for a Misc. Charge..." at bounding box center [860, 150] width 345 height 28
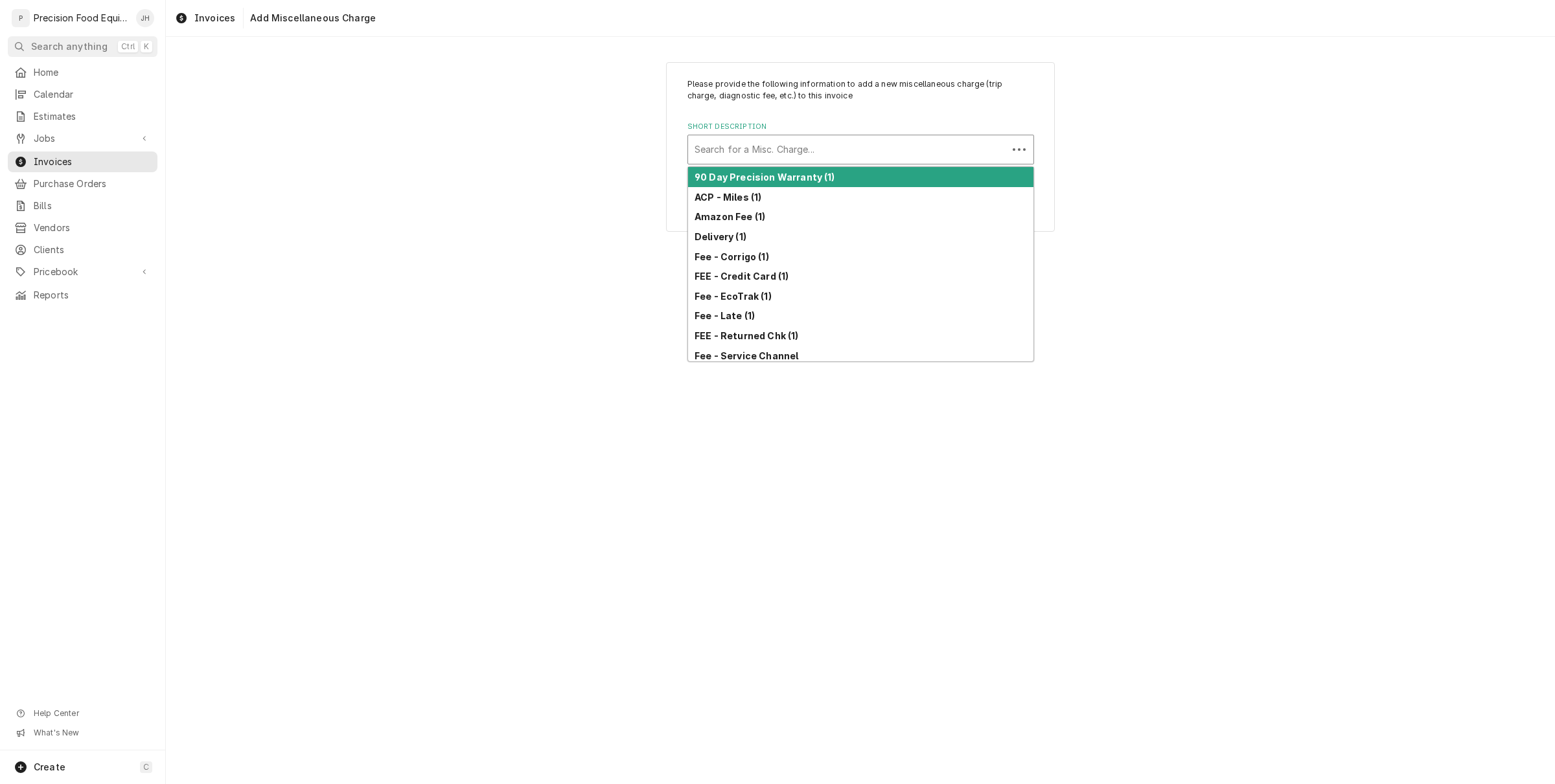
type input "f"
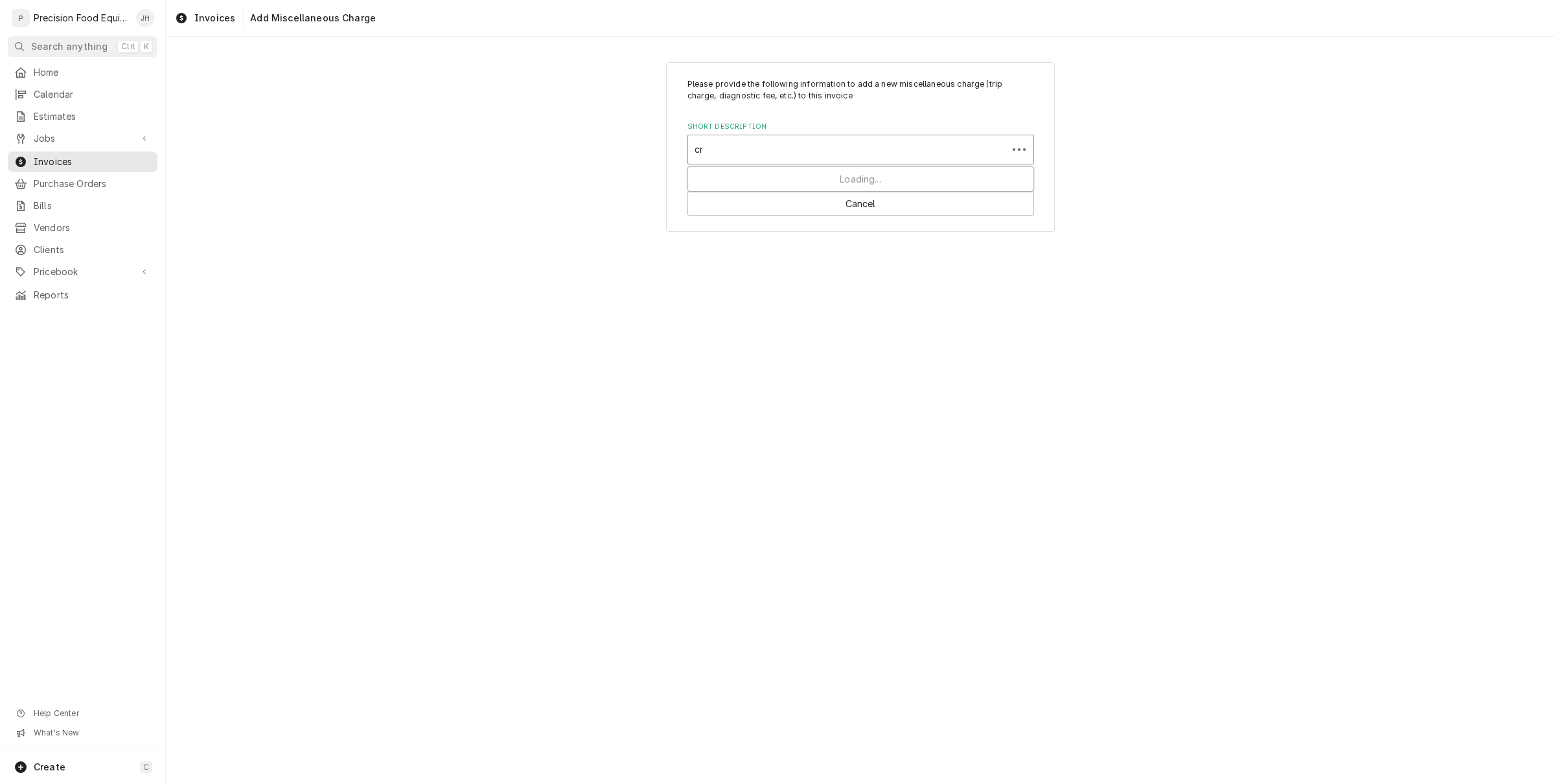
type input "cre"
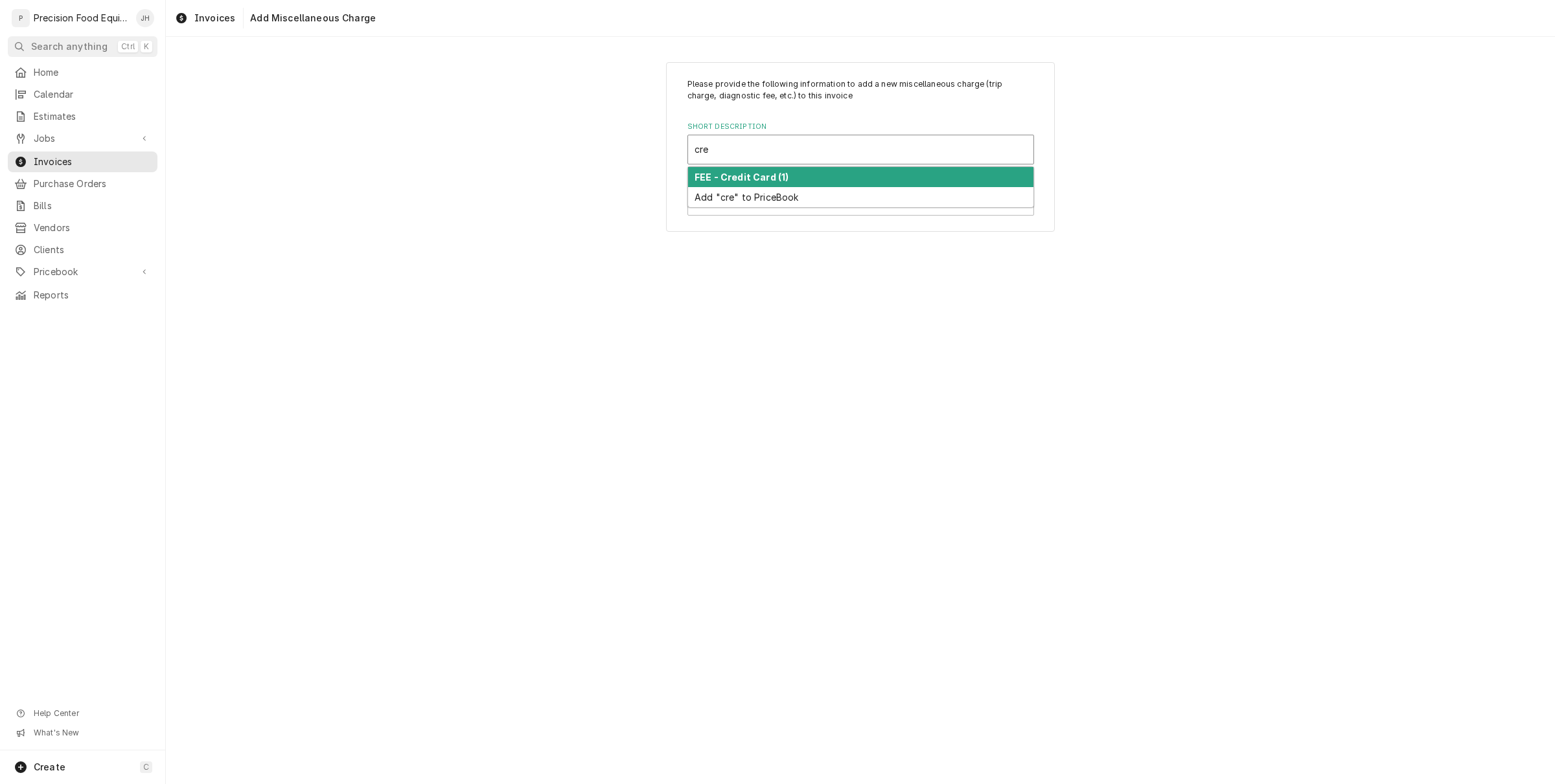
click at [761, 172] on strong "FEE - Credit Card (1)" at bounding box center [741, 176] width 94 height 11
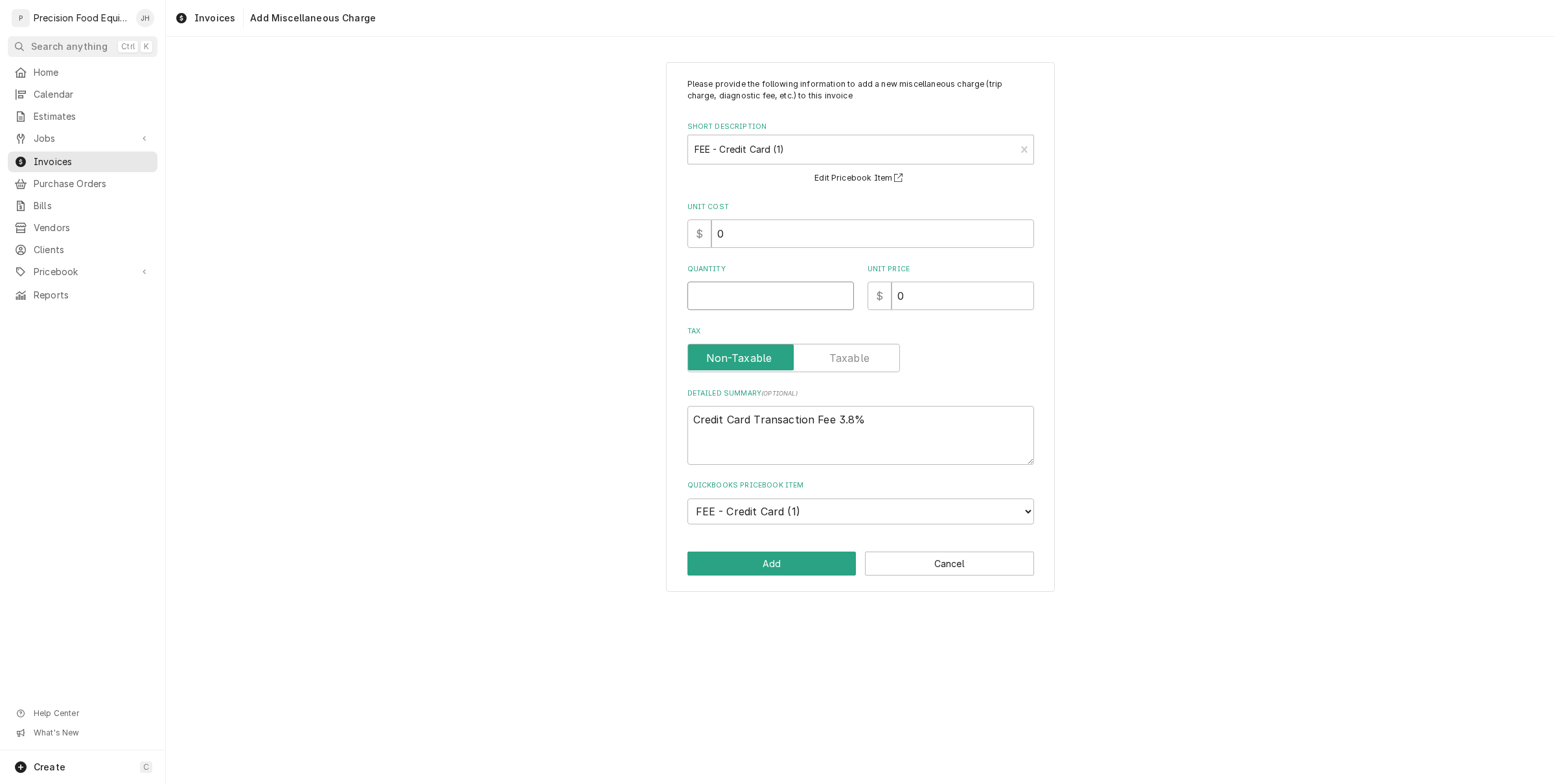
click at [749, 299] on input "Quantity" at bounding box center [771, 295] width 166 height 28
type textarea "x"
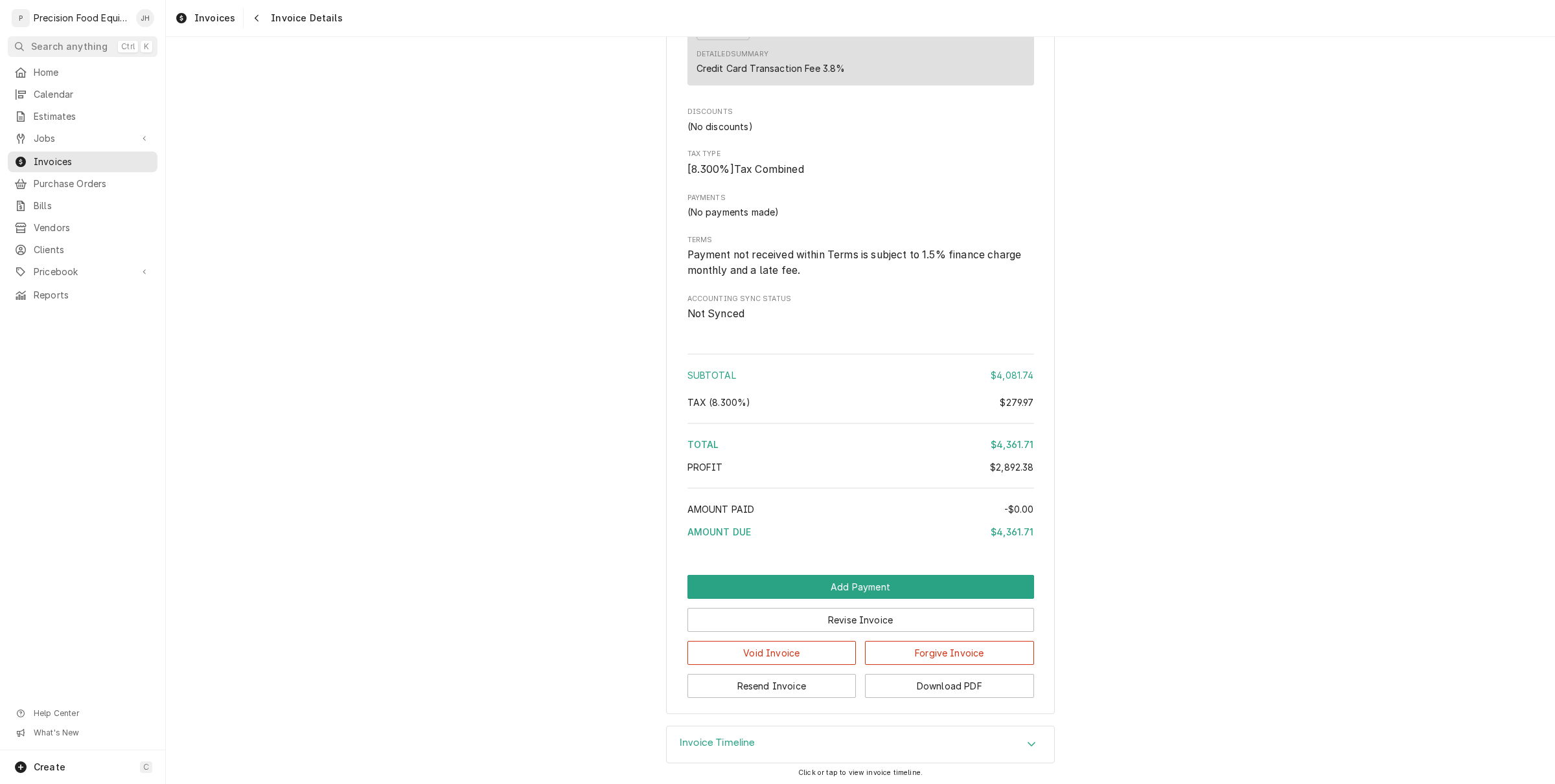
scroll to position [3409, 0]
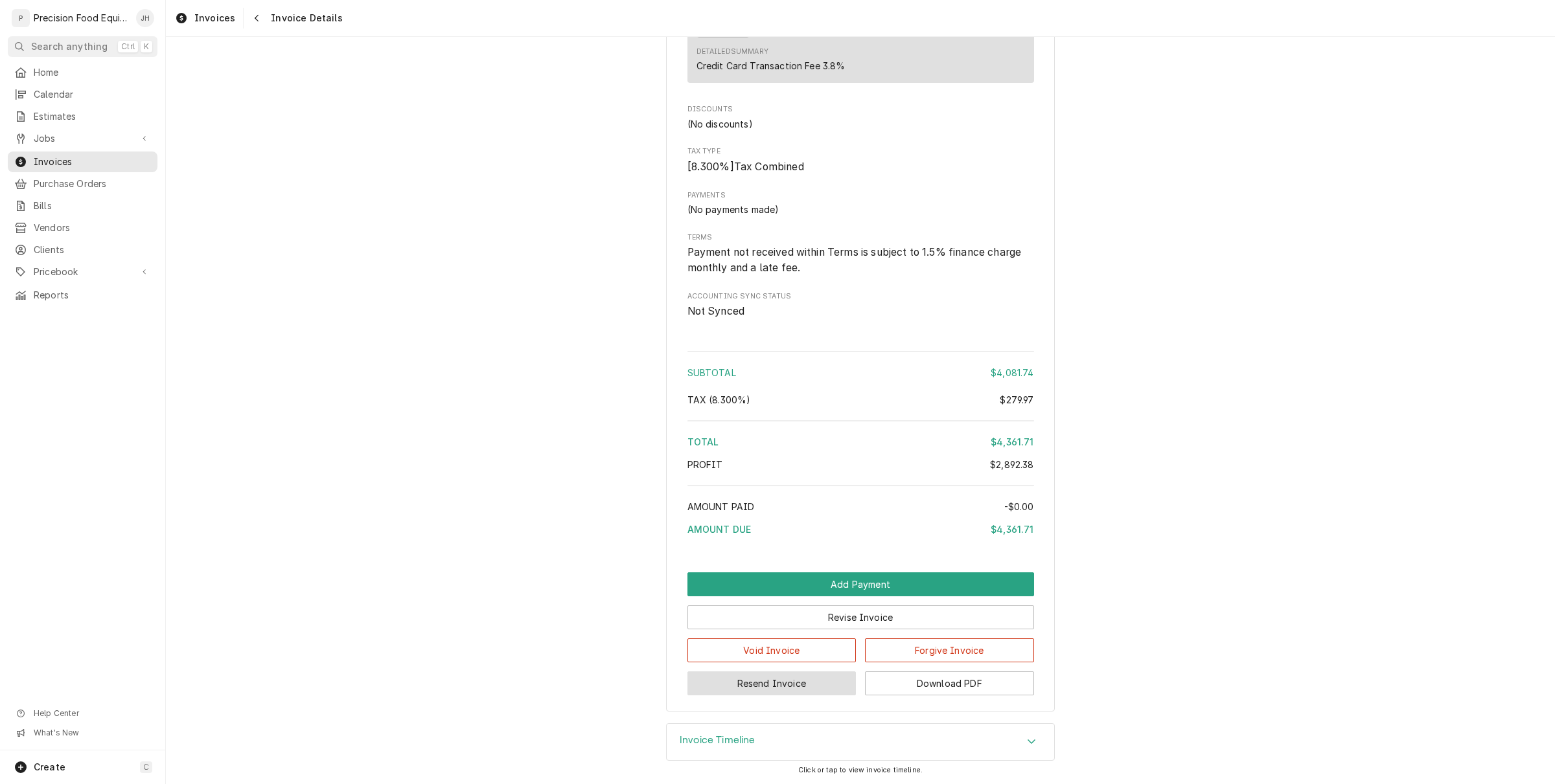
click at [805, 678] on button "Resend Invoice" at bounding box center [772, 683] width 169 height 24
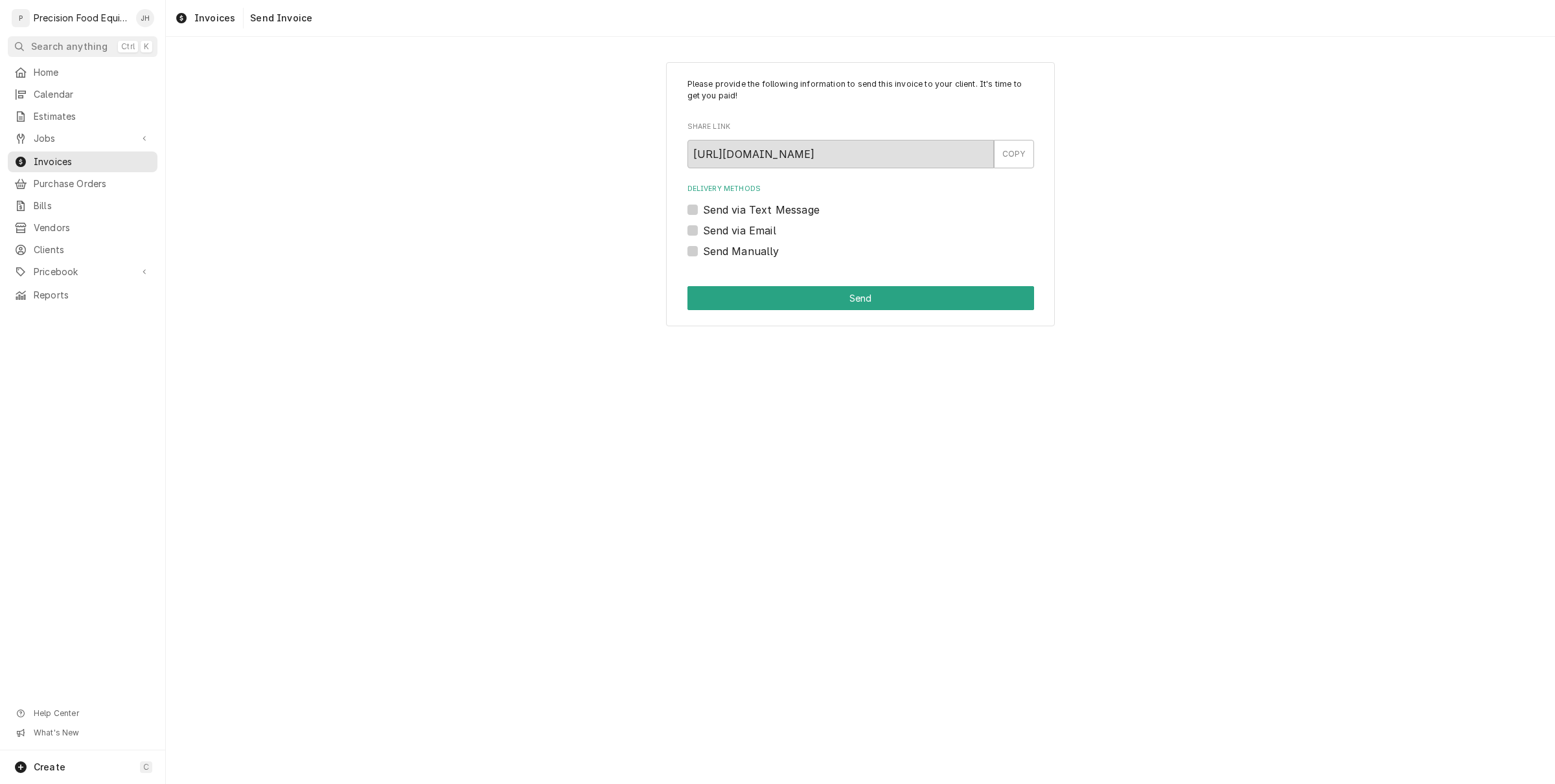
click at [703, 230] on label "Send via Email" at bounding box center [739, 230] width 73 height 15
click at [703, 230] on input "Send via Email" at bounding box center [876, 236] width 347 height 28
checkbox input "true"
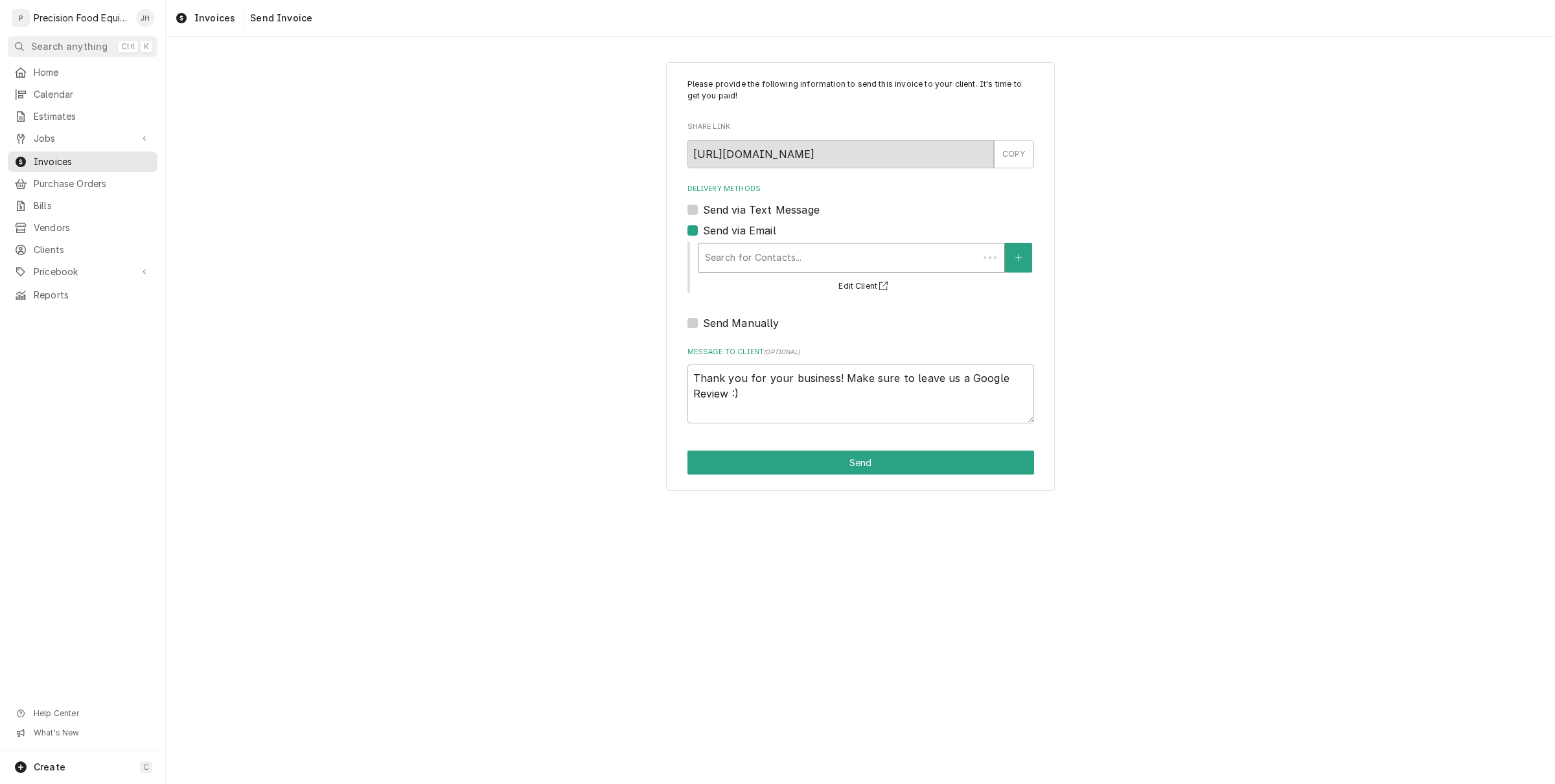
click at [776, 260] on div "Delivery Methods" at bounding box center [838, 257] width 267 height 23
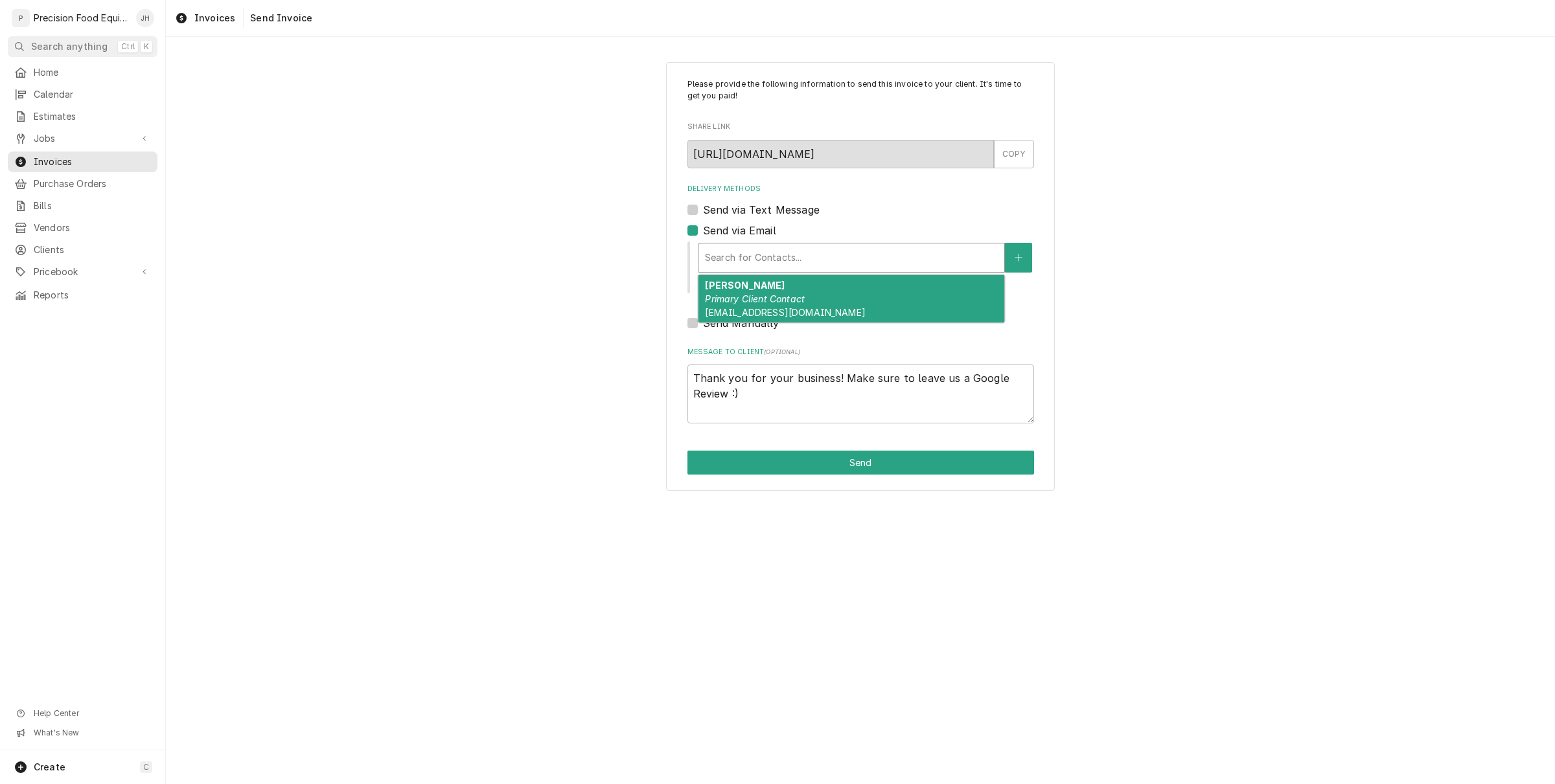
click at [786, 301] on em "Primary Client Contact" at bounding box center [755, 298] width 100 height 11
type textarea "x"
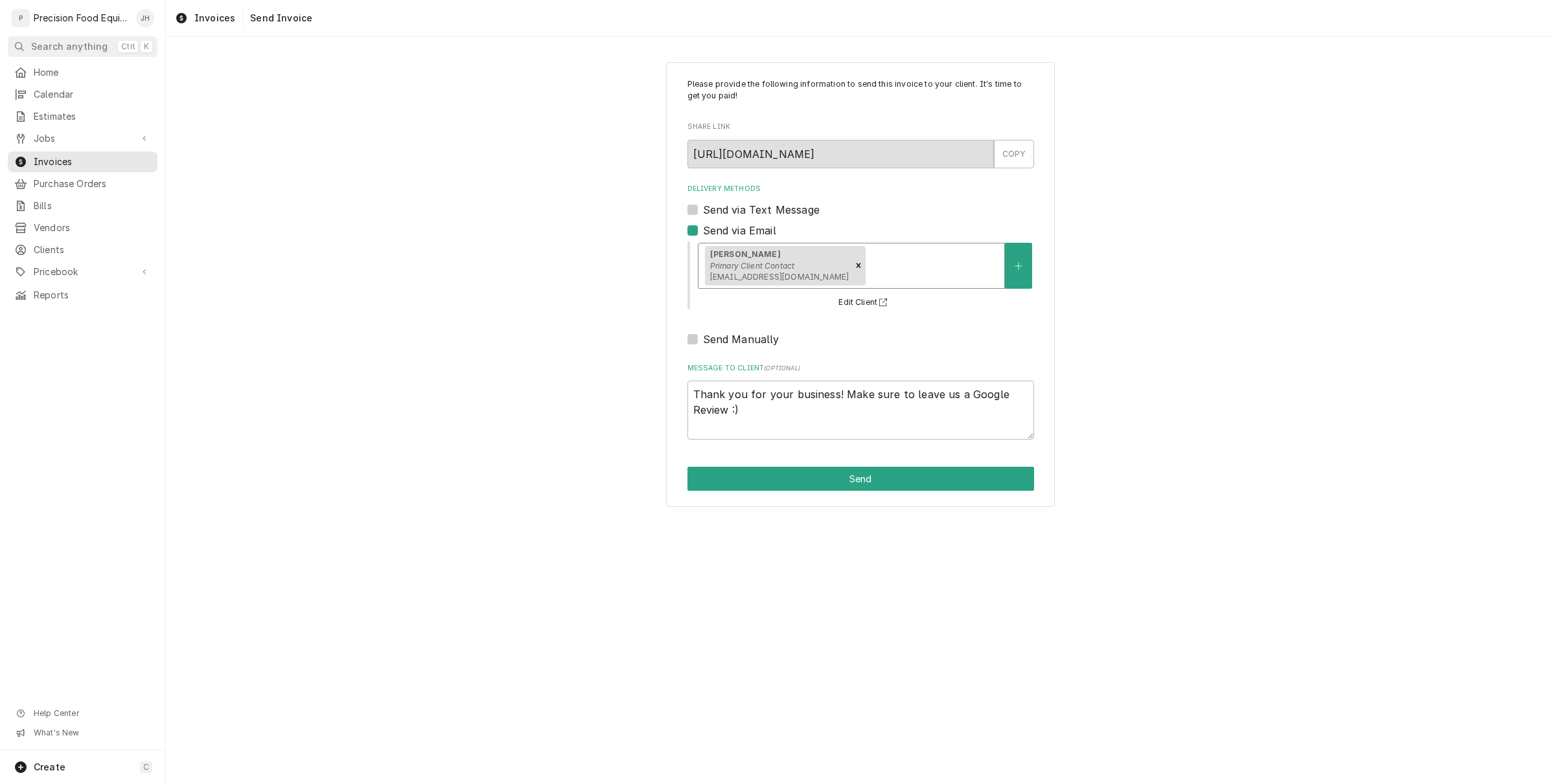
click at [703, 209] on label "Send via Text Message" at bounding box center [761, 209] width 117 height 15
click at [703, 209] on input "Send via Text Message" at bounding box center [876, 216] width 347 height 28
checkbox input "true"
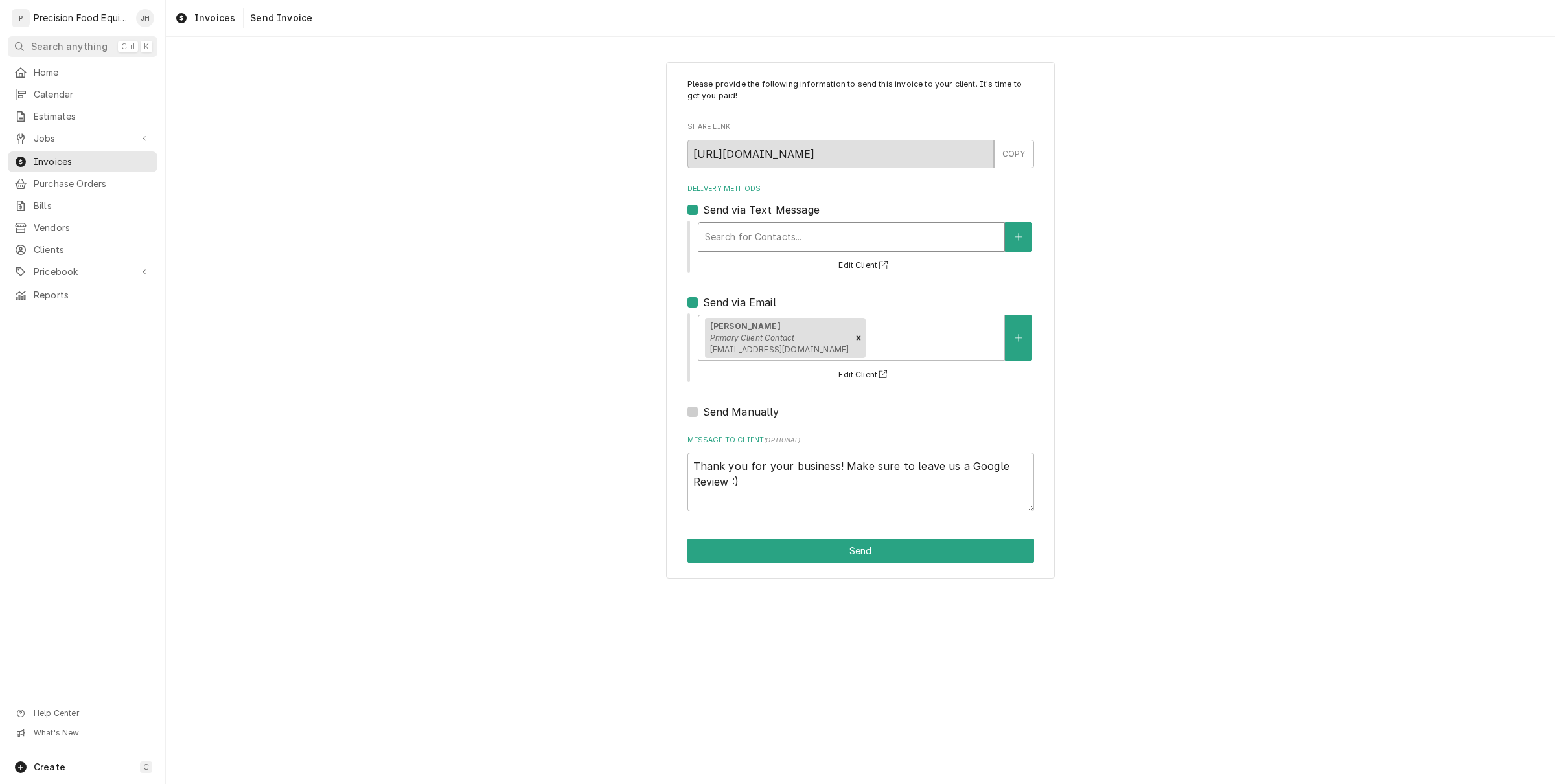
click at [779, 240] on div "Delivery Methods" at bounding box center [851, 237] width 293 height 23
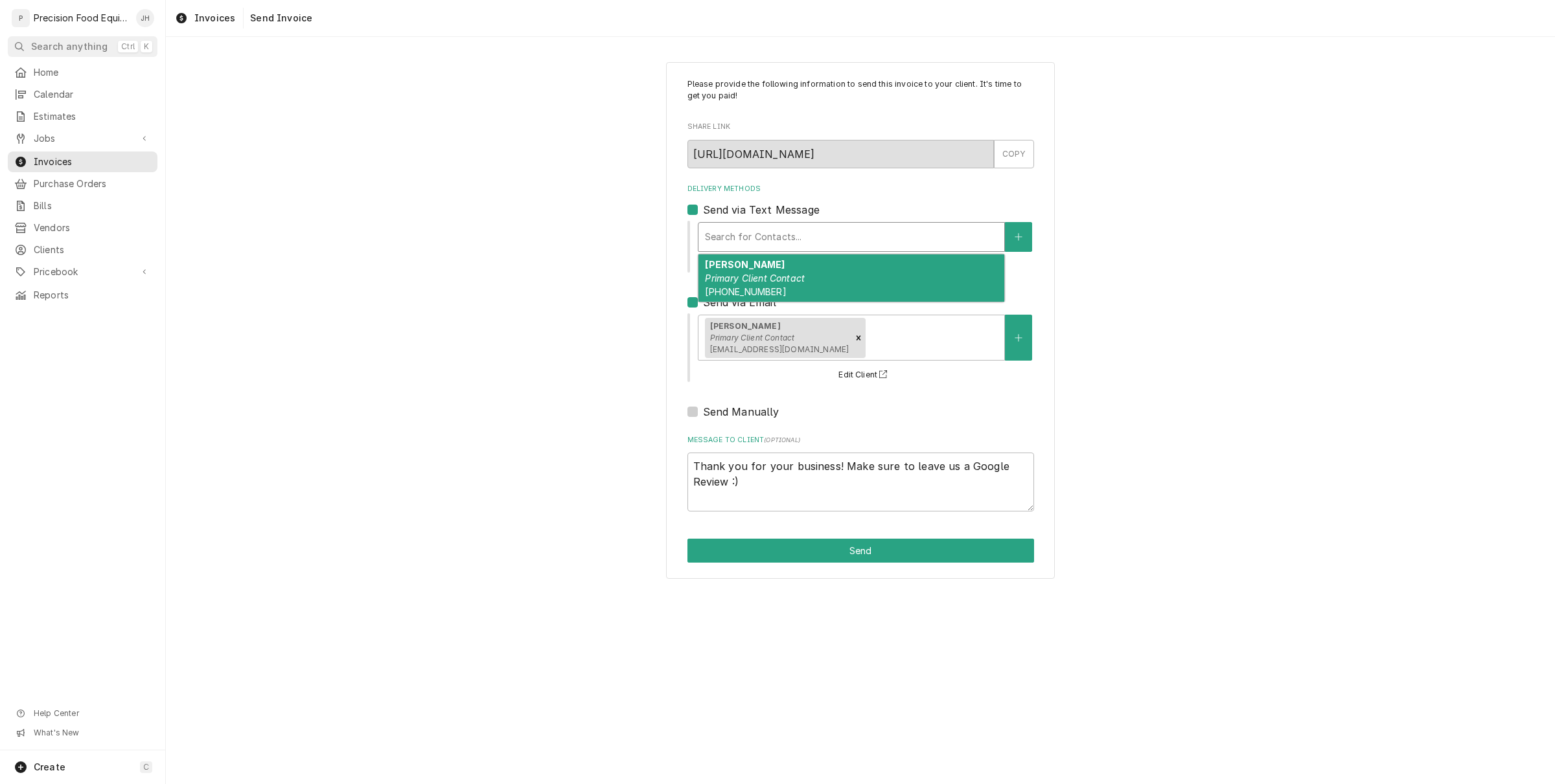
click at [790, 274] on em "Primary Client Contact" at bounding box center [755, 278] width 100 height 11
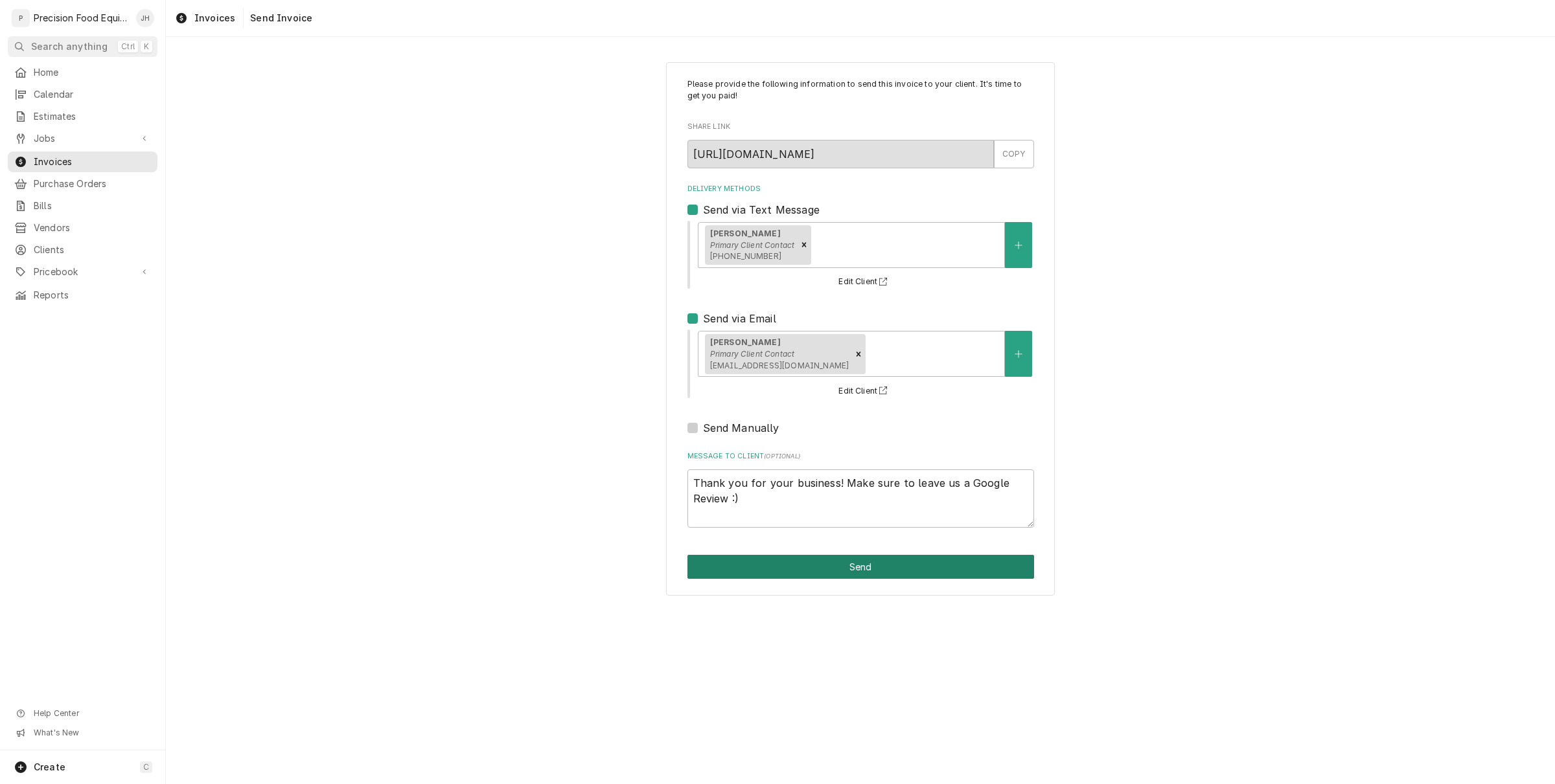
click at [891, 574] on button "Send" at bounding box center [860, 567] width 347 height 24
type textarea "x"
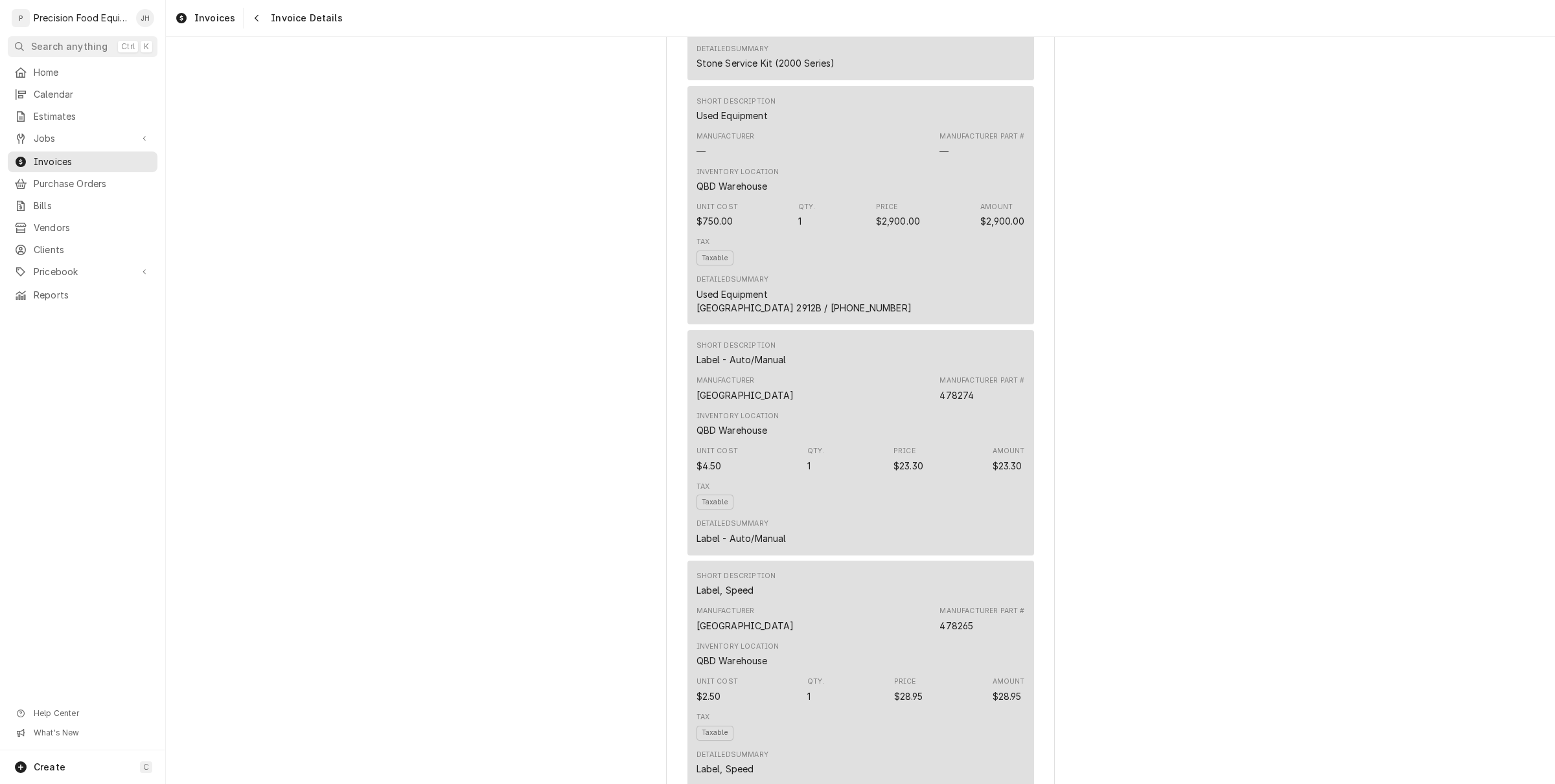
scroll to position [3075, 0]
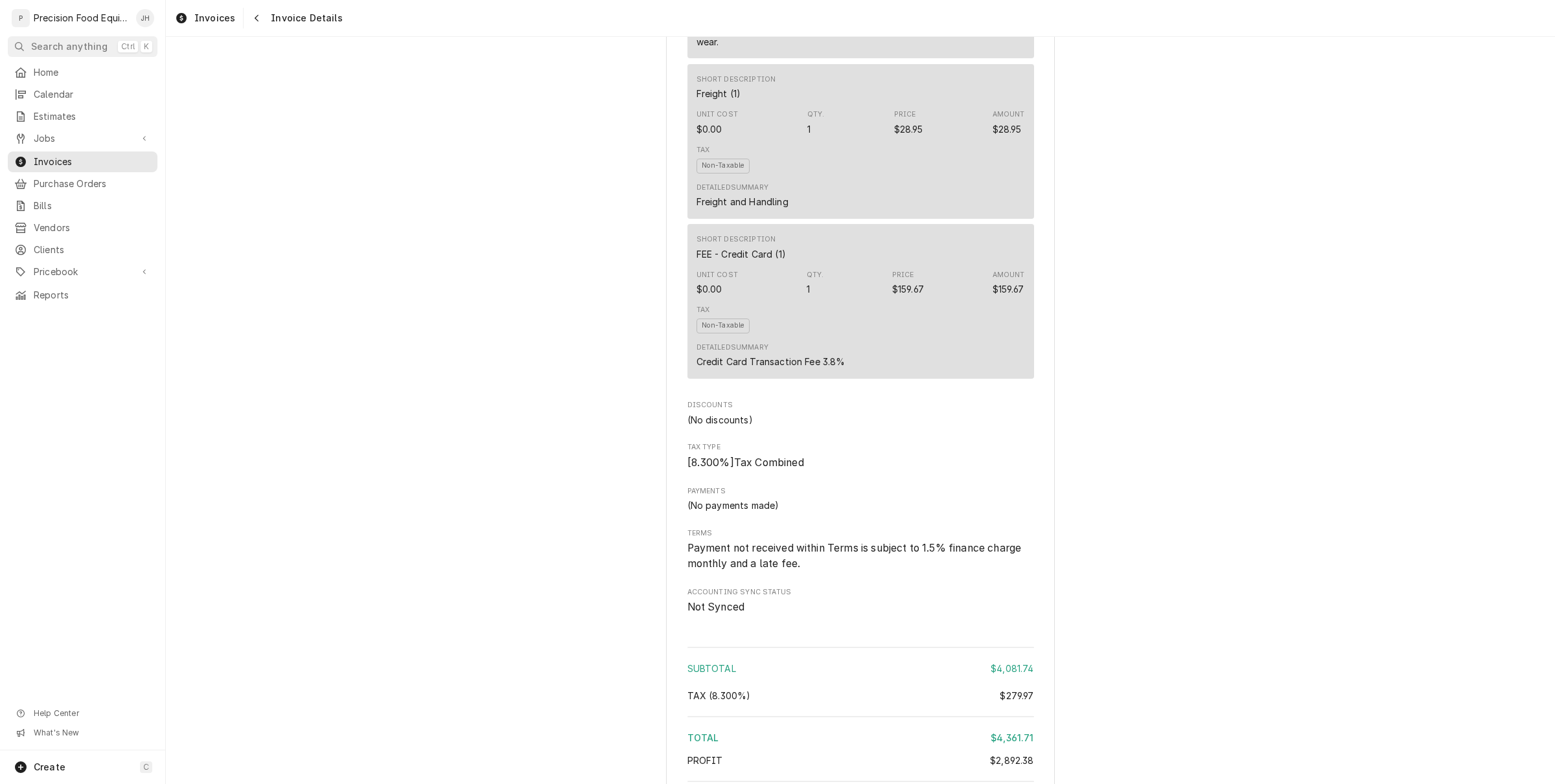
click at [257, 30] on div "Invoices Invoice Details" at bounding box center [860, 18] width 1389 height 36
click at [255, 17] on icon "Navigate back" at bounding box center [256, 18] width 4 height 7
